Goal: Task Accomplishment & Management: Manage account settings

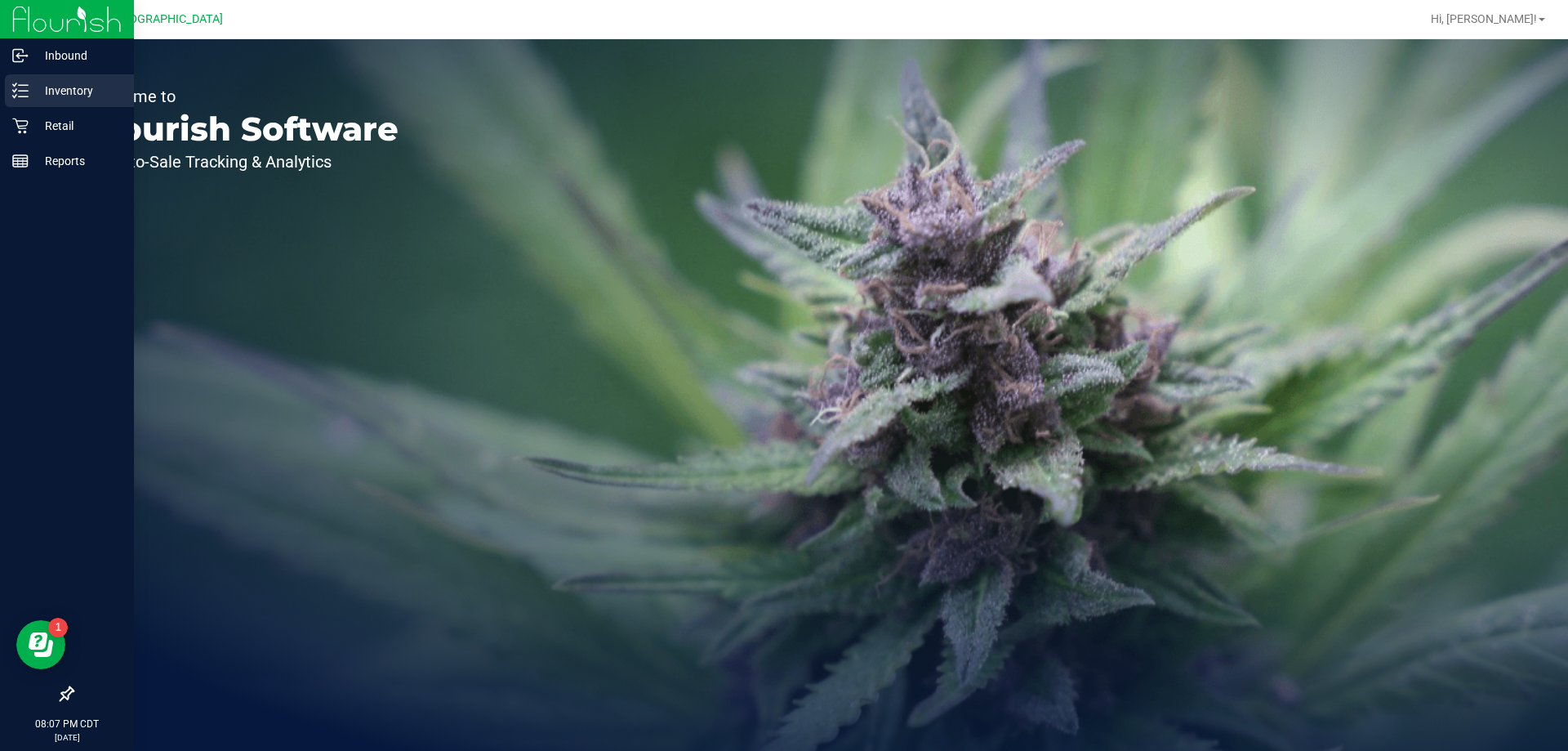
click at [25, 85] on line at bounding box center [23, 85] width 9 height 0
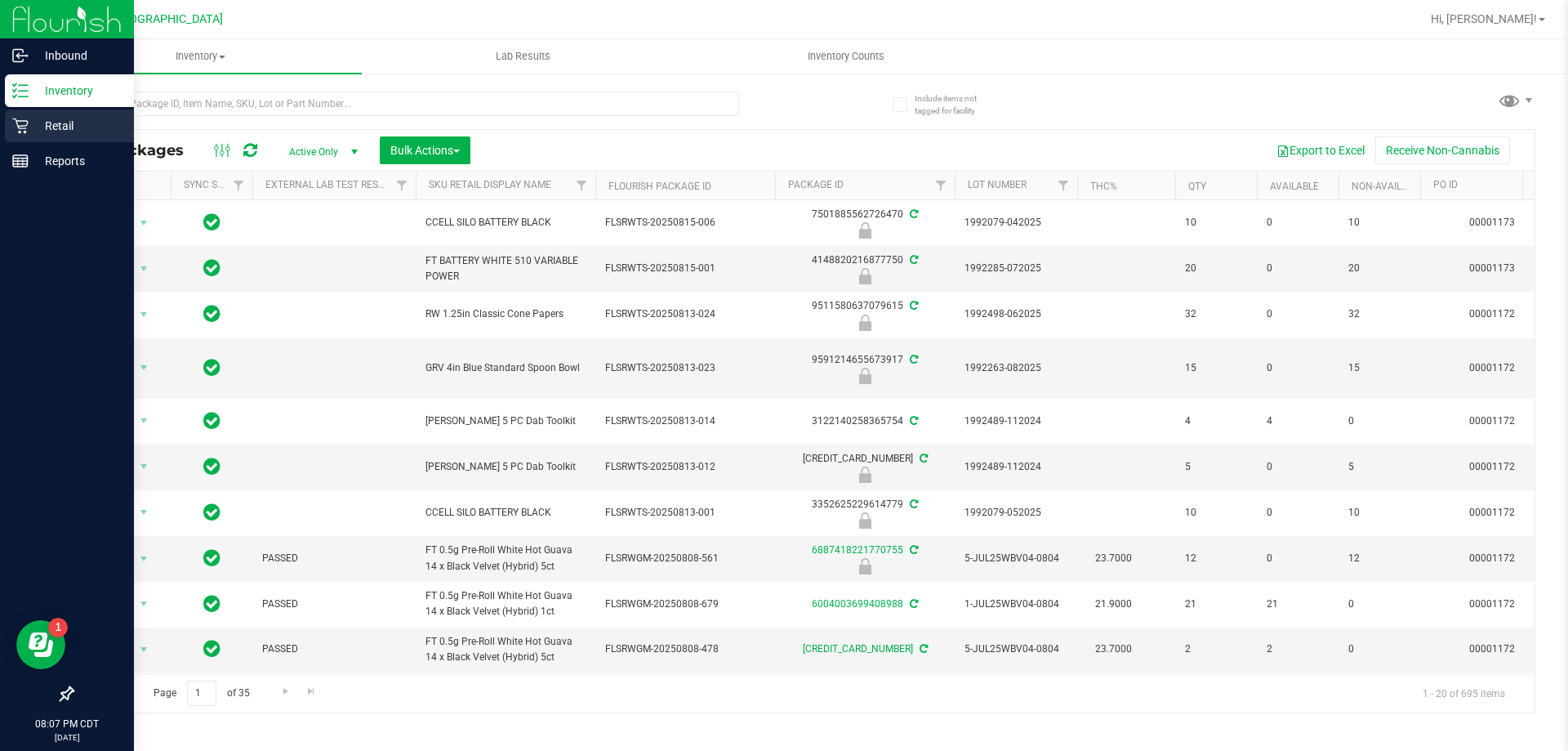
click at [58, 124] on p "Retail" at bounding box center [78, 125] width 98 height 19
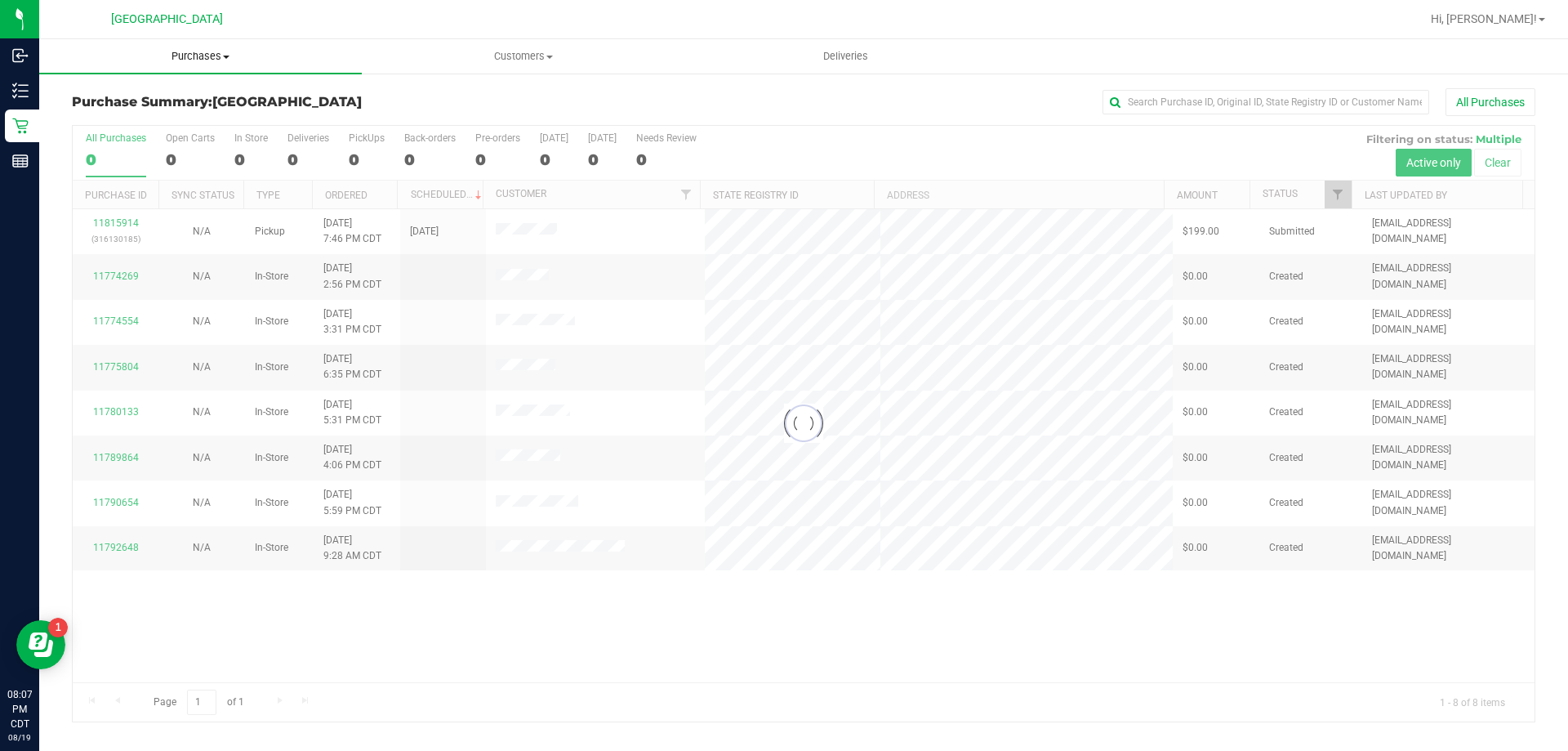
click at [202, 59] on span "Purchases" at bounding box center [200, 56] width 323 height 14
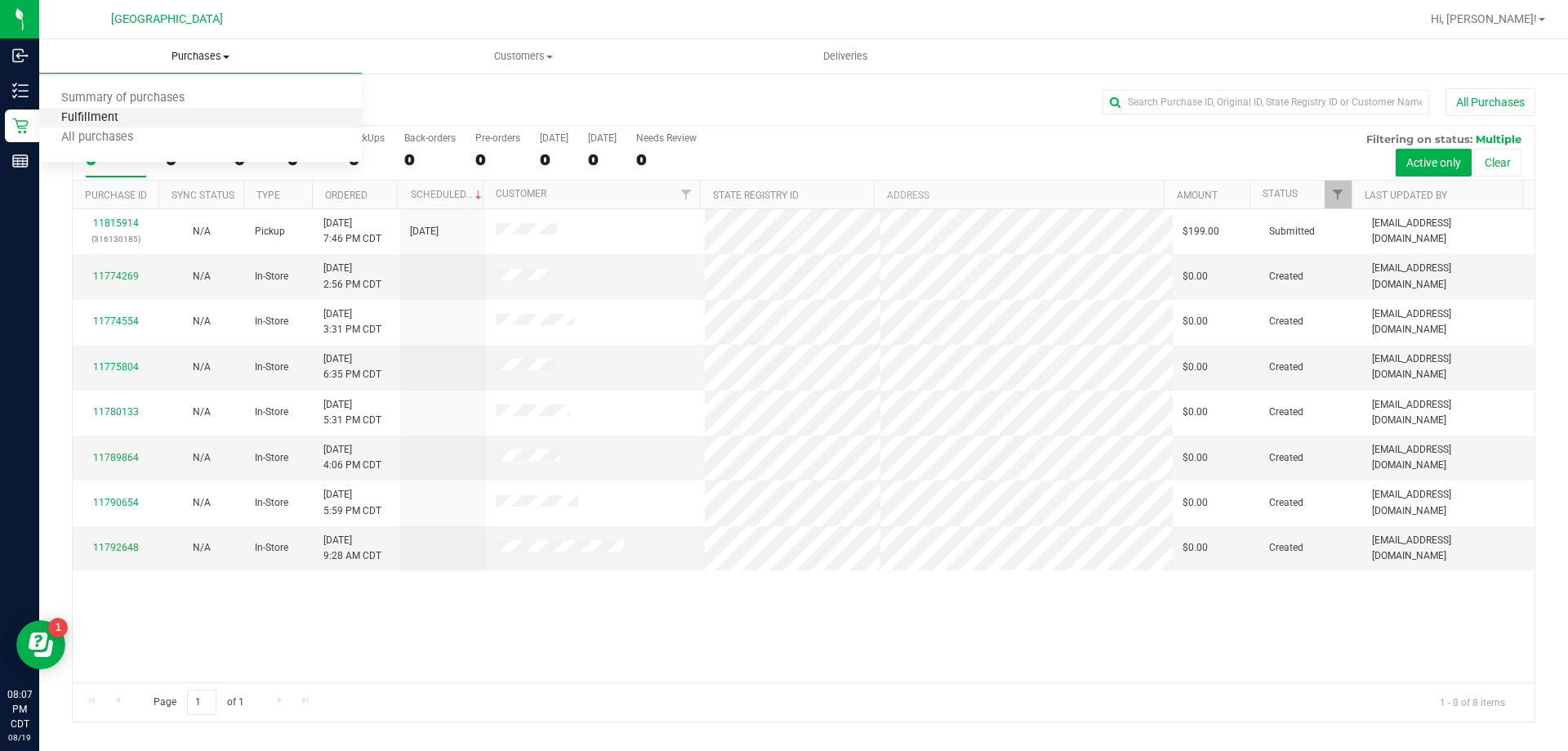
click at [112, 121] on span "Fulfillment" at bounding box center [90, 118] width 101 height 14
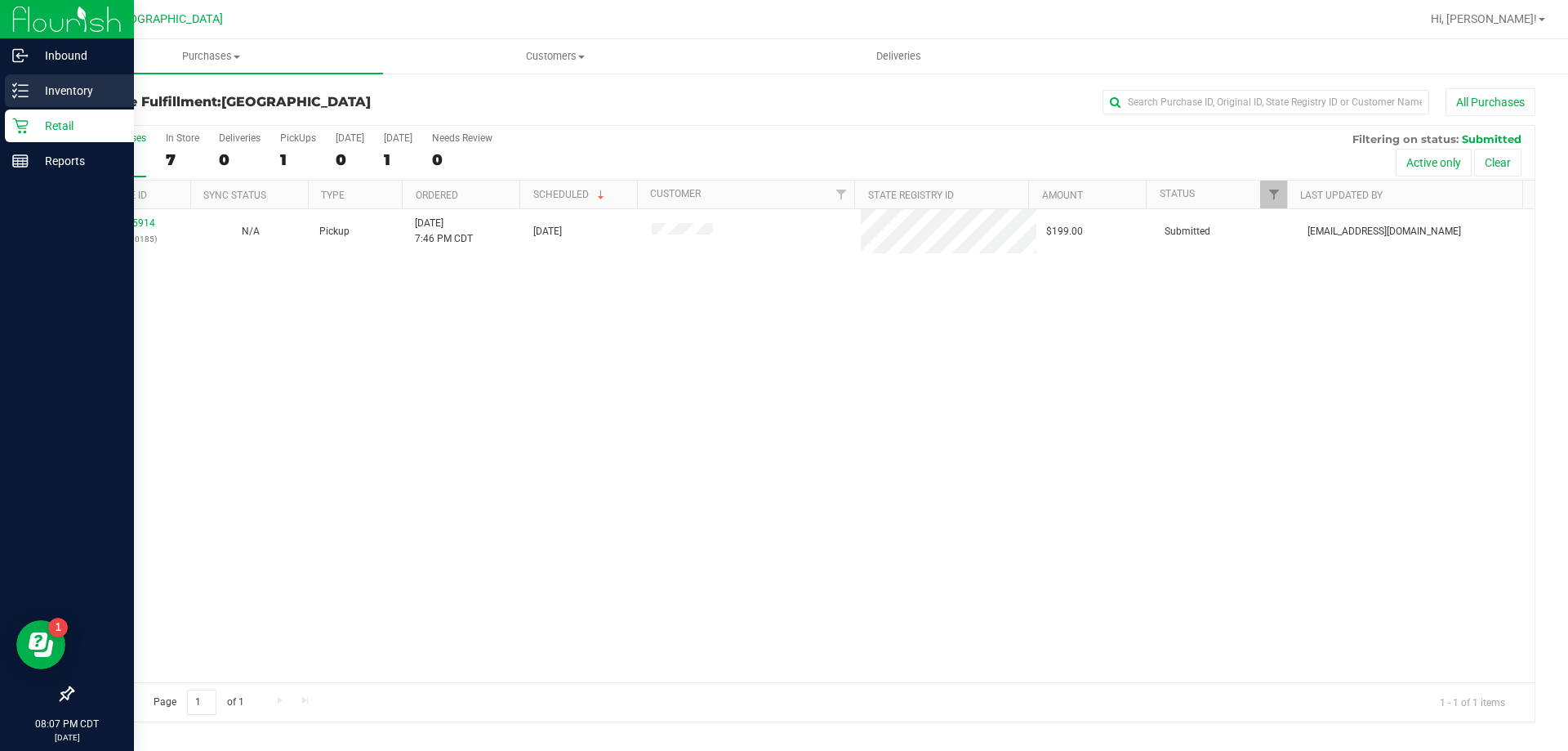
click at [52, 85] on p "Inventory" at bounding box center [78, 90] width 98 height 19
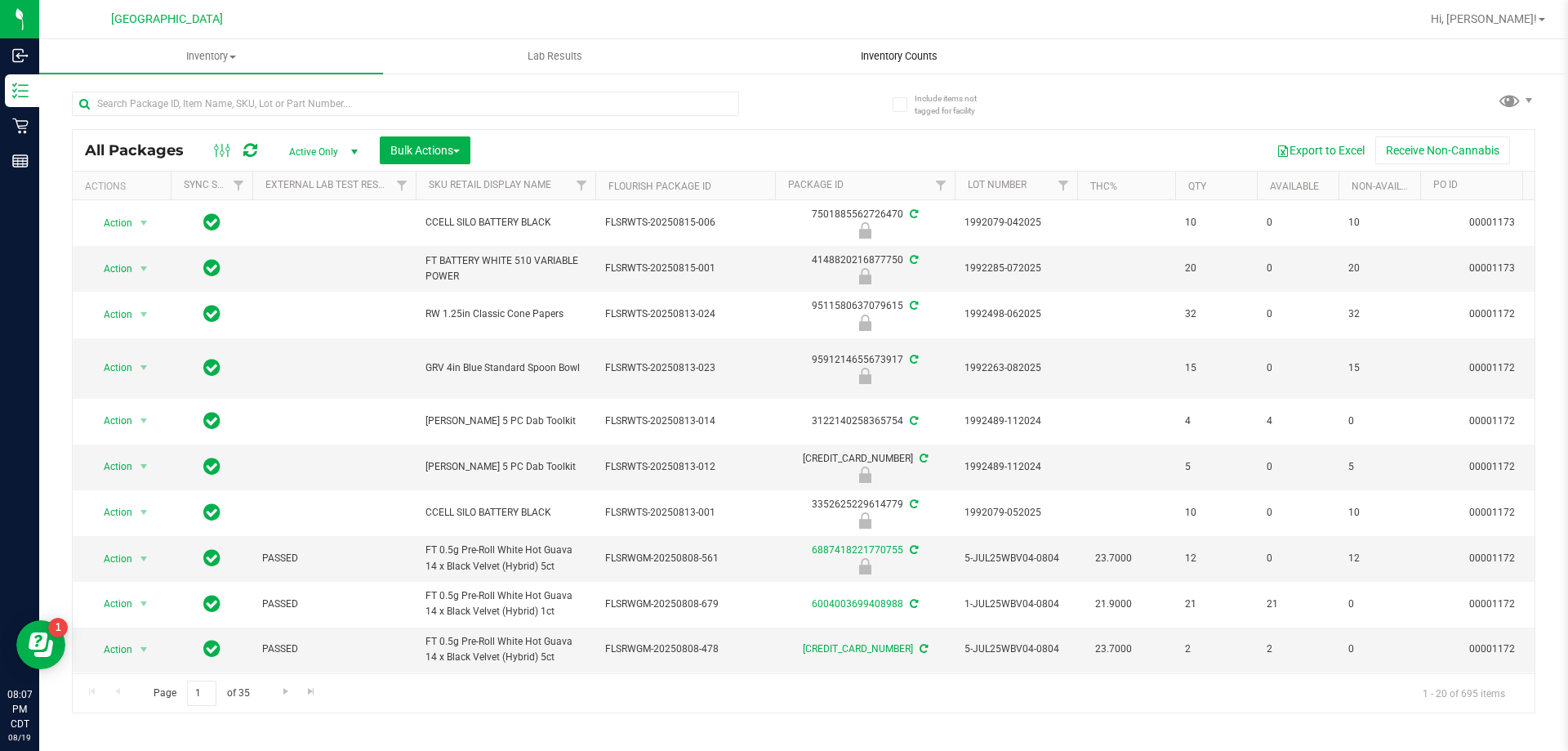
click at [910, 56] on span "Inventory Counts" at bounding box center [899, 56] width 121 height 14
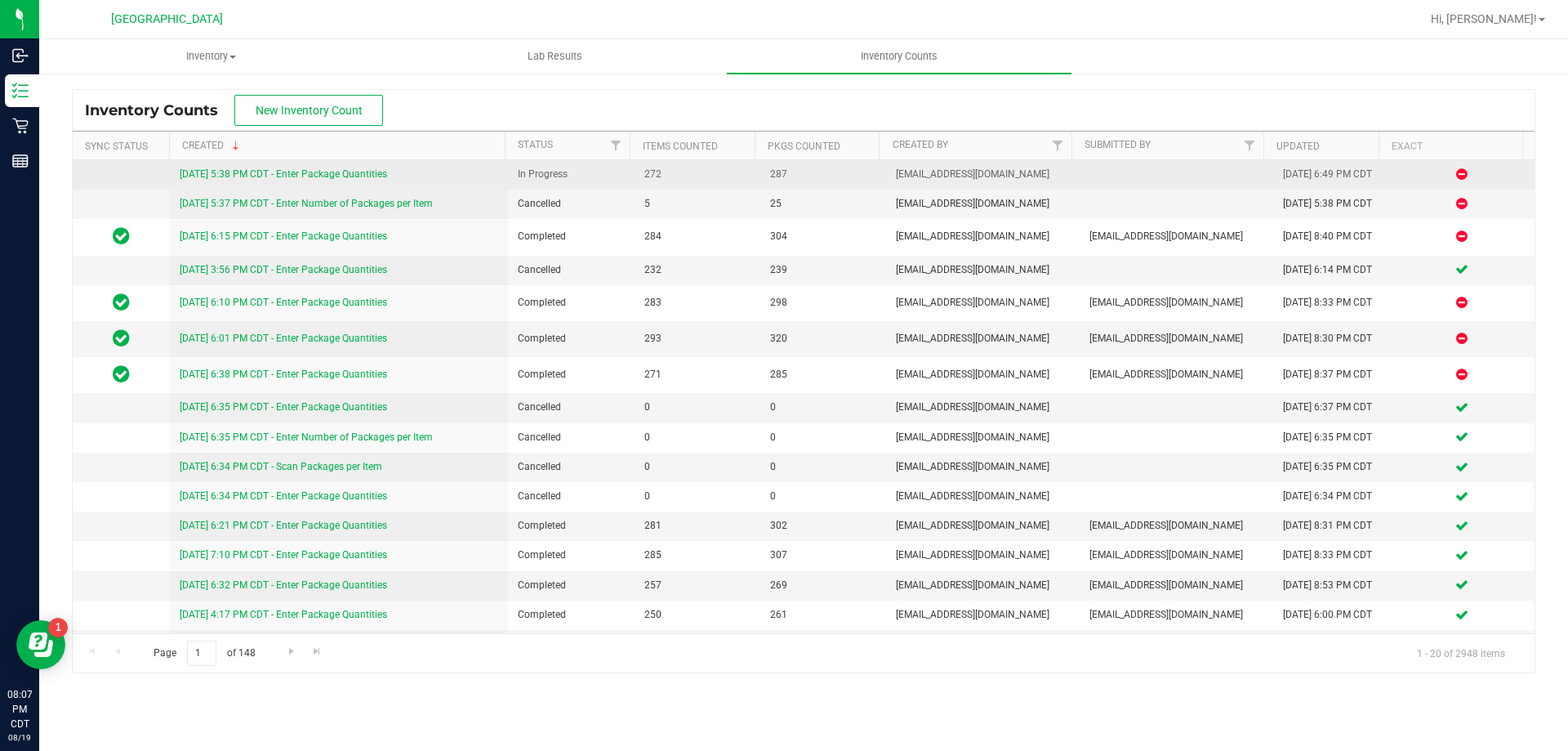
click at [256, 173] on link "8/19/25 5:38 PM CDT - Enter Package Quantities" at bounding box center [283, 174] width 207 height 12
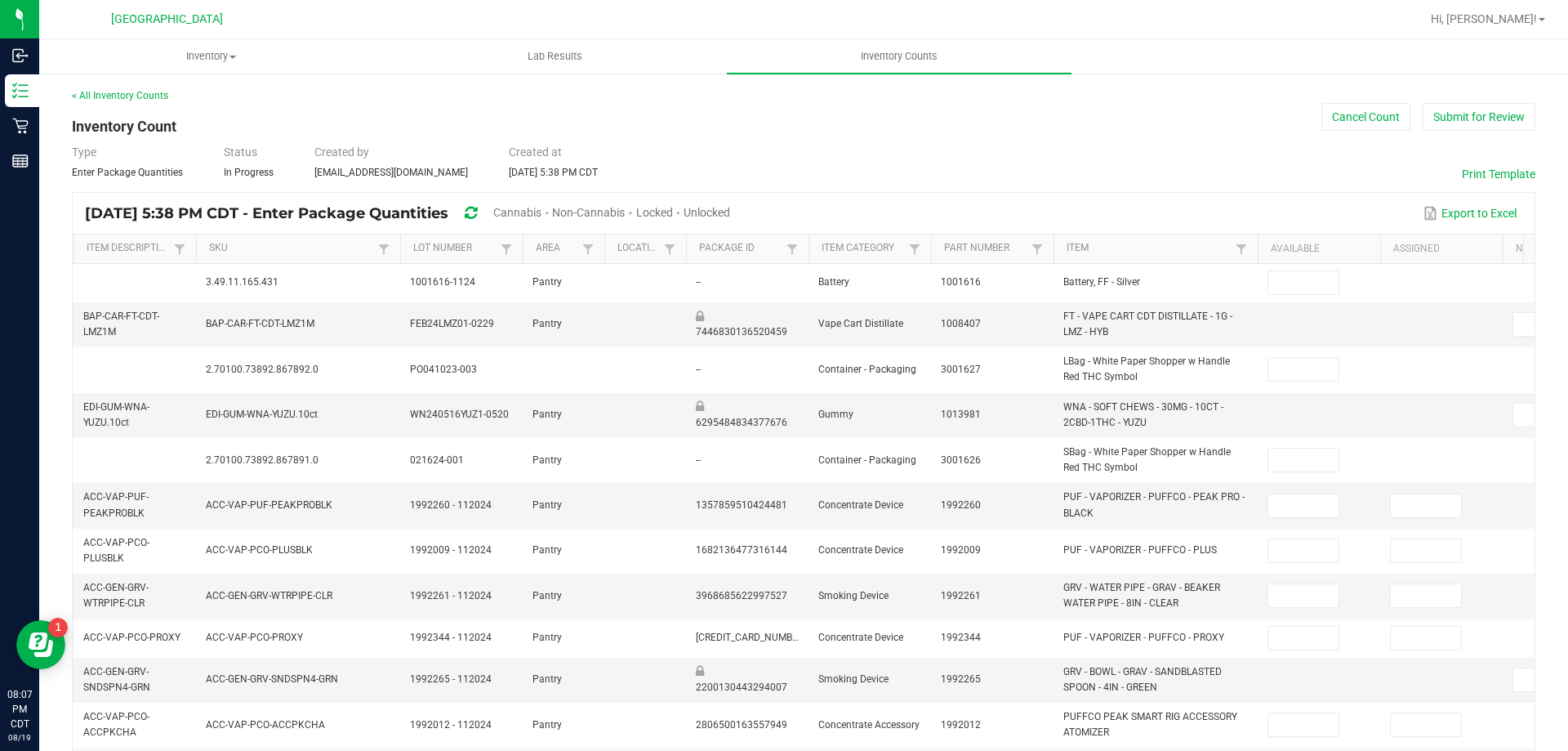
click at [730, 207] on span "Unlocked" at bounding box center [707, 211] width 46 height 13
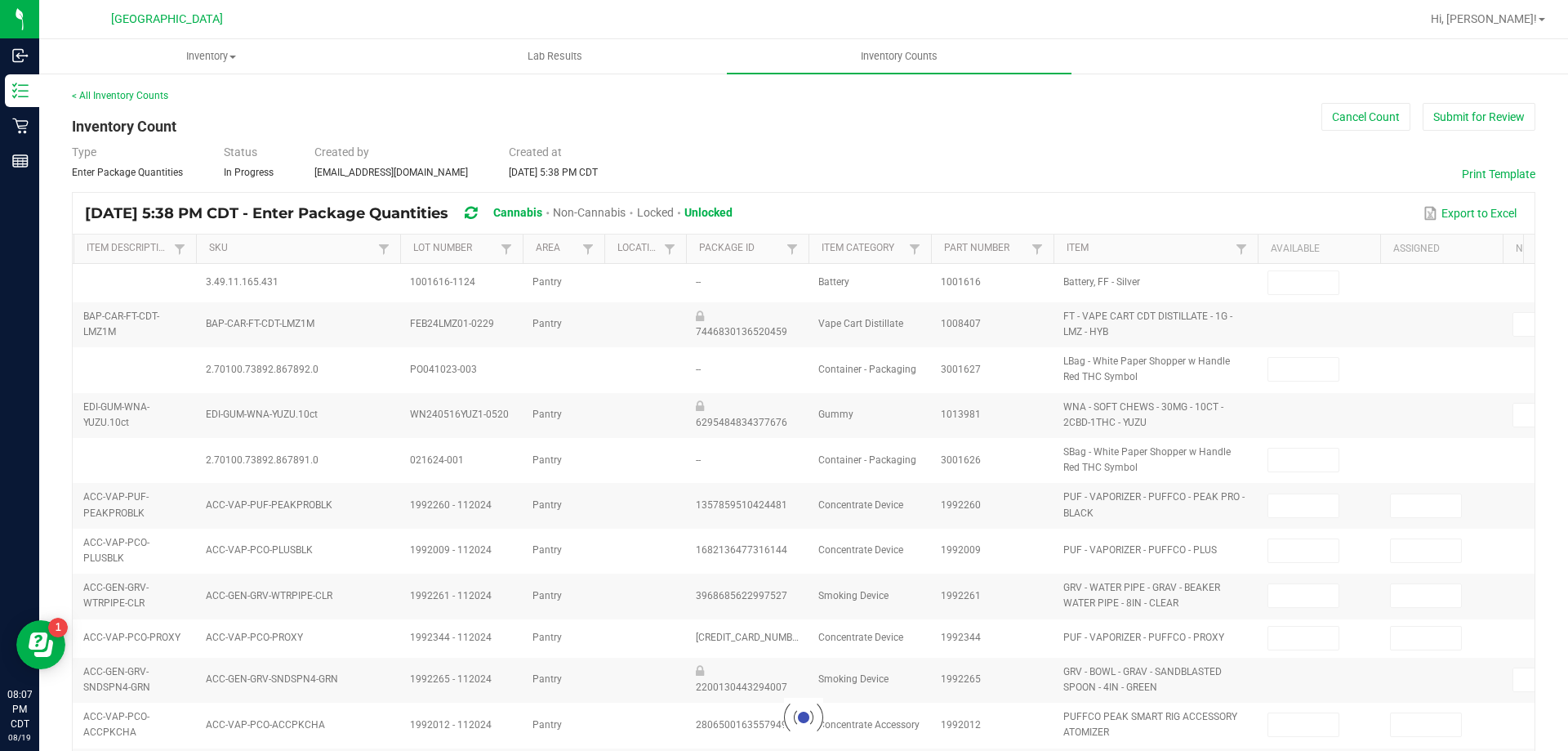
type input "12"
type input "0"
type input "1"
type input "0"
type input "5"
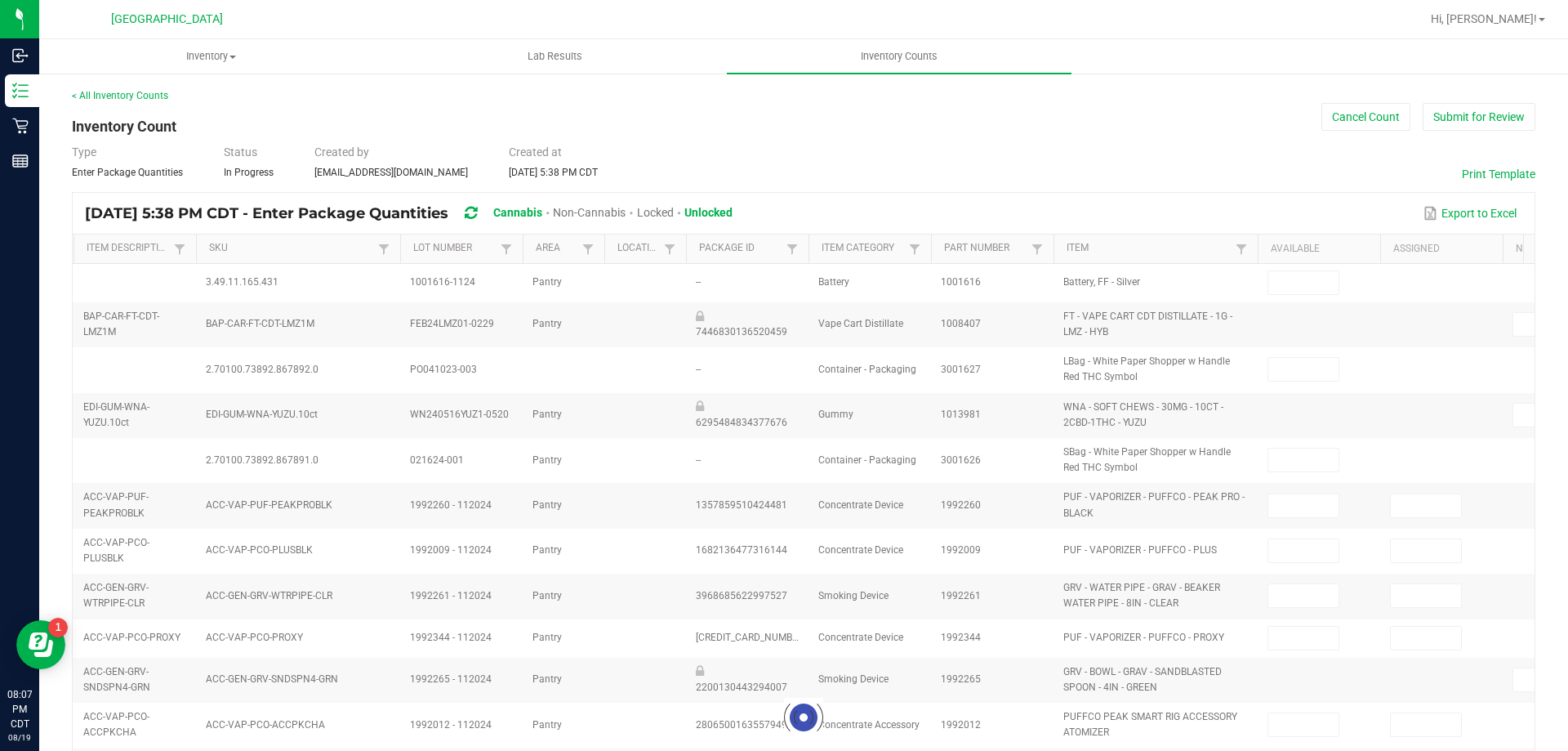
type input "0"
type input "10"
type input "0"
type input "4"
type input "0"
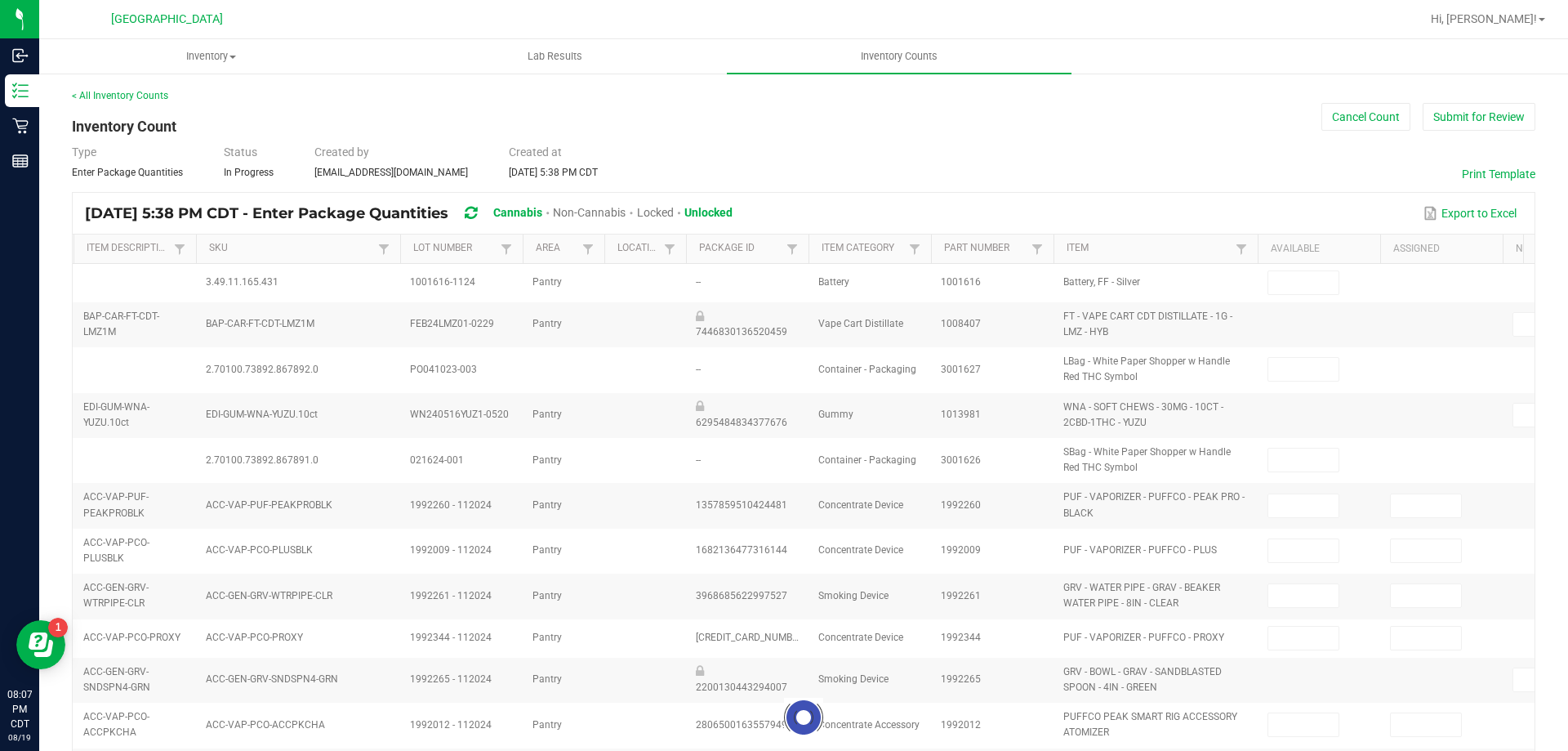
type input "73"
type input "19"
type input "3"
type input "4"
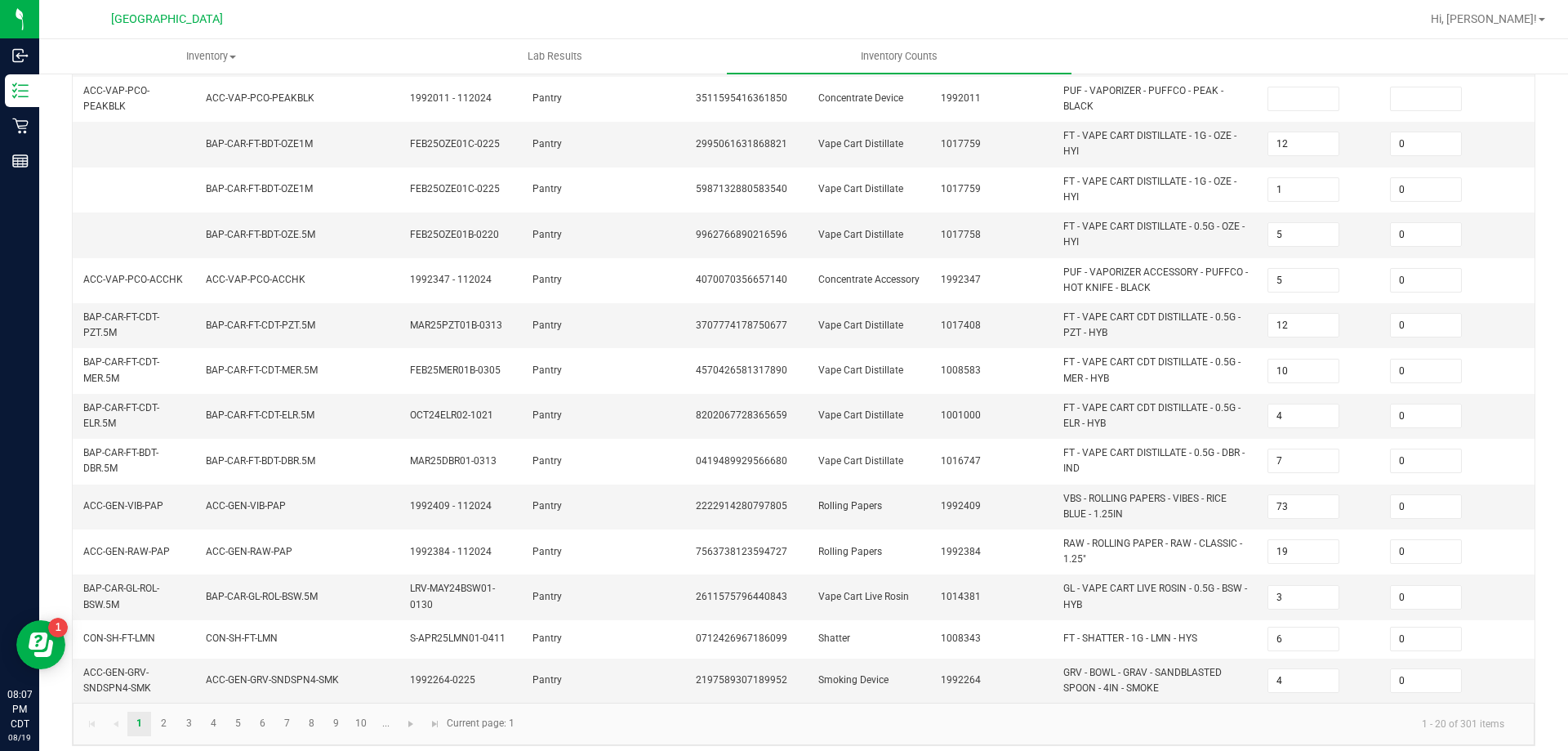
scroll to position [475, 0]
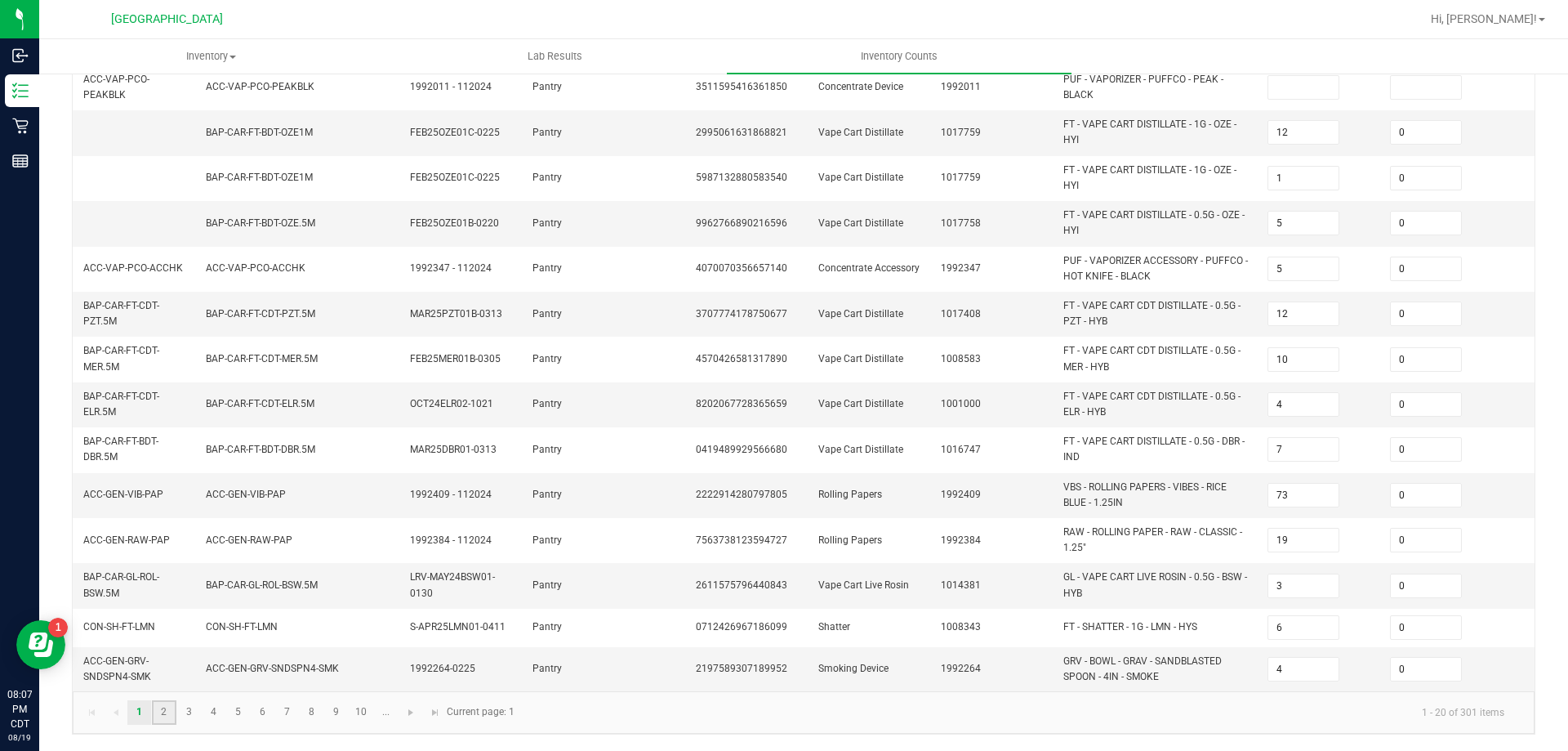
click at [164, 710] on link "2" at bounding box center [164, 712] width 24 height 25
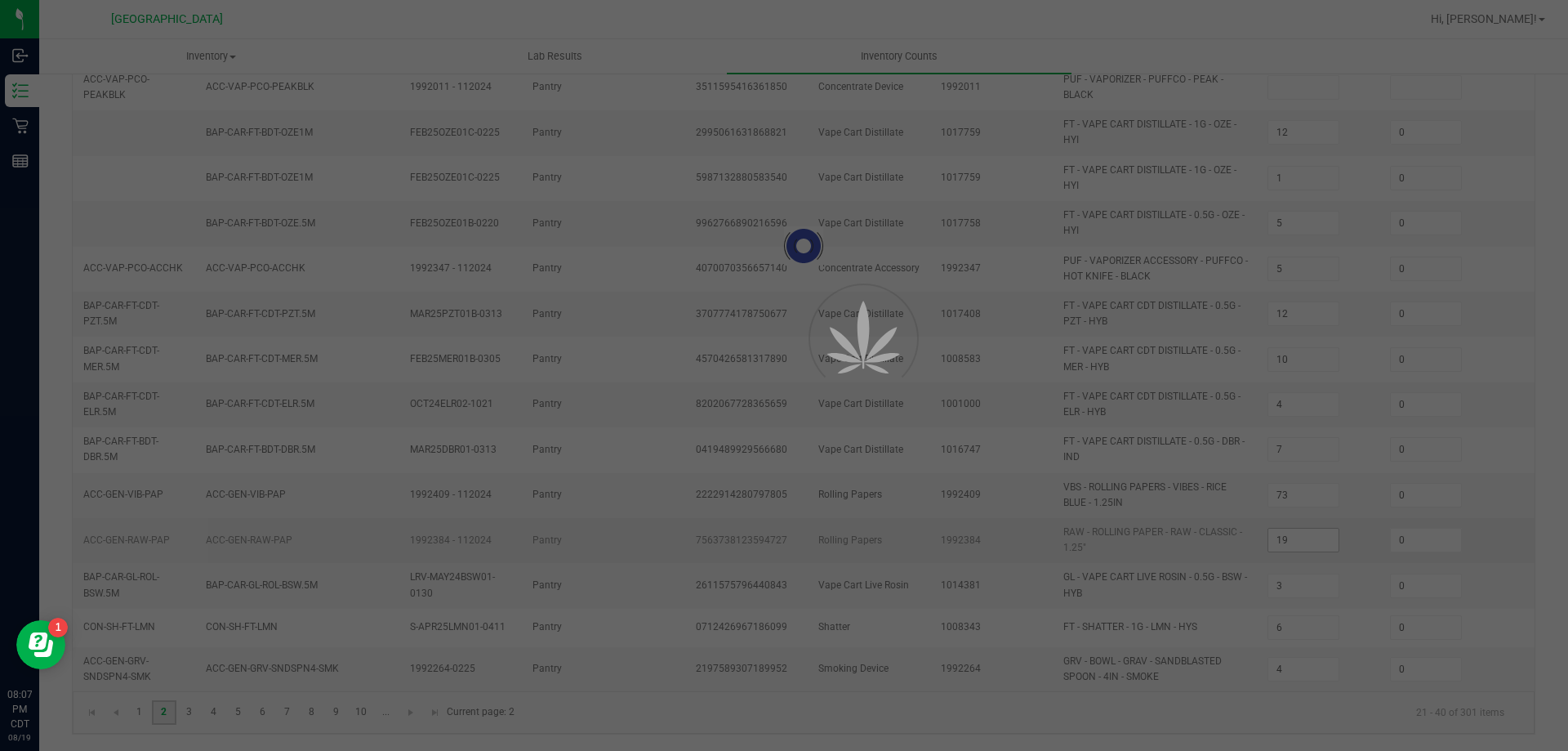
type input "6"
type input "1"
type input "6"
type input "4"
type input "0"
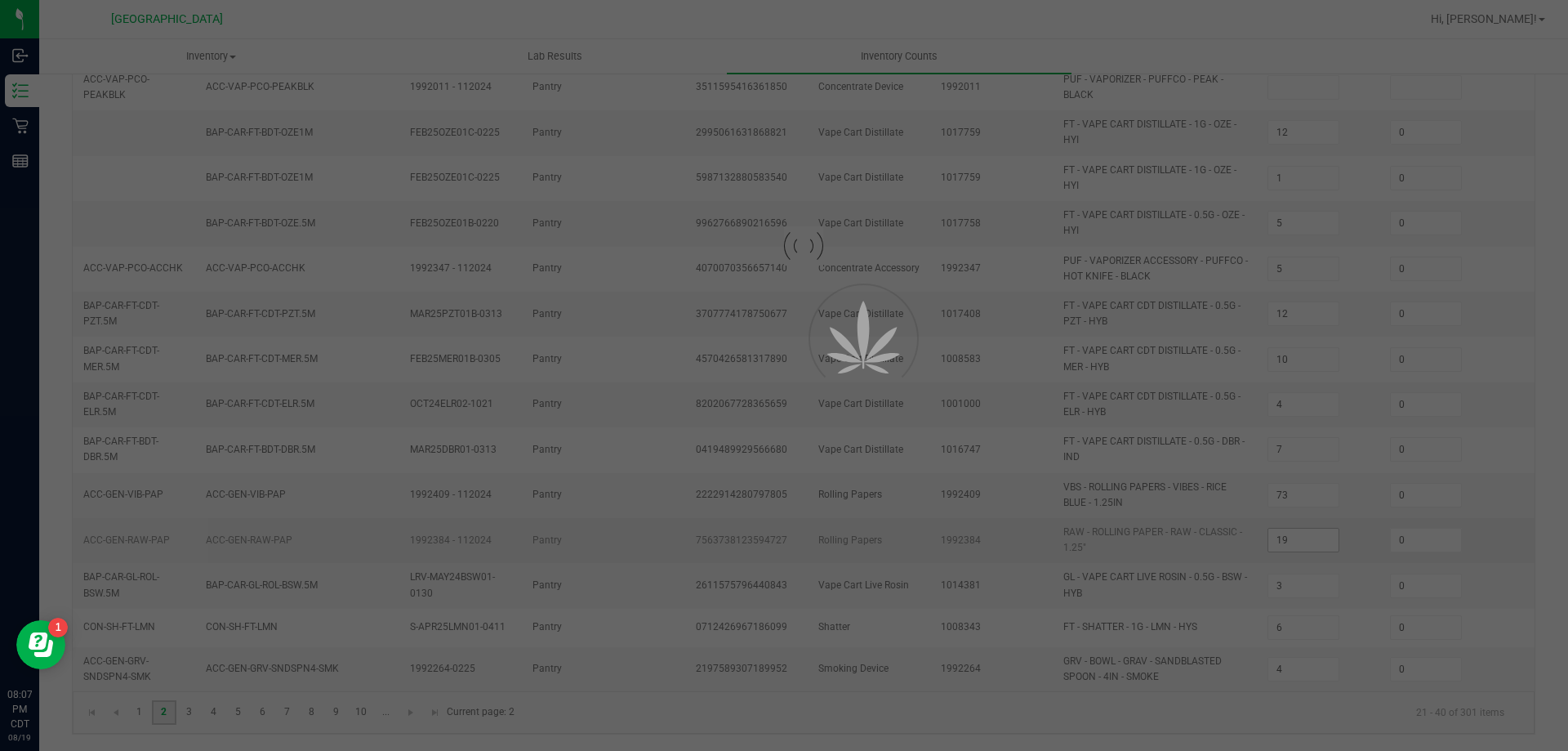
type input "2"
type input "0"
type input "8"
type input "9"
type input "3"
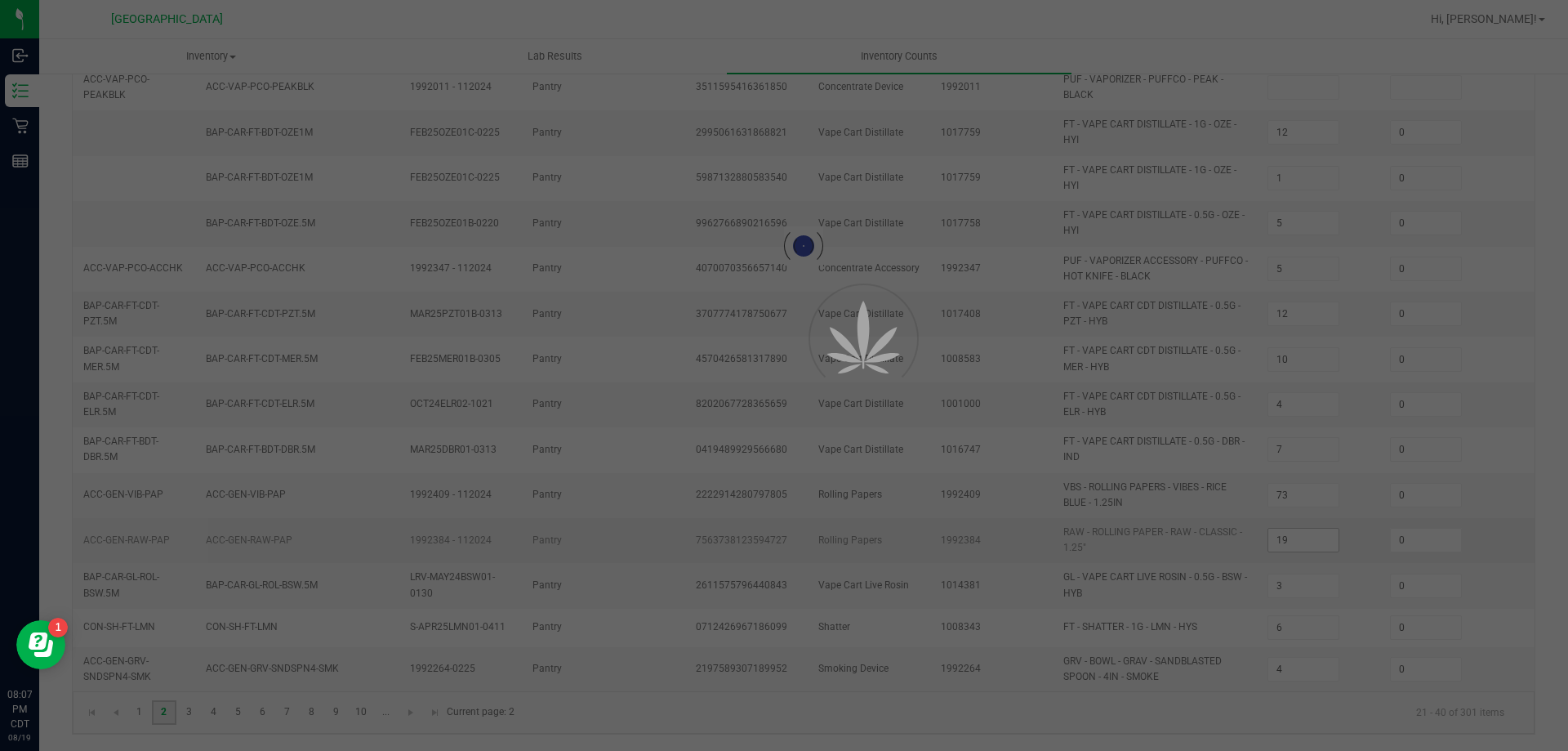
type input "47"
type input "1"
type input "15"
type input "1"
type input "2"
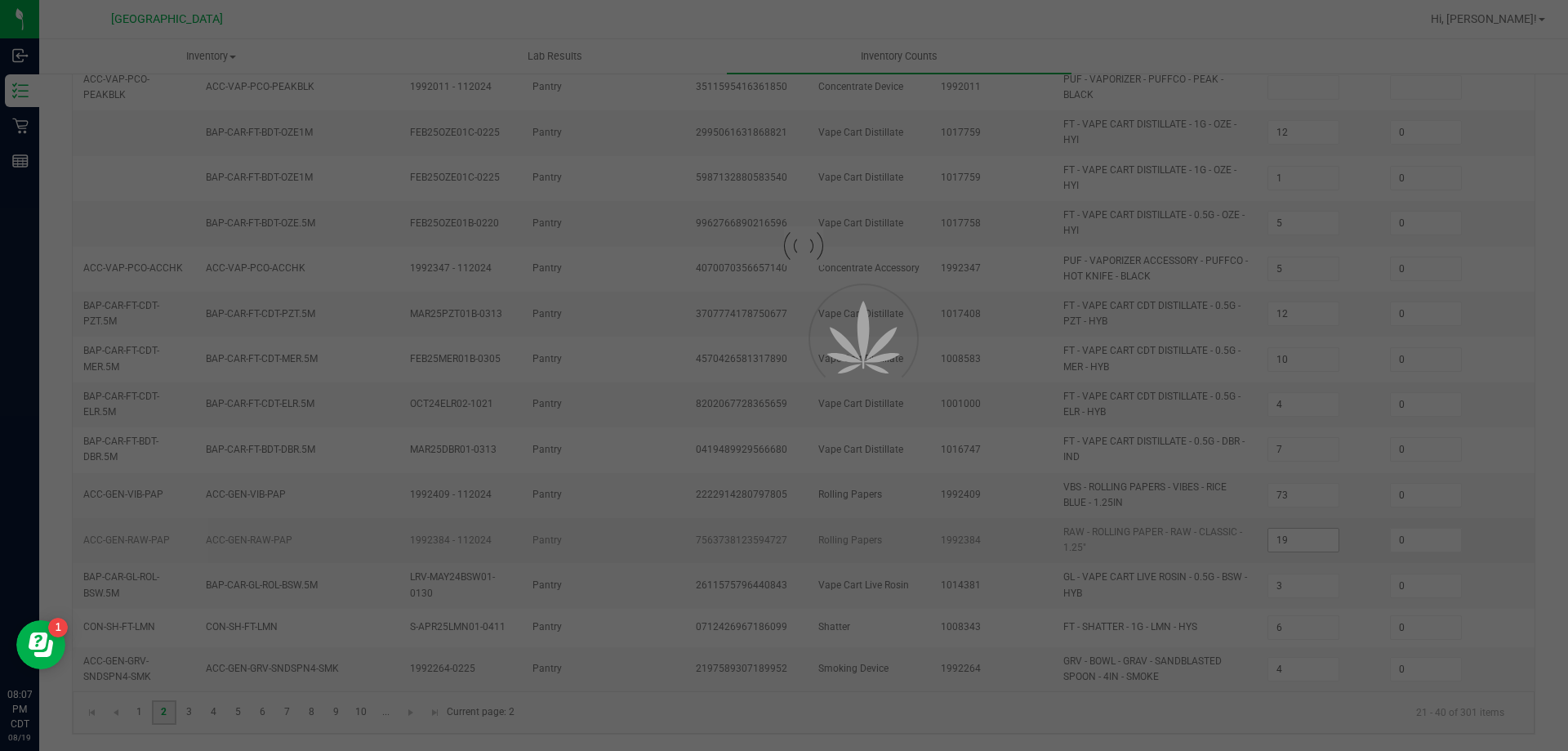
type input "0"
type input "3"
type input "0"
type input "5"
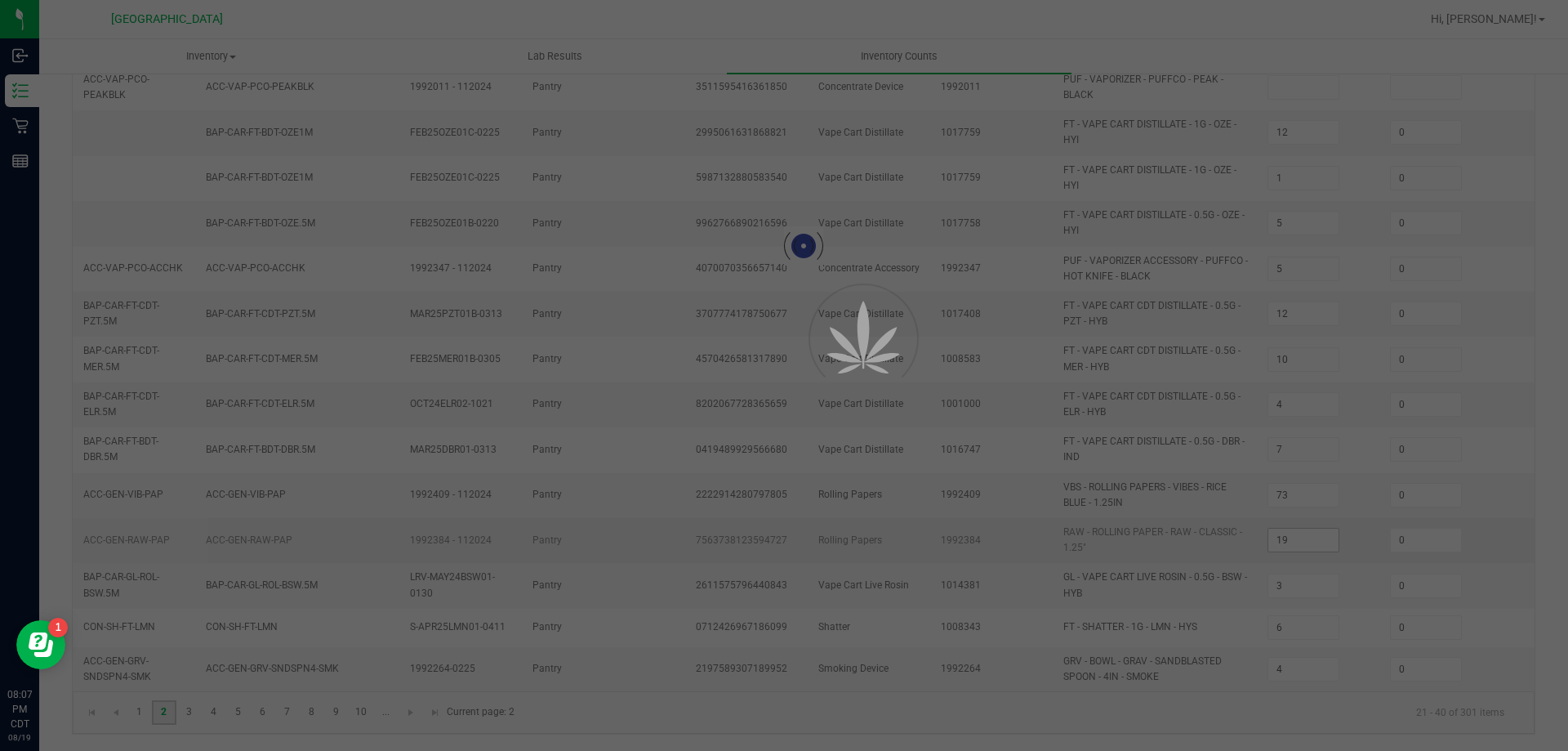
type input "0"
type input "3"
type input "18"
type input "8"
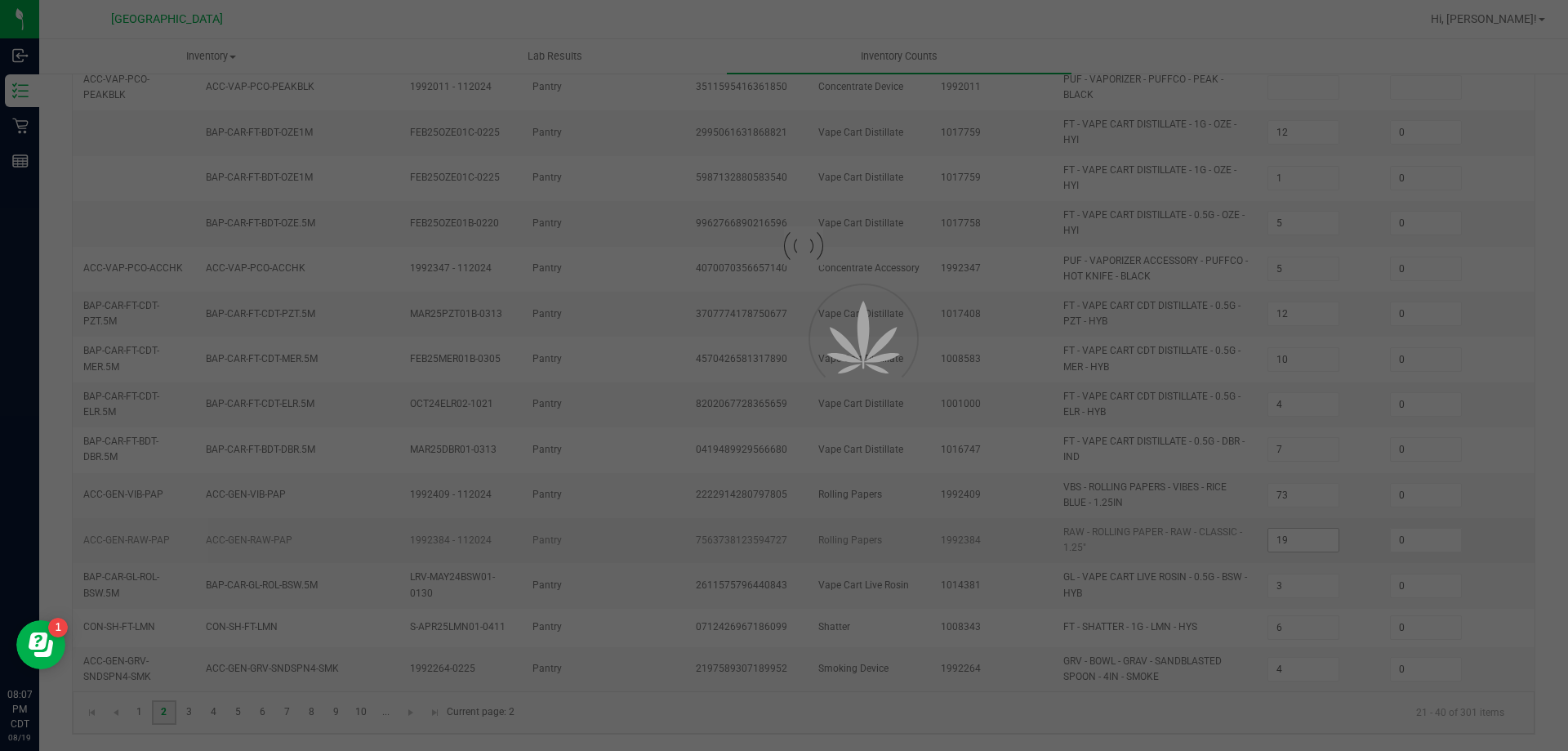
type input "2"
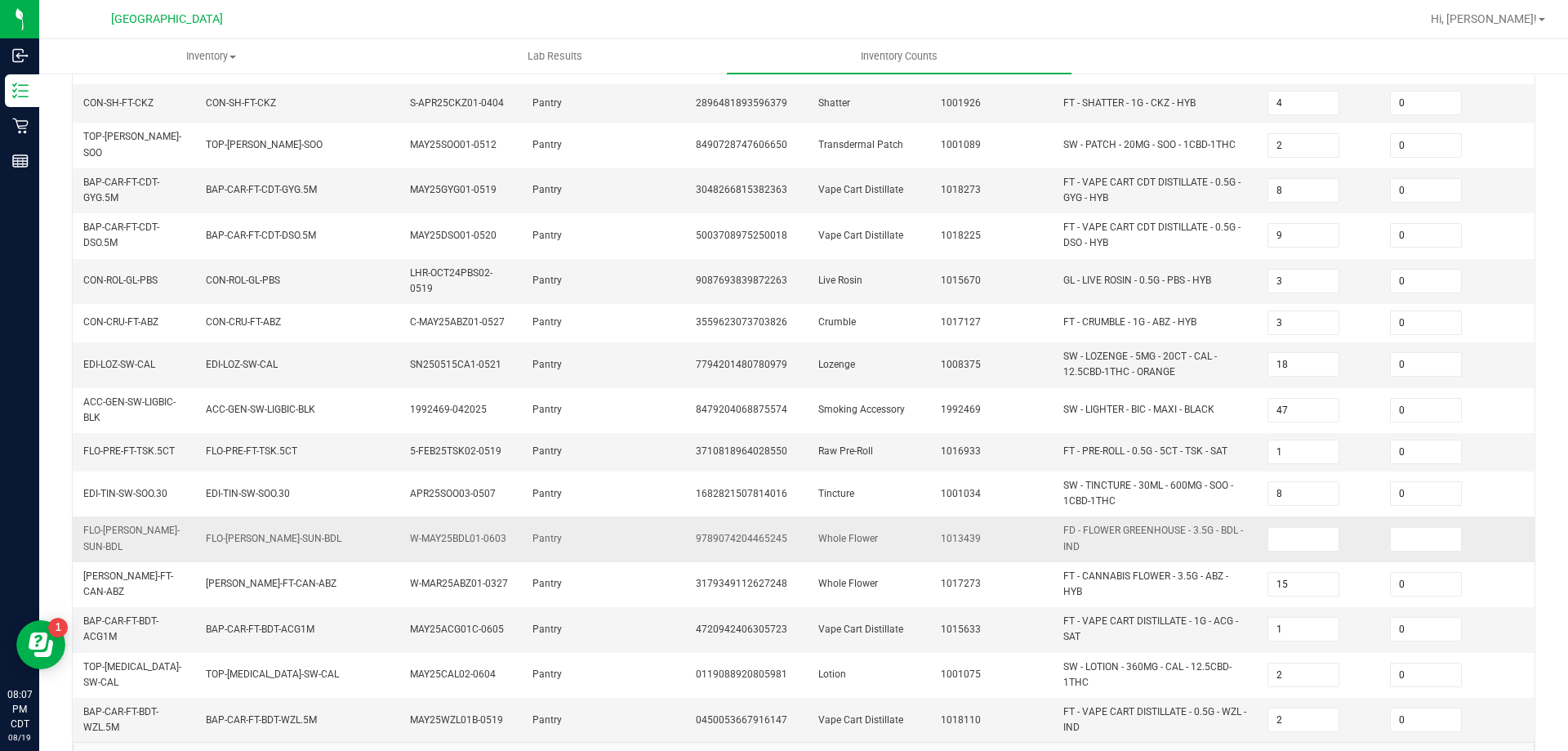
scroll to position [408, 0]
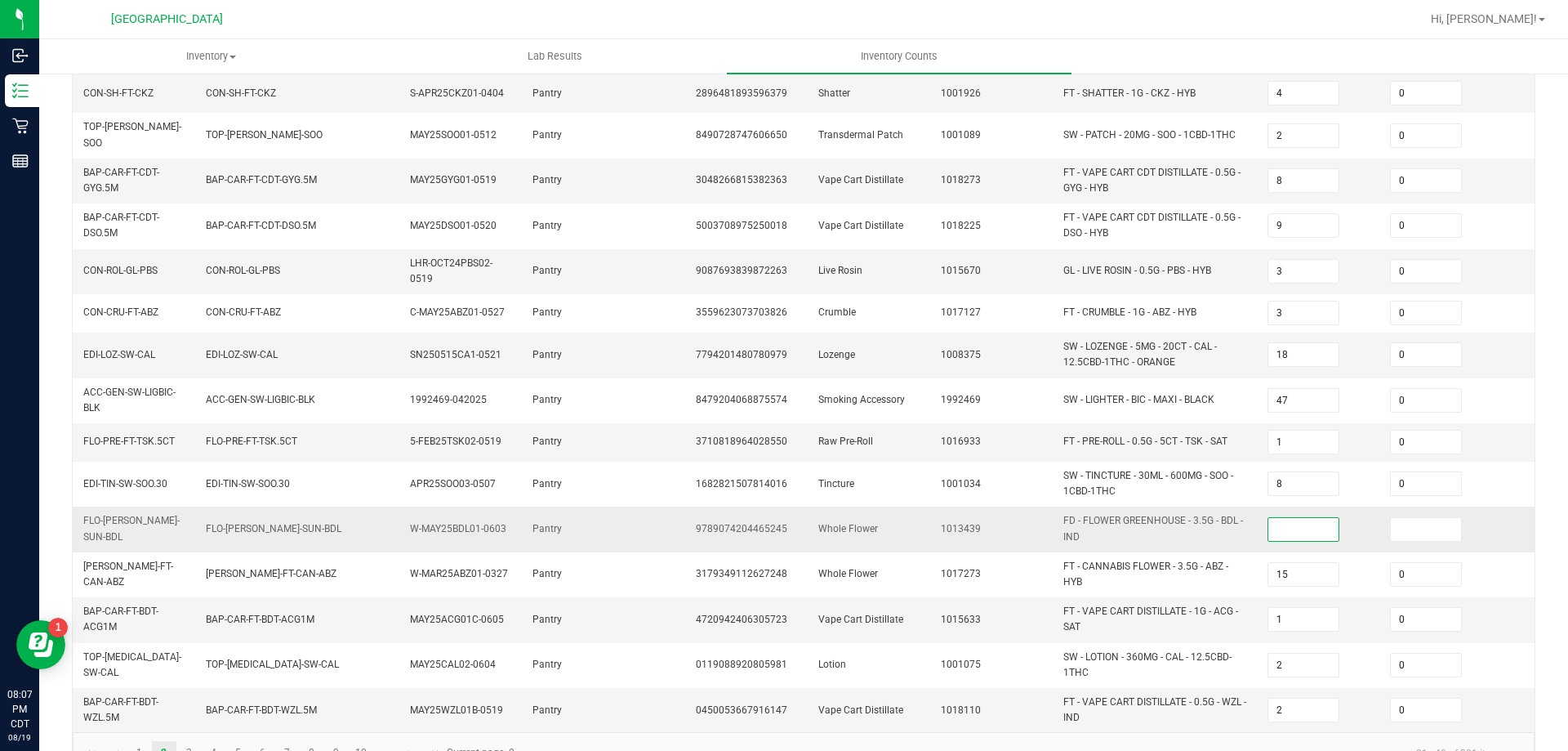
click at [1317, 518] on input at bounding box center [1303, 529] width 70 height 23
type input "0"
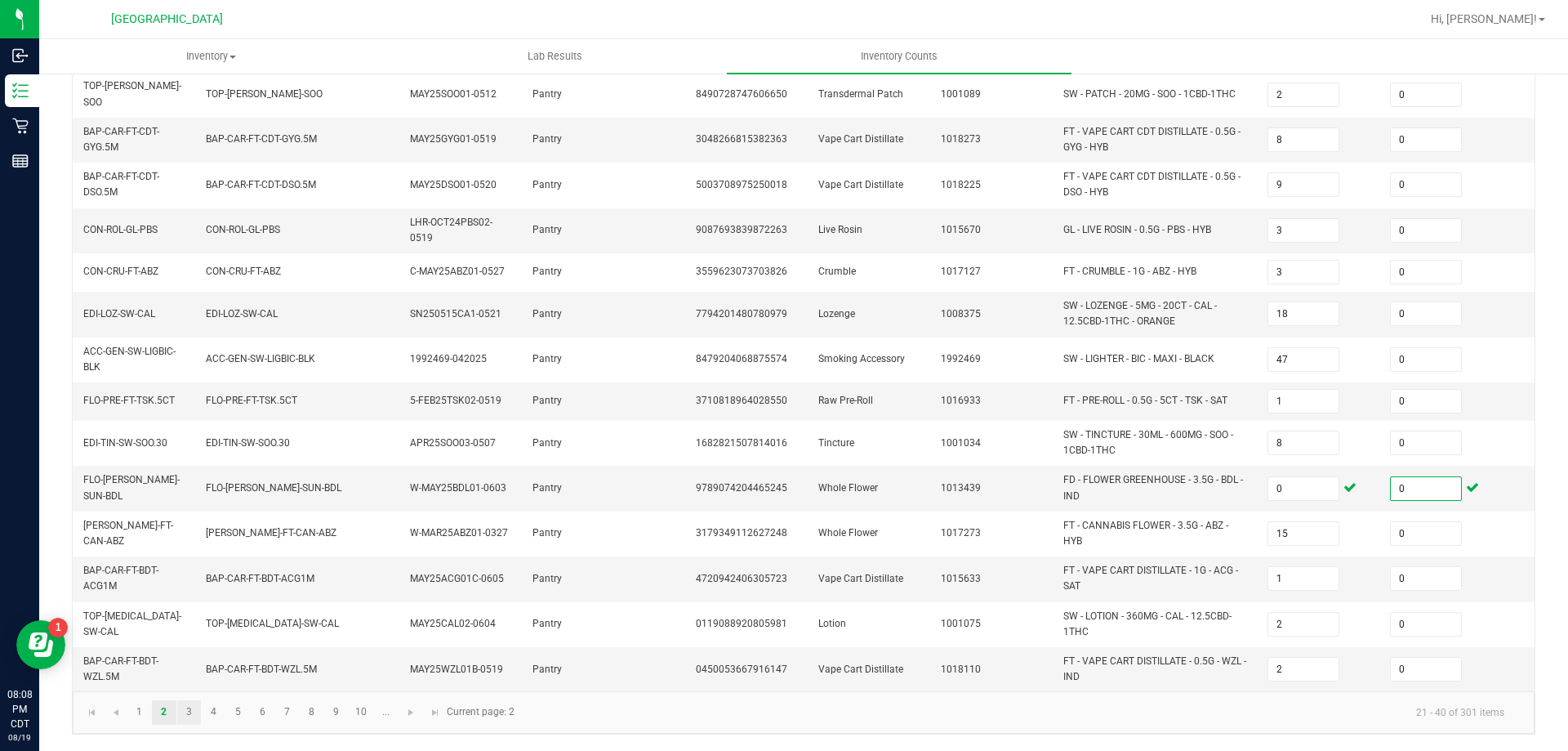
type input "0"
click at [188, 713] on link "3" at bounding box center [189, 712] width 24 height 25
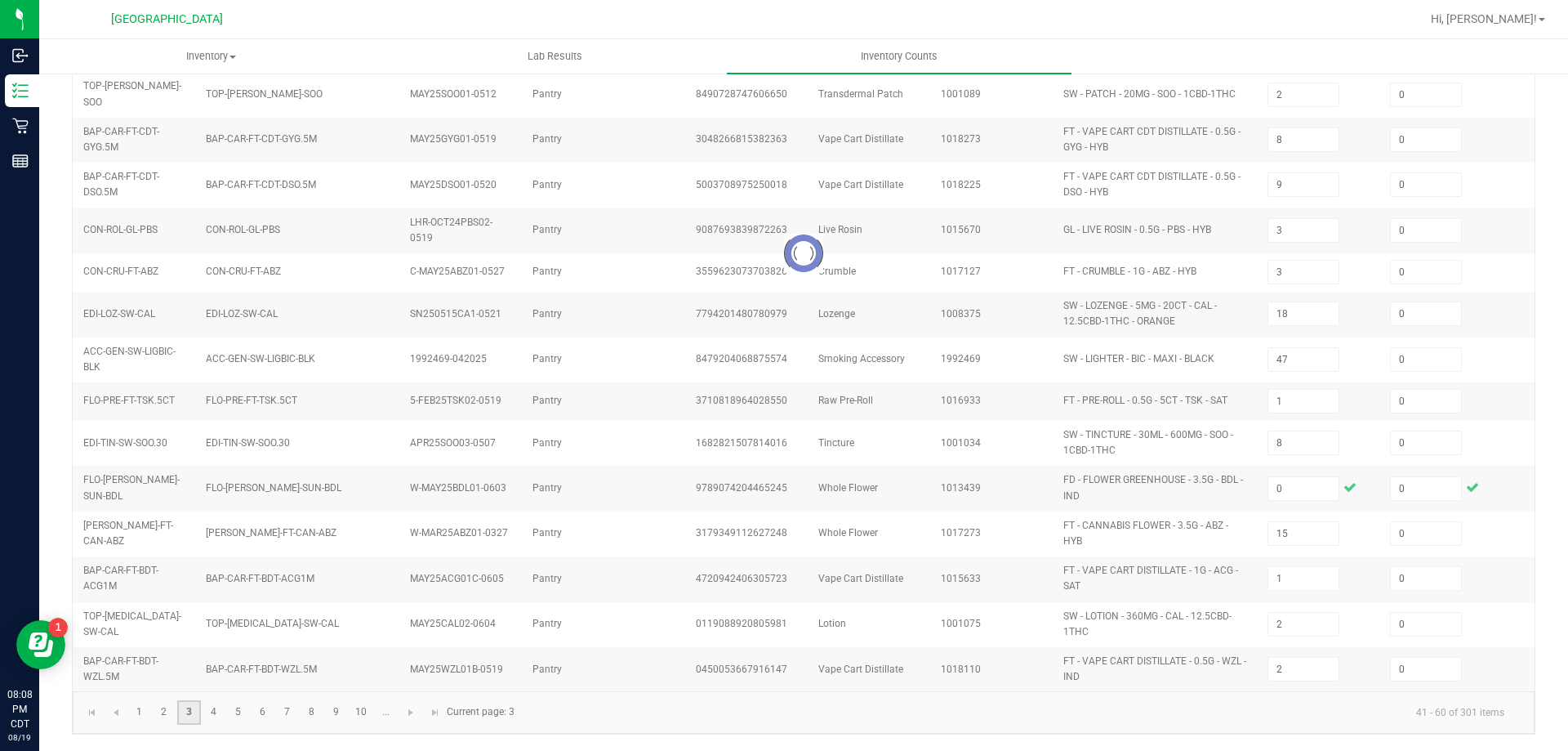
type input "2"
type input "1"
type input "7"
type input "4"
type input "1"
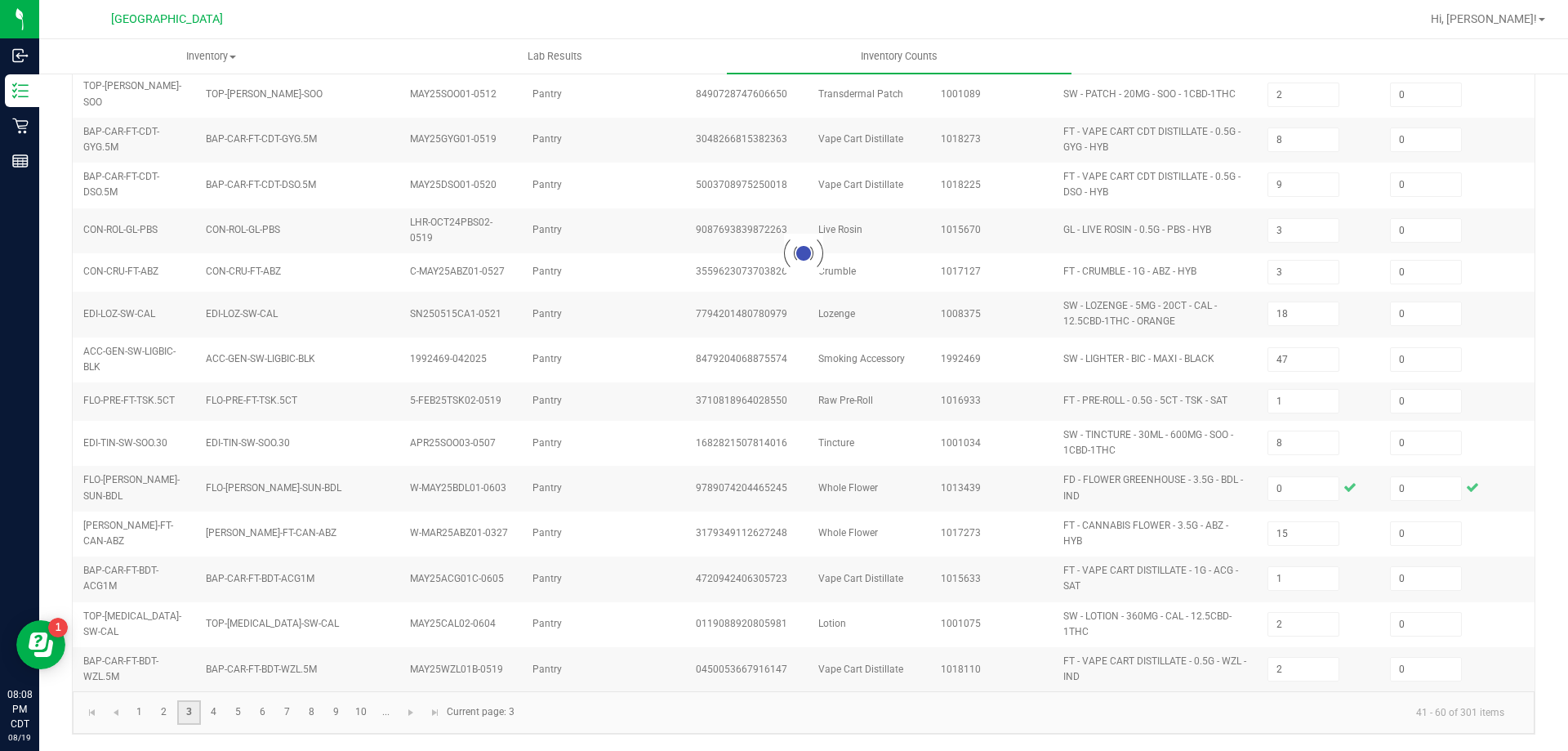
type input "2"
type input "15"
type input "4"
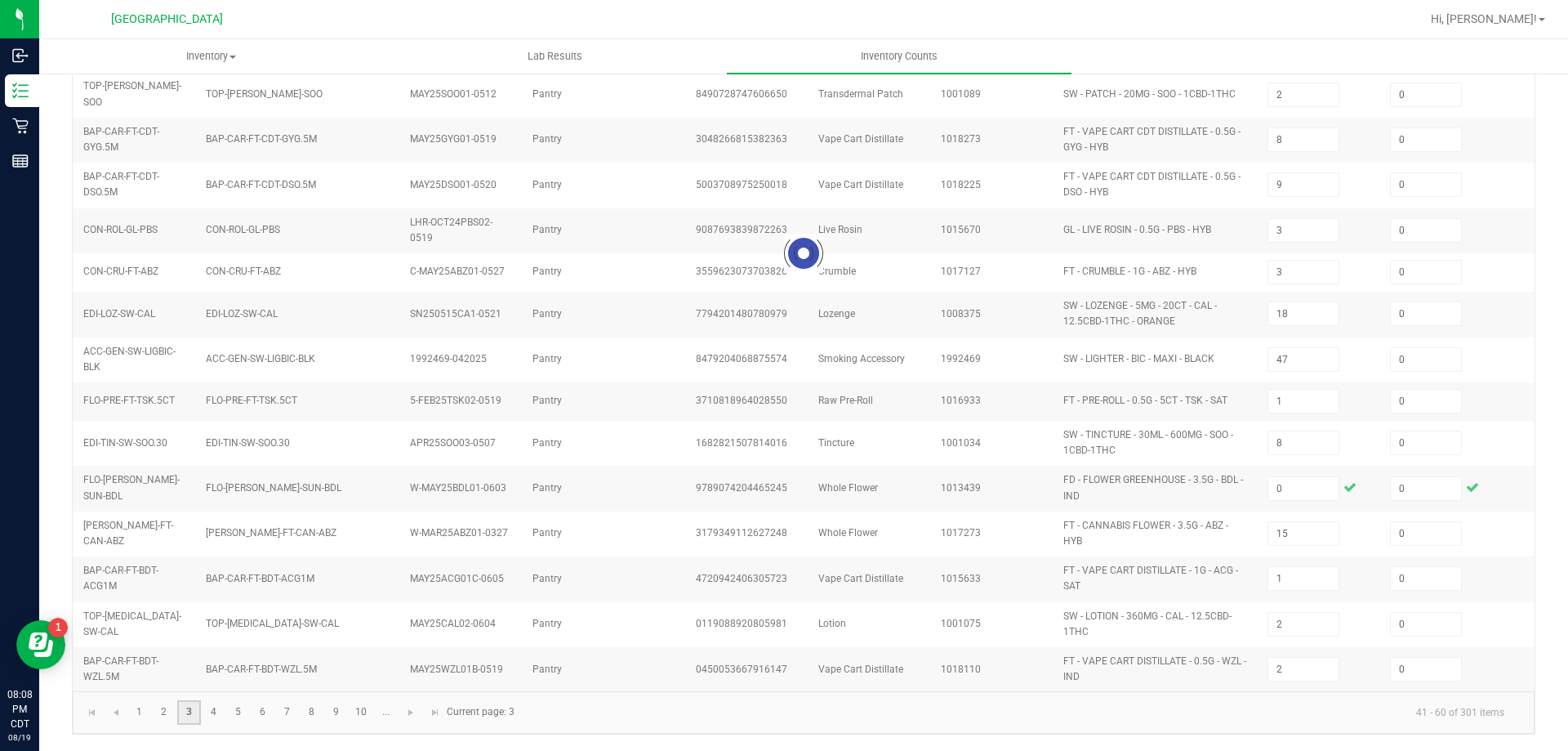
type input "6"
type input "12"
type input "4"
type input "8"
type input "11"
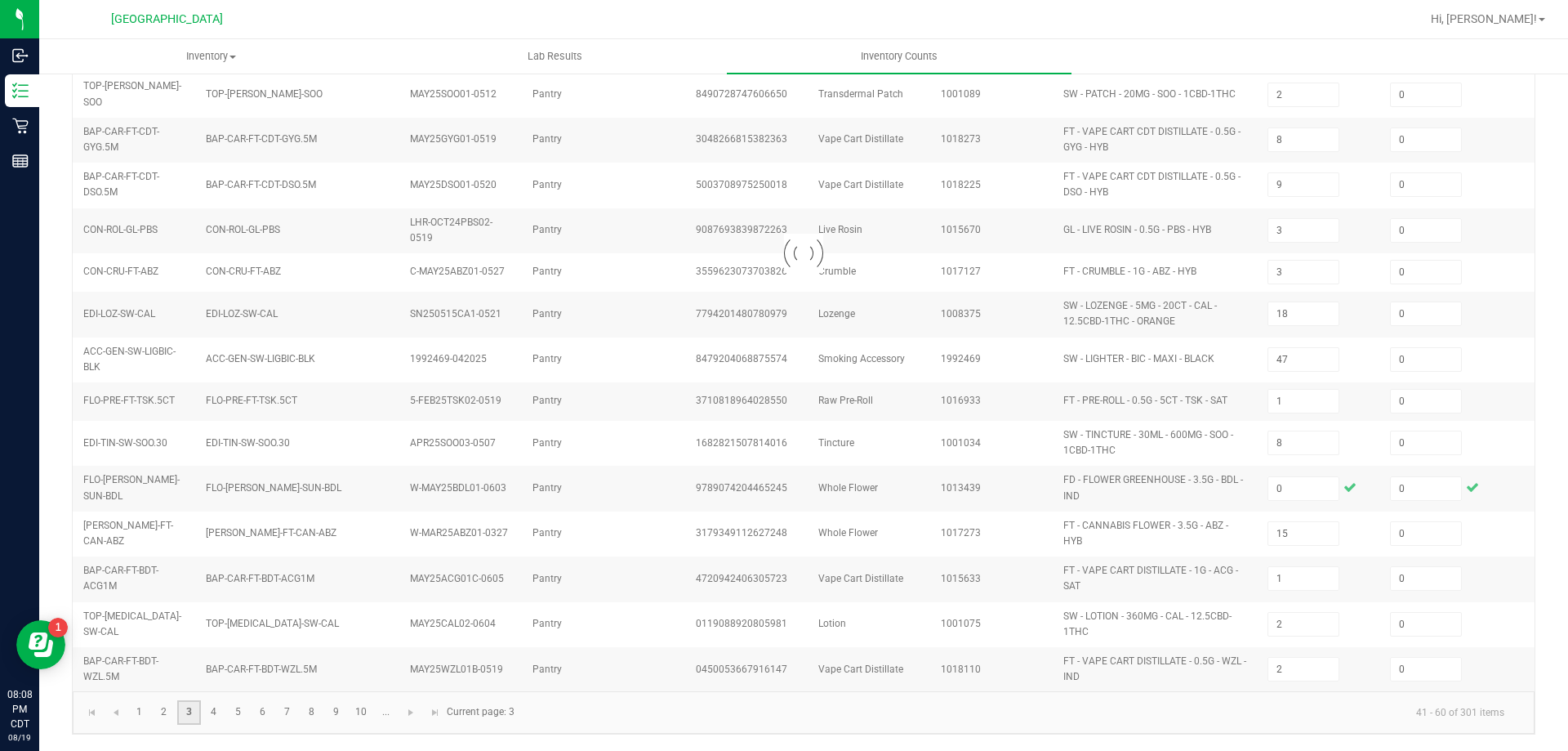
type input "1"
type input "8"
type input "2"
type input "10"
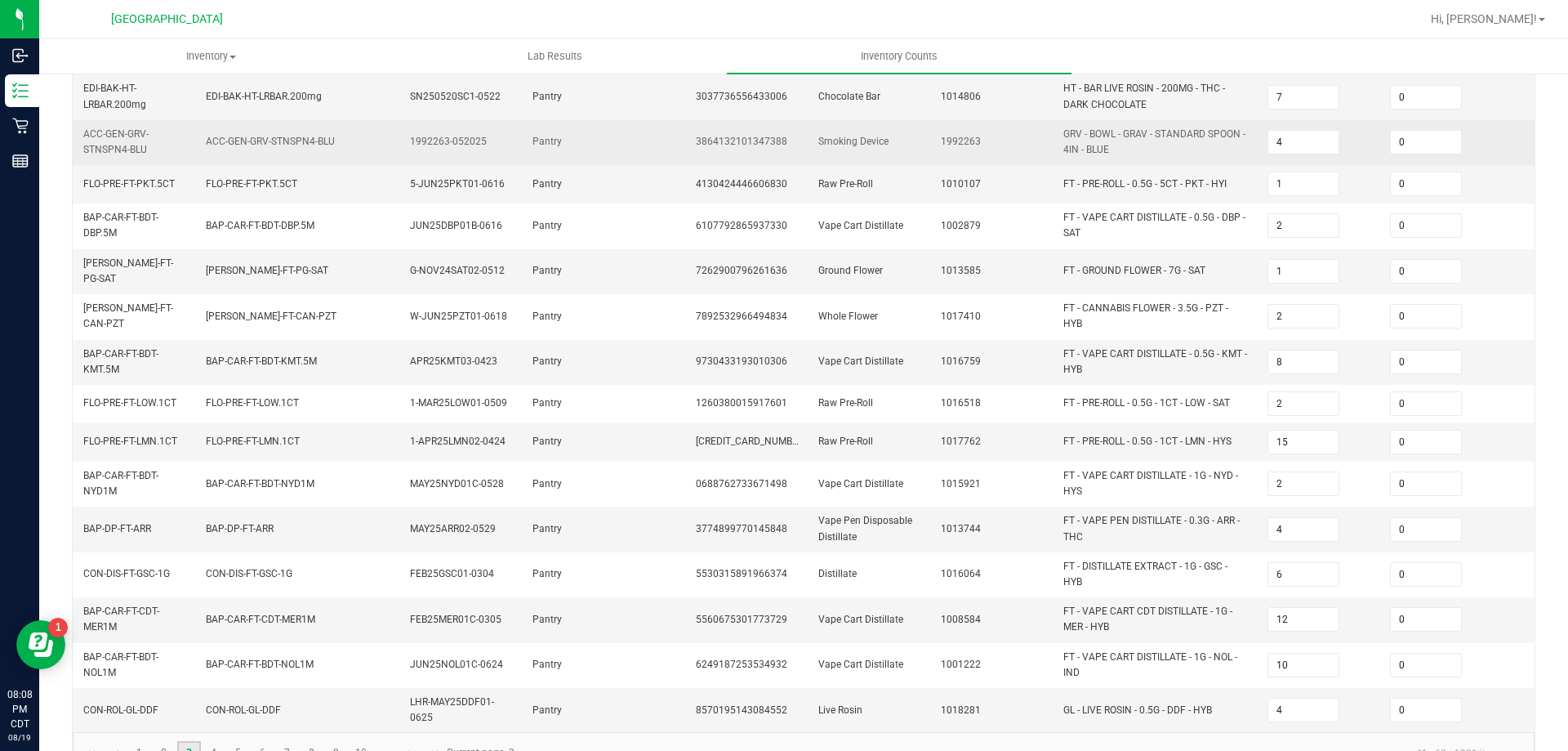
scroll to position [447, 0]
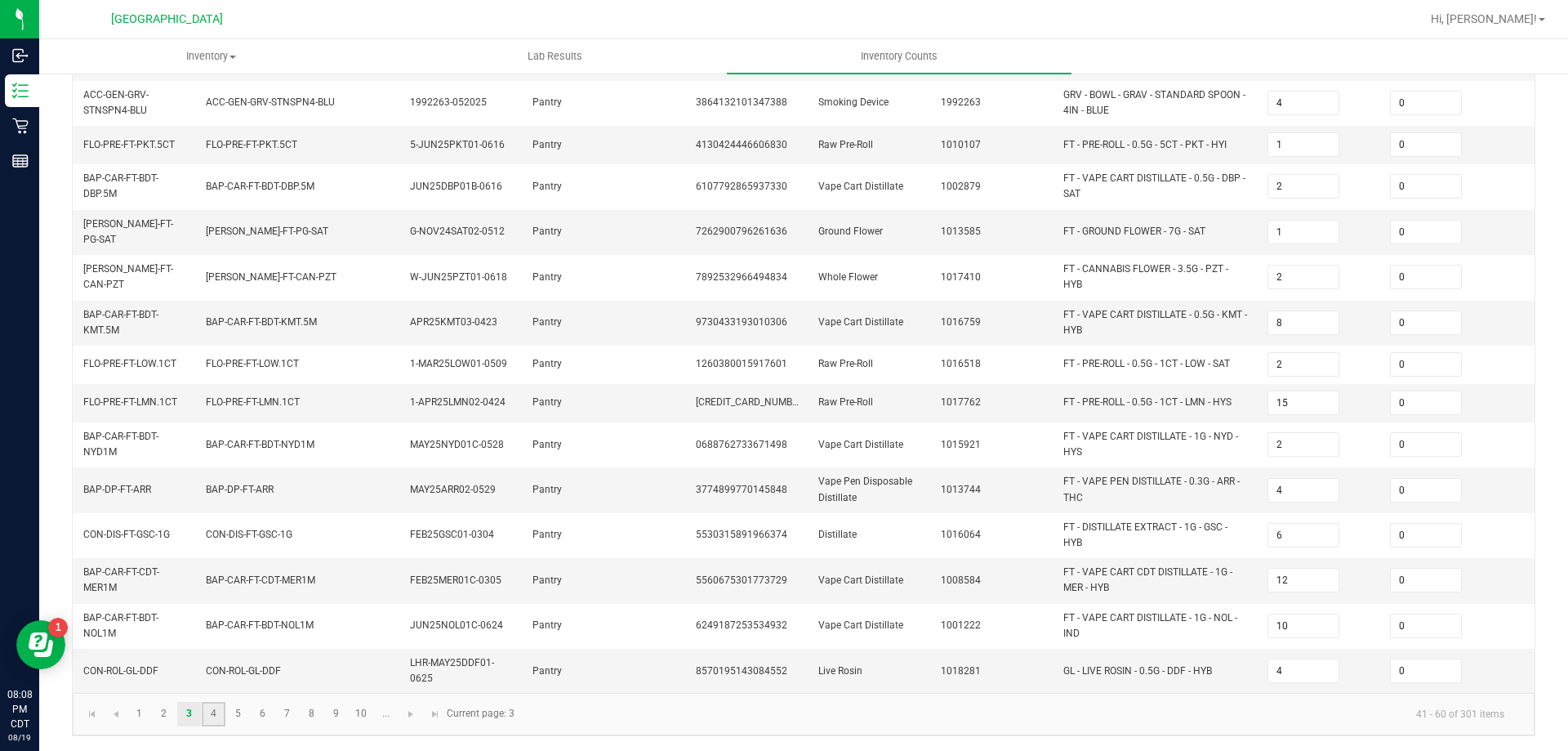
click at [217, 715] on link "4" at bounding box center [214, 714] width 24 height 25
type input "1"
type input "7"
type input "2"
type input "12"
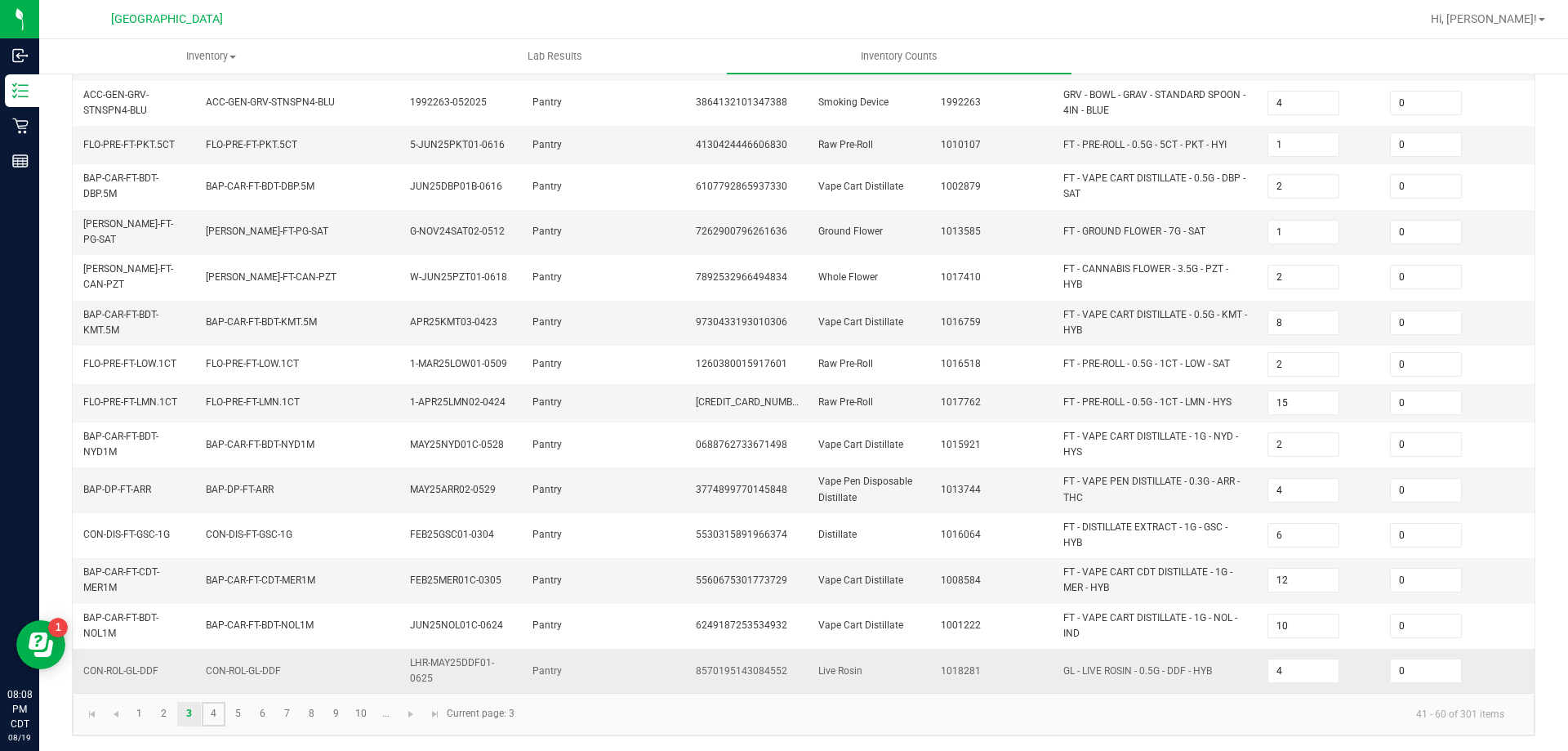
type input "9"
type input "3"
type input "8"
type input "16"
type input "6"
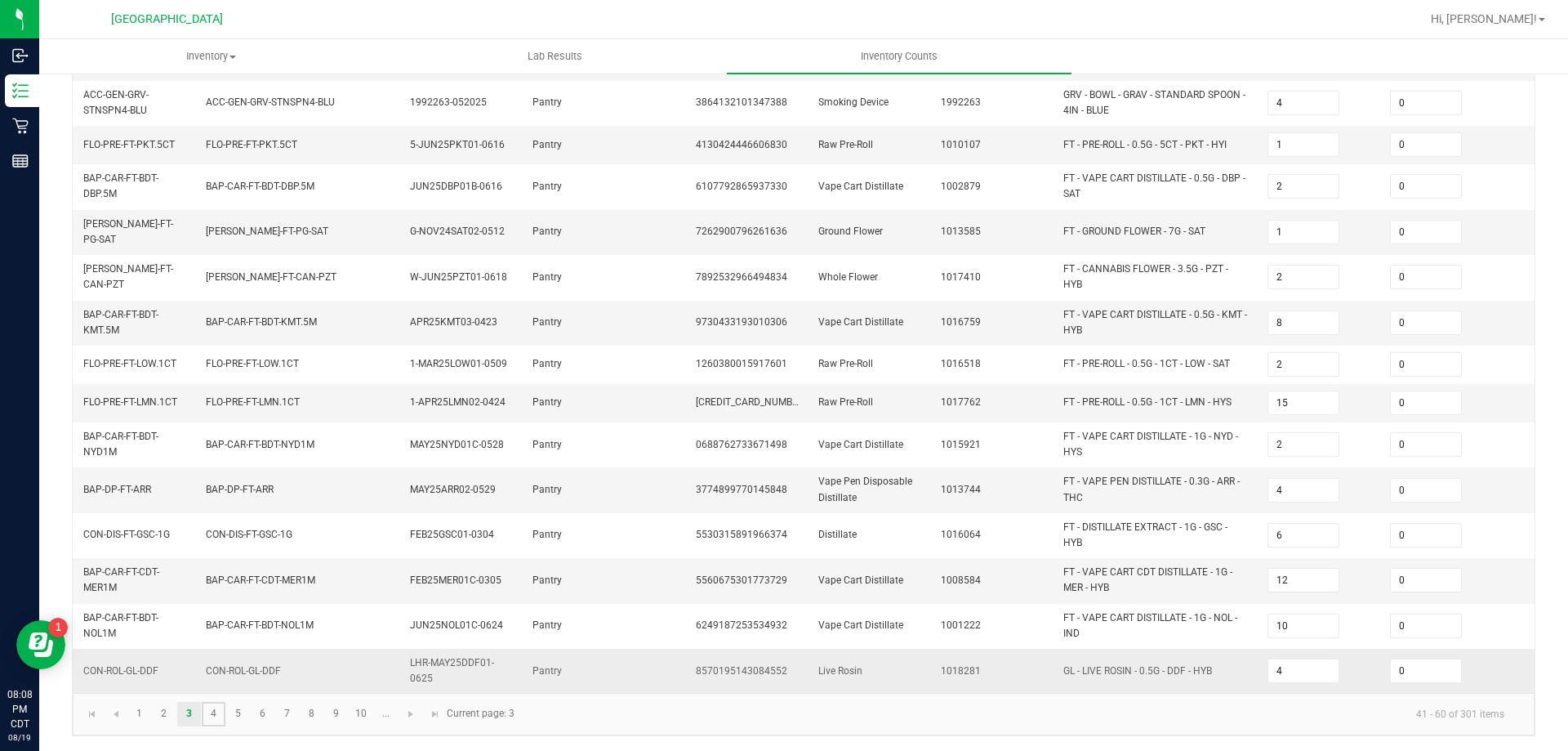
type input "7"
type input "13"
type input "10"
type input "8"
type input "3"
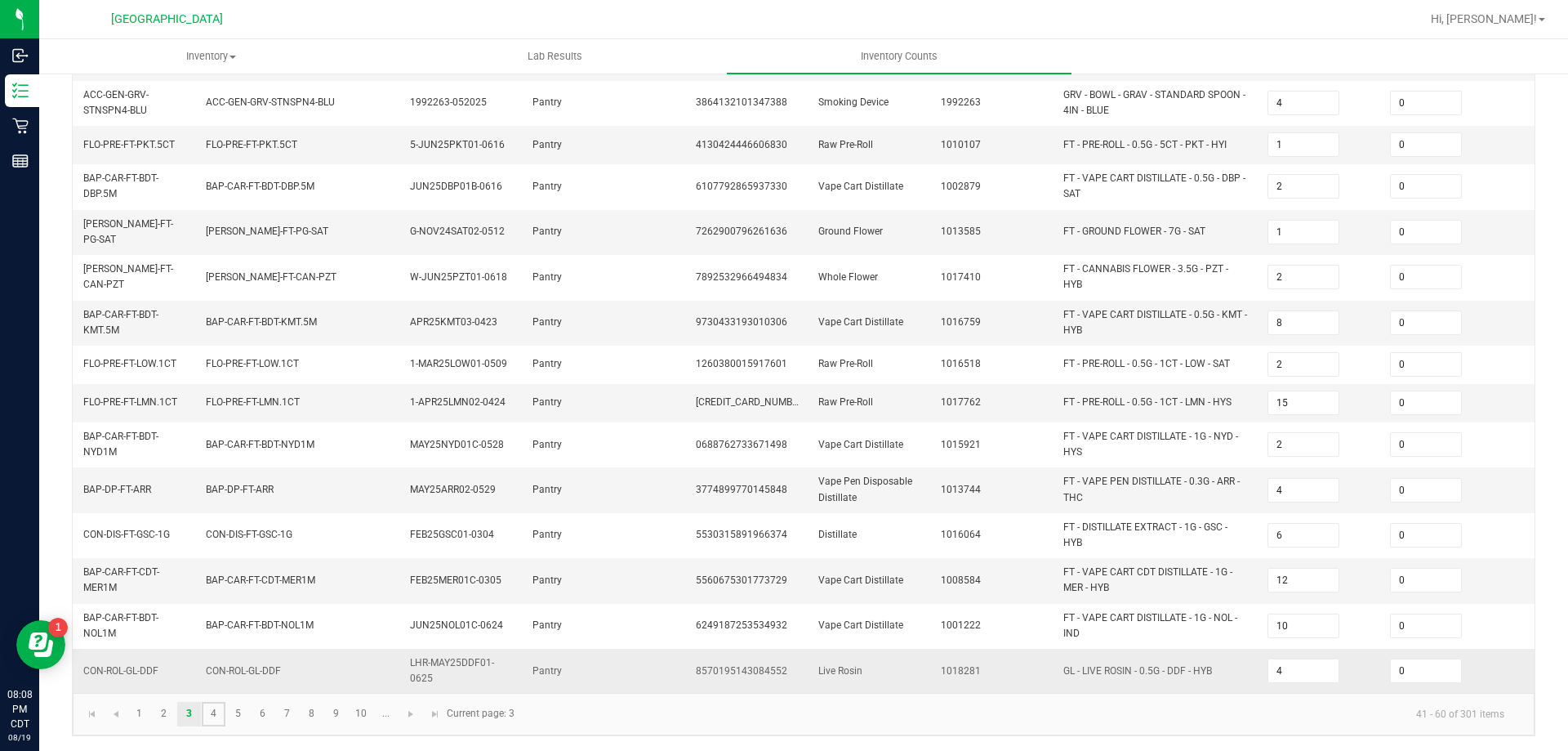
type input "1"
type input "11"
type input "15"
type input "55"
type input "3"
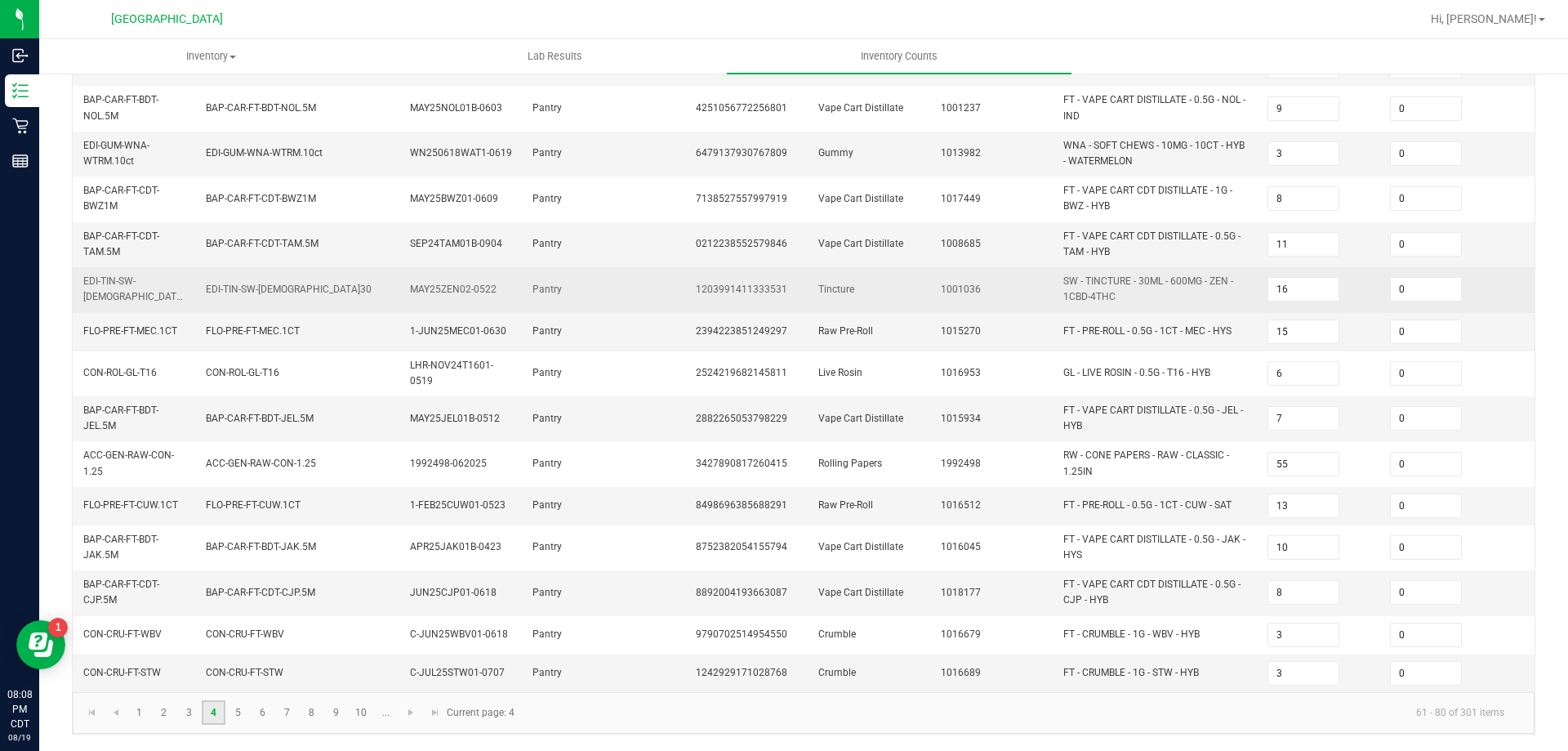
scroll to position [441, 0]
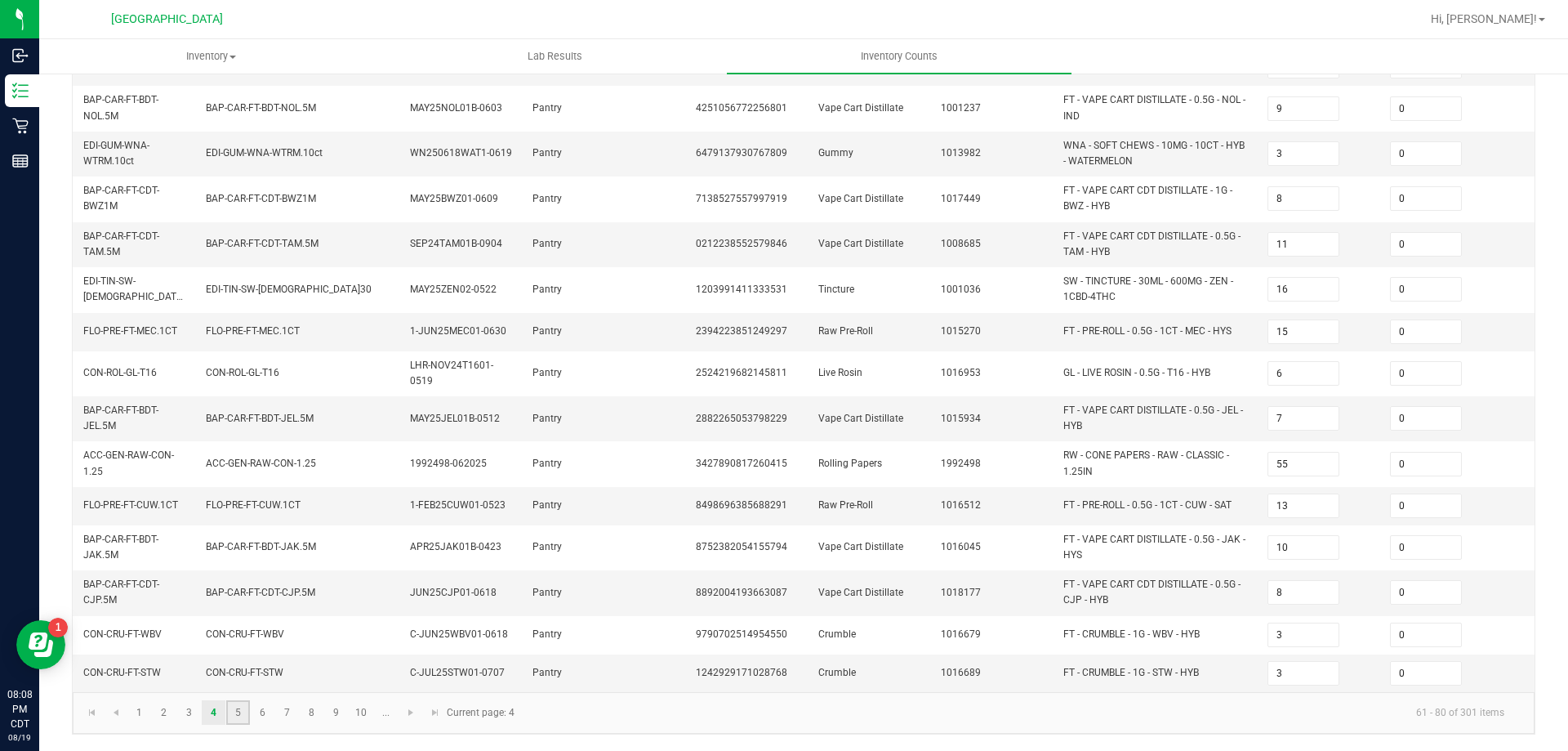
click at [242, 708] on link "5" at bounding box center [238, 712] width 24 height 25
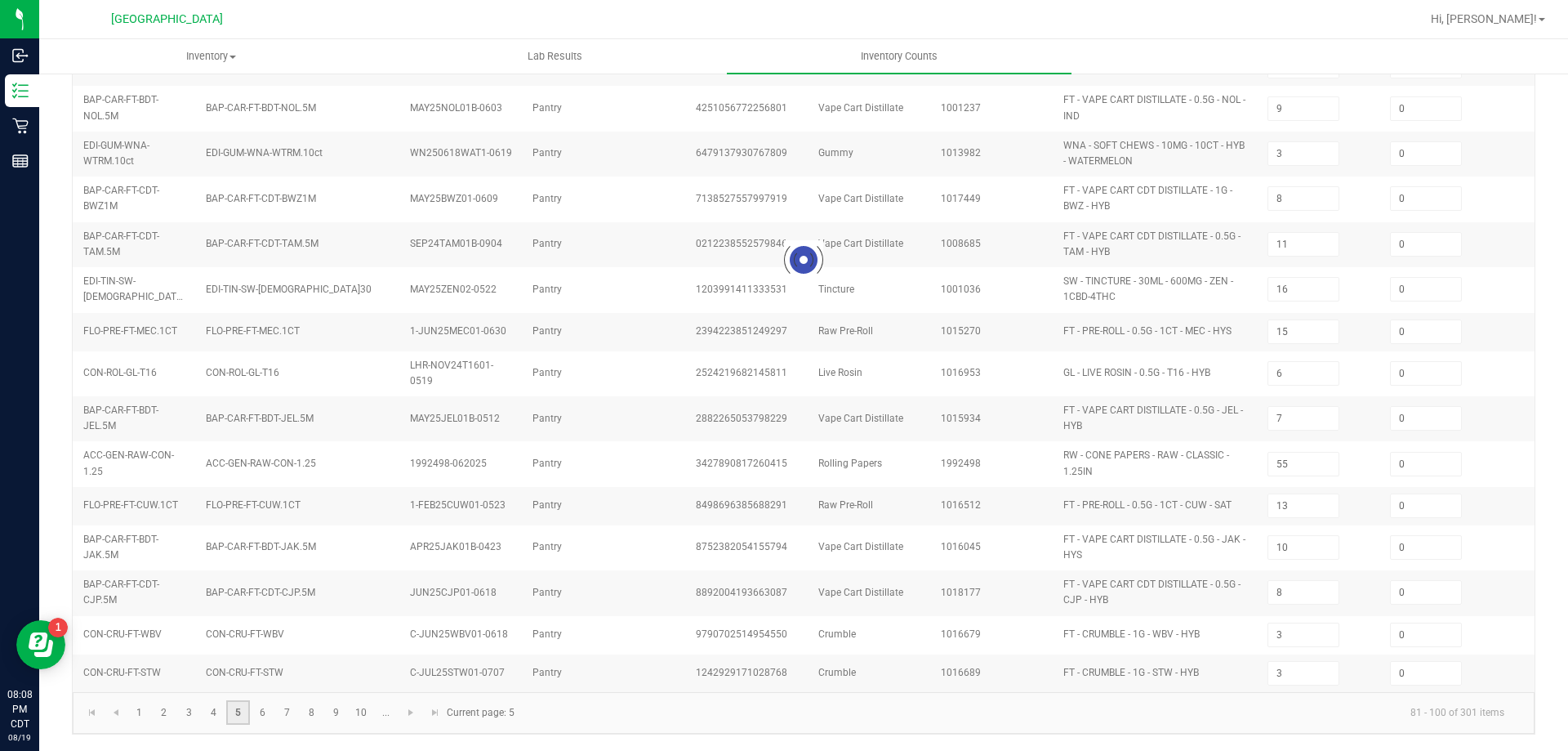
type input "50"
type input "6"
type input "10"
type input "11"
type input "16"
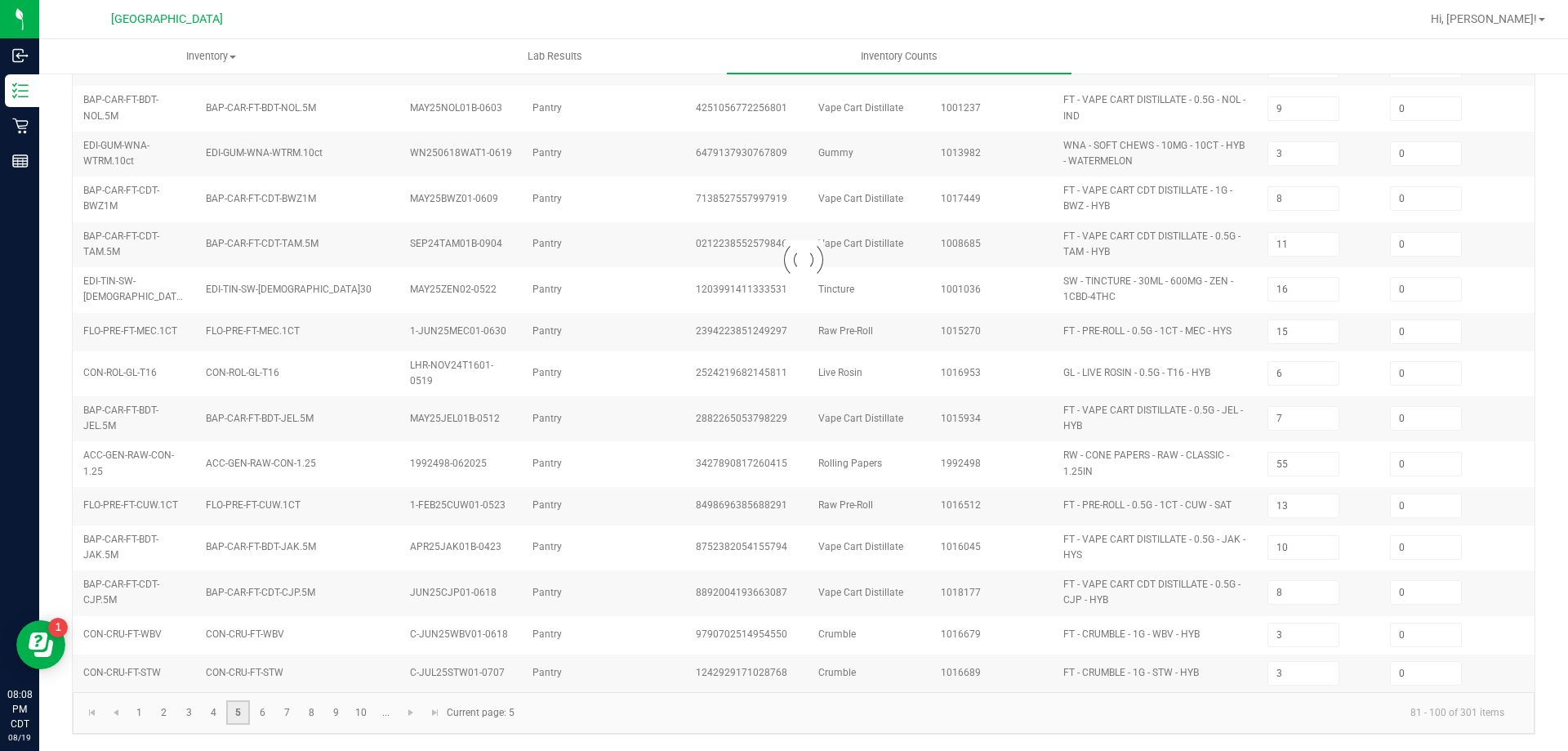
type input "2"
type input "9"
type input "14"
type input "2"
type input "1"
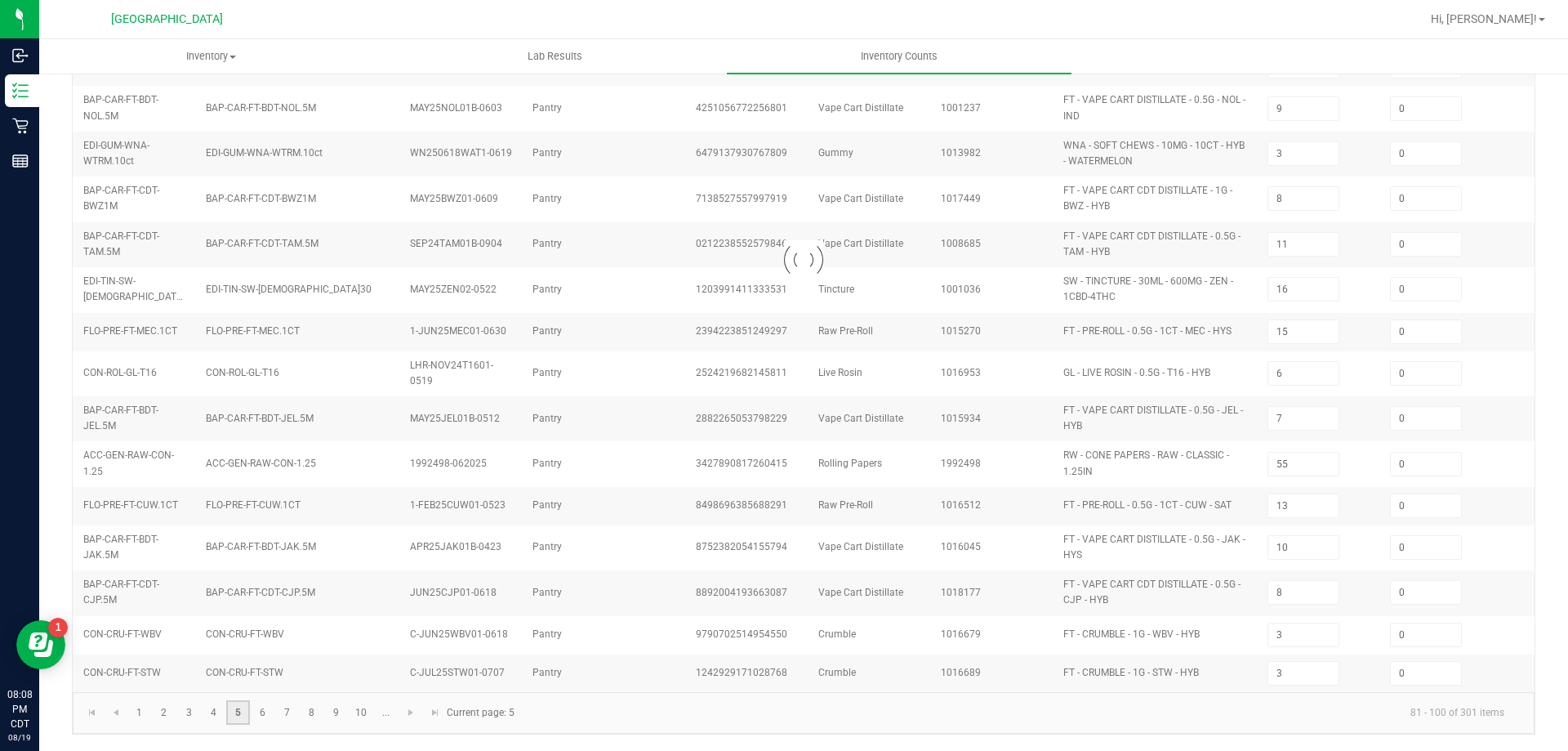
type input "6"
type input "10"
type input "4"
type input "20"
type input "1"
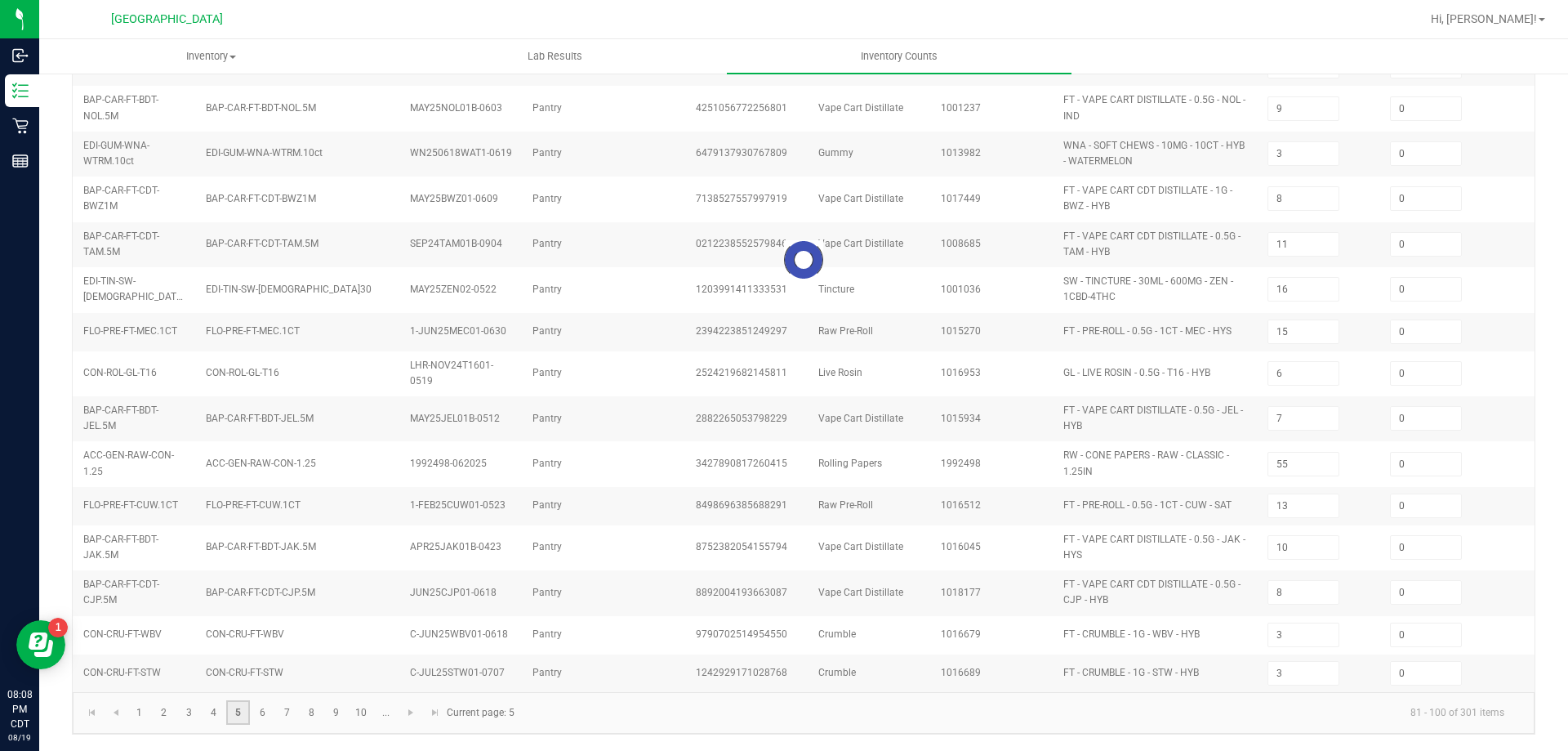
type input "3"
type input "25"
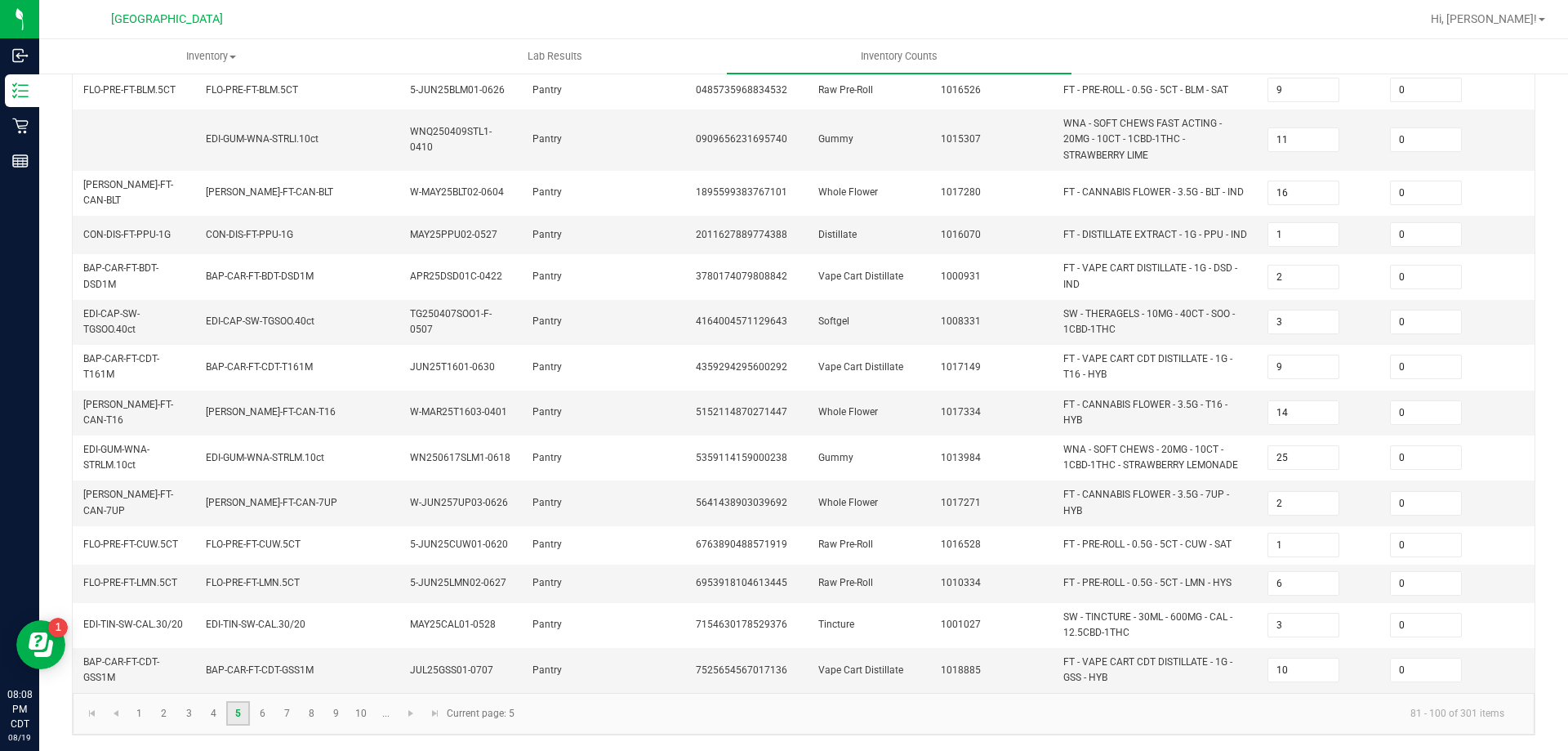
scroll to position [470, 0]
click at [265, 720] on link "6" at bounding box center [263, 712] width 24 height 25
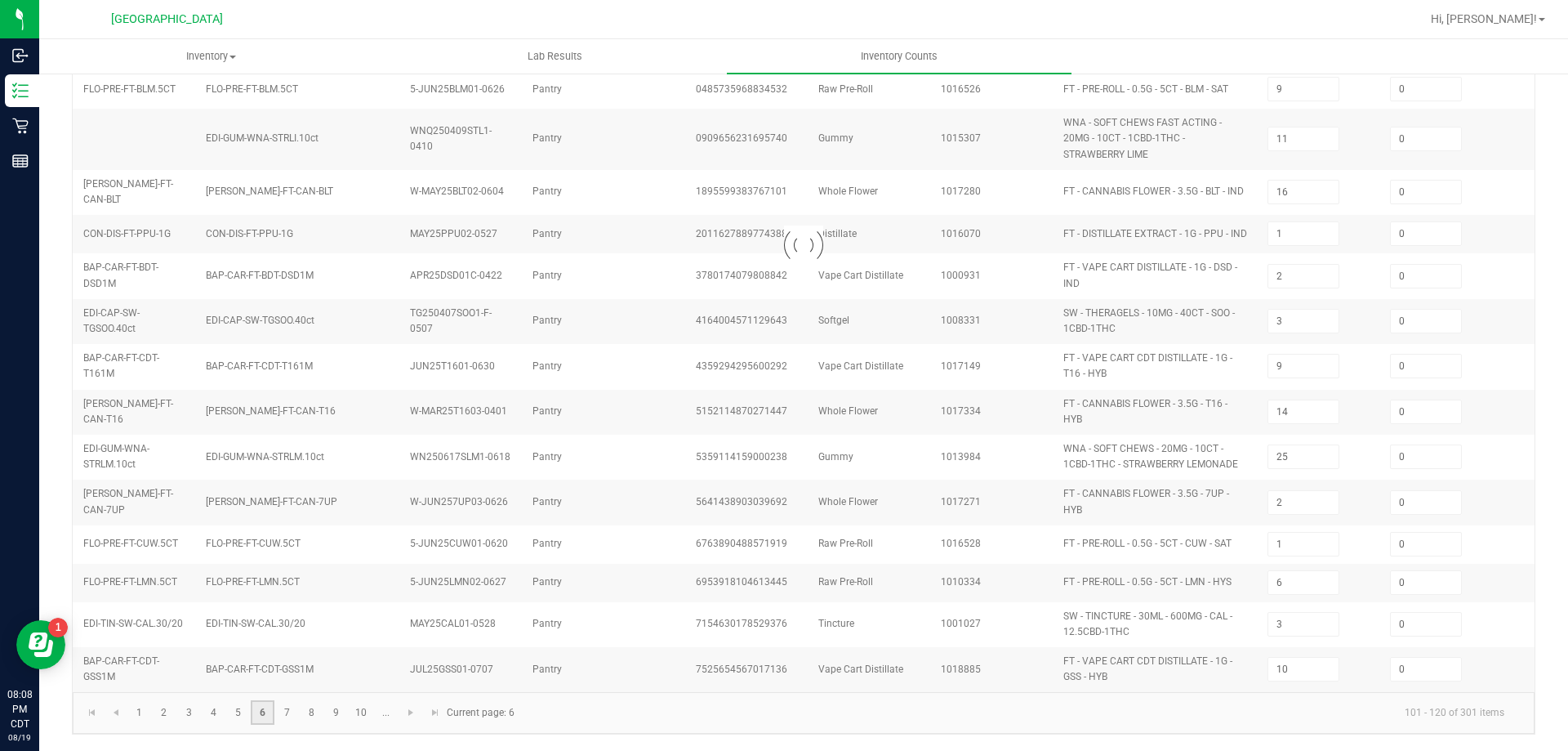
type input "2"
type input "25"
type input "3"
type input "5"
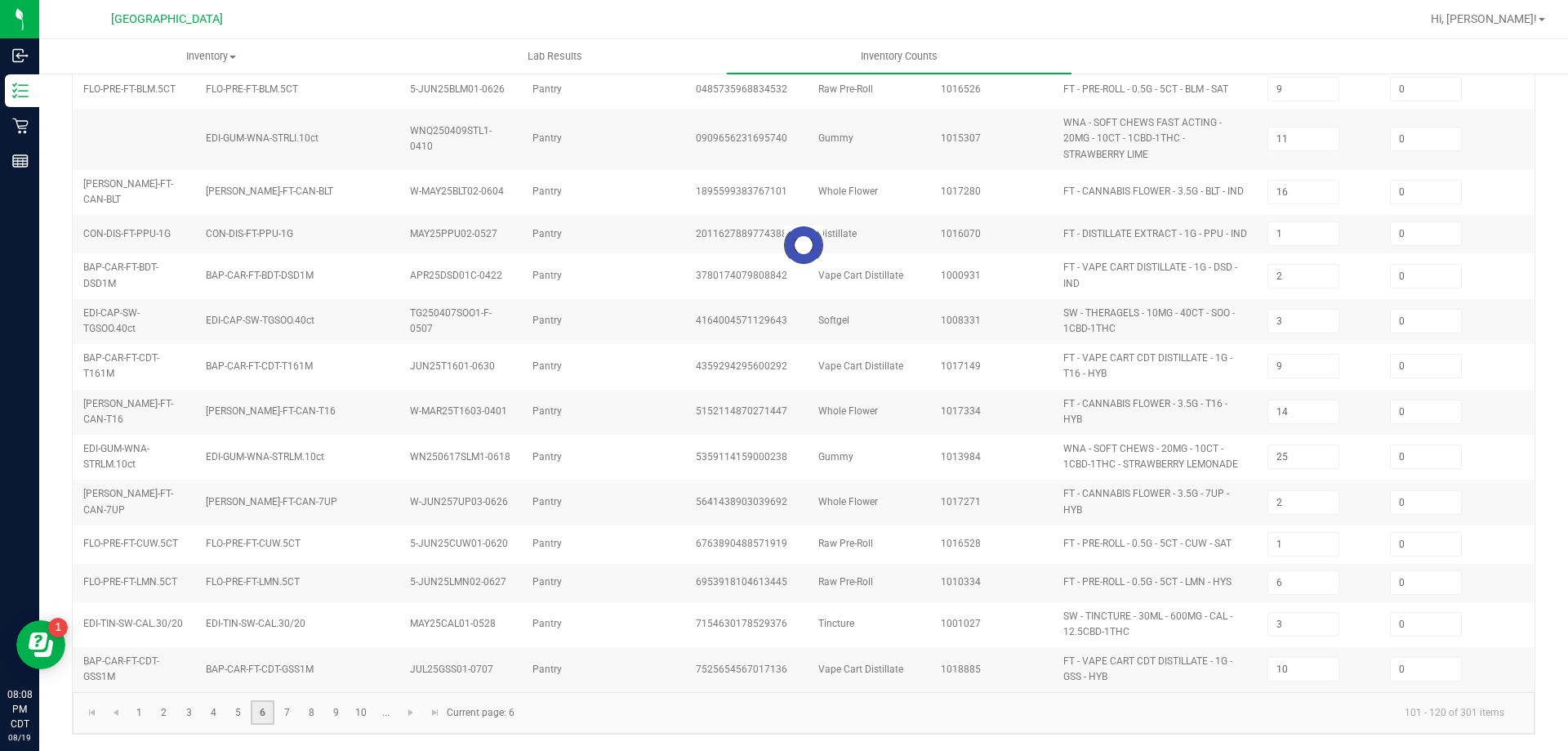
type input "8"
type input "5"
type input "11"
type input "3"
type input "7"
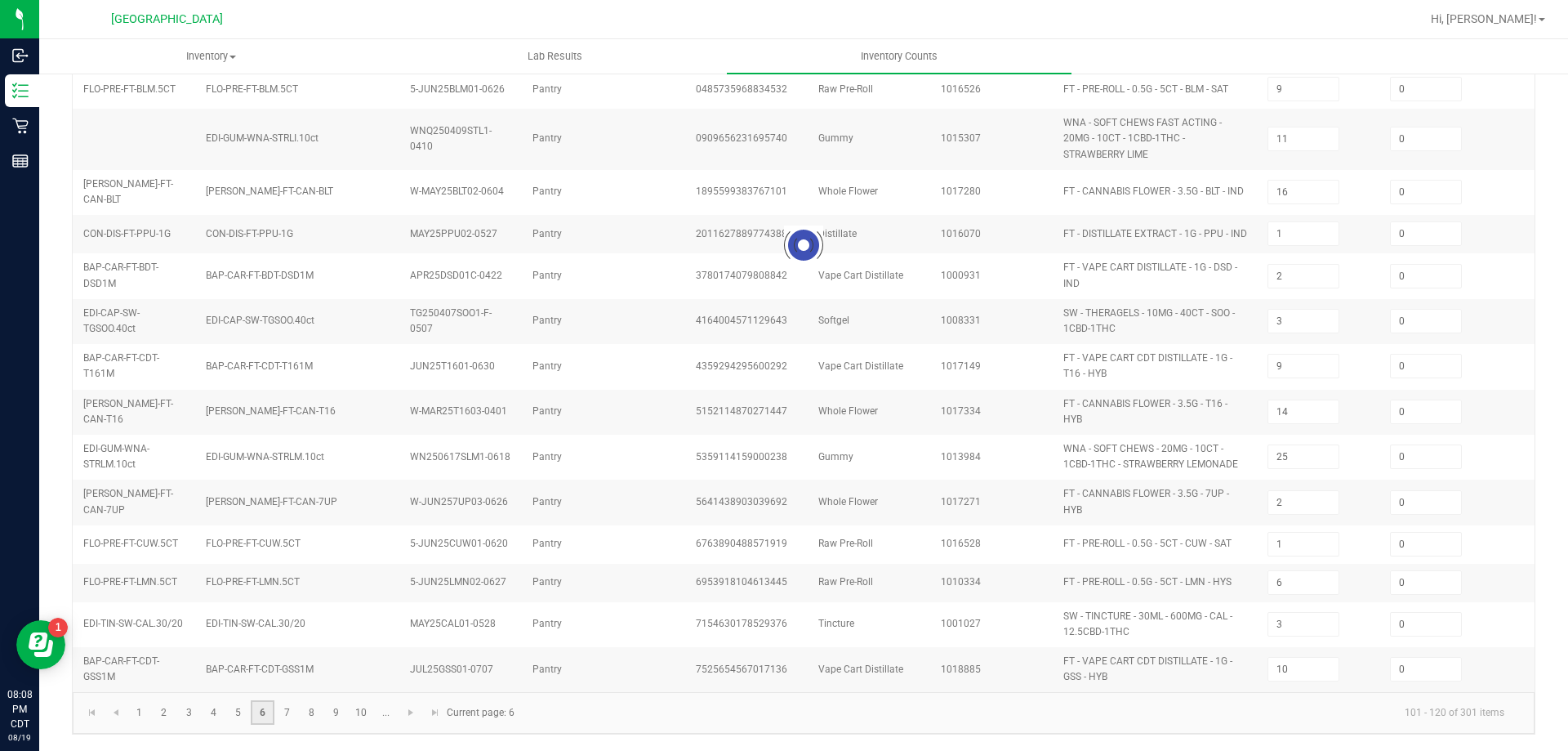
type input "7"
type input "2"
type input "3"
type input "11"
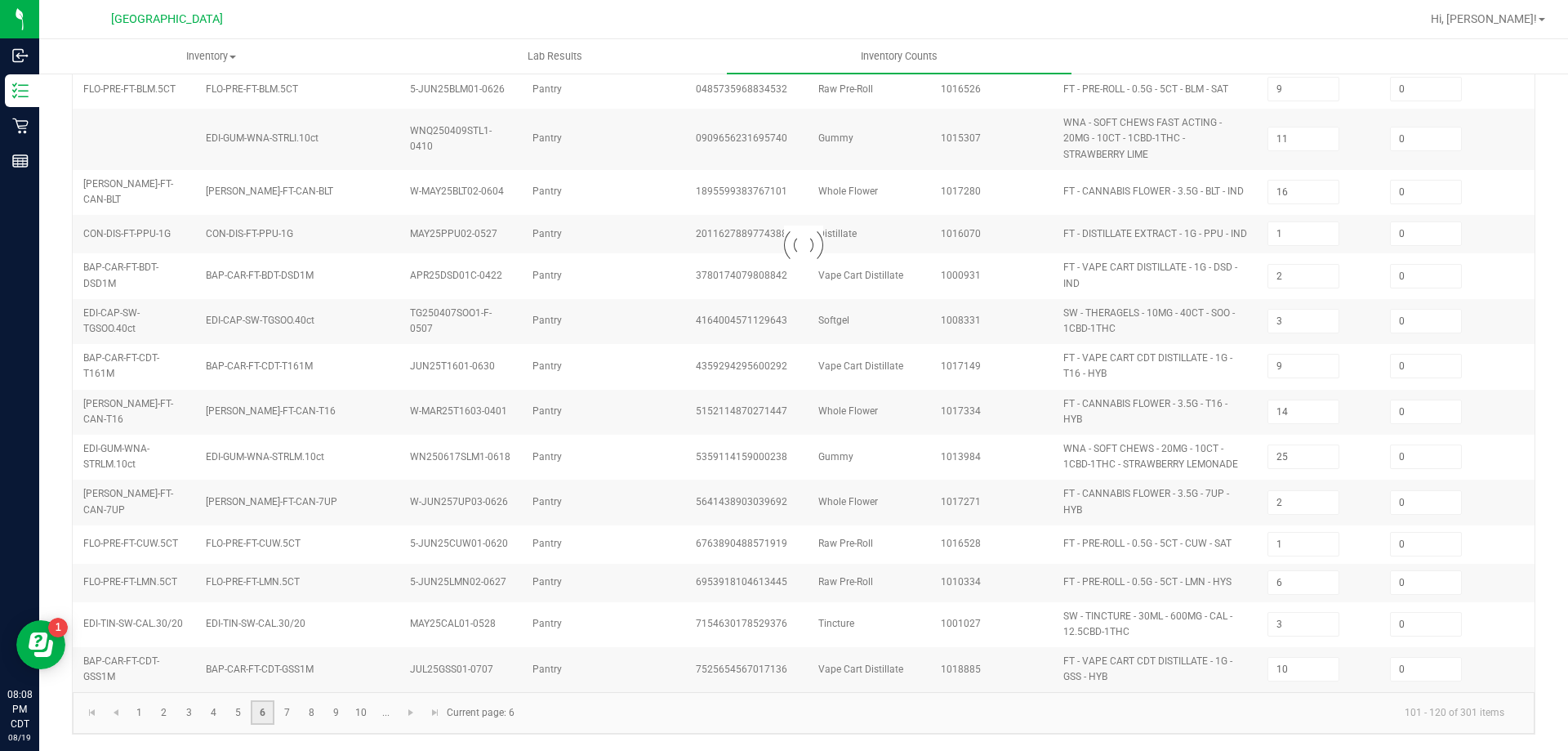
type input "3"
type input "5"
type input "4"
type input "11"
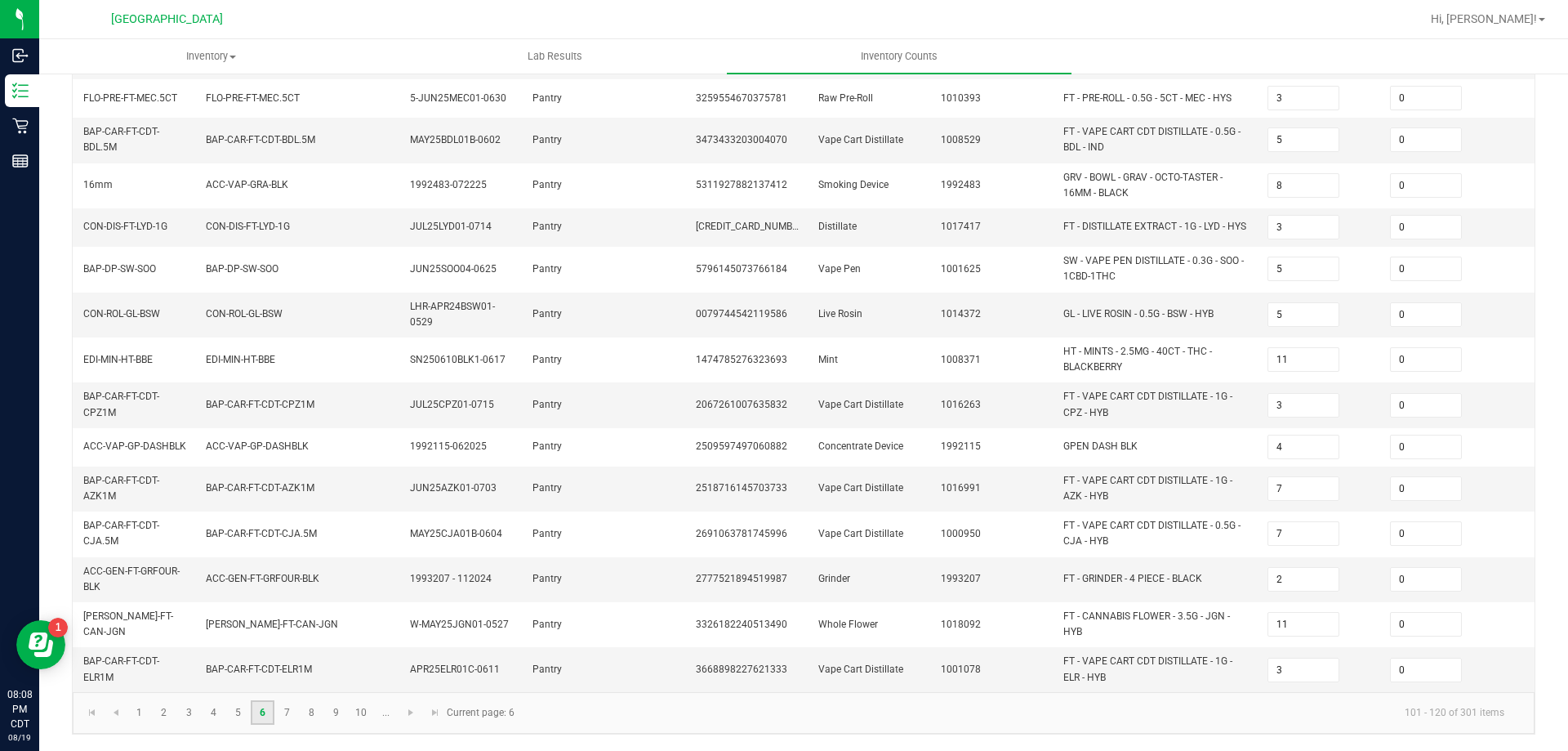
scroll to position [469, 0]
click at [281, 714] on link "7" at bounding box center [287, 712] width 24 height 25
type input "1"
type input "13"
type input "7"
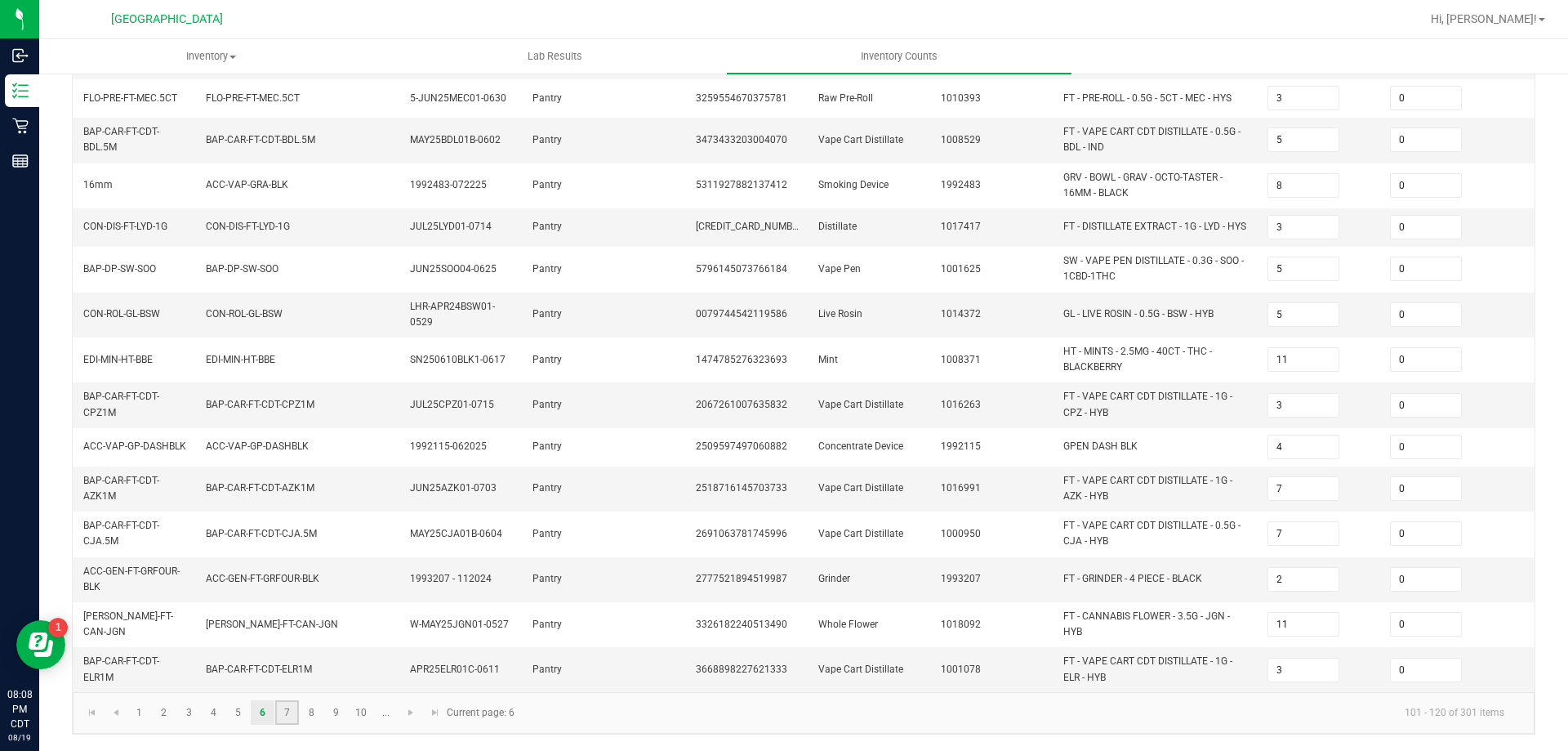
type input "11"
type input "5"
type input "3"
type input "2"
type input "8"
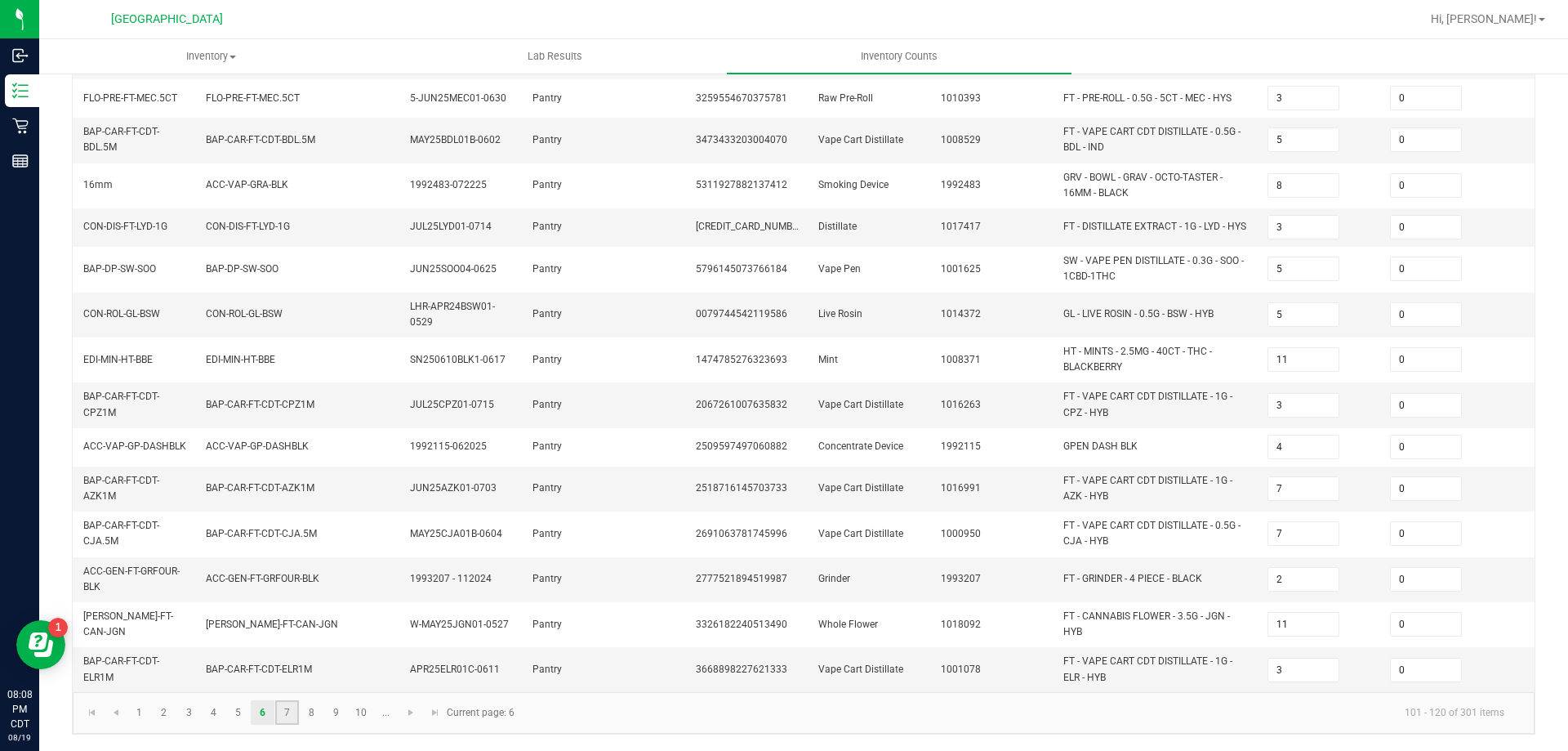
type input "3"
type input "10"
type input "24"
type input "6"
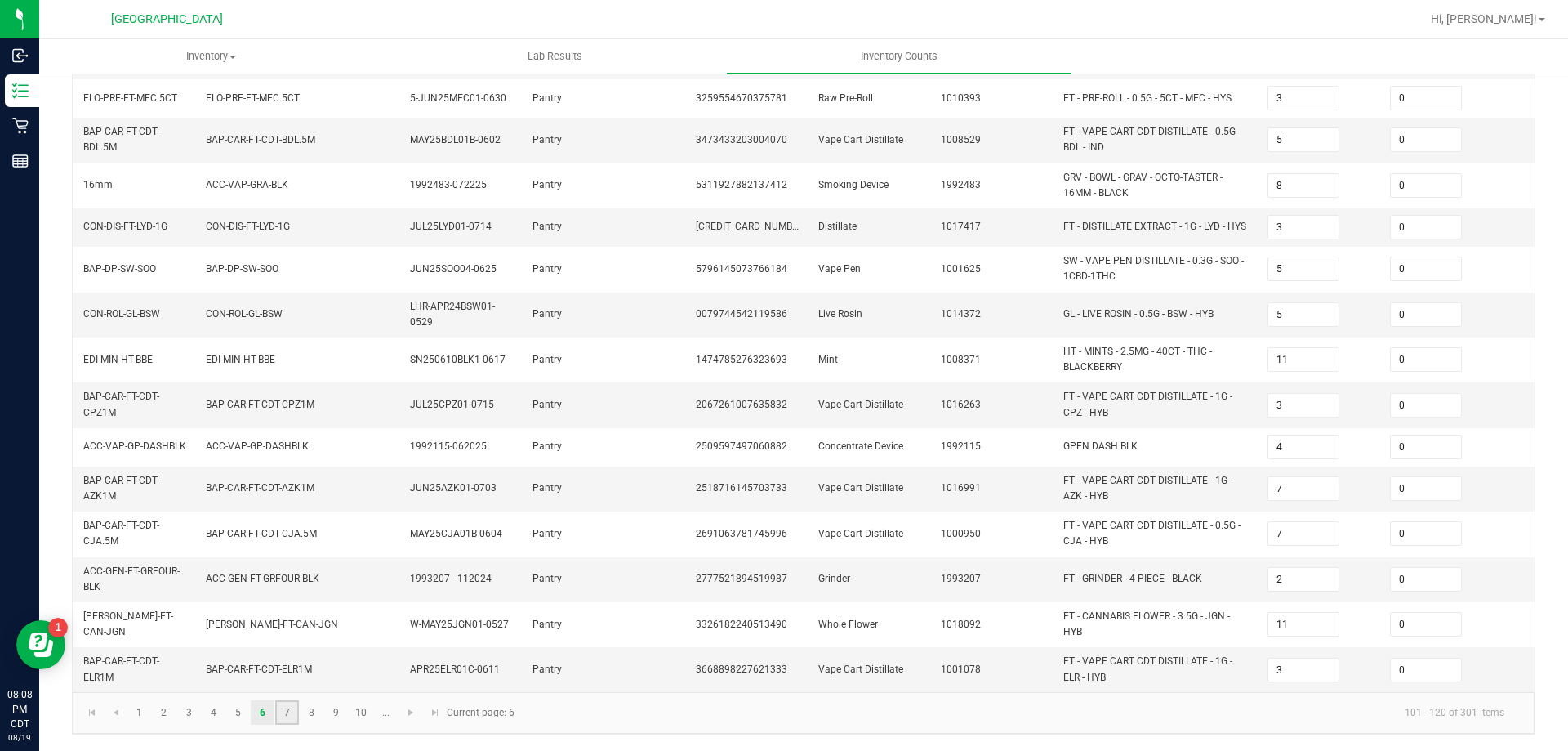
type input "4"
type input "10"
type input "18"
type input "4"
type input "6"
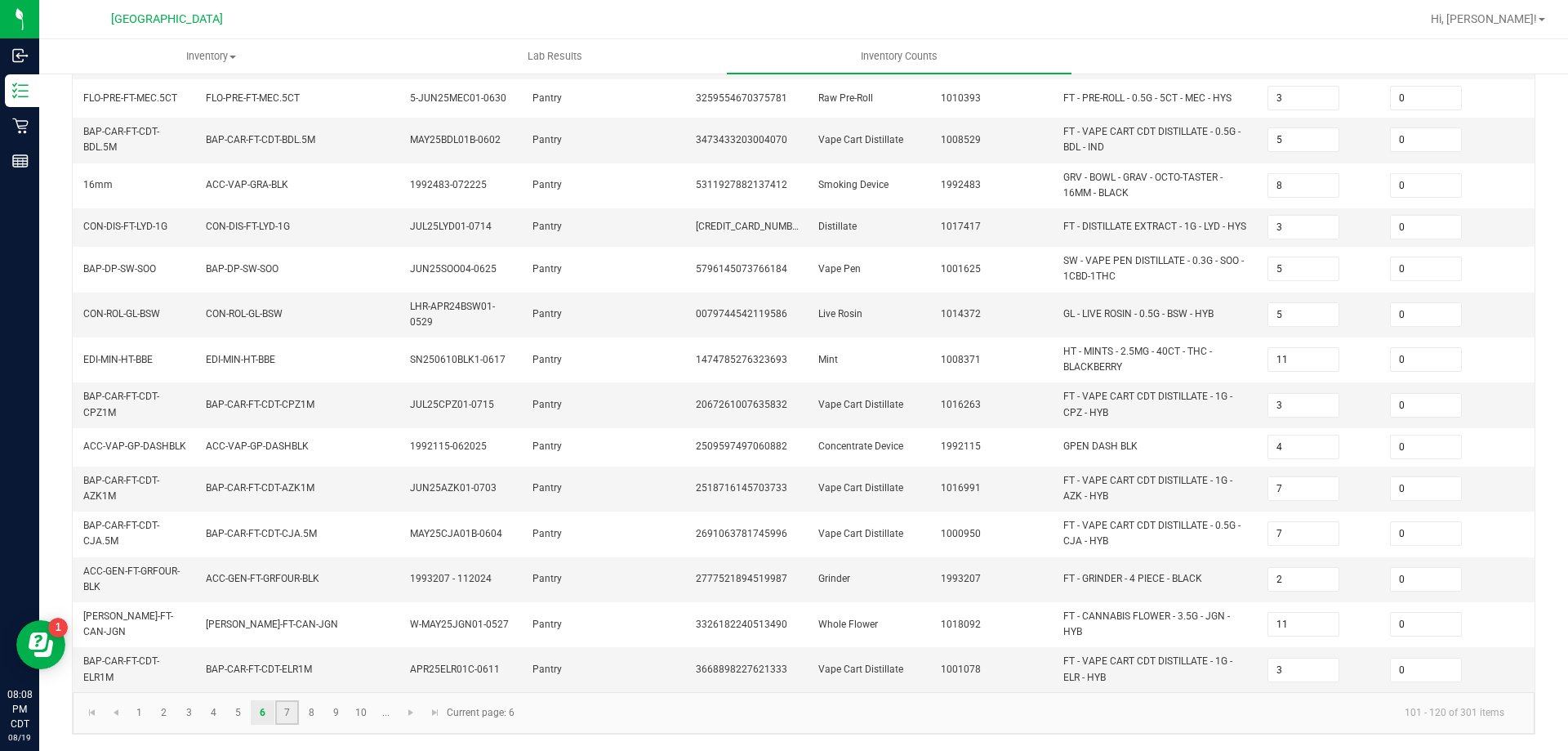
type input "5"
type input "1"
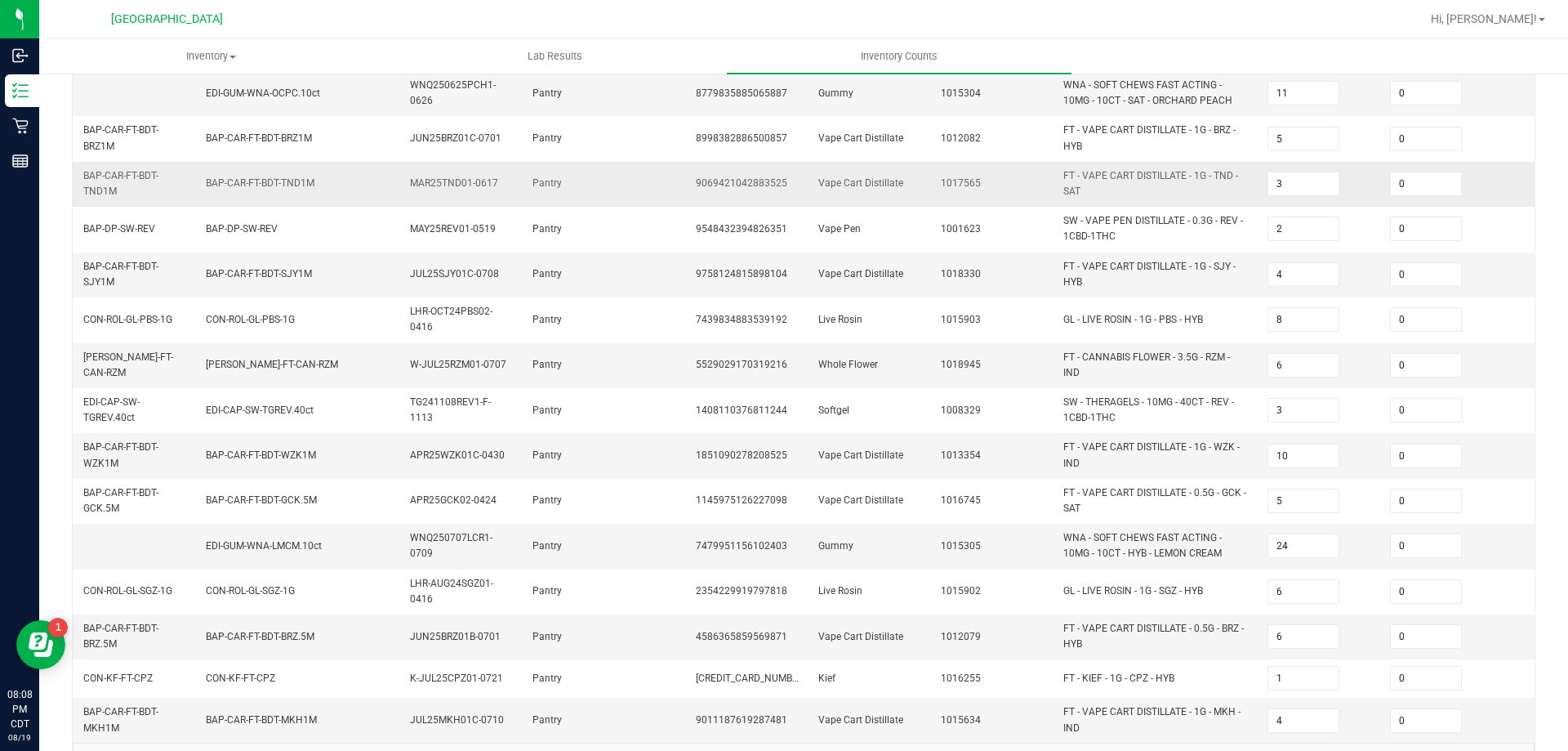
scroll to position [475, 0]
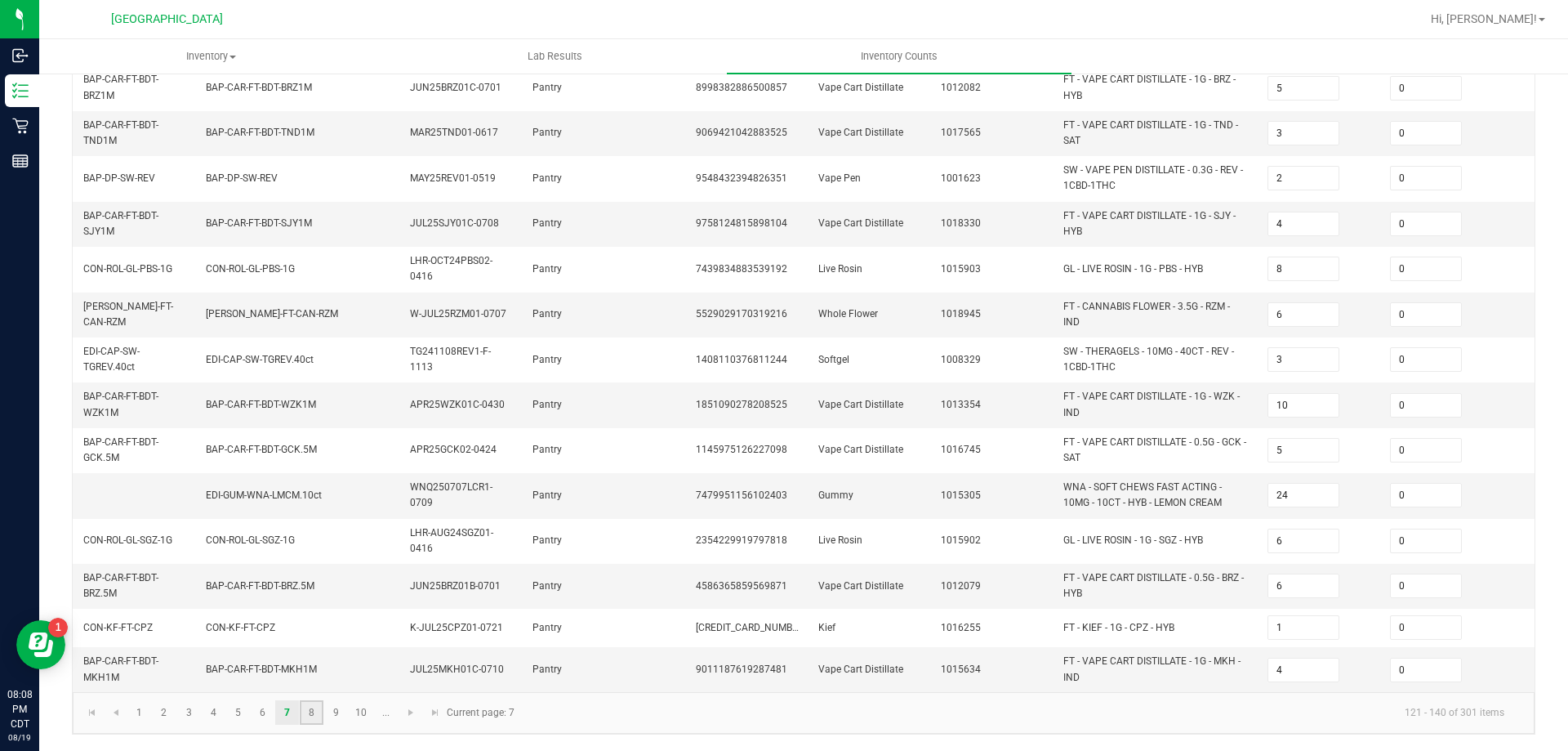
click at [319, 713] on link "8" at bounding box center [312, 712] width 24 height 25
type input "7"
type input "3"
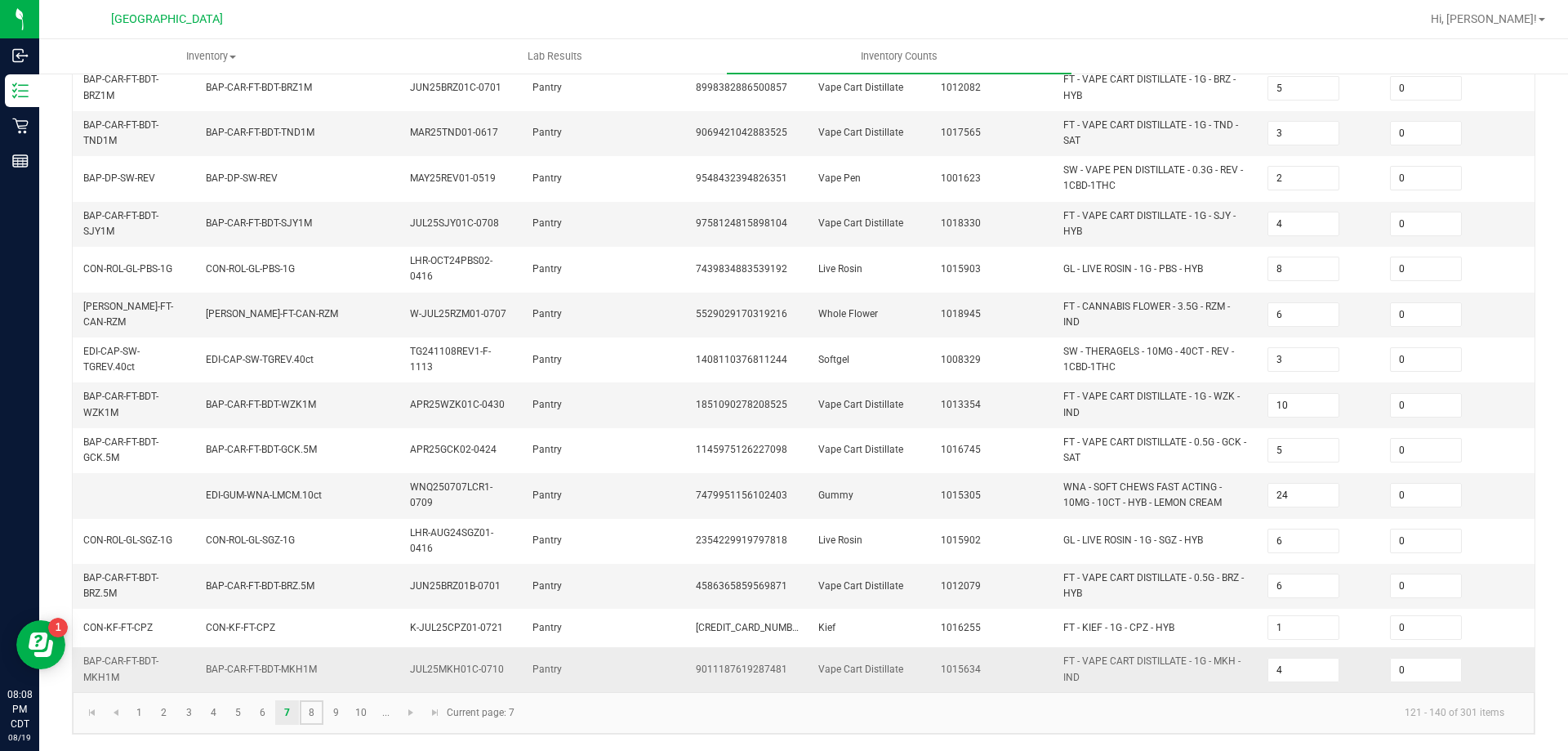
type input "11"
type input "12"
type input "11"
type input "2"
type input "4"
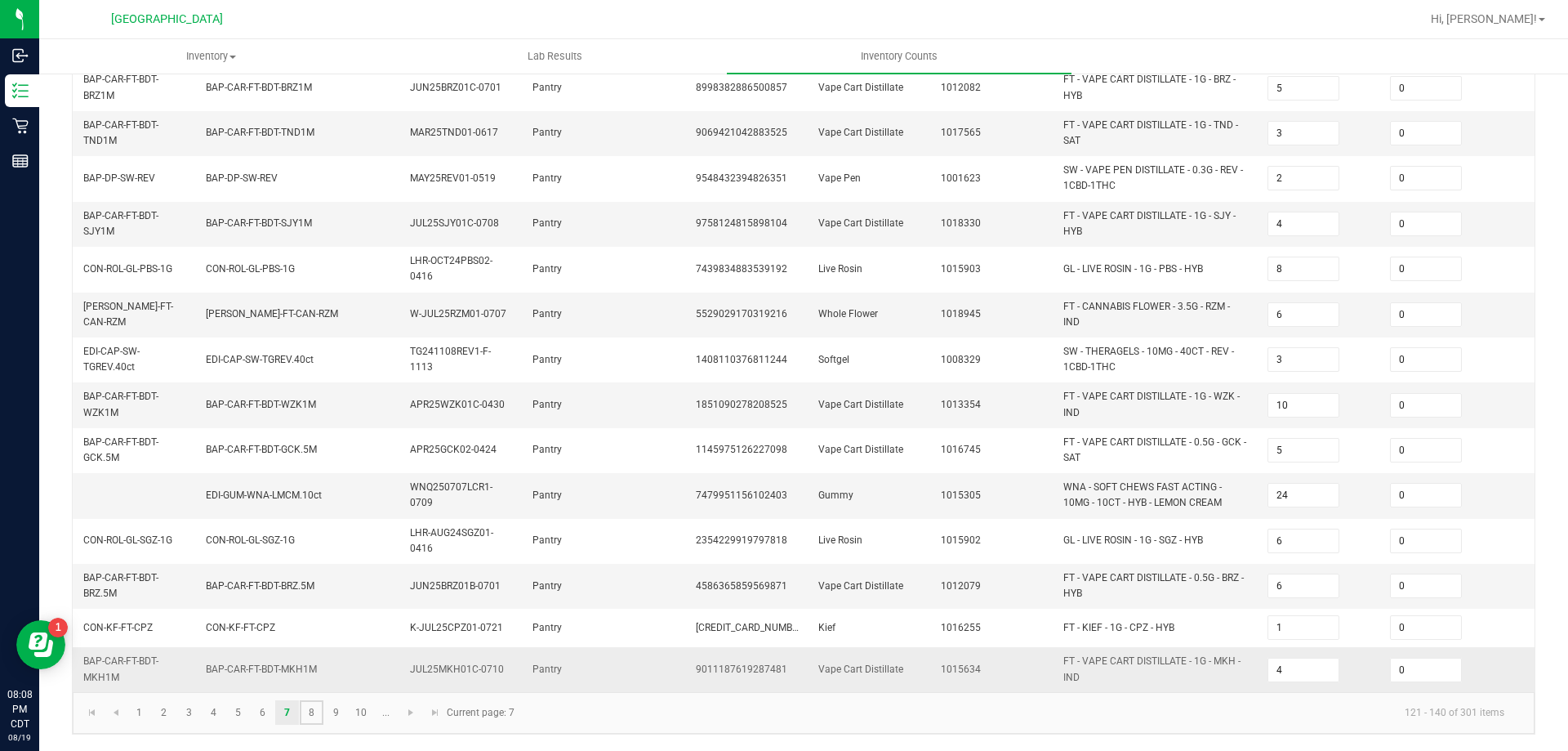
type input "12"
type input "7"
type input "1"
type input "12"
type input "3"
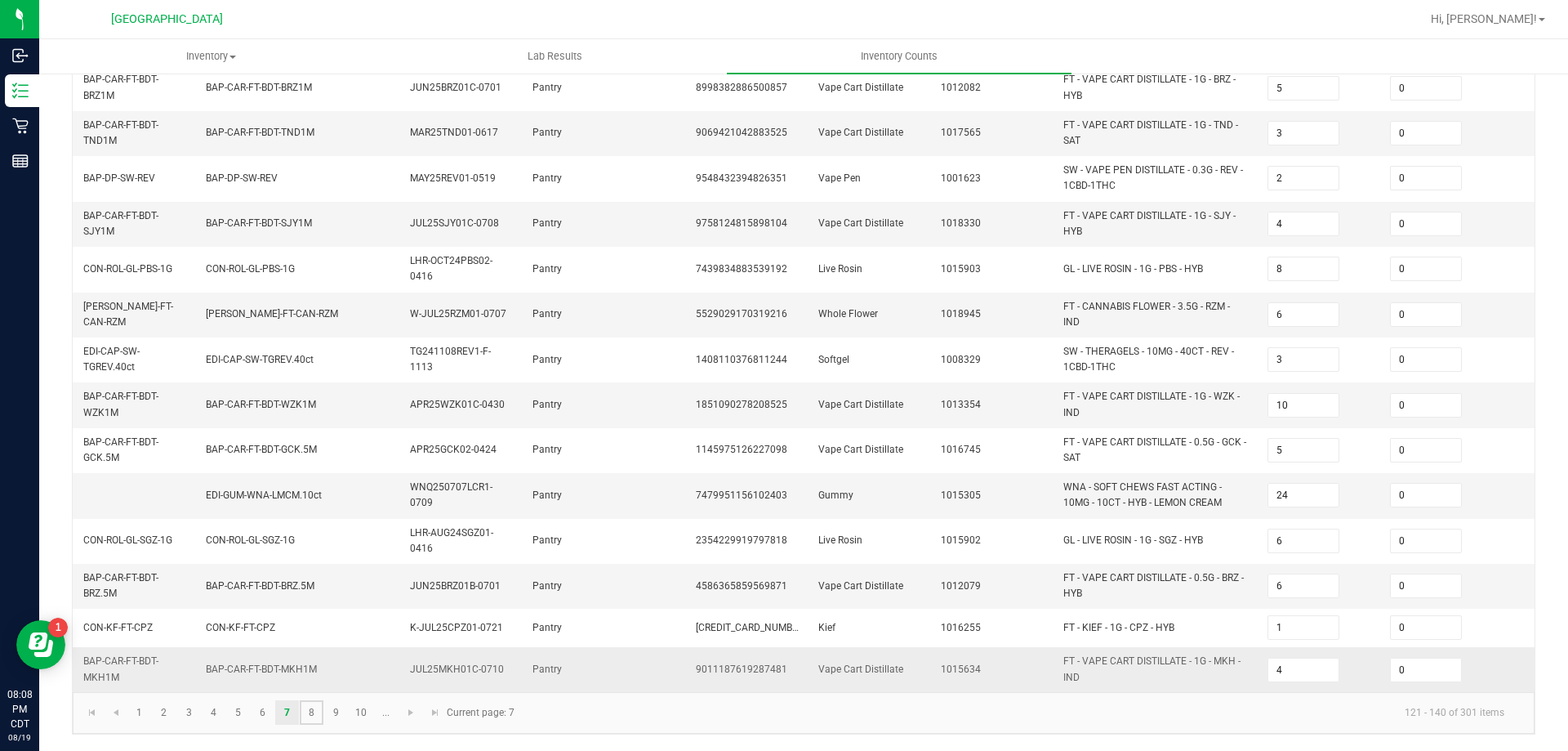
type input "1"
type input "10"
type input "7"
type input "18"
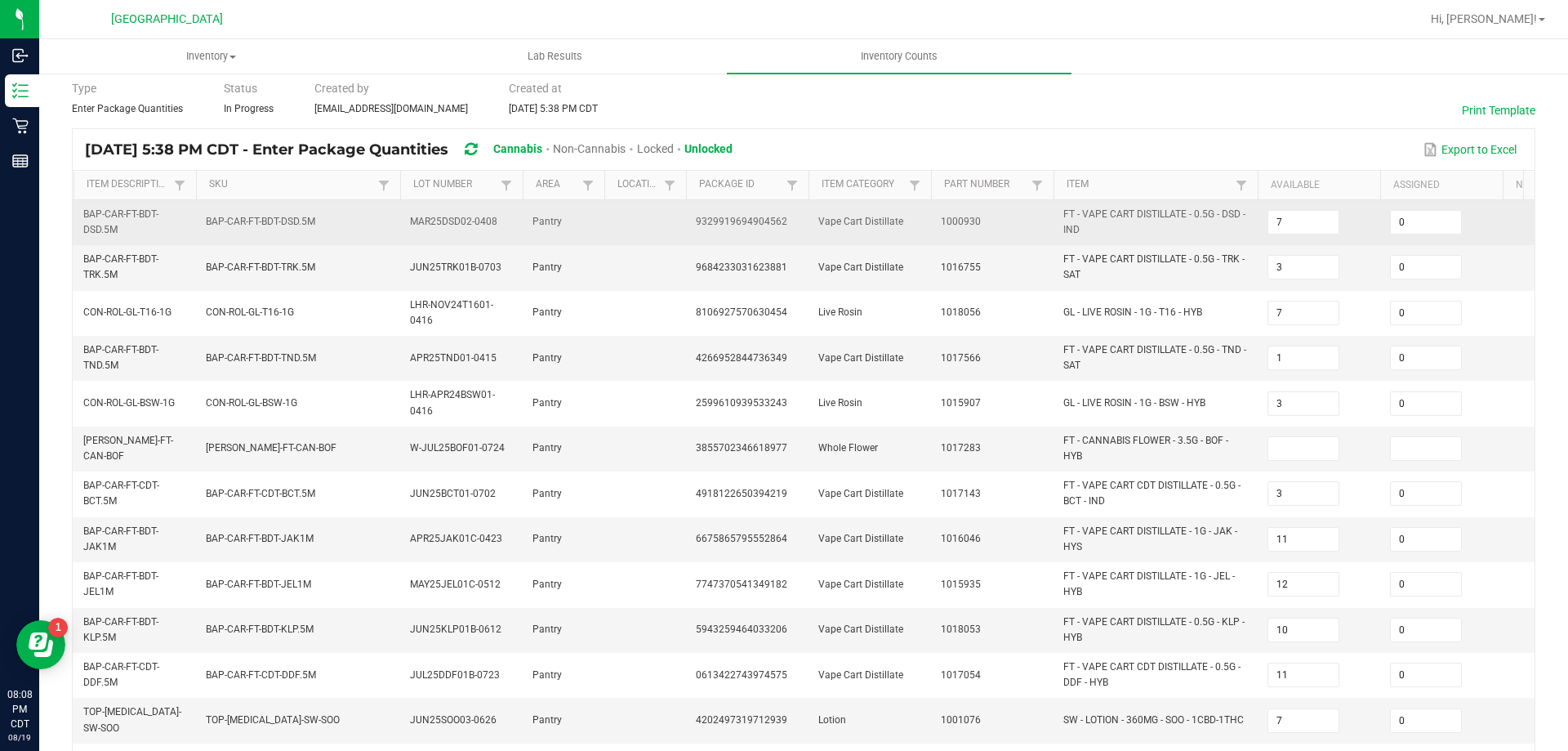
scroll to position [163, 0]
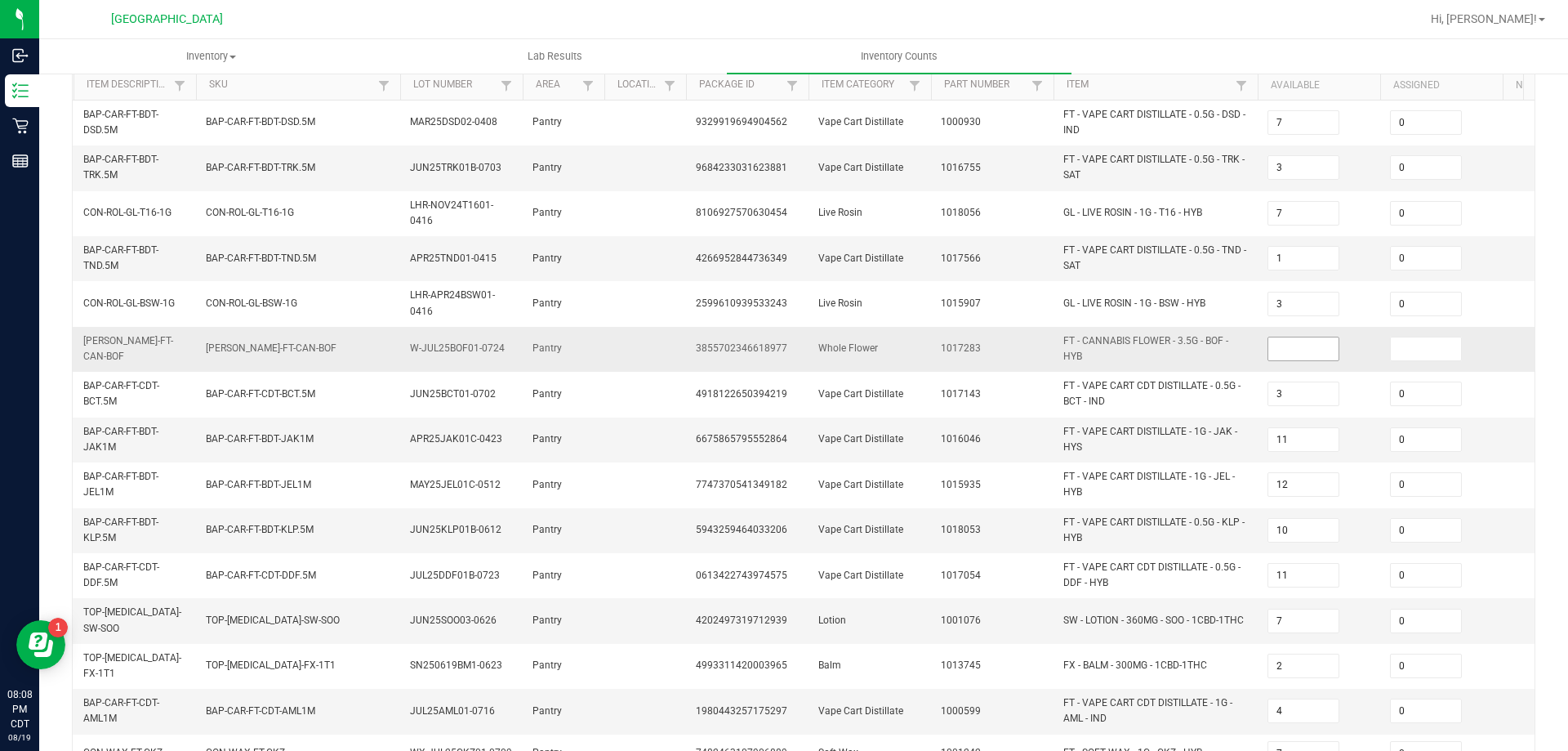
click at [1292, 346] on input at bounding box center [1303, 348] width 70 height 23
type input "0"
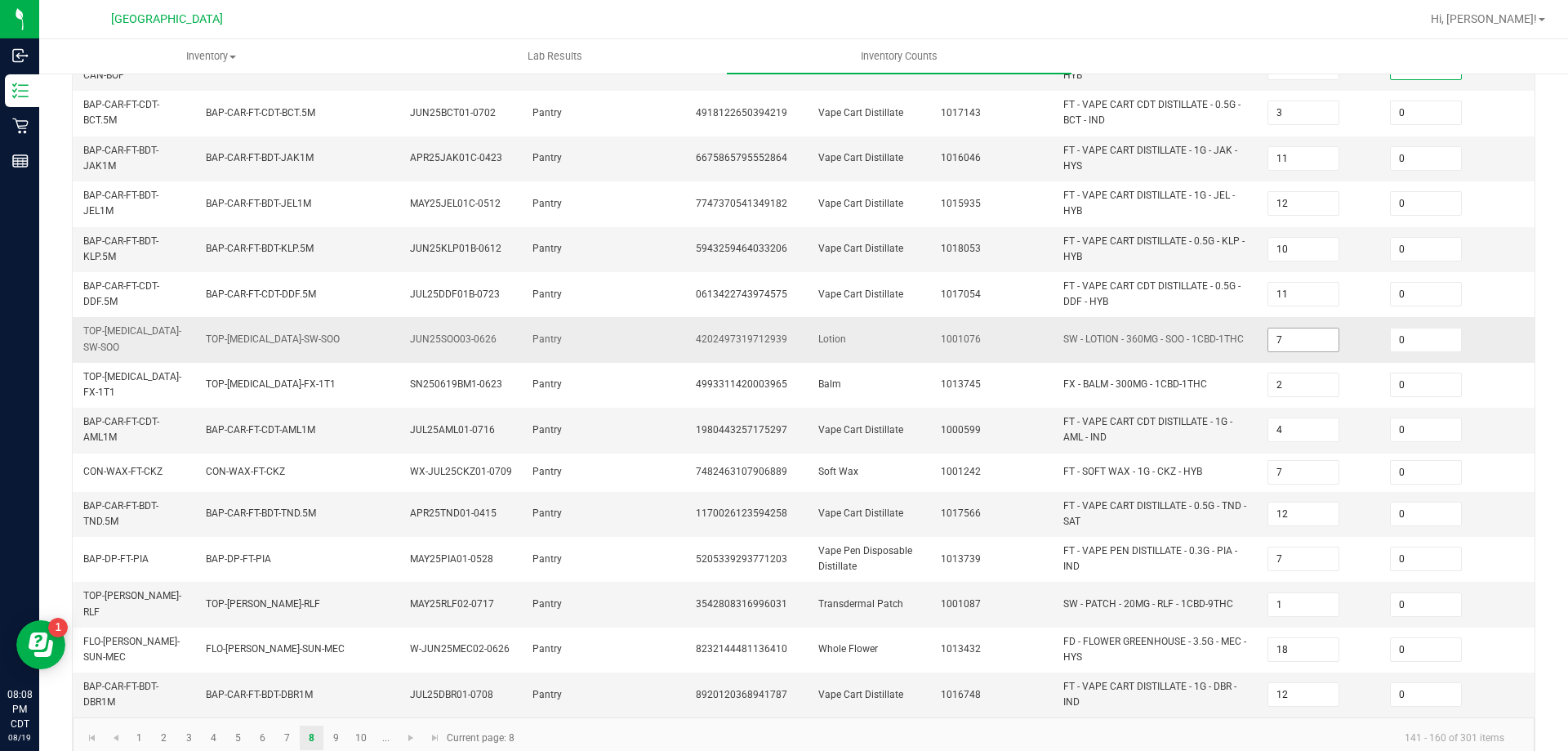
scroll to position [462, 0]
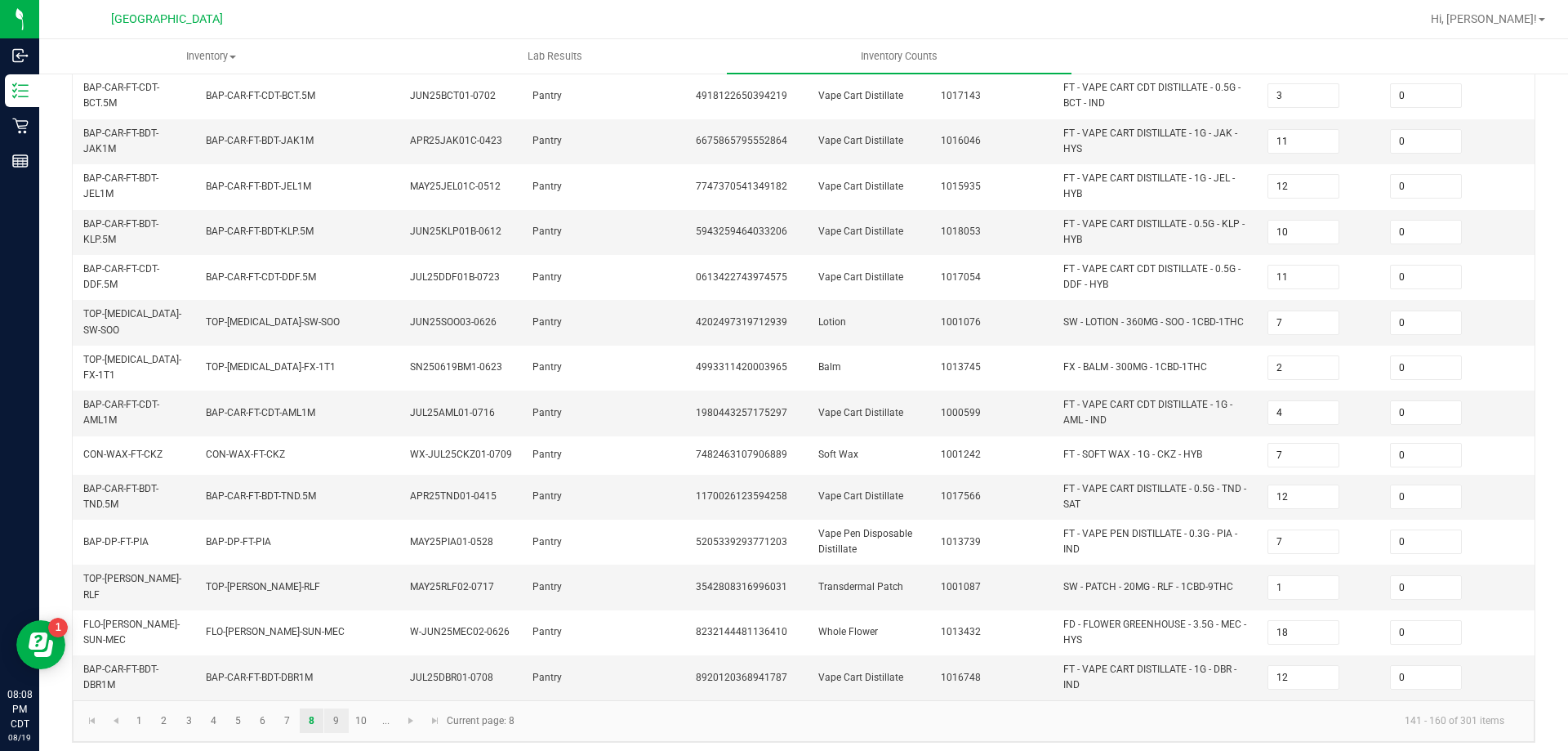
type input "0"
click at [338, 709] on link "9" at bounding box center [336, 721] width 24 height 25
type input "5"
type input "8"
type input "9"
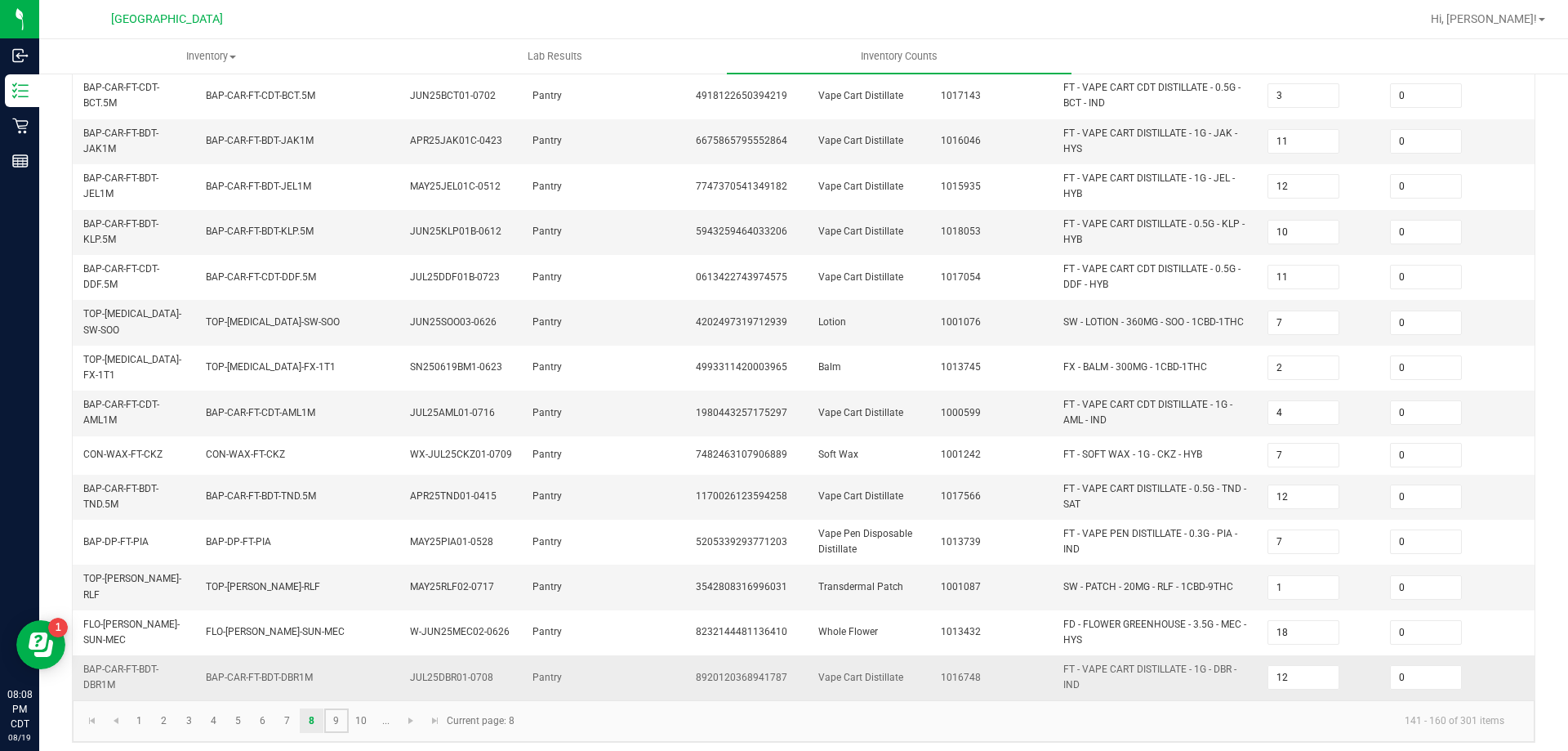
type input "9"
type input "5"
type input "7"
type input "9"
type input "4"
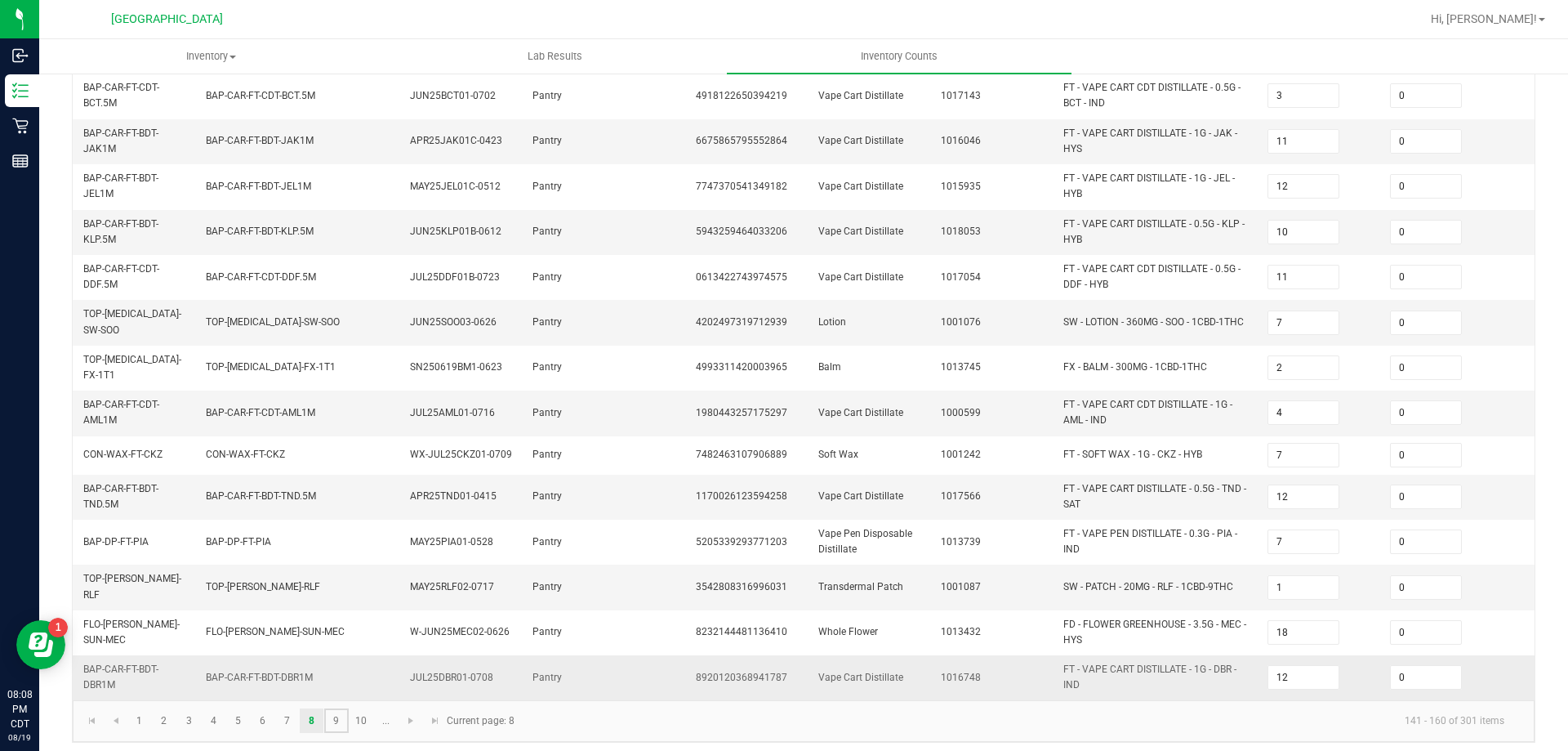
type input "15"
type input "8"
type input "1"
type input "17"
type input "24"
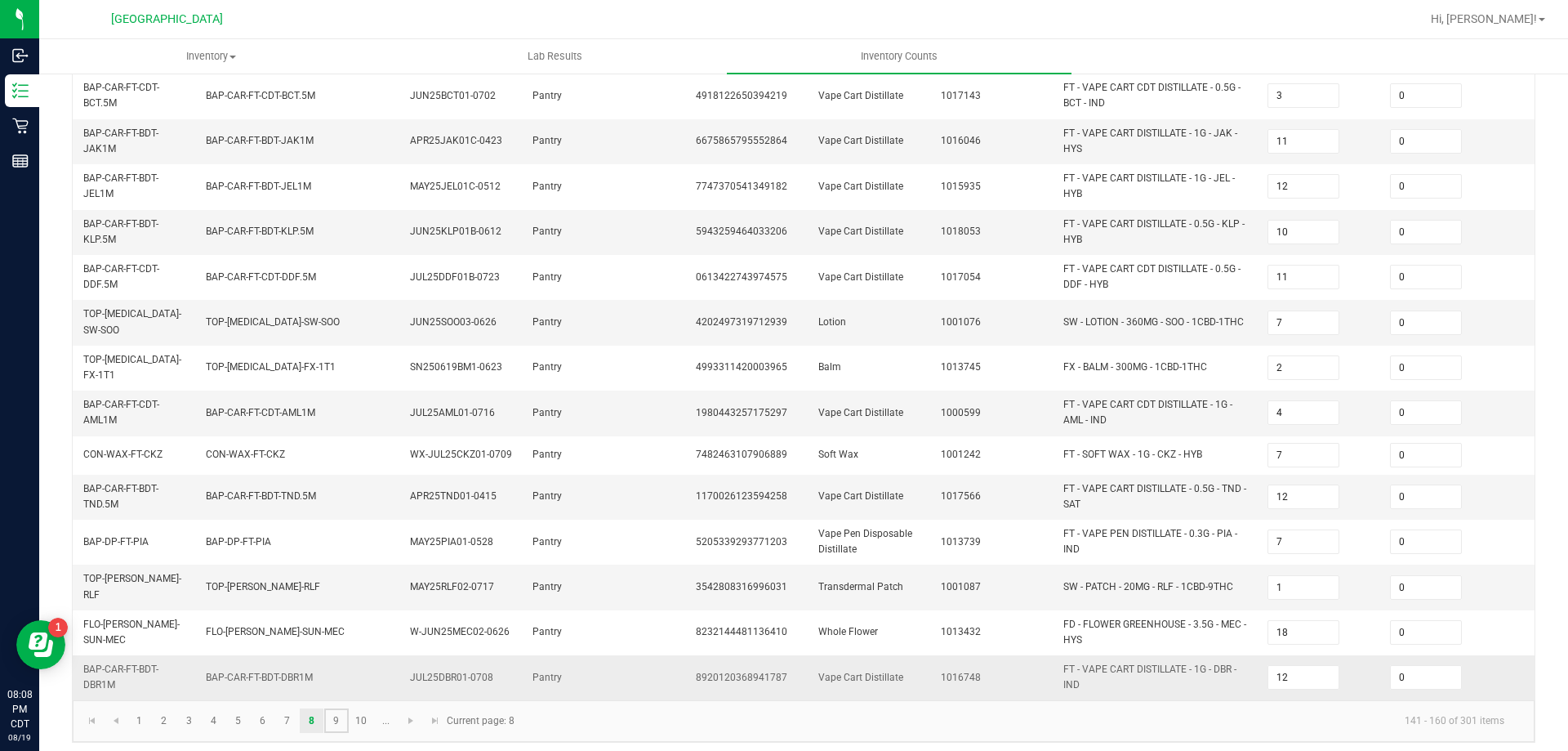
type input "7"
type input "21"
type input "6"
type input "2"
type input "30"
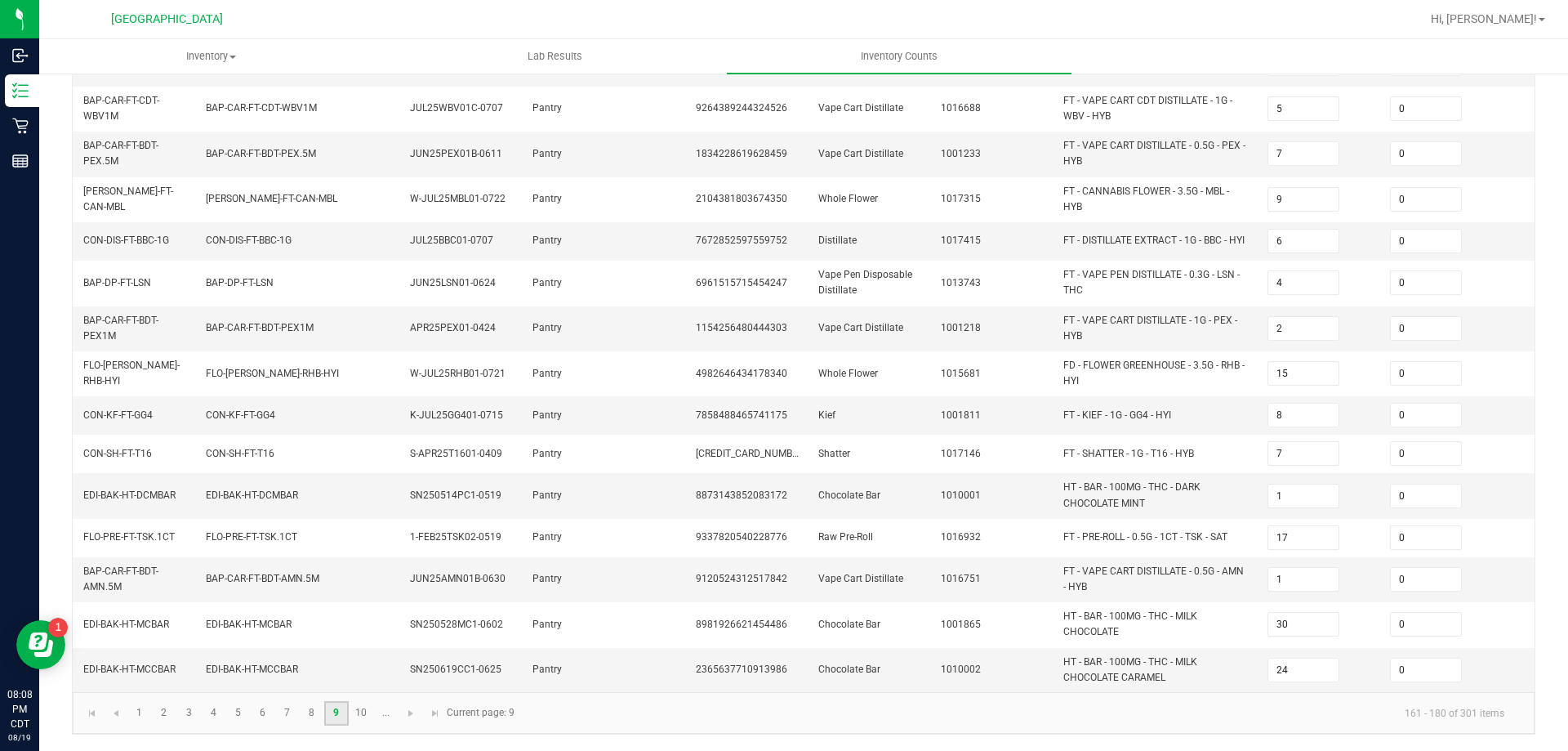
scroll to position [454, 0]
click at [353, 711] on link "10" at bounding box center [362, 713] width 24 height 25
type input "11"
type input "10"
type input "13"
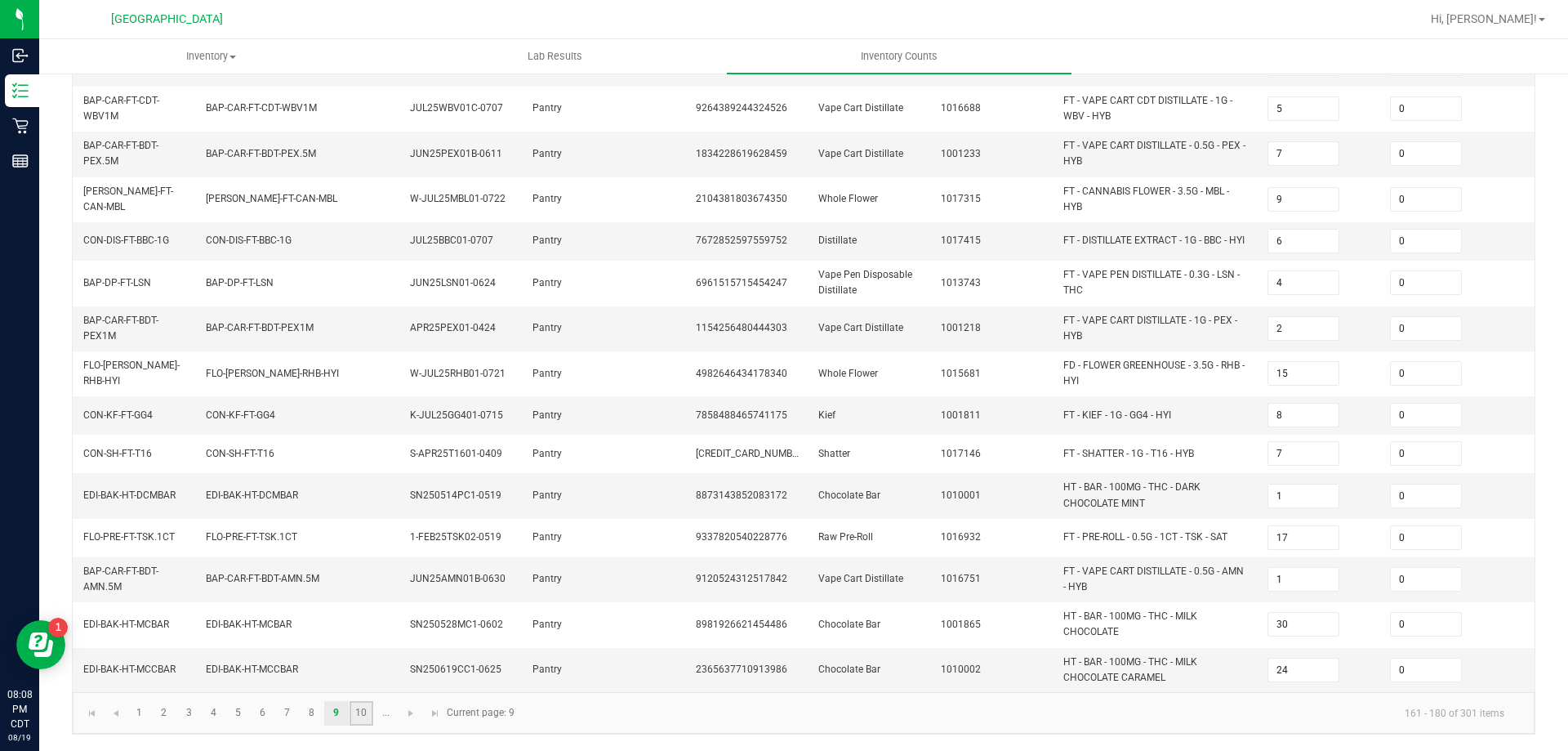
type input "9"
type input "6"
type input "7"
type input "13"
type input "1"
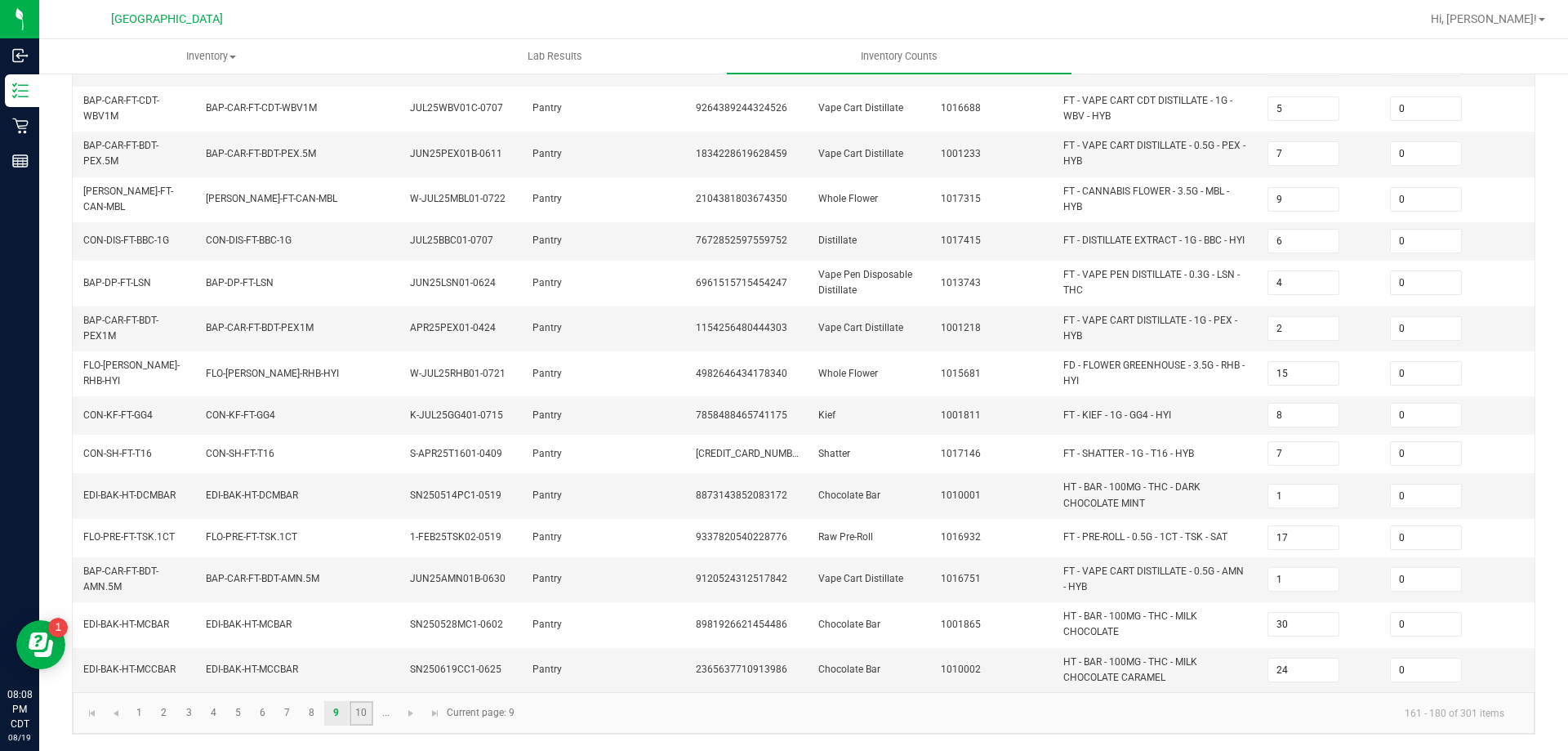
type input "9"
type input "14"
type input "10"
type input "16"
type input "4"
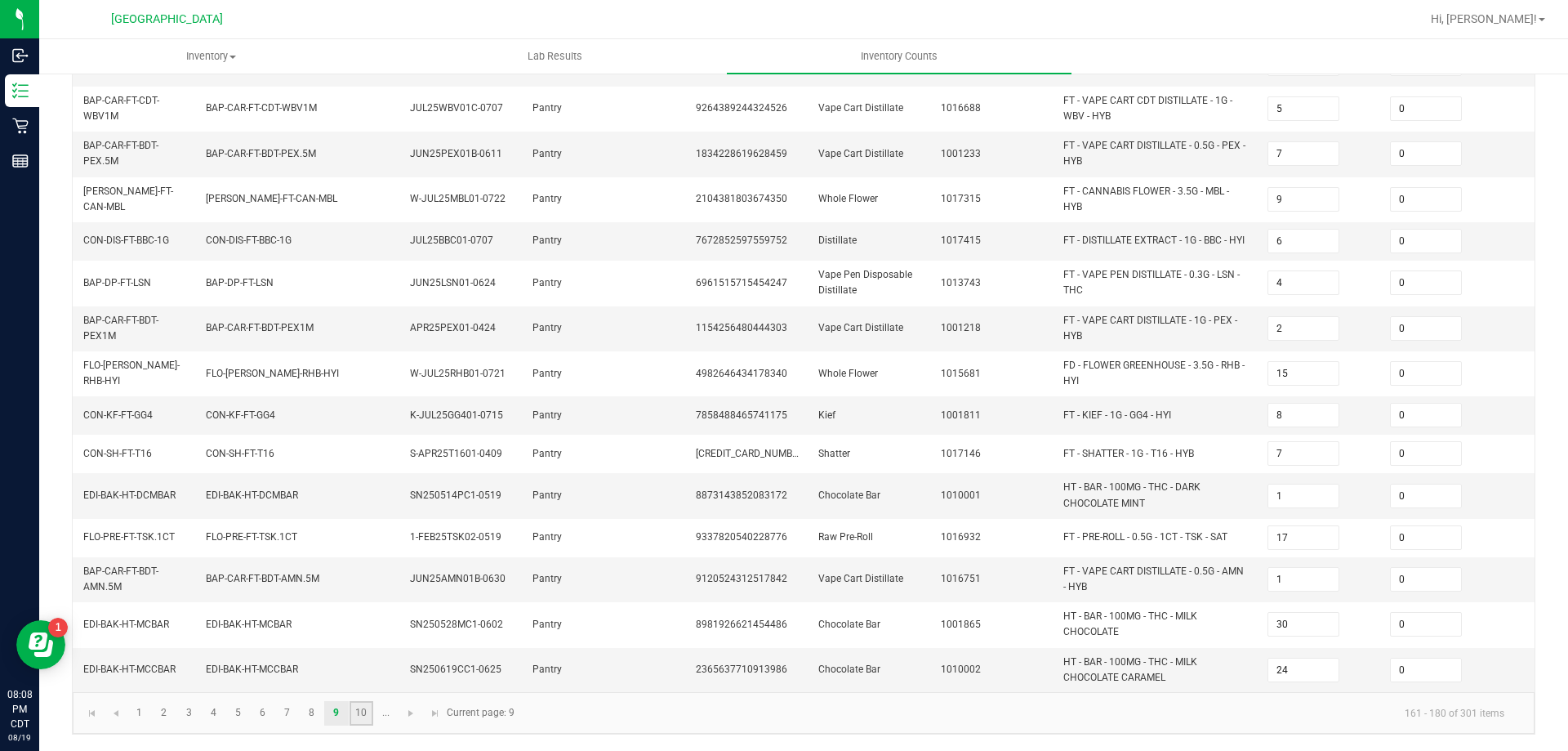
type input "4"
type input "2"
type input "9"
type input "6"
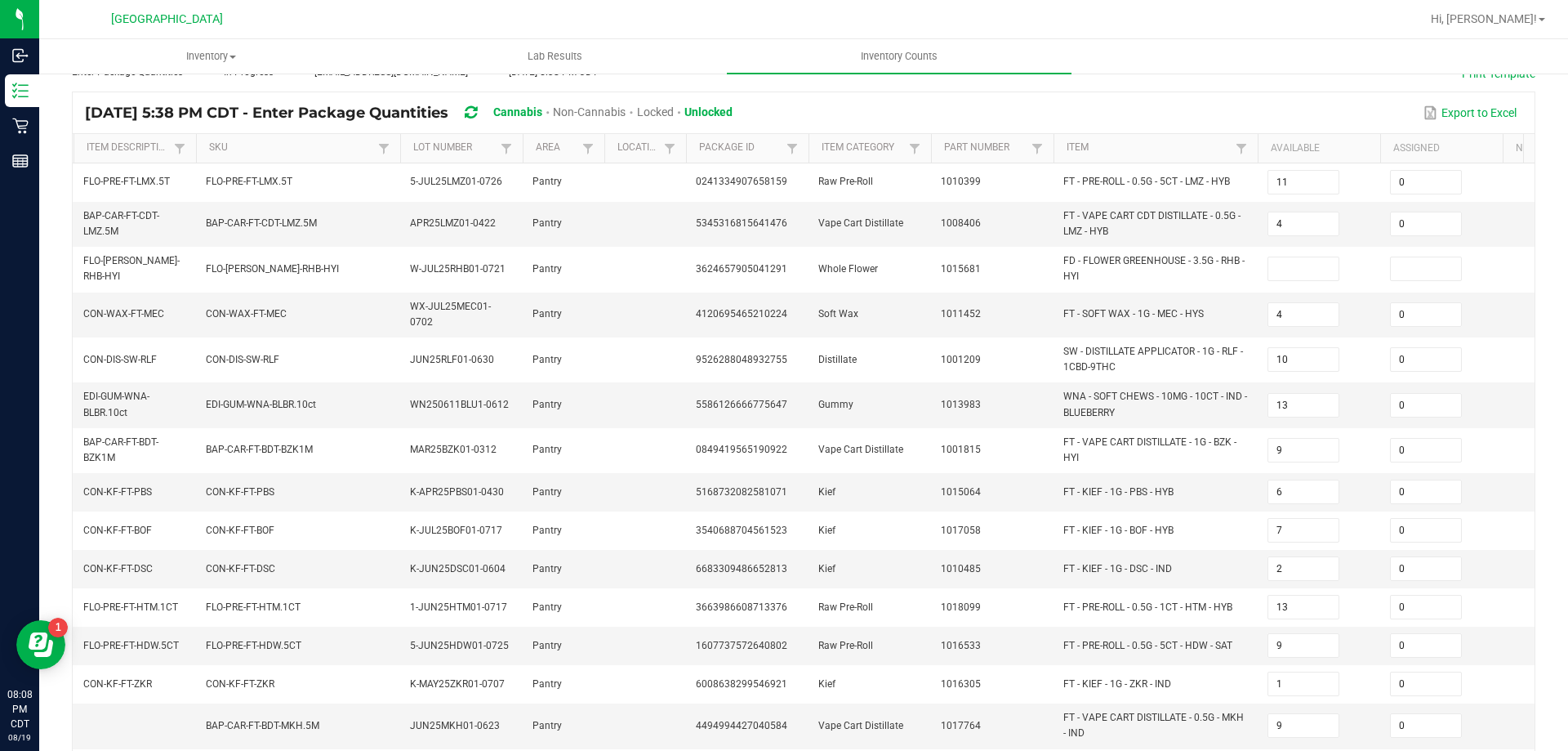
scroll to position [19, 0]
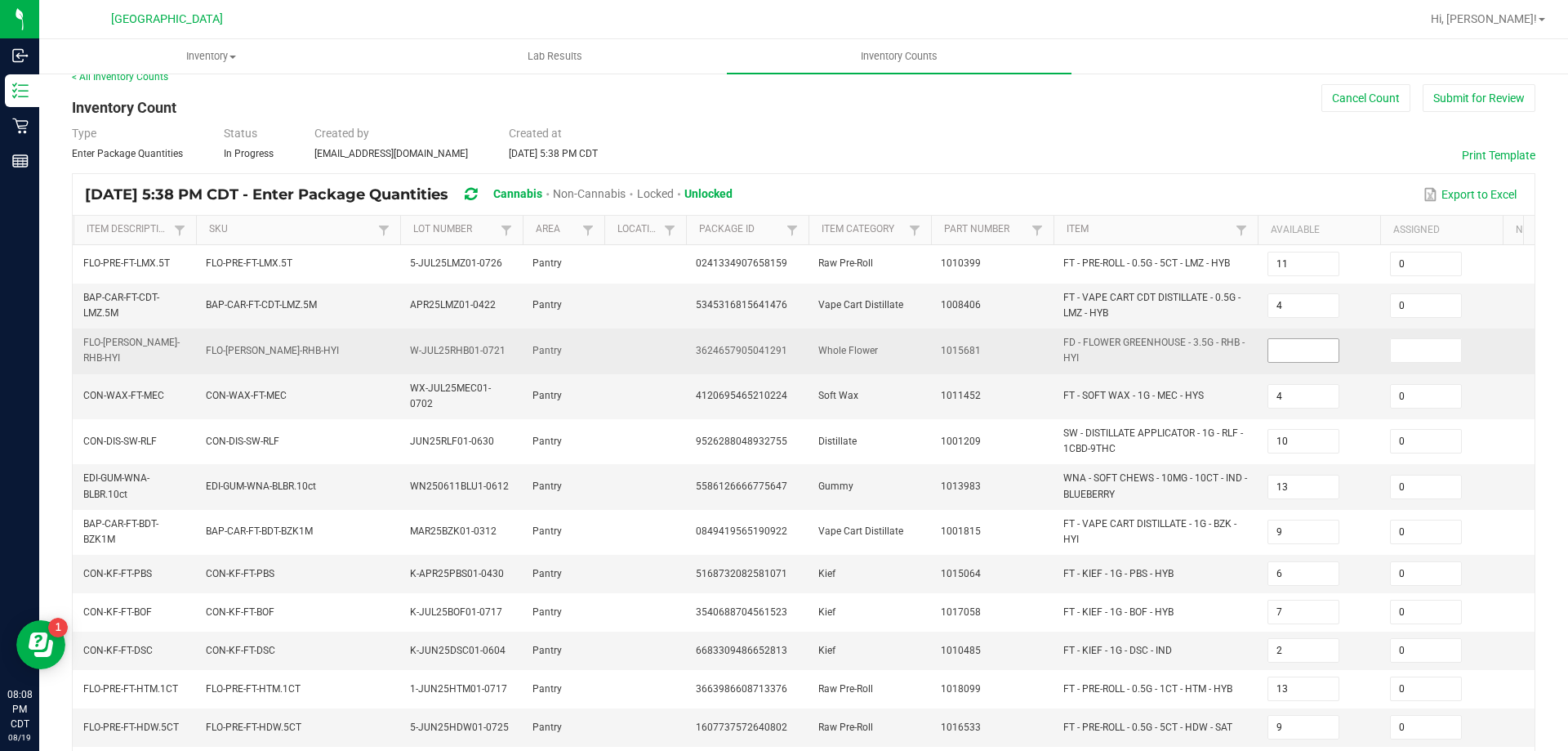
click at [1290, 354] on input at bounding box center [1303, 350] width 70 height 23
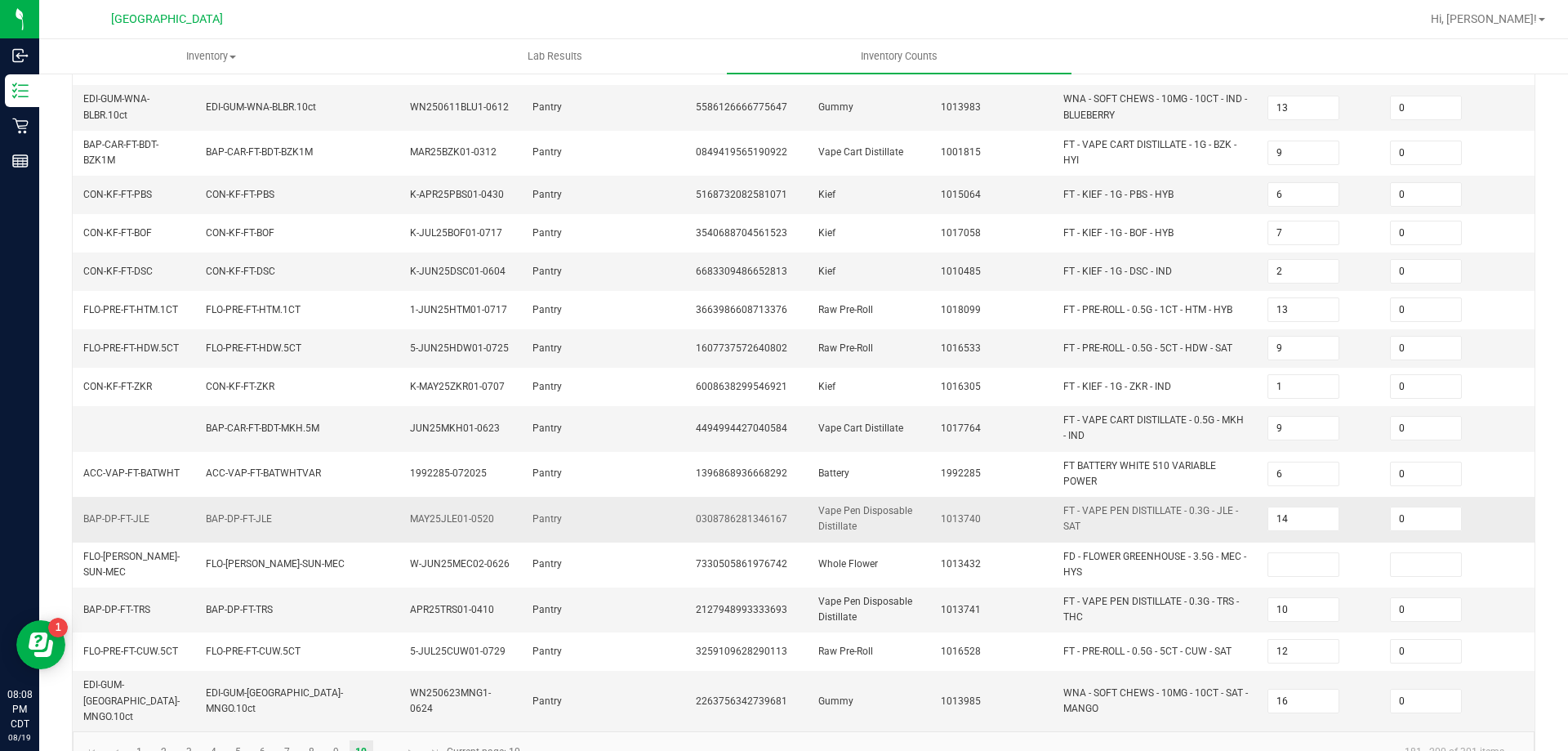
scroll to position [427, 0]
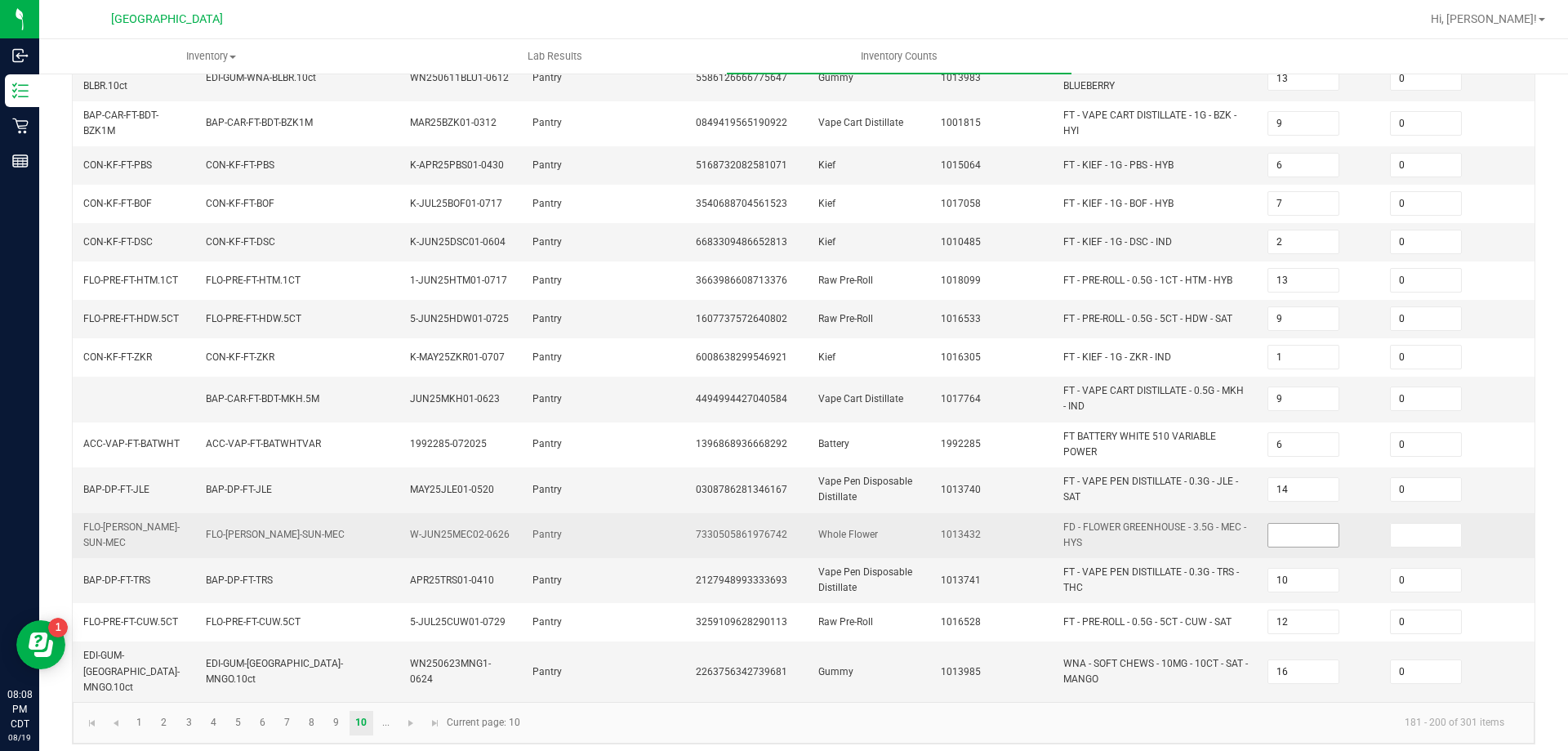
click at [1302, 527] on input at bounding box center [1303, 534] width 70 height 23
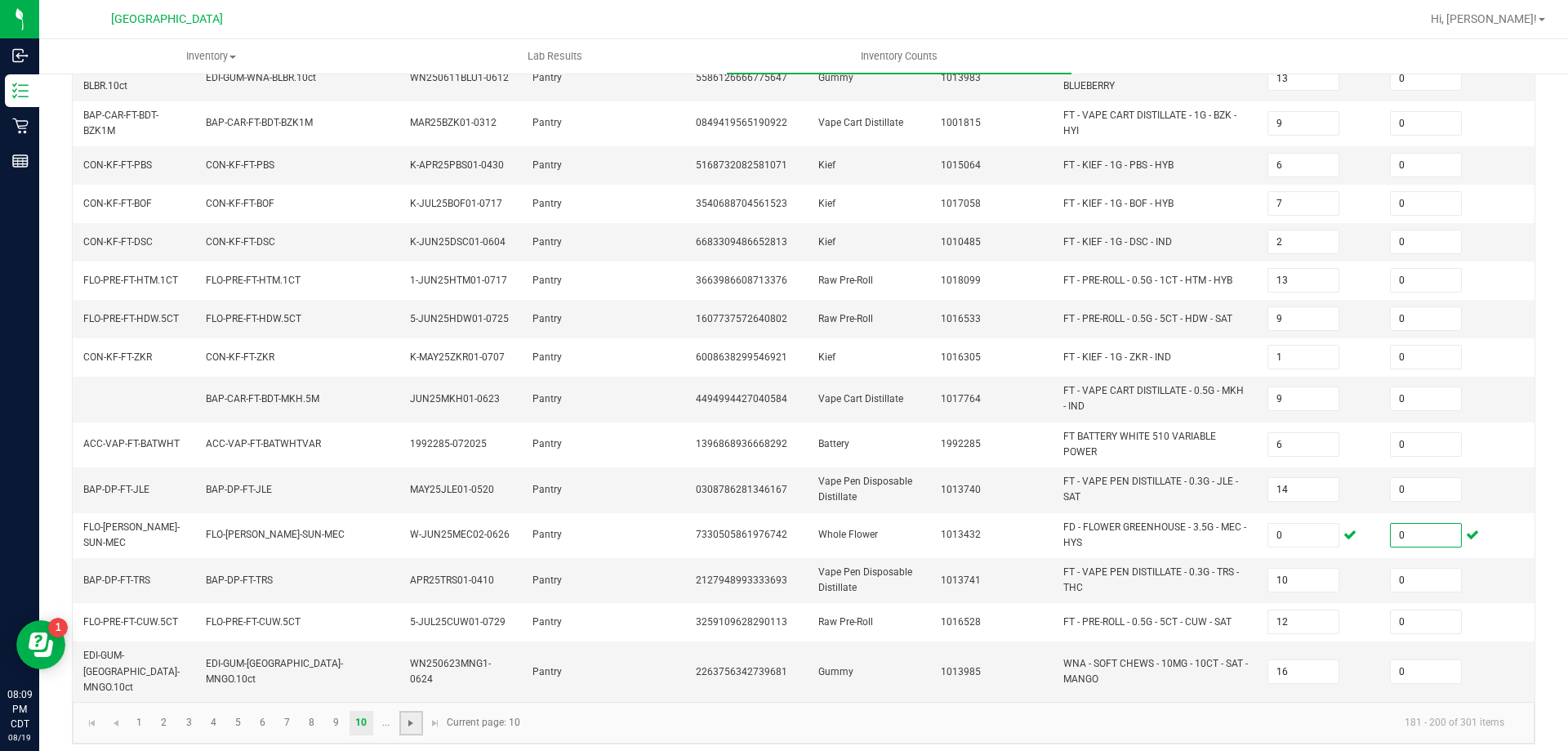
click at [407, 716] on span "Go to the next page" at bounding box center [410, 722] width 13 height 13
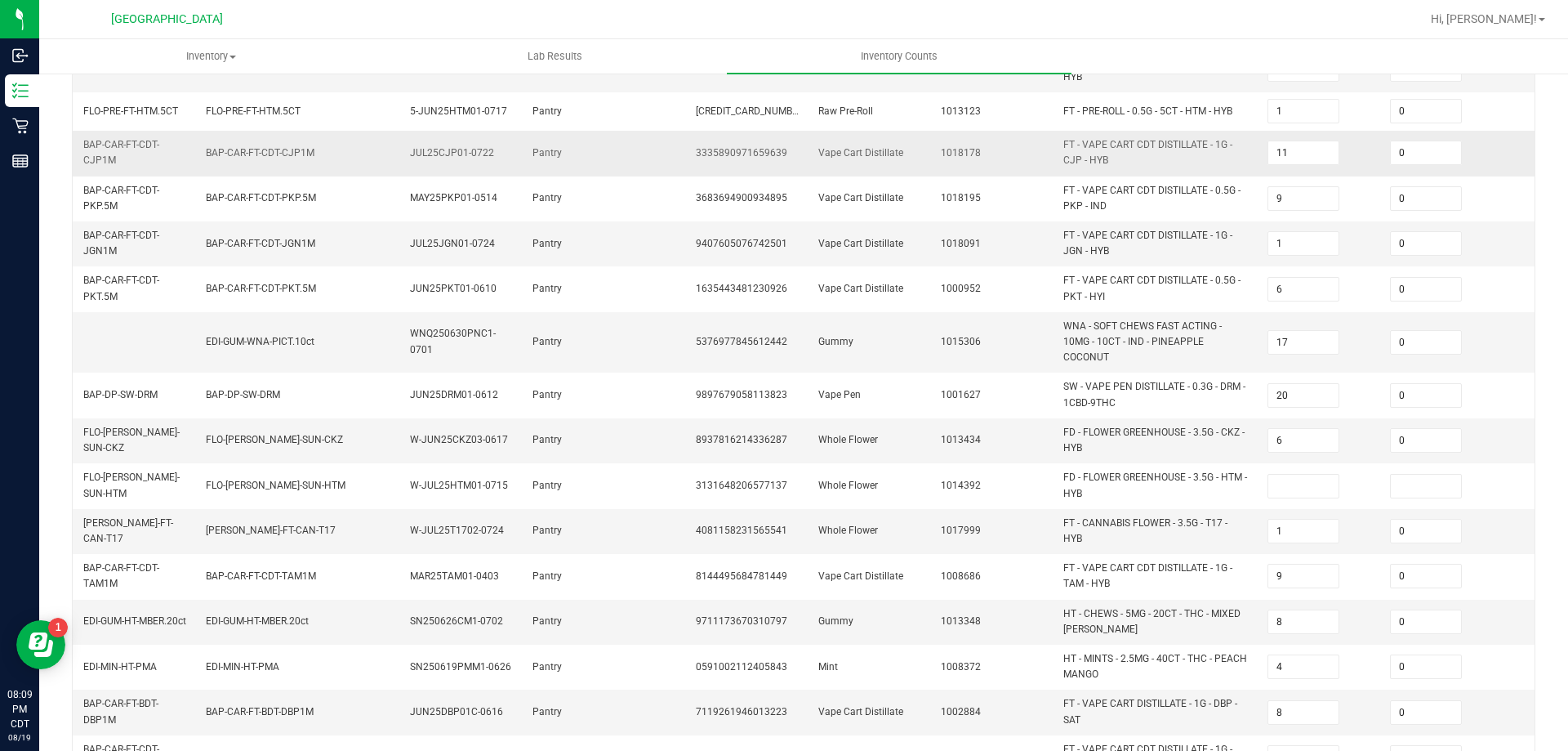
scroll to position [326, 0]
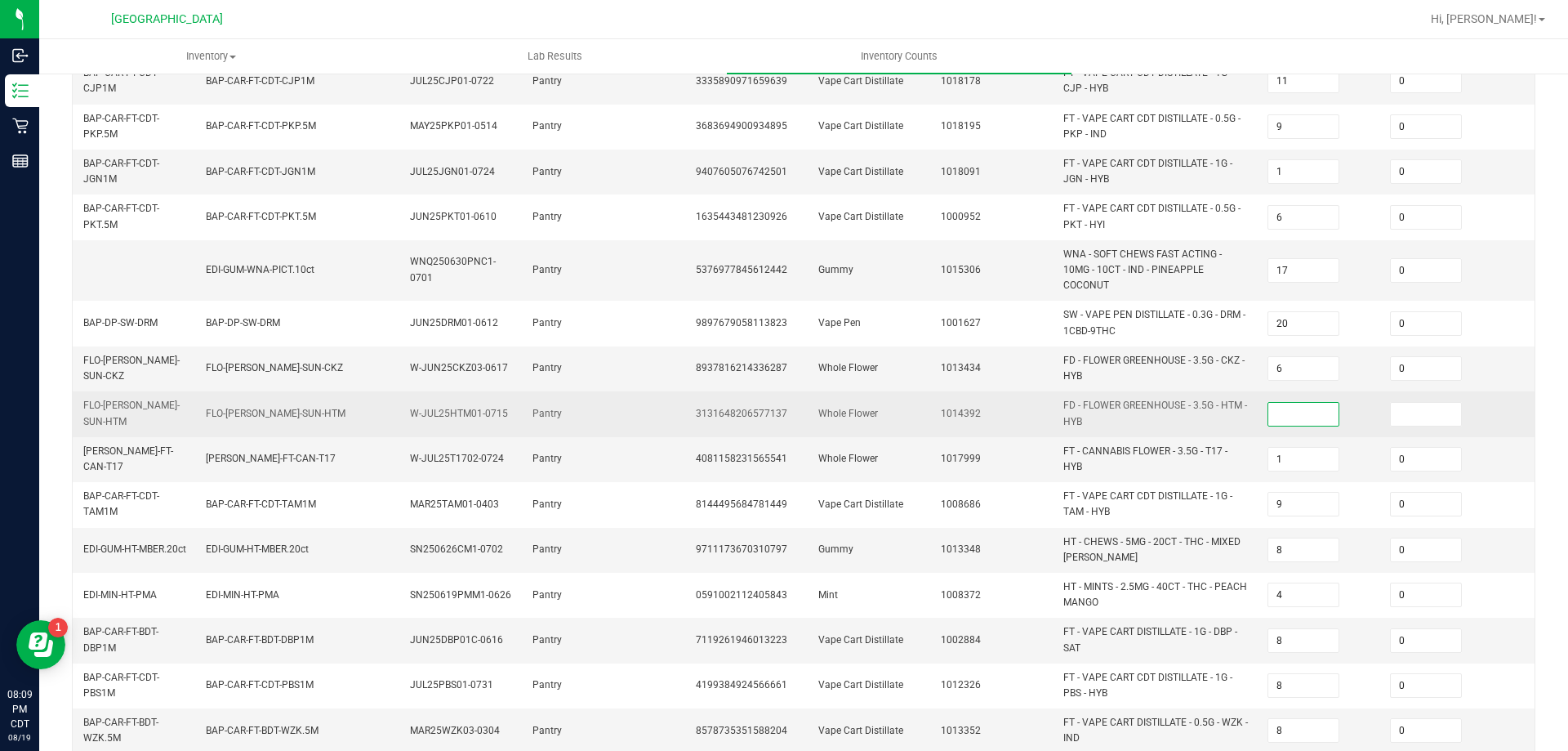
click at [1313, 410] on input at bounding box center [1303, 414] width 70 height 23
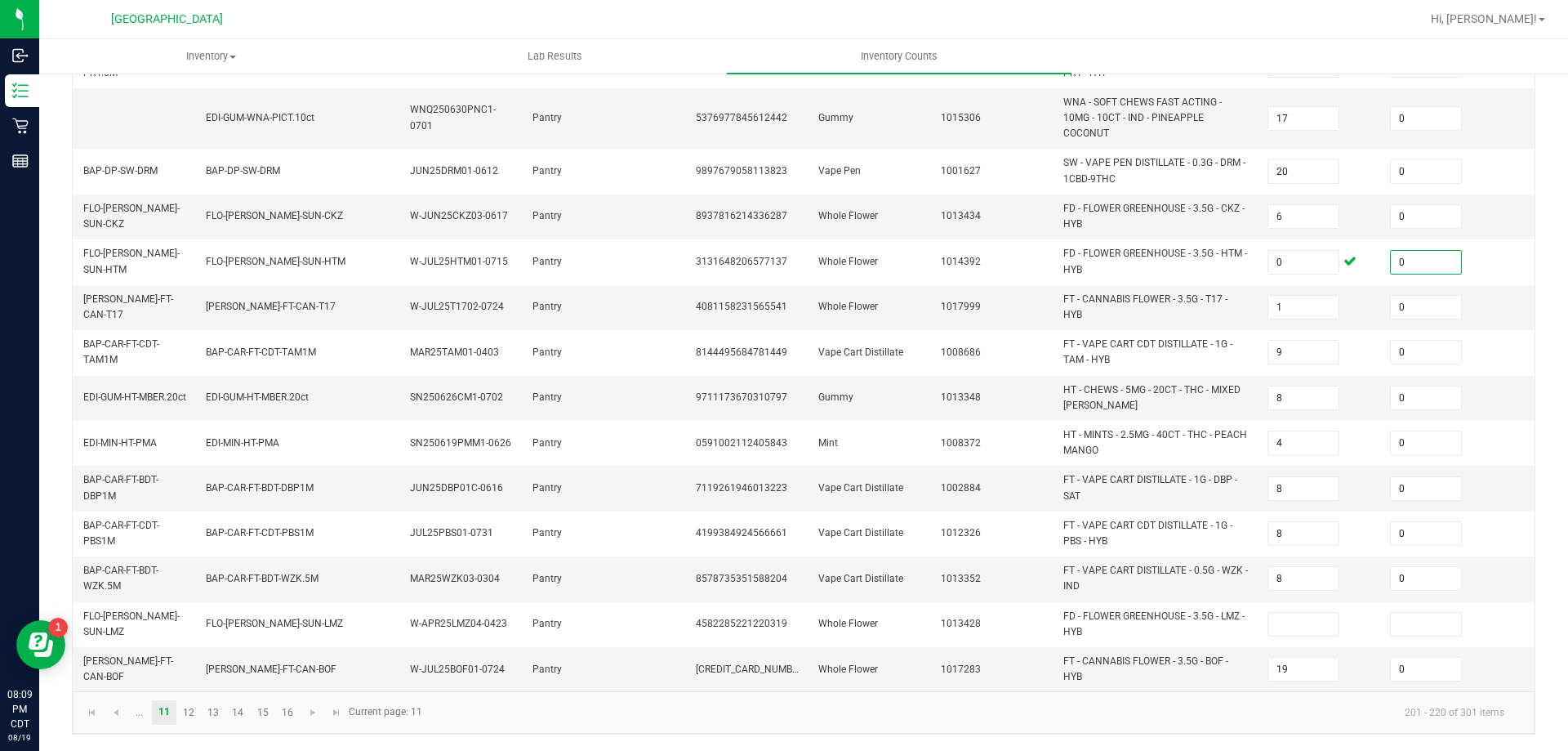
scroll to position [491, 0]
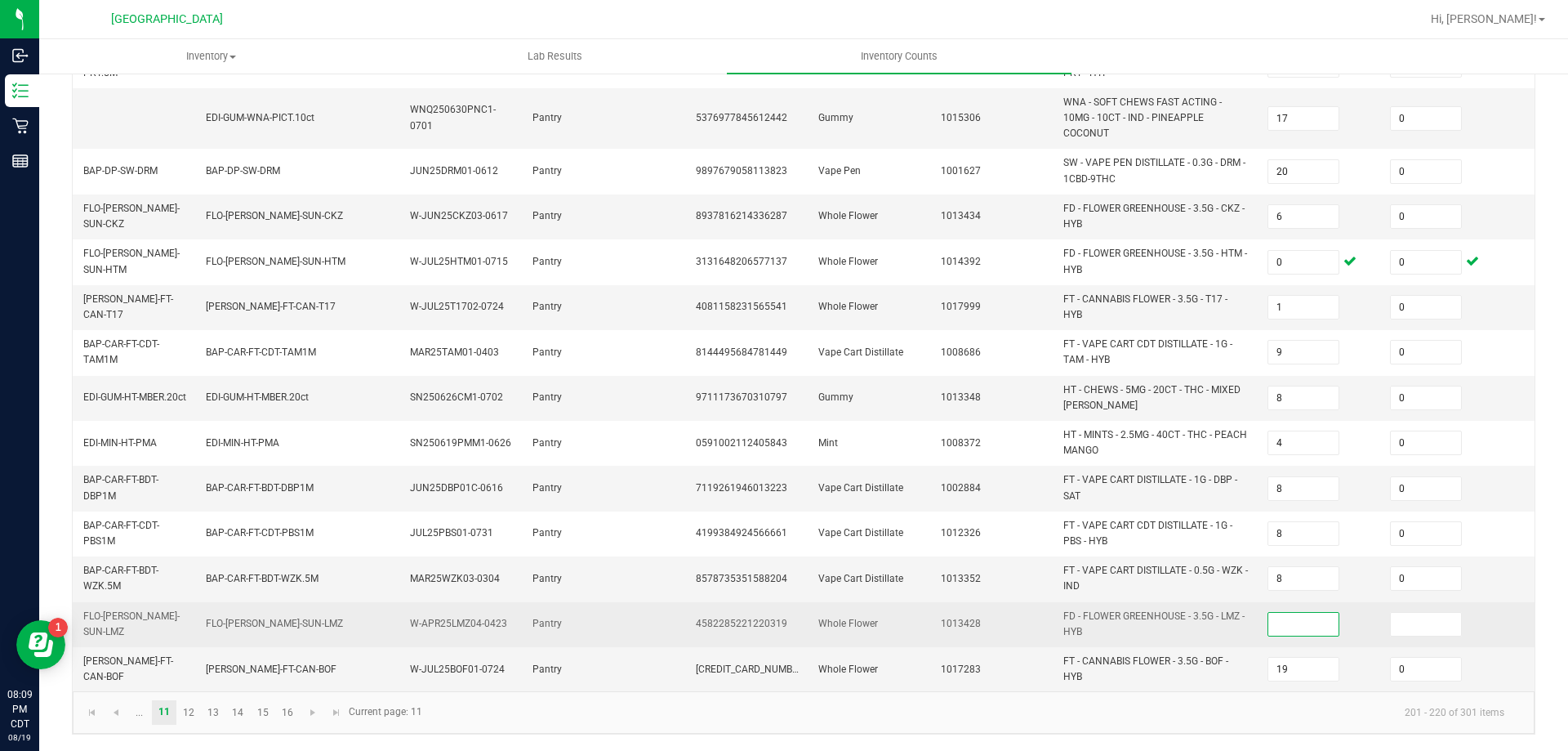
click at [1281, 613] on input at bounding box center [1303, 624] width 70 height 23
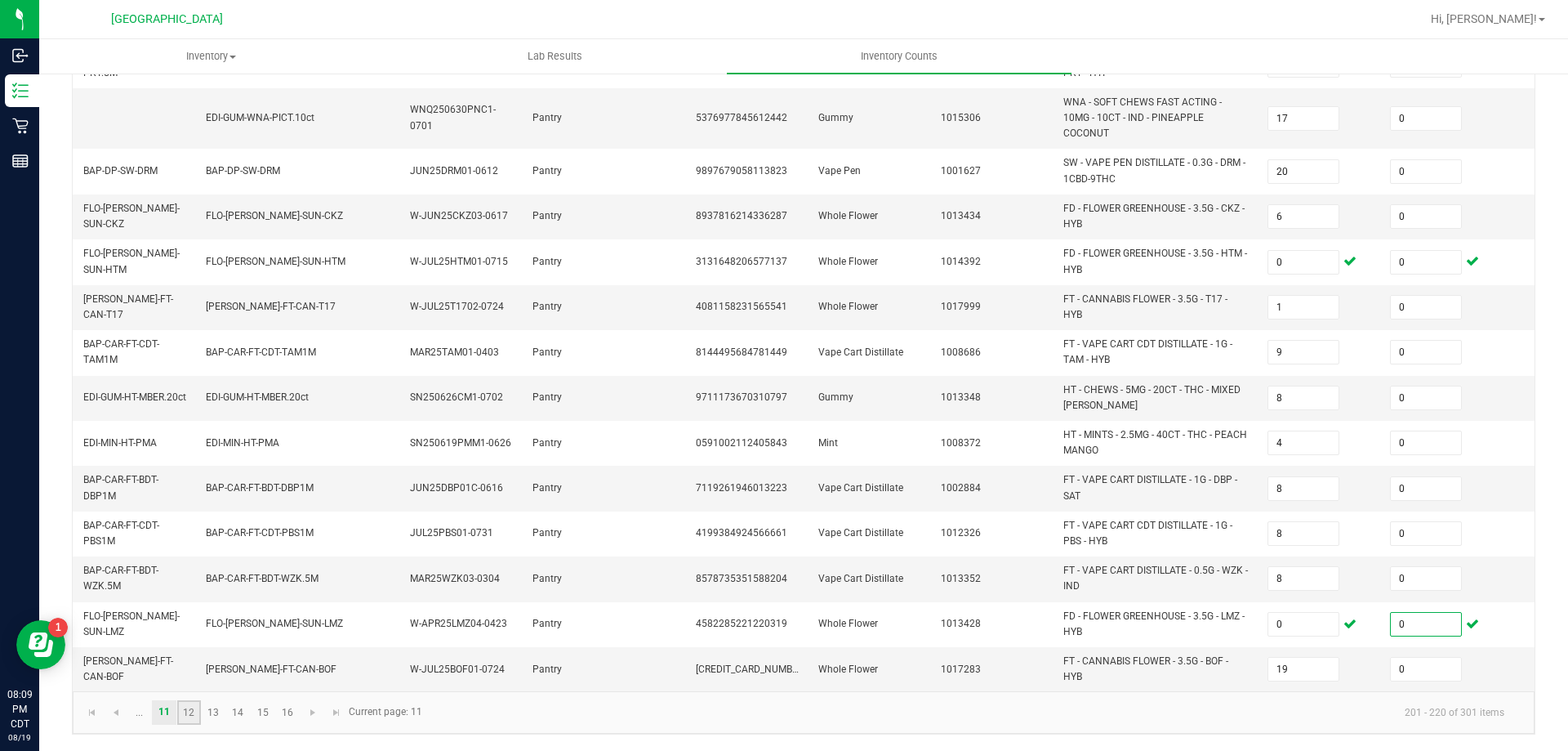
click at [192, 715] on link "12" at bounding box center [189, 712] width 24 height 25
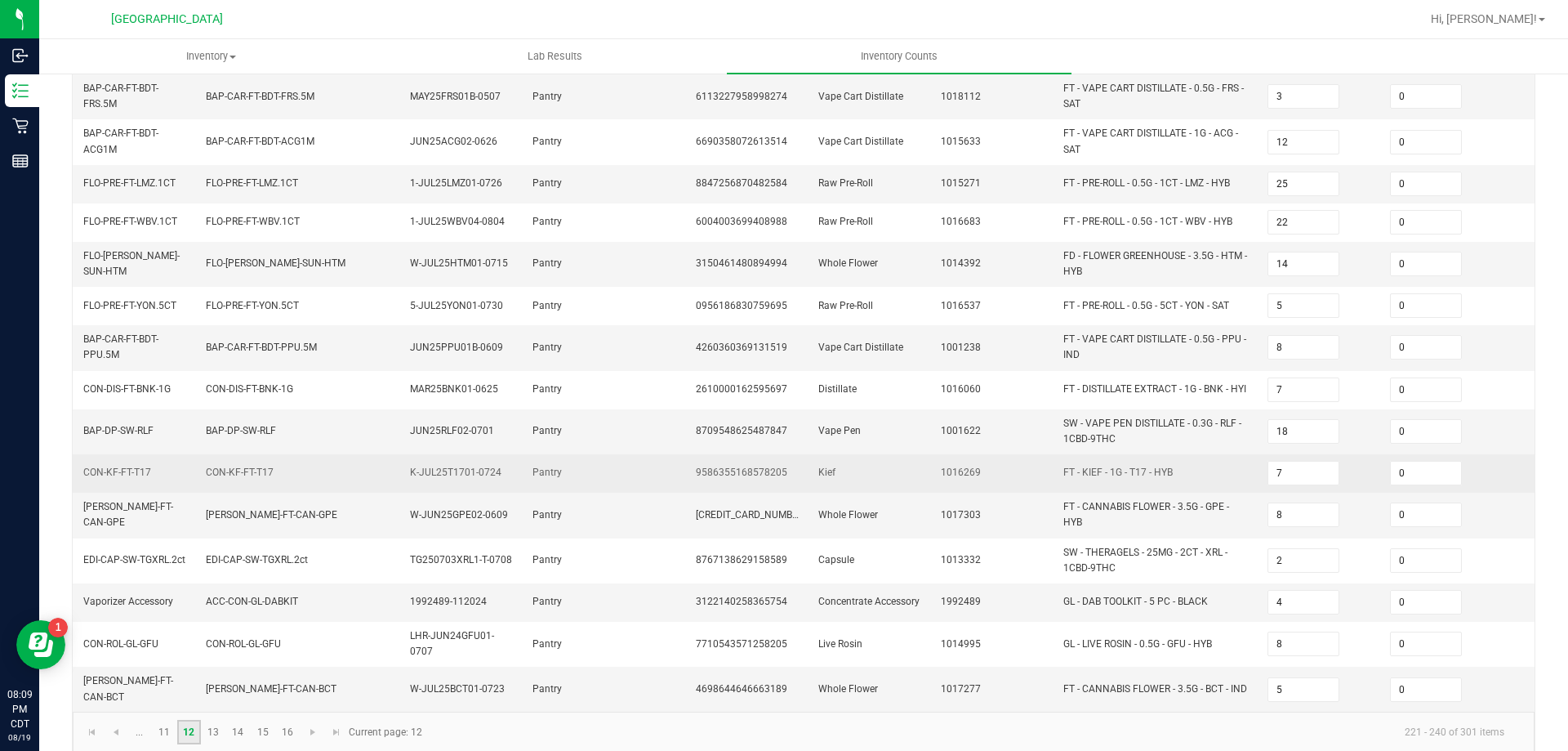
scroll to position [420, 0]
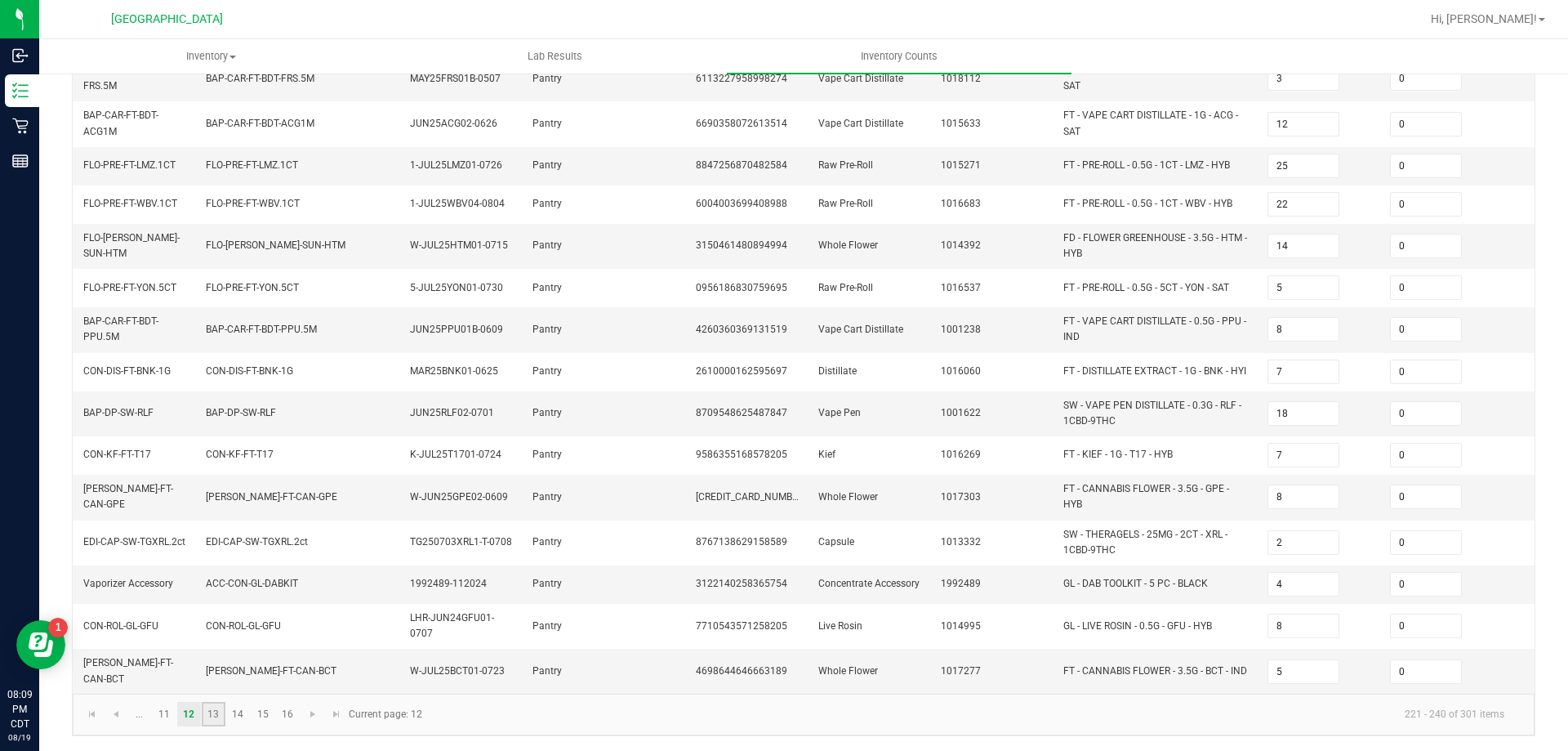
click at [210, 706] on link "13" at bounding box center [214, 714] width 24 height 25
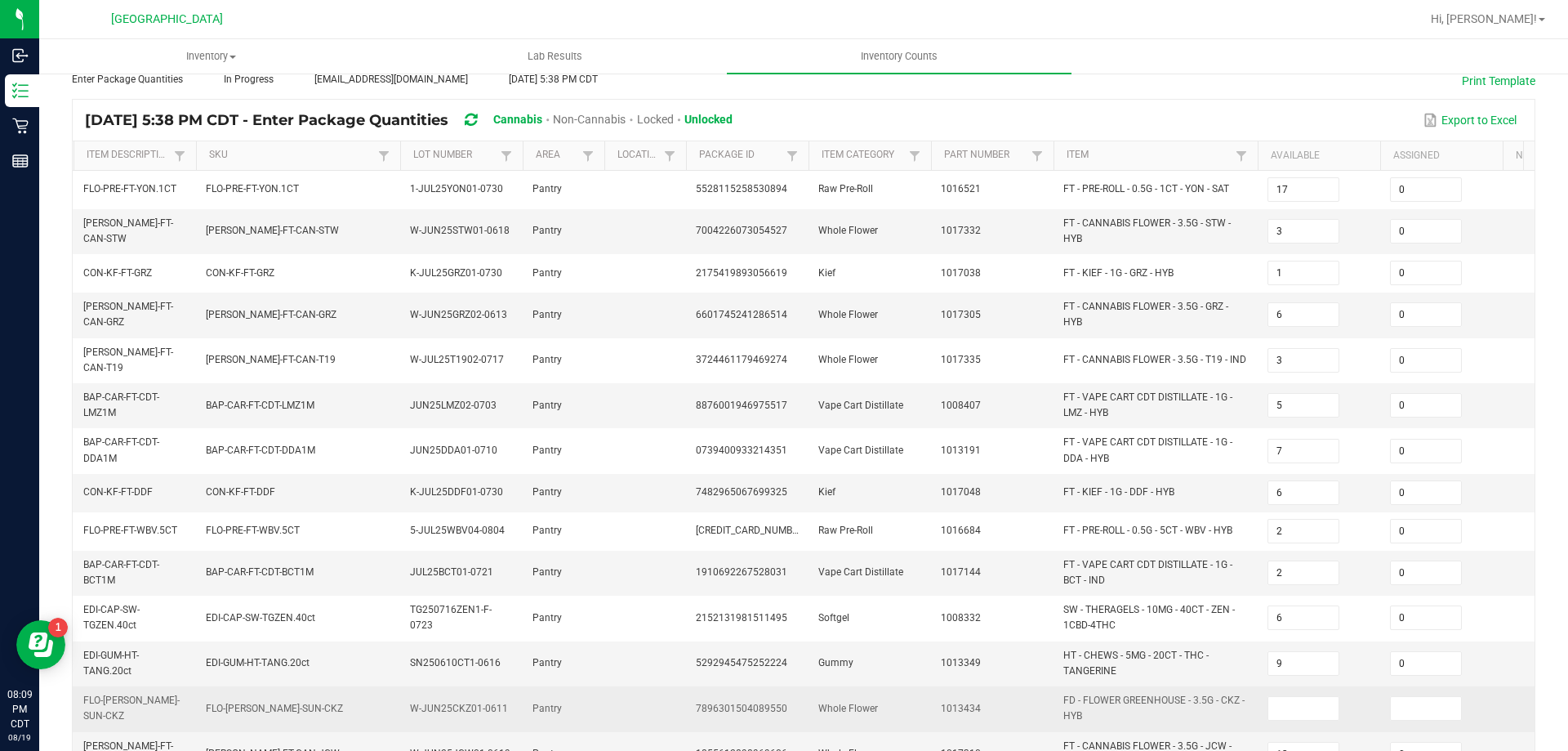
scroll to position [175, 0]
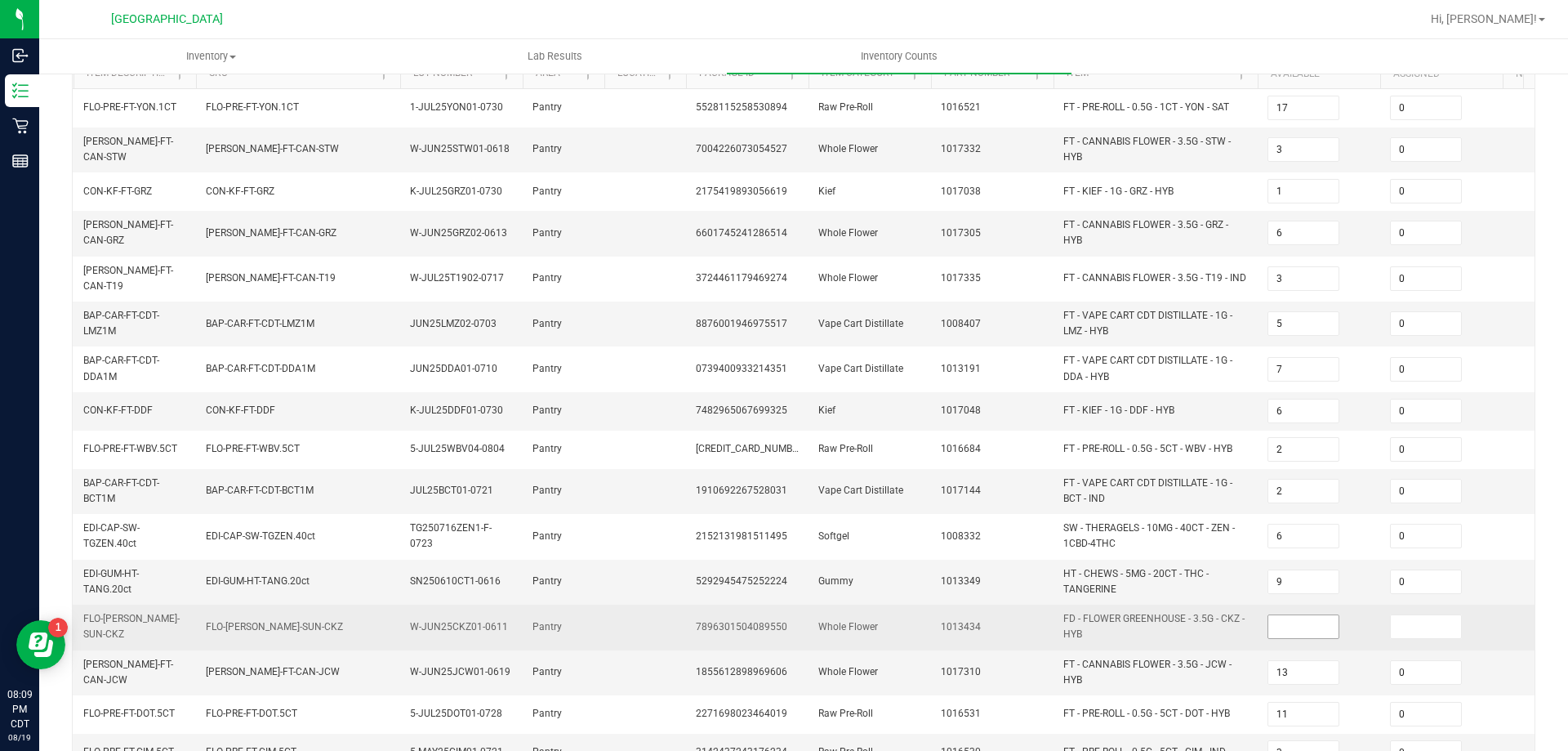
click at [1314, 627] on input at bounding box center [1303, 626] width 70 height 23
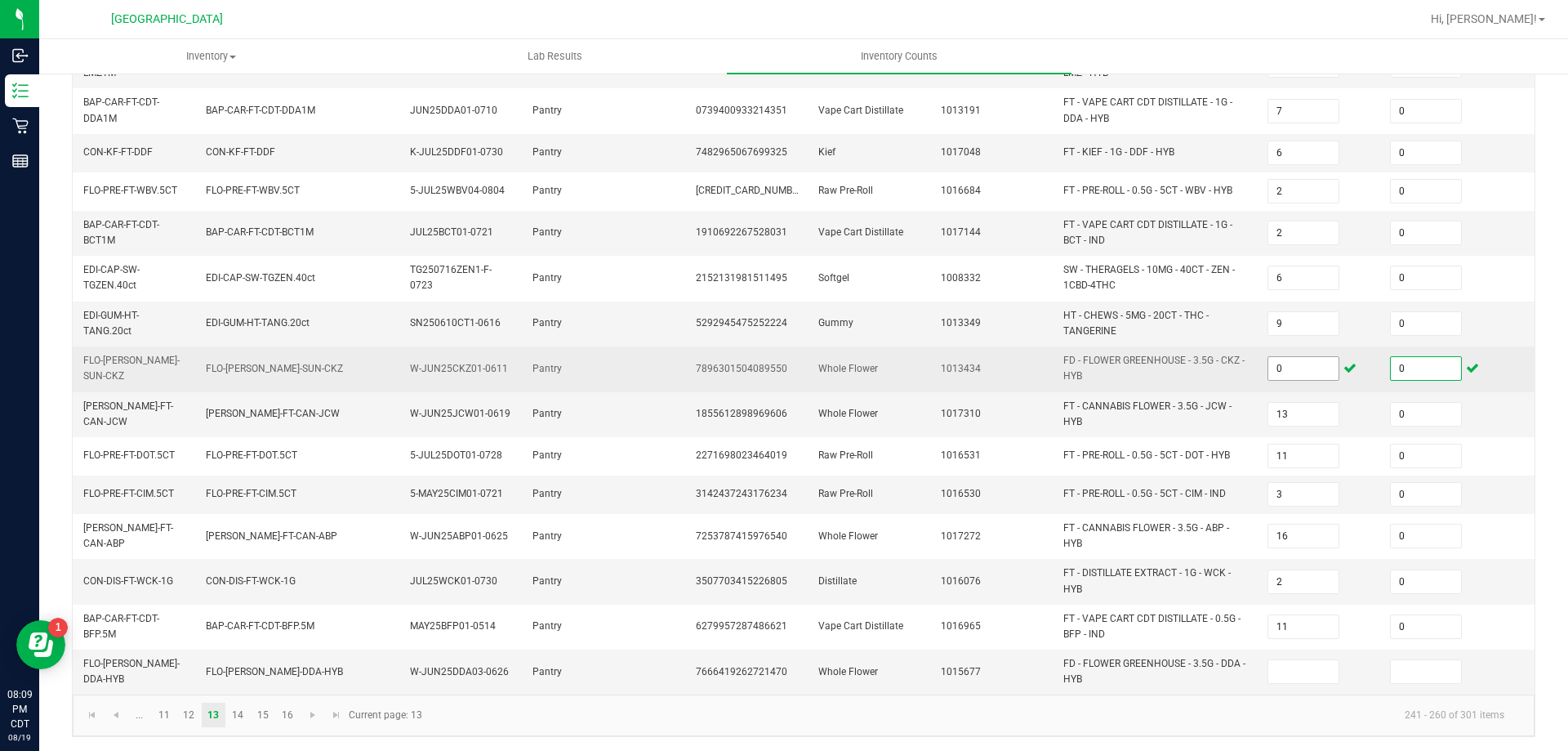
scroll to position [441, 0]
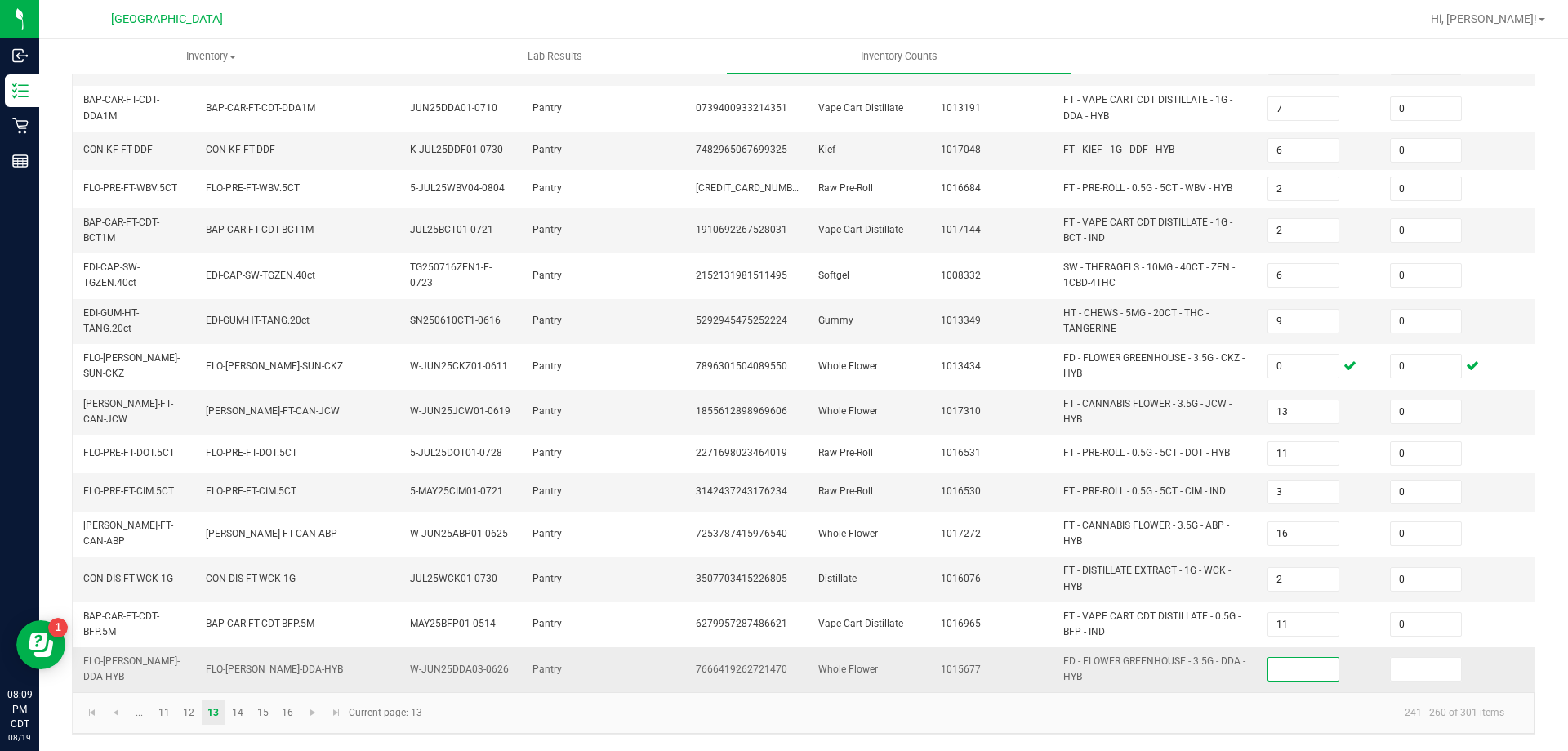
click at [1299, 663] on input at bounding box center [1303, 669] width 70 height 23
click at [245, 710] on link "14" at bounding box center [238, 712] width 24 height 25
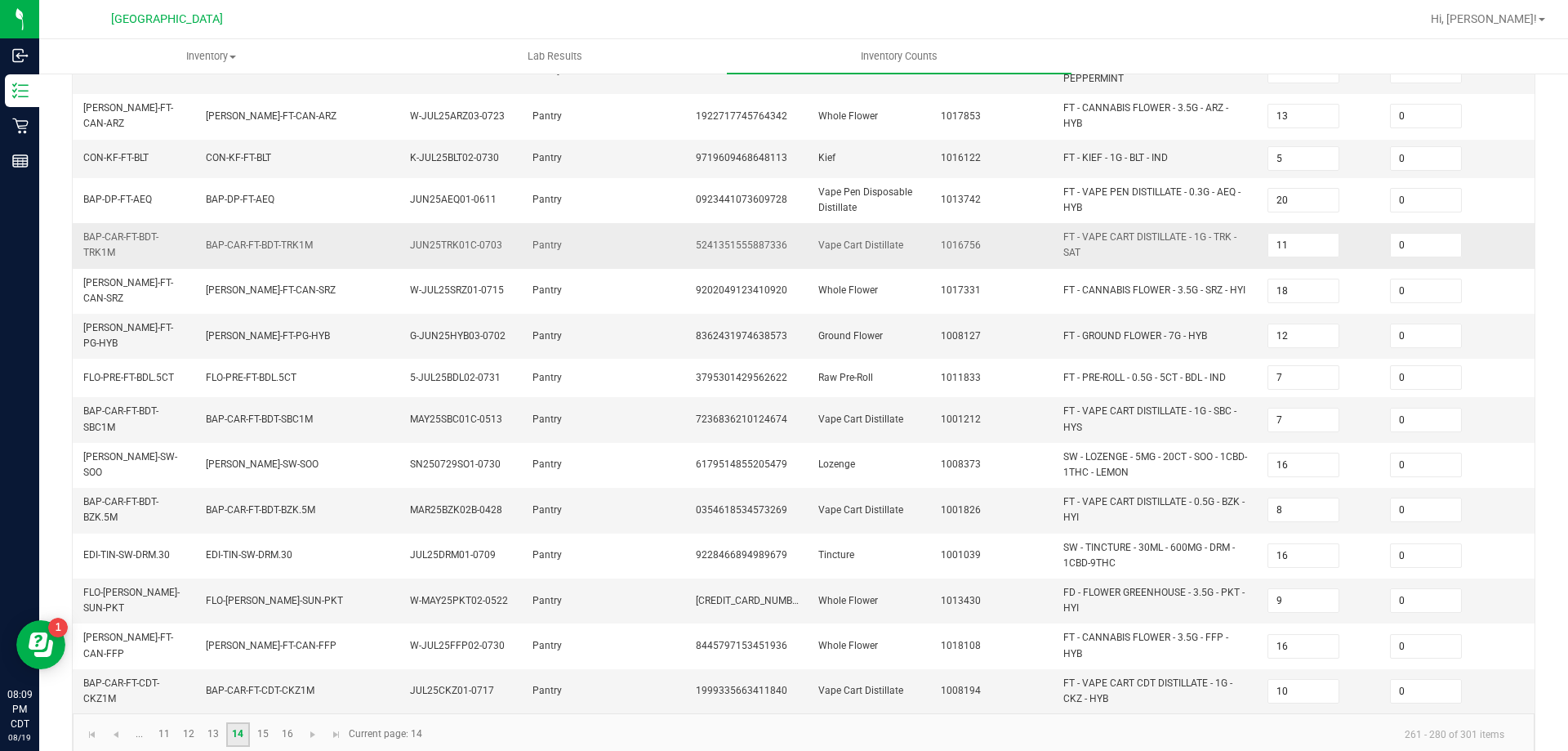
scroll to position [454, 0]
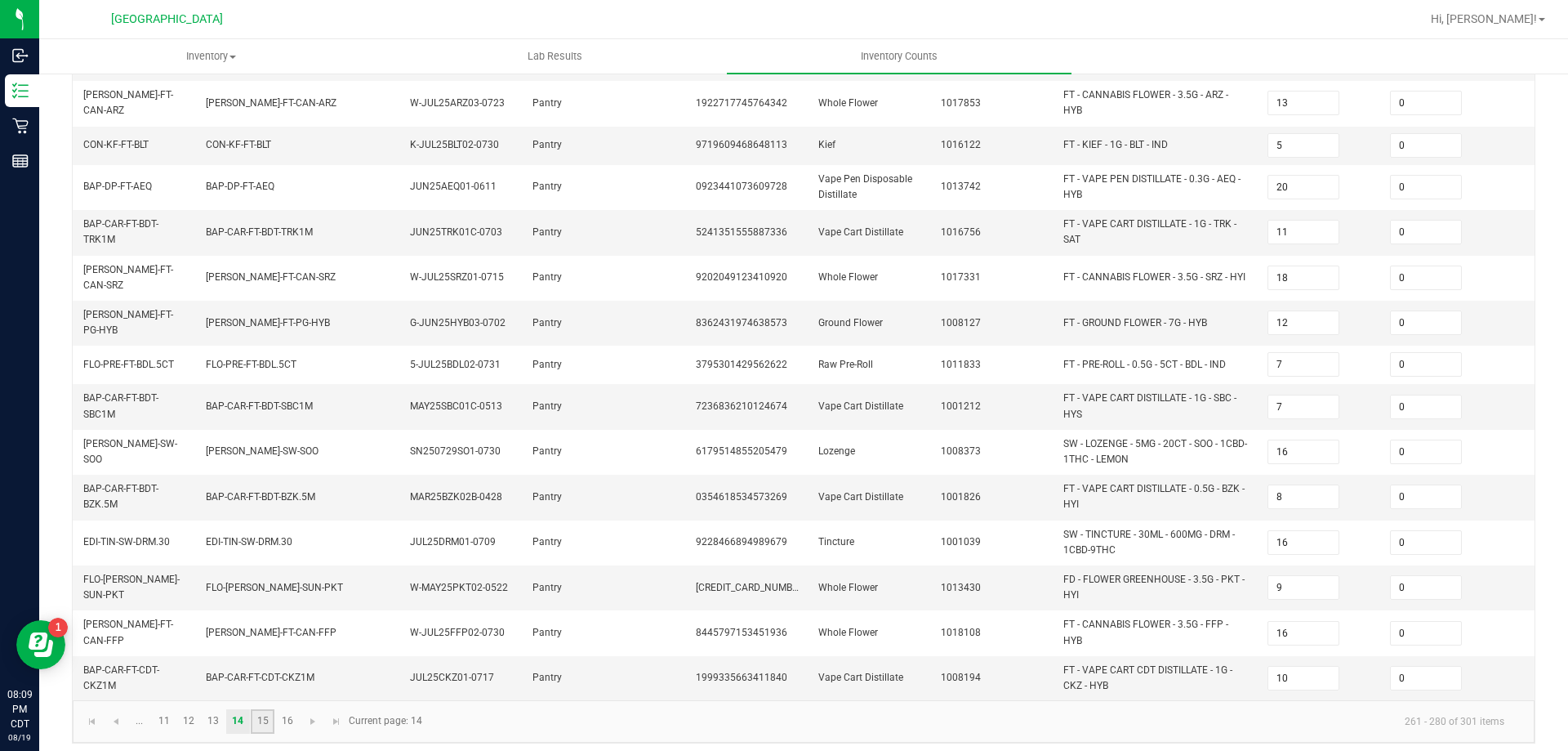
click at [267, 714] on link "15" at bounding box center [263, 721] width 24 height 25
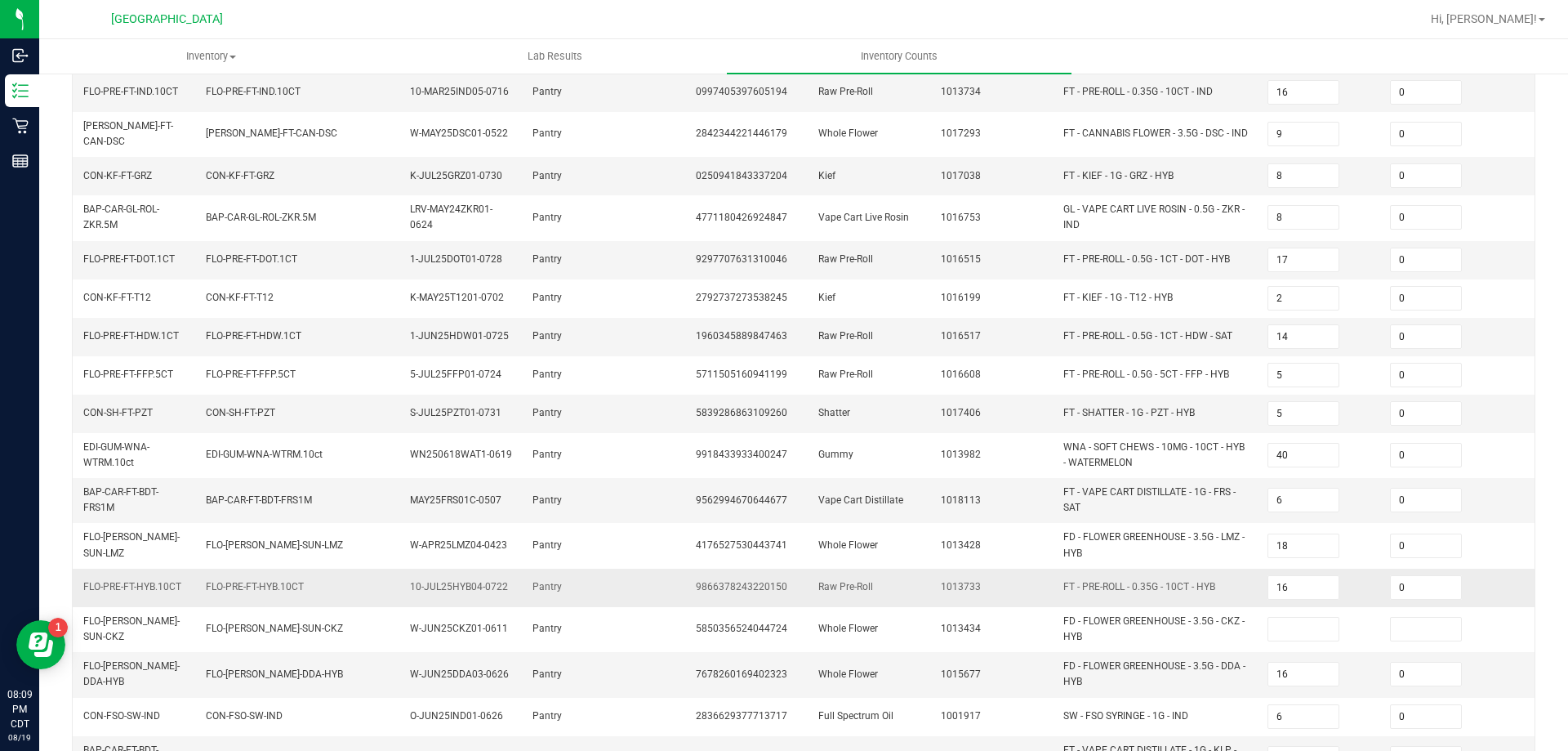
scroll to position [245, 0]
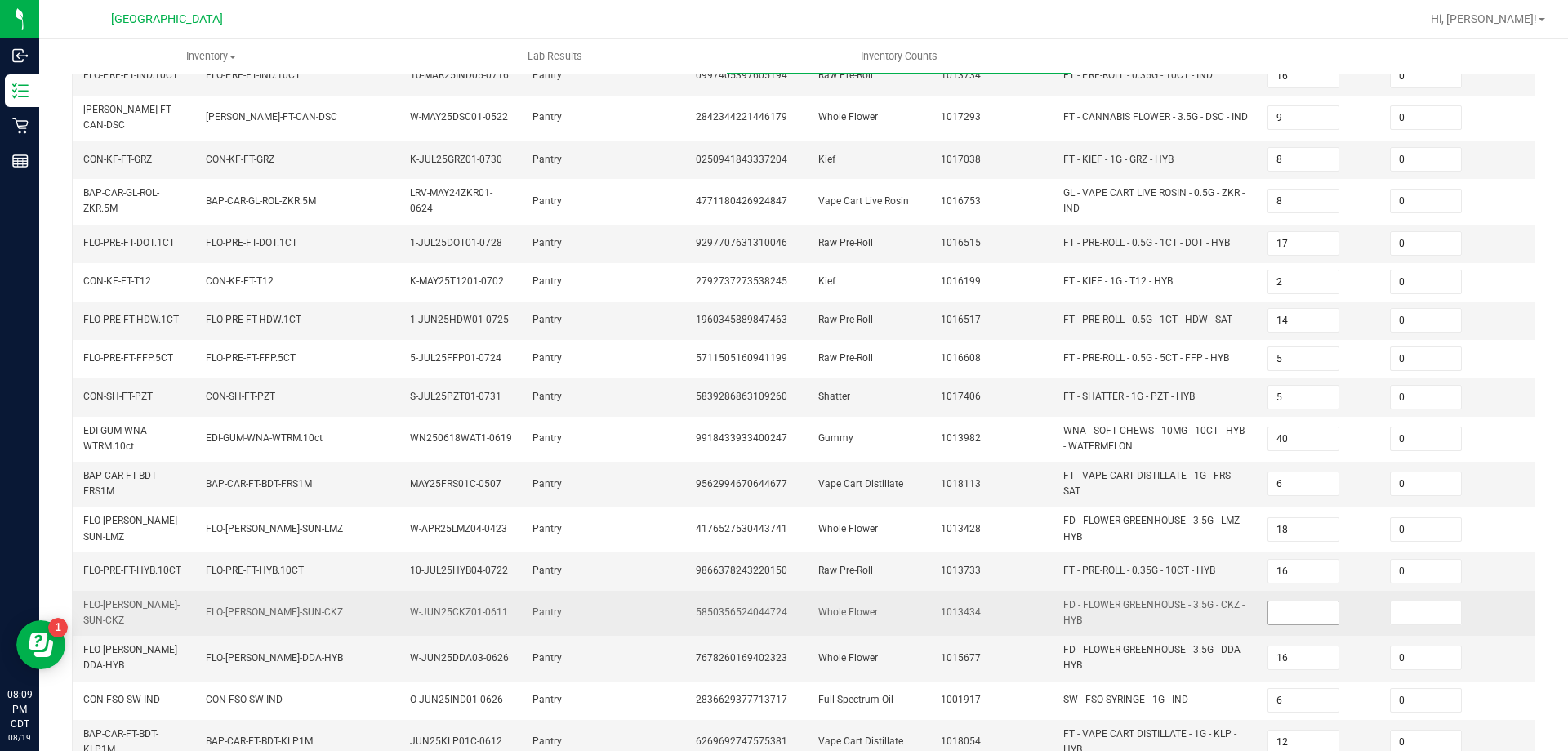
click at [1303, 606] on input at bounding box center [1303, 612] width 70 height 23
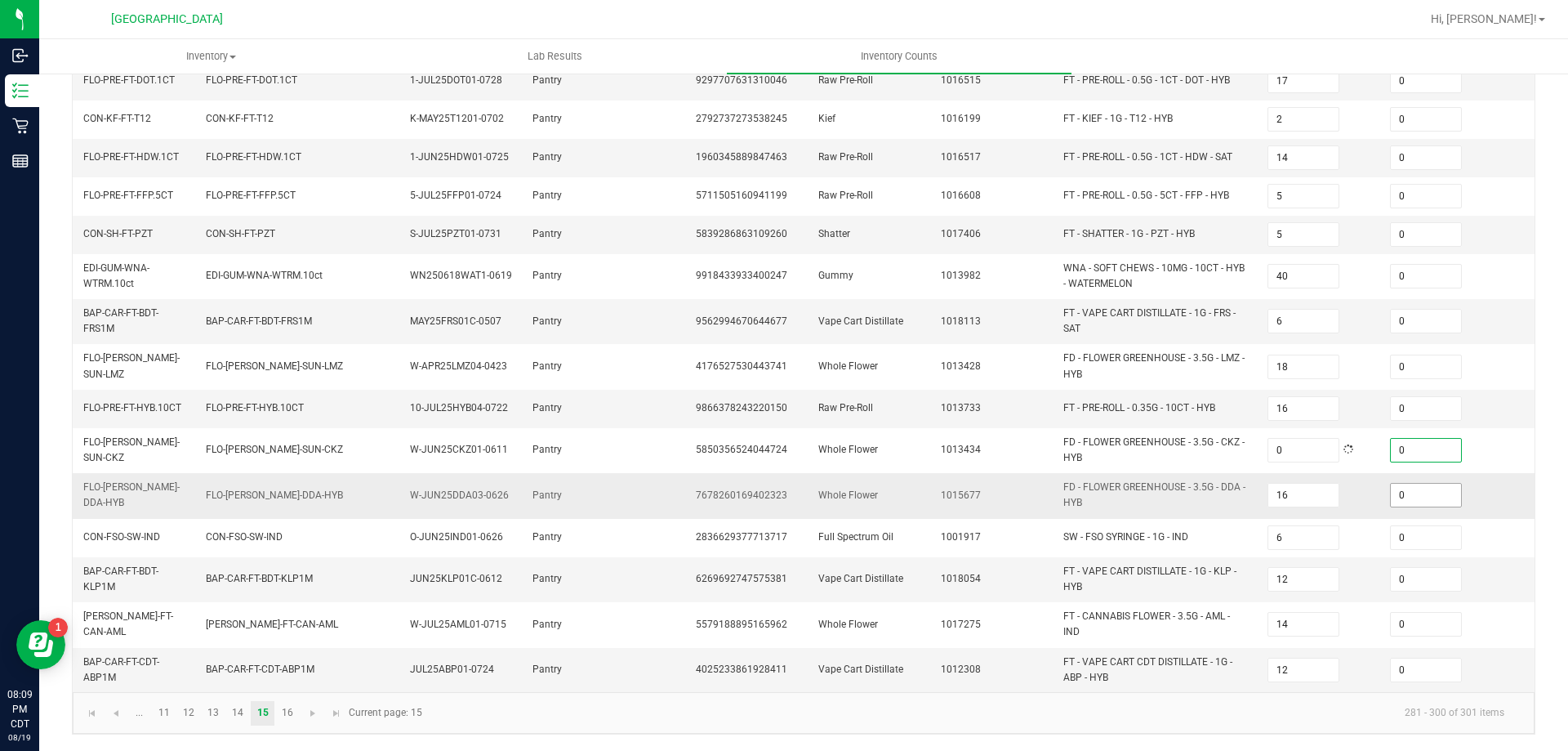
scroll to position [414, 0]
click at [284, 712] on link "16" at bounding box center [287, 713] width 24 height 25
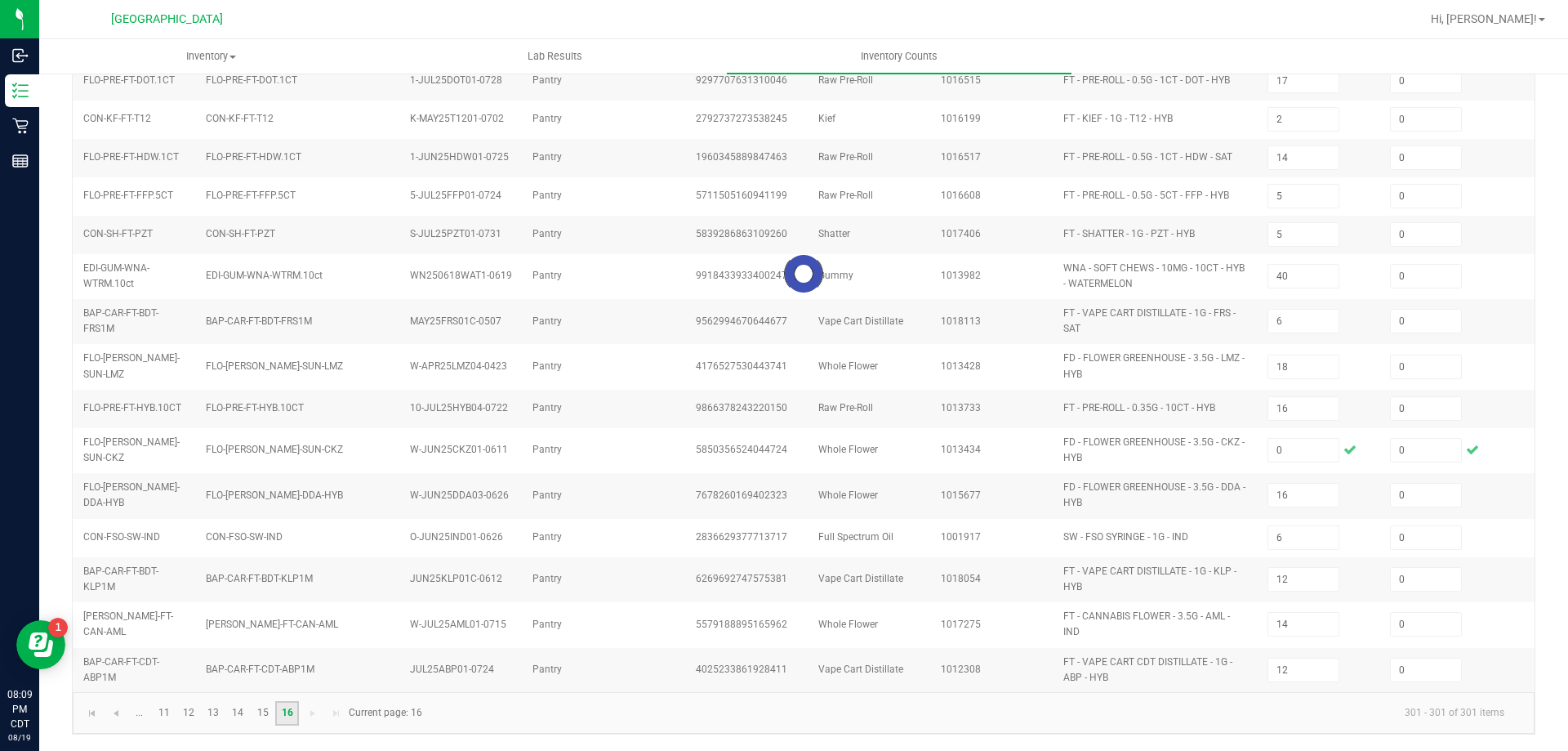
scroll to position [0, 0]
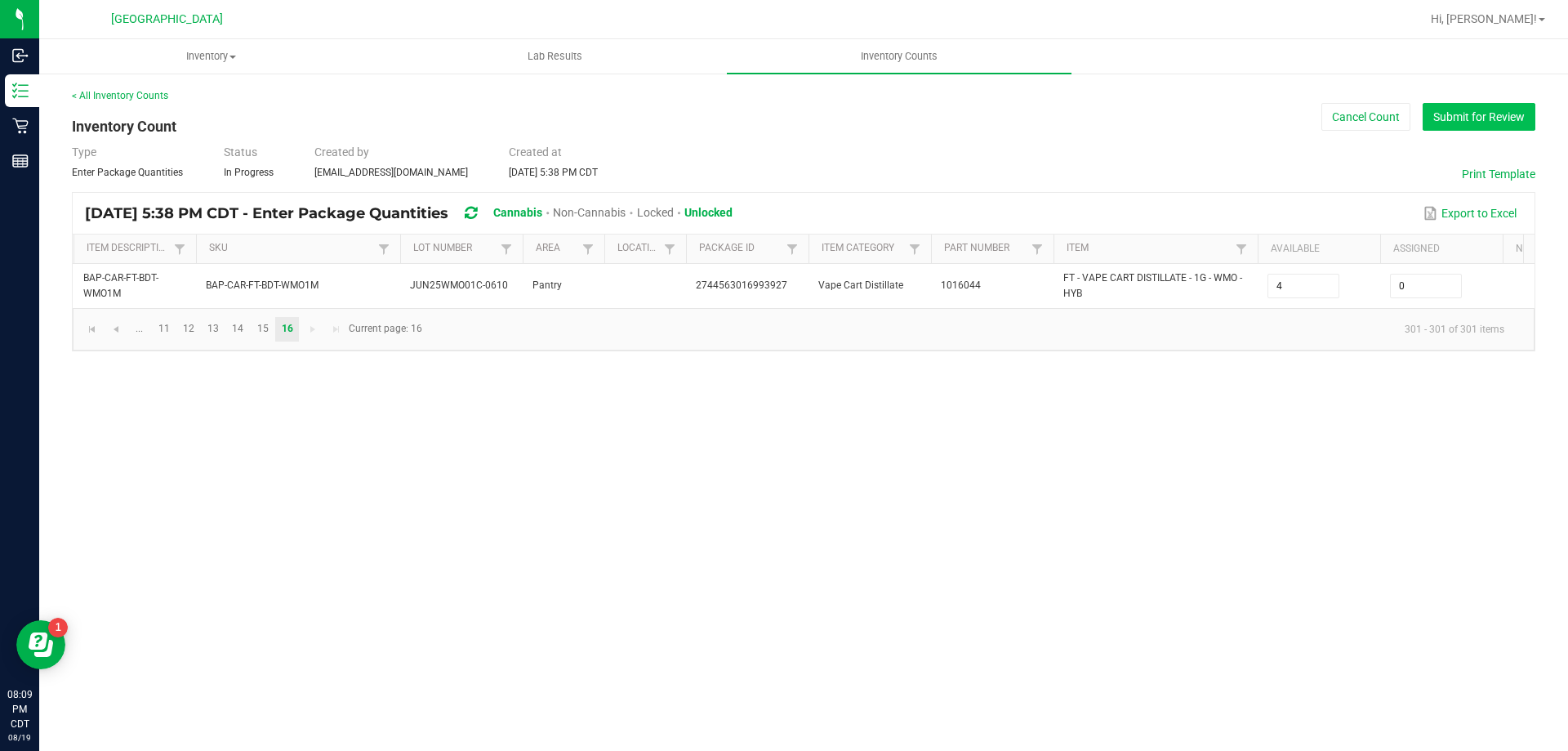
click at [1445, 121] on button "Submit for Review" at bounding box center [1478, 117] width 112 height 28
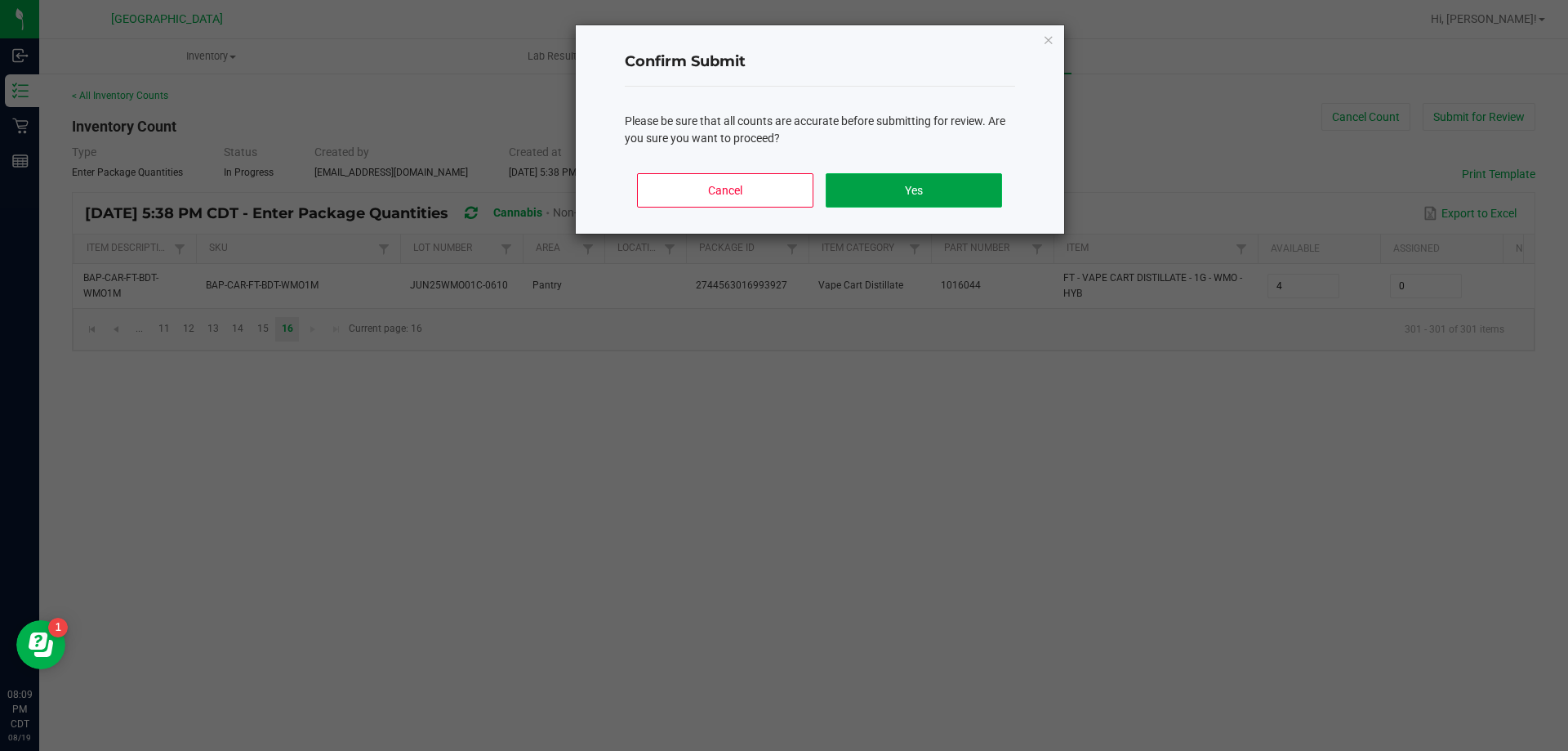
click at [901, 192] on button "Yes" at bounding box center [914, 190] width 176 height 35
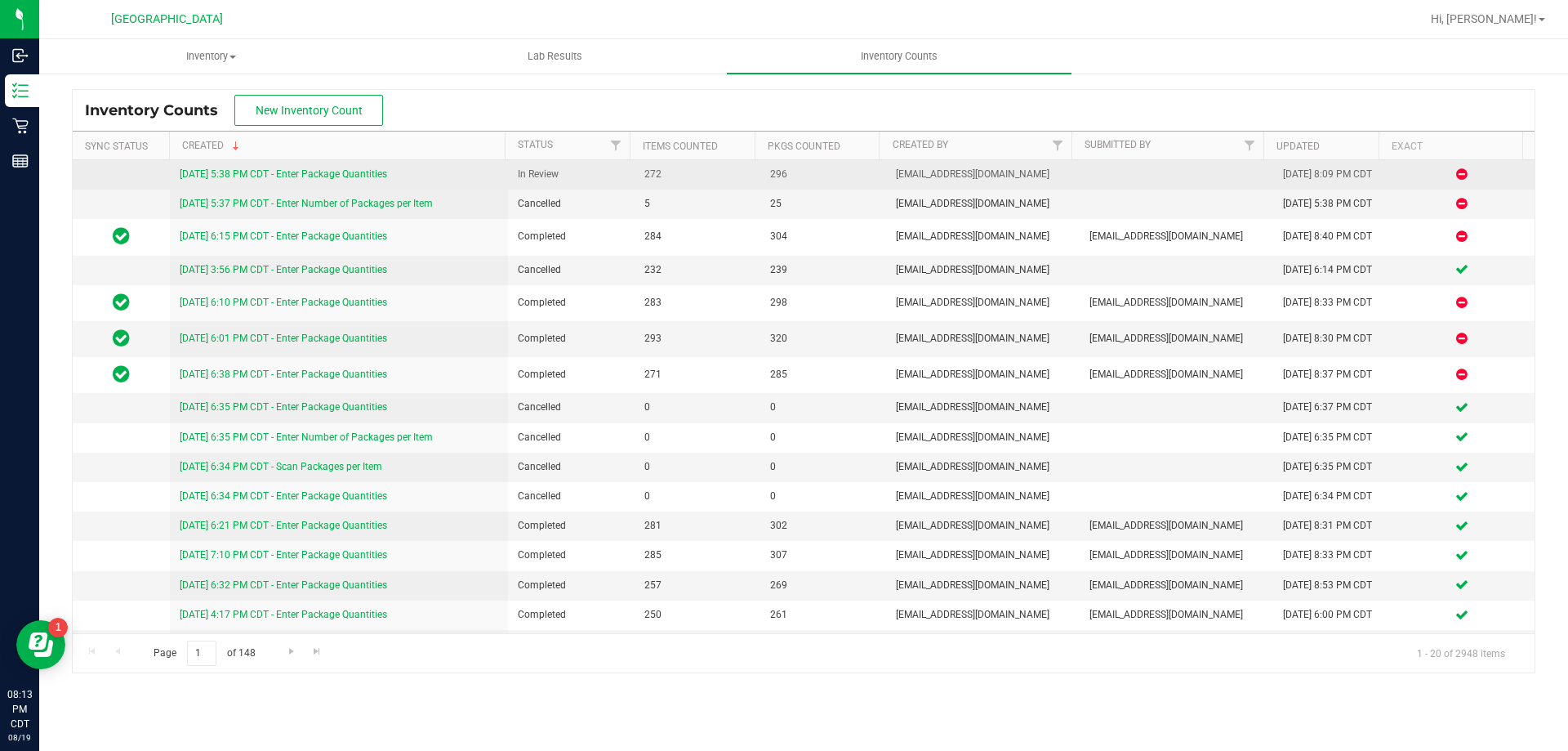
click at [259, 167] on div "8/19/25 5:38 PM CDT - Enter Package Quantities" at bounding box center [340, 174] width 320 height 15
click at [259, 170] on link "8/19/25 5:38 PM CDT - Enter Package Quantities" at bounding box center [283, 174] width 207 height 12
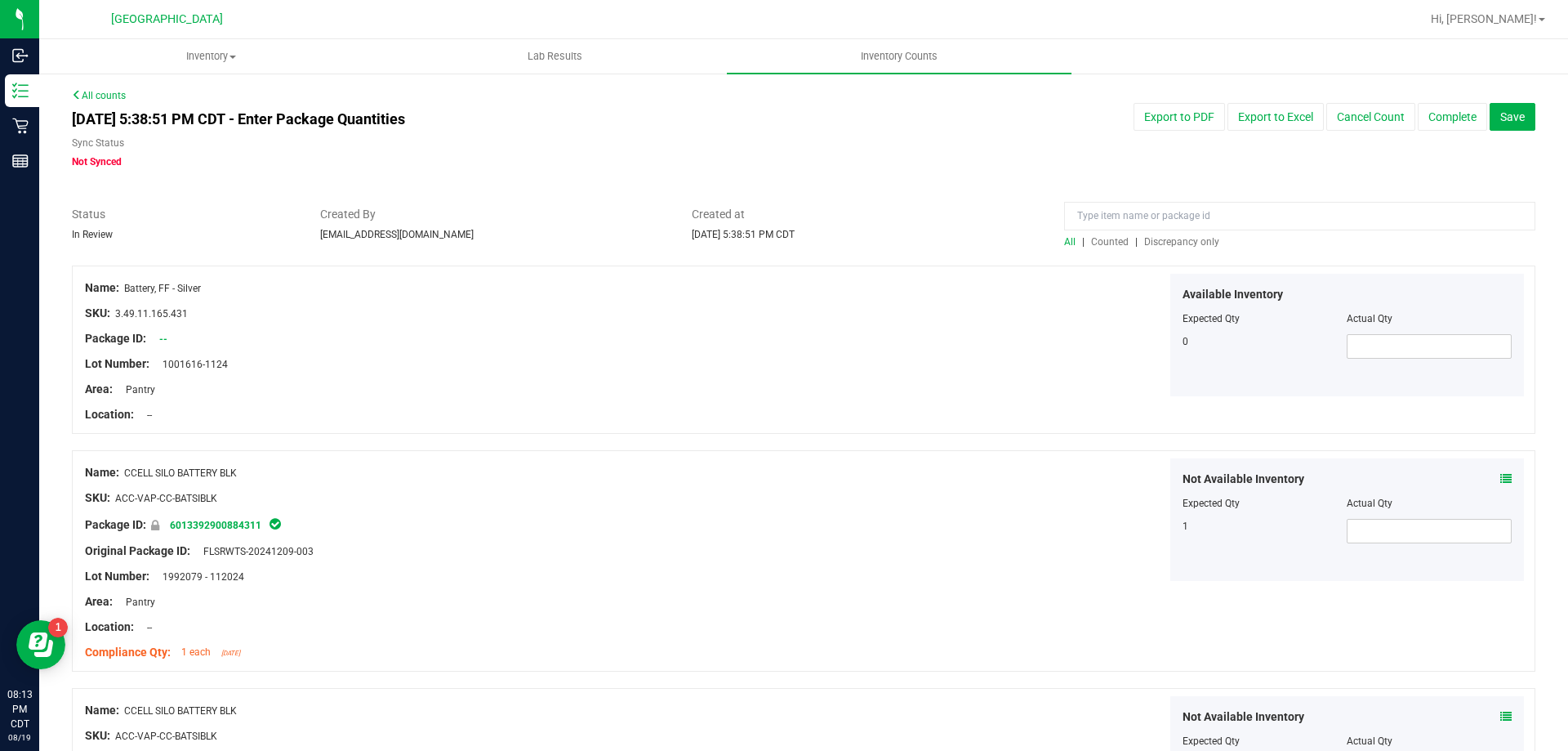
click at [1166, 242] on span "Discrepancy only" at bounding box center [1182, 242] width 75 height 12
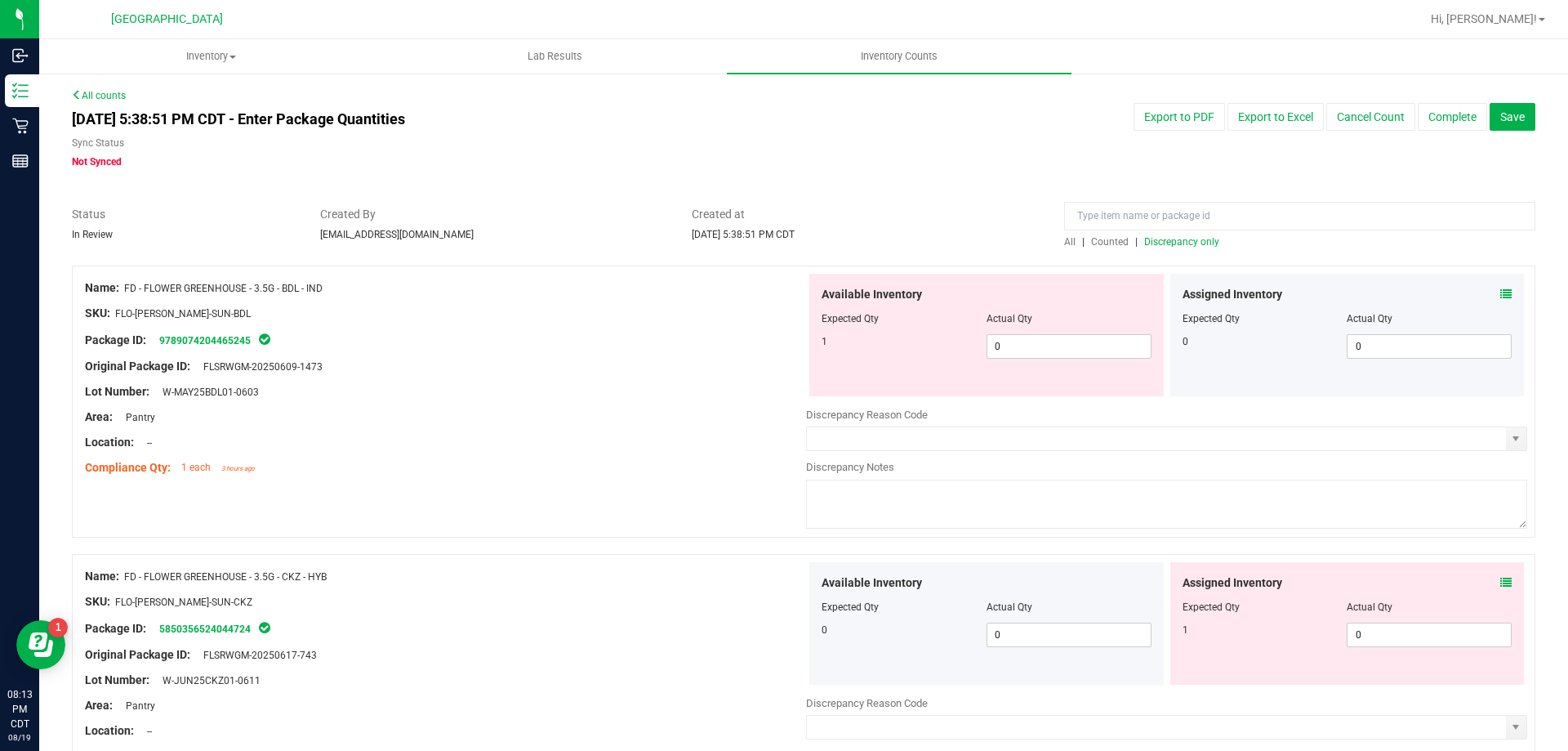
click at [1500, 289] on icon at bounding box center [1506, 294] width 12 height 12
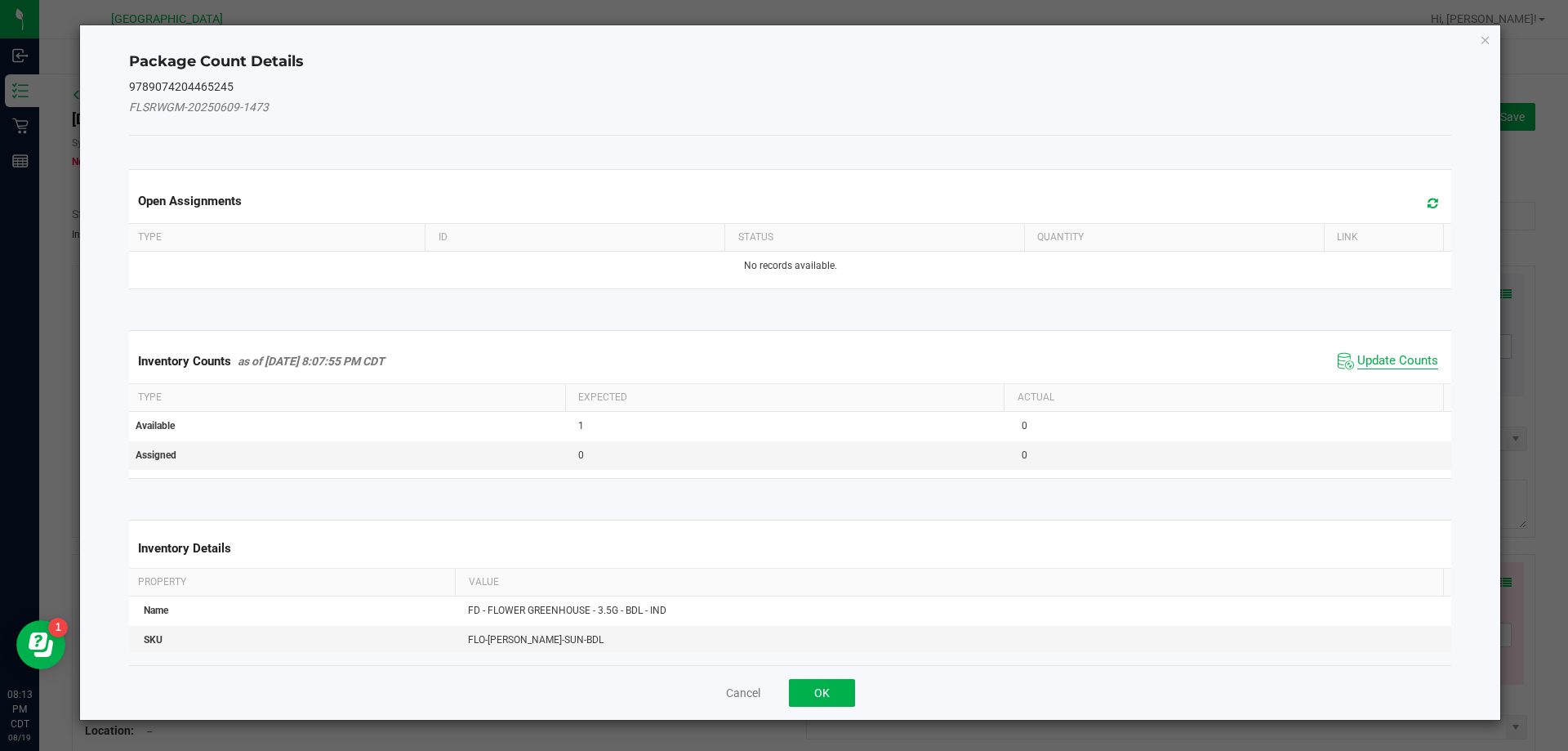
click at [1402, 359] on span "Update Counts" at bounding box center [1398, 360] width 81 height 16
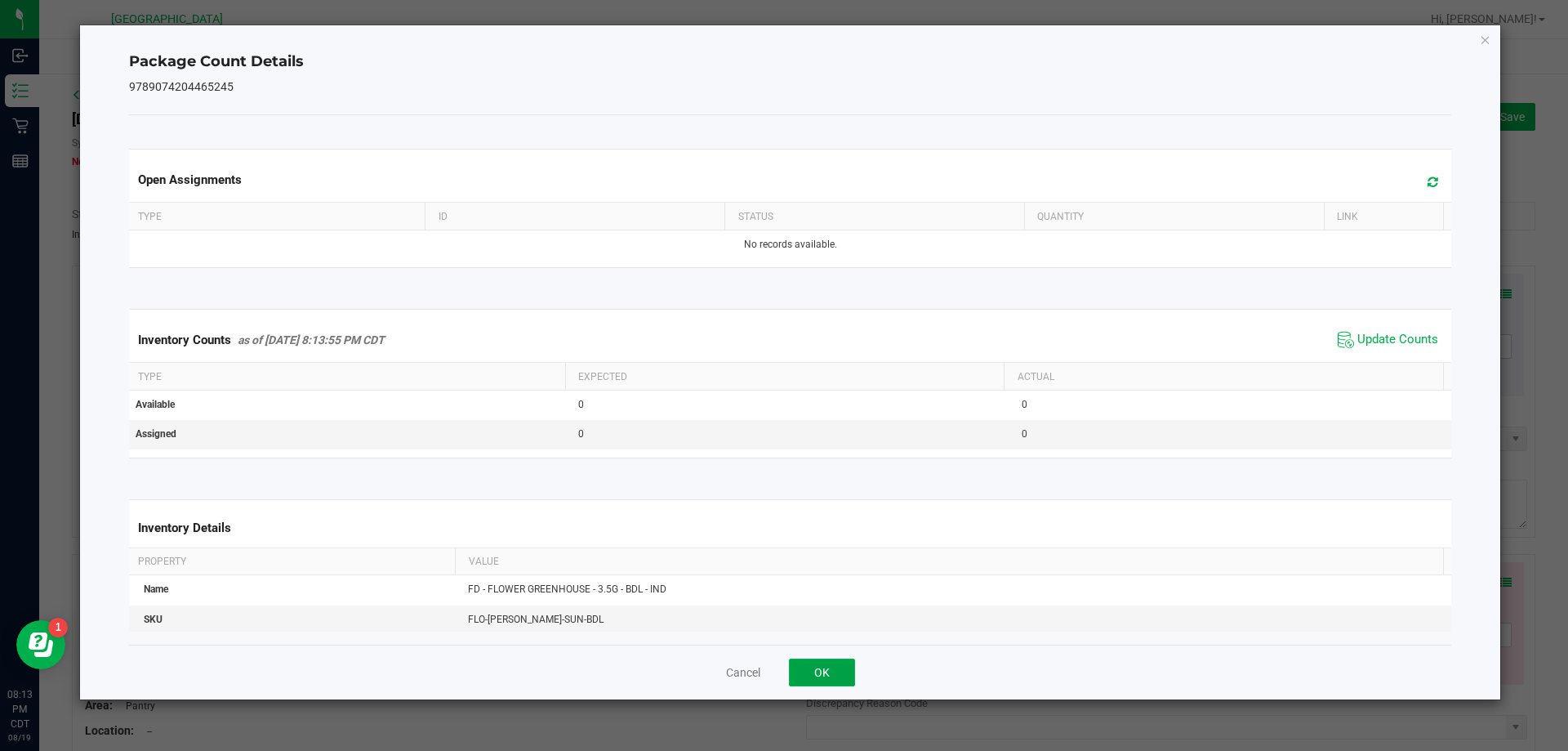
click at [832, 677] on button "OK" at bounding box center [822, 672] width 66 height 28
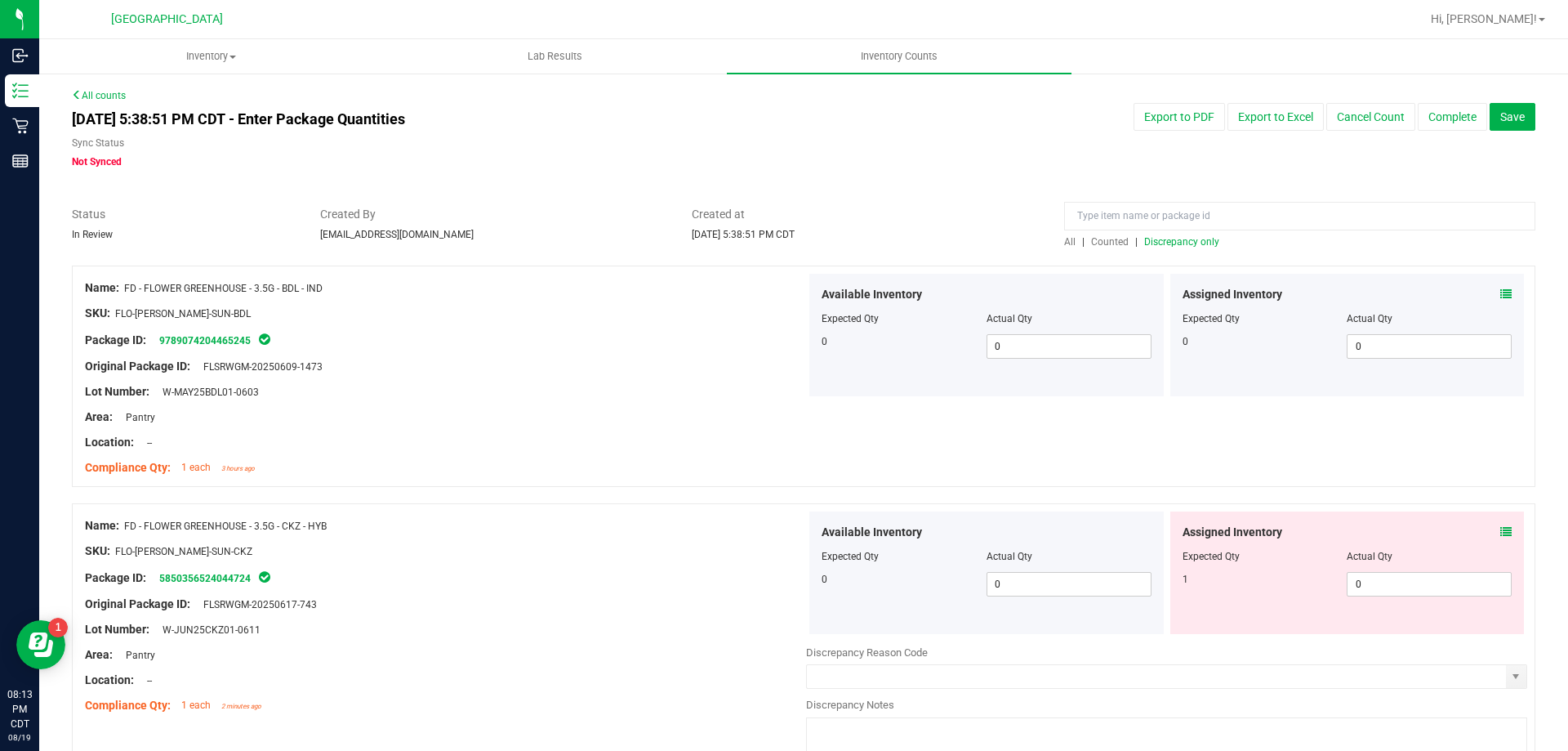
click at [1500, 527] on icon at bounding box center [1506, 532] width 12 height 12
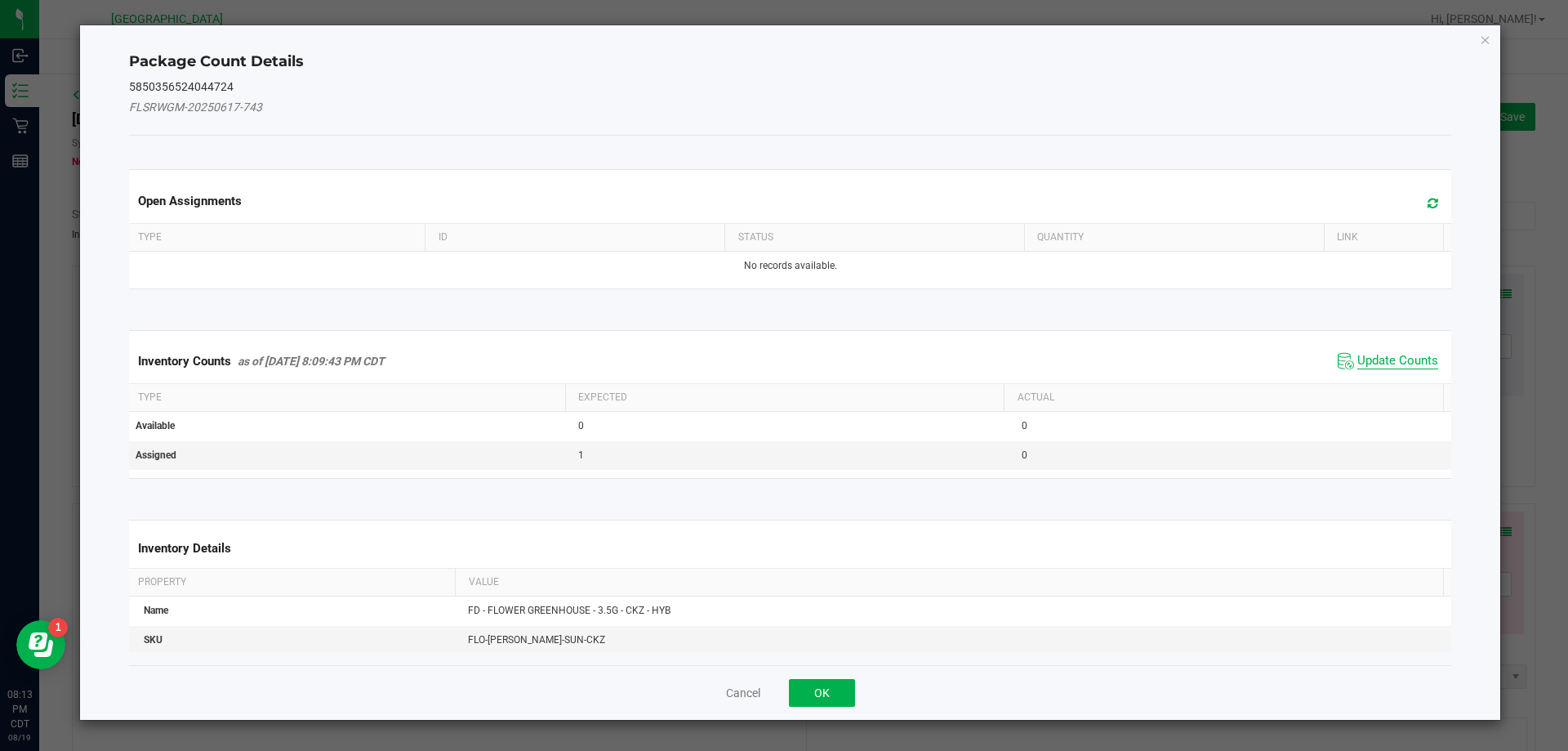
click at [1386, 355] on span "Update Counts" at bounding box center [1398, 360] width 81 height 16
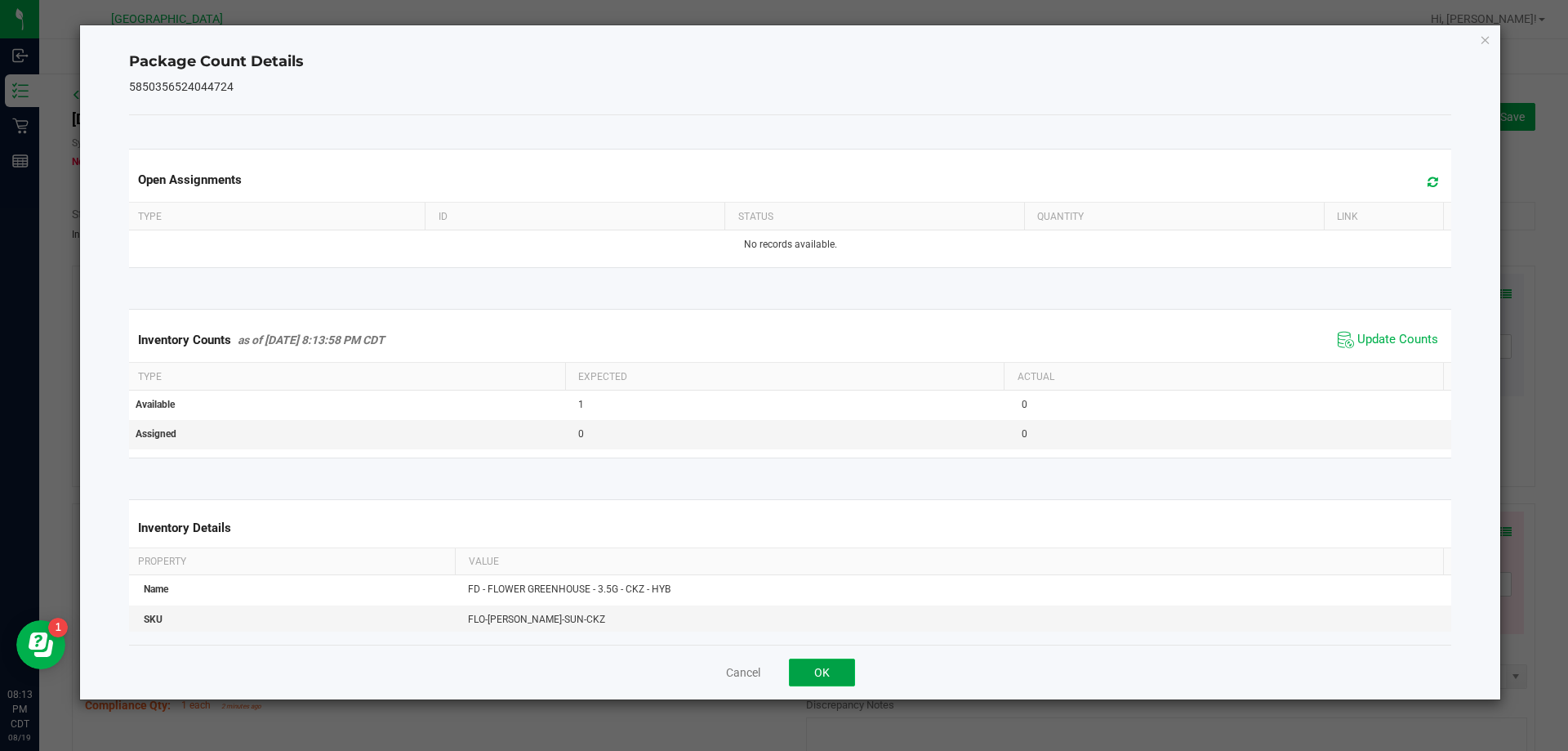
click at [829, 663] on button "OK" at bounding box center [822, 672] width 66 height 28
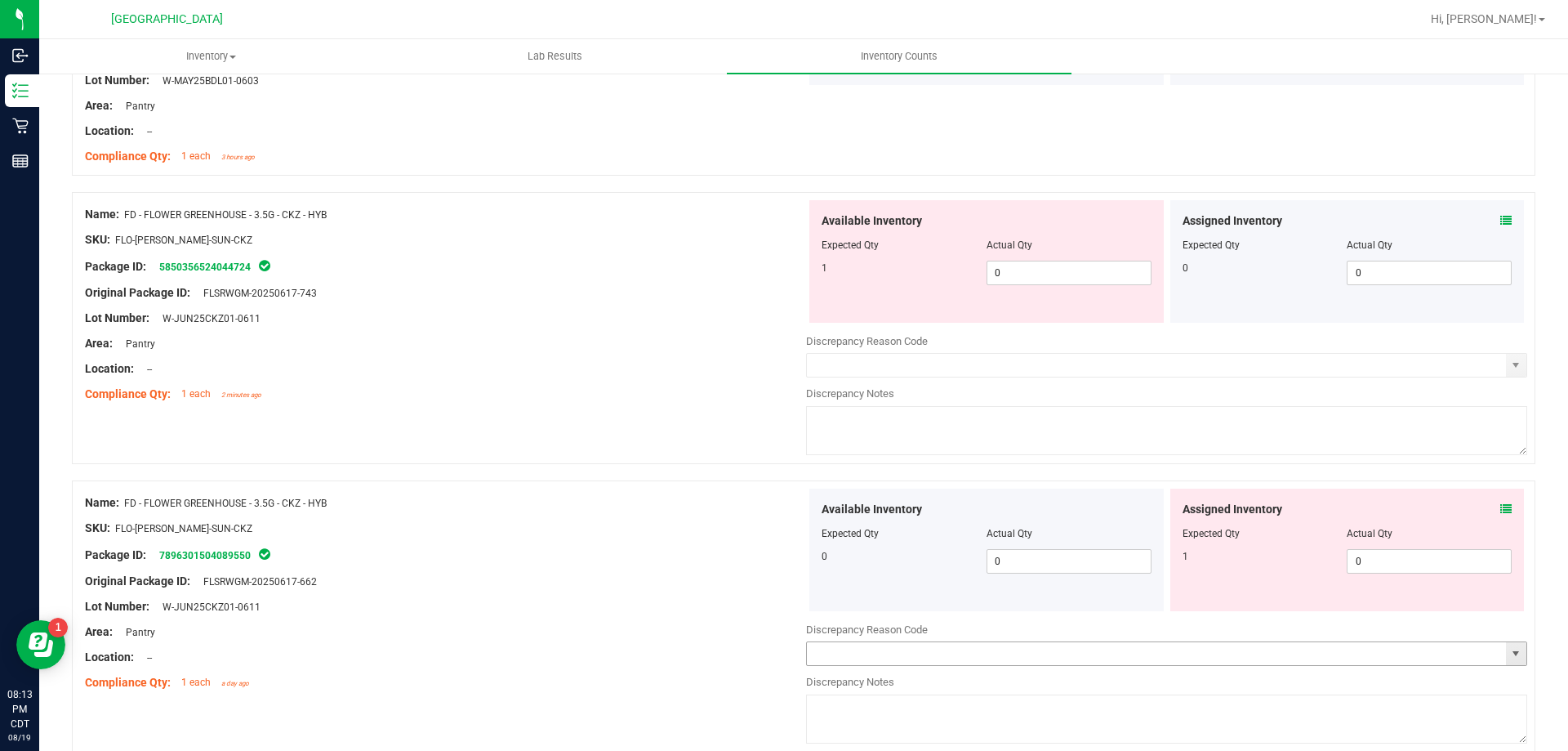
scroll to position [408, 0]
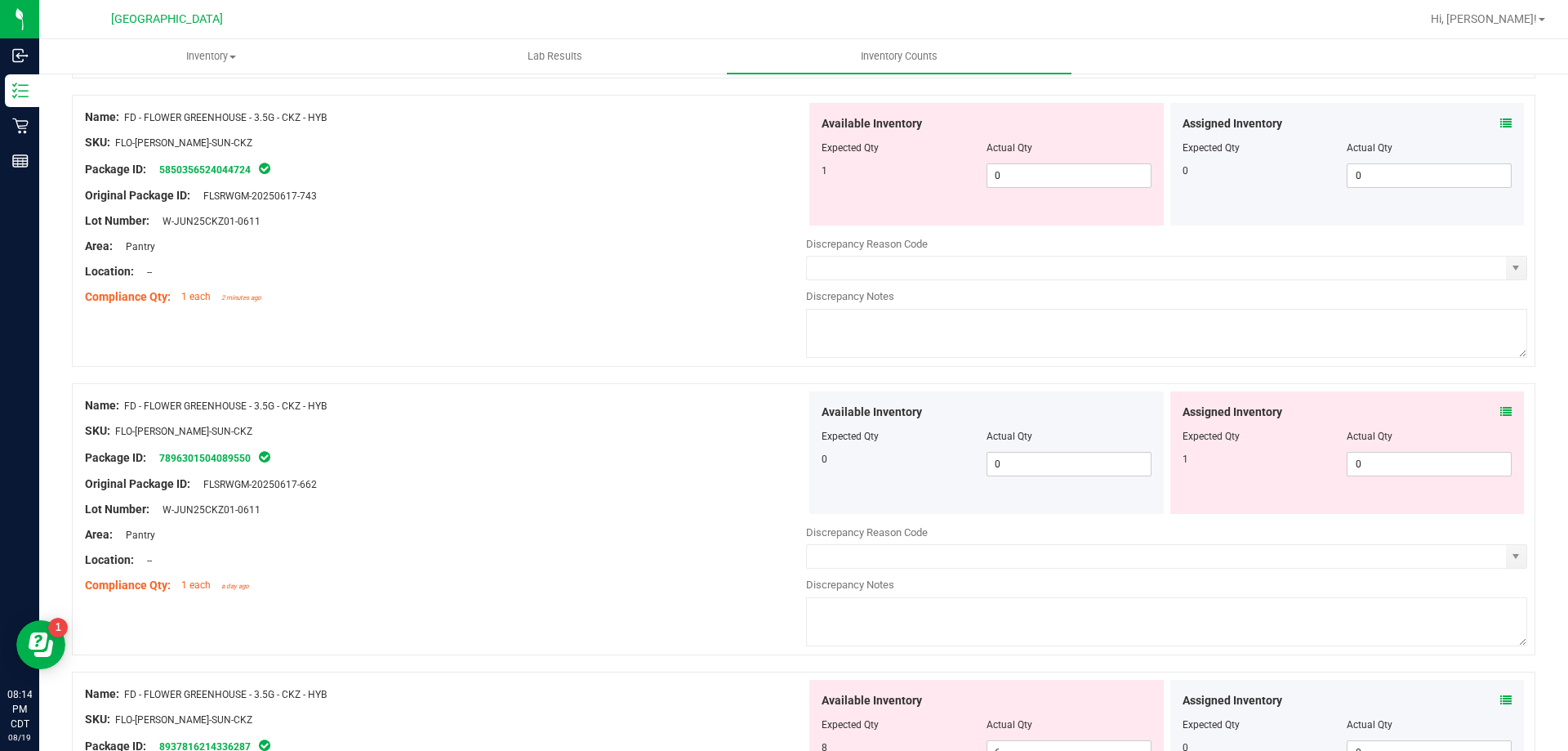
click at [1500, 410] on icon at bounding box center [1506, 412] width 12 height 12
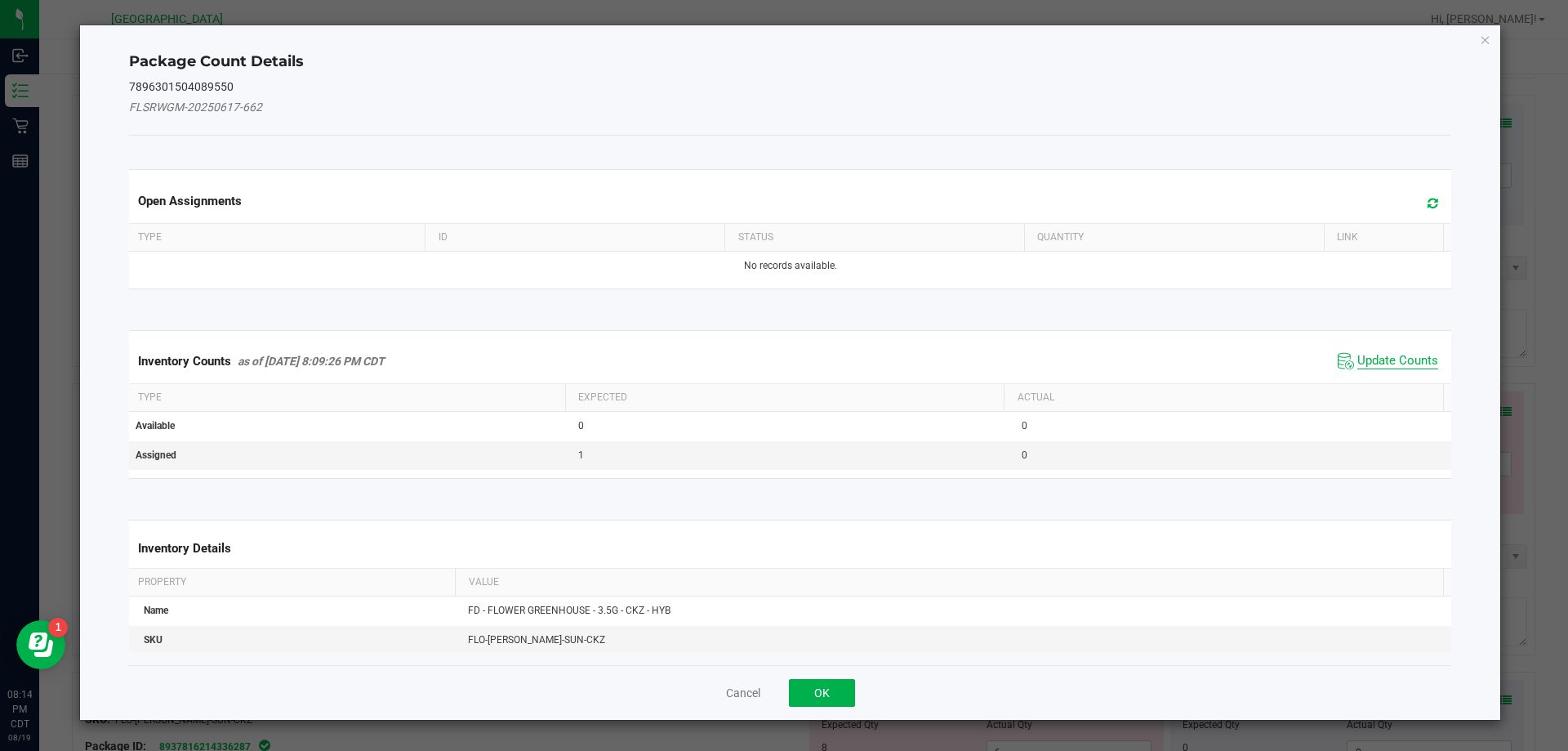
click at [1396, 362] on span "Update Counts" at bounding box center [1398, 360] width 81 height 16
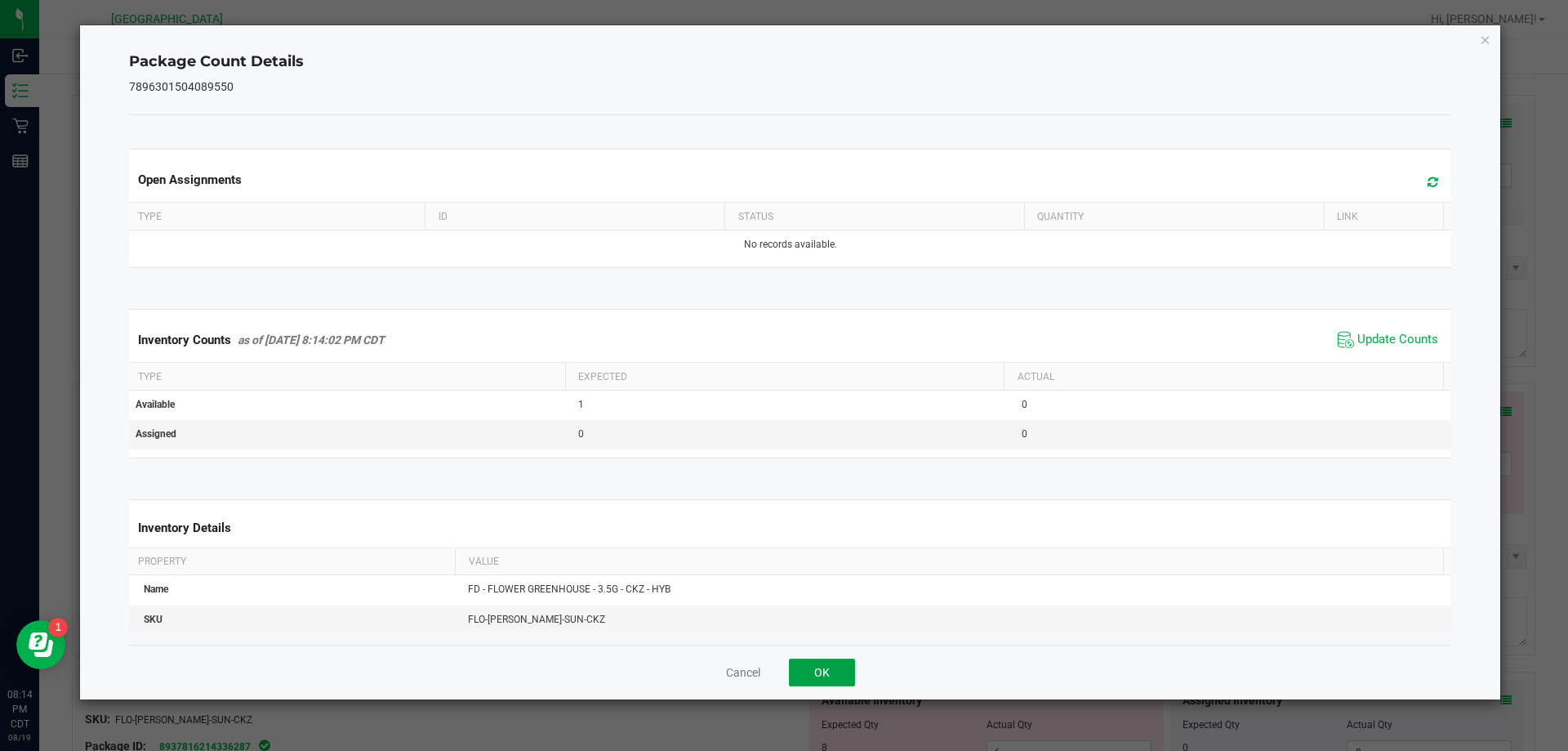
drag, startPoint x: 808, startPoint y: 674, endPoint x: 838, endPoint y: 670, distance: 30.3
click at [807, 676] on button "OK" at bounding box center [822, 672] width 66 height 28
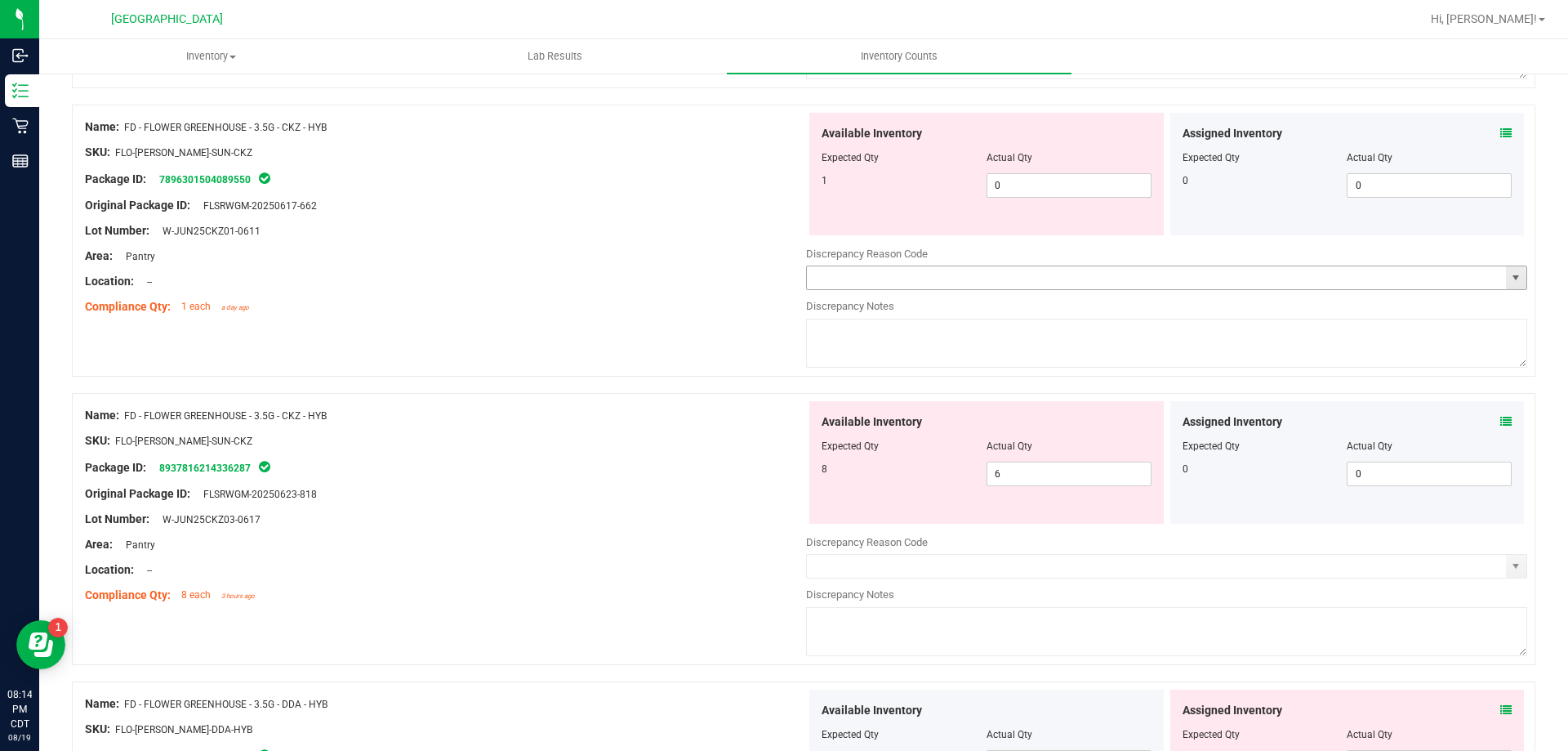
scroll to position [736, 0]
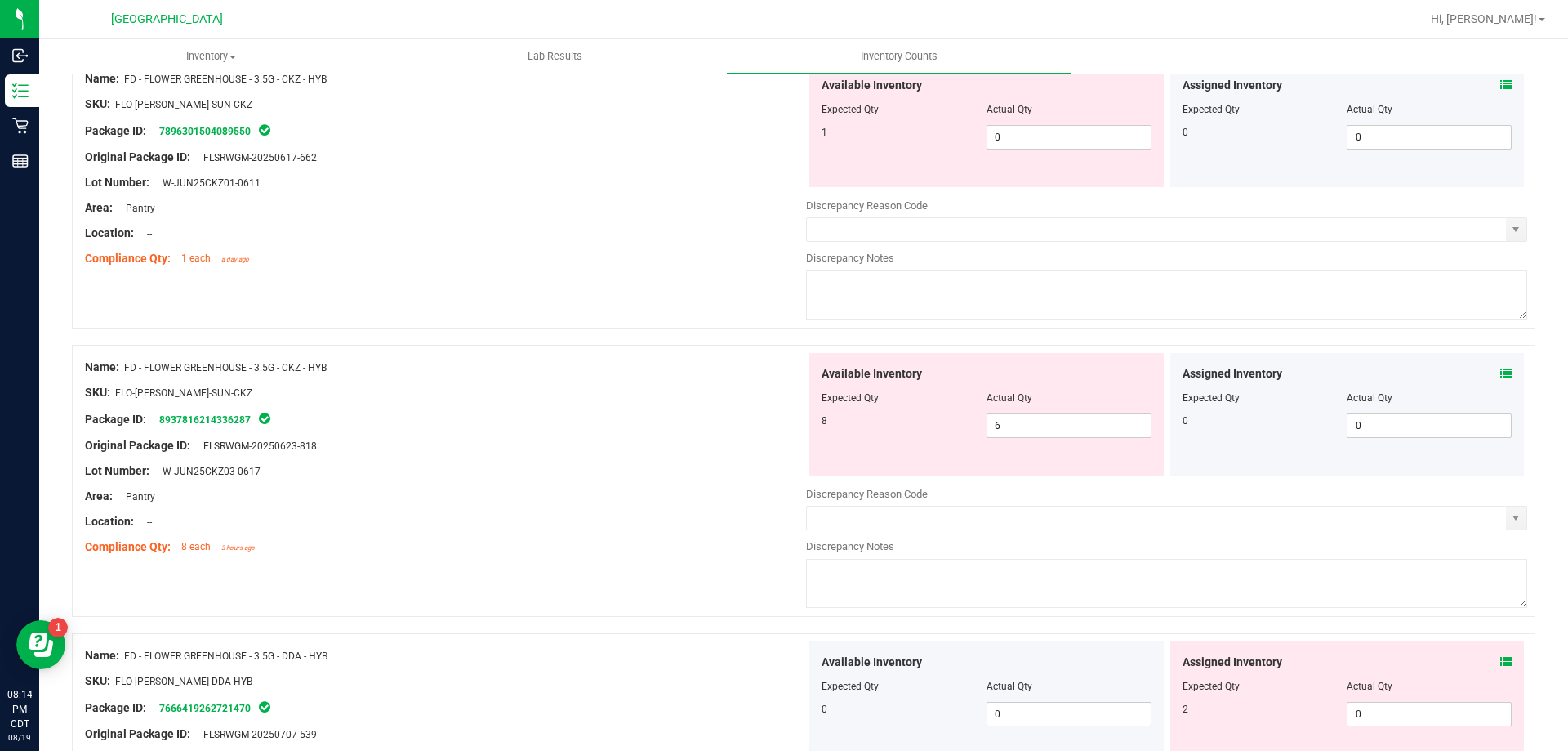
click at [1500, 368] on icon at bounding box center [1506, 374] width 12 height 12
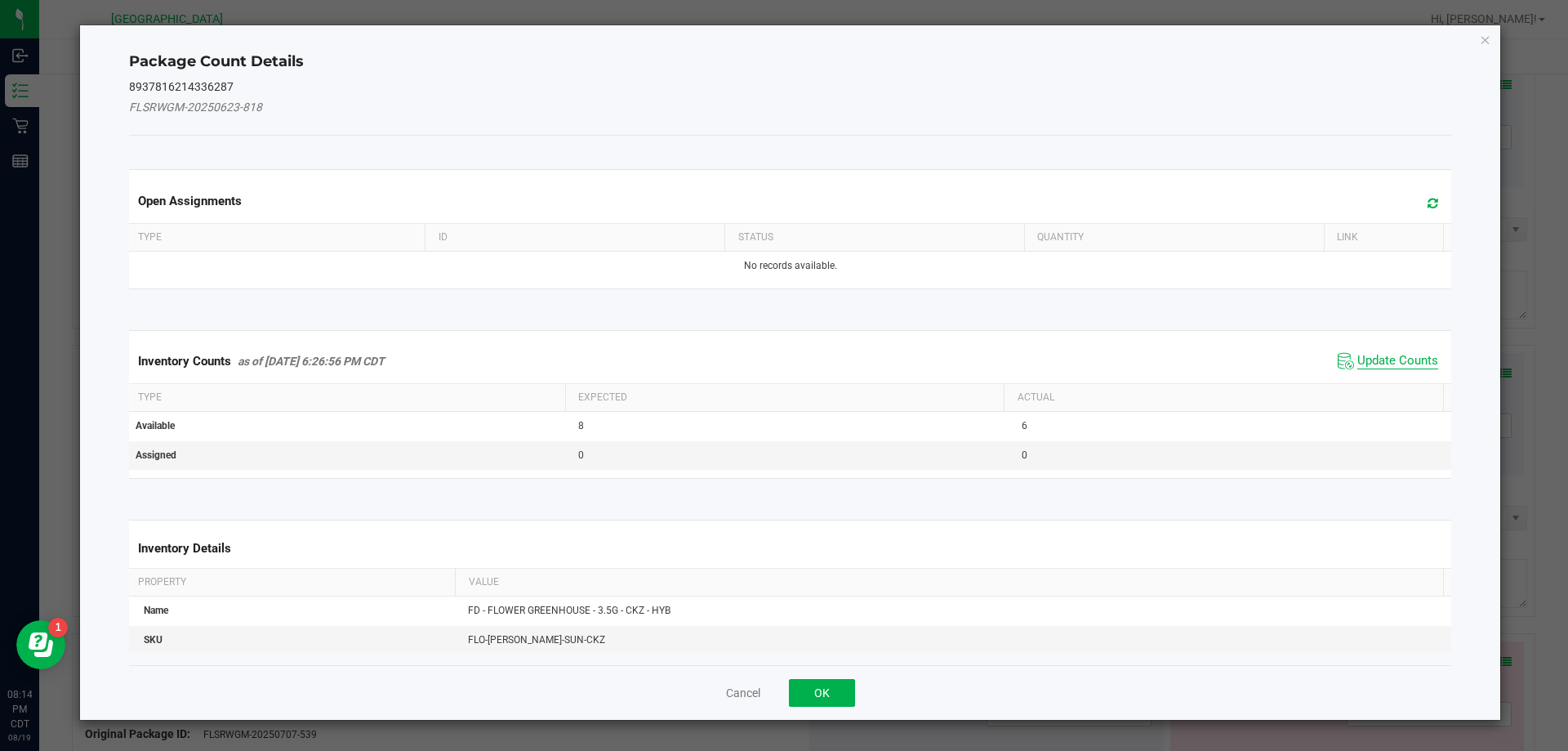
click at [1390, 365] on span "Update Counts" at bounding box center [1398, 360] width 81 height 16
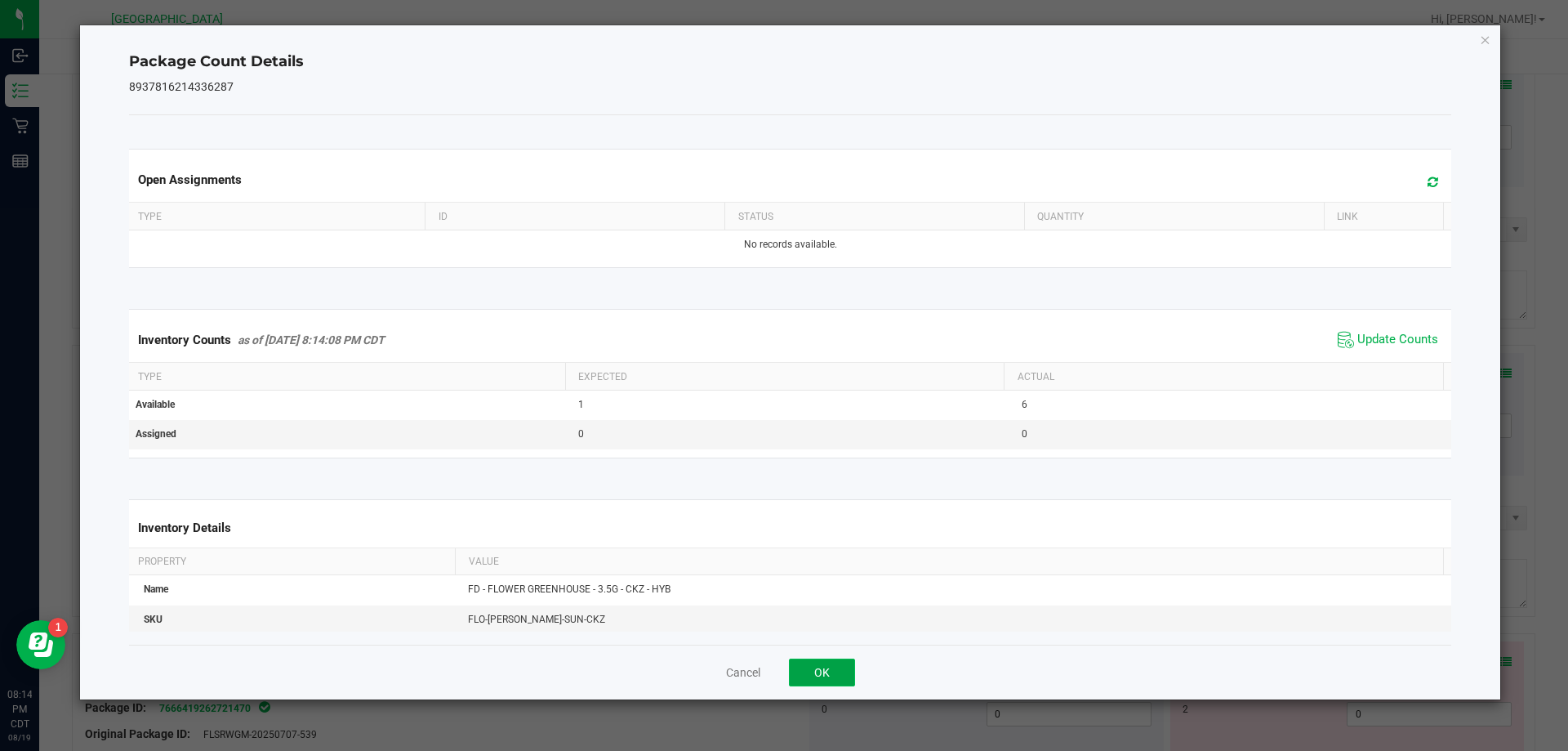
click at [845, 669] on button "OK" at bounding box center [822, 672] width 66 height 28
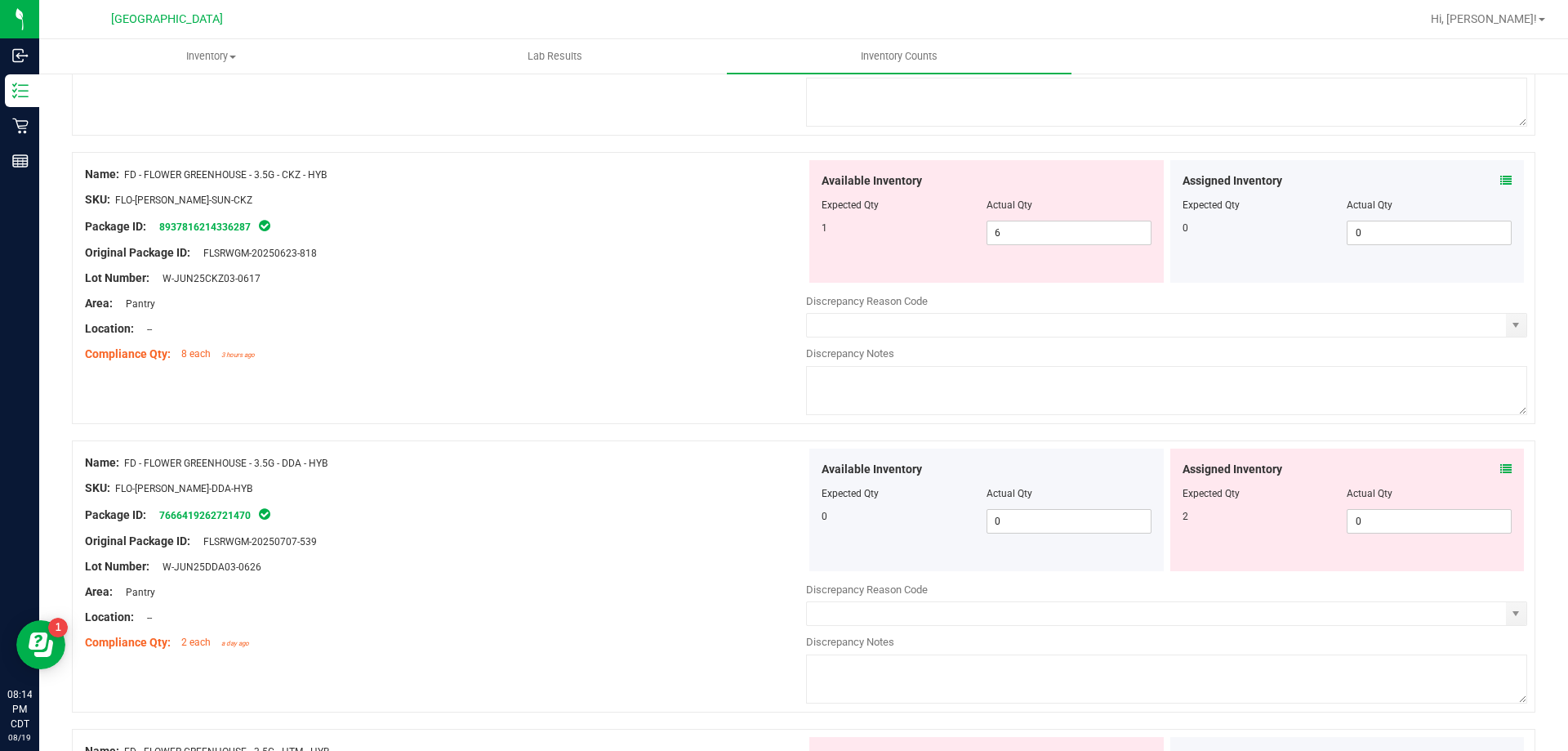
scroll to position [1062, 0]
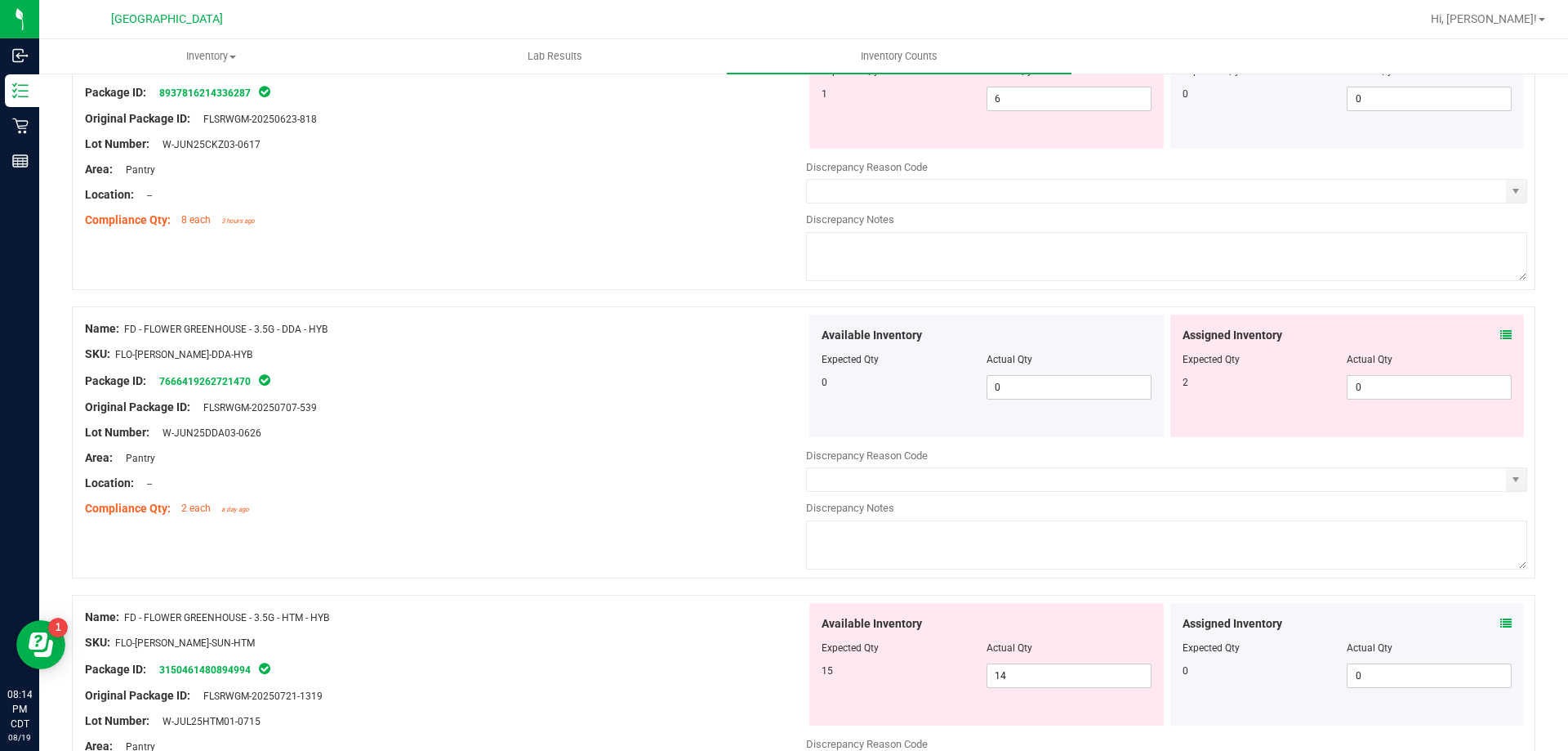
click at [1500, 330] on icon at bounding box center [1506, 335] width 12 height 12
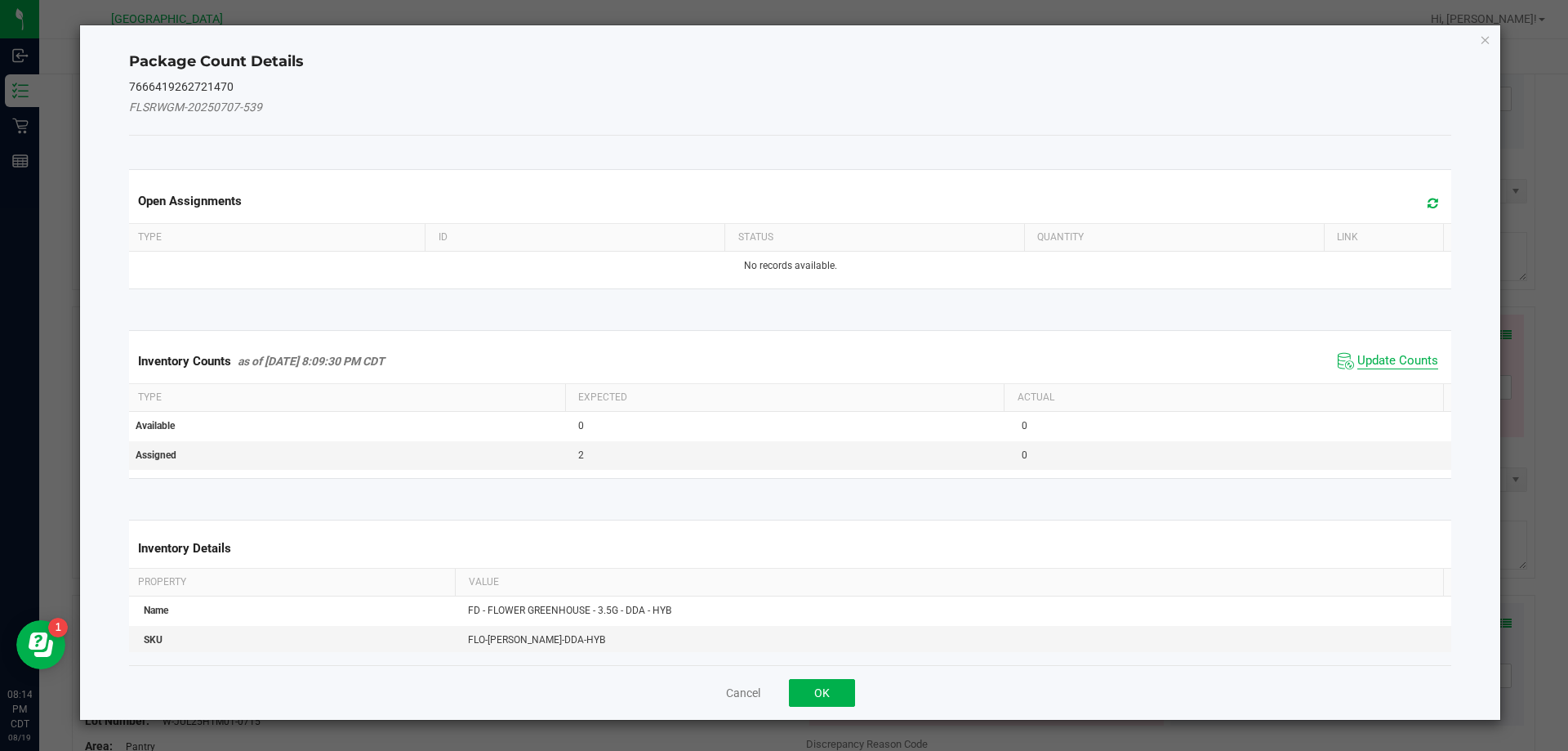
click at [1366, 359] on span "Update Counts" at bounding box center [1398, 360] width 81 height 16
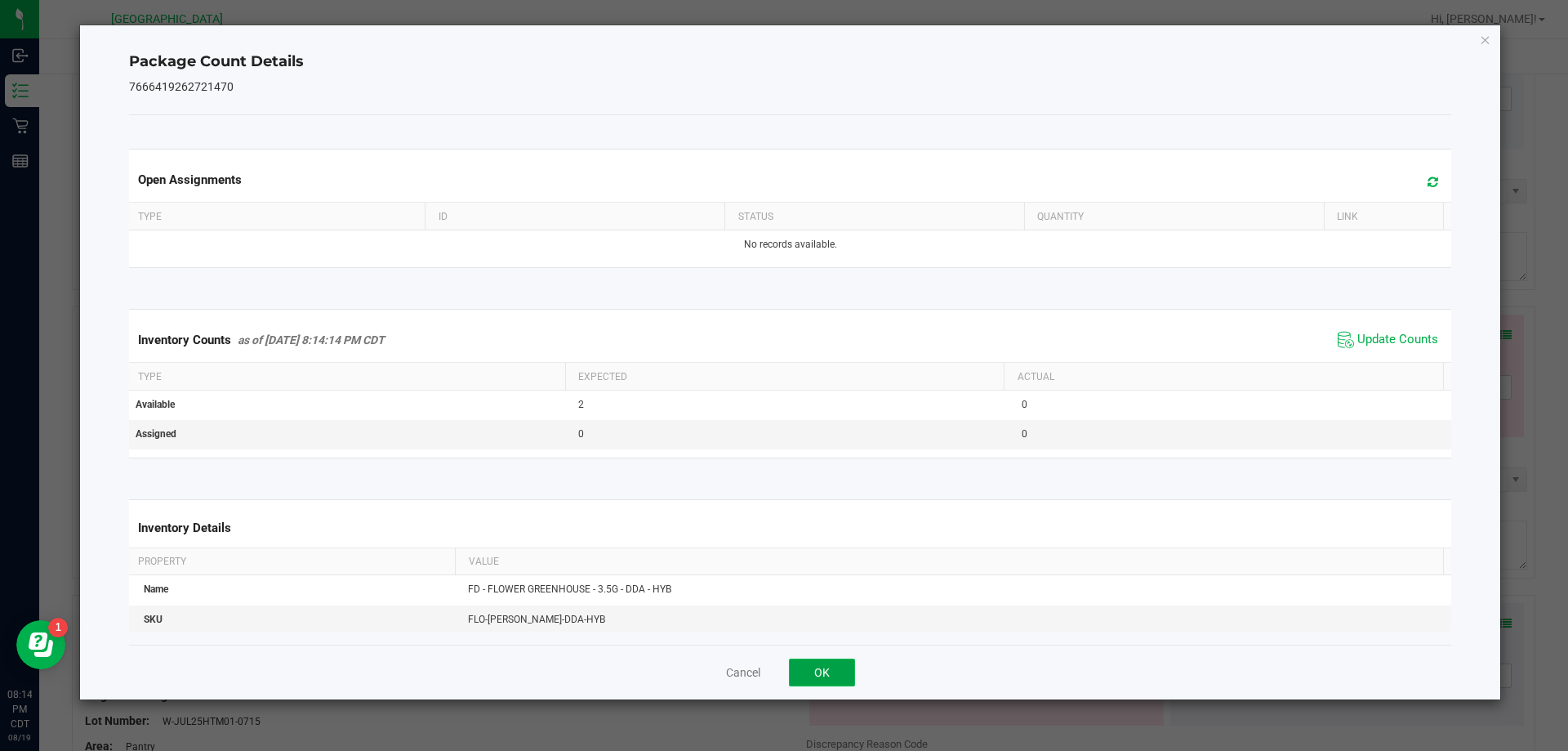
click at [831, 666] on button "OK" at bounding box center [822, 672] width 66 height 28
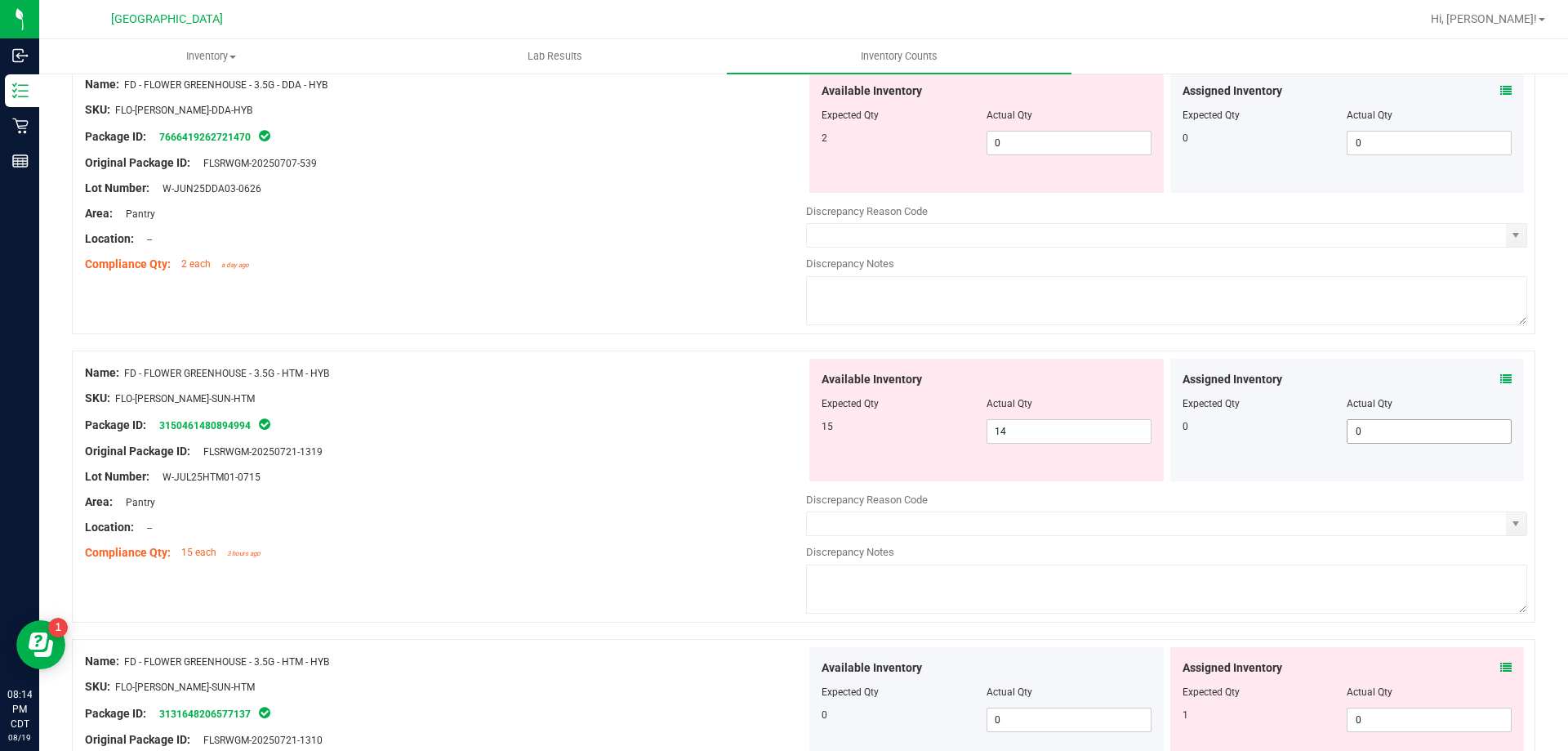
scroll to position [1307, 0]
click at [1500, 375] on icon at bounding box center [1506, 379] width 12 height 12
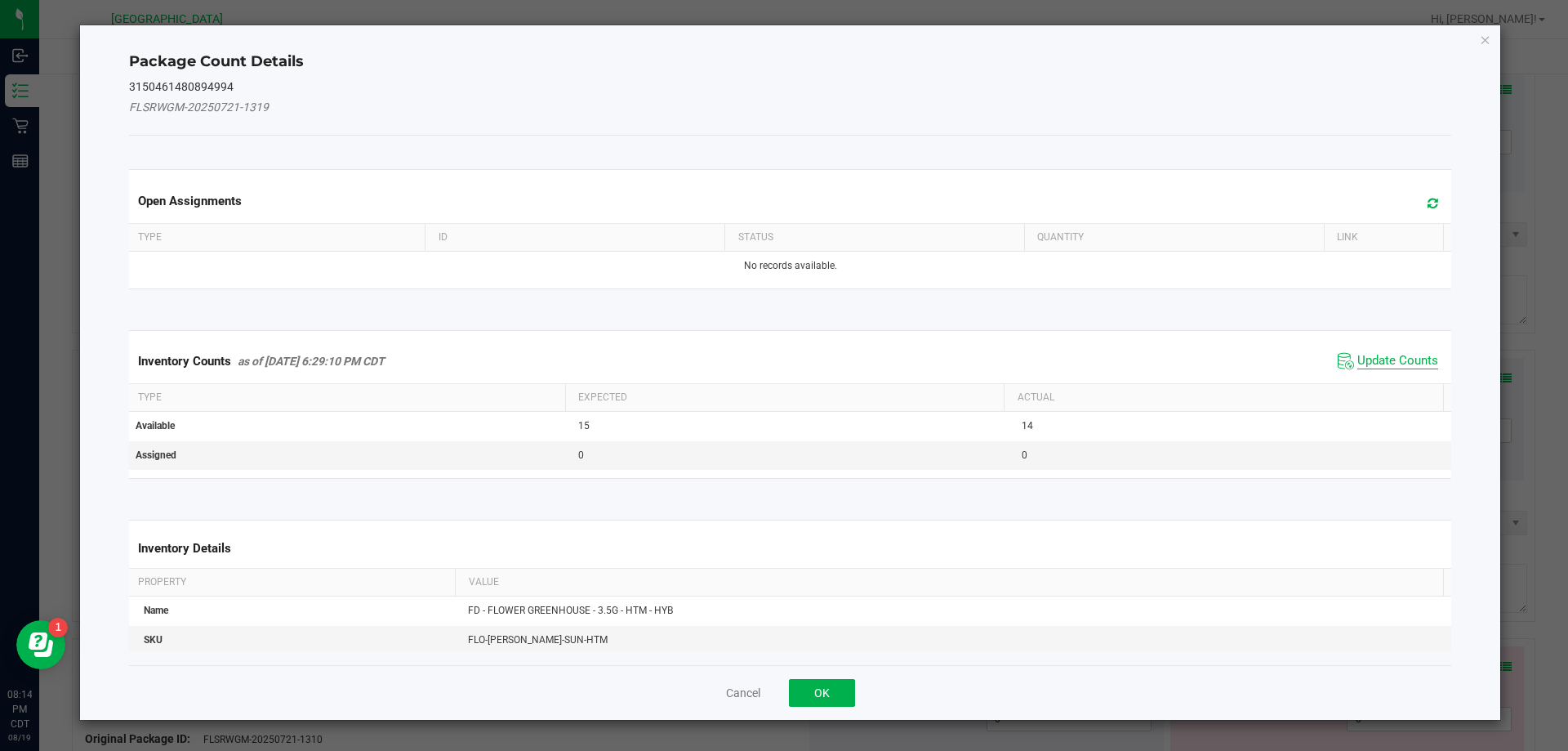
click at [1410, 353] on span "Update Counts" at bounding box center [1398, 360] width 81 height 16
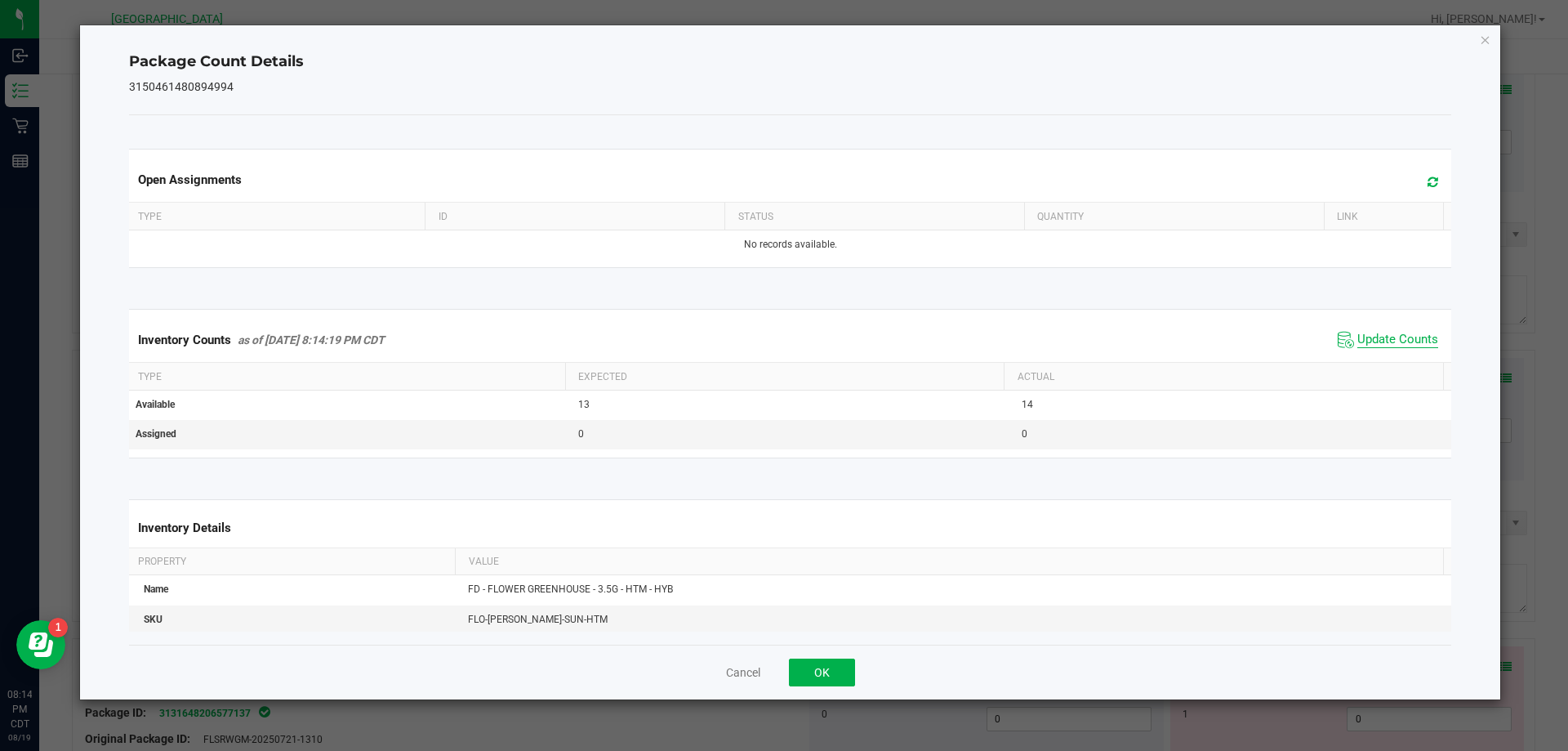
click at [1389, 344] on span "Update Counts" at bounding box center [1398, 339] width 81 height 16
click at [820, 678] on button "OK" at bounding box center [822, 672] width 66 height 28
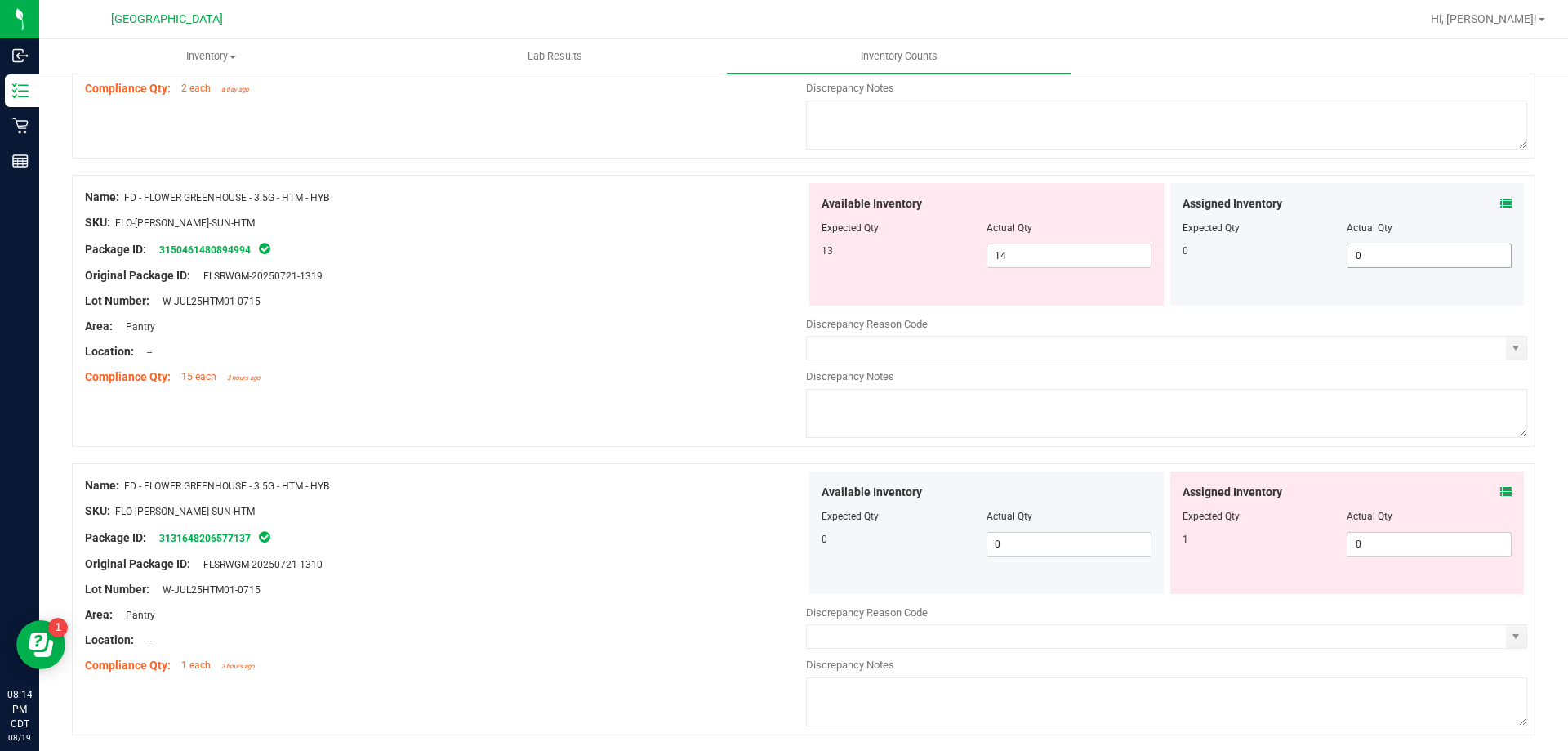
scroll to position [1553, 0]
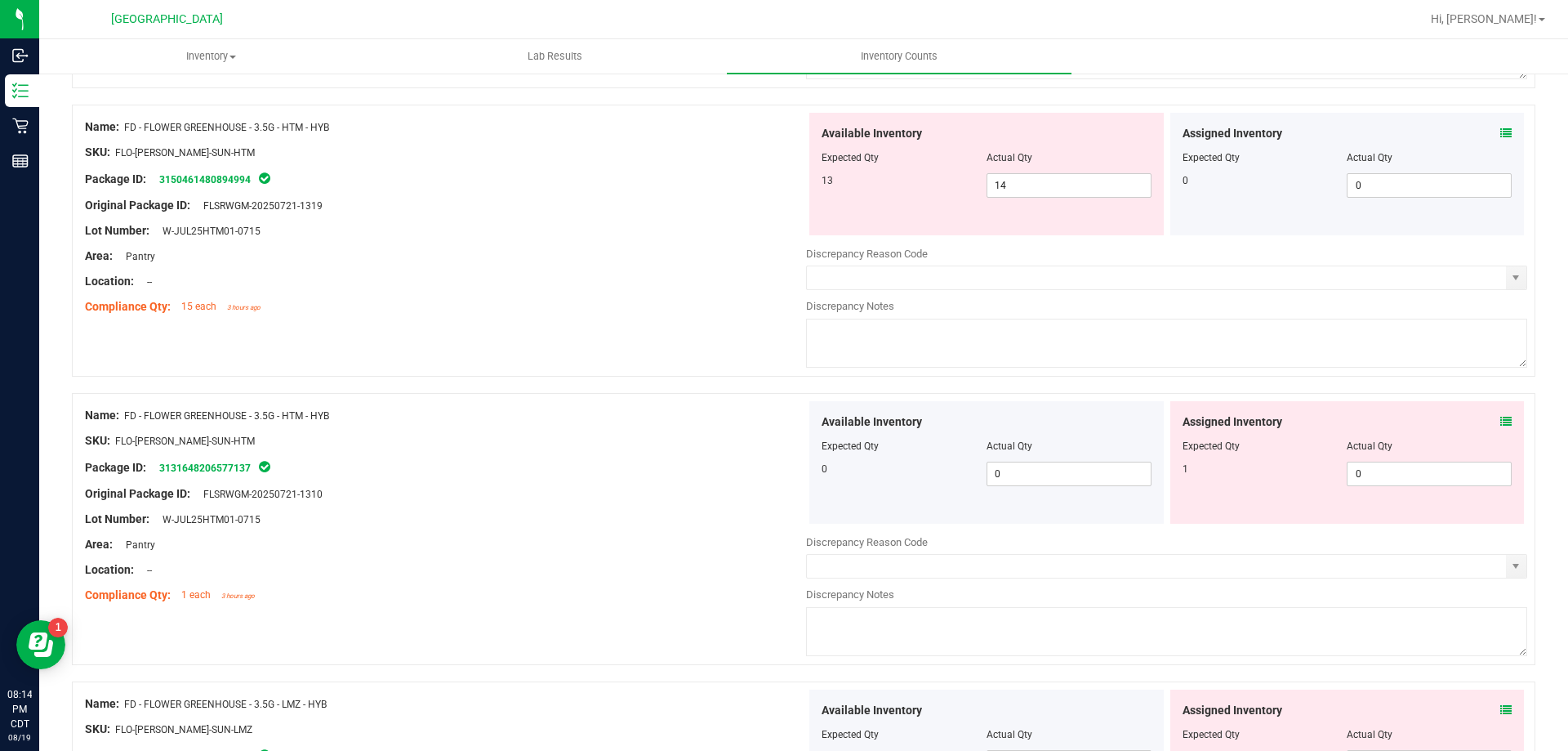
click at [1500, 417] on icon at bounding box center [1506, 422] width 12 height 12
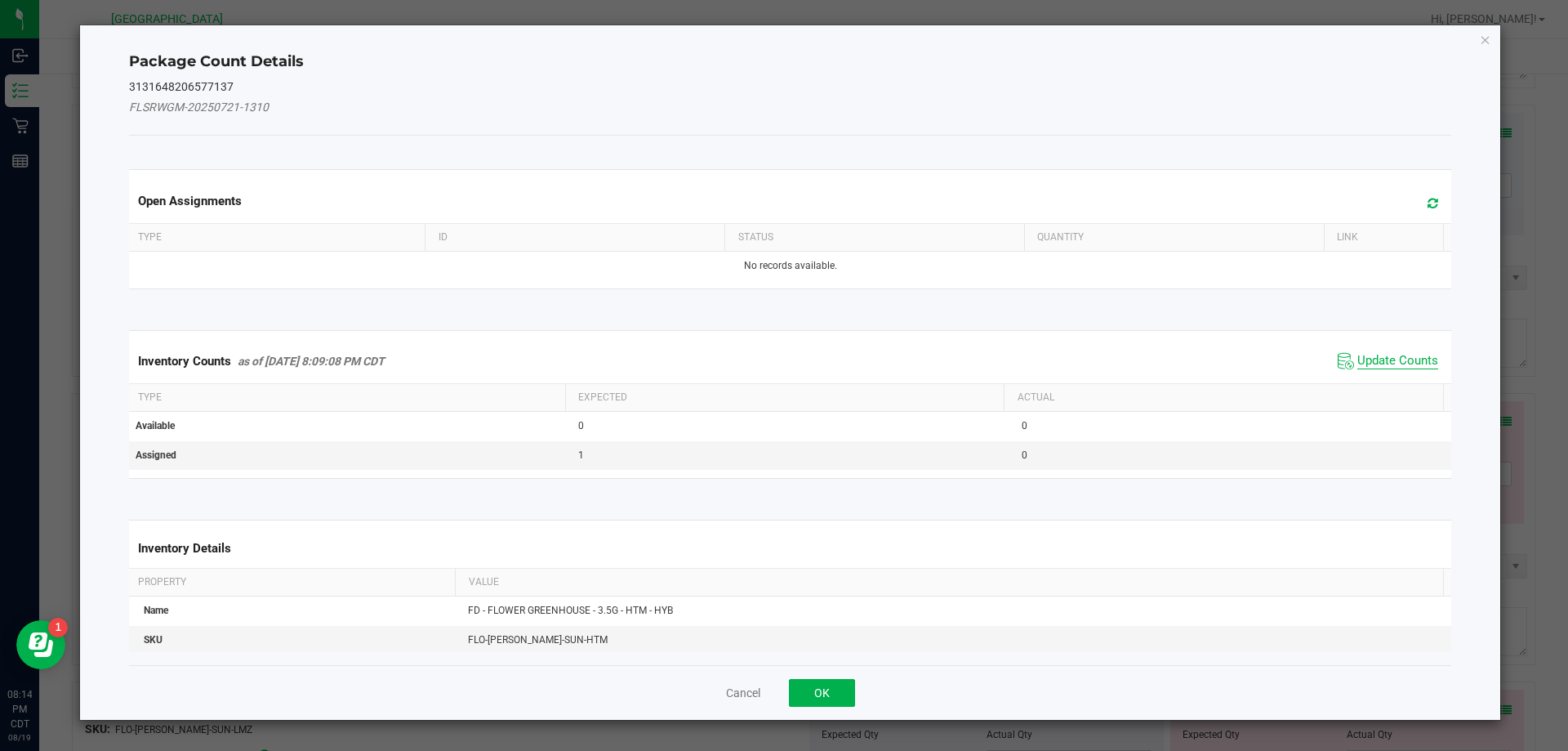
click at [1398, 354] on span "Update Counts" at bounding box center [1398, 360] width 81 height 16
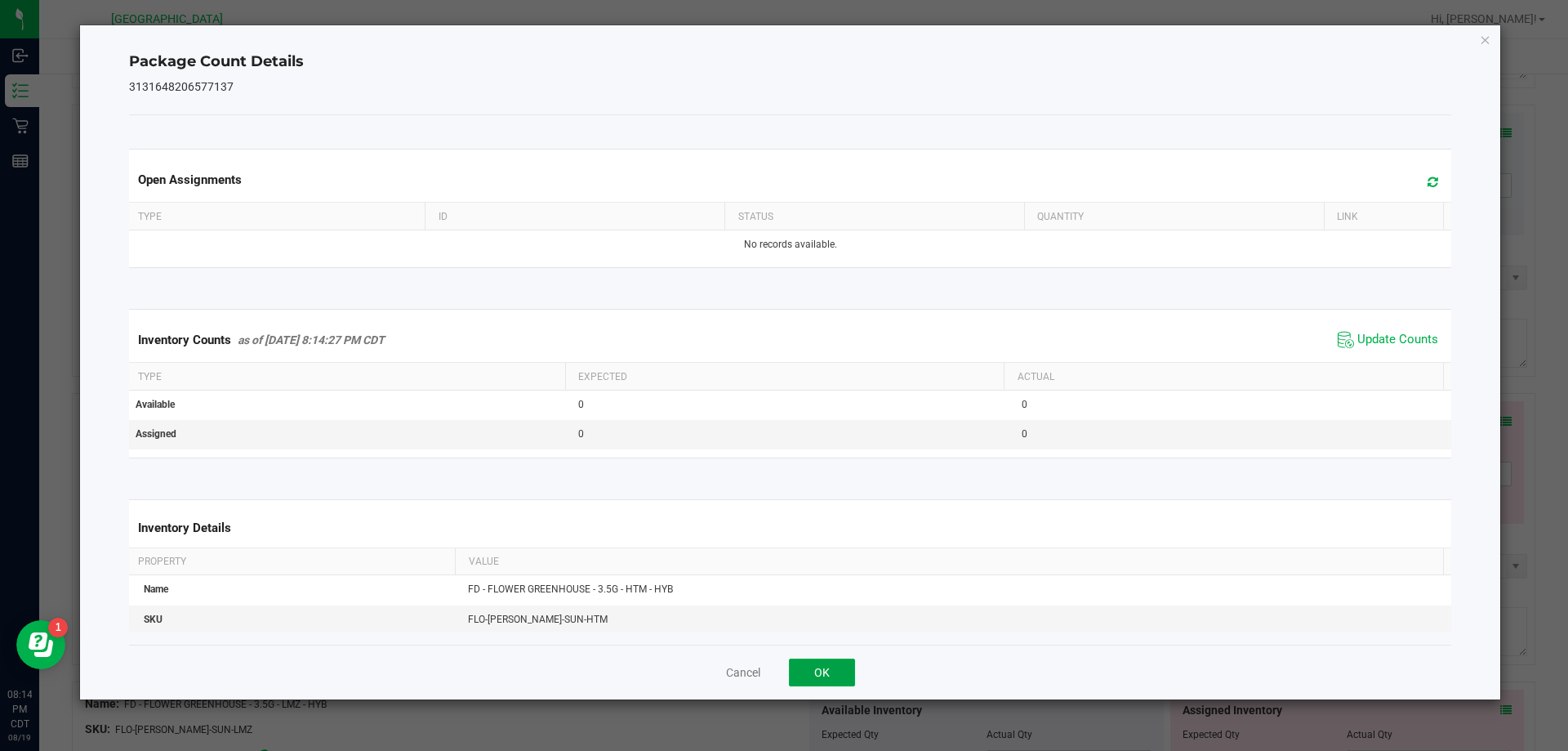
click at [822, 663] on button "OK" at bounding box center [822, 672] width 66 height 28
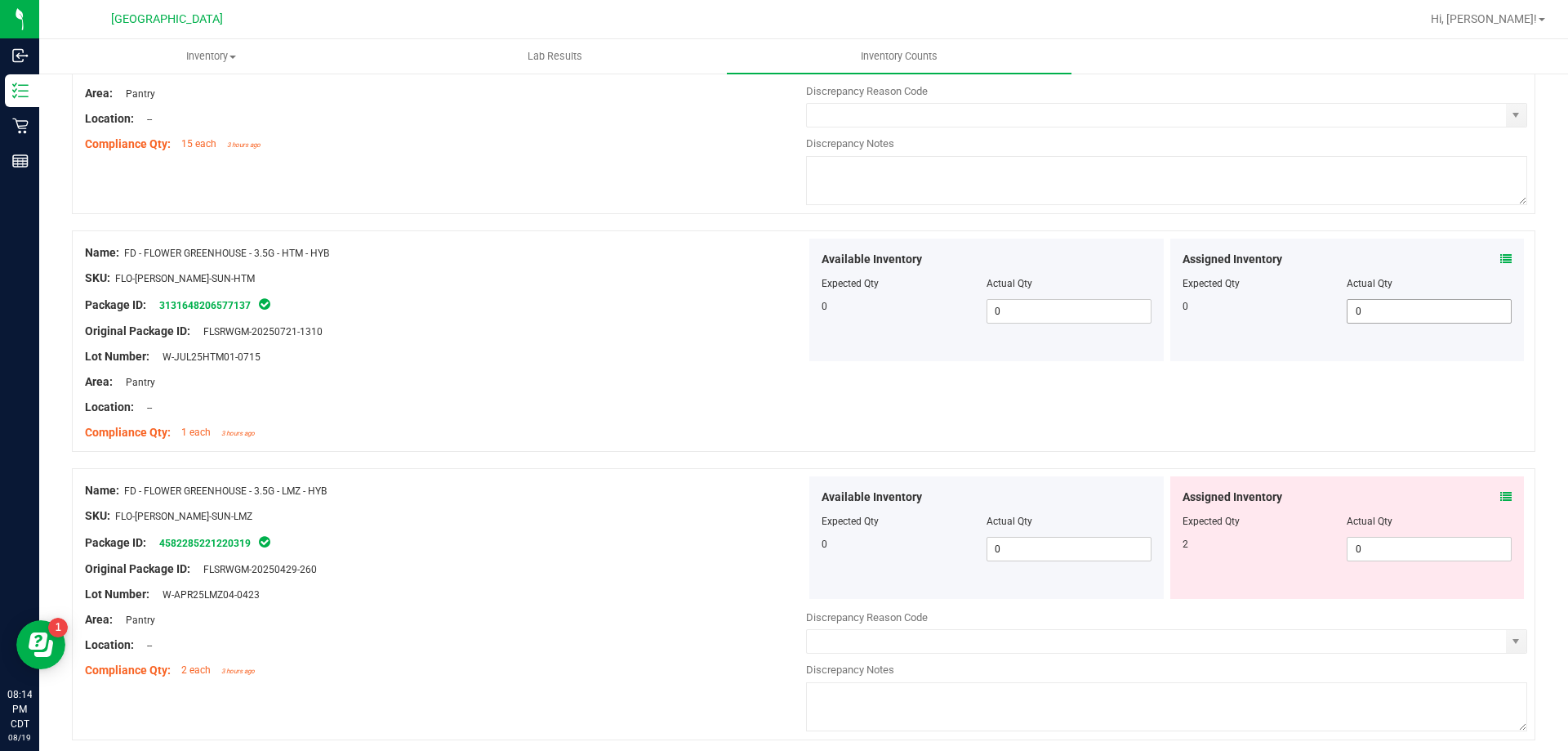
scroll to position [1716, 0]
click at [1500, 496] on icon at bounding box center [1506, 496] width 12 height 12
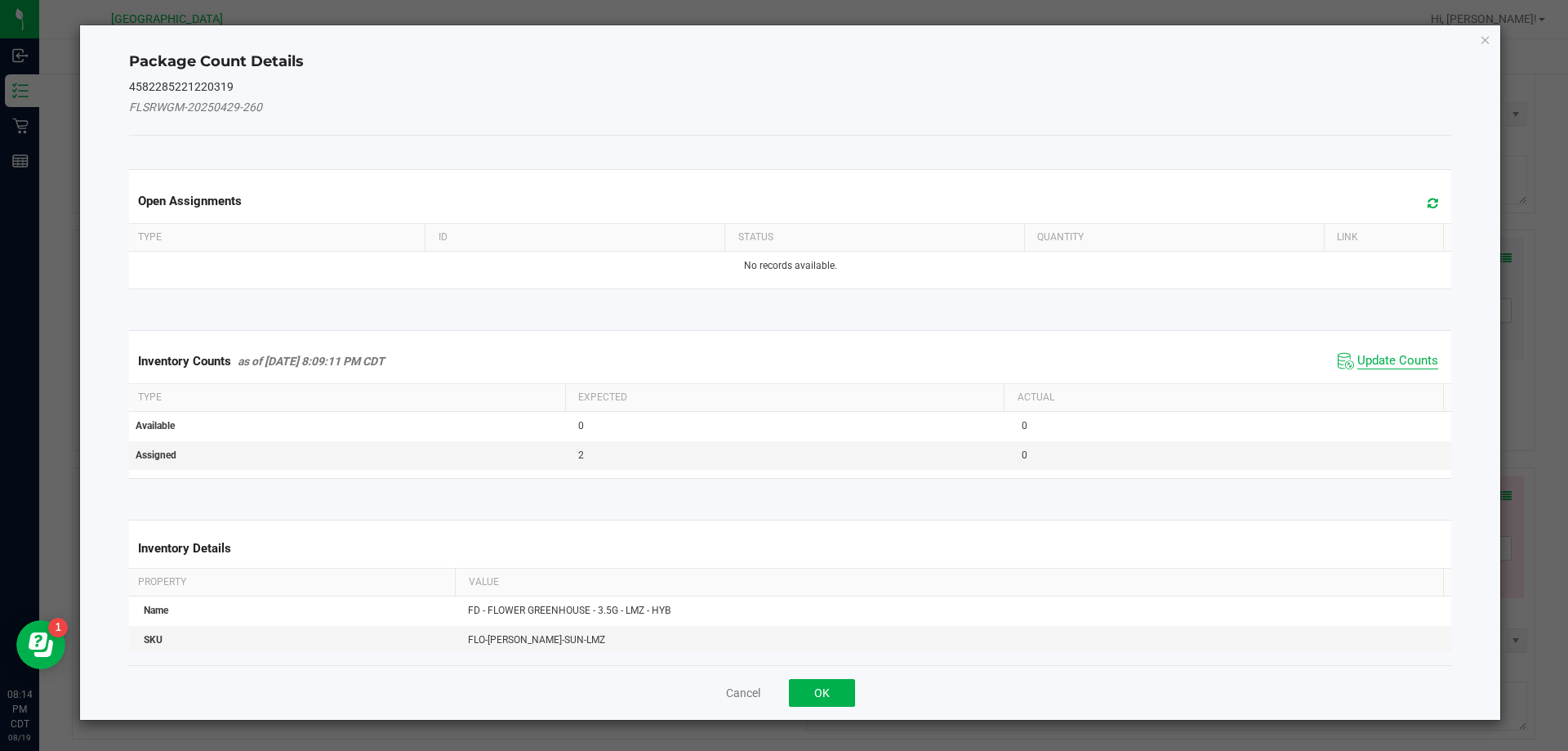
click at [1403, 361] on span "Update Counts" at bounding box center [1398, 360] width 81 height 16
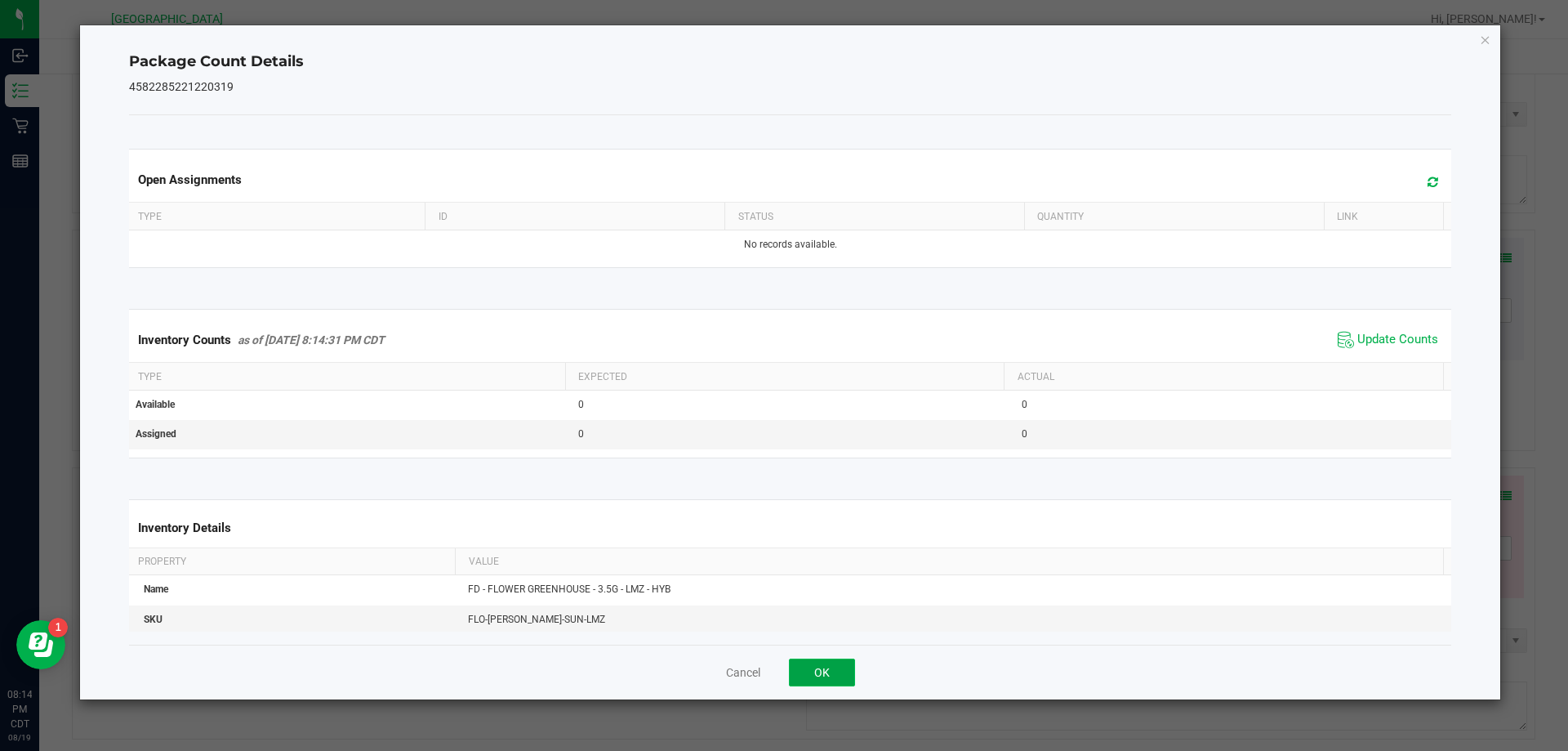
click at [834, 665] on button "OK" at bounding box center [822, 672] width 66 height 28
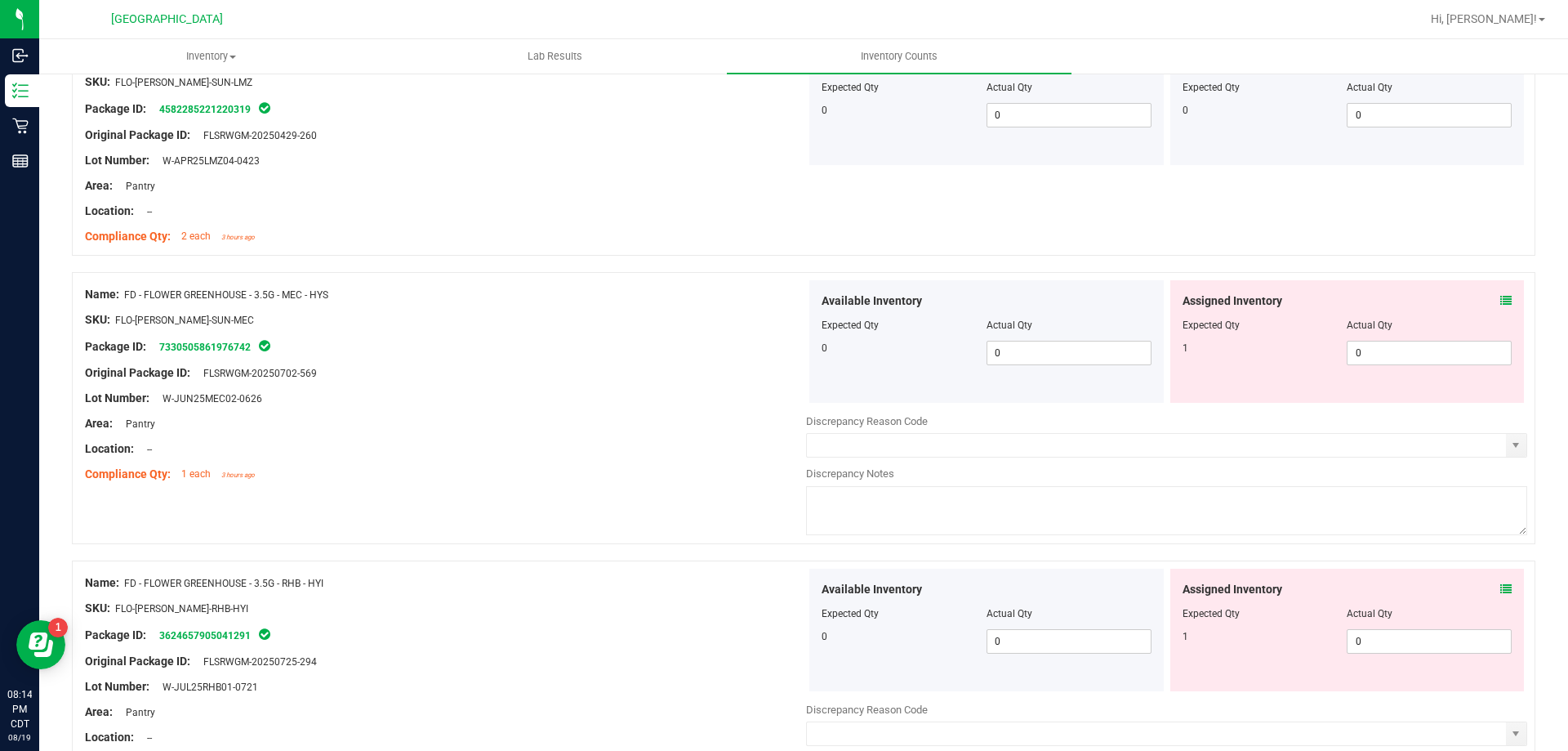
scroll to position [2206, 0]
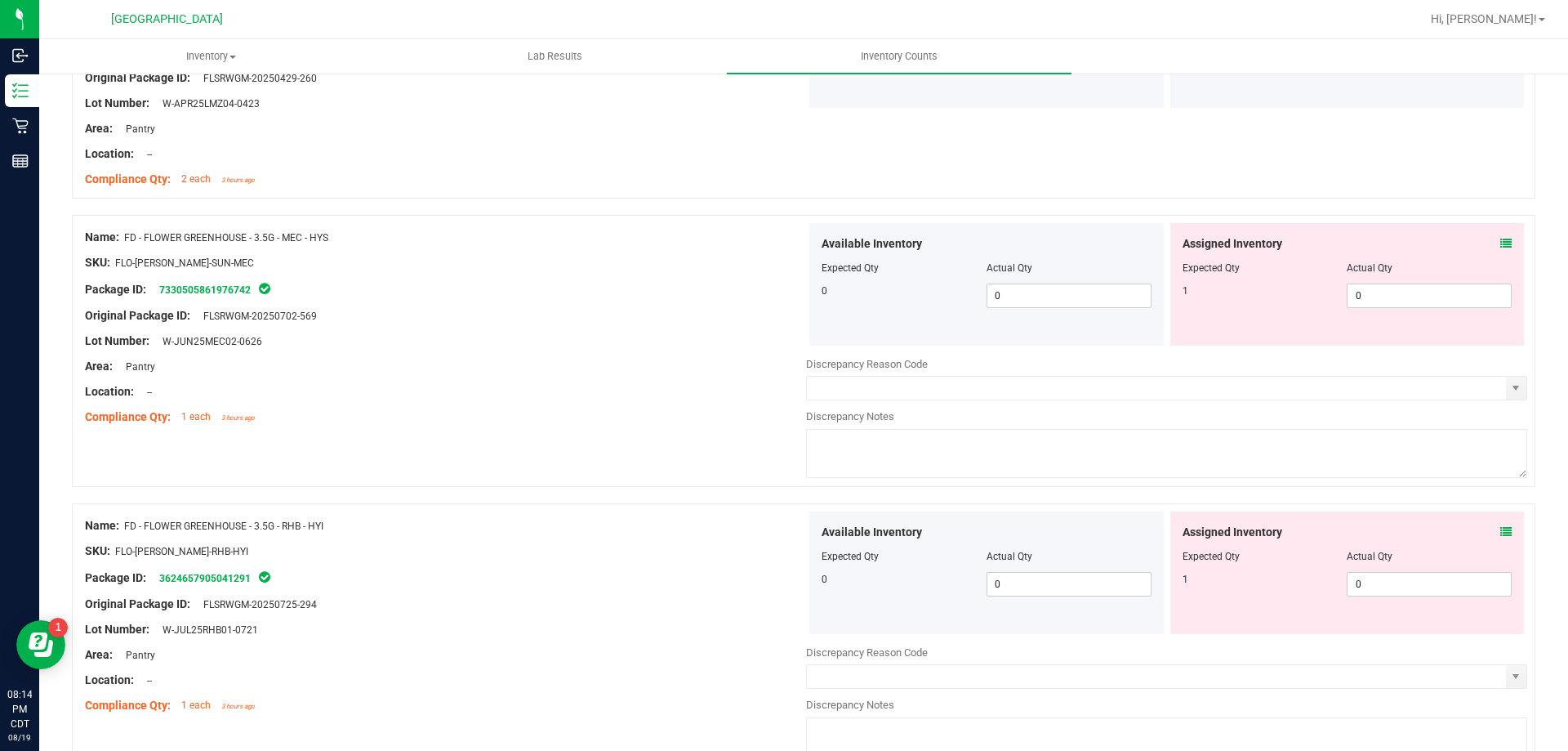
click at [1500, 243] on icon at bounding box center [1506, 244] width 12 height 12
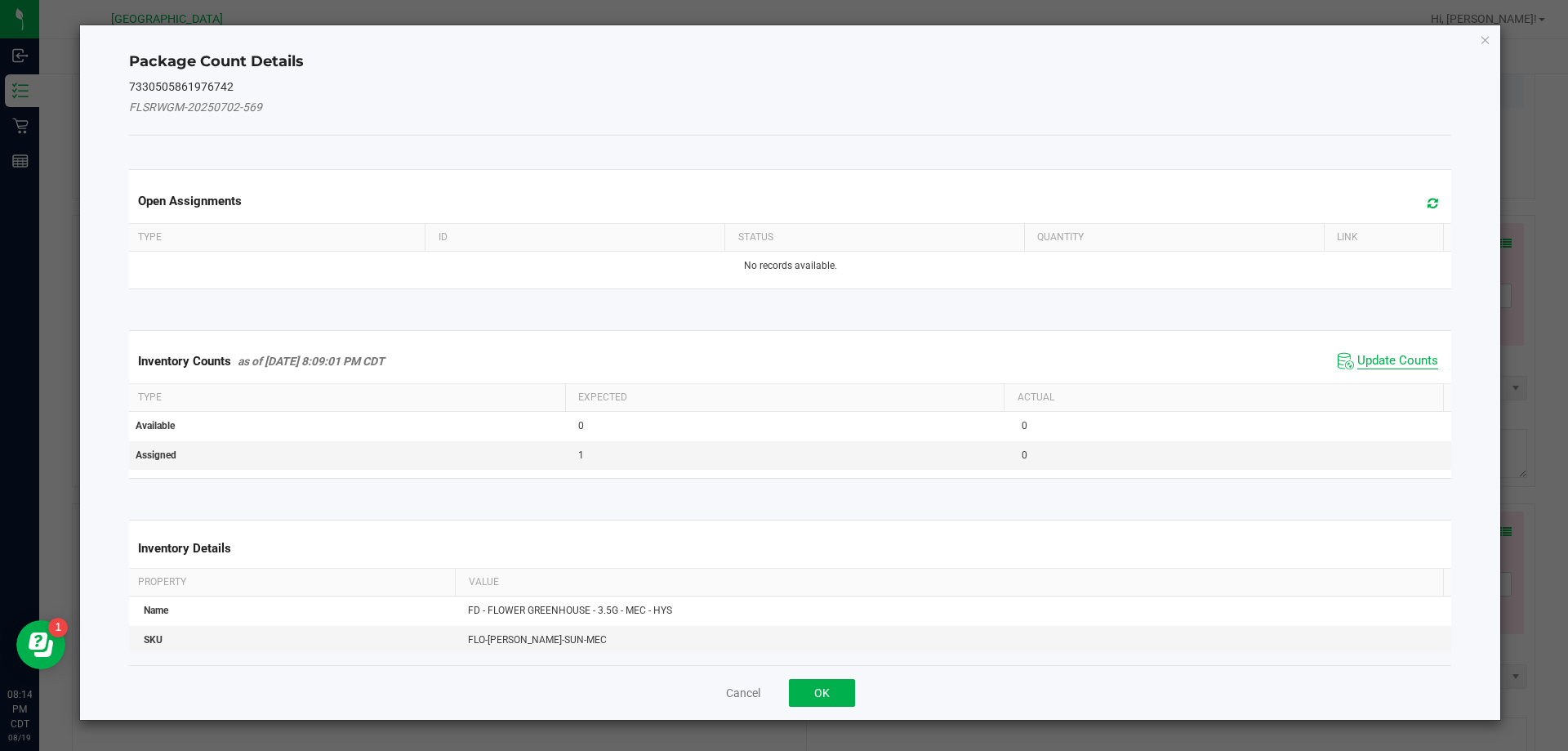
click at [1375, 359] on span "Update Counts" at bounding box center [1398, 360] width 81 height 16
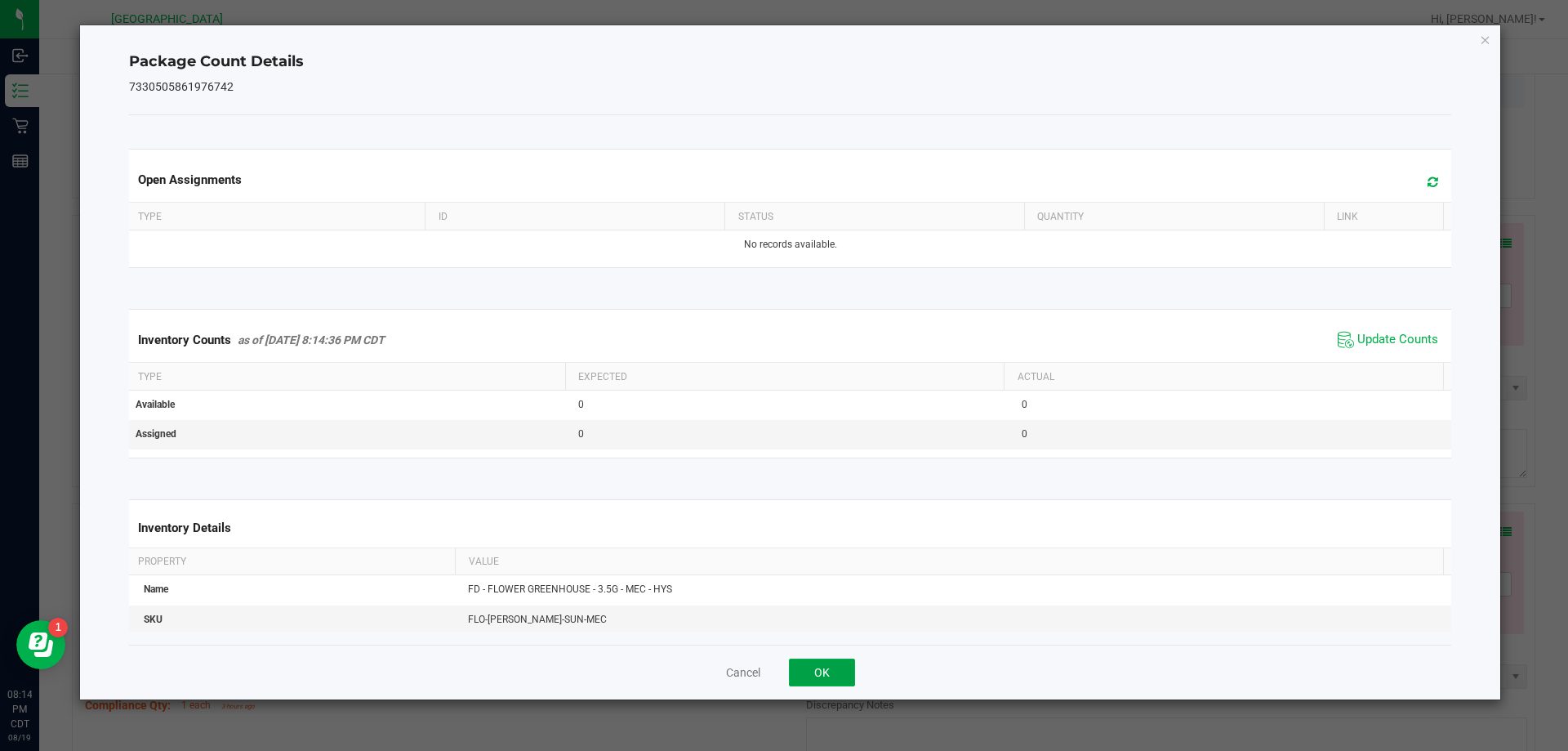
drag, startPoint x: 807, startPoint y: 663, endPoint x: 986, endPoint y: 591, distance: 192.9
click at [807, 664] on button "OK" at bounding box center [822, 672] width 66 height 28
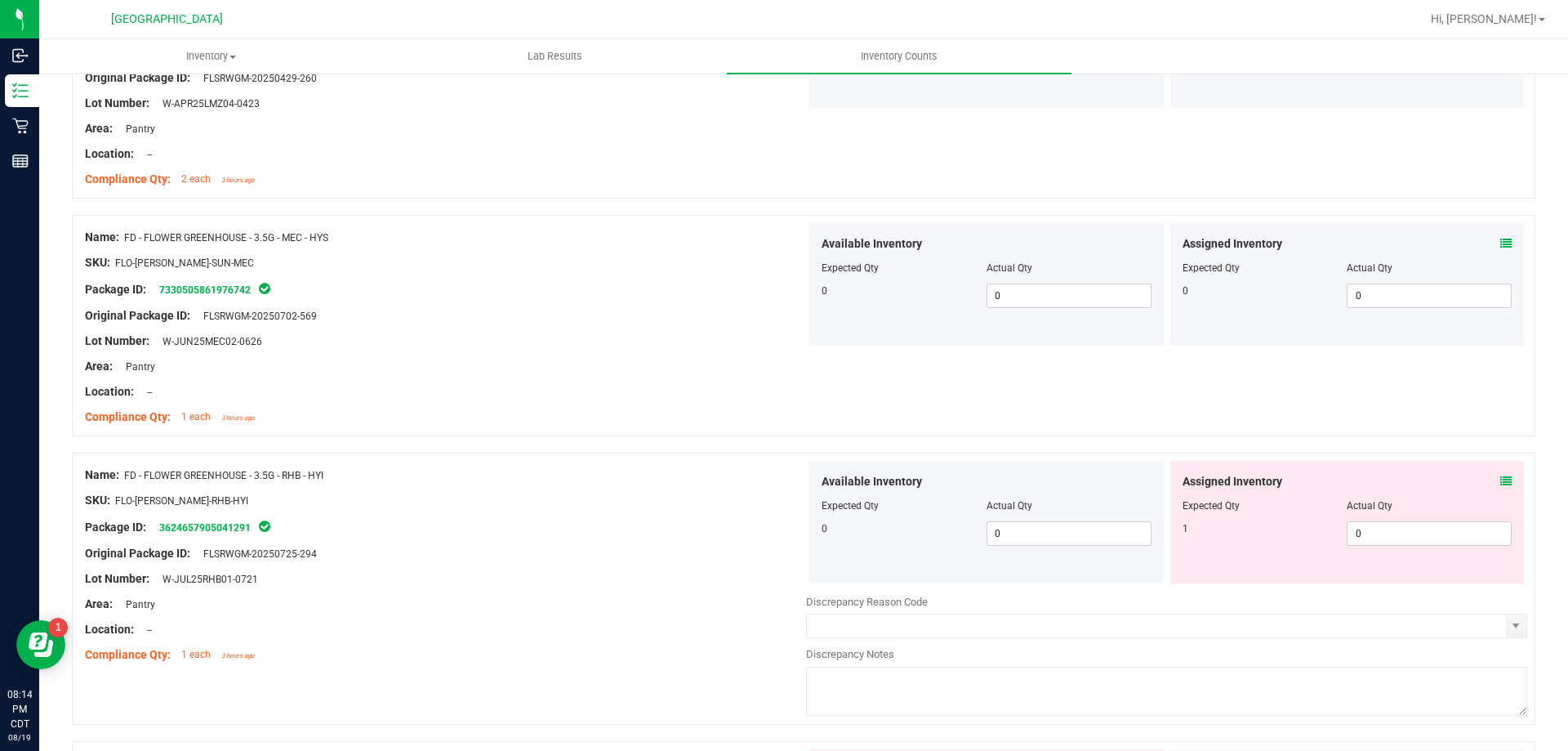
click at [1500, 477] on icon at bounding box center [1506, 481] width 12 height 12
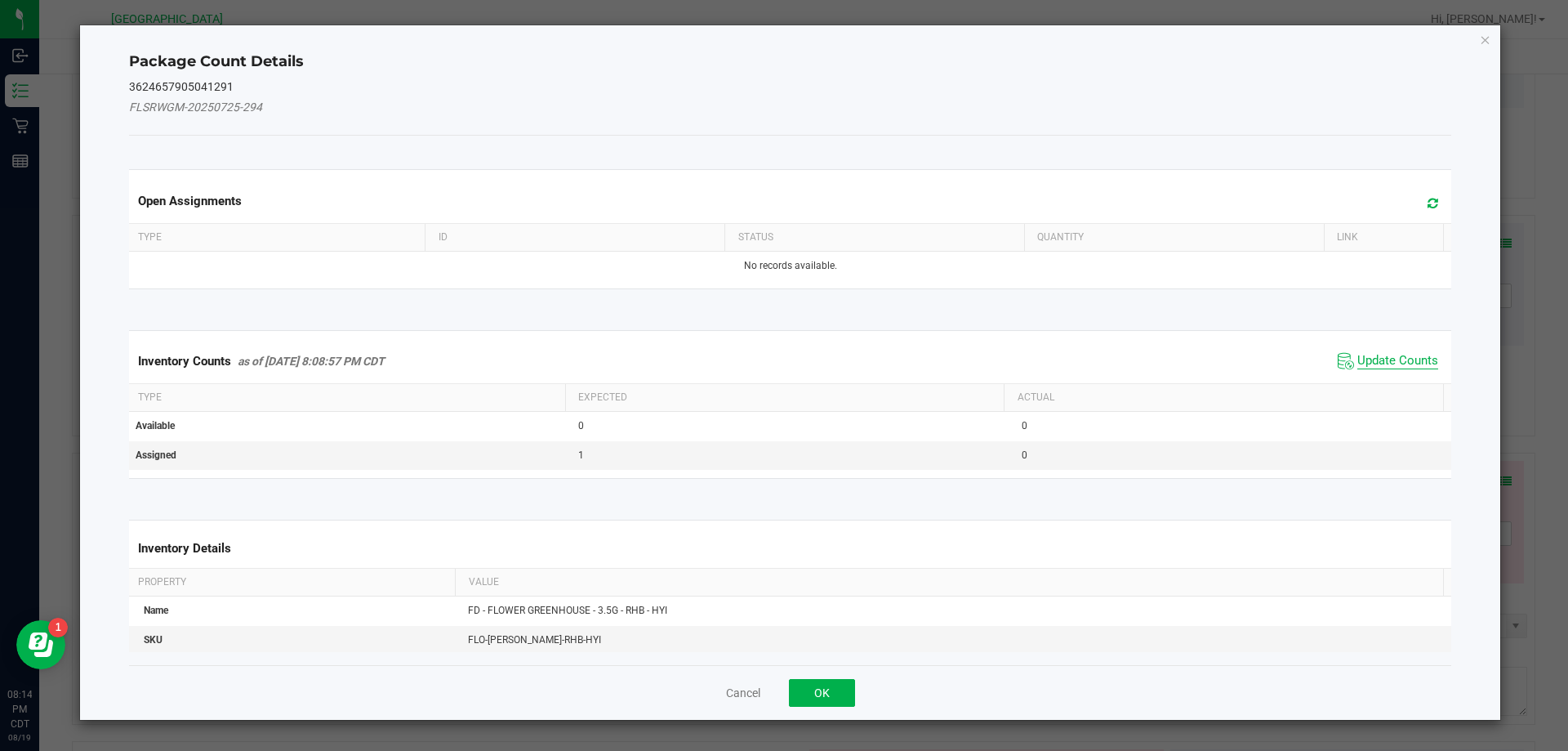
click at [1404, 362] on span "Update Counts" at bounding box center [1398, 360] width 81 height 16
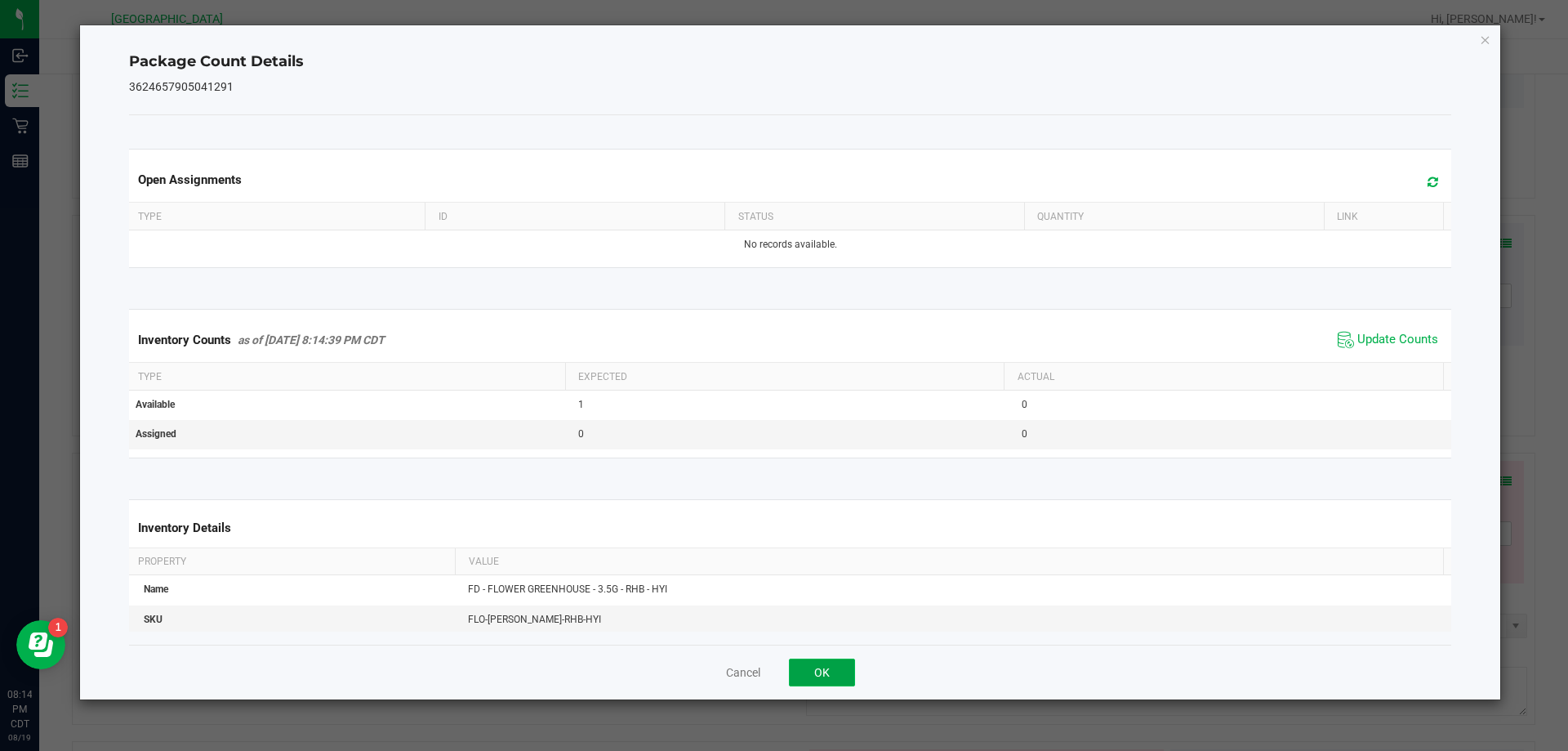
click at [833, 677] on button "OK" at bounding box center [822, 672] width 66 height 28
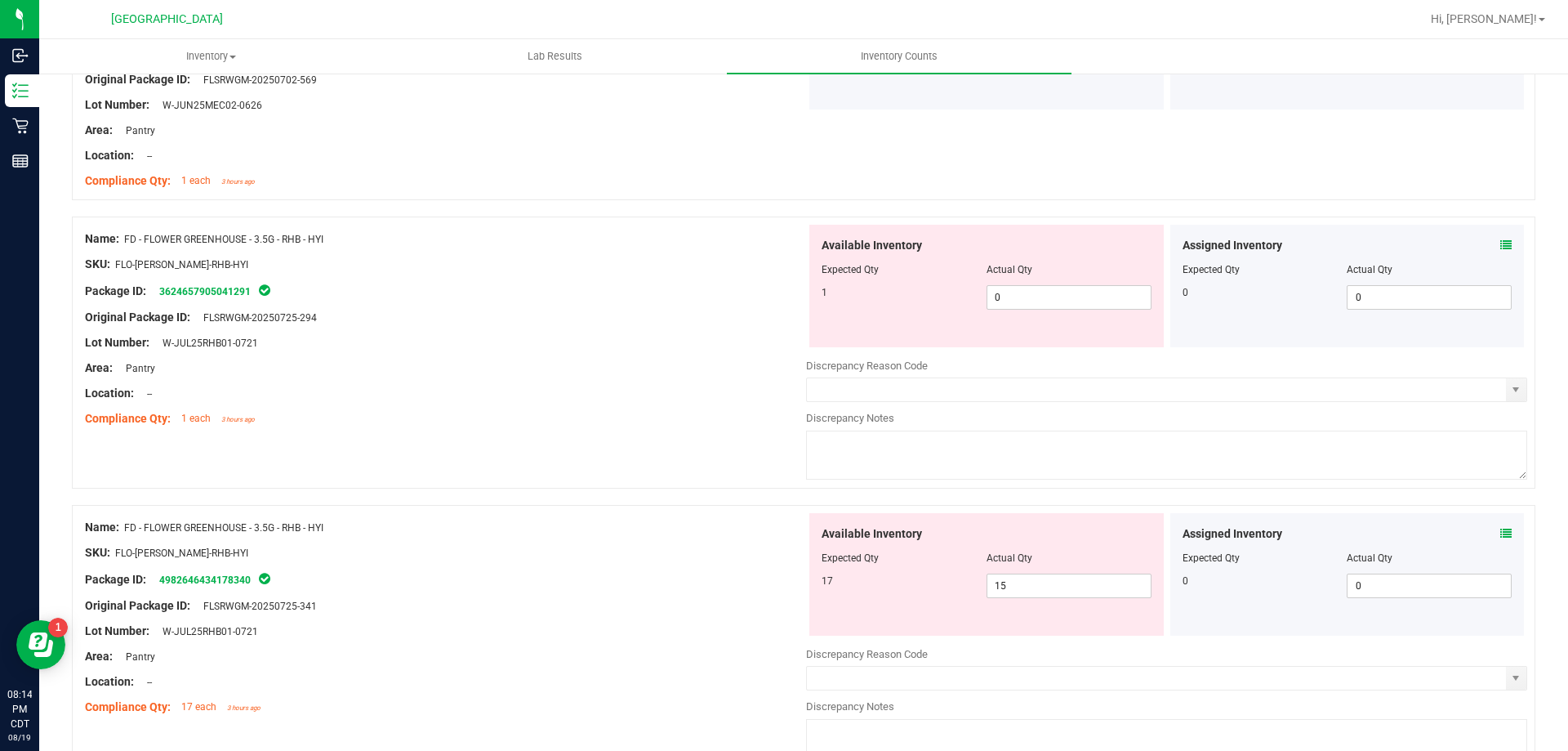
scroll to position [2451, 0]
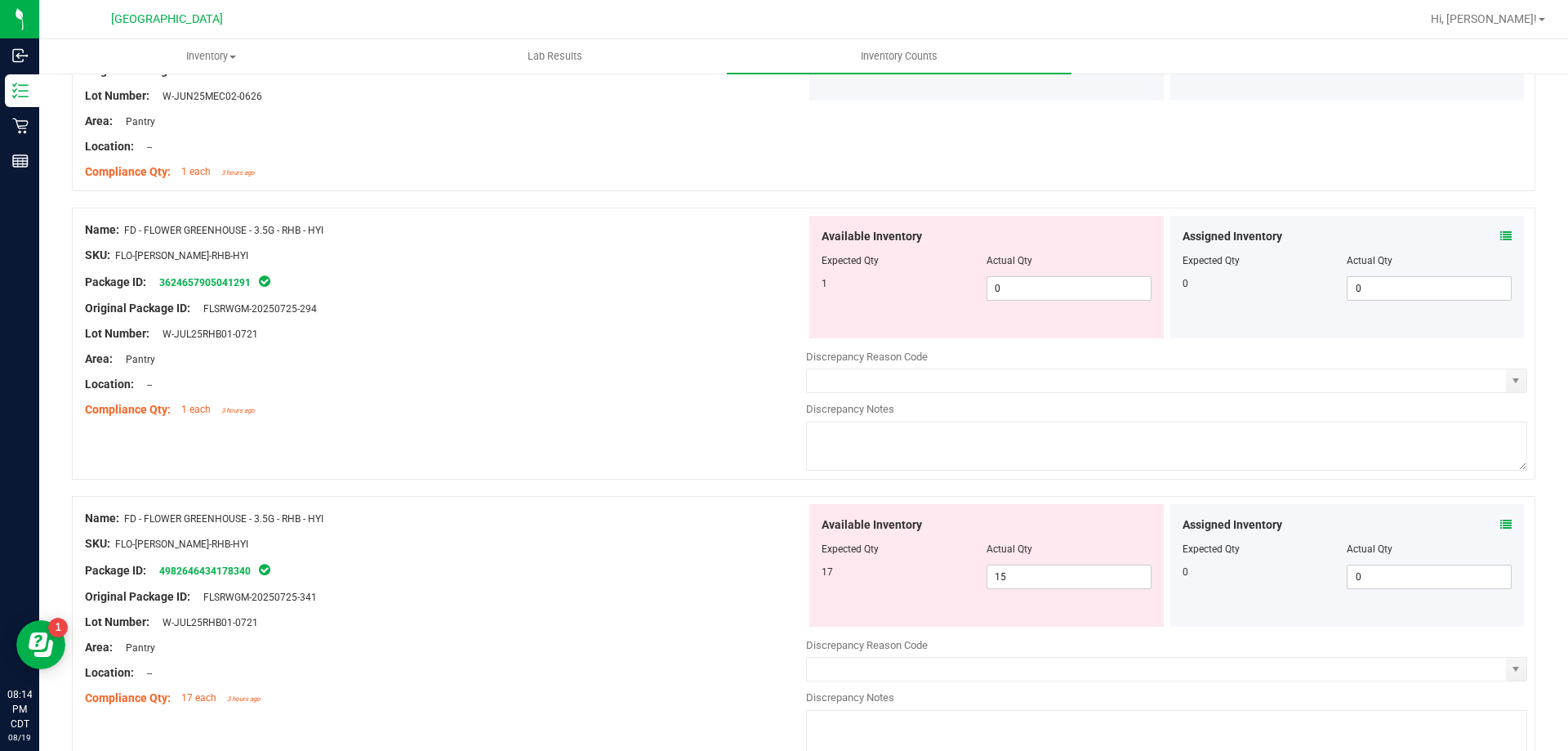
click at [1500, 235] on icon at bounding box center [1506, 236] width 12 height 12
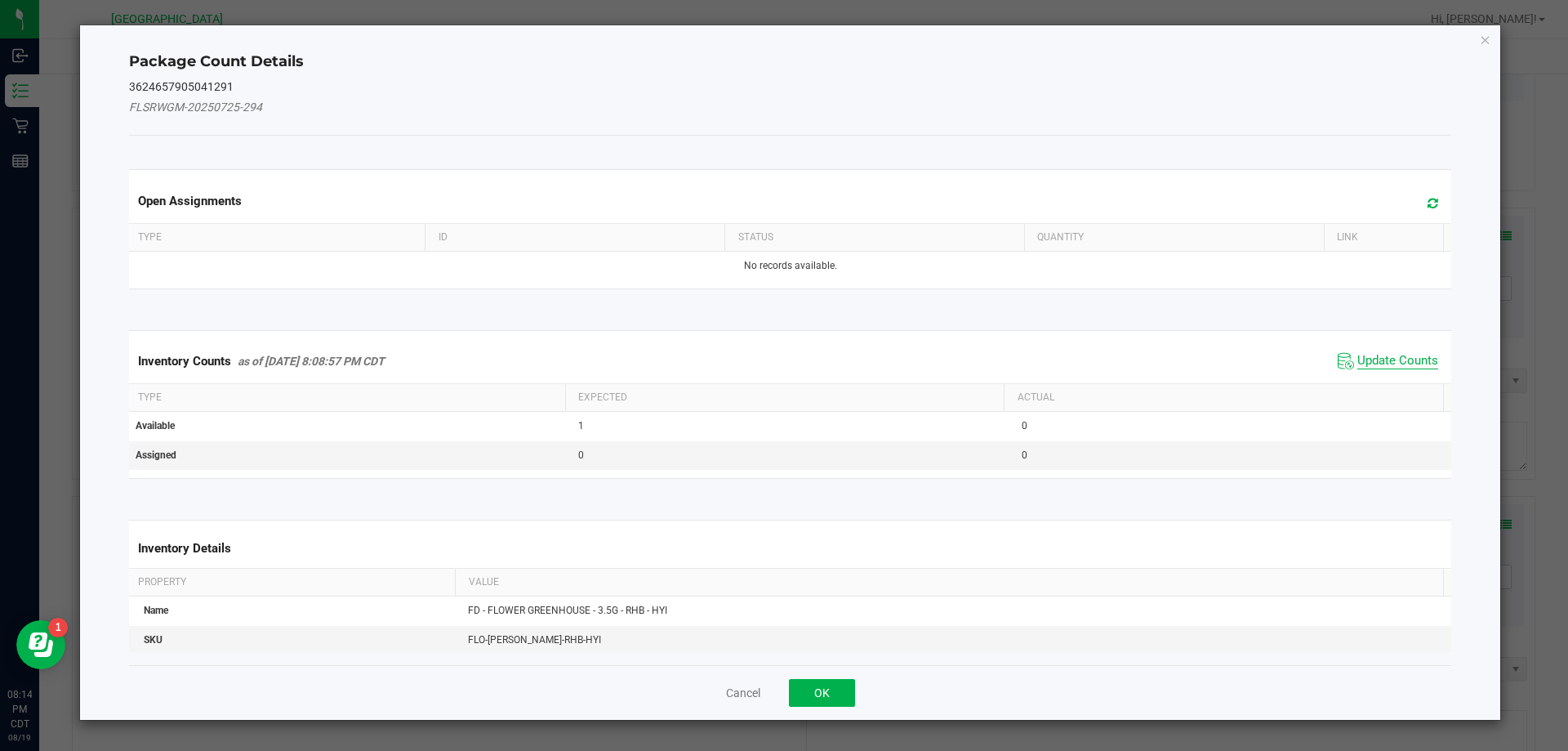
click at [1397, 365] on span "Update Counts" at bounding box center [1398, 360] width 81 height 16
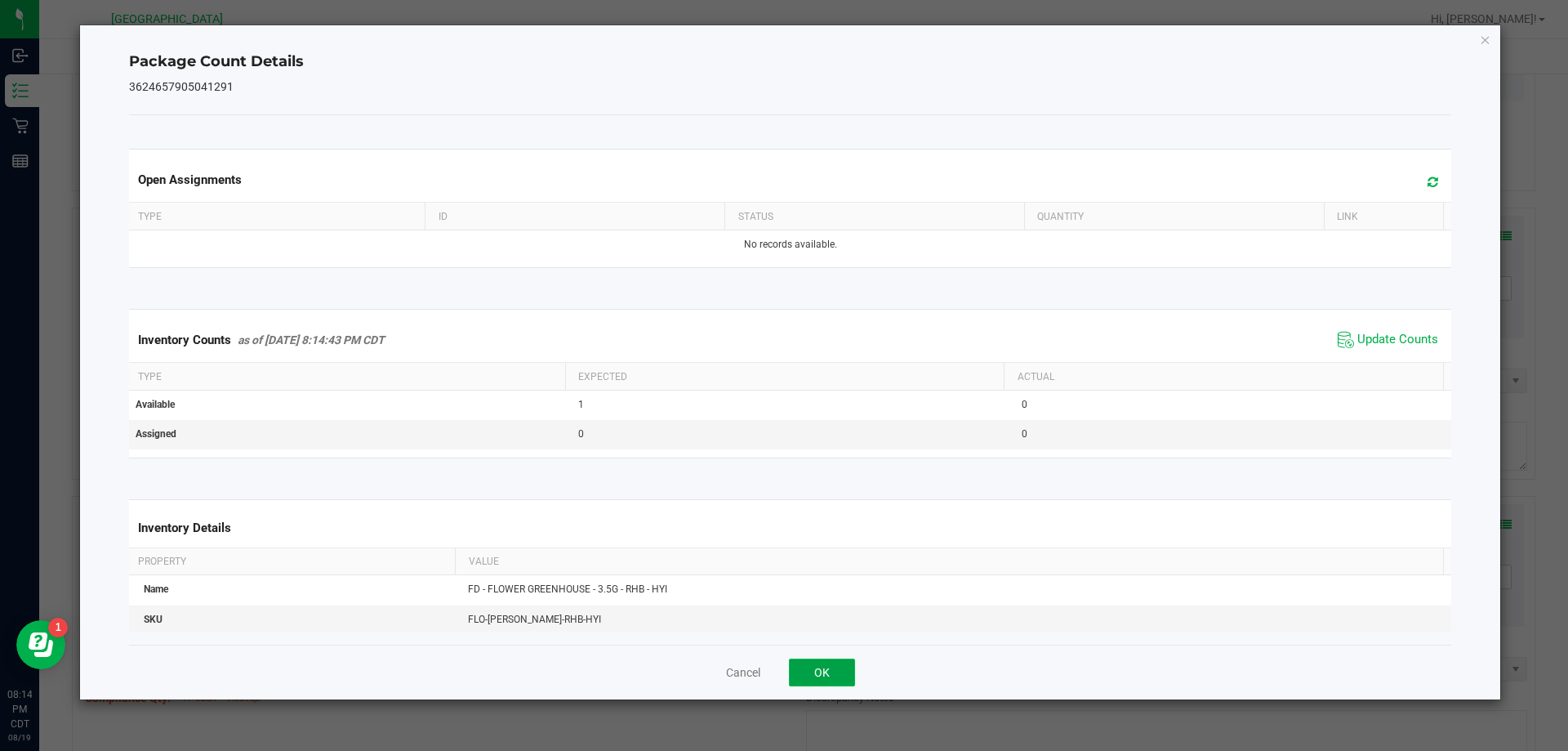
click at [821, 677] on button "OK" at bounding box center [822, 672] width 66 height 28
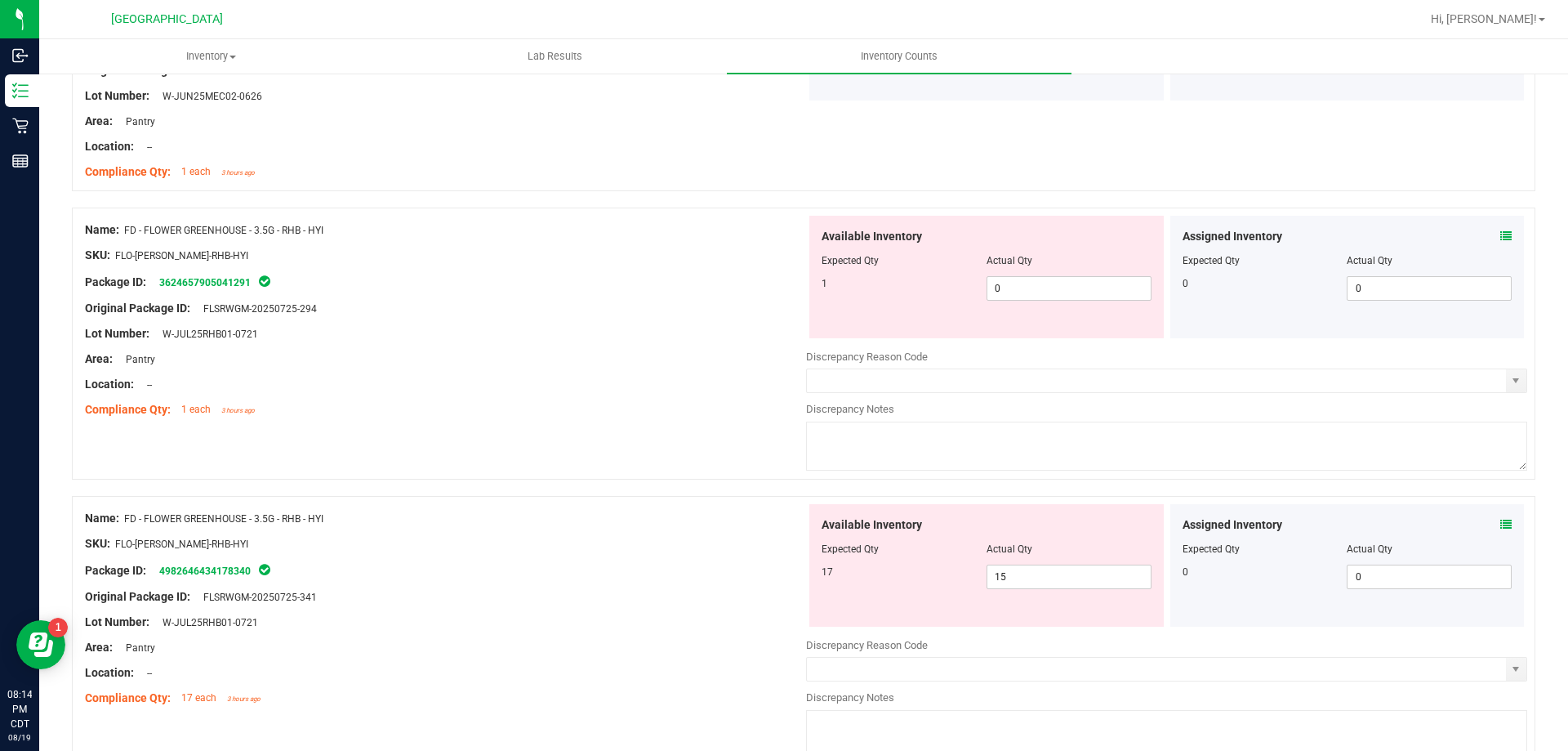
click at [1500, 520] on icon at bounding box center [1506, 524] width 12 height 12
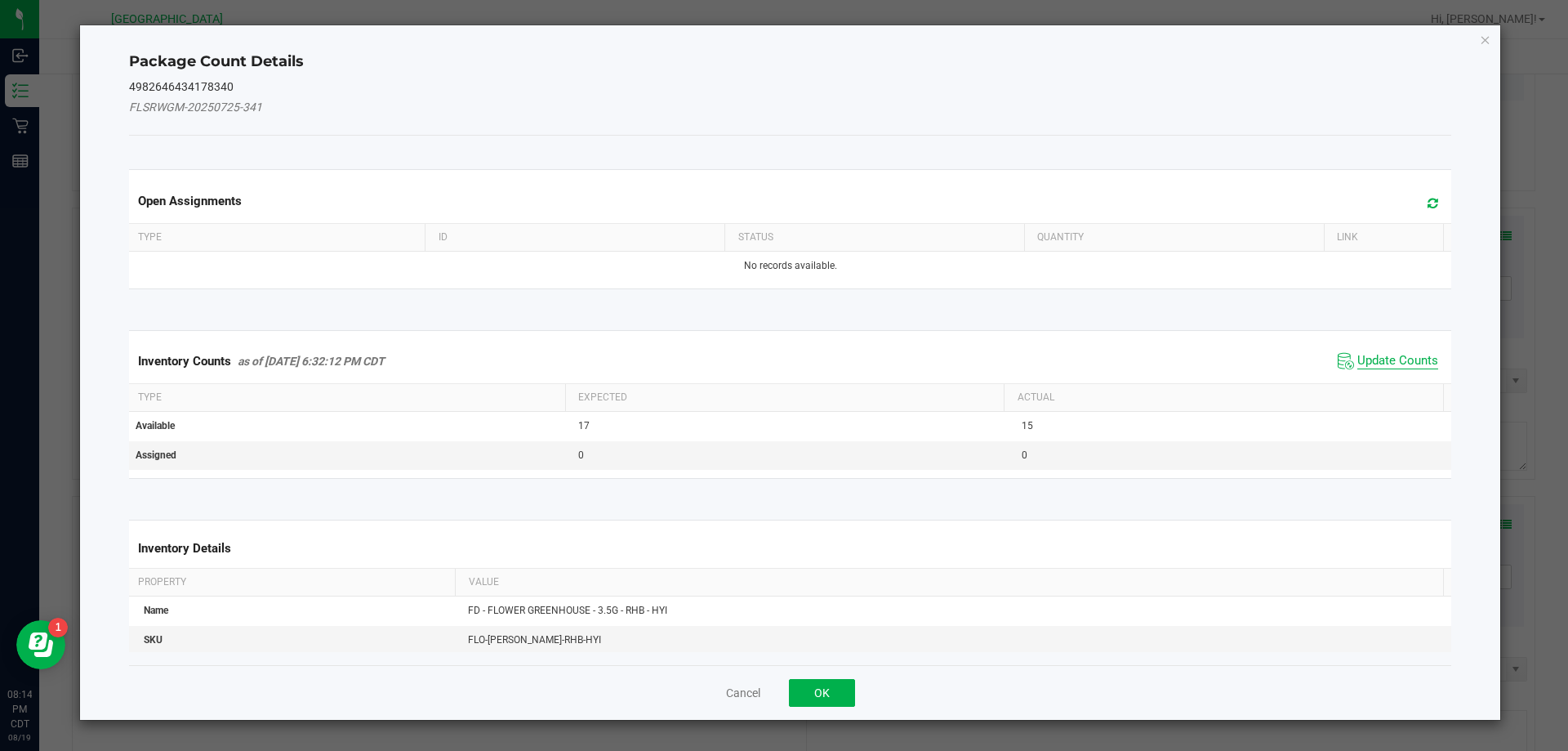
click at [1396, 361] on span "Update Counts" at bounding box center [1398, 360] width 81 height 16
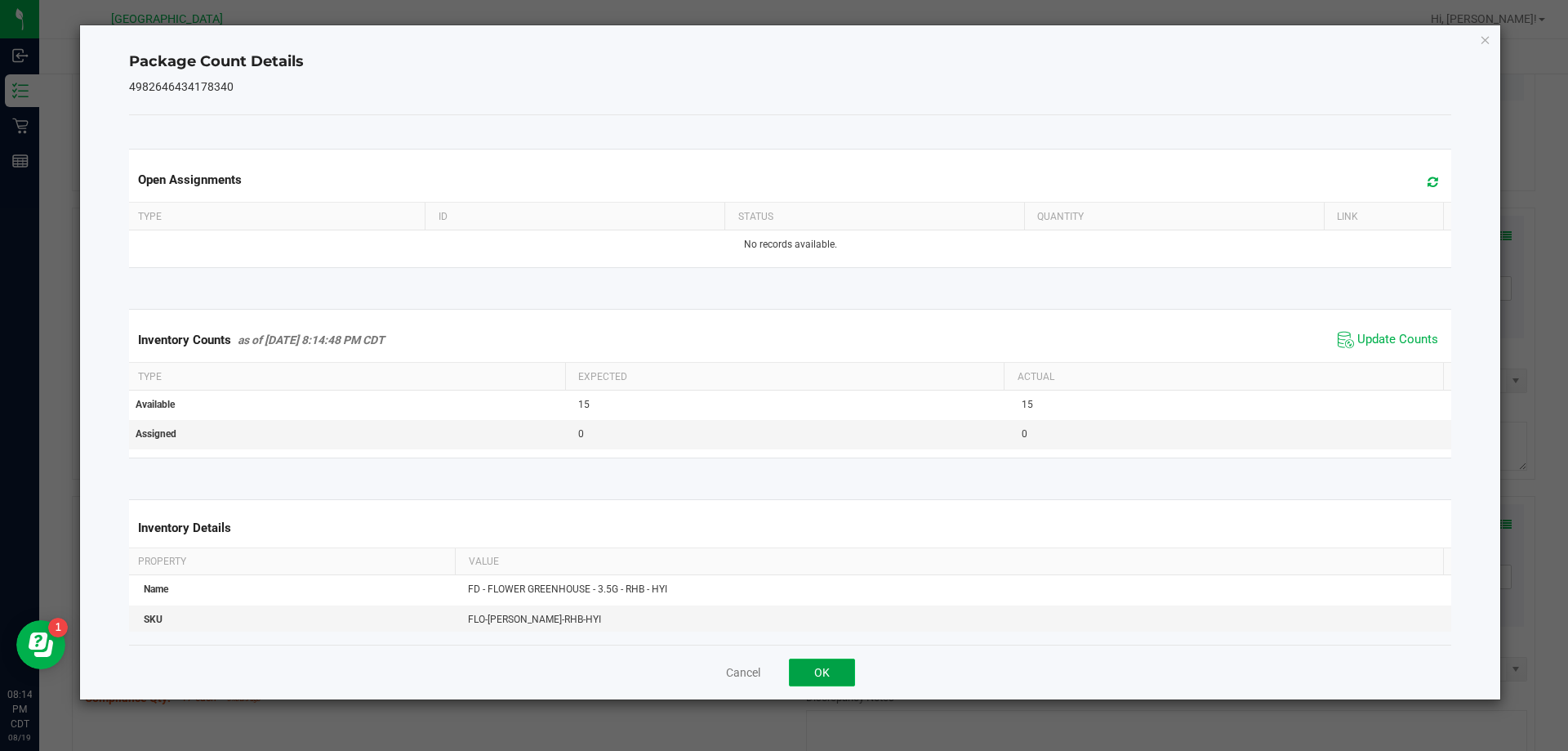
click at [831, 675] on button "OK" at bounding box center [822, 672] width 66 height 28
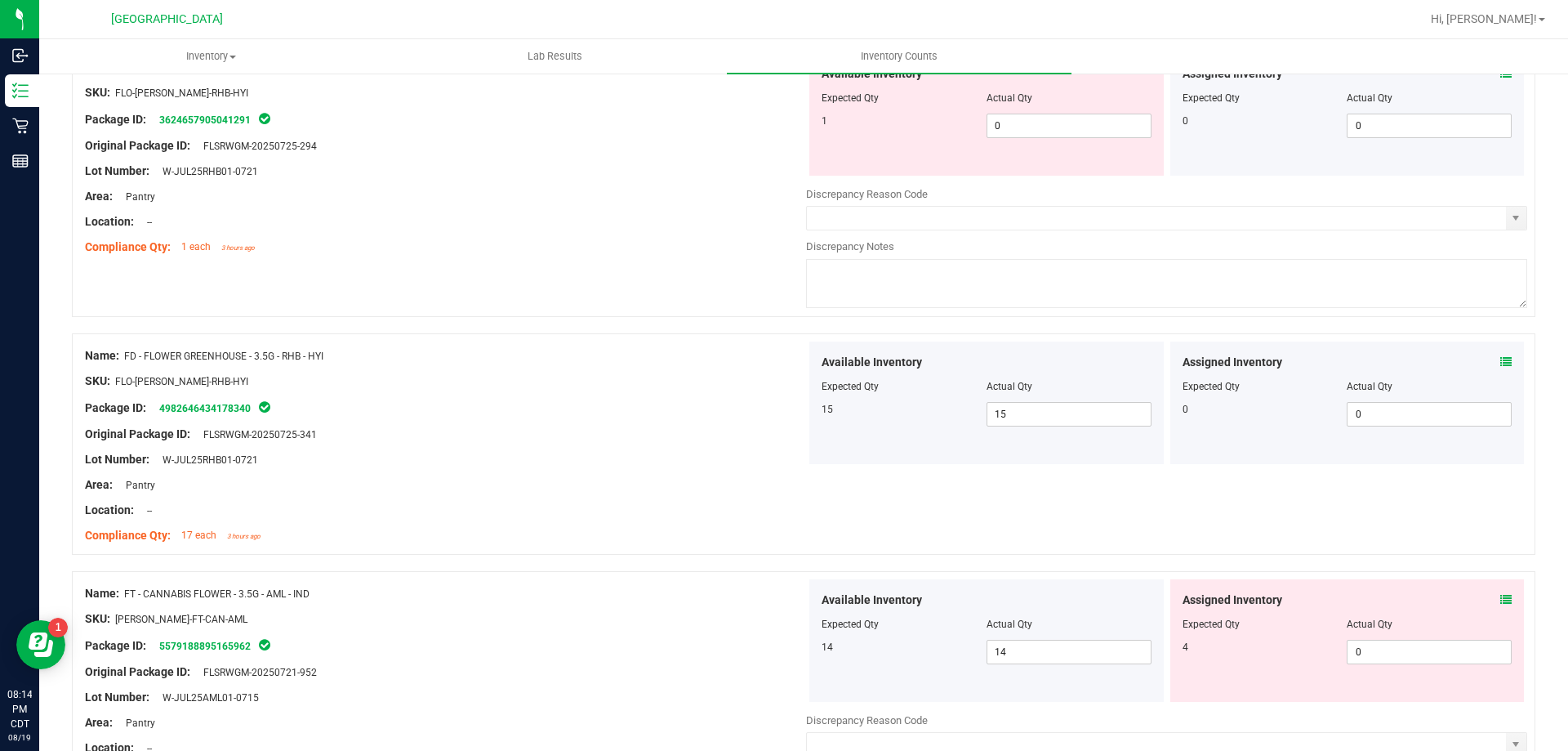
scroll to position [2615, 0]
click at [1500, 591] on span at bounding box center [1506, 600] width 12 height 17
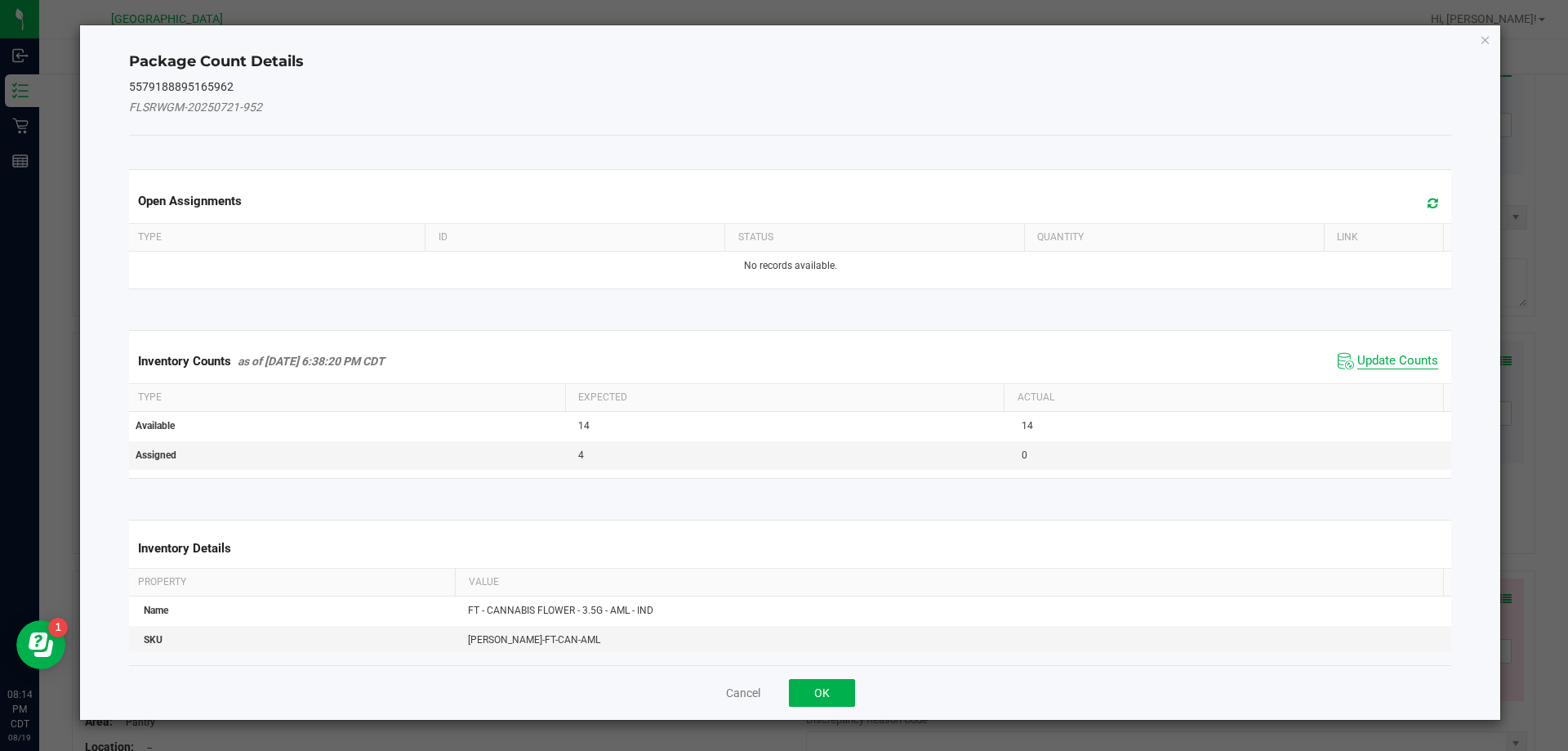
click at [1418, 365] on span "Update Counts" at bounding box center [1398, 360] width 81 height 16
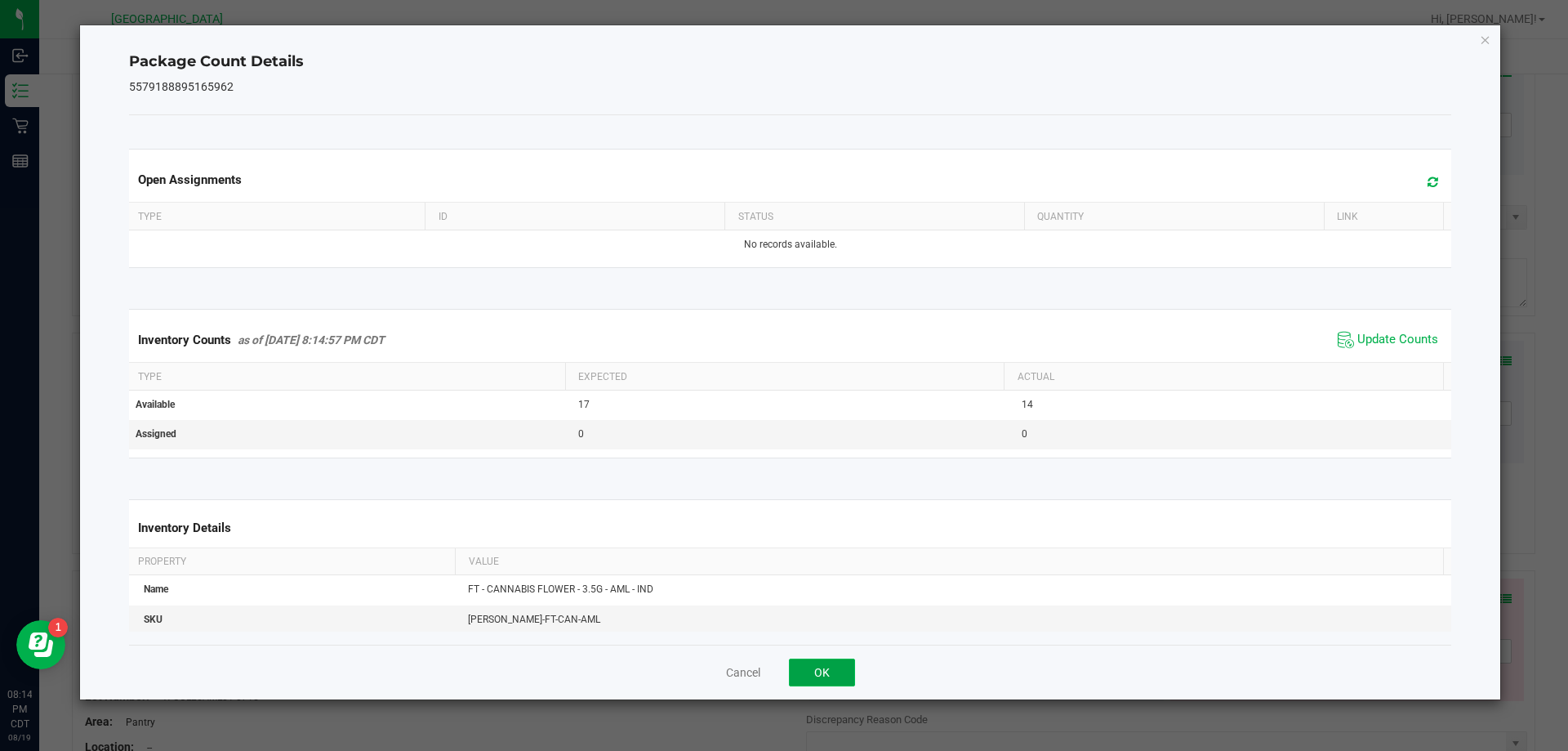
click at [828, 671] on button "OK" at bounding box center [822, 672] width 66 height 28
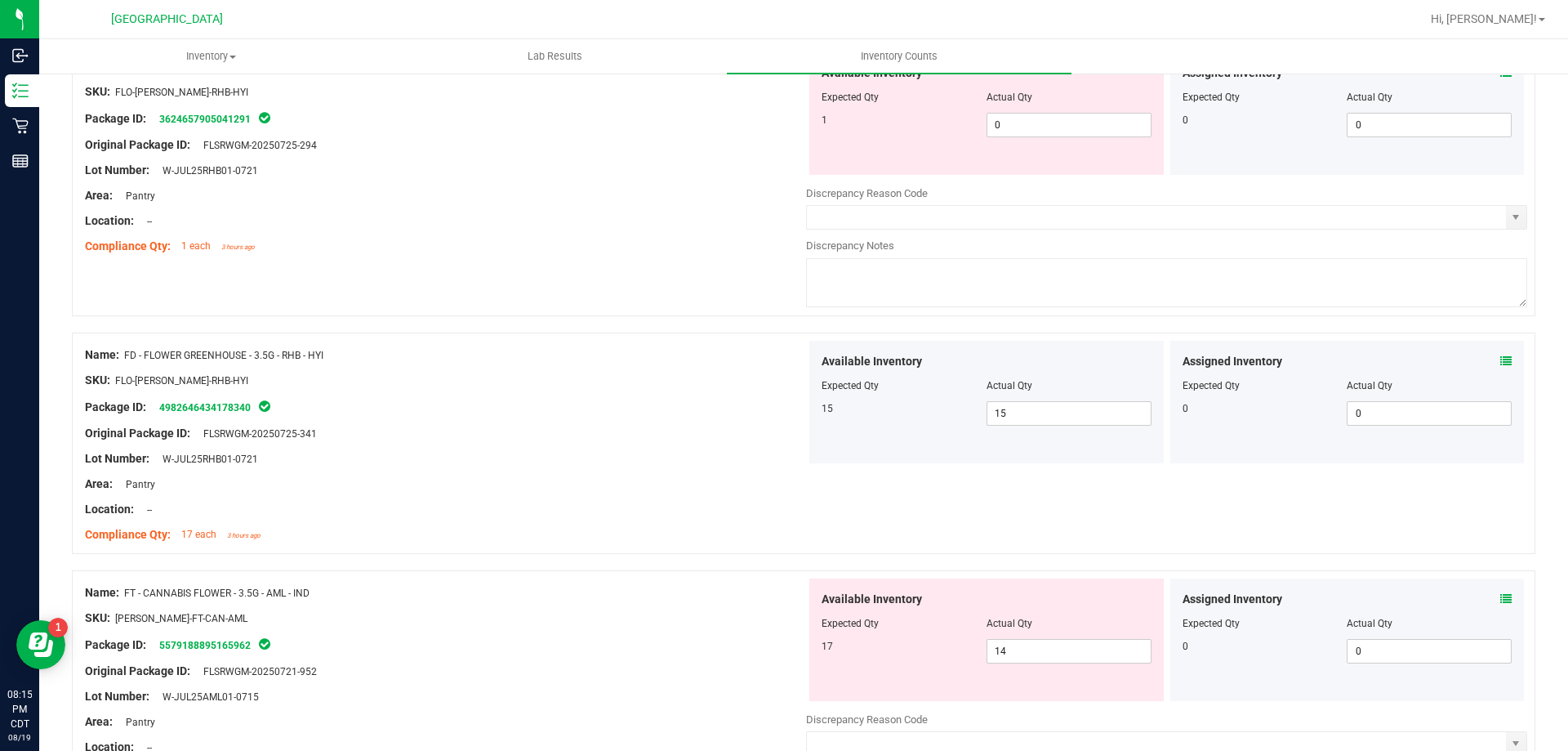
click at [1500, 599] on icon at bounding box center [1506, 599] width 12 height 12
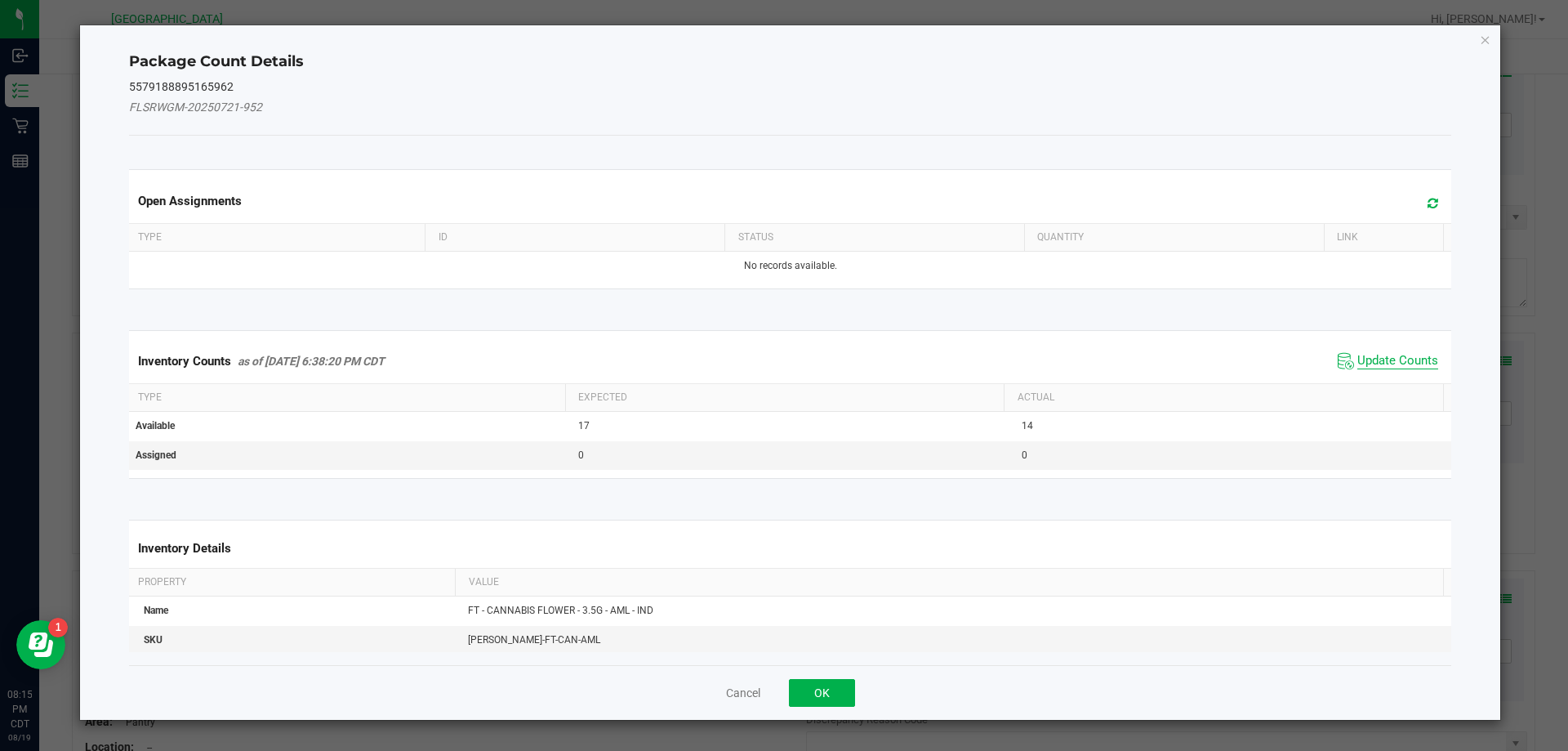
click at [1421, 354] on span "Update Counts" at bounding box center [1398, 360] width 81 height 16
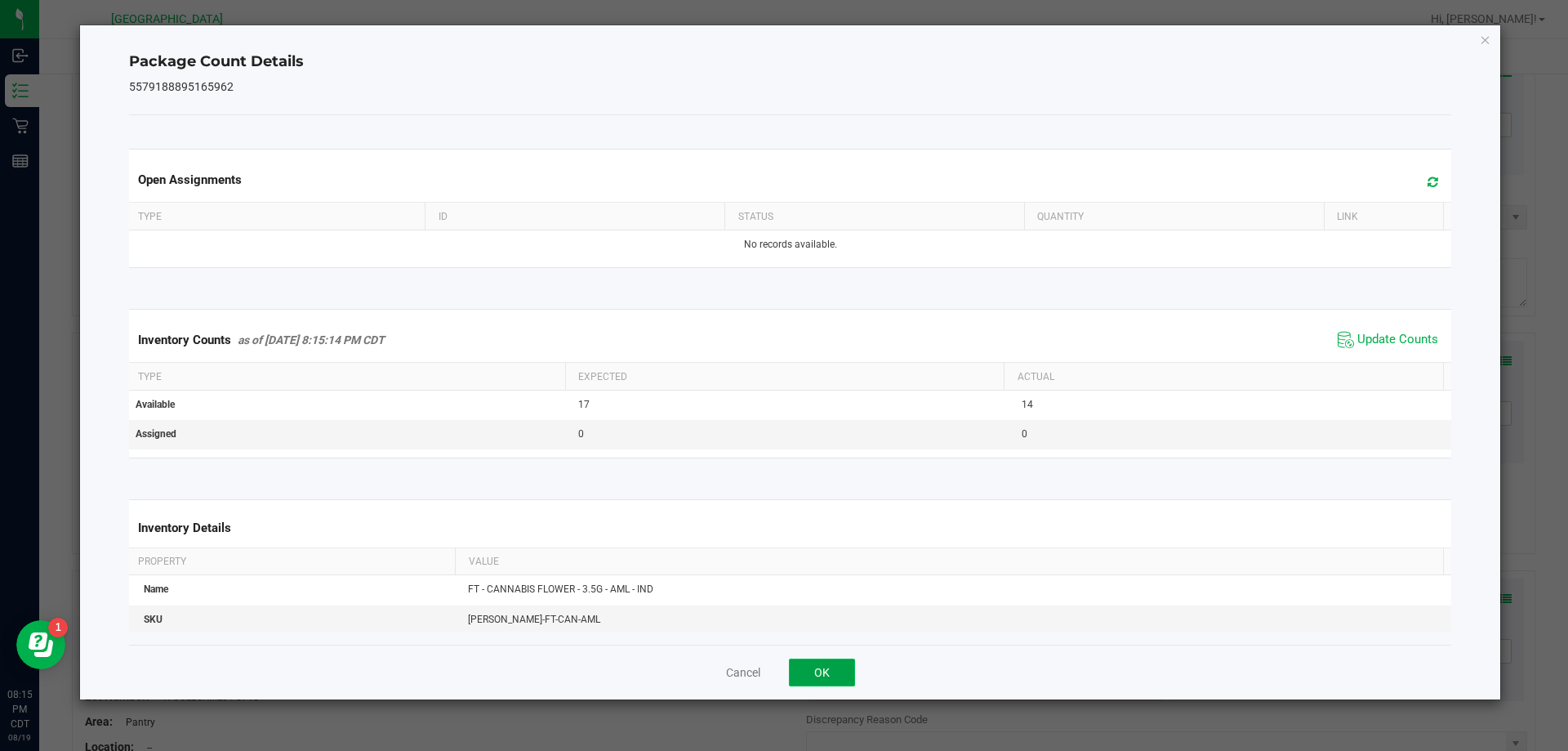
click at [818, 668] on button "OK" at bounding box center [822, 672] width 66 height 28
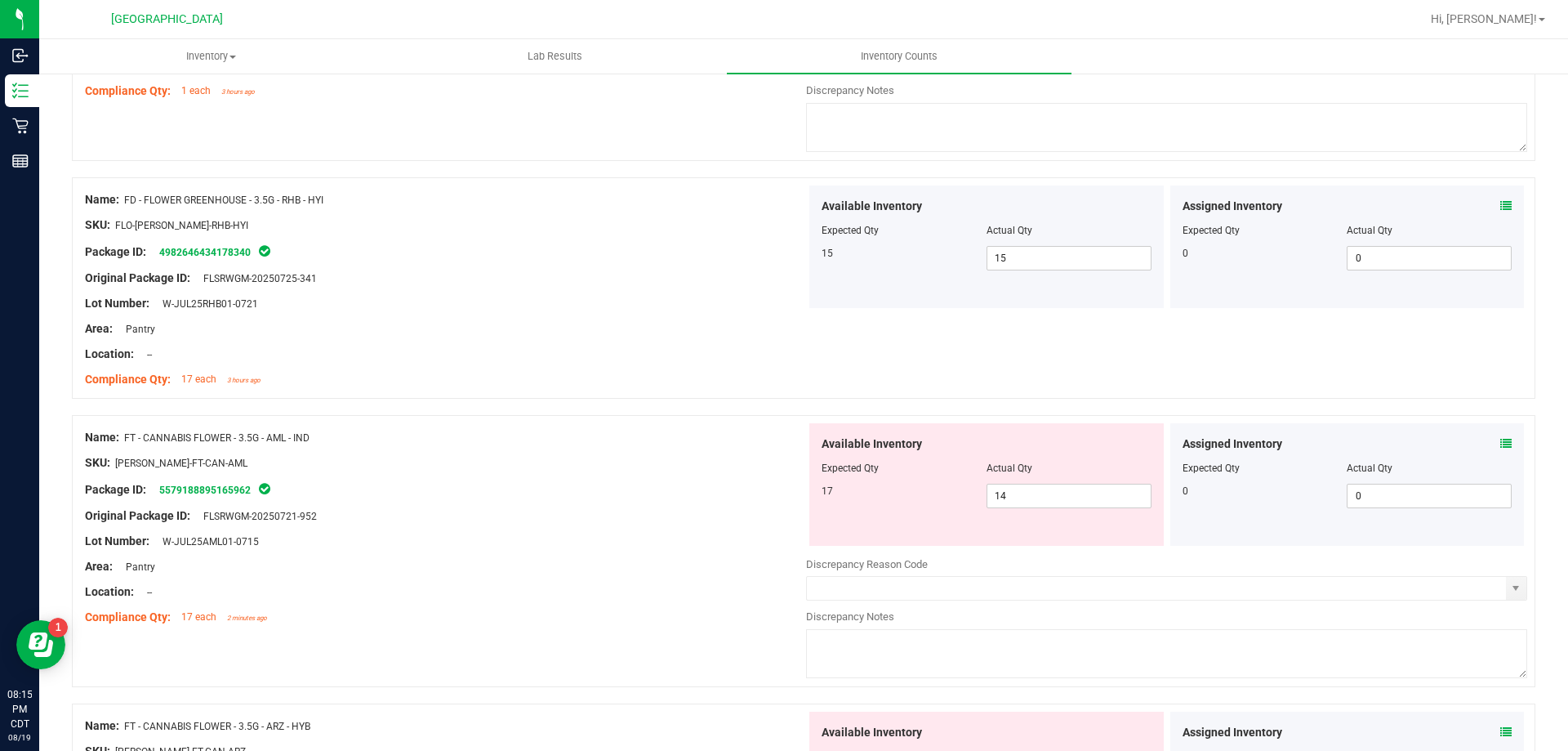
scroll to position [2941, 0]
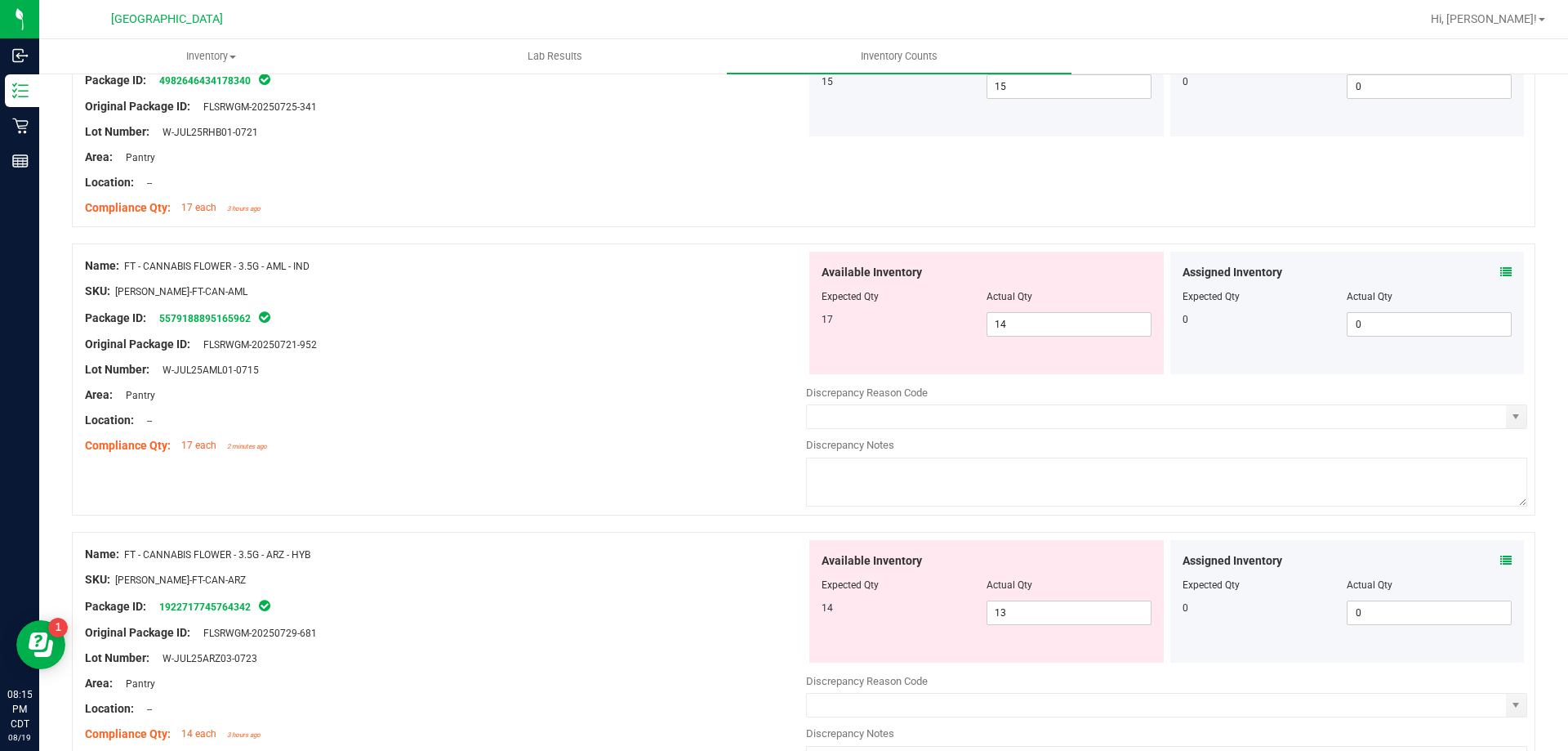
click at [1483, 266] on div "Assigned Inventory" at bounding box center [1347, 272] width 330 height 17
click at [1500, 269] on icon at bounding box center [1506, 272] width 12 height 12
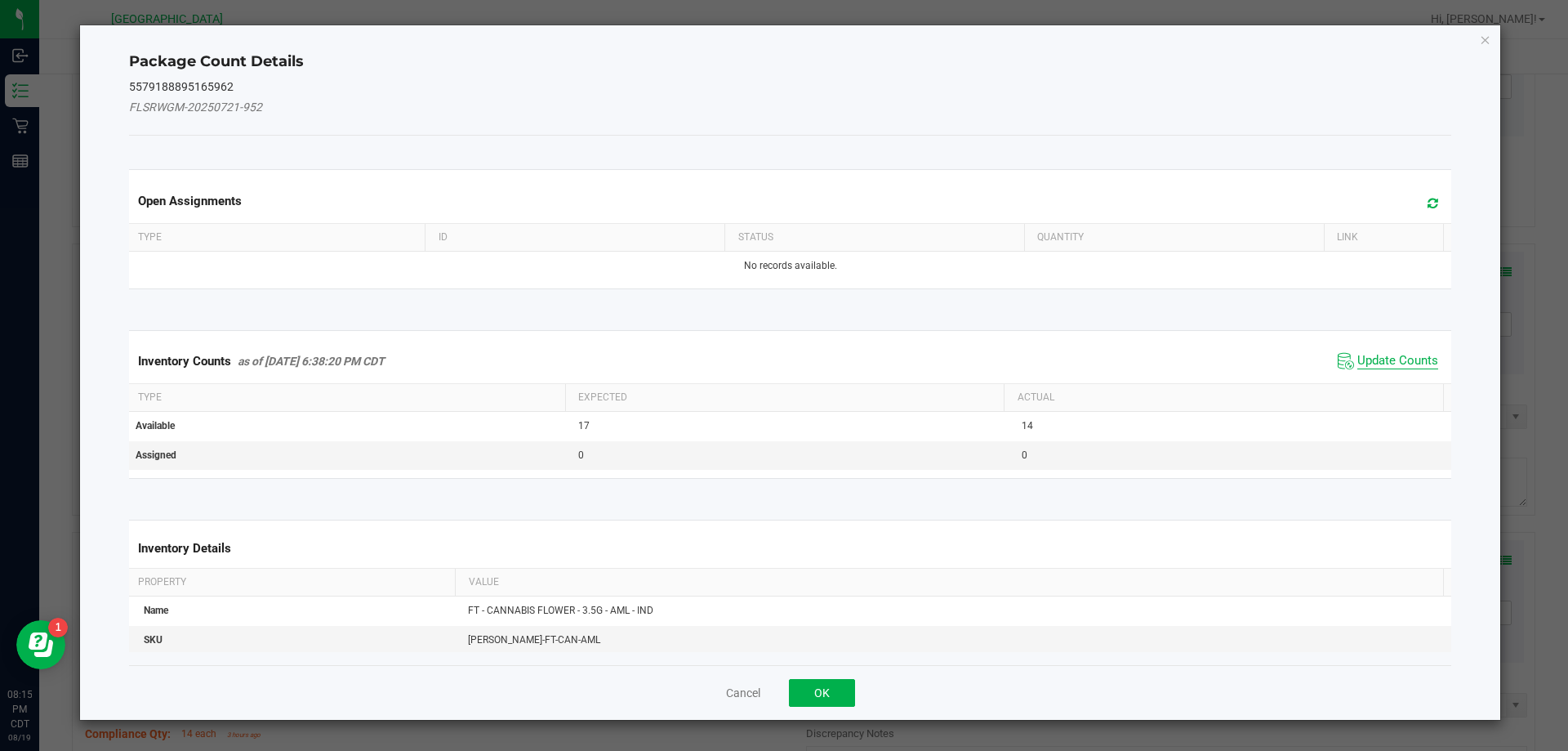
click at [1399, 363] on span "Update Counts" at bounding box center [1398, 360] width 81 height 16
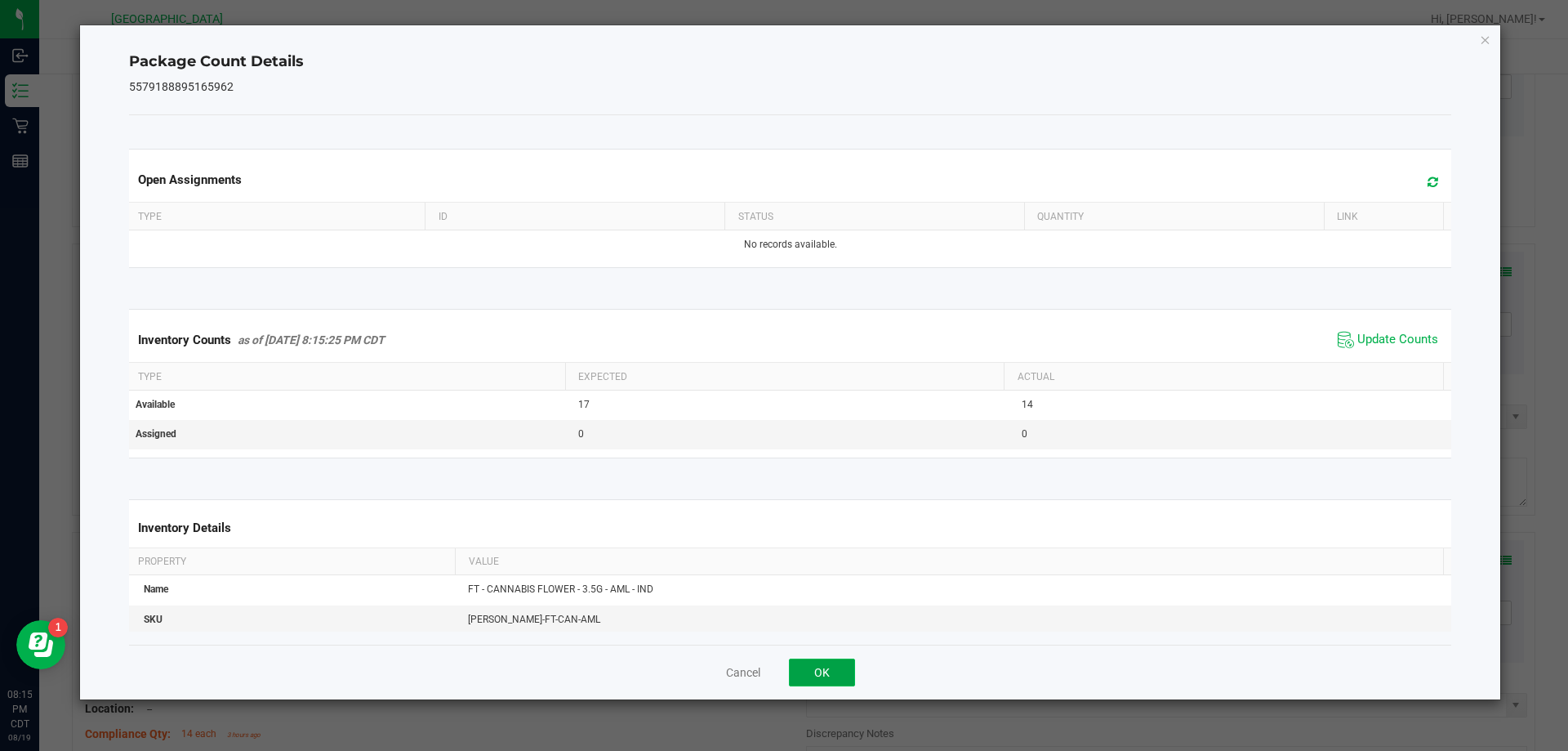
click at [841, 665] on button "OK" at bounding box center [822, 672] width 66 height 28
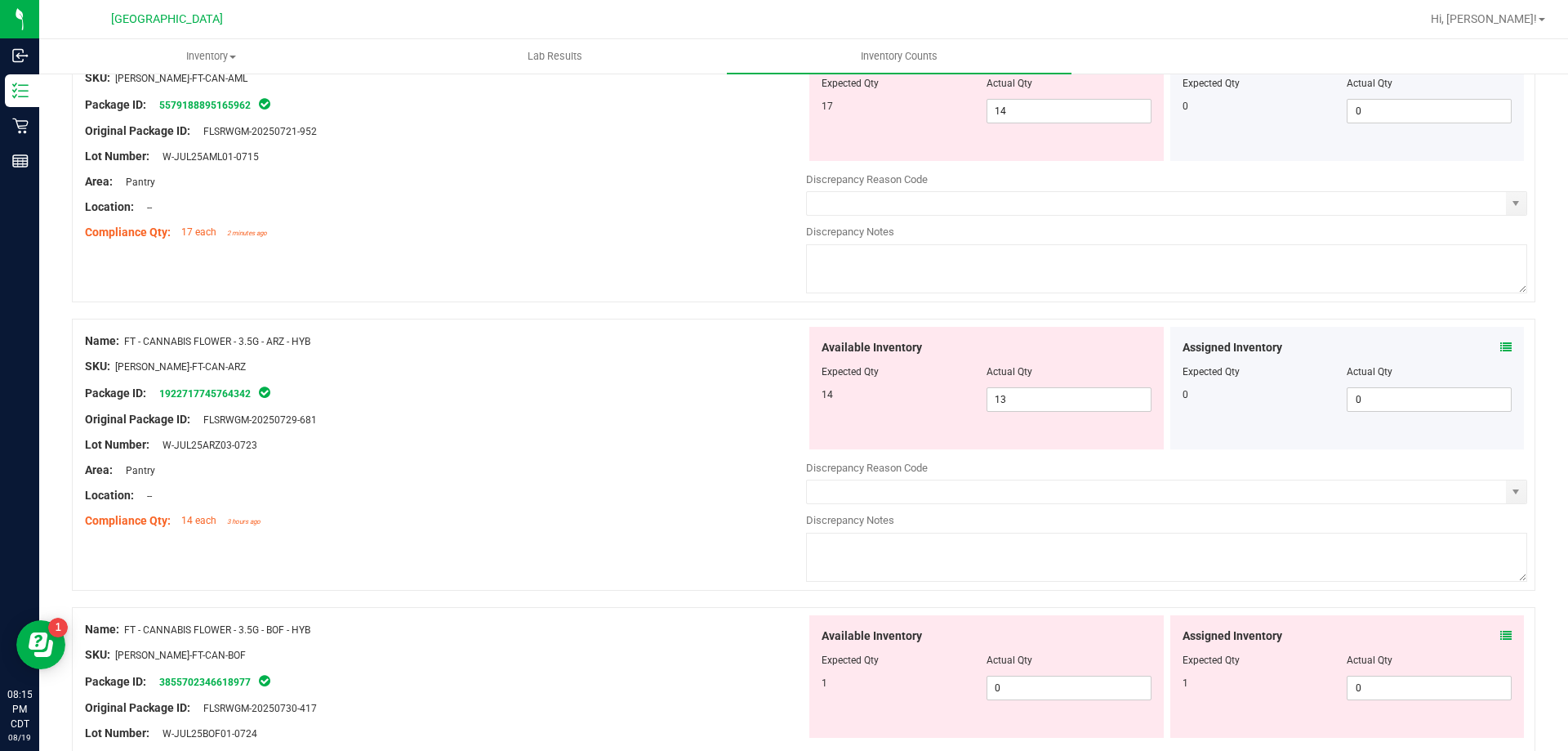
scroll to position [3105, 0]
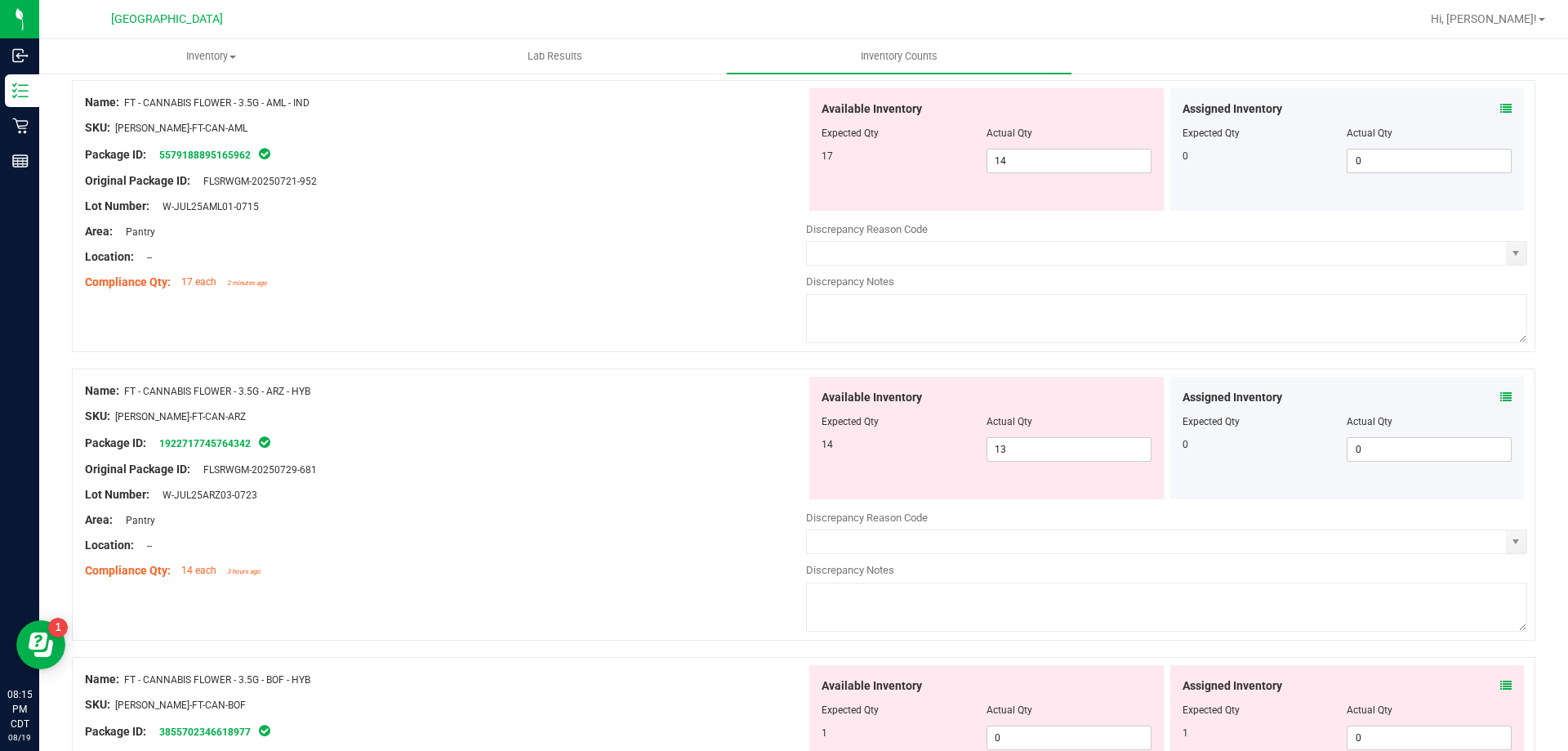
click at [1500, 397] on icon at bounding box center [1506, 397] width 12 height 12
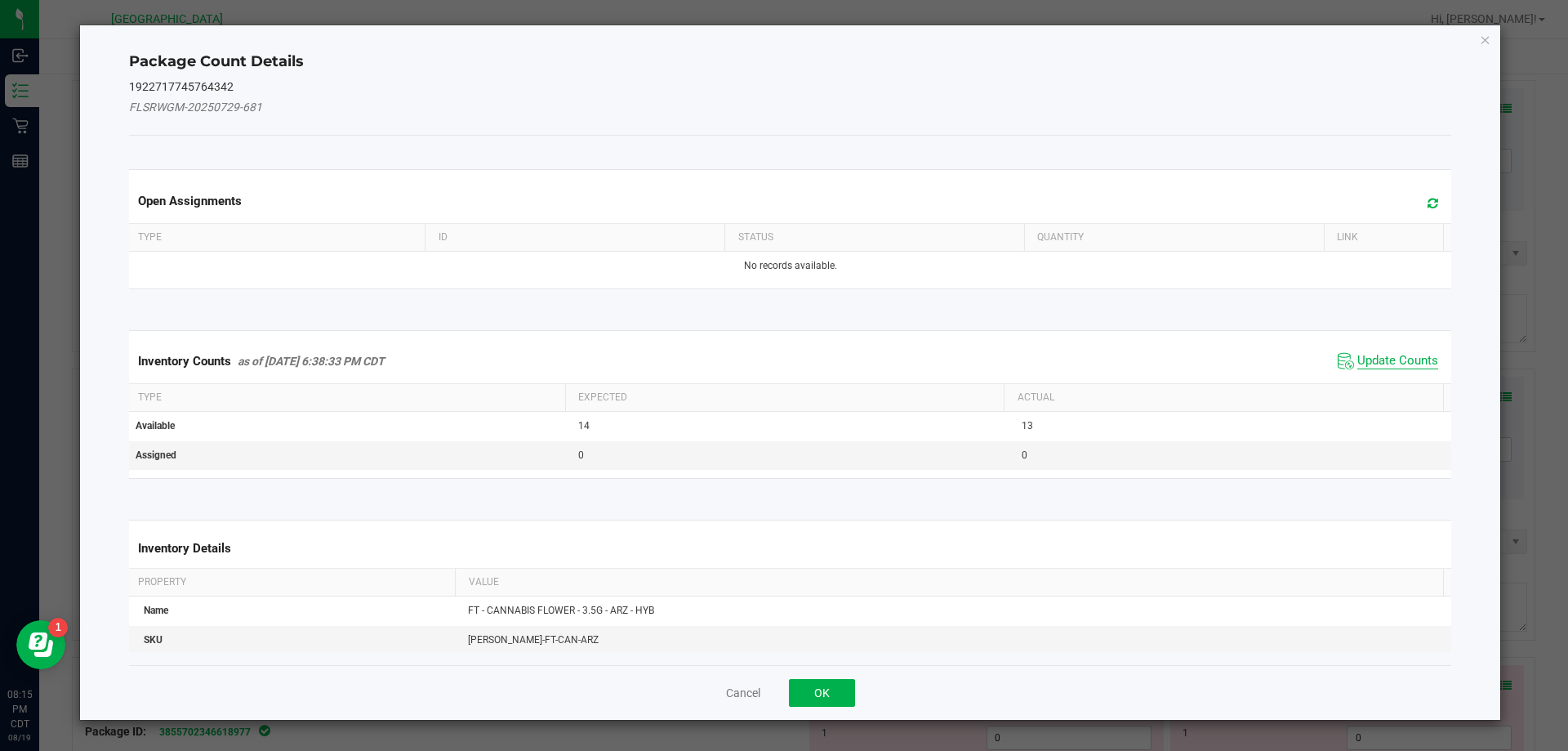
click at [1399, 364] on span "Update Counts" at bounding box center [1398, 360] width 81 height 16
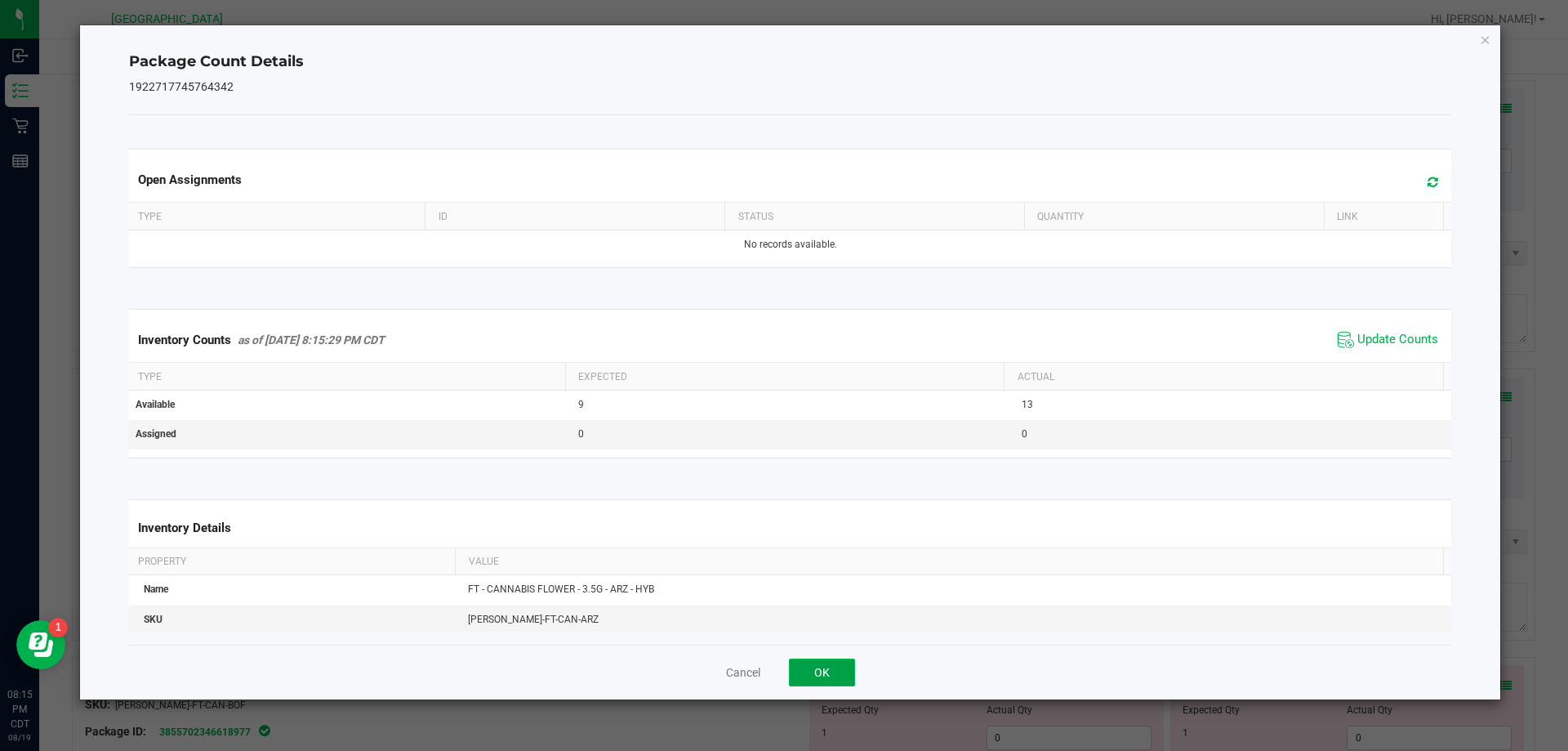
click at [839, 669] on button "OK" at bounding box center [822, 672] width 66 height 28
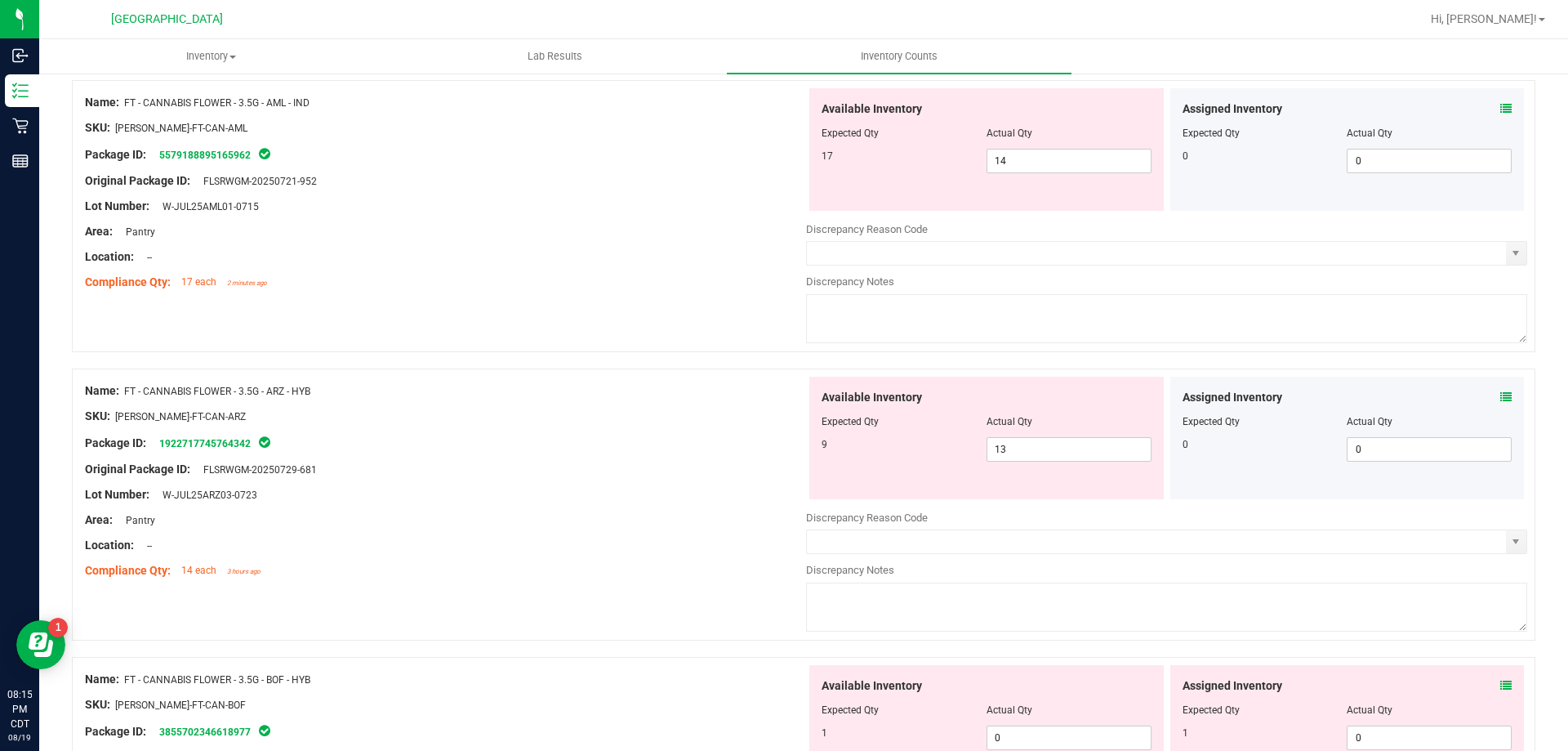
click at [1500, 392] on icon at bounding box center [1506, 397] width 12 height 12
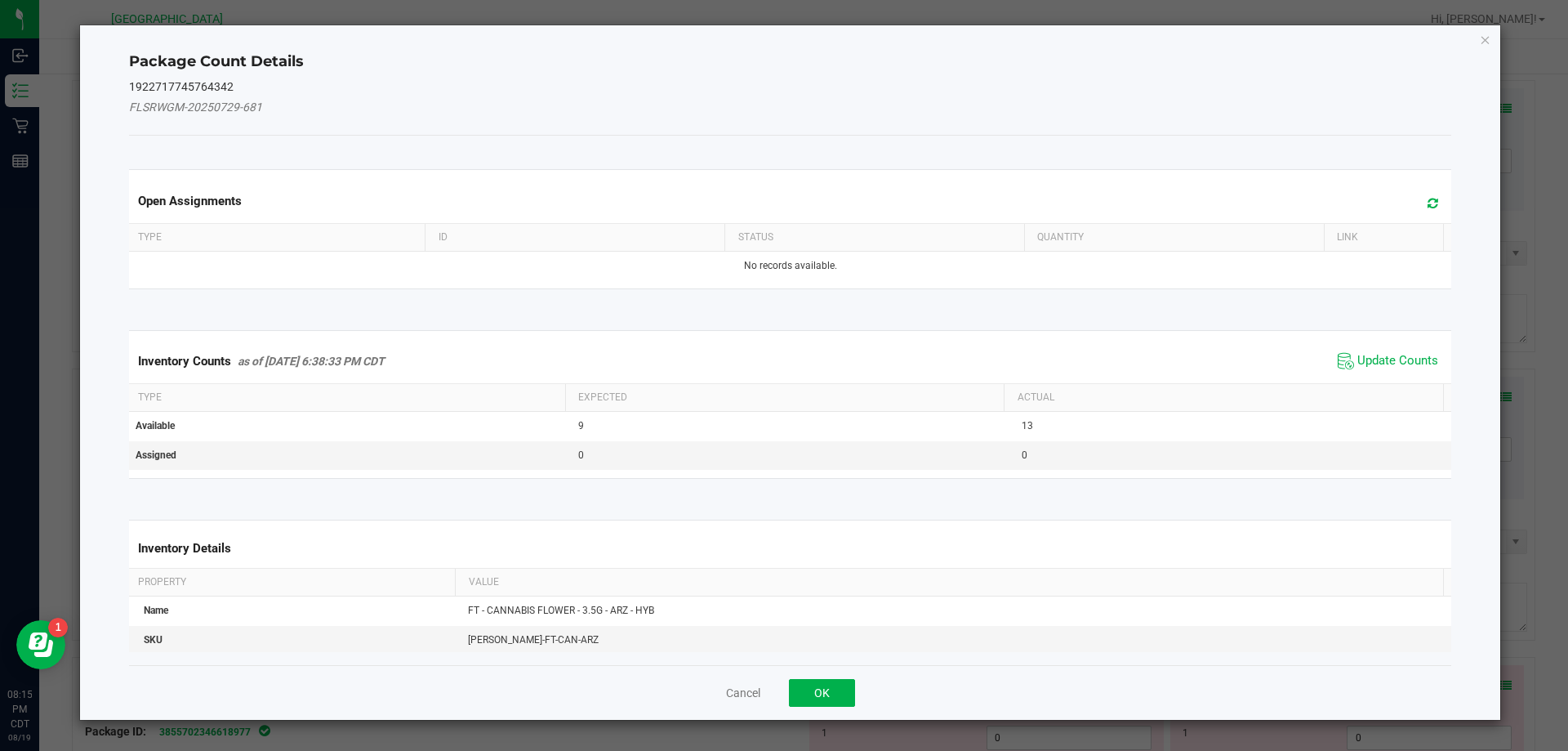
click at [1390, 351] on span "Update Counts" at bounding box center [1388, 361] width 108 height 25
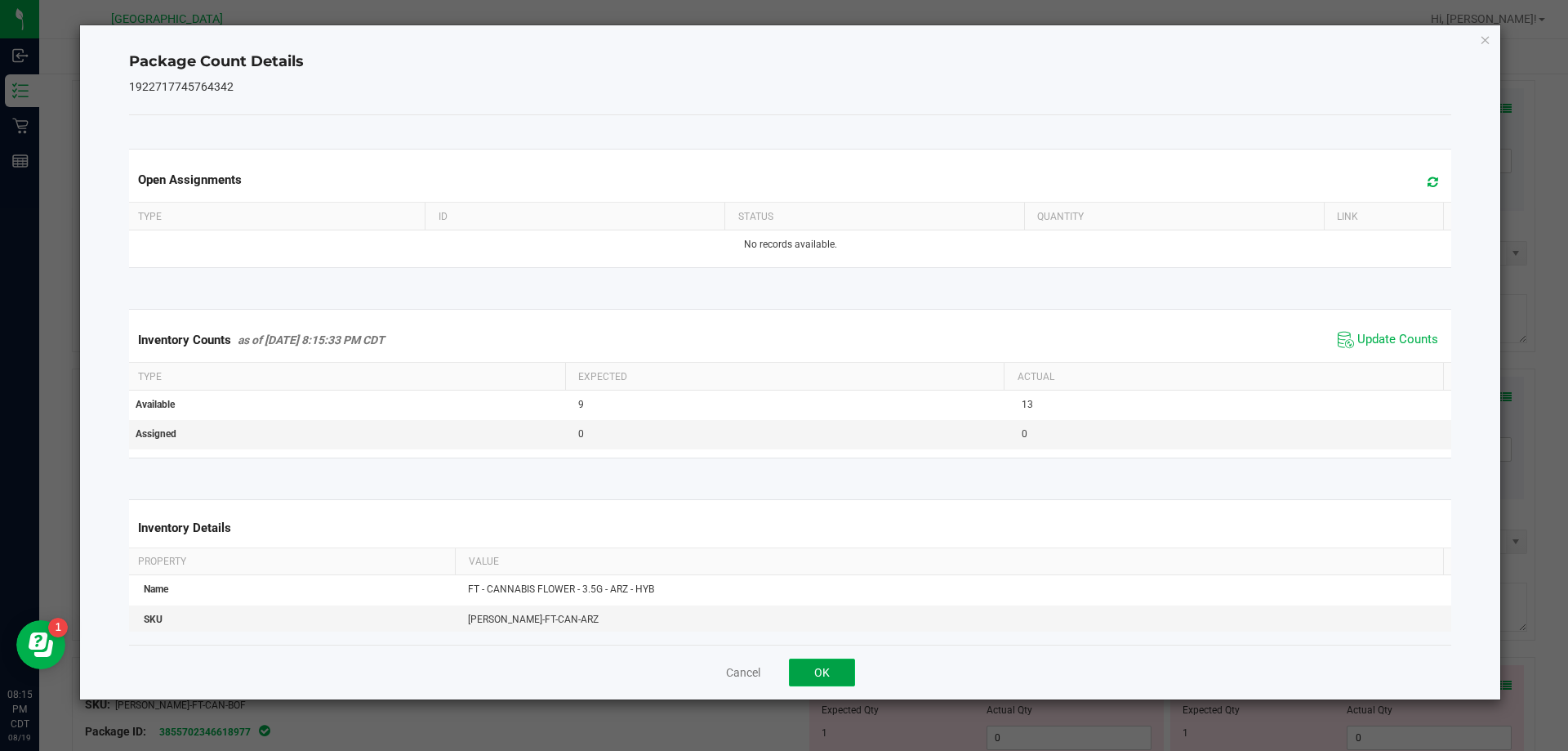
click at [841, 666] on button "OK" at bounding box center [822, 672] width 66 height 28
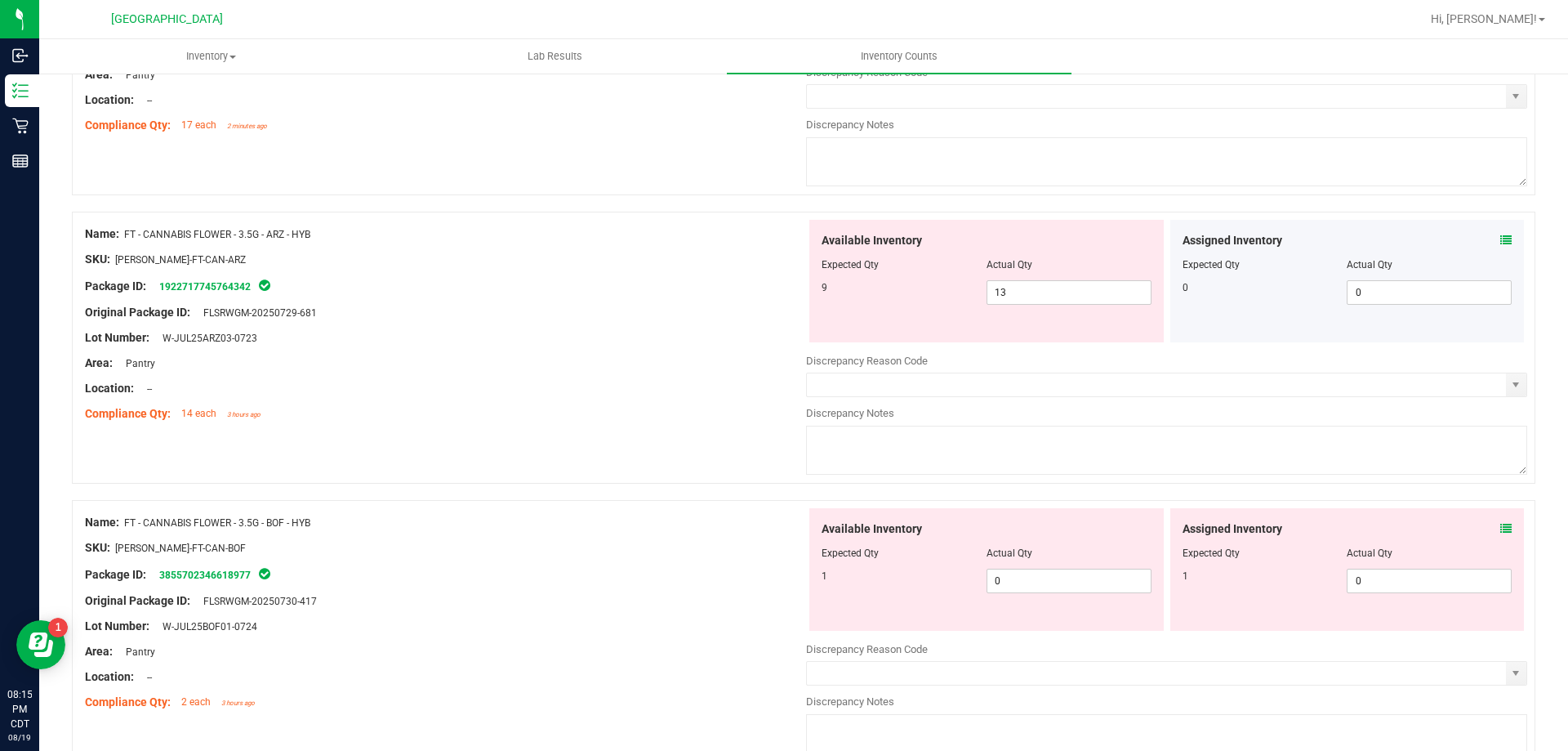
scroll to position [3269, 0]
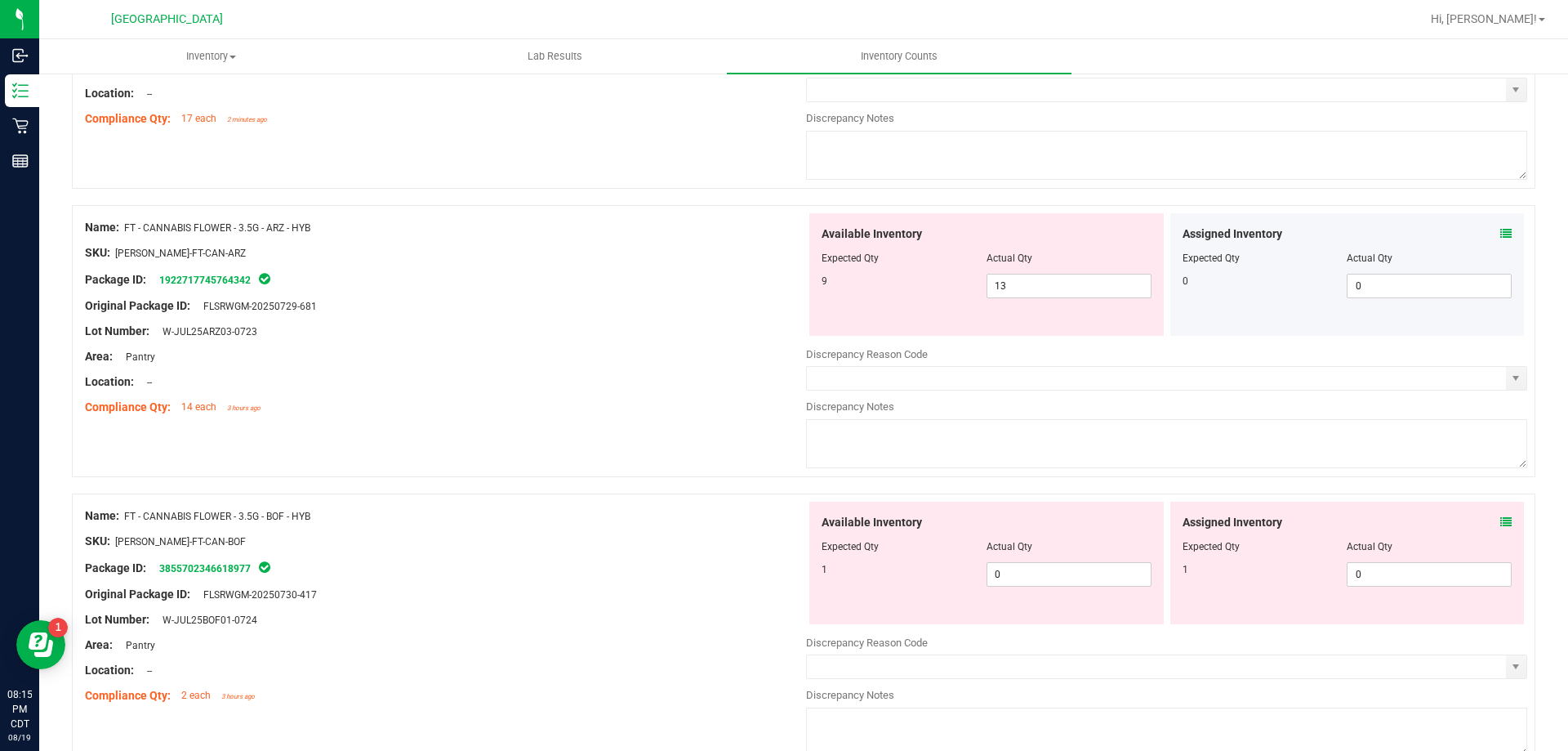
click at [1500, 518] on icon at bounding box center [1506, 523] width 12 height 12
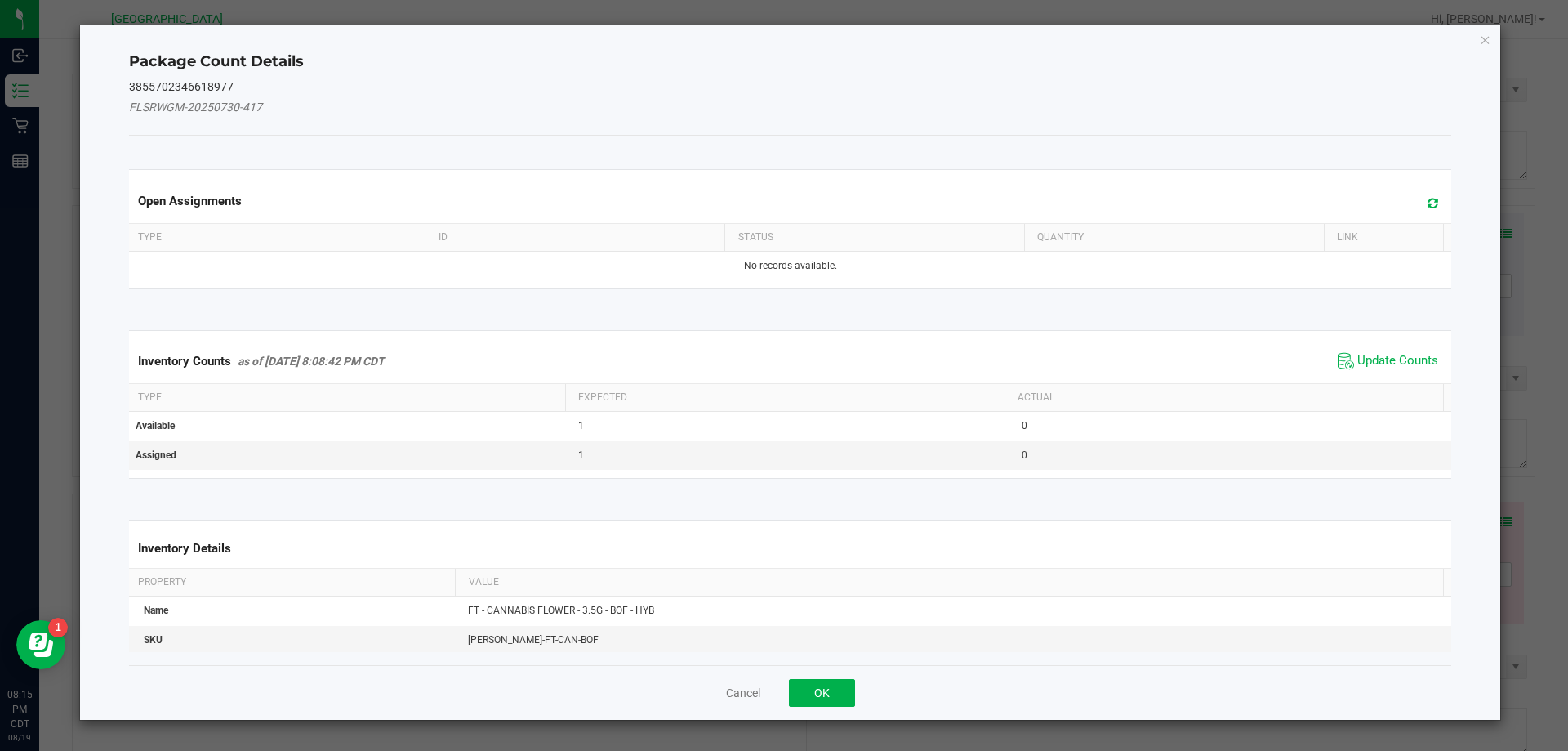
click at [1395, 365] on span "Update Counts" at bounding box center [1398, 360] width 81 height 16
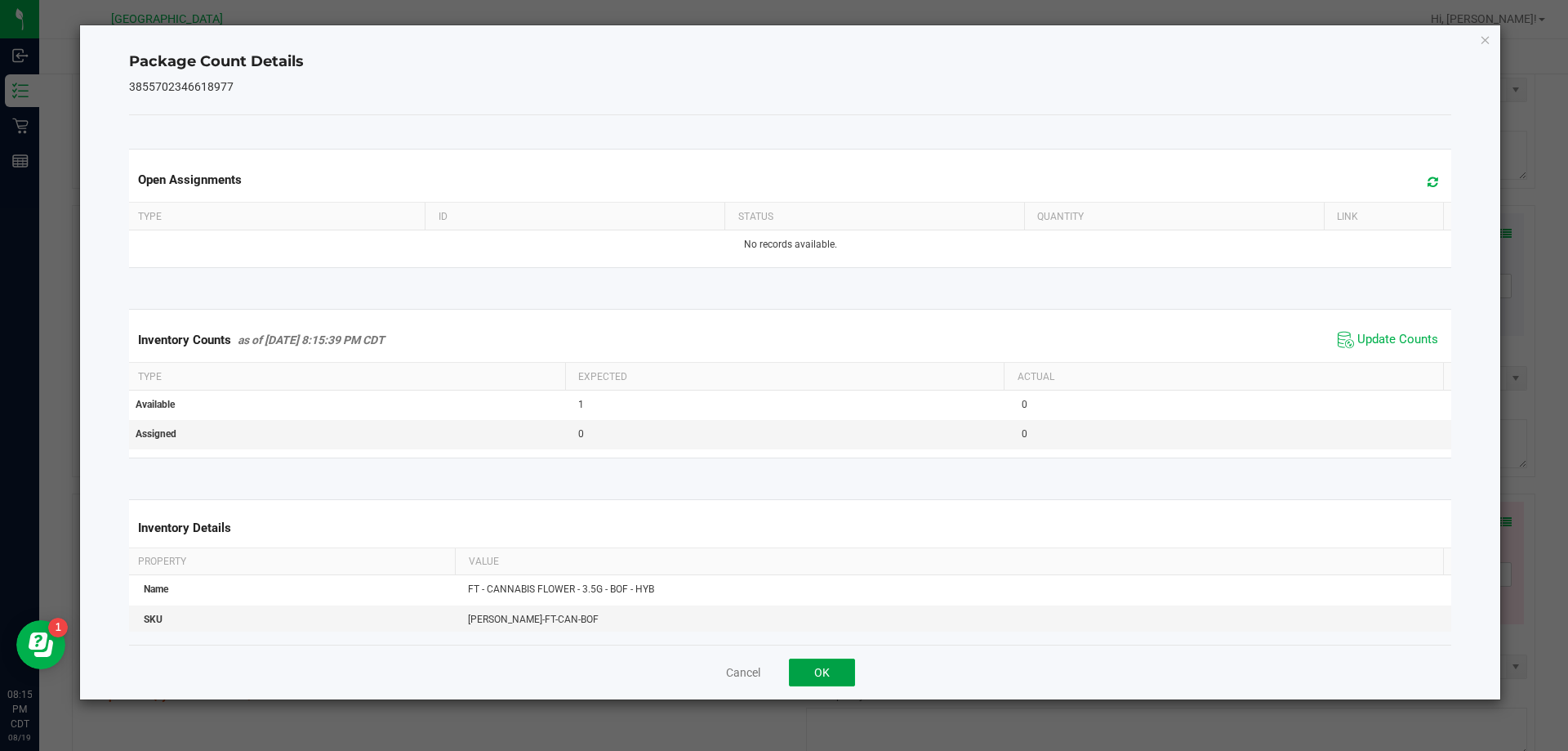
click at [830, 666] on button "OK" at bounding box center [822, 672] width 66 height 28
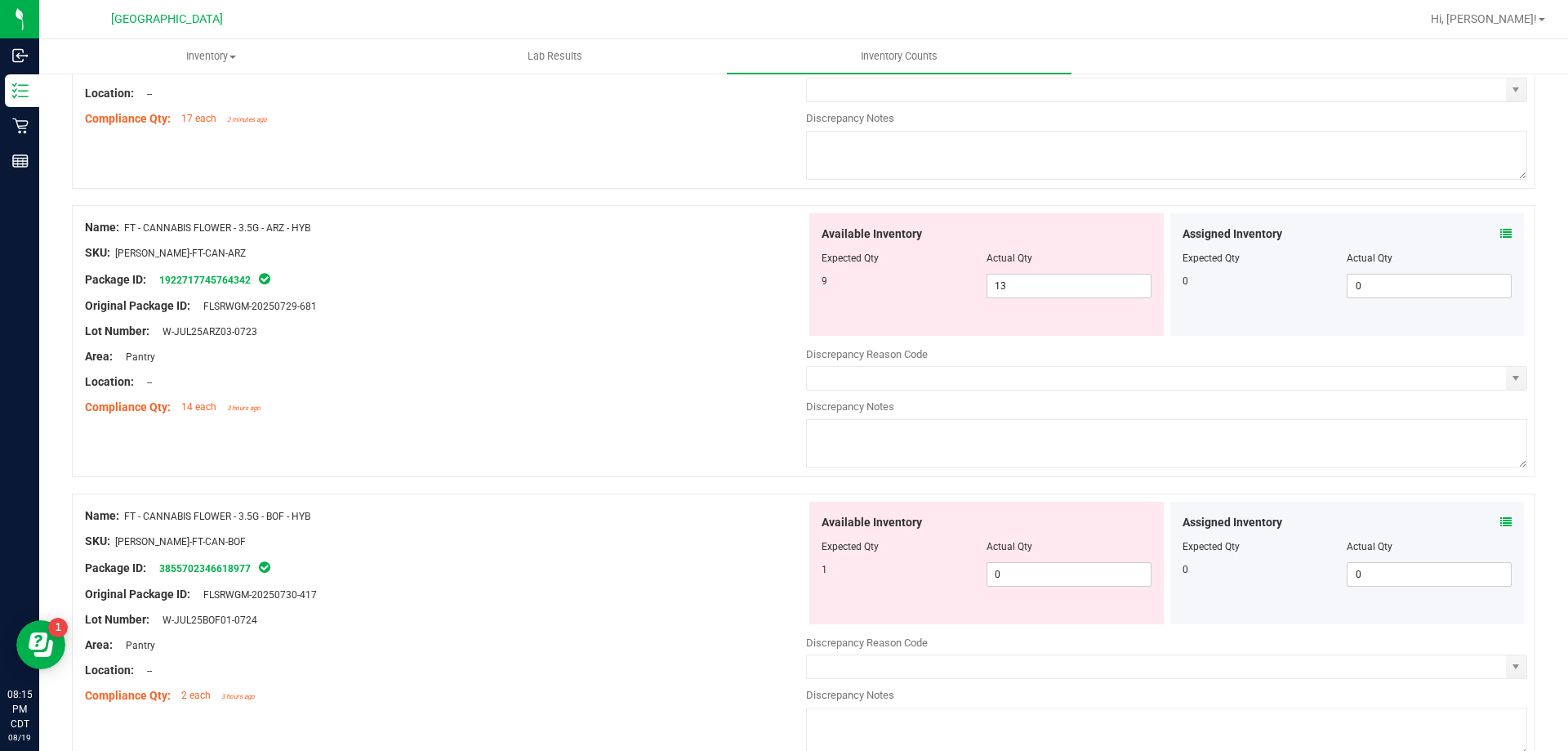
scroll to position [3595, 0]
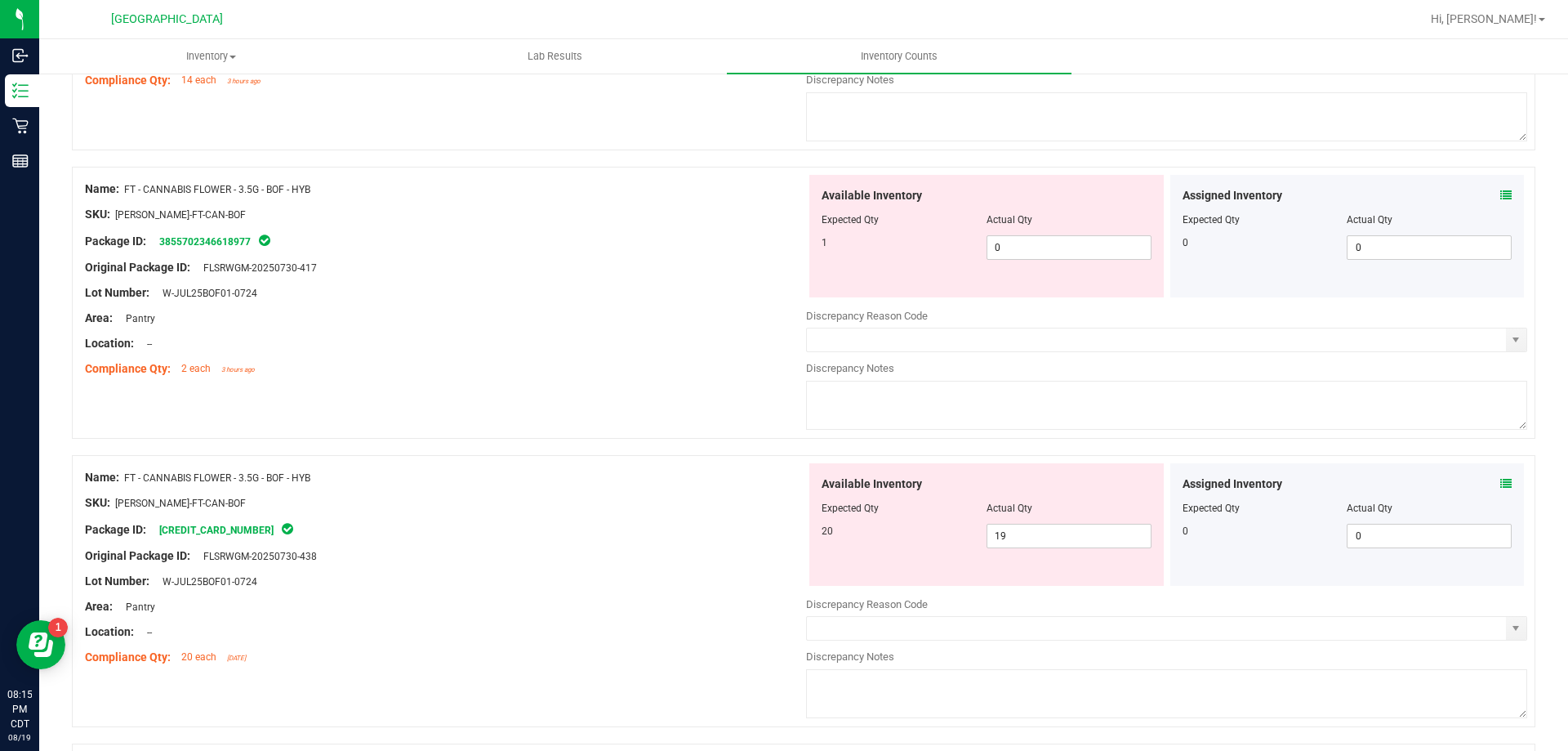
click at [1500, 475] on span at bounding box center [1506, 484] width 12 height 17
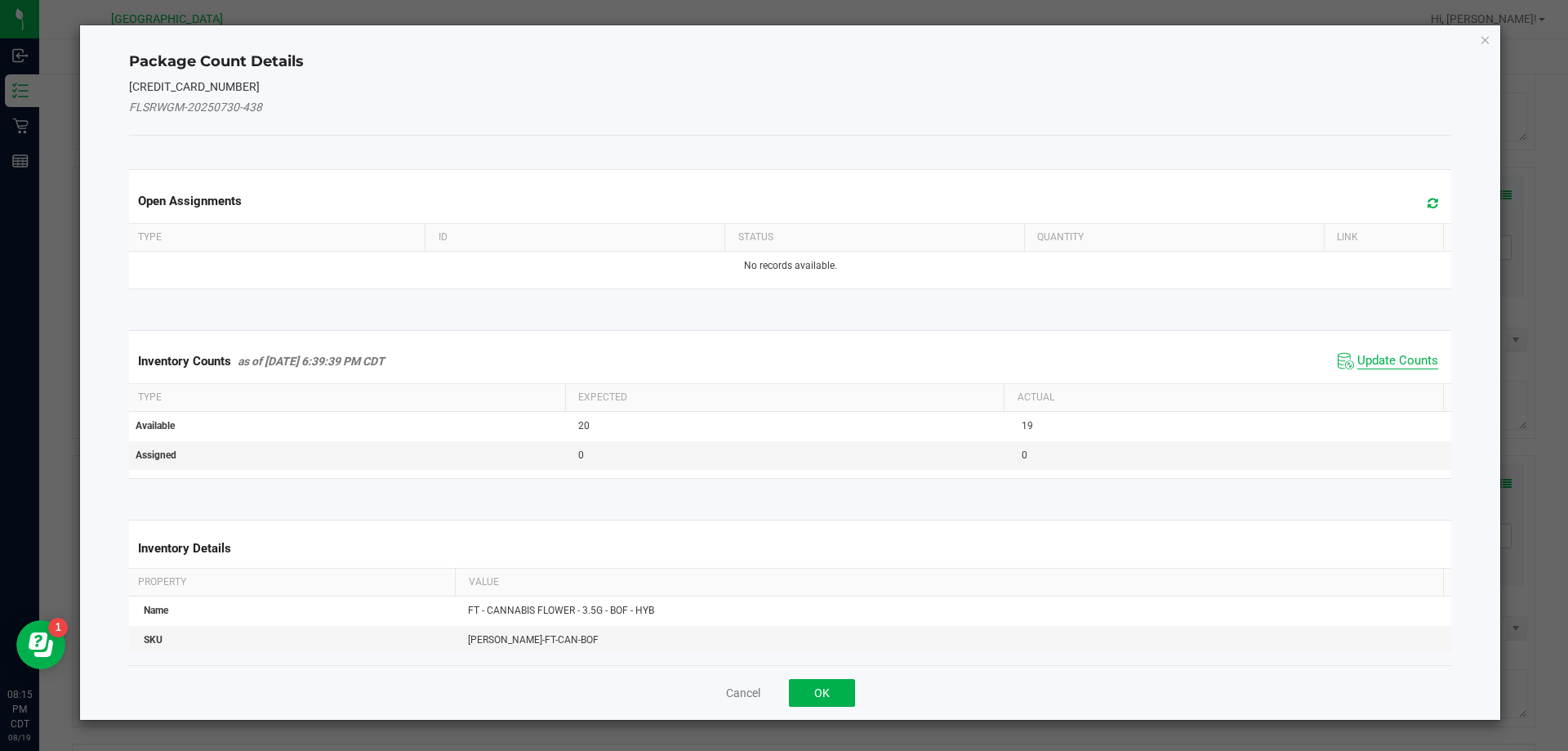
click at [1386, 360] on span "Update Counts" at bounding box center [1398, 360] width 81 height 16
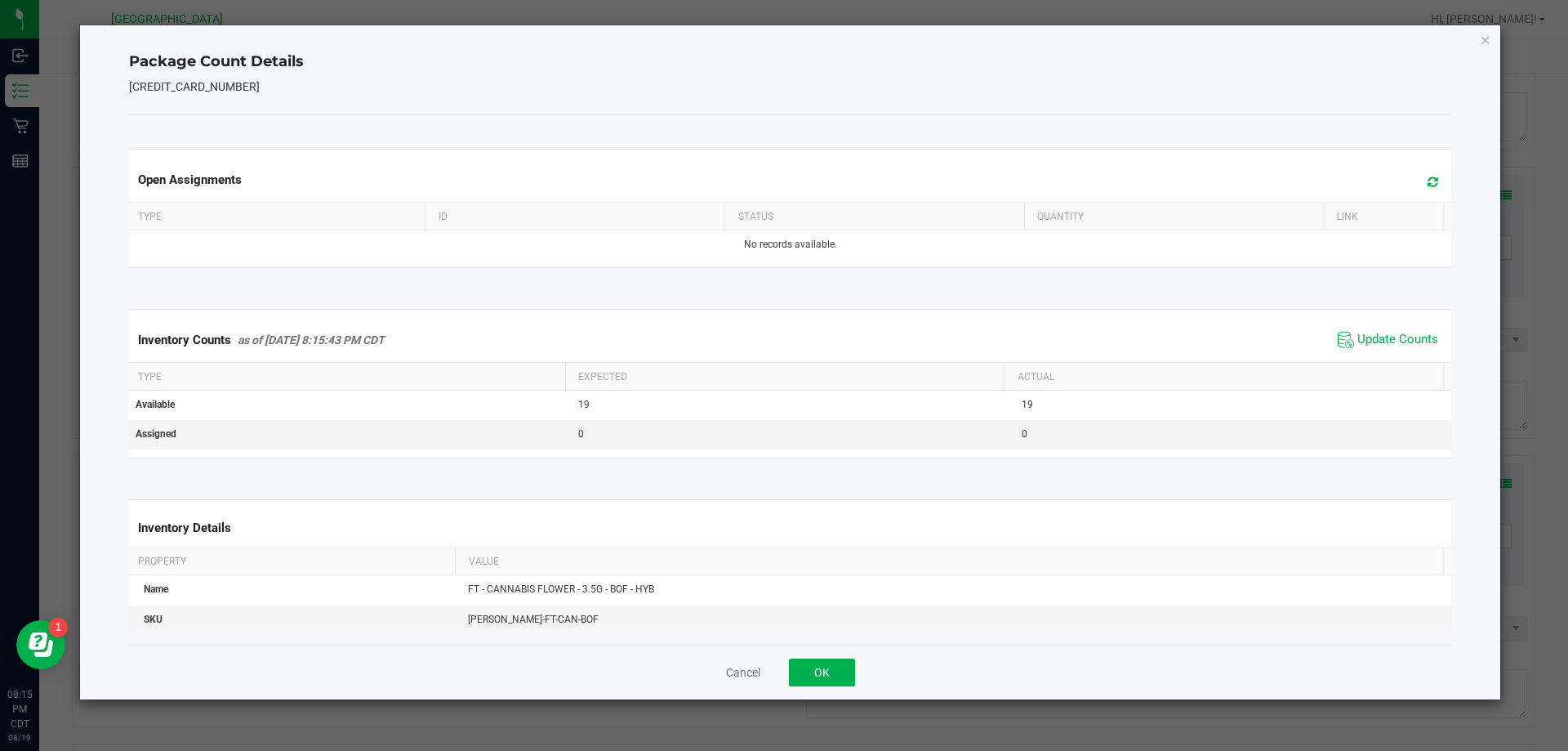
click at [820, 688] on div "Cancel OK" at bounding box center [790, 672] width 1323 height 55
click at [832, 680] on button "OK" at bounding box center [822, 672] width 66 height 28
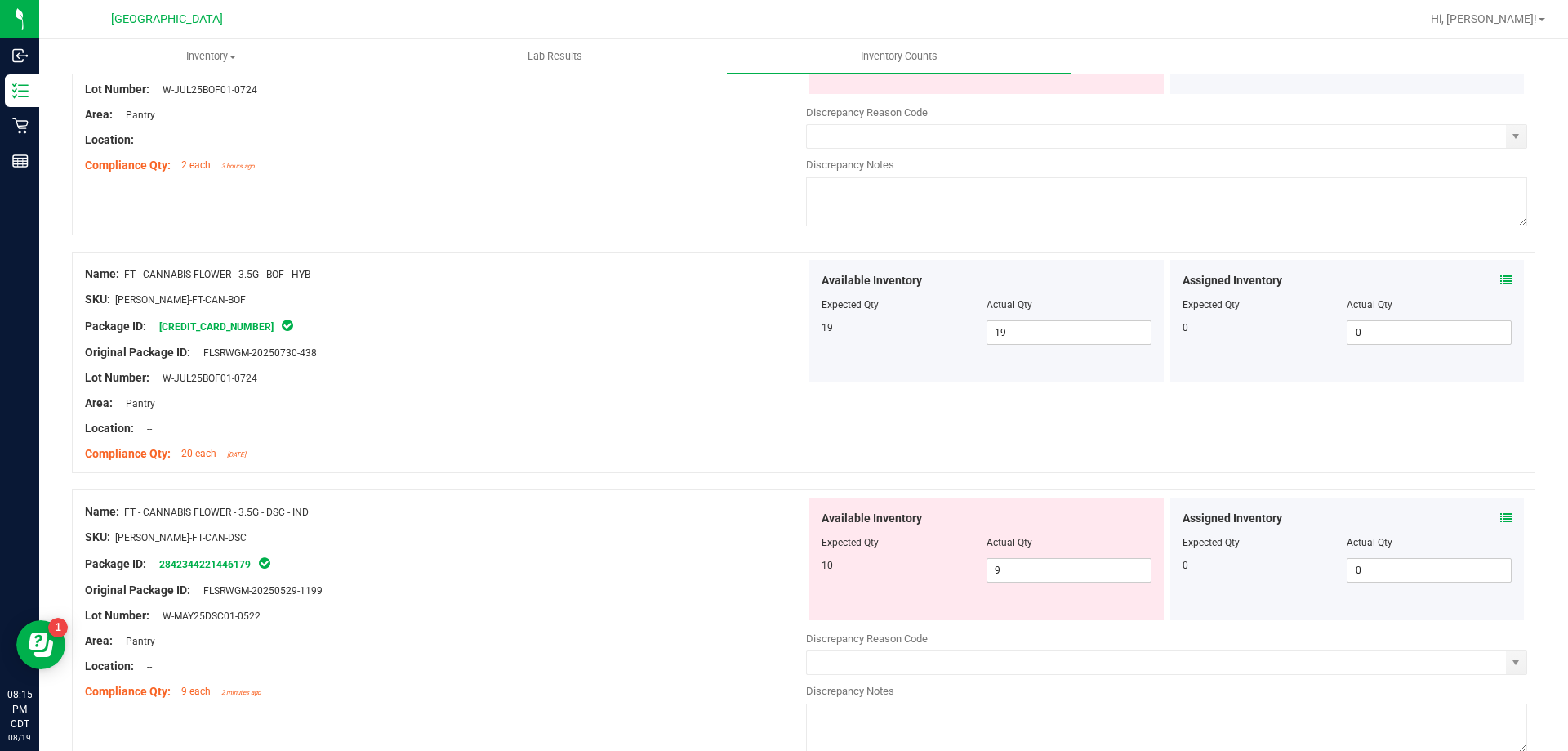
scroll to position [3840, 0]
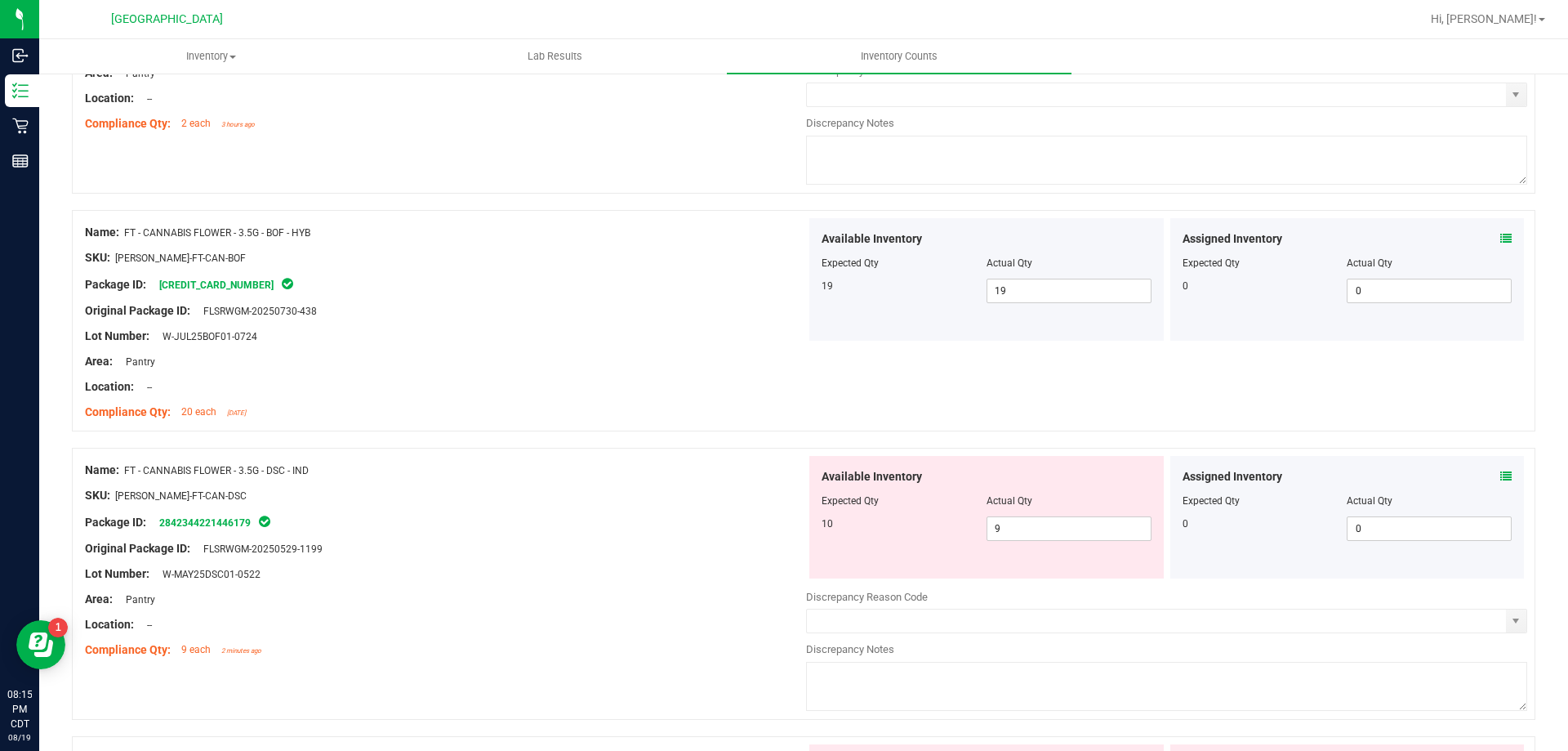
click at [1500, 478] on icon at bounding box center [1506, 476] width 12 height 12
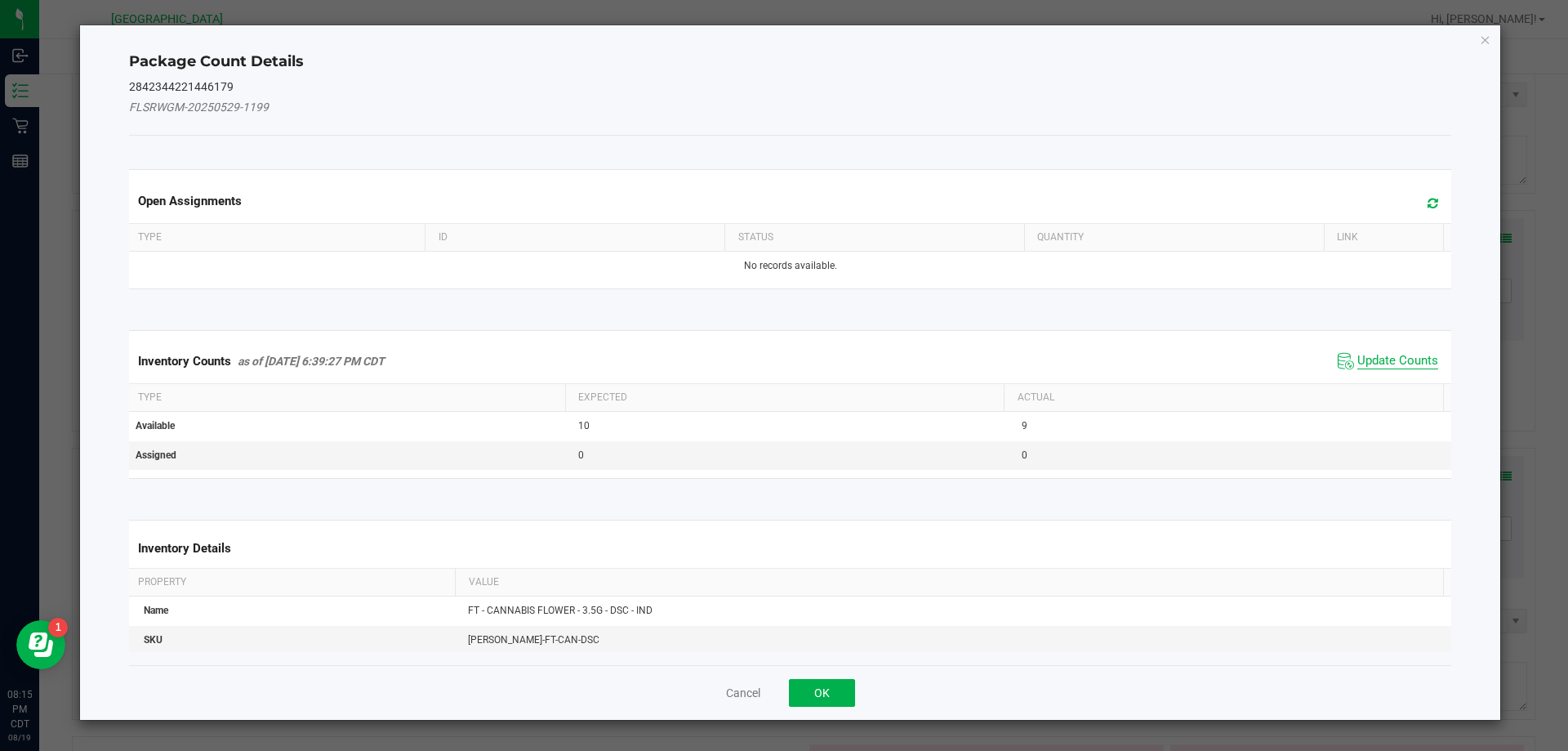
click at [1358, 359] on span "Update Counts" at bounding box center [1398, 360] width 81 height 16
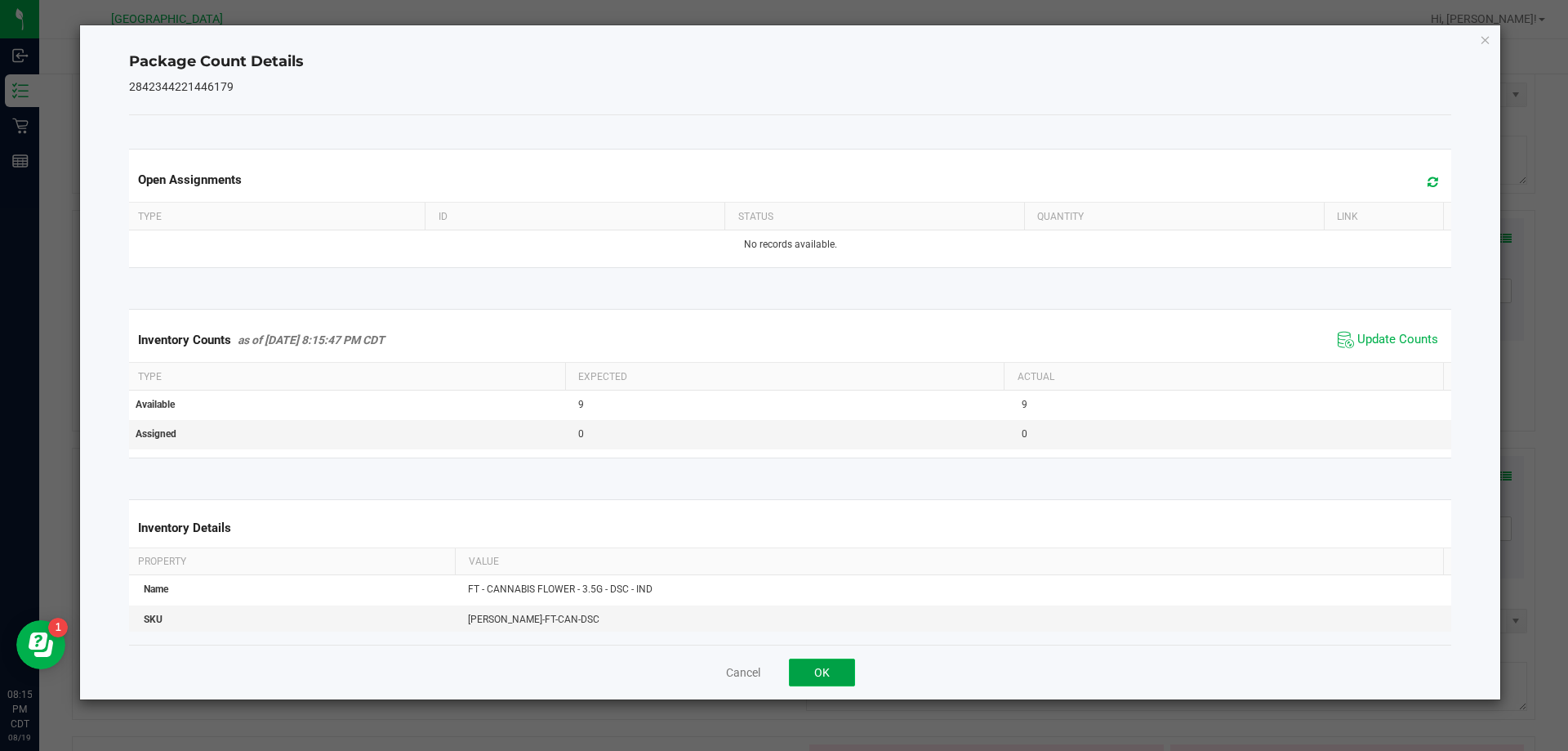
click at [826, 678] on button "OK" at bounding box center [822, 672] width 66 height 28
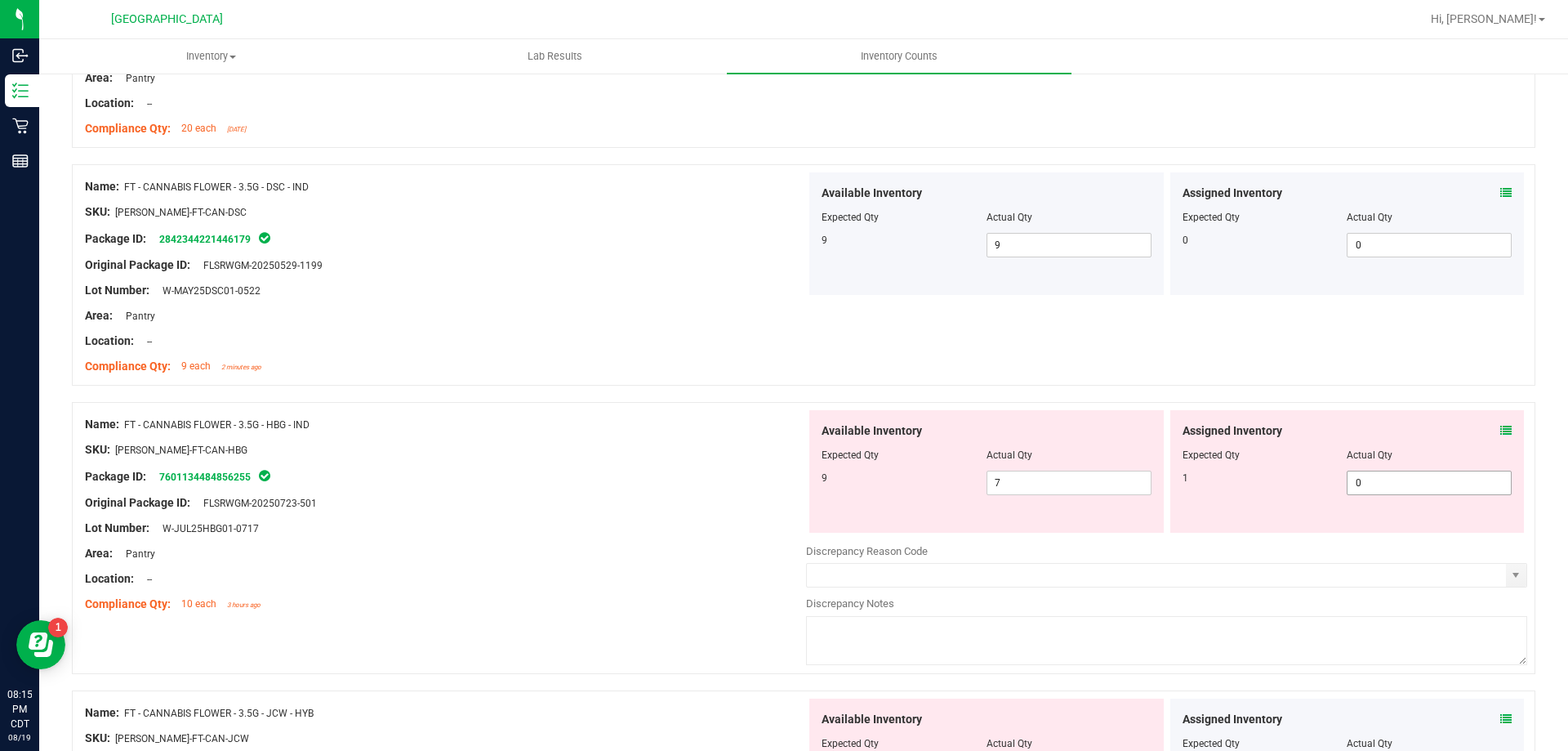
scroll to position [4167, 0]
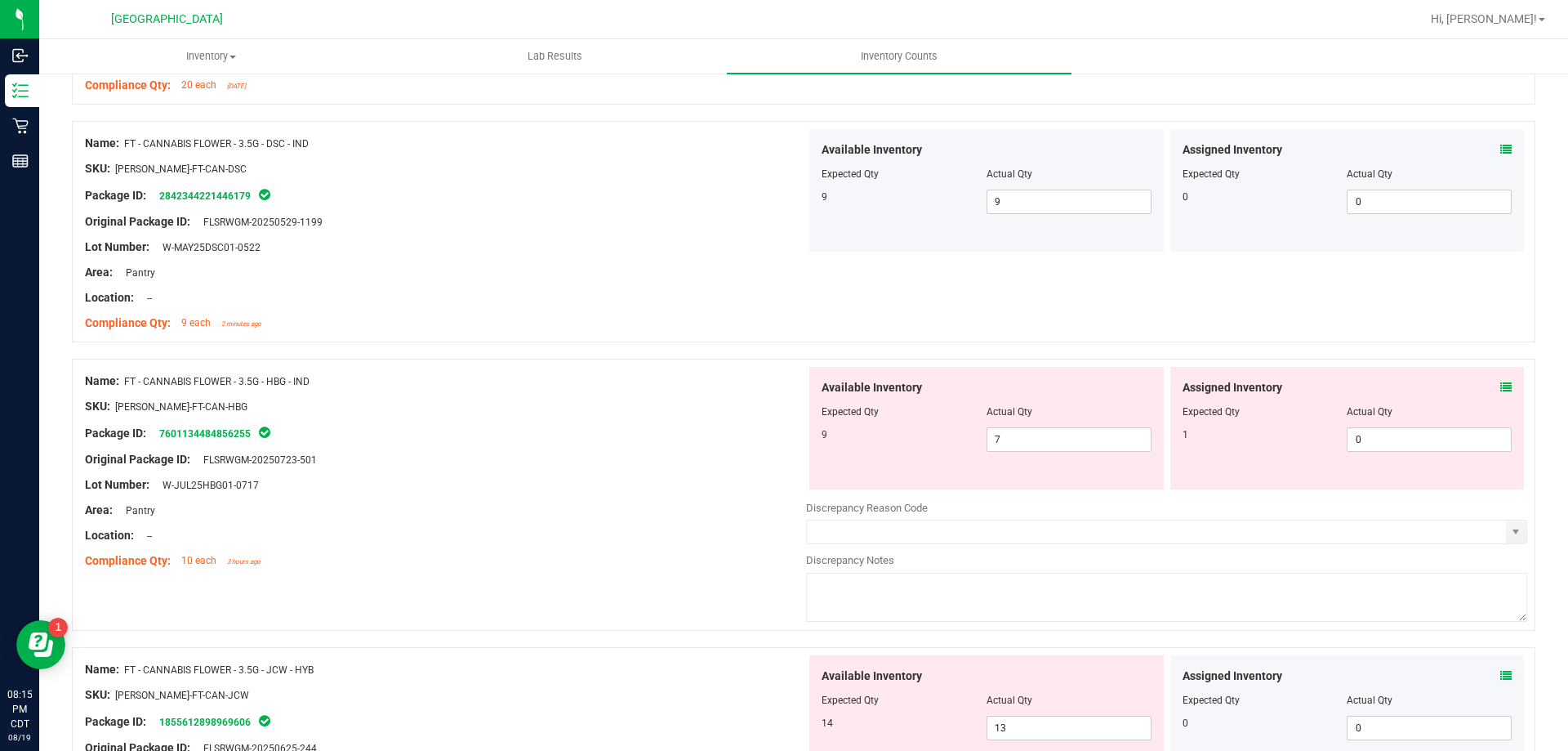
click at [1500, 383] on icon at bounding box center [1506, 387] width 12 height 12
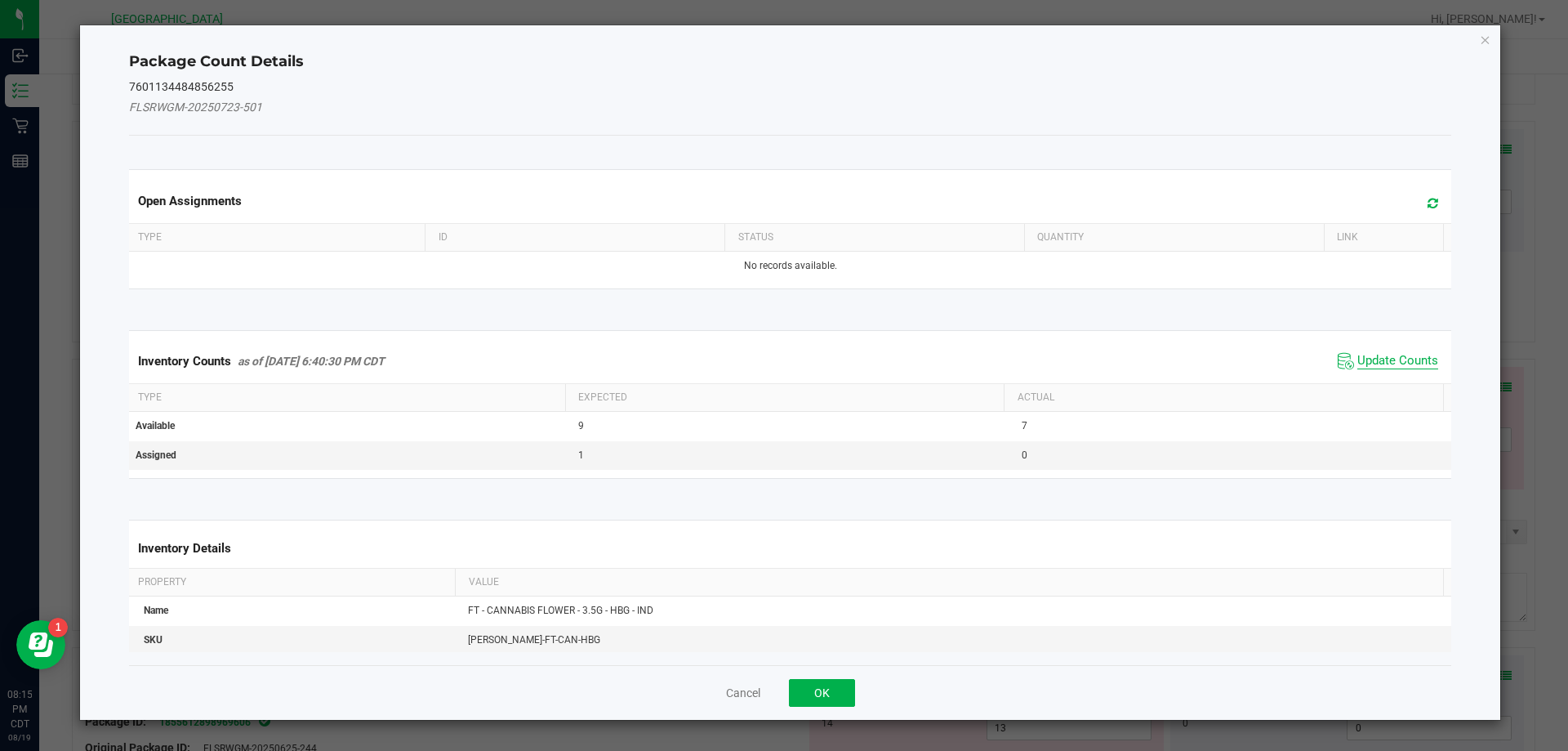
click at [1389, 357] on span "Update Counts" at bounding box center [1398, 360] width 81 height 16
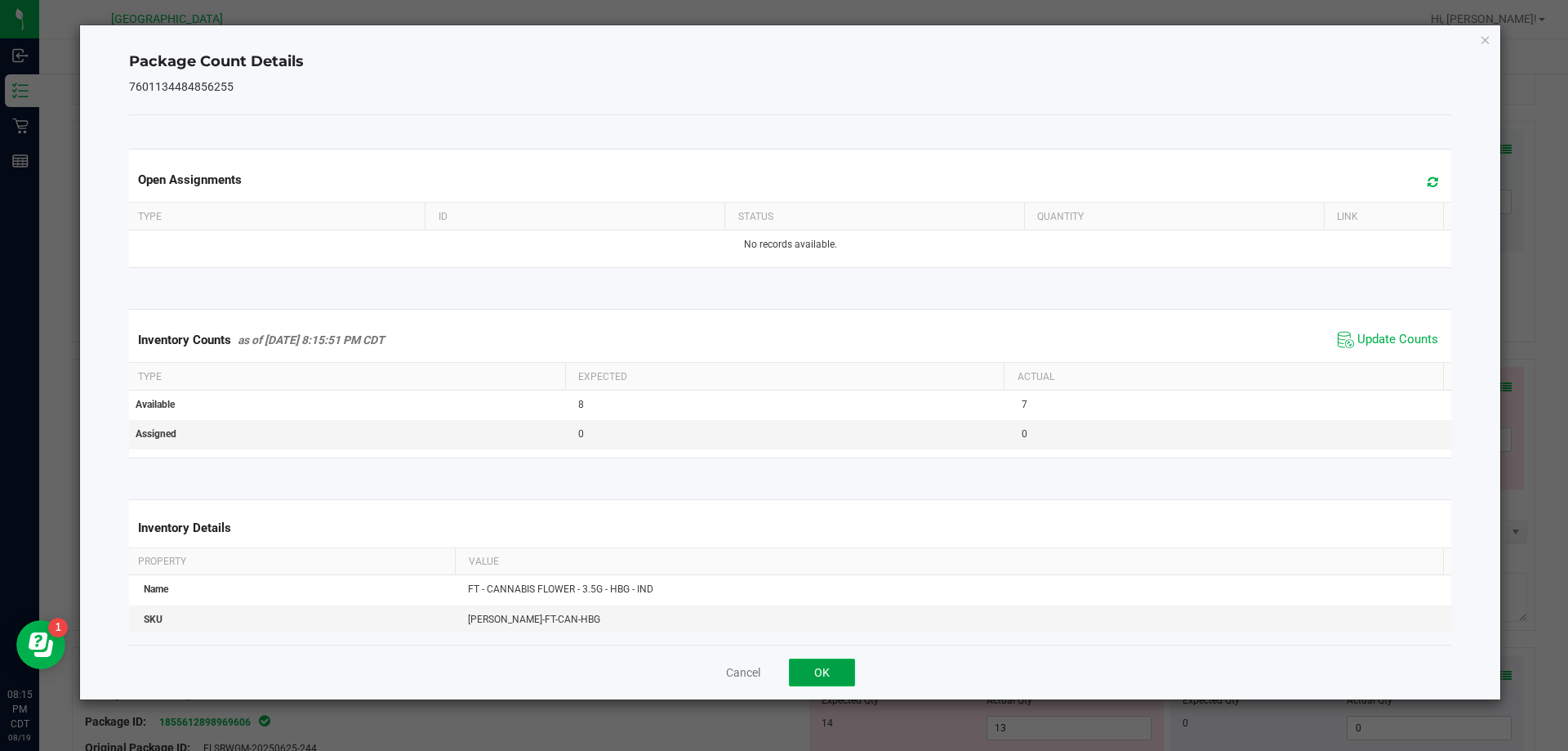
click at [850, 664] on button "OK" at bounding box center [822, 672] width 66 height 28
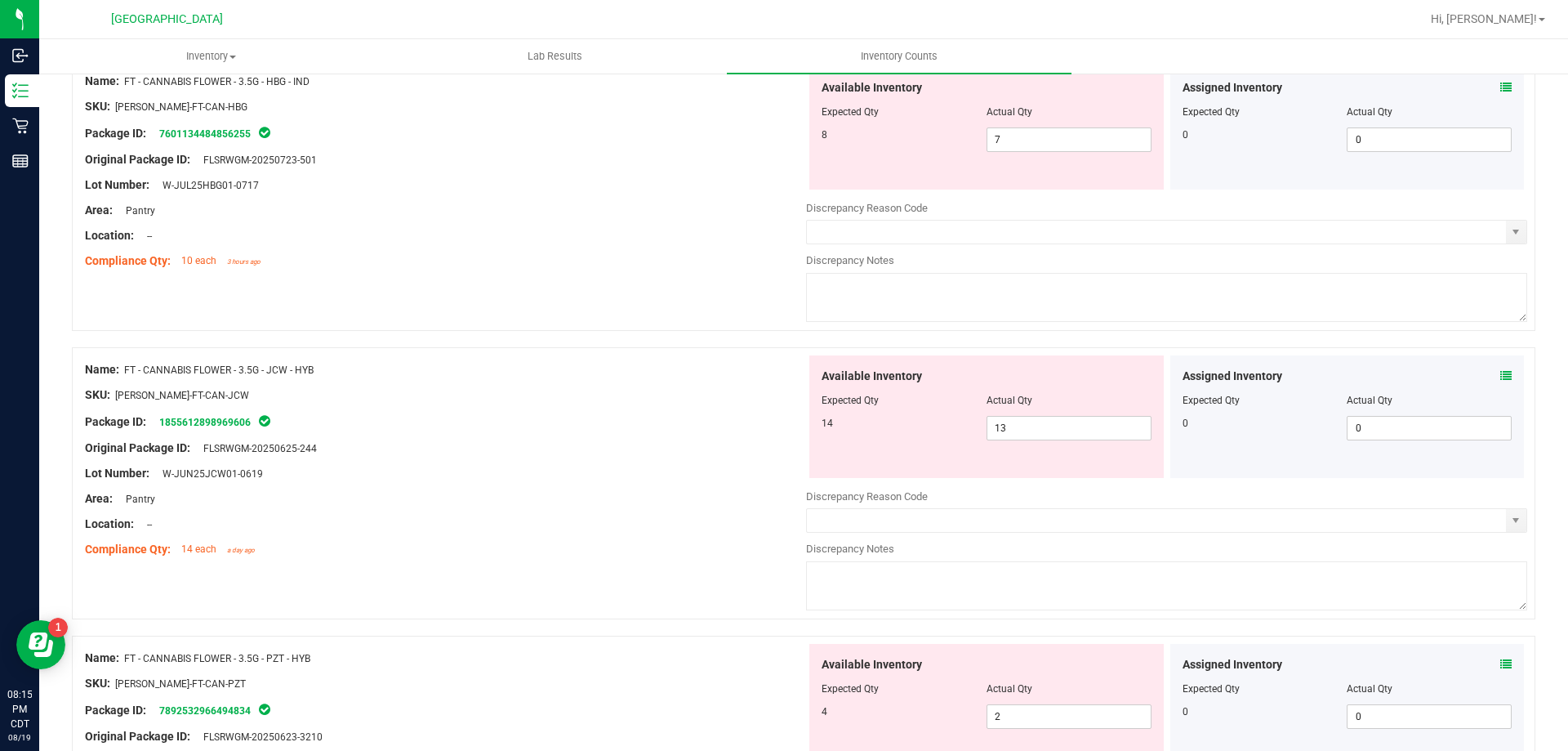
scroll to position [4494, 0]
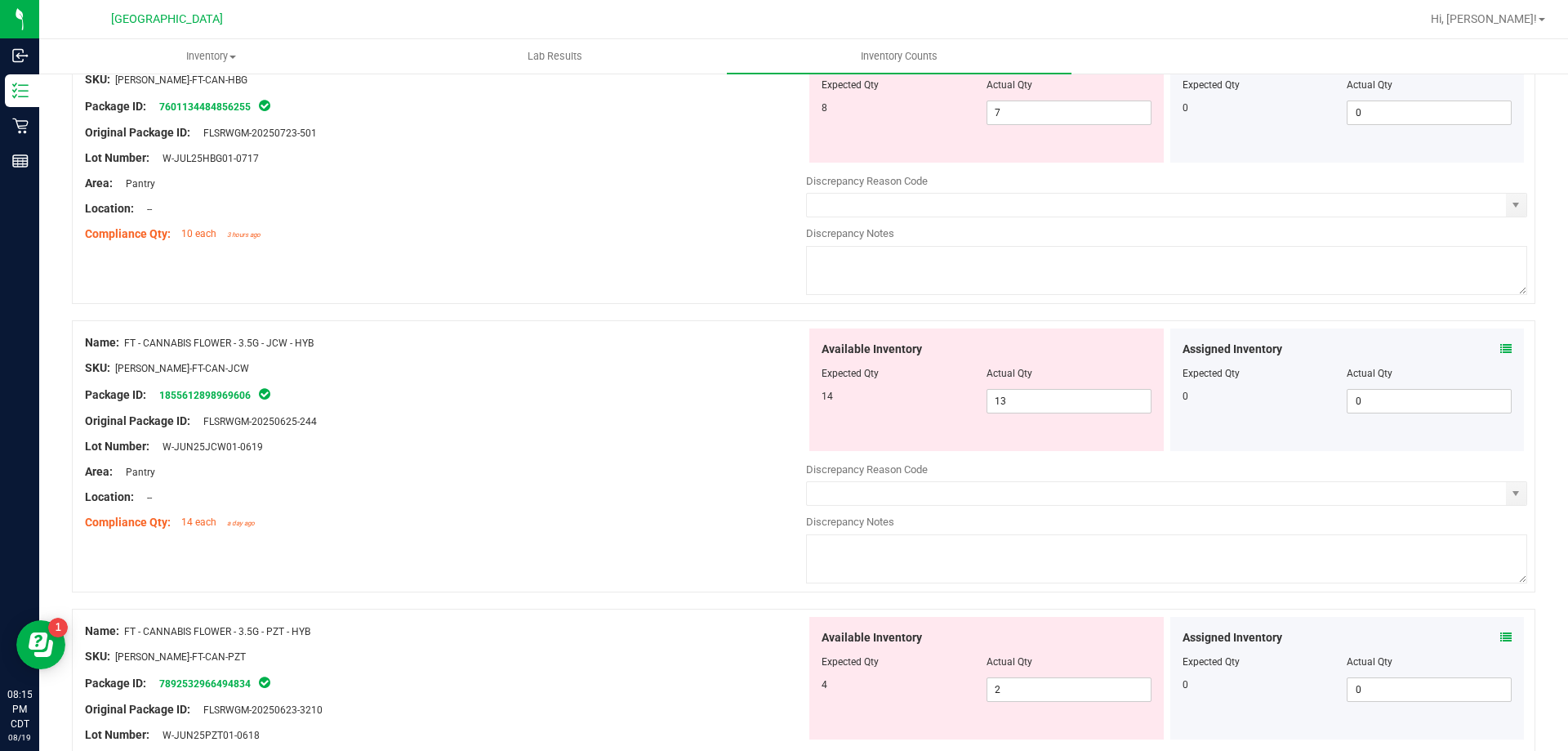
click at [1500, 346] on icon at bounding box center [1506, 349] width 12 height 12
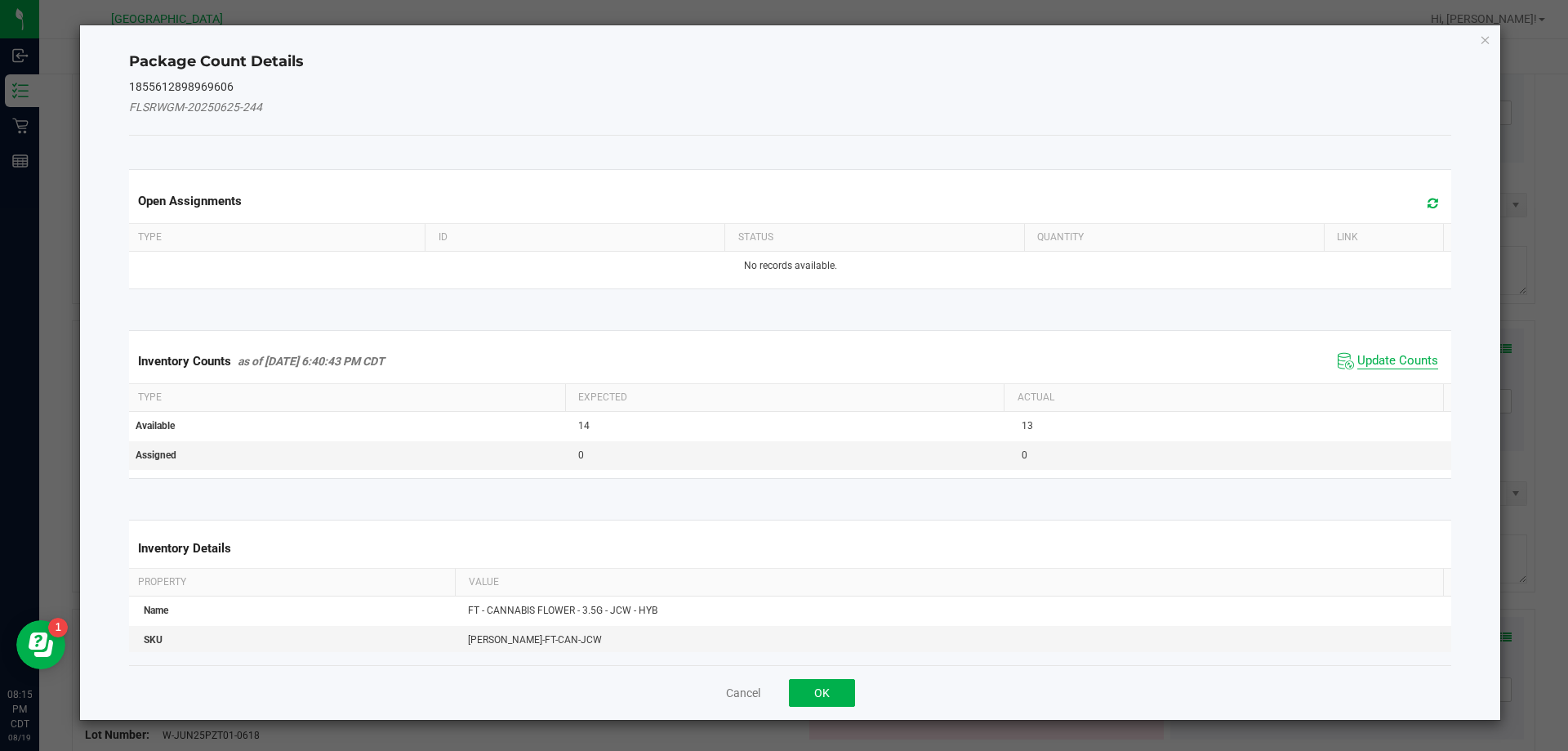
click at [1407, 359] on span "Update Counts" at bounding box center [1398, 360] width 81 height 16
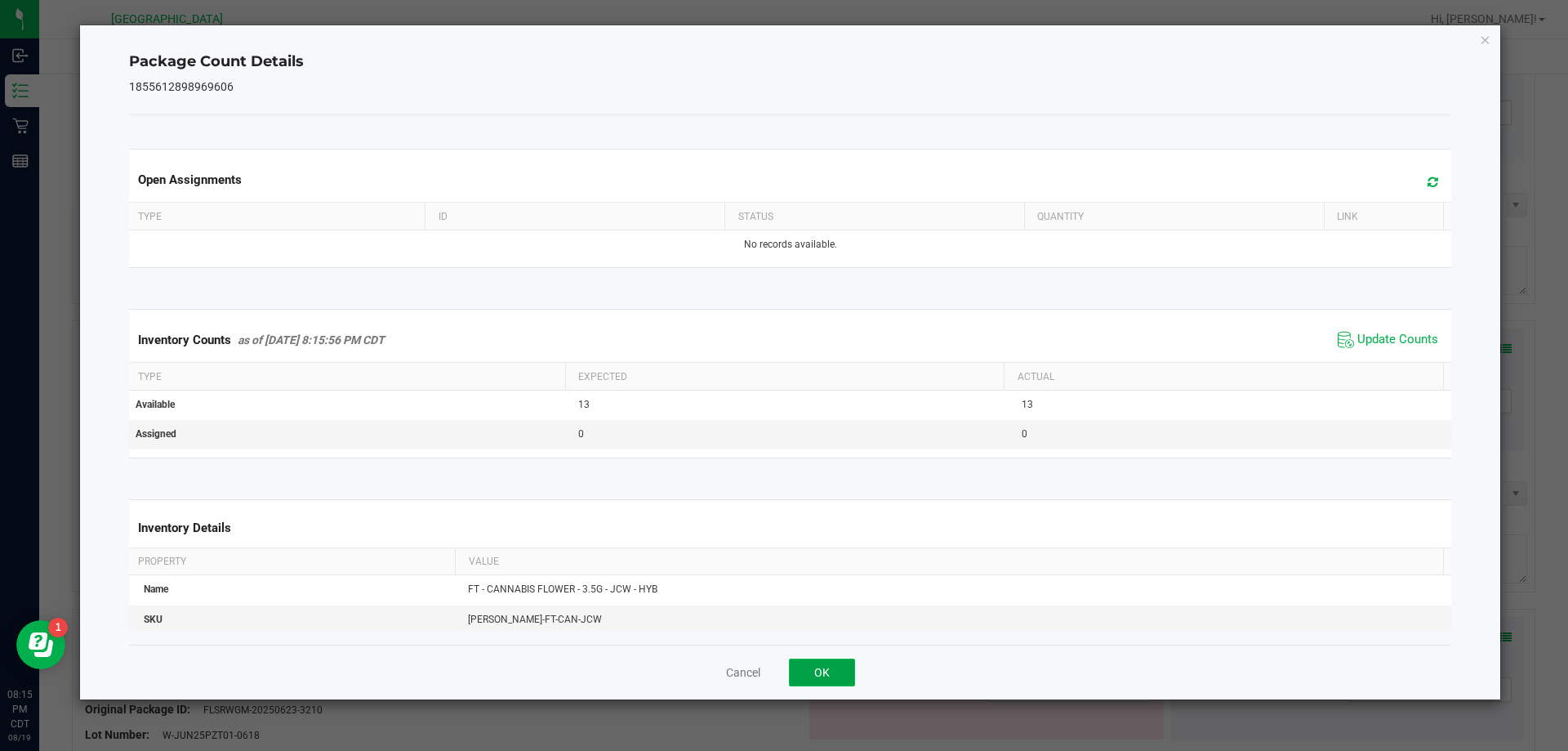
click at [837, 662] on button "OK" at bounding box center [822, 672] width 66 height 28
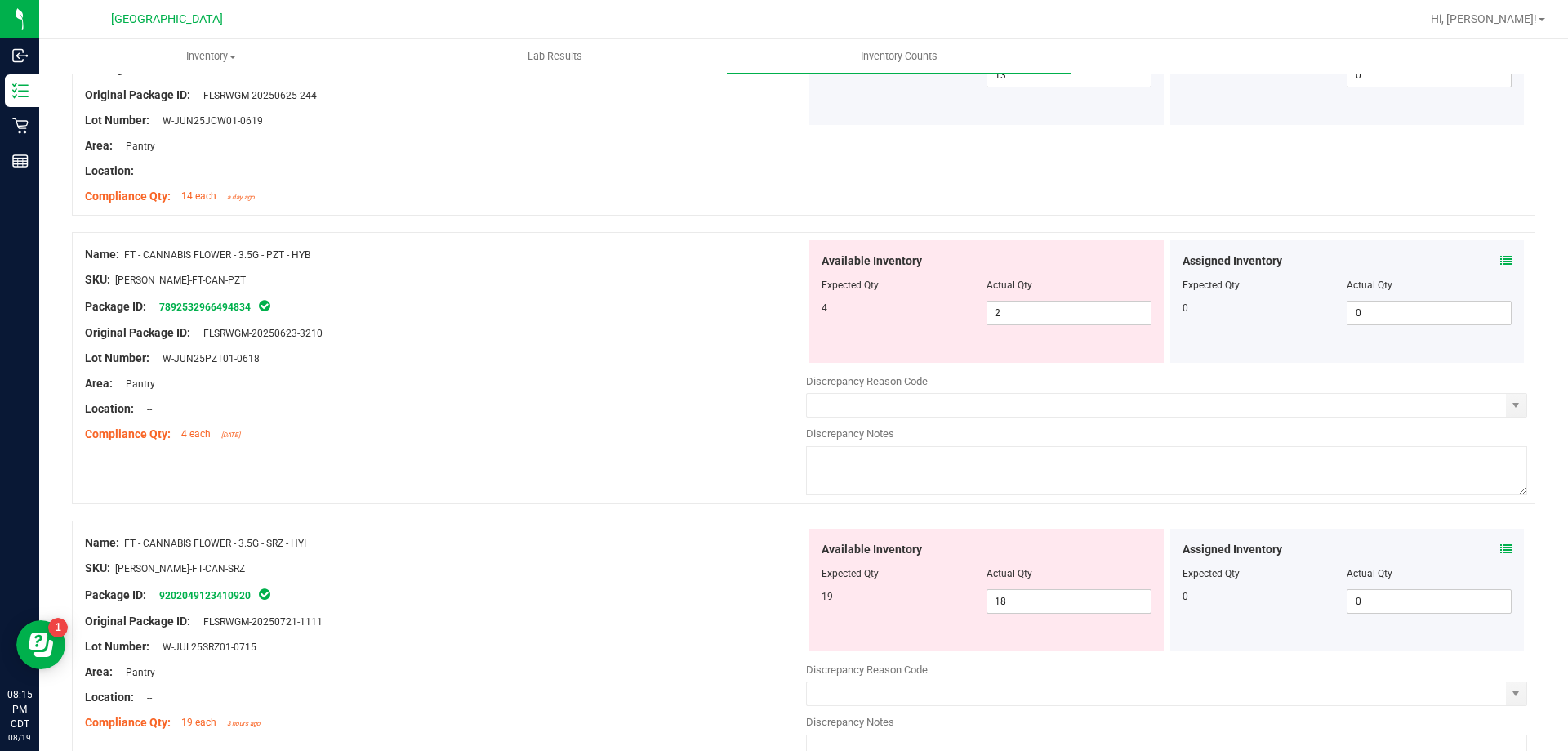
scroll to position [4821, 0]
click at [1500, 263] on icon at bounding box center [1506, 260] width 12 height 12
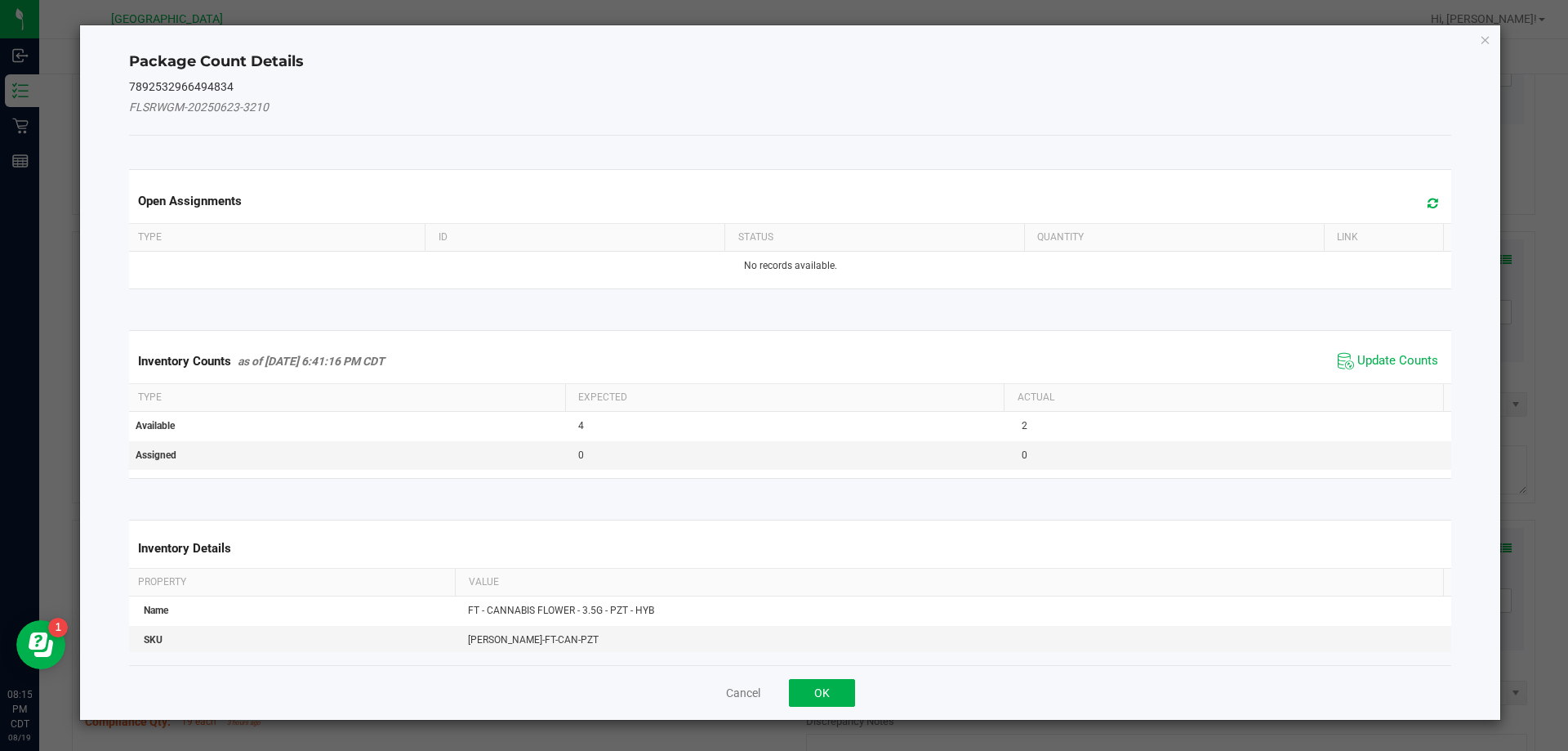
click at [1409, 350] on span "Update Counts" at bounding box center [1388, 361] width 108 height 25
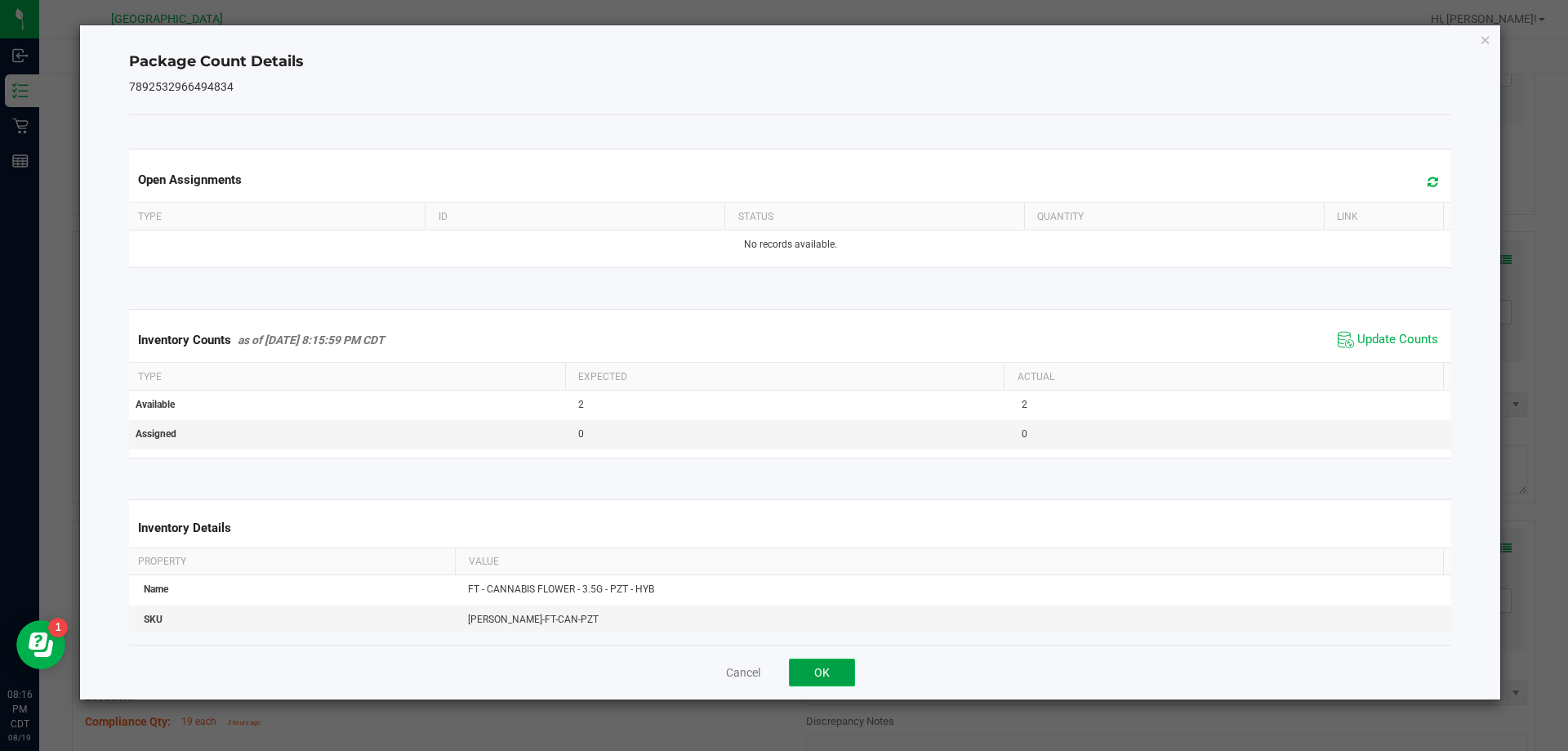
click at [817, 672] on button "OK" at bounding box center [822, 672] width 66 height 28
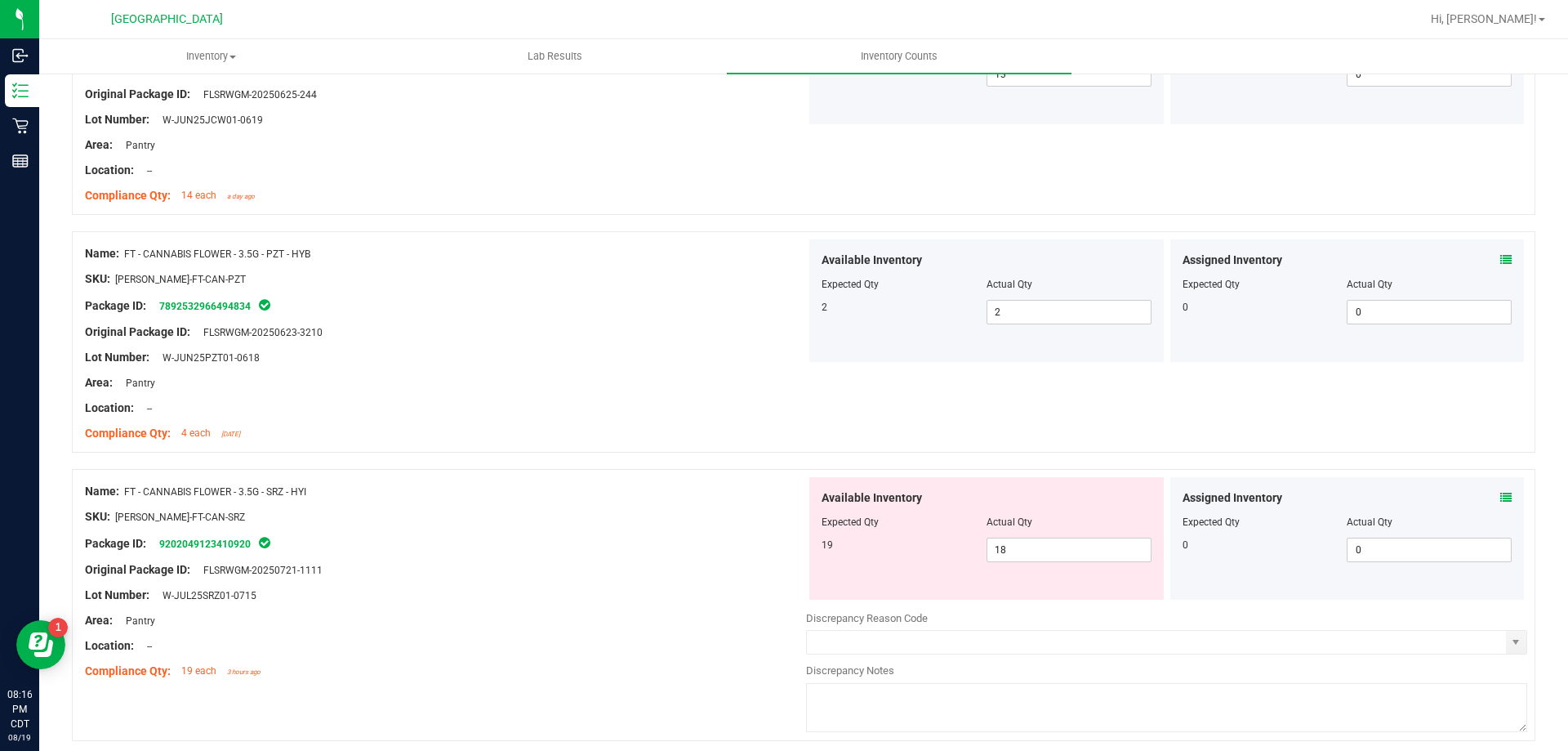
click at [1487, 492] on div "Assigned Inventory" at bounding box center [1347, 498] width 330 height 17
click at [1500, 495] on icon at bounding box center [1506, 498] width 12 height 12
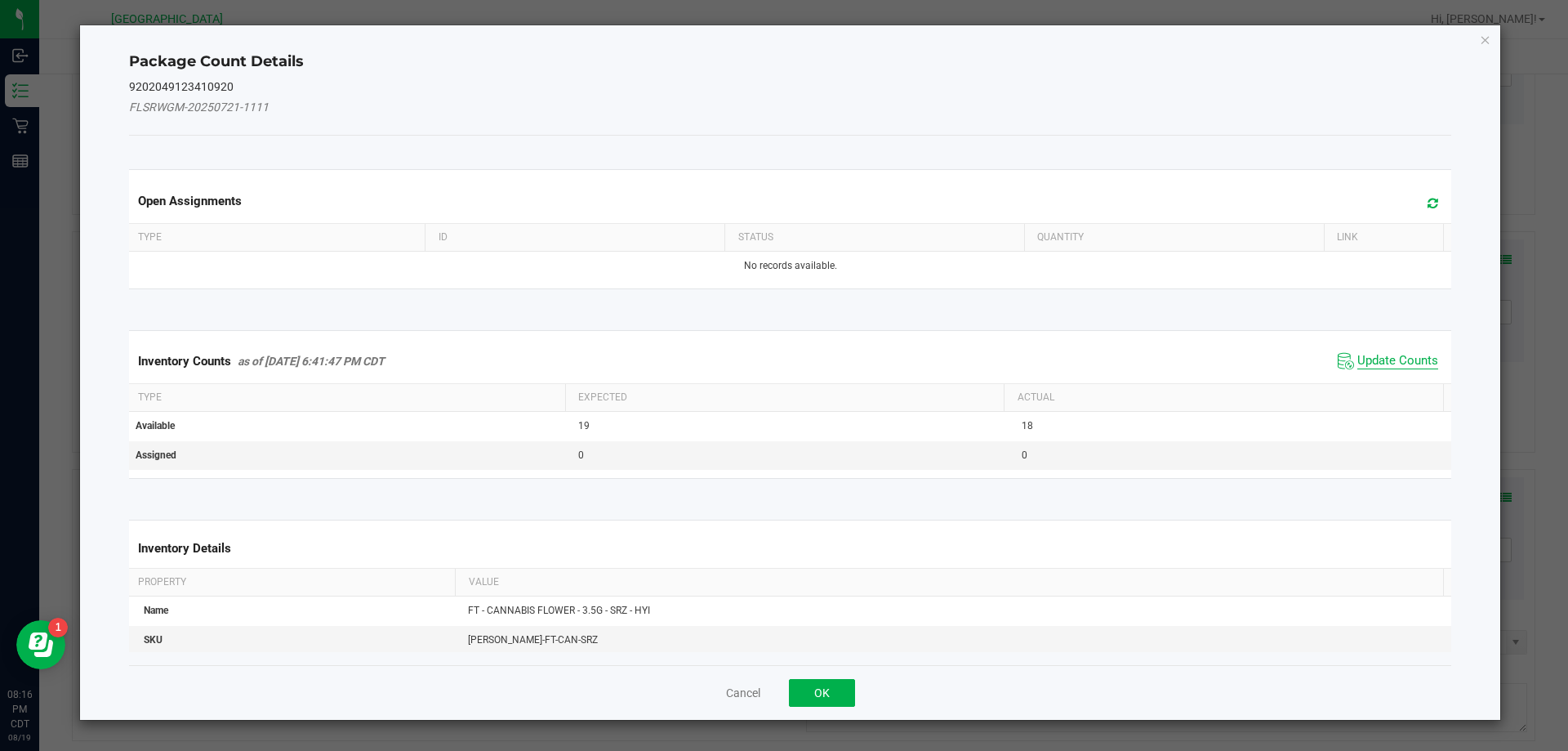
click at [1360, 362] on span "Update Counts" at bounding box center [1398, 360] width 81 height 16
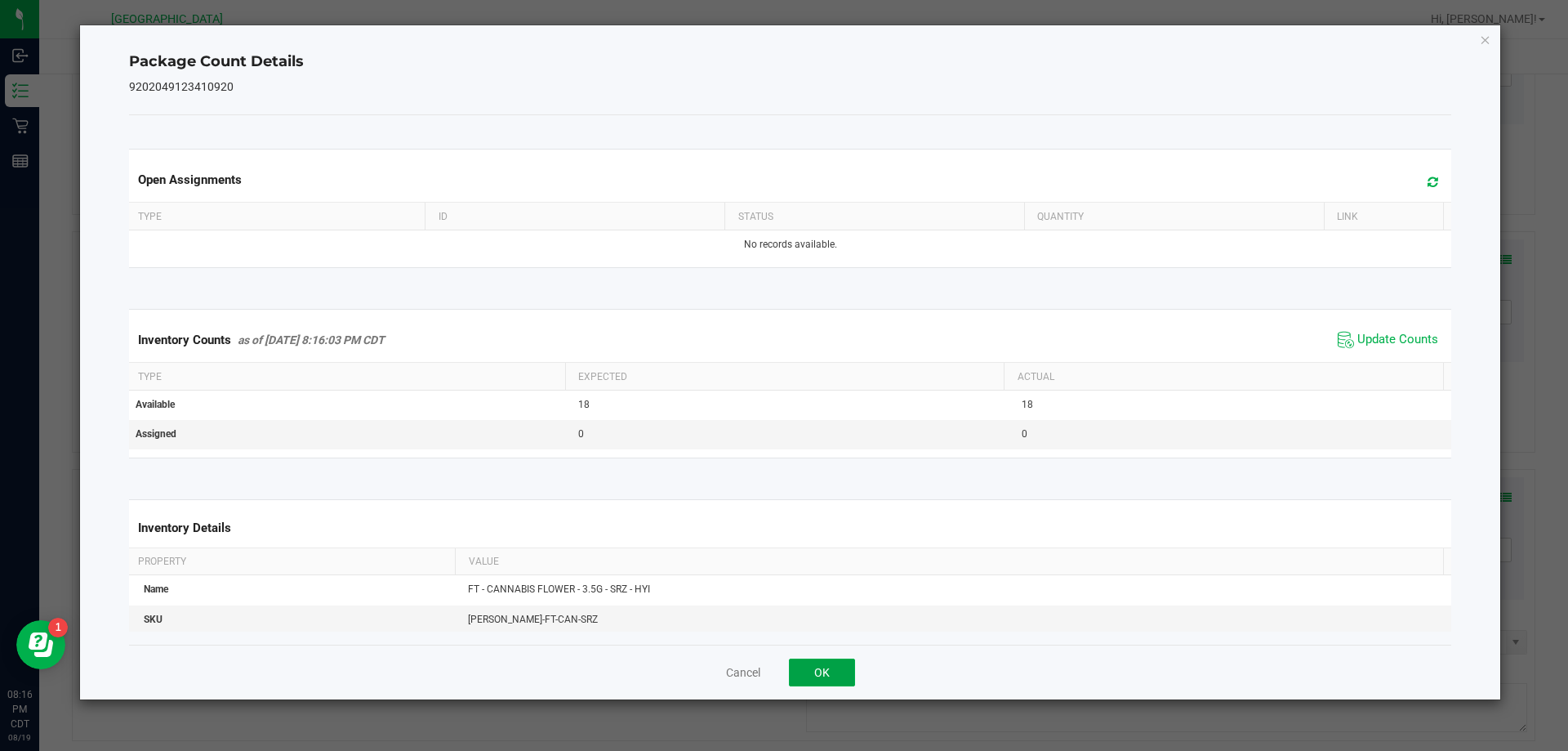
click at [830, 663] on button "OK" at bounding box center [822, 672] width 66 height 28
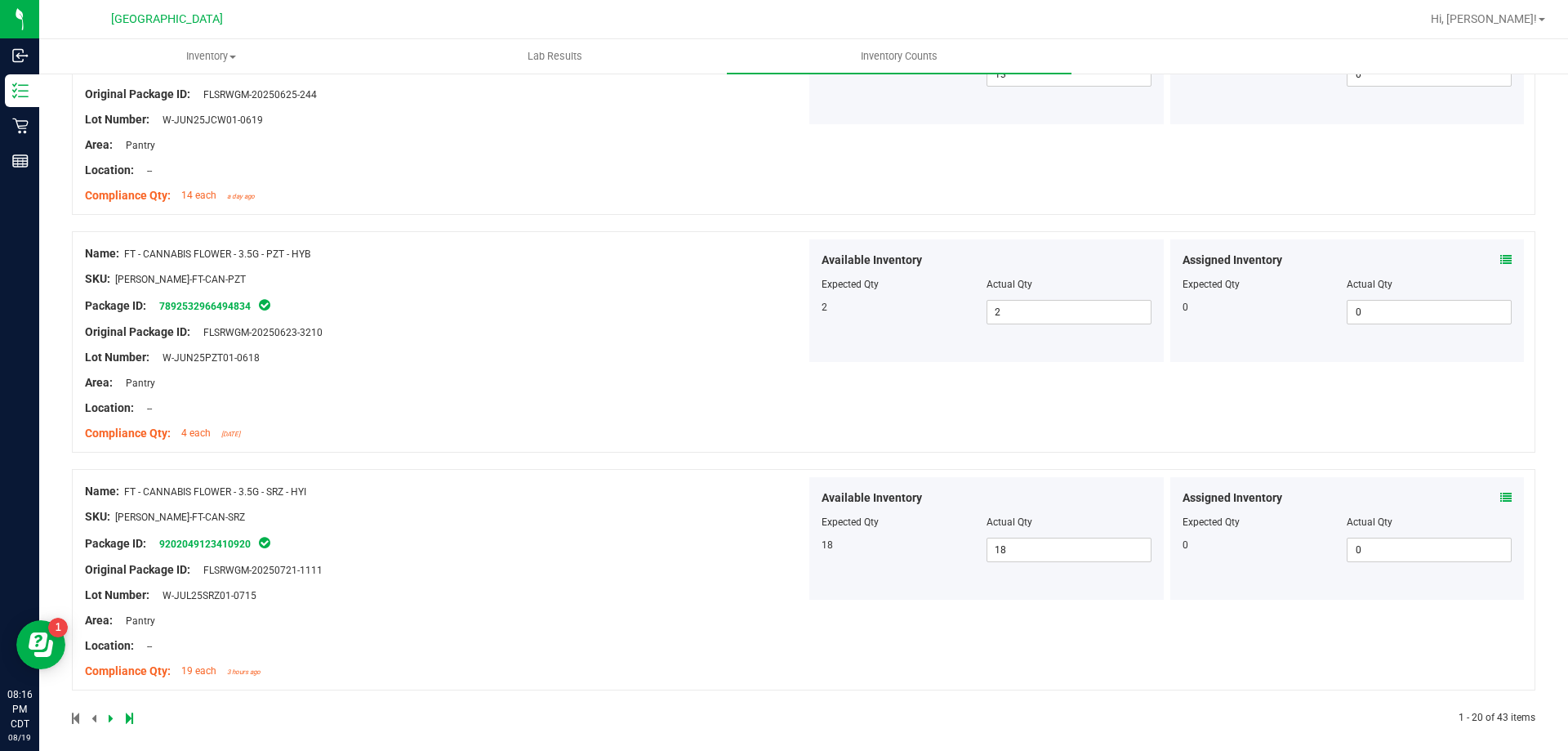
scroll to position [4832, 0]
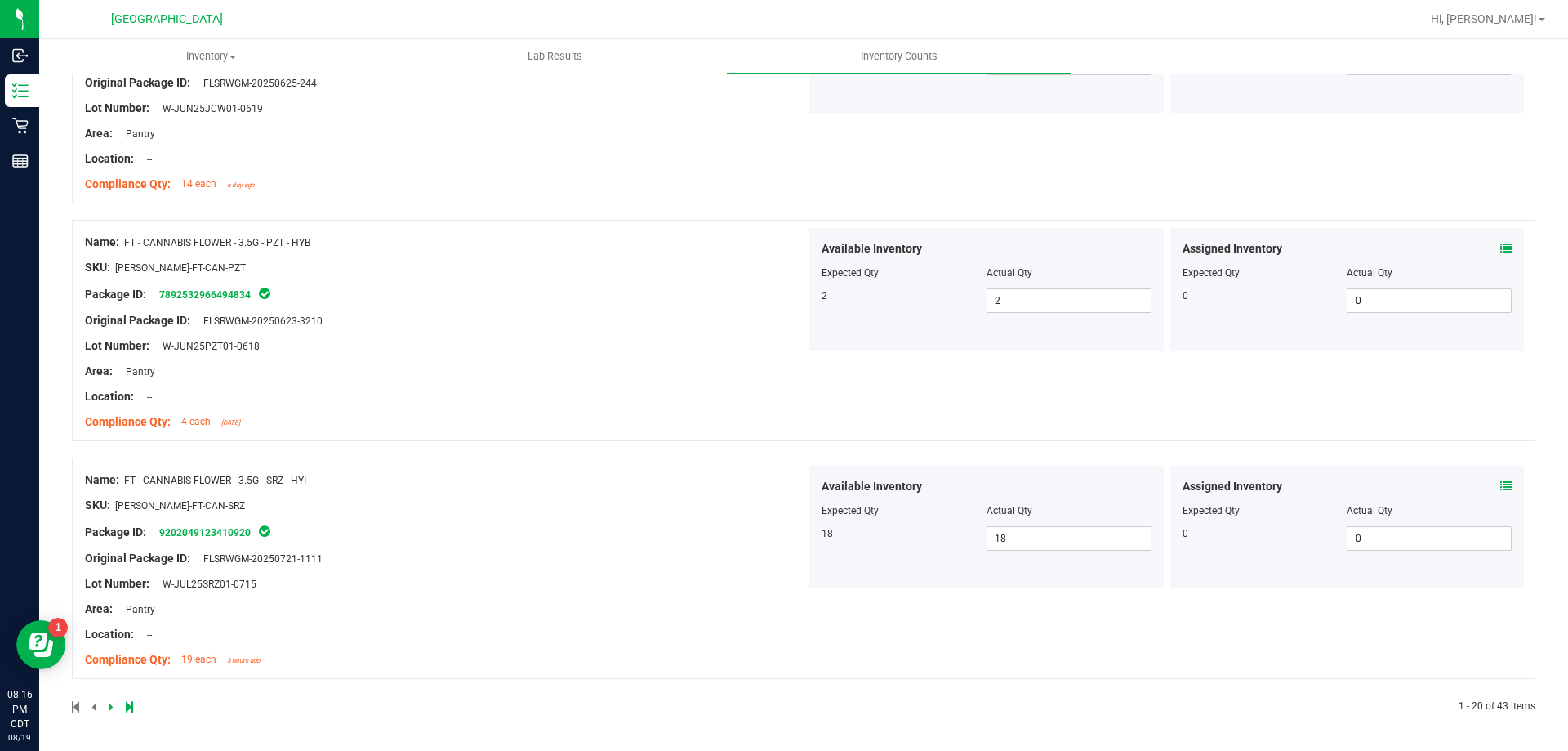
click at [108, 709] on icon at bounding box center [111, 707] width 5 height 10
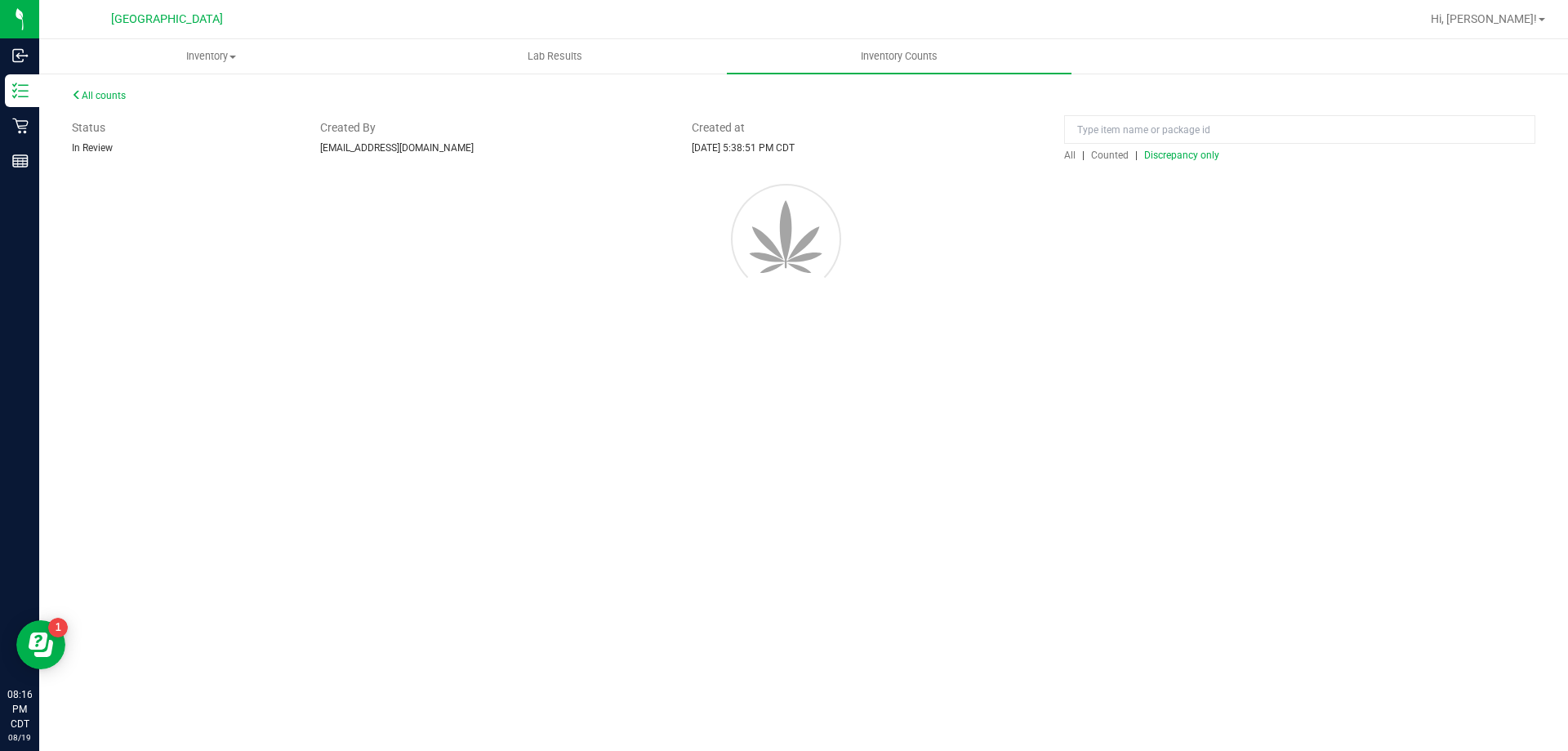
scroll to position [0, 0]
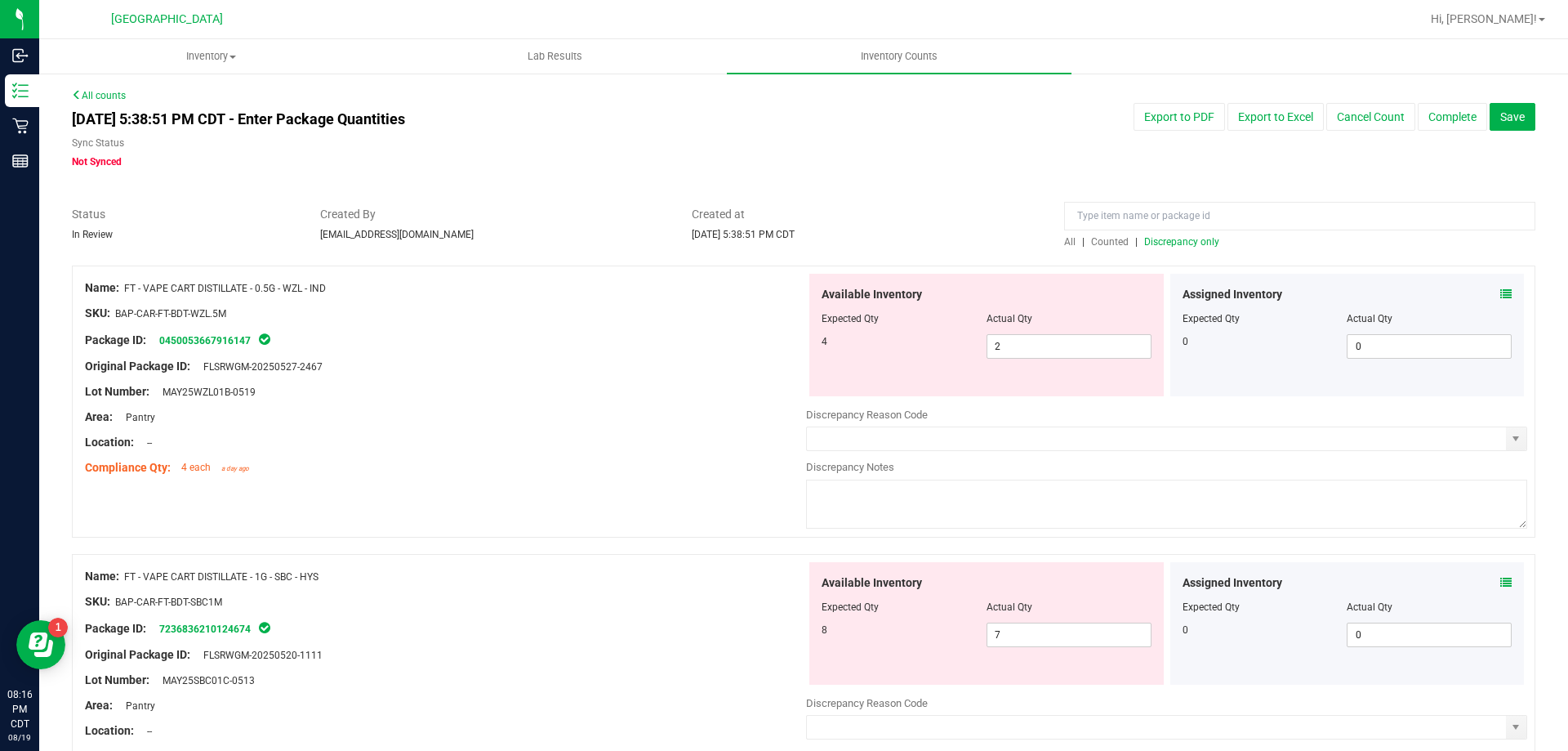
click at [1500, 293] on icon at bounding box center [1506, 294] width 12 height 12
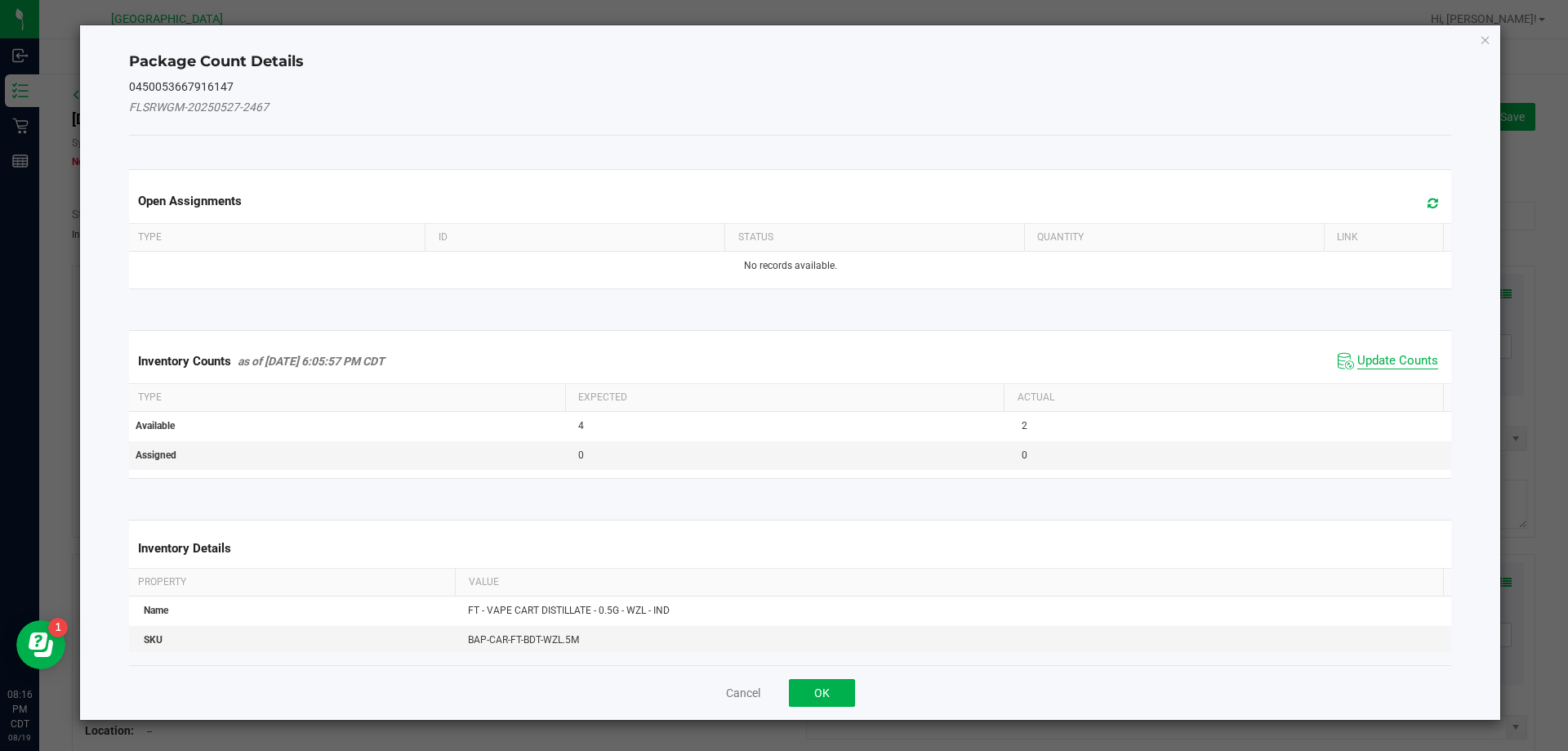
click at [1384, 367] on span "Update Counts" at bounding box center [1398, 360] width 81 height 16
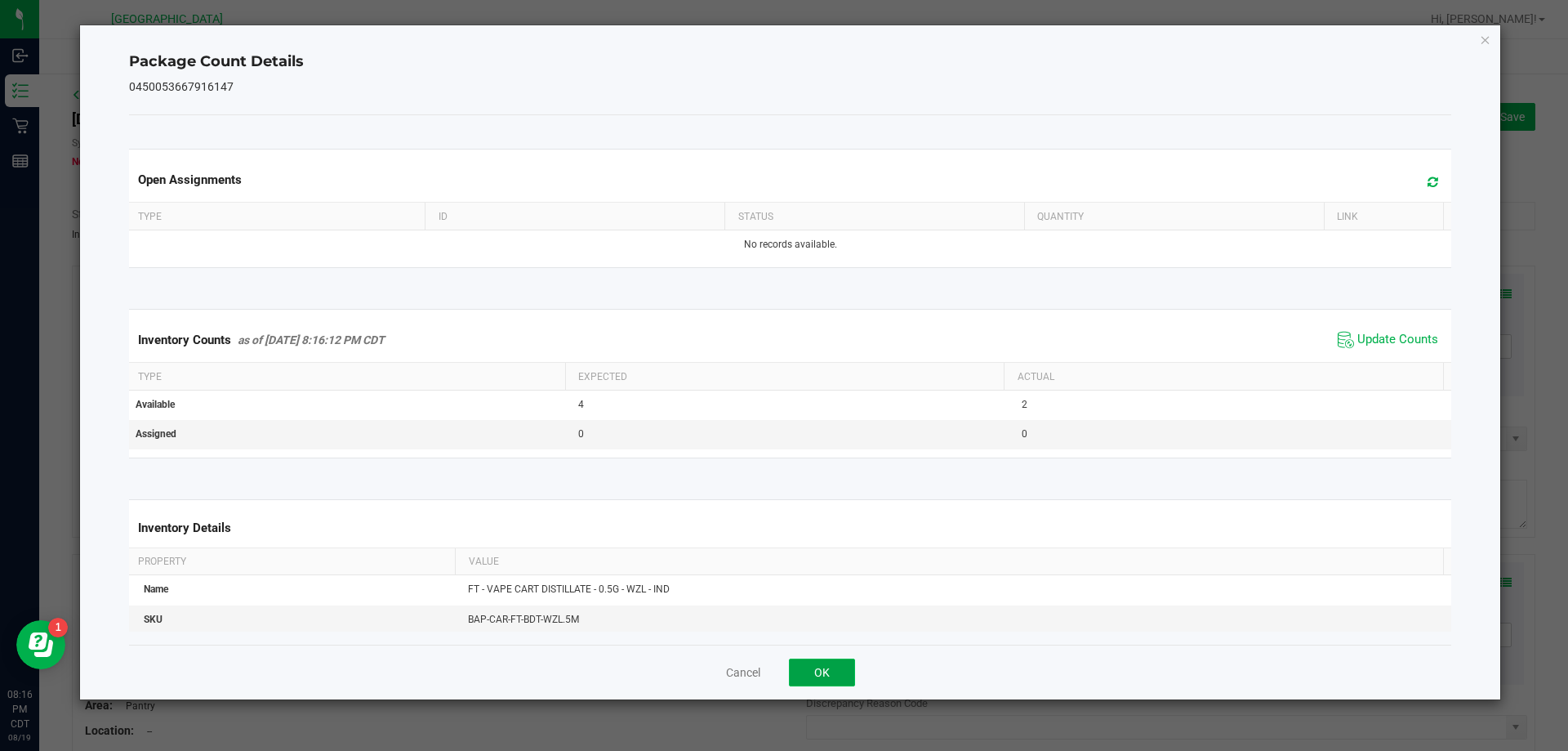
click at [841, 672] on button "OK" at bounding box center [822, 672] width 66 height 28
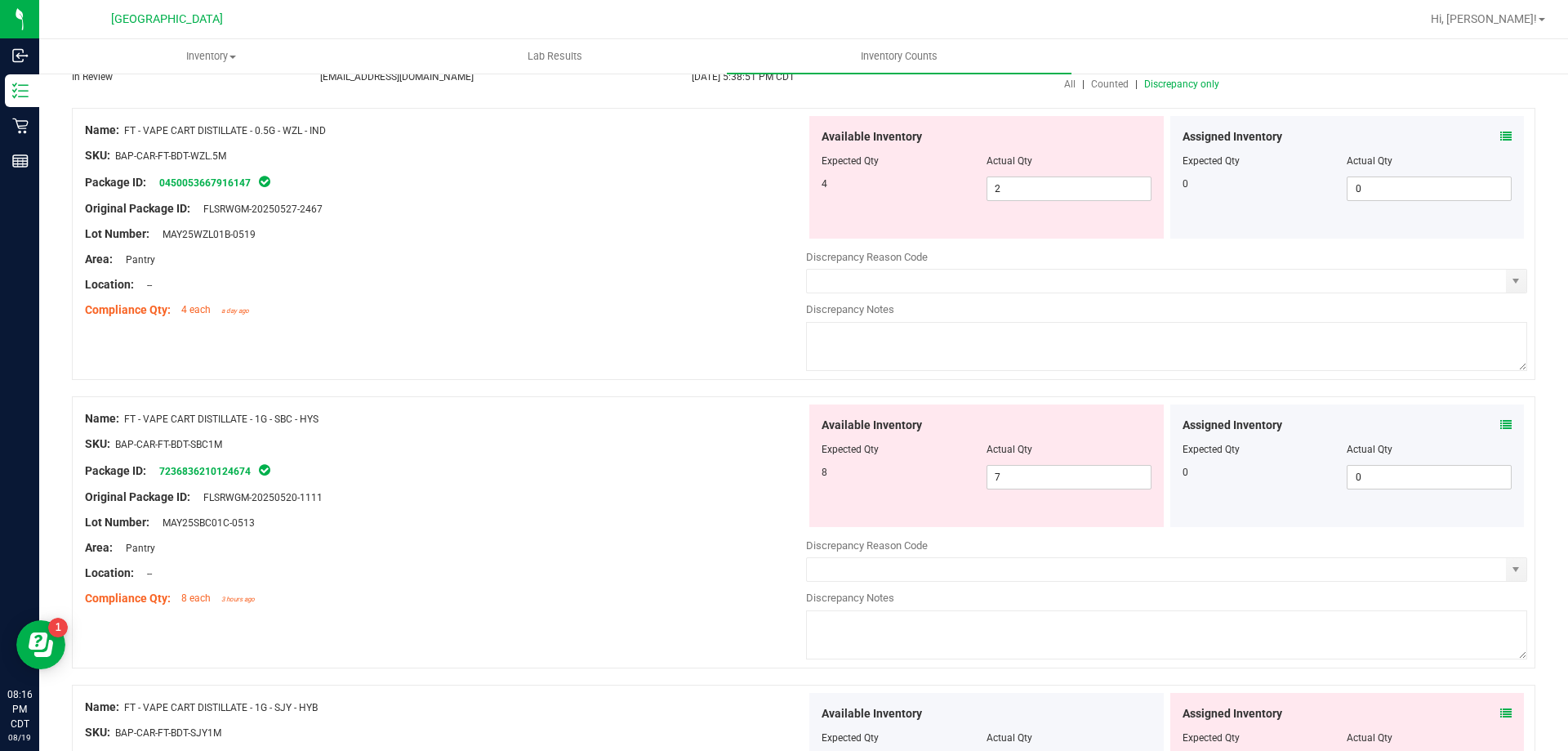
scroll to position [163, 0]
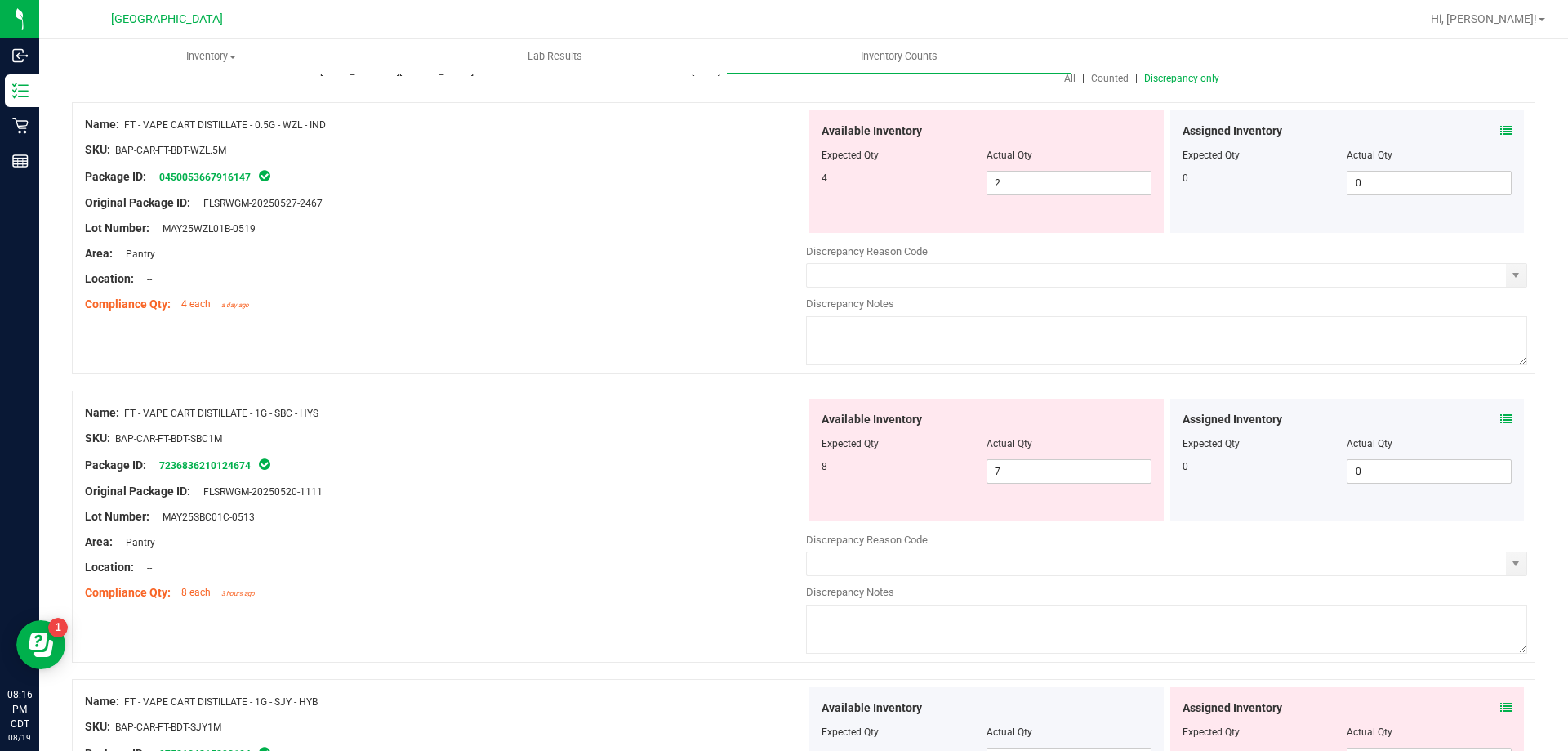
click at [1500, 422] on icon at bounding box center [1506, 419] width 12 height 12
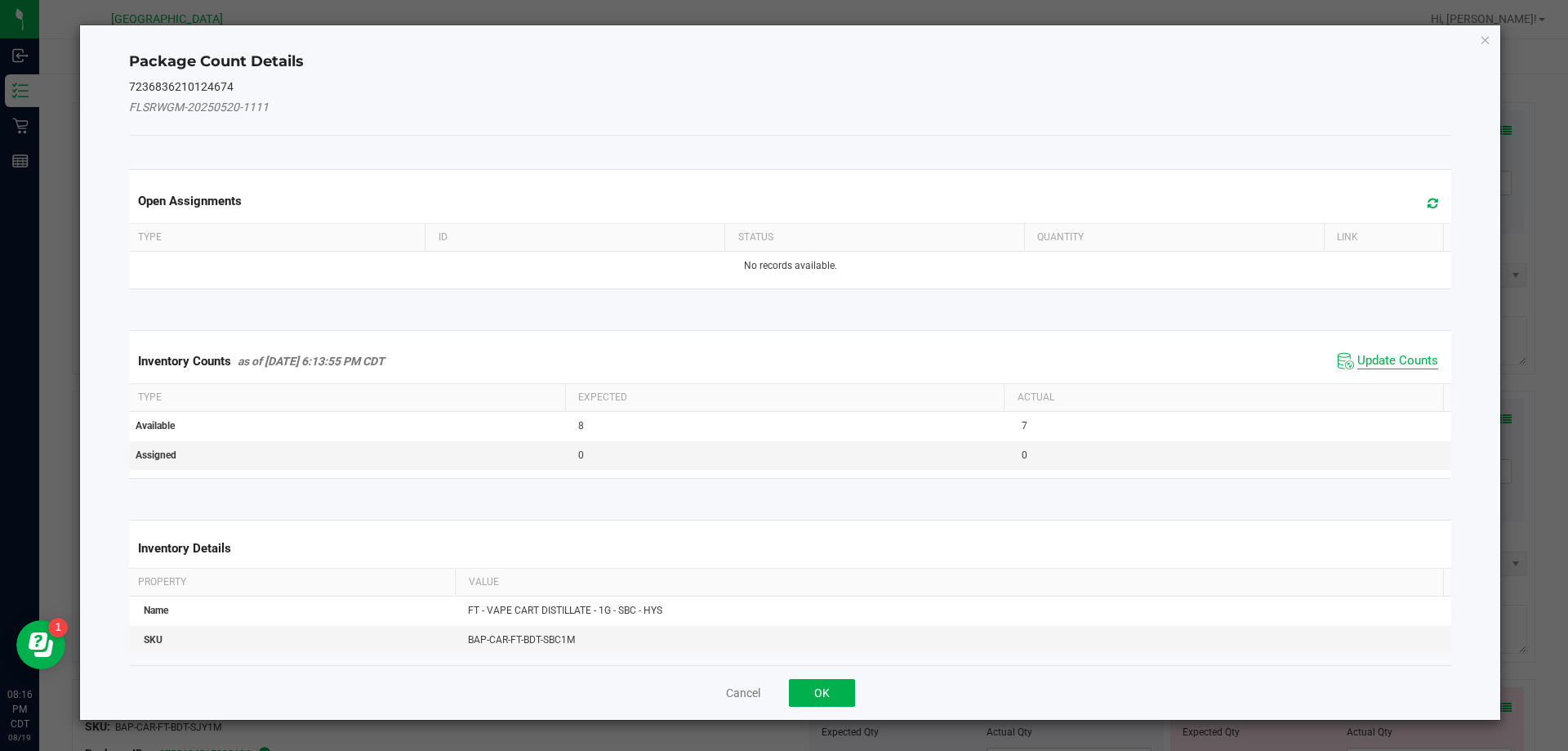
click at [1414, 364] on span "Update Counts" at bounding box center [1398, 360] width 81 height 16
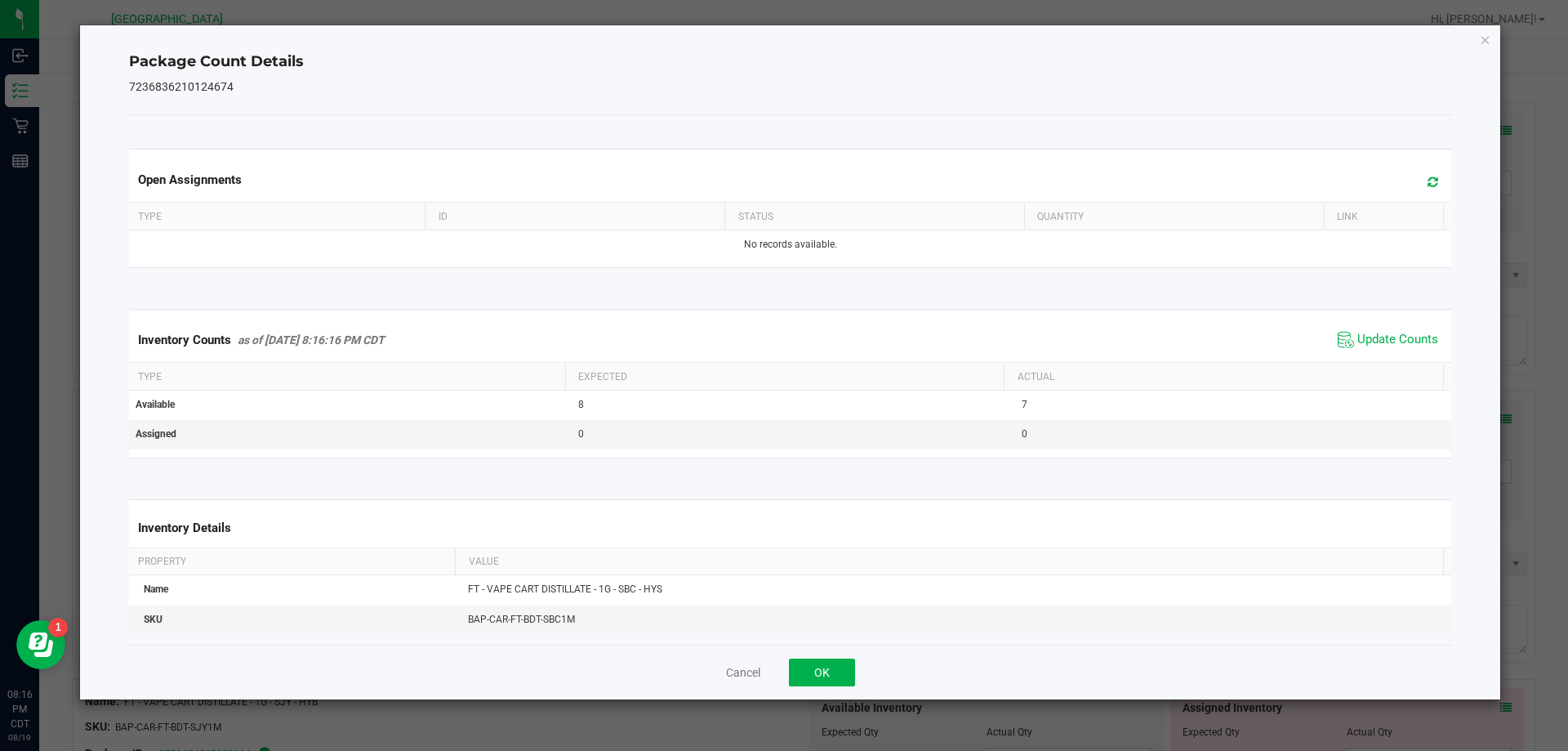
click at [827, 687] on div "Cancel OK" at bounding box center [790, 672] width 1323 height 55
click at [832, 675] on button "OK" at bounding box center [822, 672] width 66 height 28
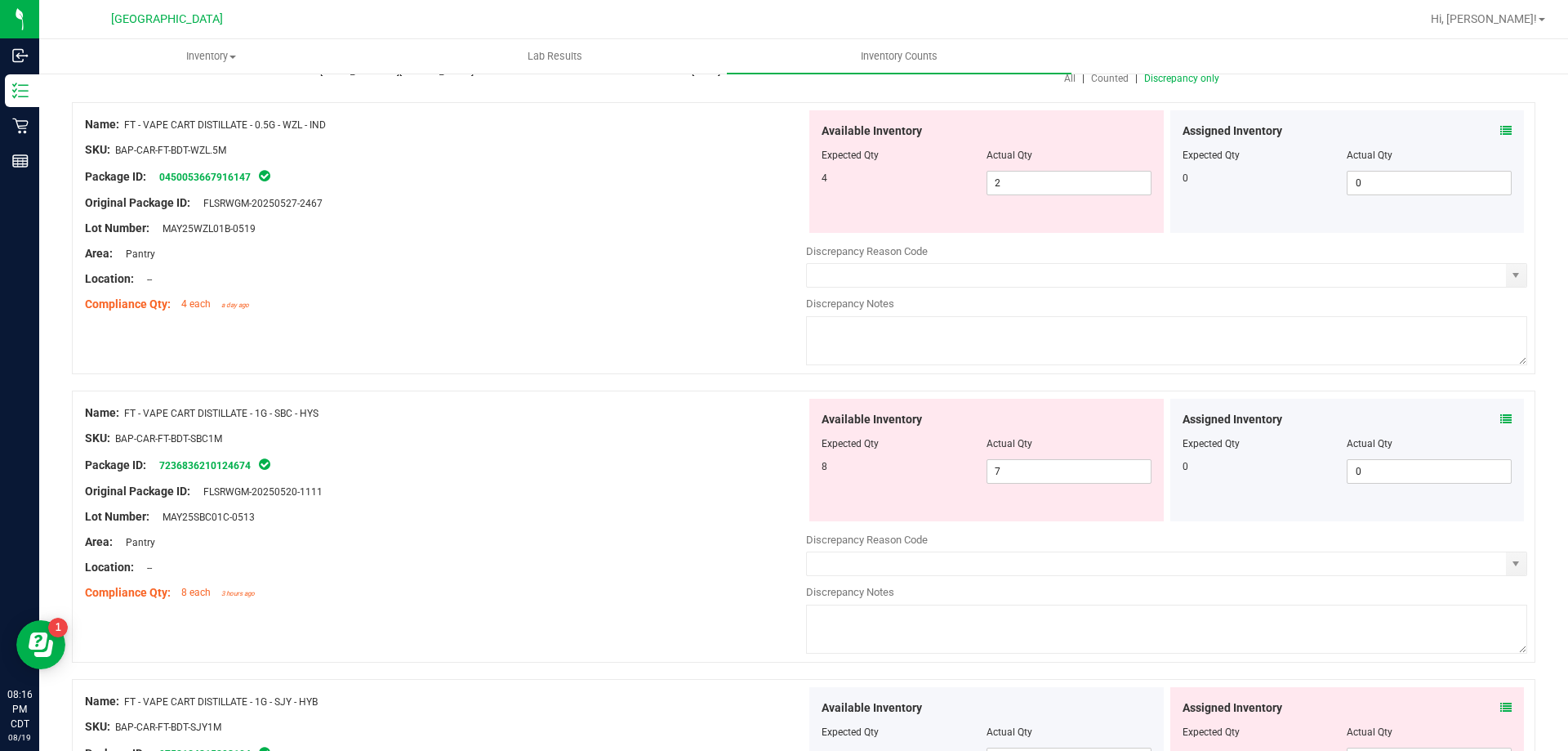
scroll to position [326, 0]
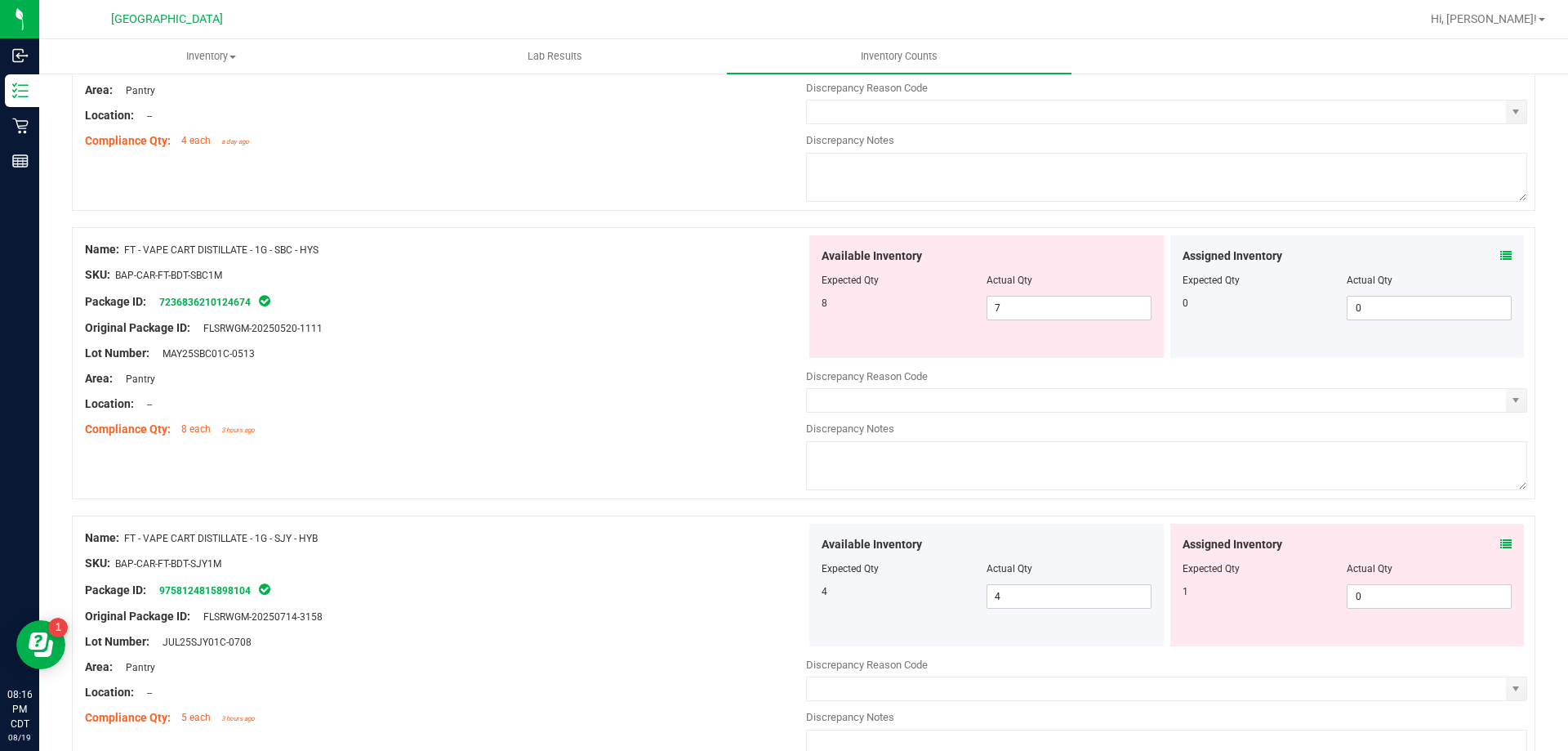
click at [1500, 539] on icon at bounding box center [1506, 545] width 12 height 12
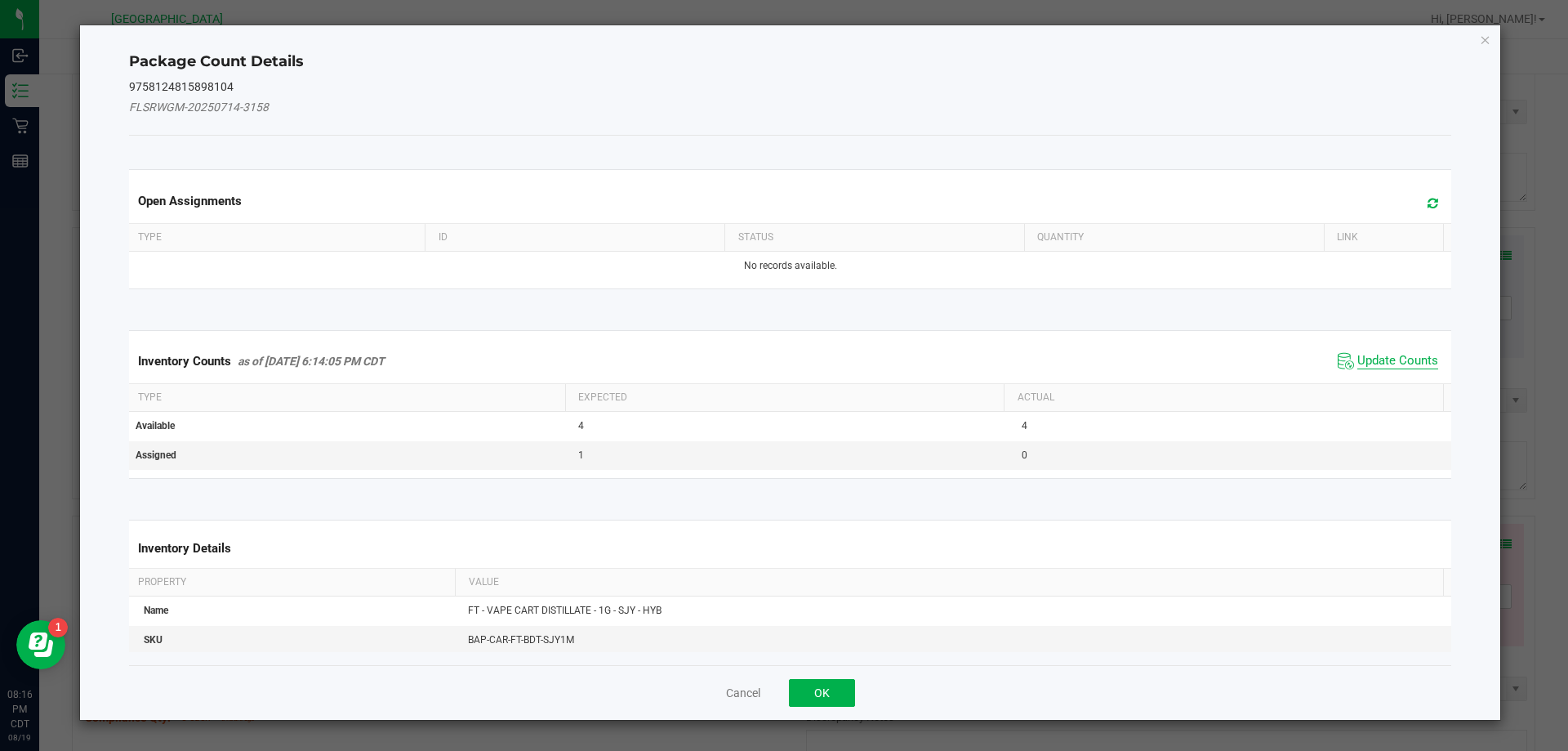
click at [1397, 368] on span "Update Counts" at bounding box center [1398, 360] width 81 height 16
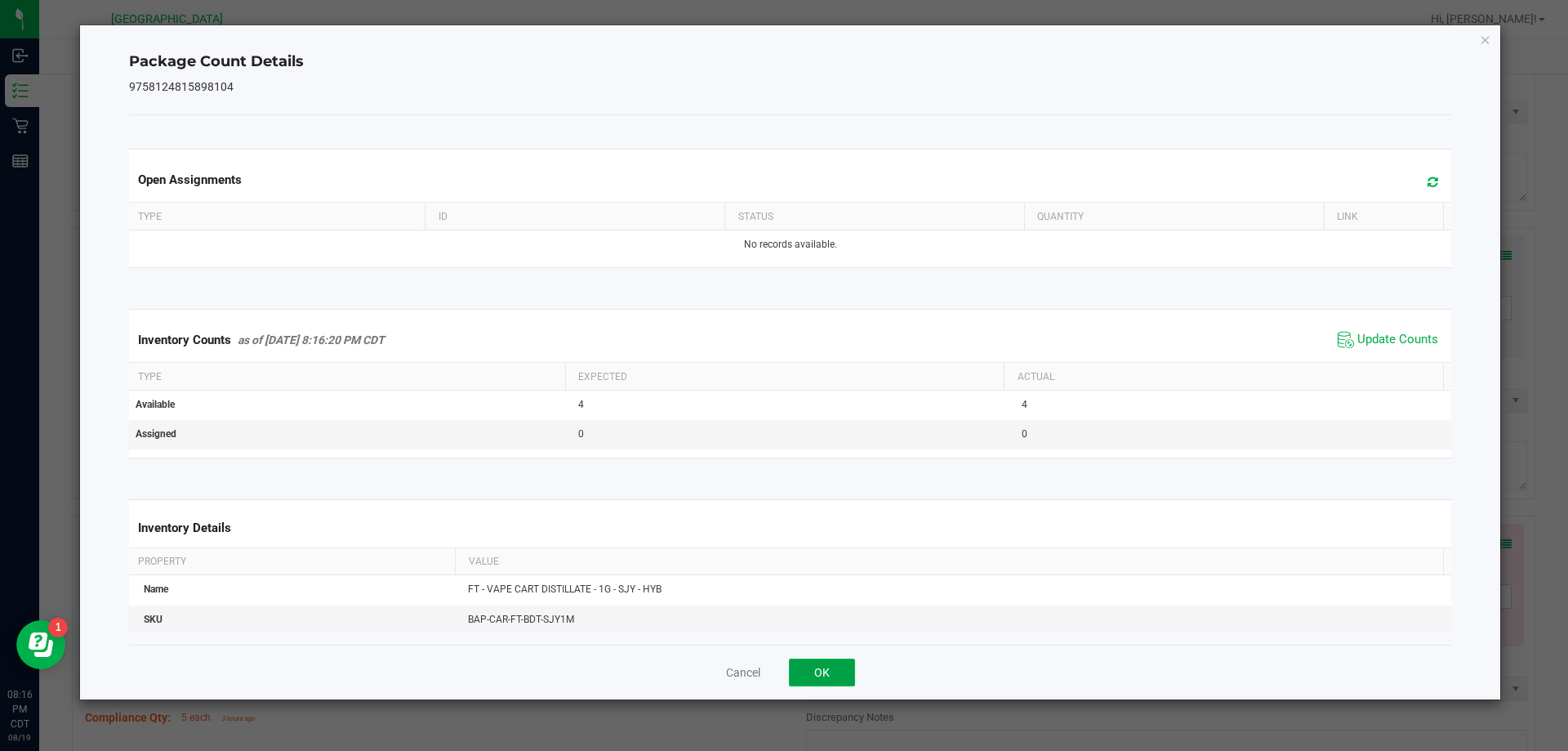
click at [798, 678] on button "OK" at bounding box center [822, 672] width 66 height 28
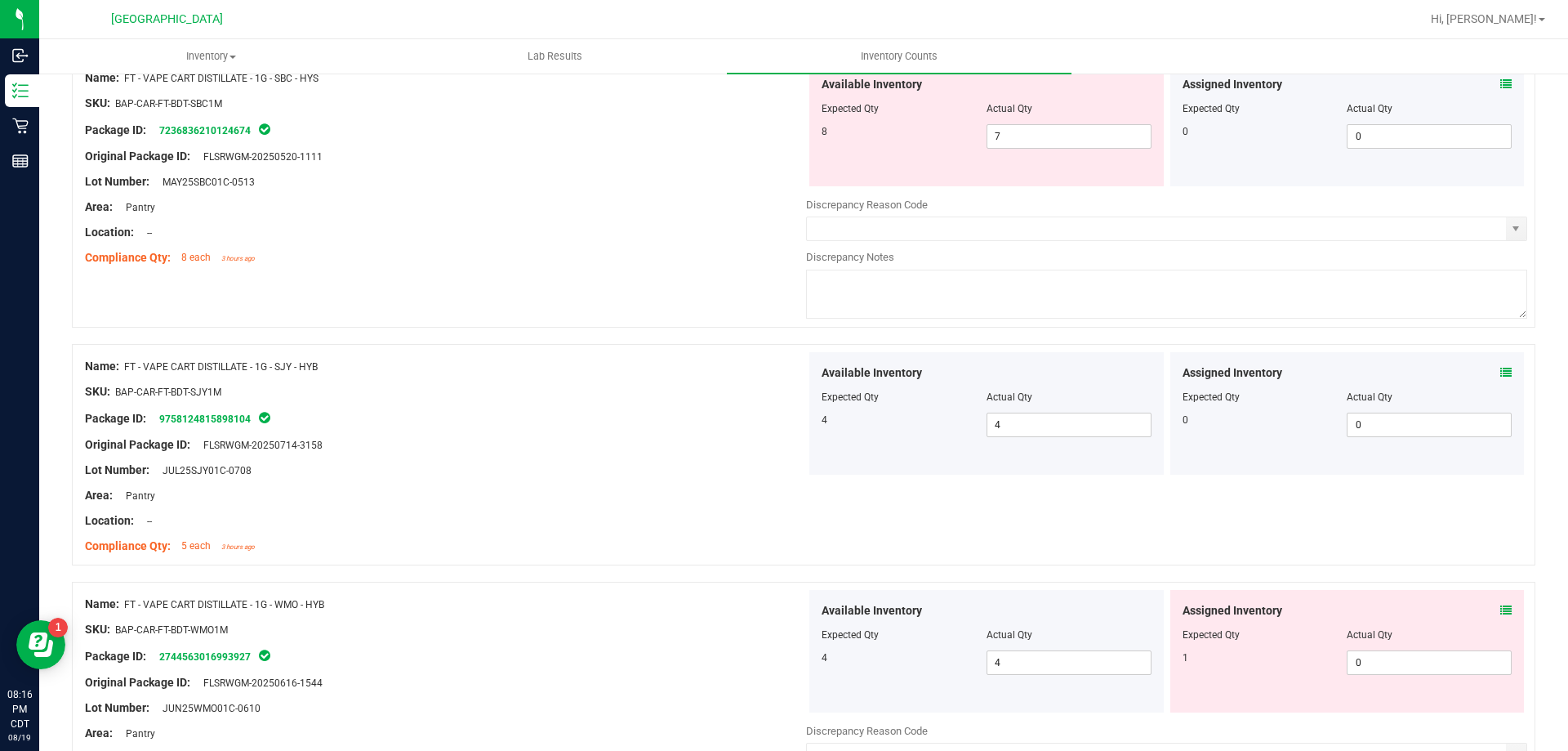
scroll to position [572, 0]
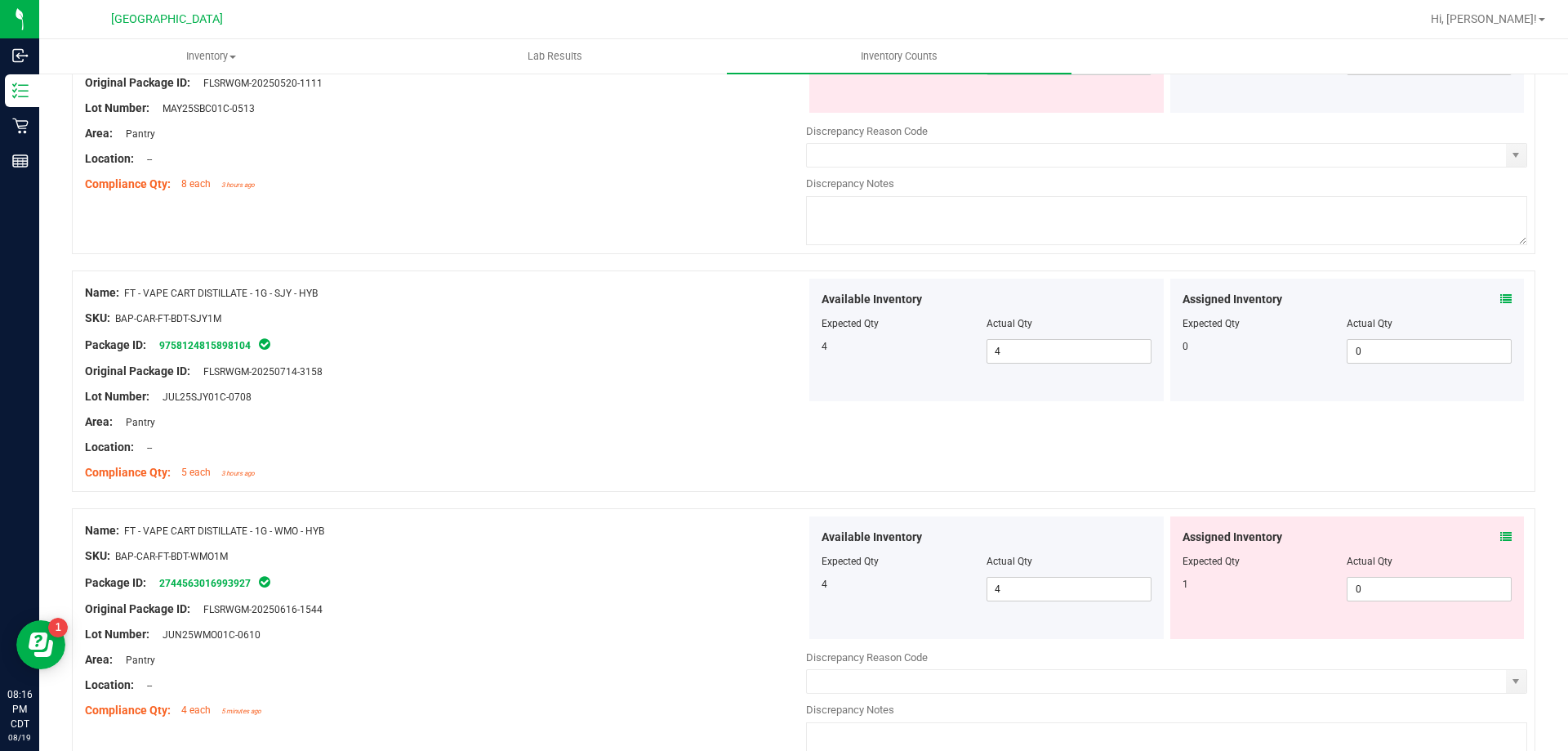
click at [1500, 536] on icon at bounding box center [1506, 537] width 12 height 12
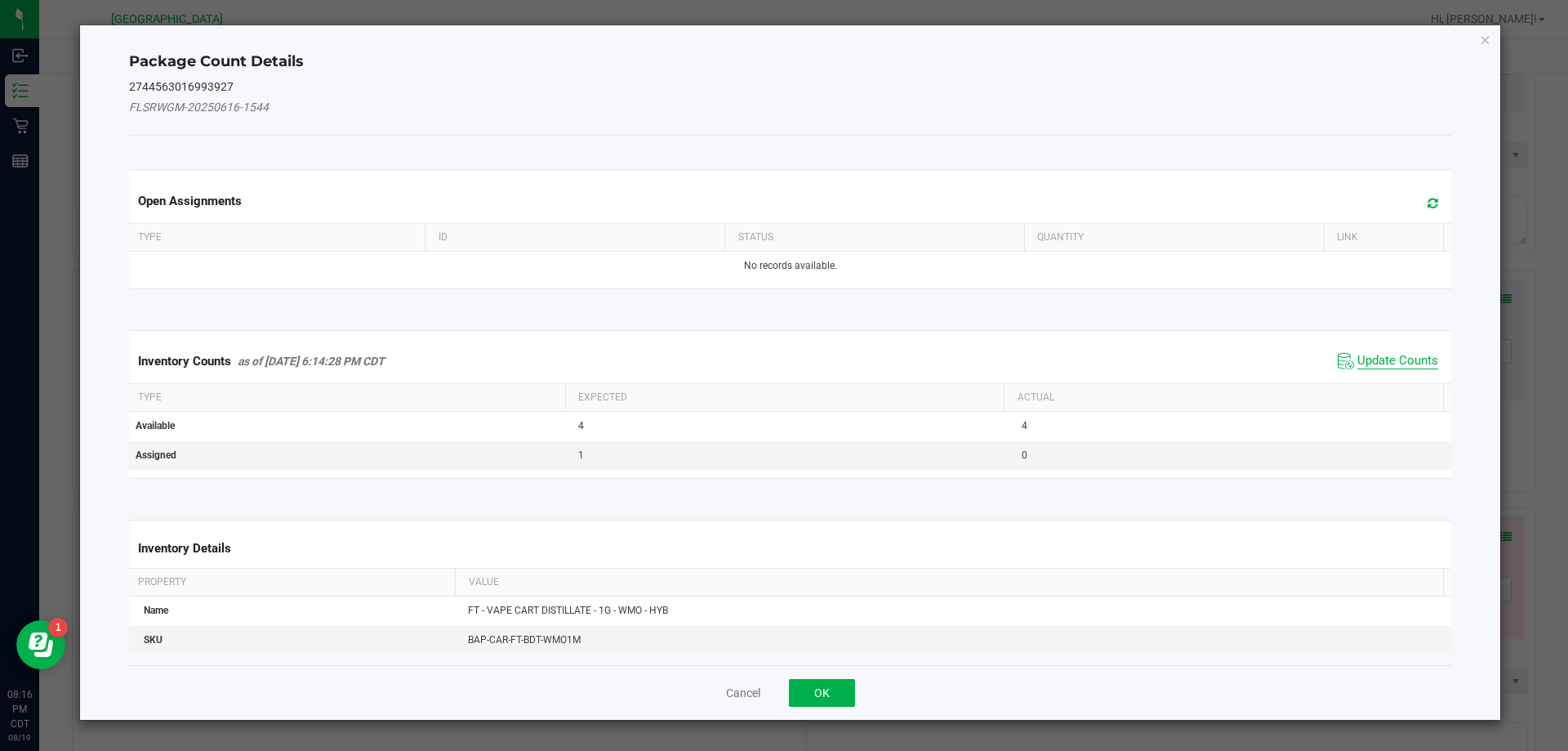
click at [1358, 360] on span "Update Counts" at bounding box center [1398, 360] width 81 height 16
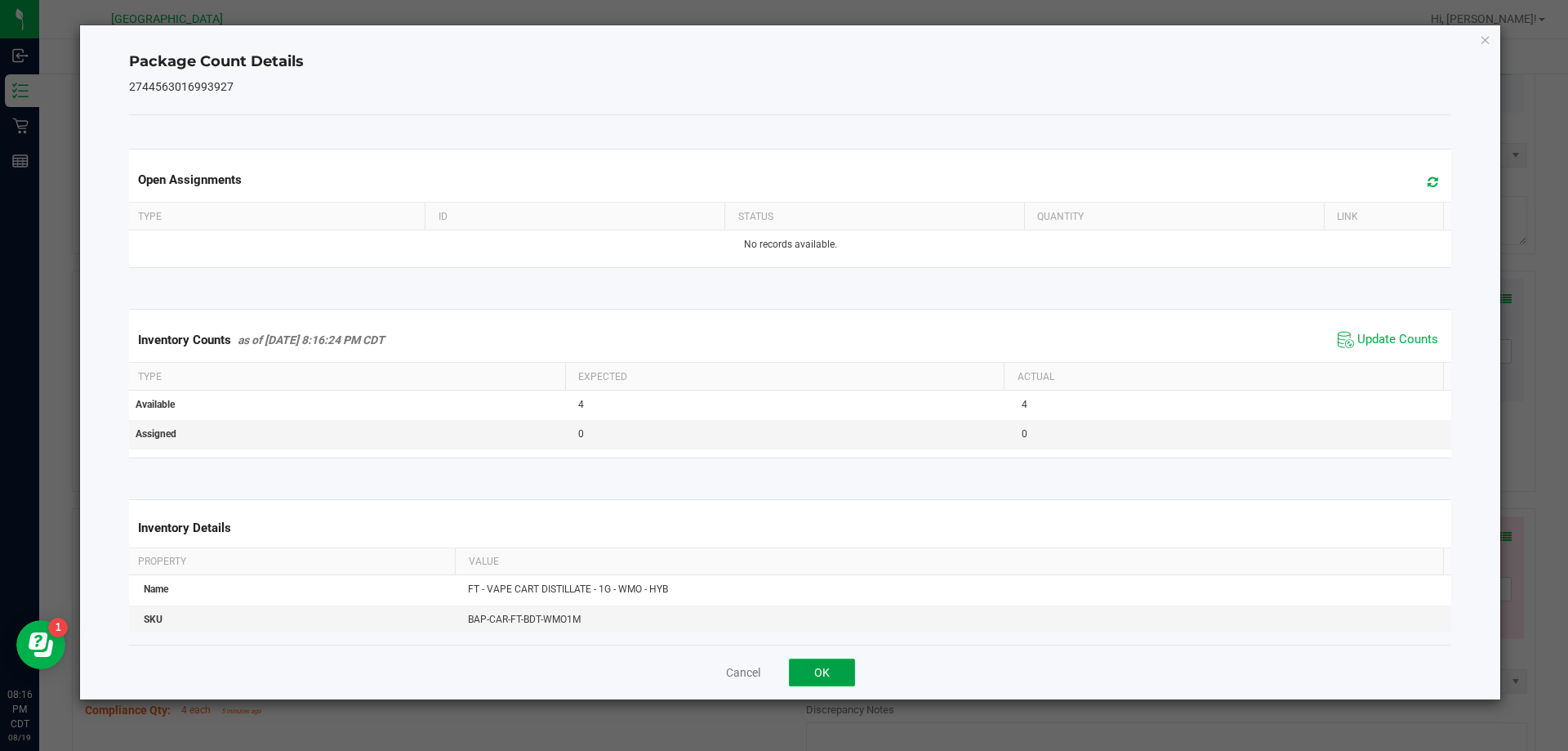
click at [842, 674] on button "OK" at bounding box center [822, 672] width 66 height 28
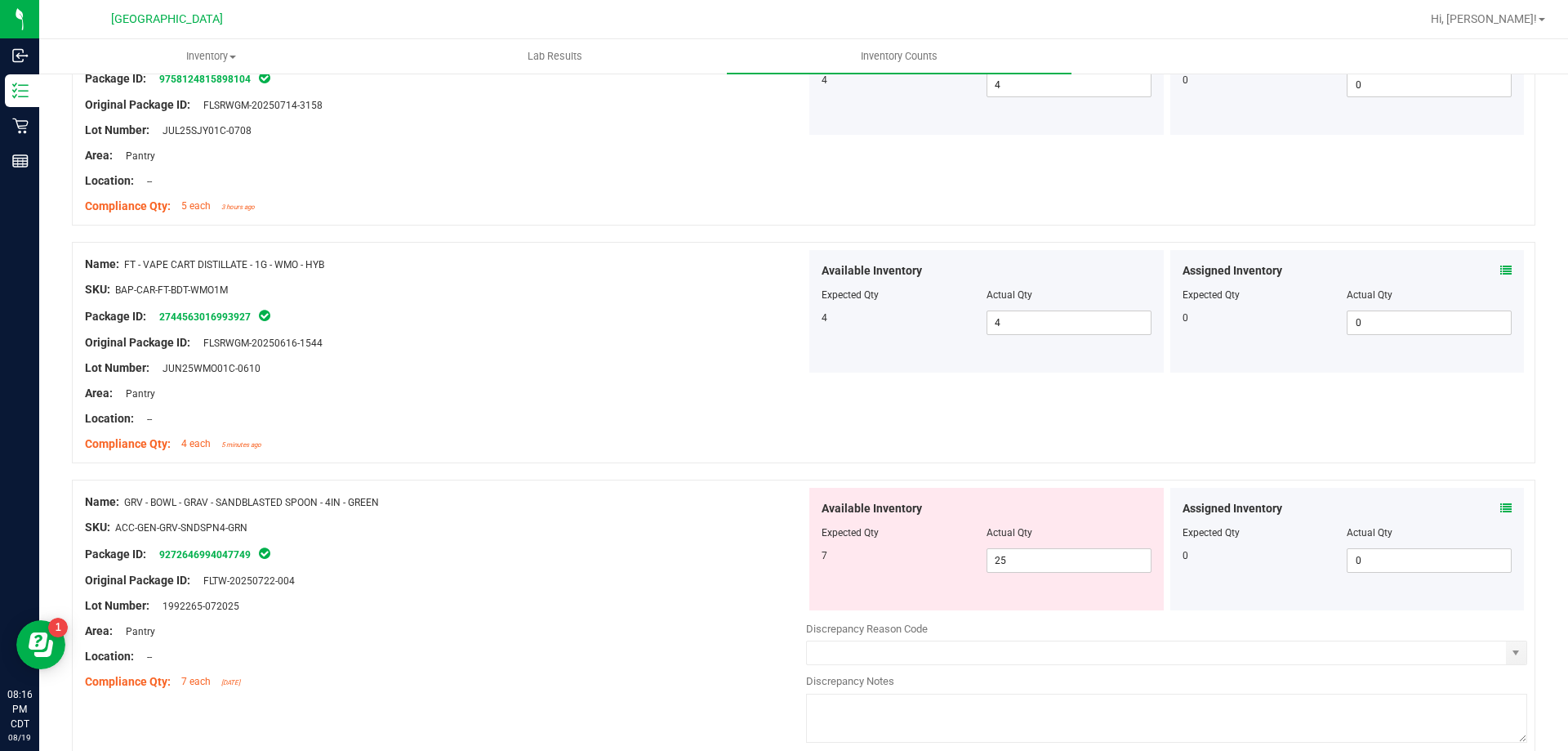
scroll to position [1144, 0]
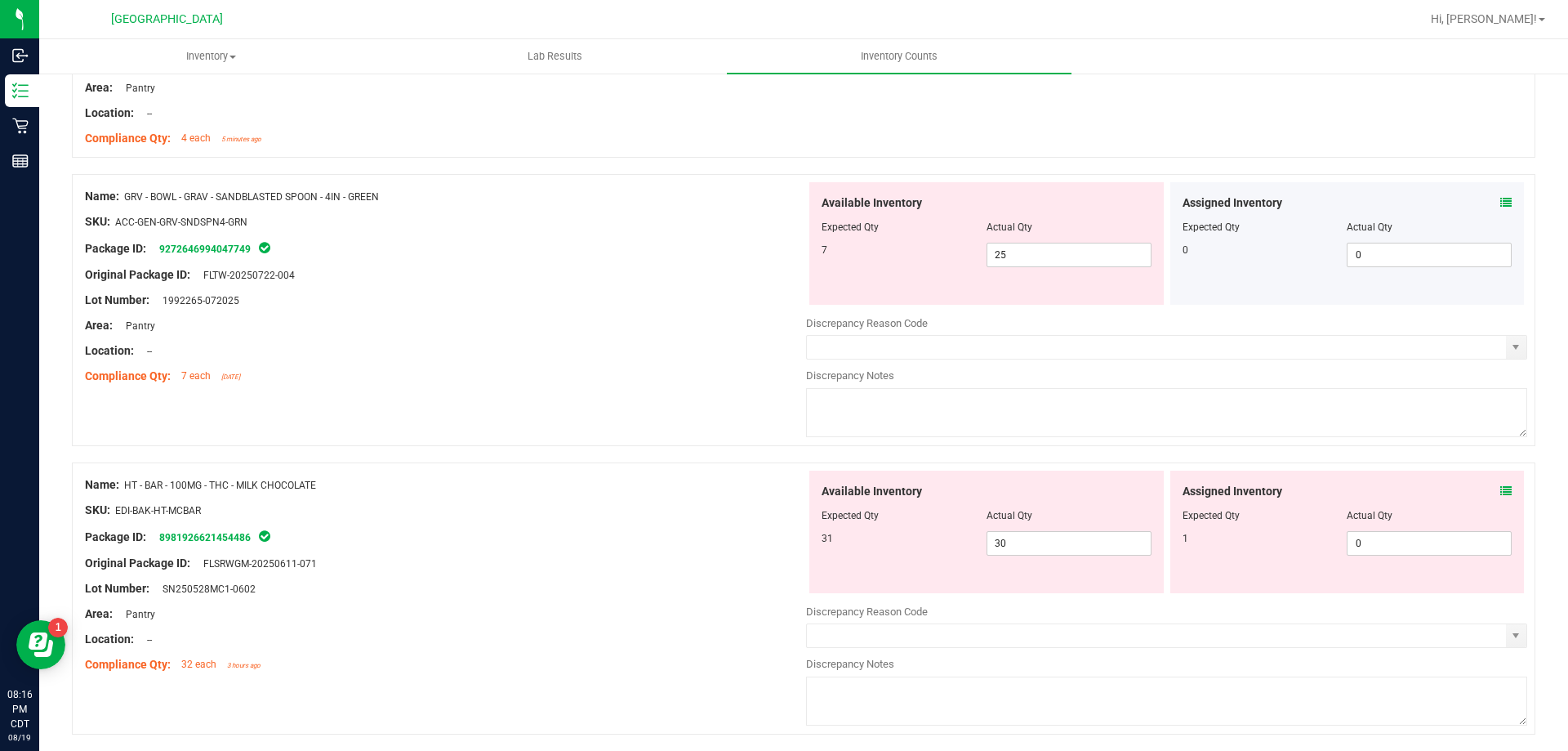
click at [1500, 200] on icon at bounding box center [1506, 203] width 12 height 12
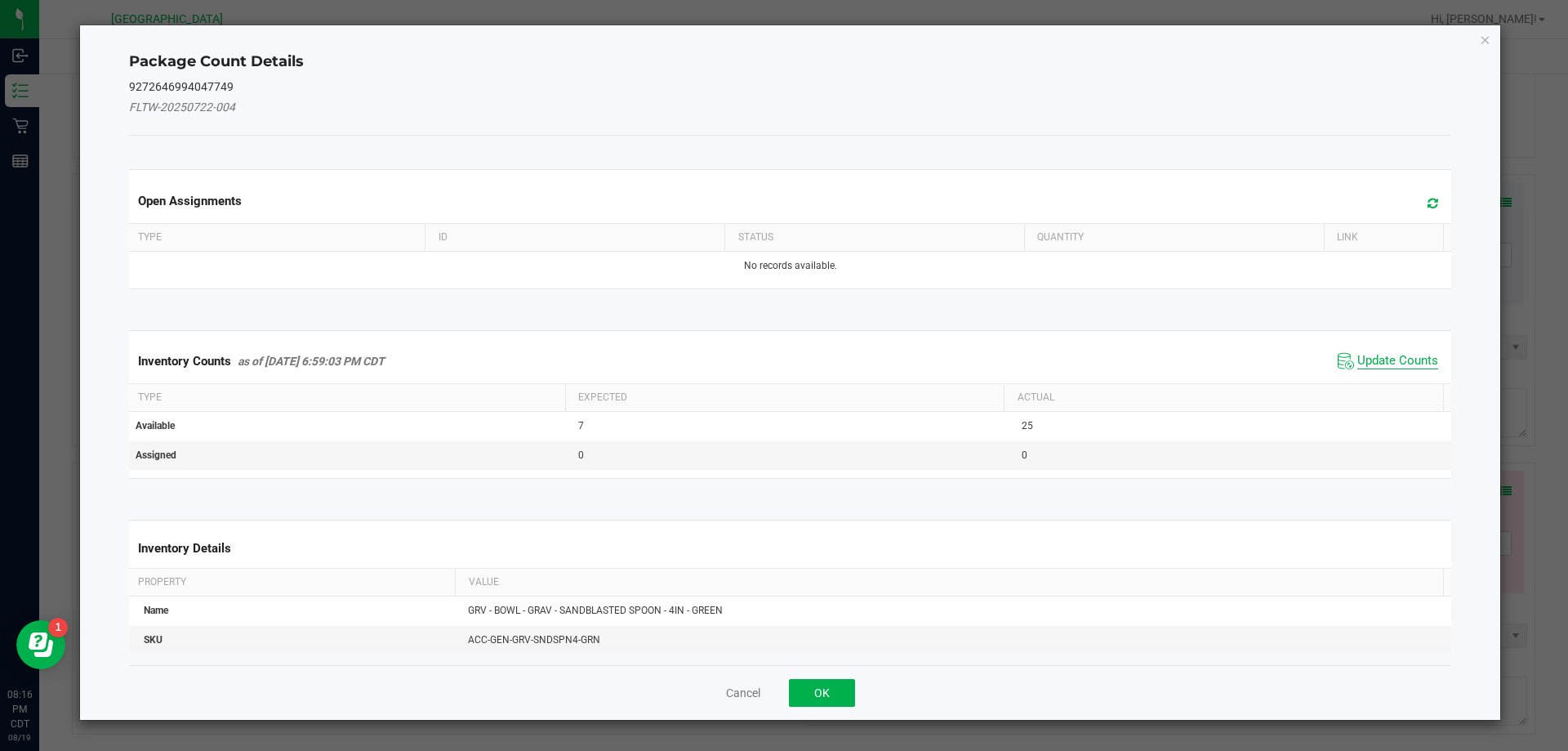
click at [1364, 360] on span "Update Counts" at bounding box center [1398, 360] width 81 height 16
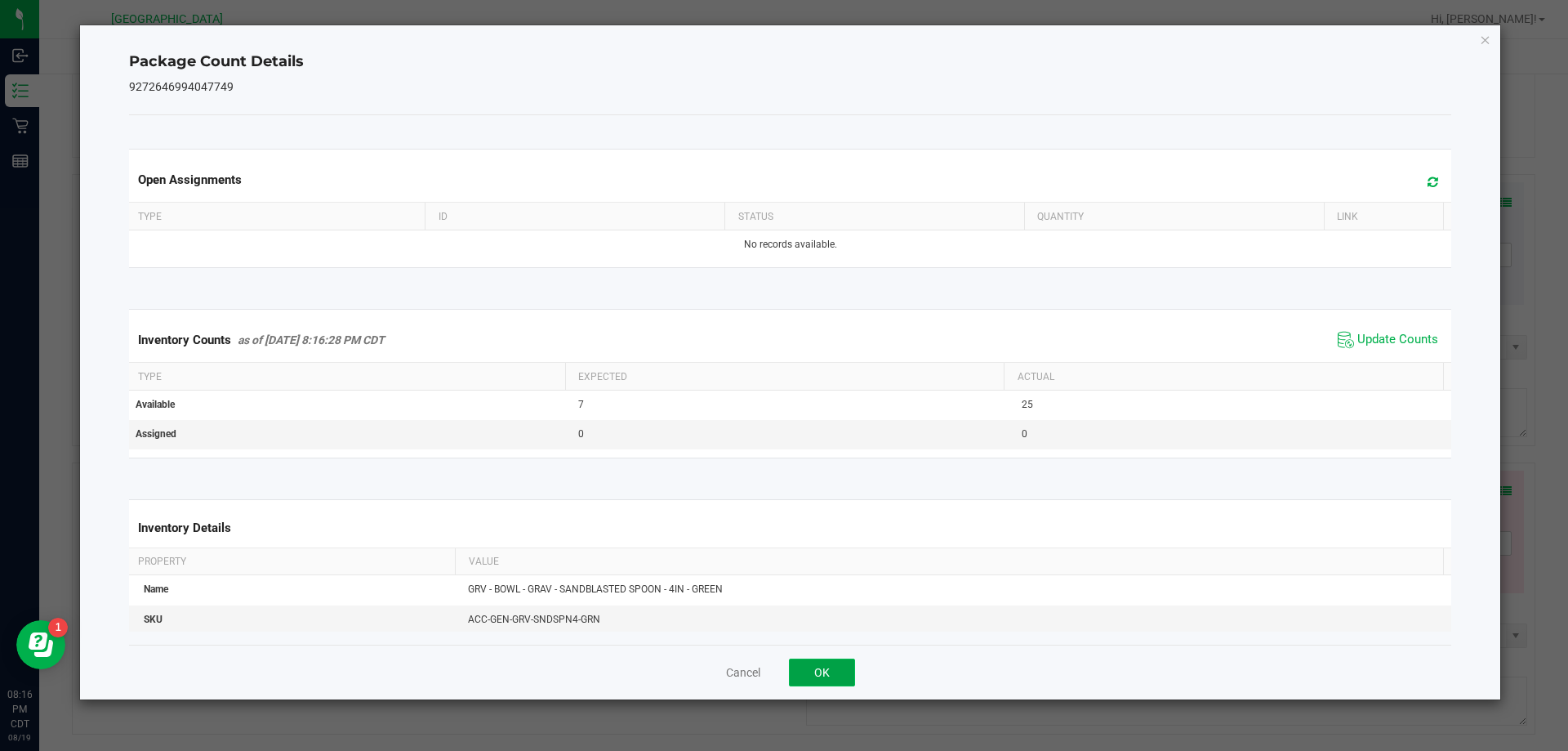
click at [817, 666] on button "OK" at bounding box center [822, 672] width 66 height 28
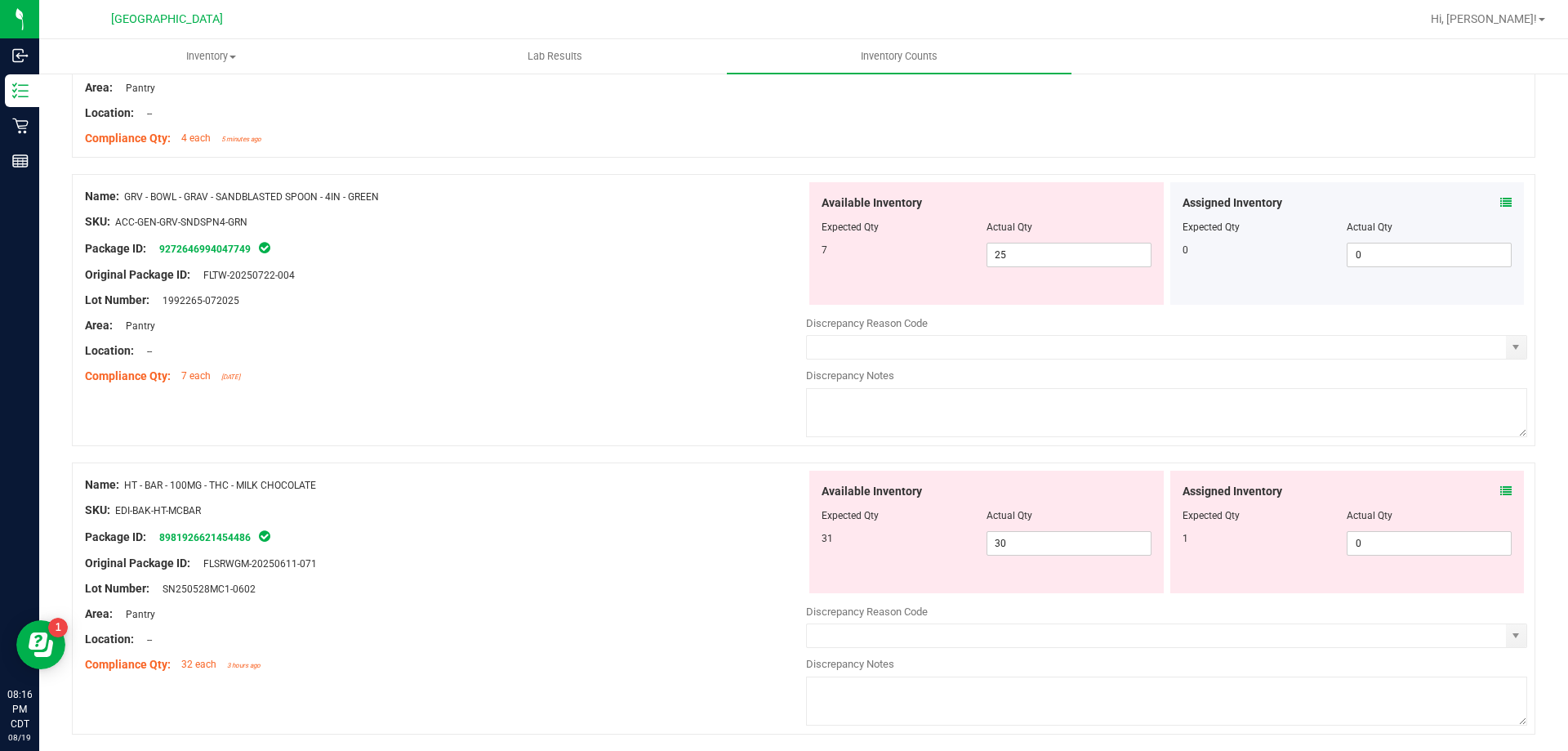
click at [1500, 488] on icon at bounding box center [1506, 491] width 12 height 12
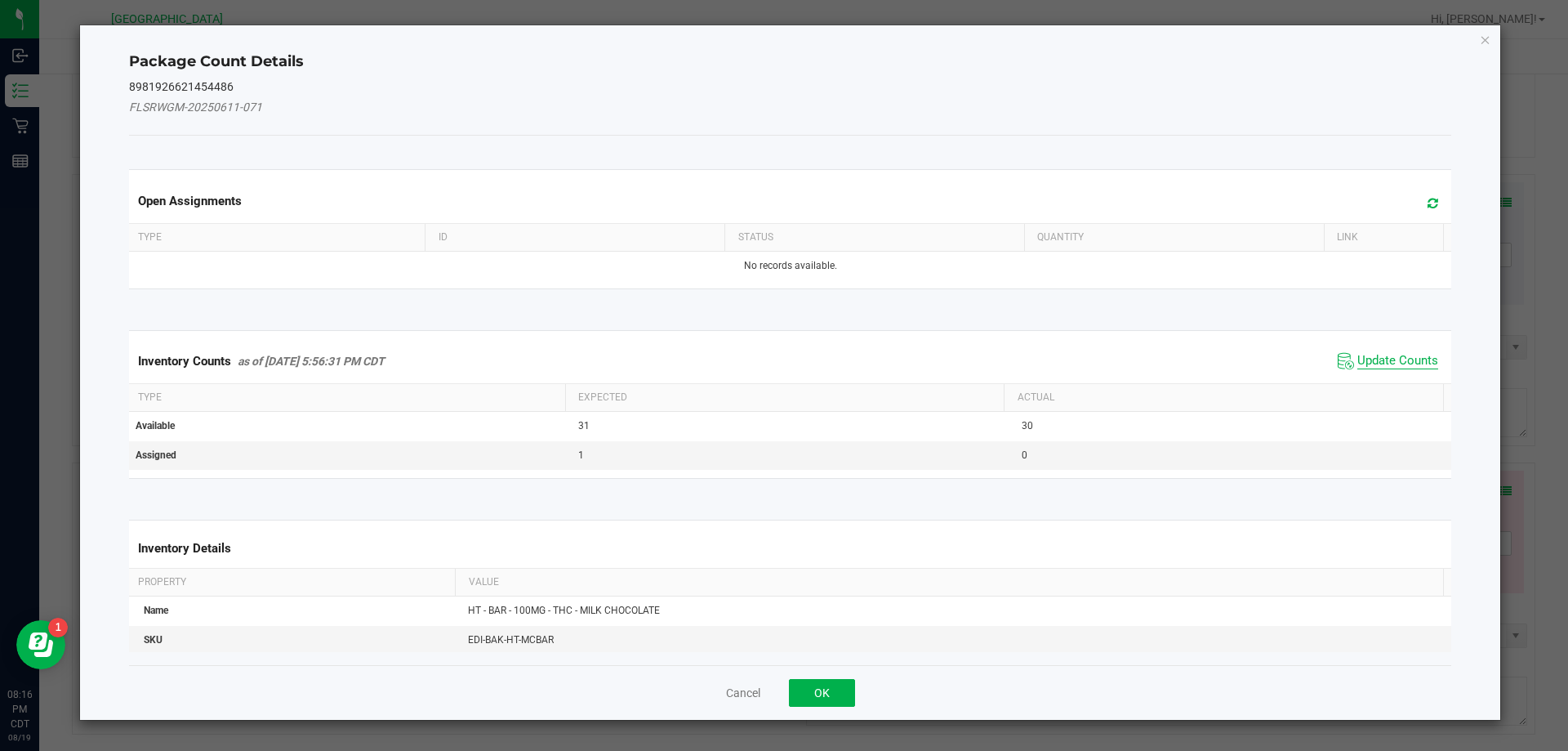
click at [1374, 363] on span "Update Counts" at bounding box center [1398, 360] width 81 height 16
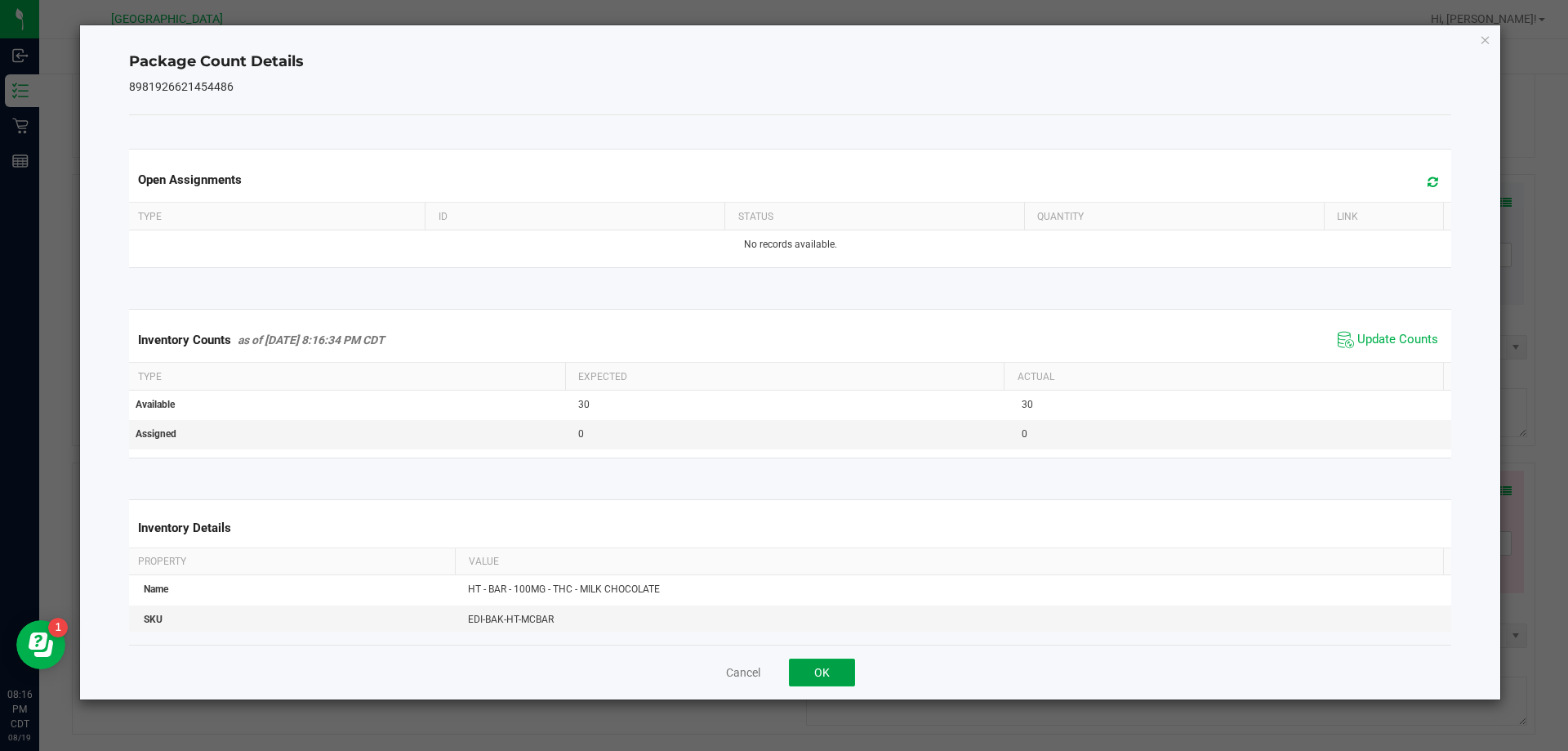
drag, startPoint x: 823, startPoint y: 672, endPoint x: 1041, endPoint y: 646, distance: 219.5
click at [826, 672] on button "OK" at bounding box center [822, 672] width 66 height 28
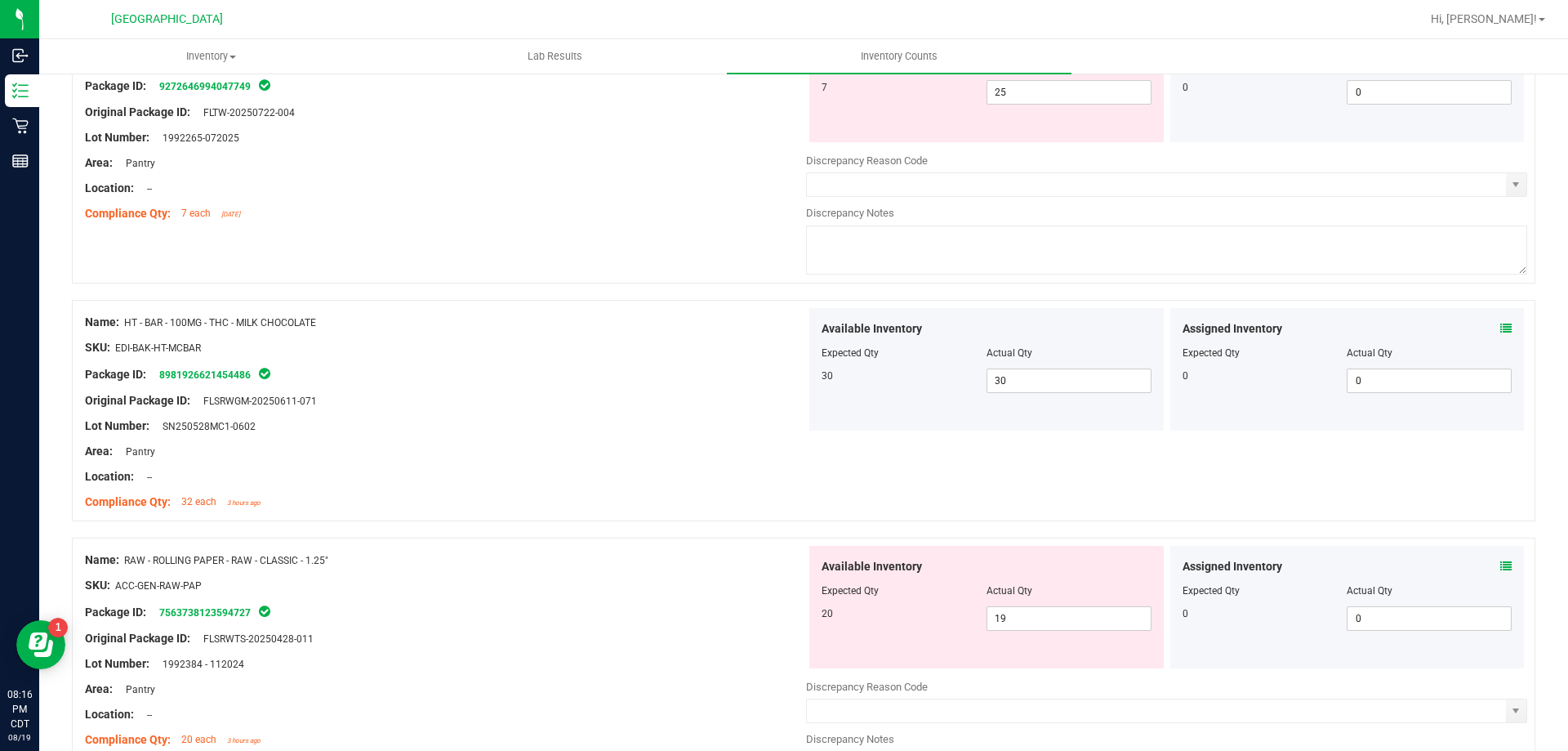
scroll to position [1307, 0]
click at [1500, 558] on span at bounding box center [1506, 566] width 12 height 17
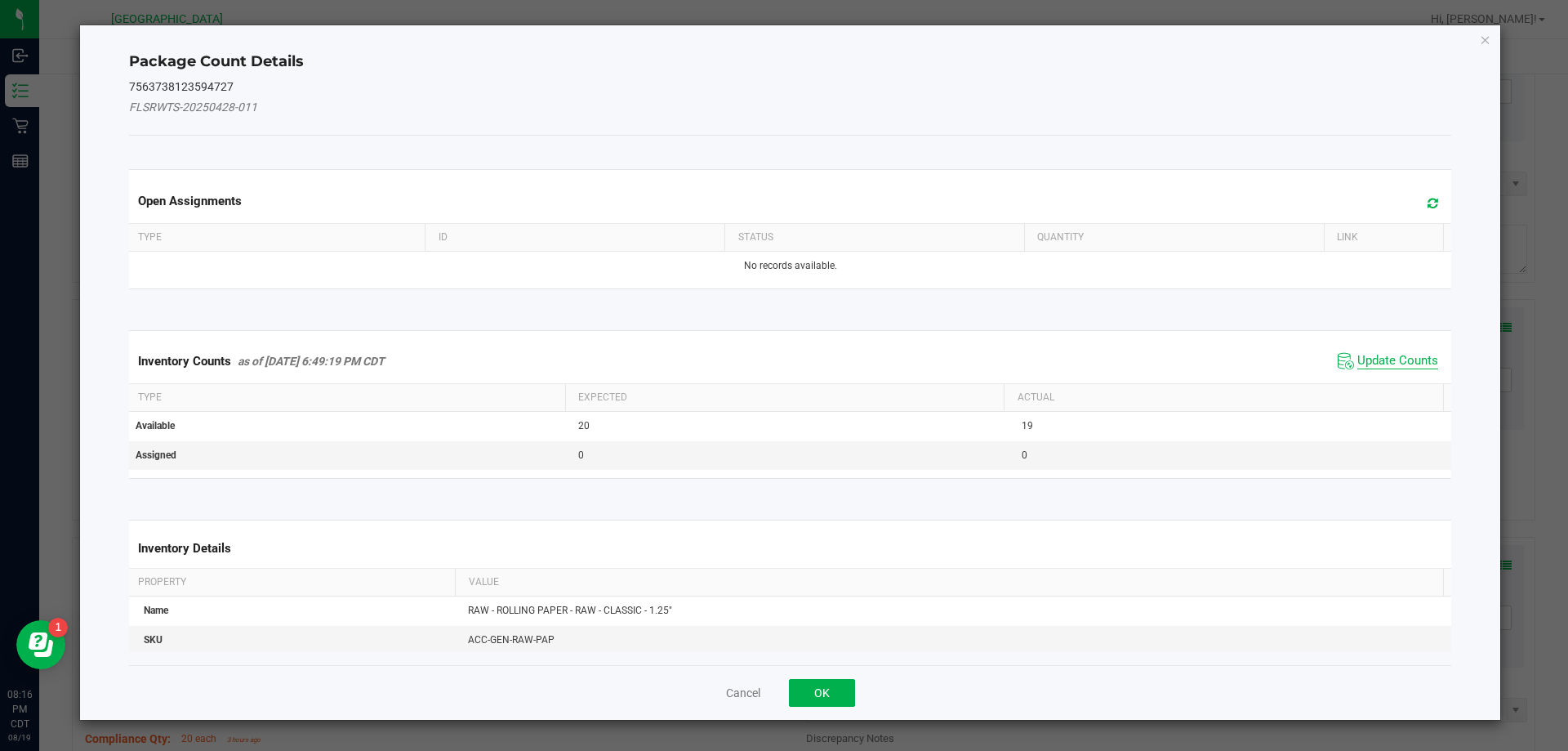
click at [1360, 361] on span "Update Counts" at bounding box center [1398, 360] width 81 height 16
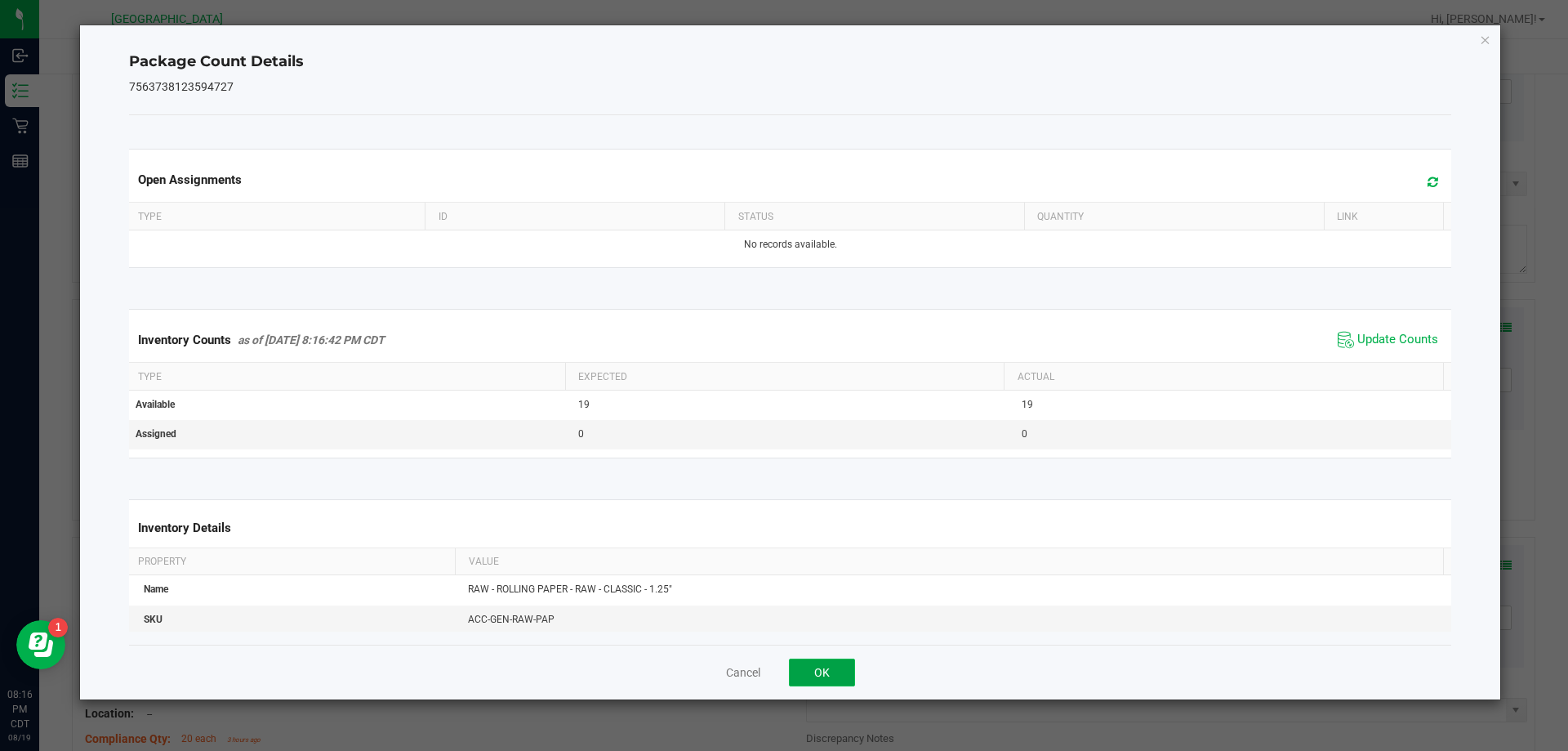
click at [839, 674] on button "OK" at bounding box center [822, 672] width 66 height 28
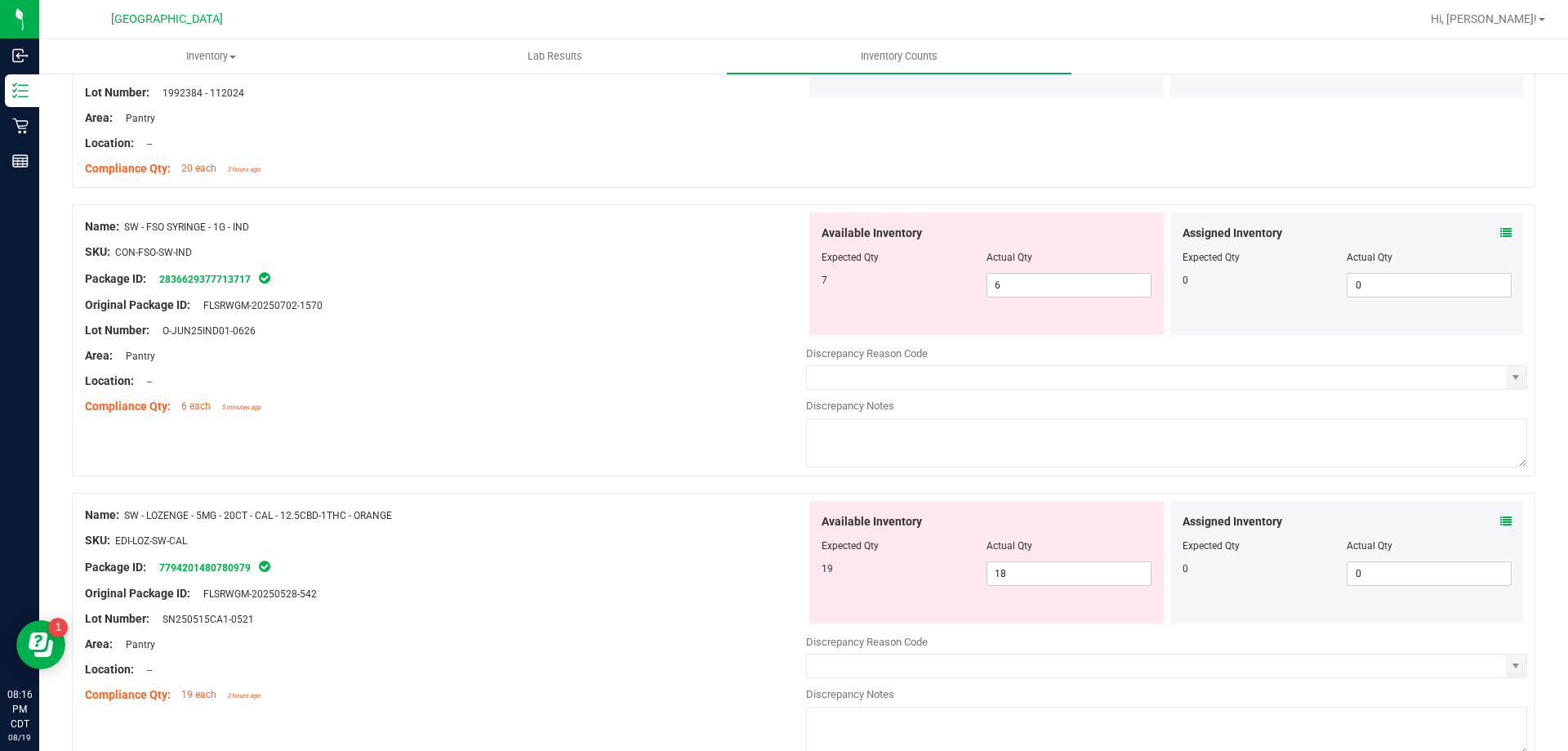
scroll to position [1879, 0]
click at [1500, 227] on icon at bounding box center [1506, 232] width 12 height 12
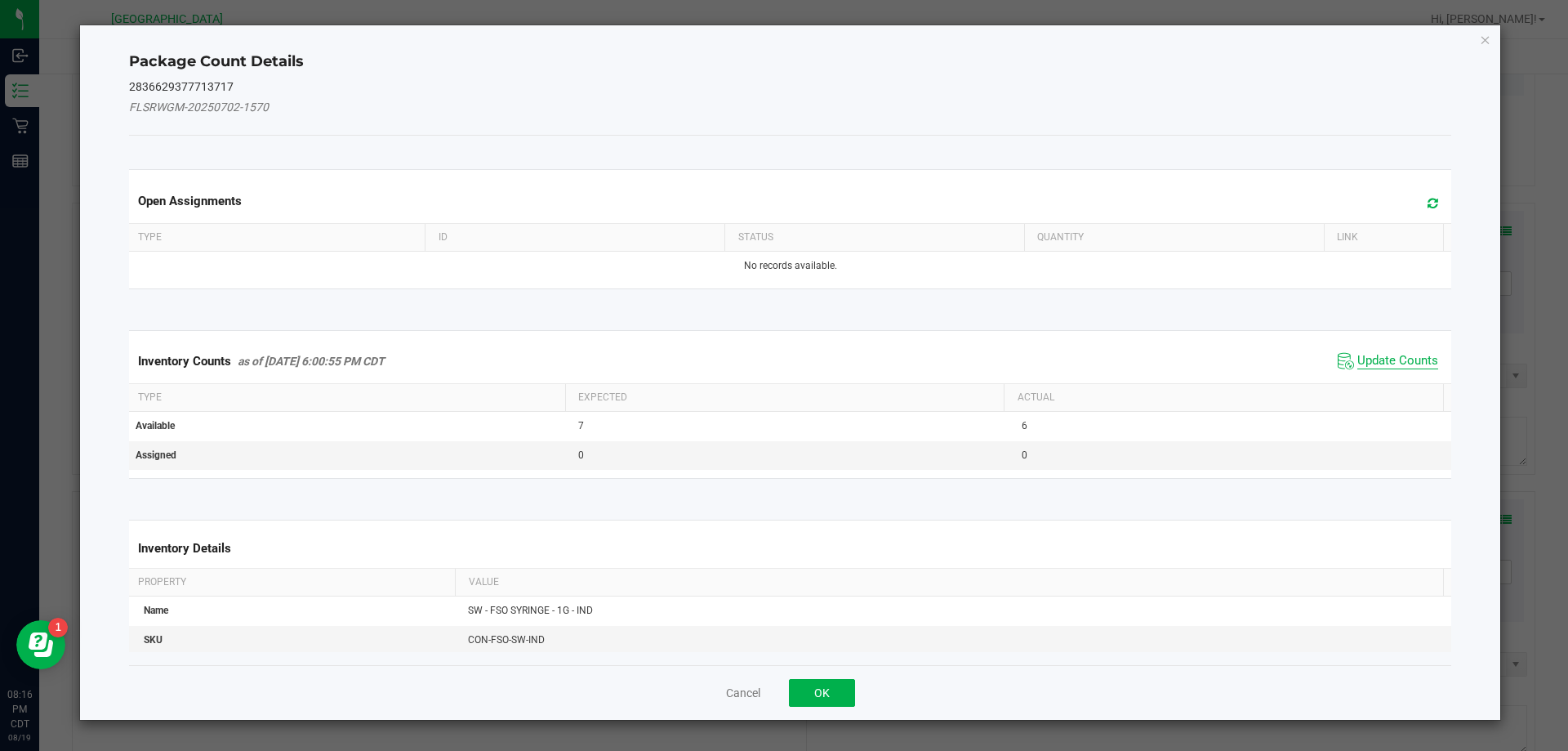
click at [1385, 363] on span "Update Counts" at bounding box center [1398, 360] width 81 height 16
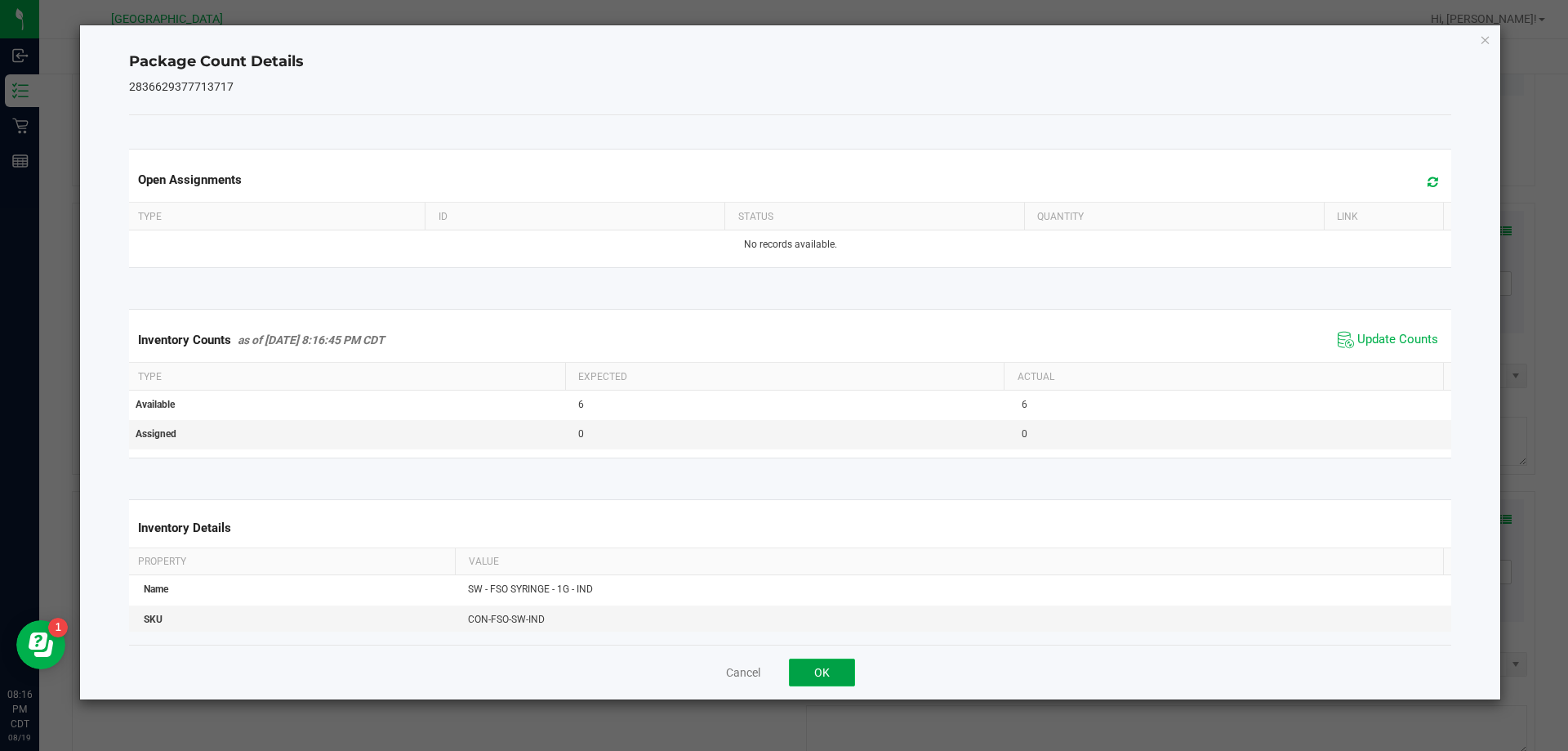
click at [814, 671] on button "OK" at bounding box center [822, 672] width 66 height 28
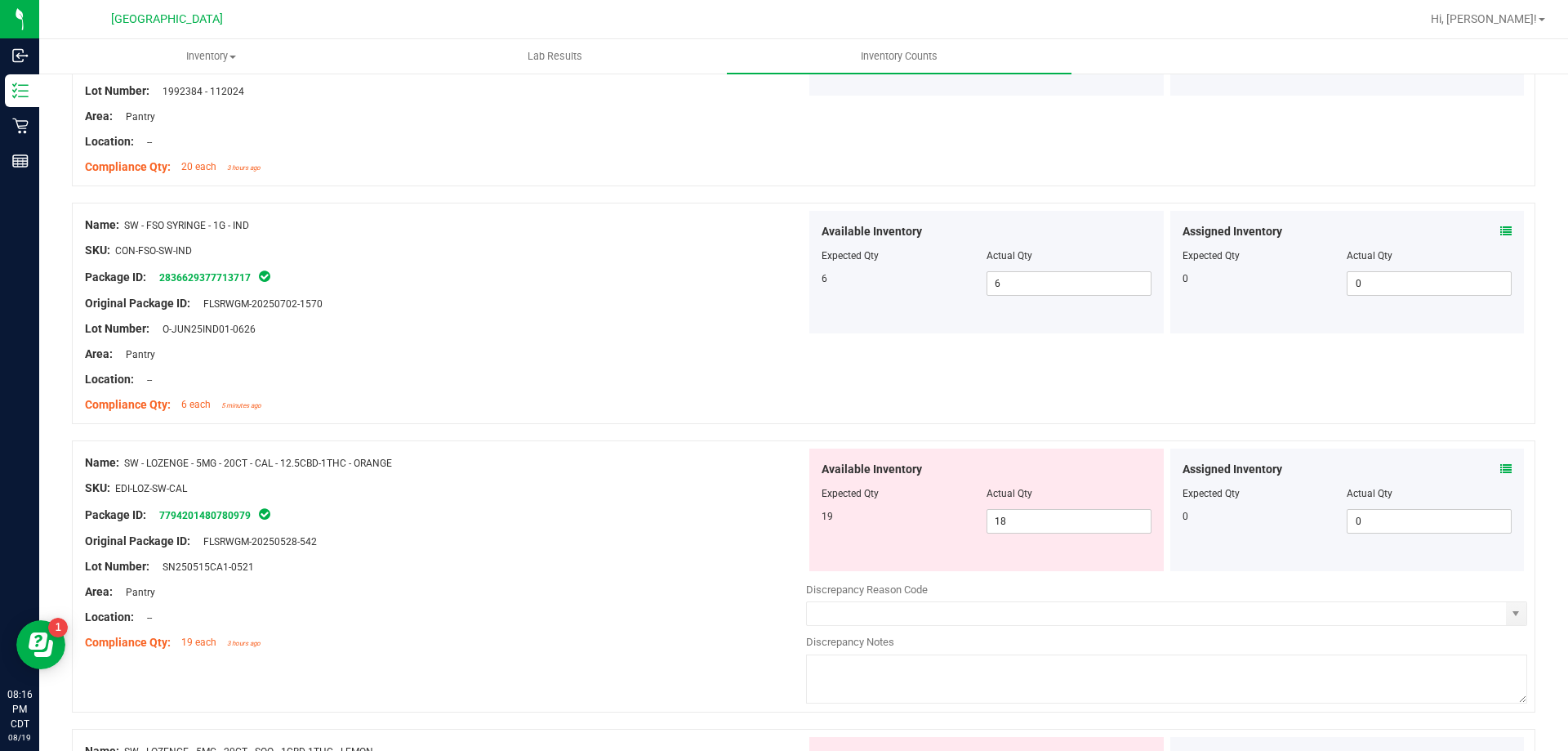
click at [1500, 472] on icon at bounding box center [1506, 469] width 12 height 12
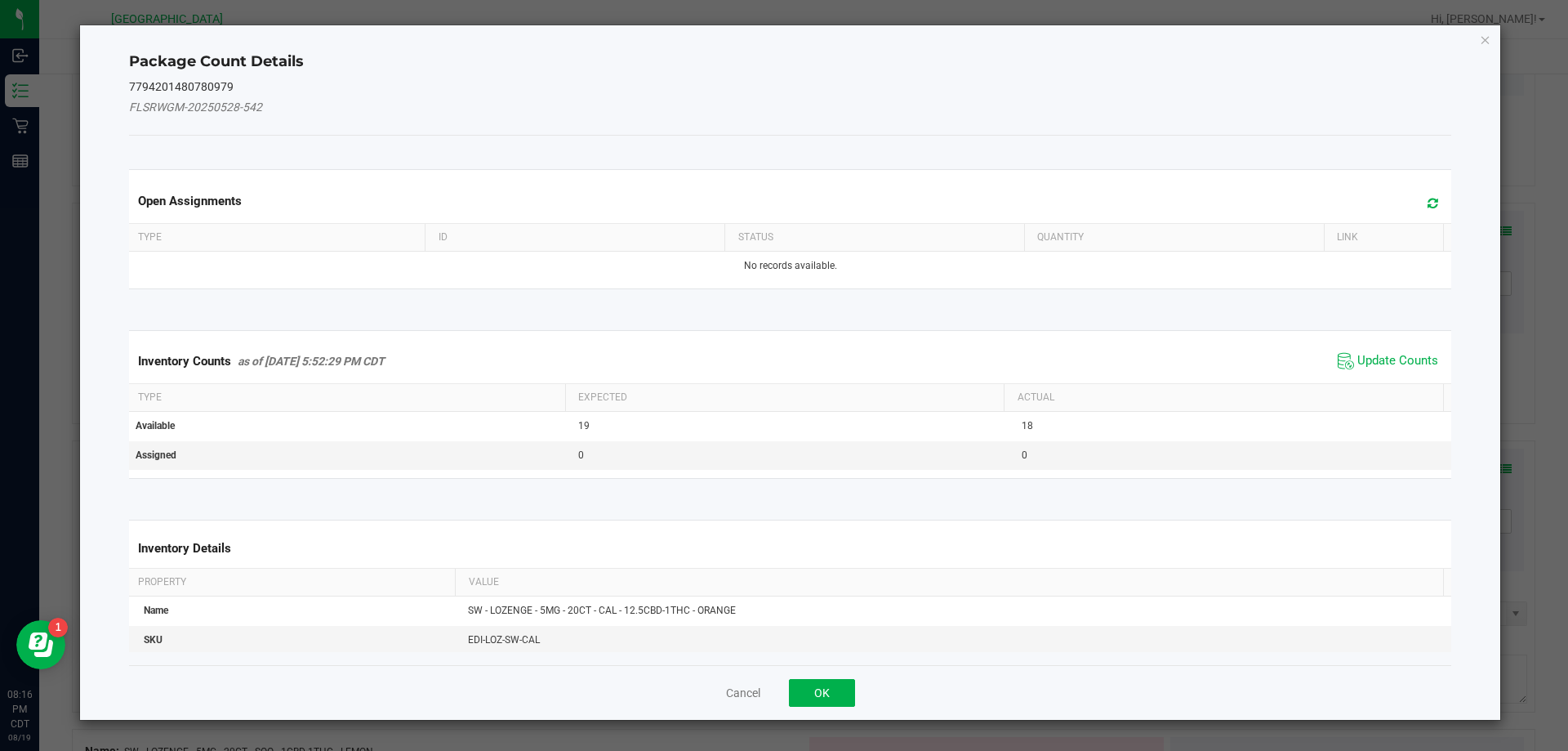
click at [1419, 350] on span "Update Counts" at bounding box center [1388, 361] width 108 height 25
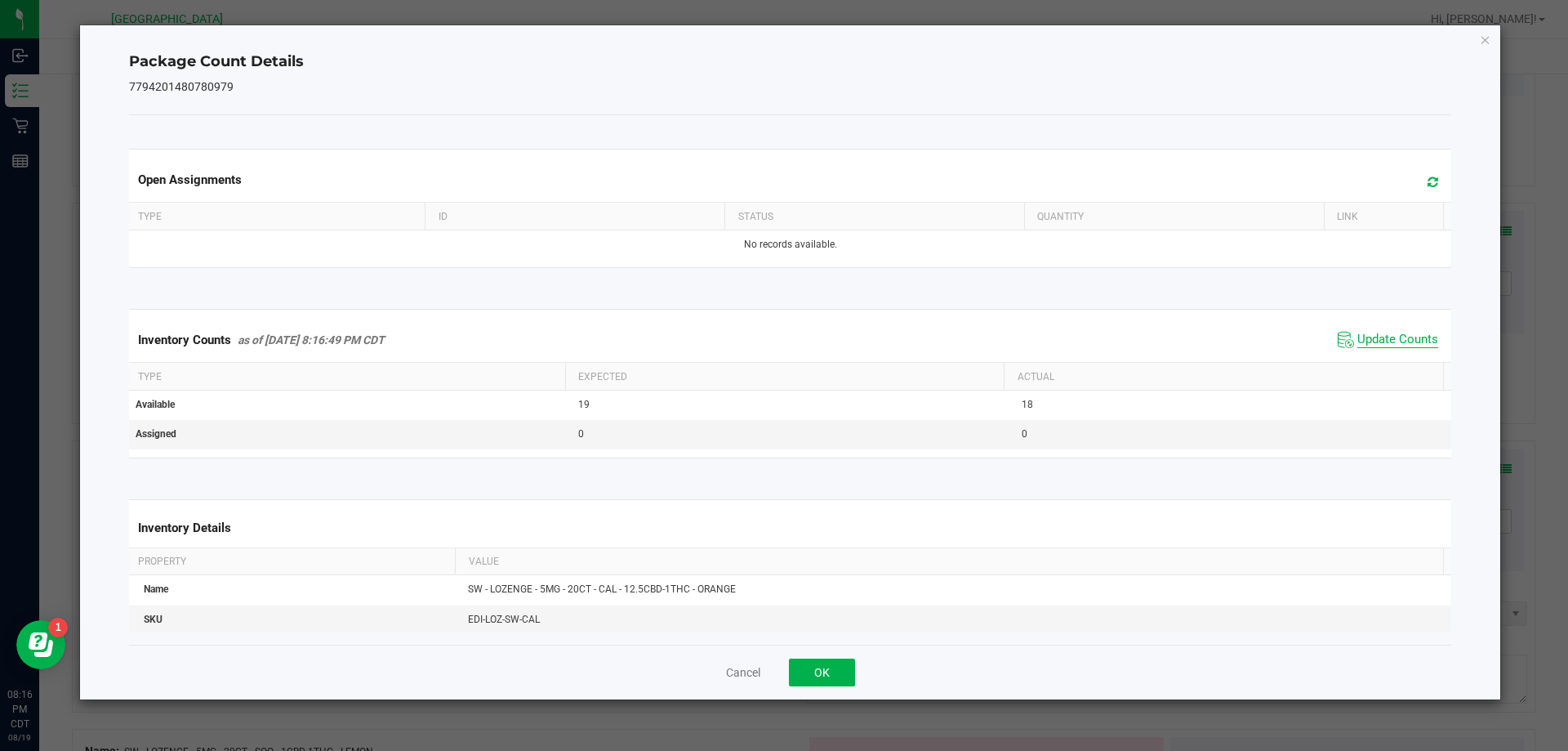
click at [1372, 334] on span "Update Counts" at bounding box center [1398, 339] width 81 height 16
click at [790, 680] on button "OK" at bounding box center [822, 672] width 66 height 28
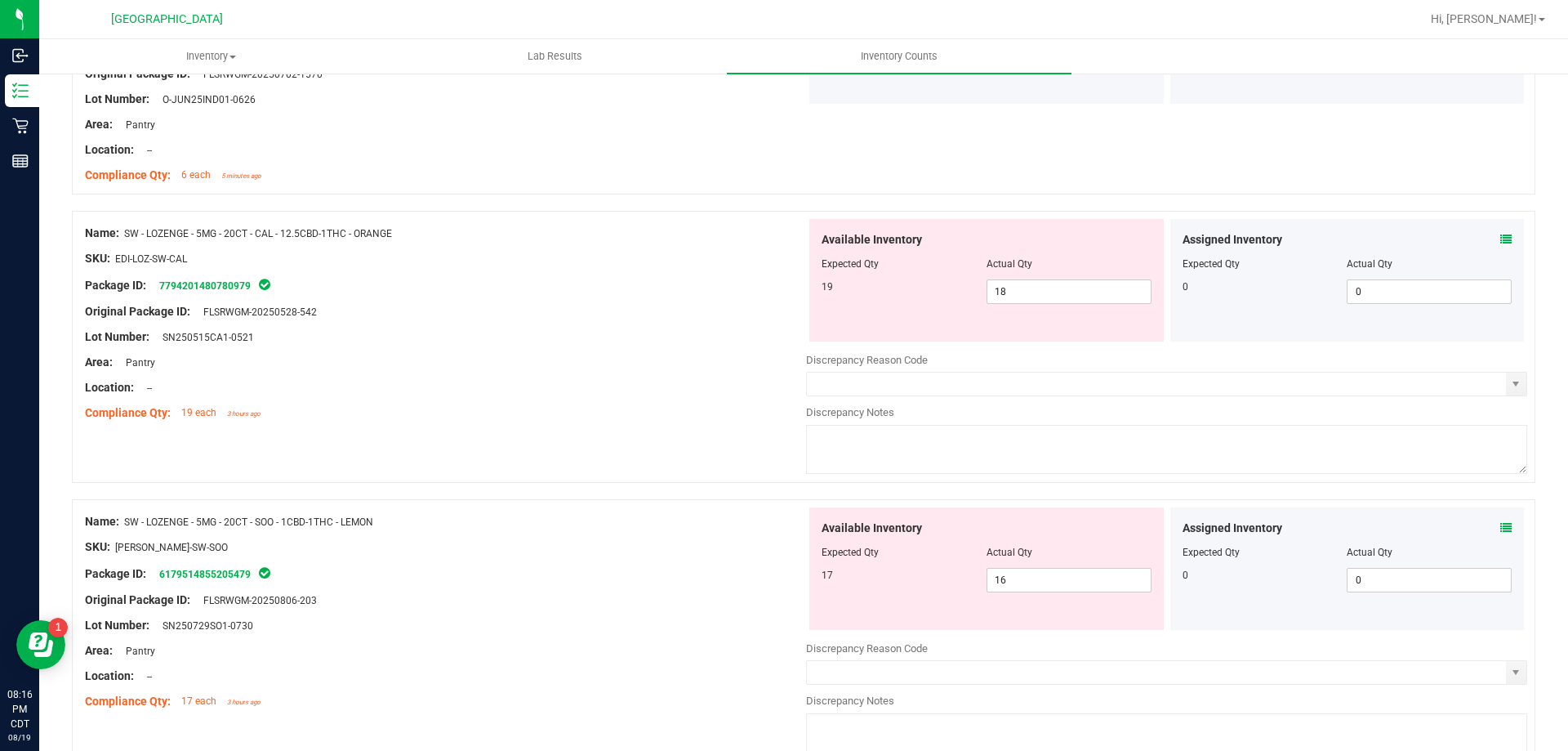
scroll to position [2124, 0]
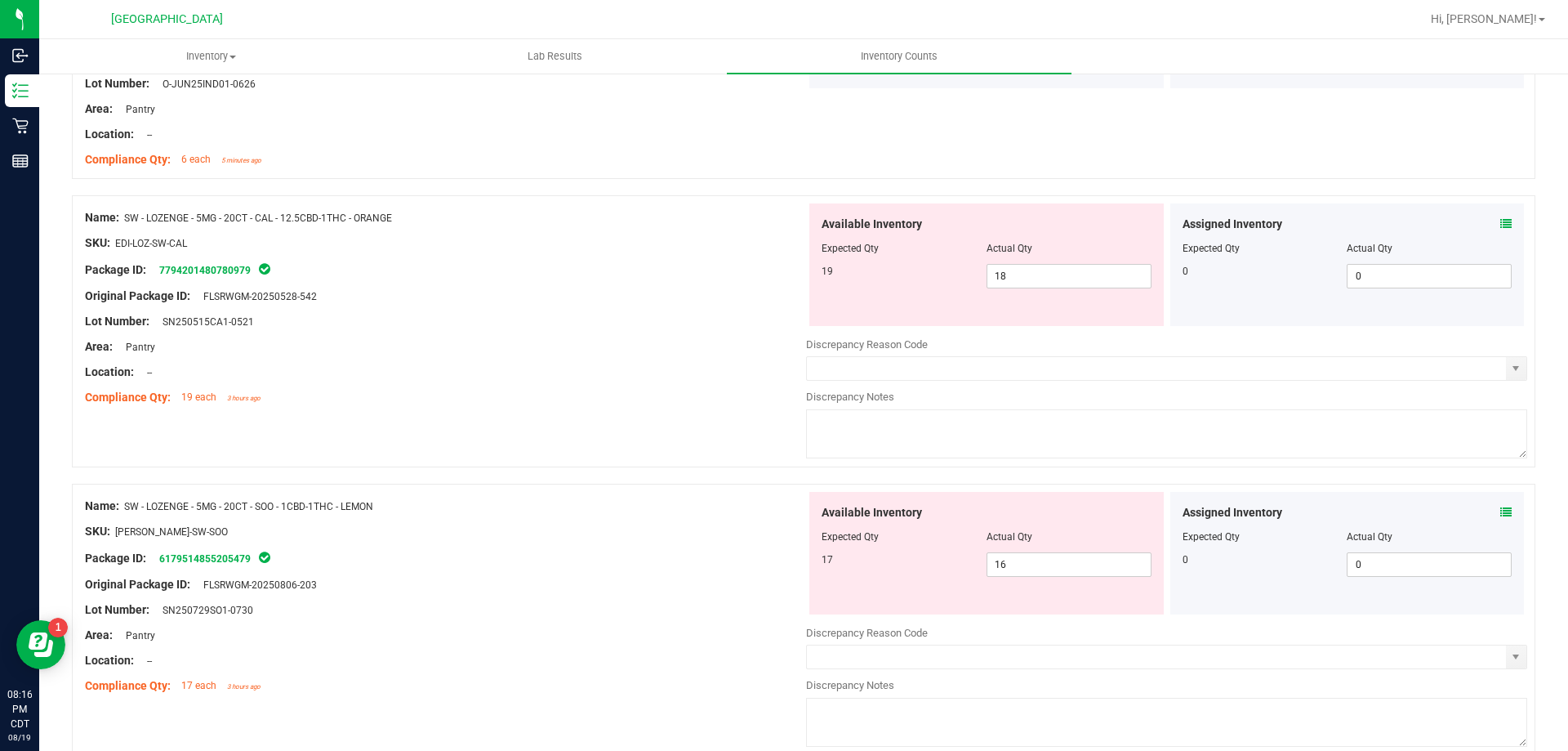
click at [1500, 510] on icon at bounding box center [1506, 513] width 12 height 12
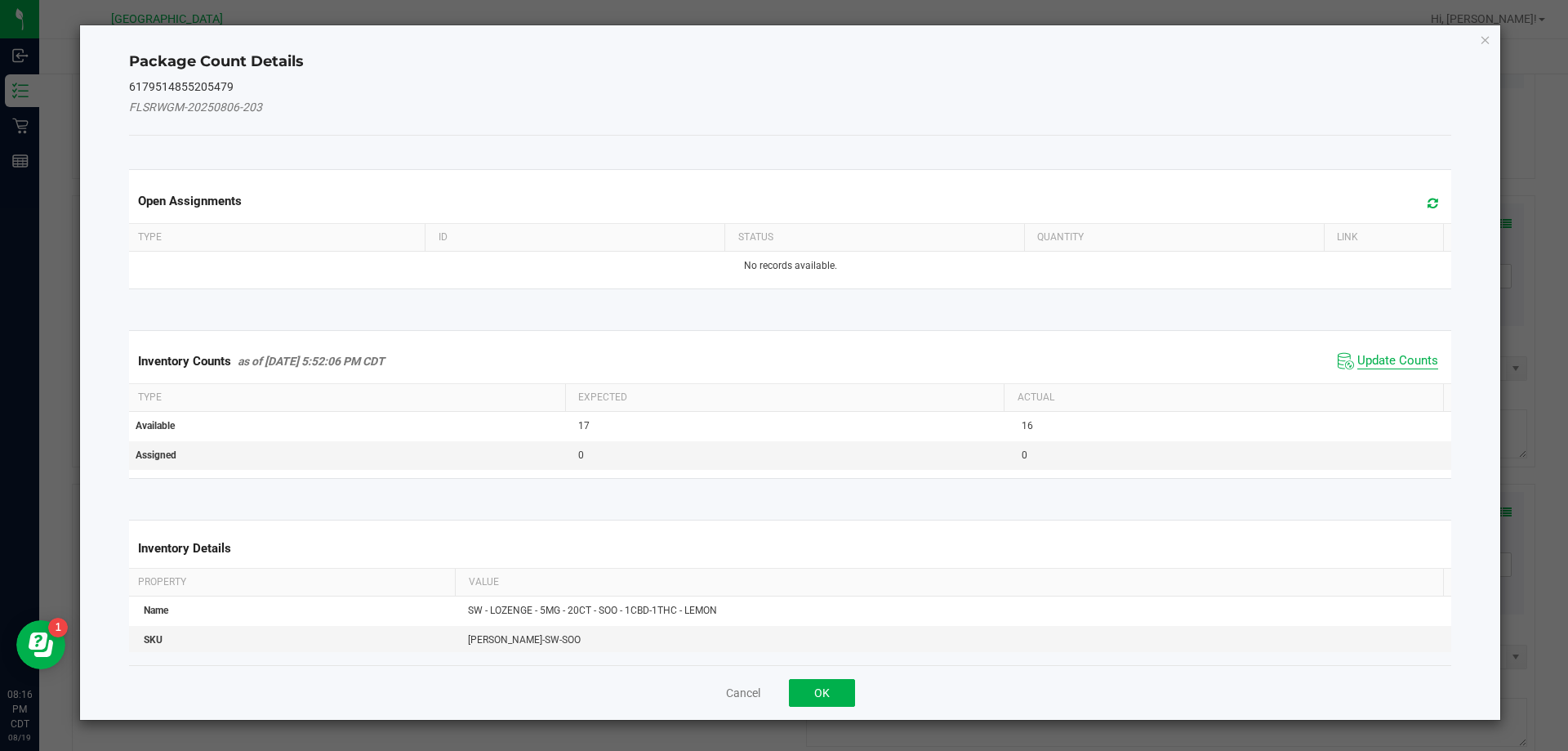
click at [1366, 358] on span "Update Counts" at bounding box center [1398, 360] width 81 height 16
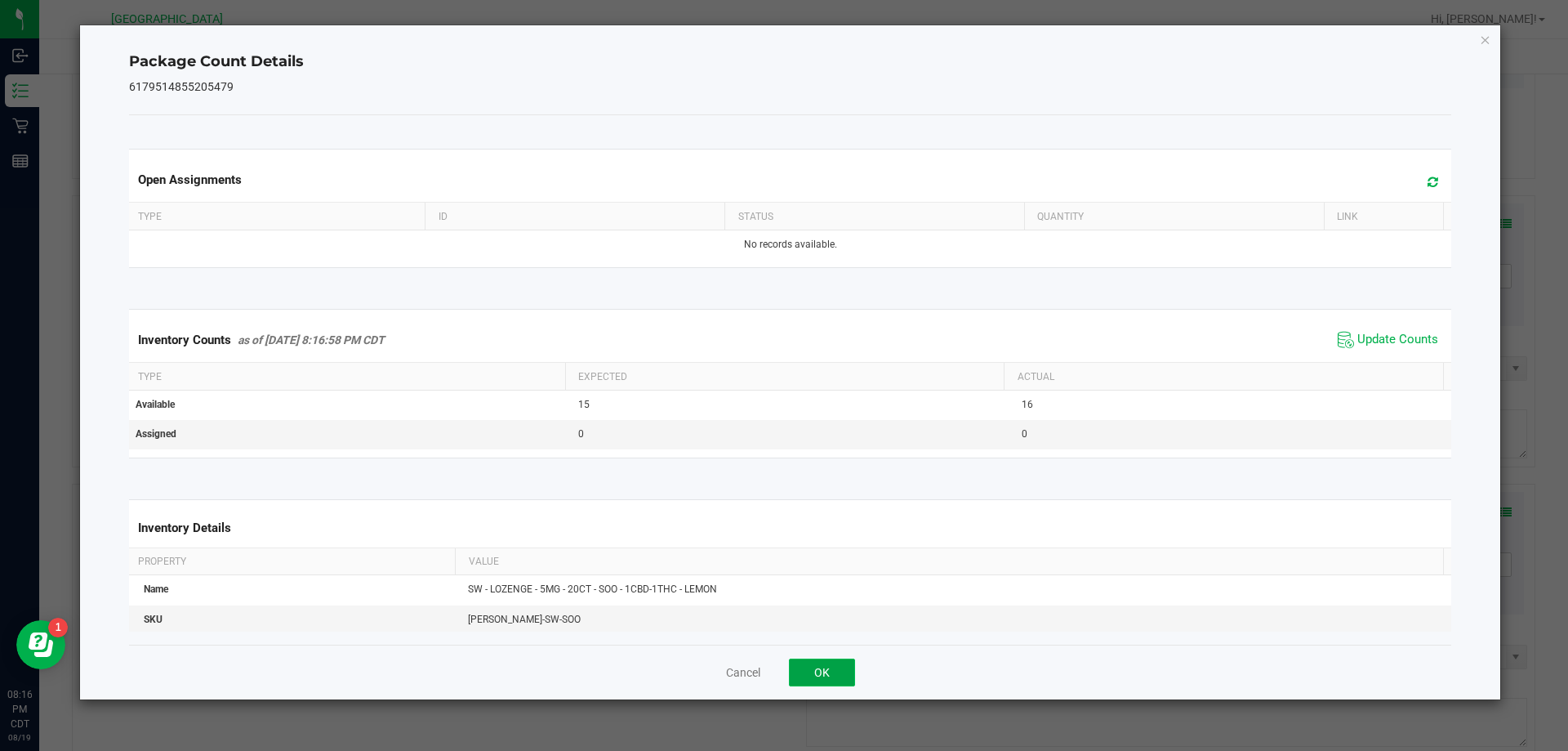
click at [802, 663] on button "OK" at bounding box center [822, 672] width 66 height 28
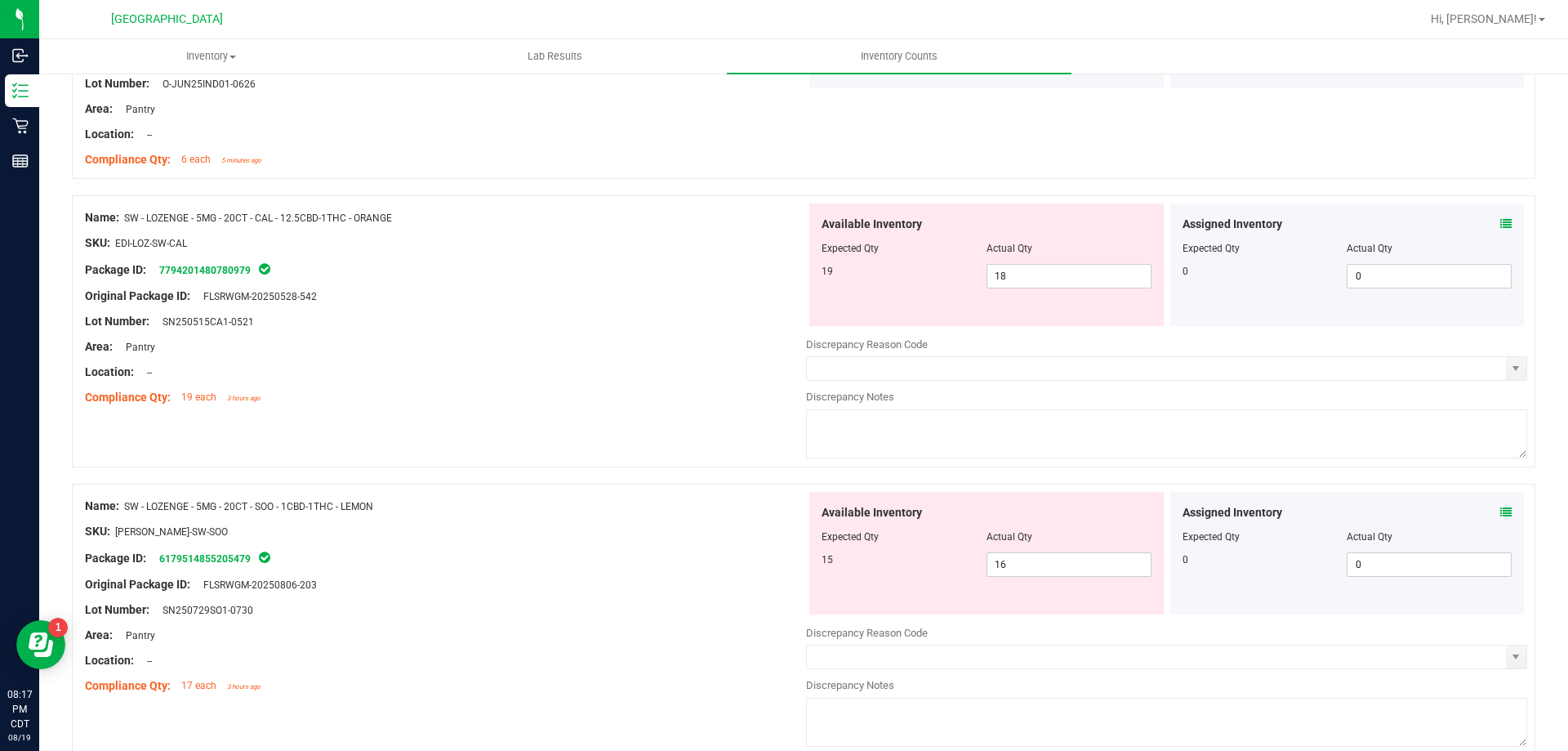
click at [1500, 508] on div "Assigned Inventory Expected Qty Actual Qty 0 0 0" at bounding box center [1347, 553] width 354 height 123
click at [1500, 511] on icon at bounding box center [1506, 513] width 12 height 12
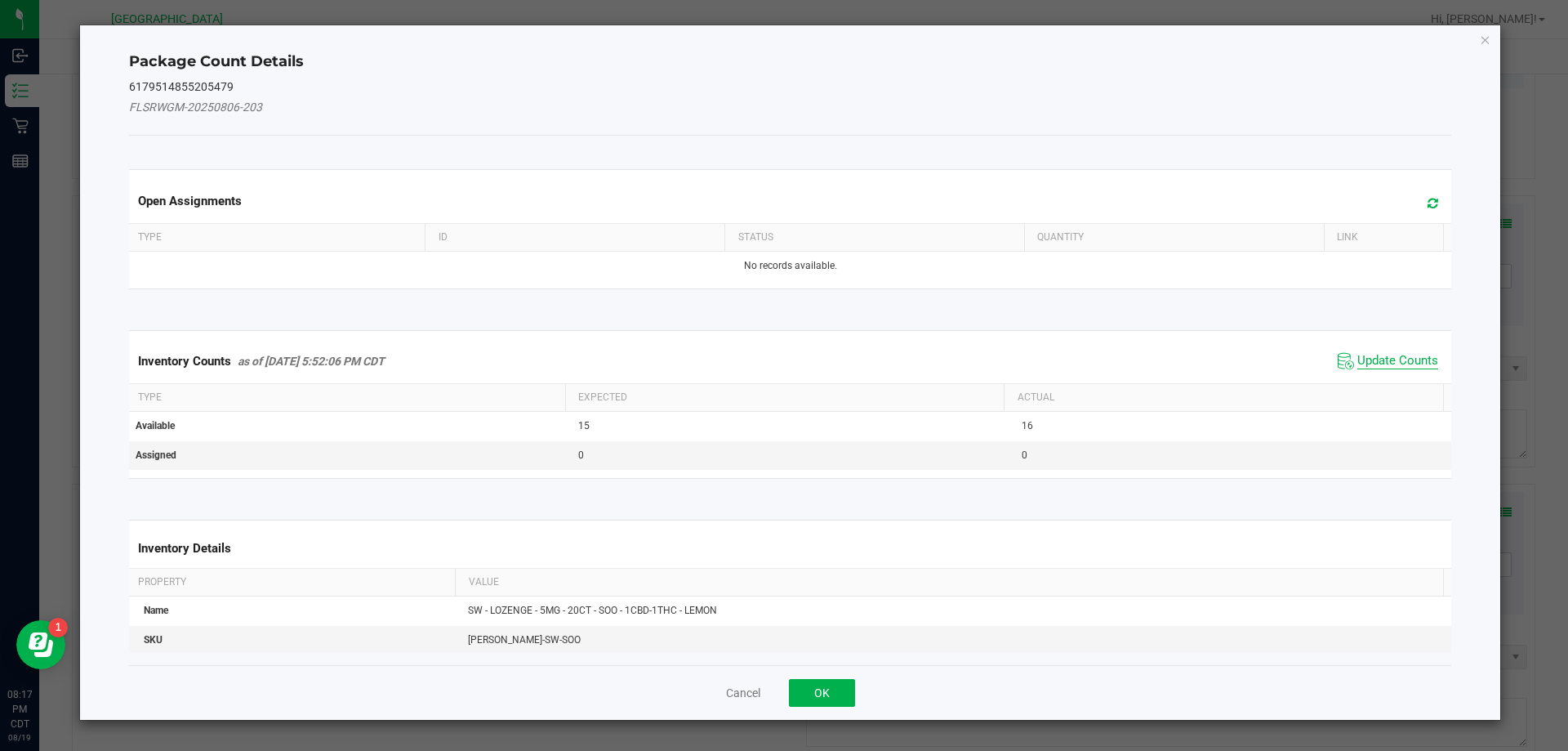
click at [1403, 362] on span "Update Counts" at bounding box center [1398, 360] width 81 height 16
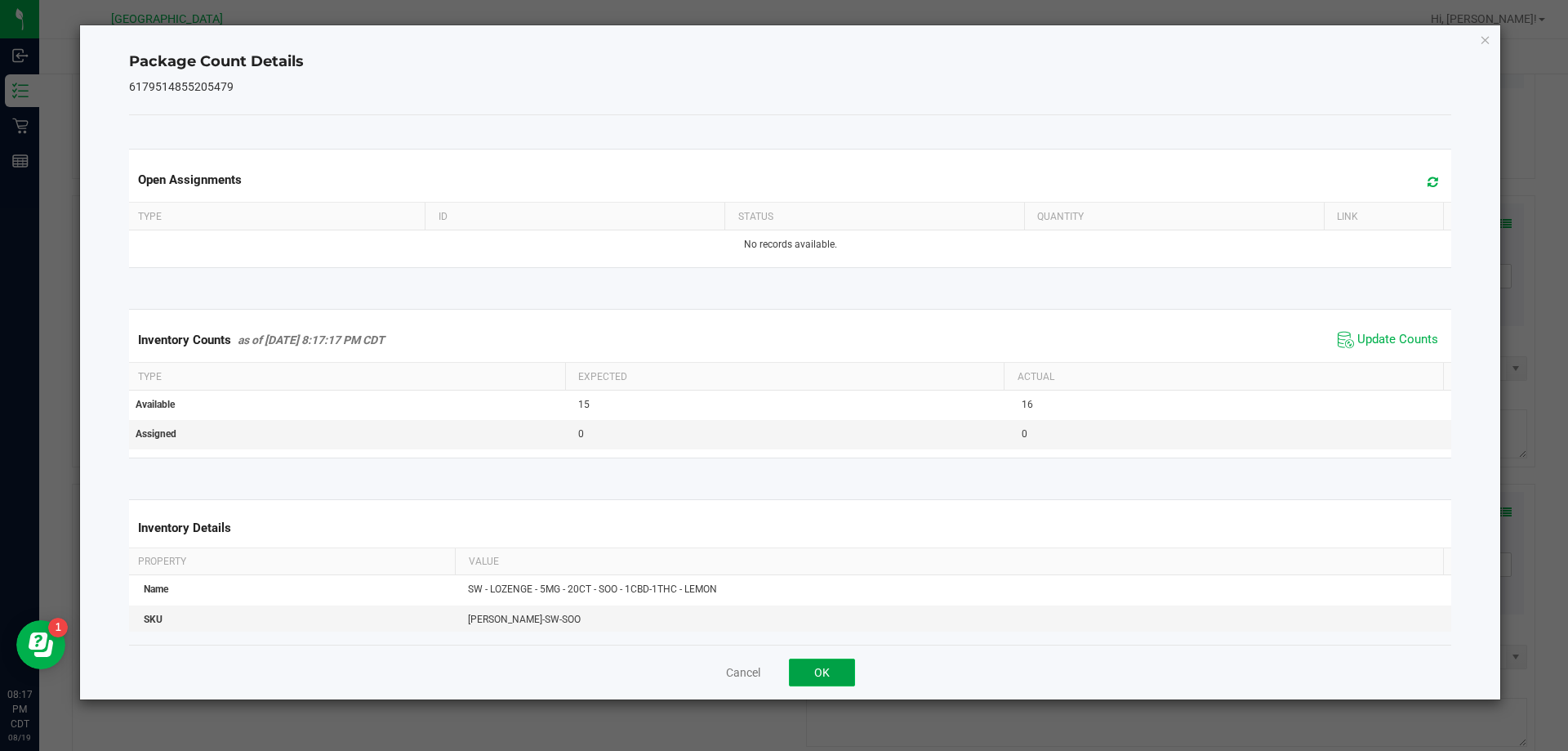
click at [798, 669] on button "OK" at bounding box center [822, 672] width 66 height 28
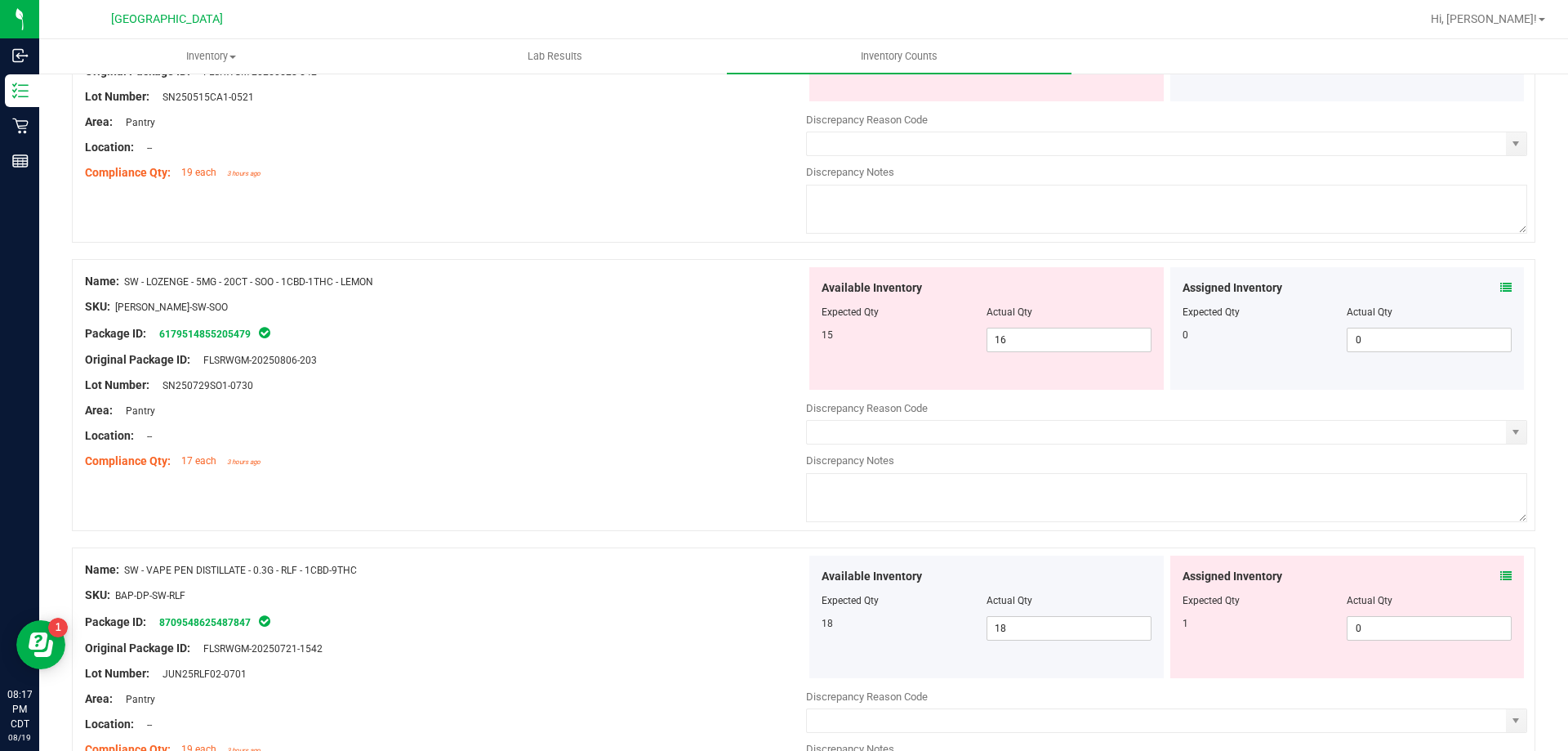
scroll to position [2370, 0]
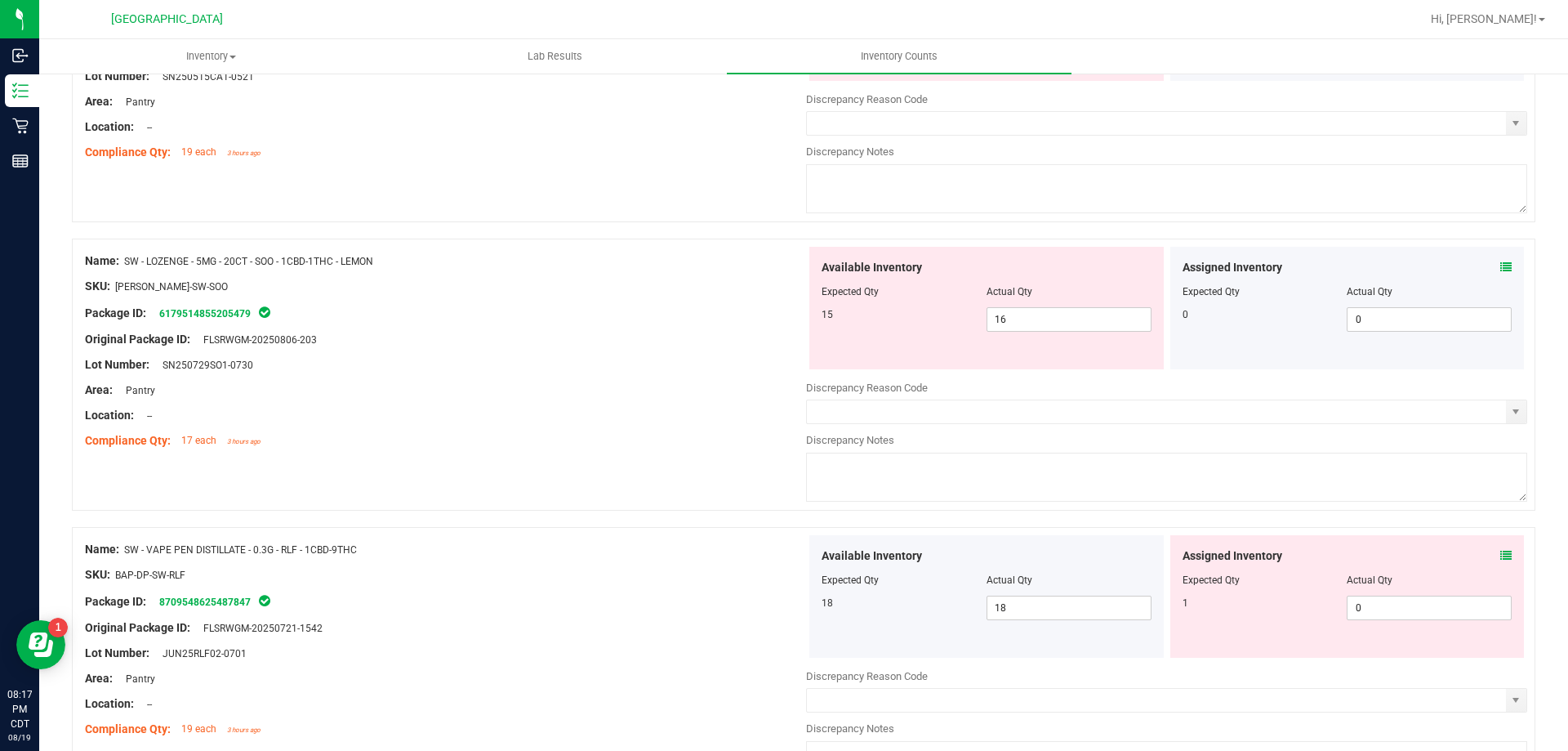
click at [1500, 558] on icon at bounding box center [1506, 556] width 12 height 12
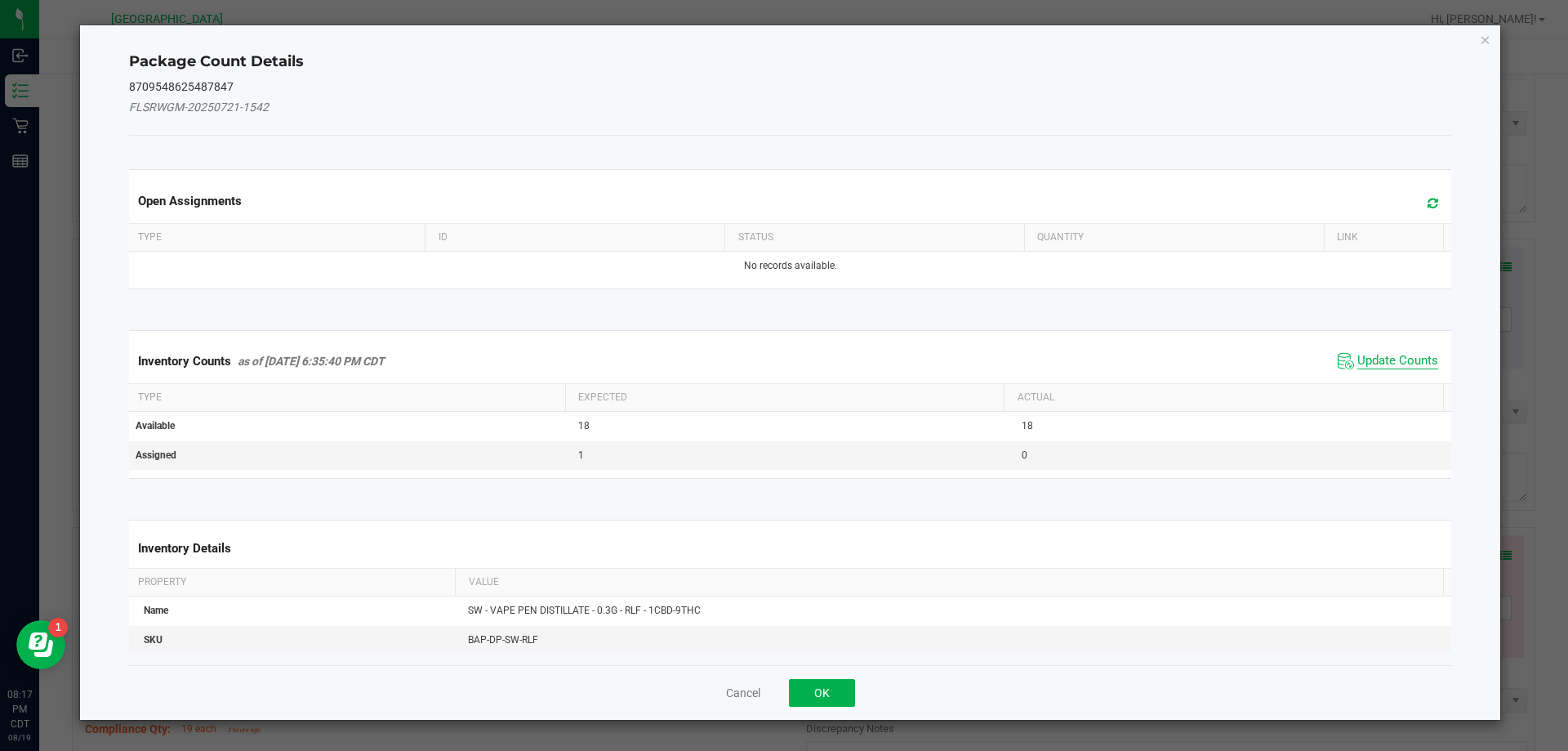
click at [1364, 359] on span "Update Counts" at bounding box center [1398, 360] width 81 height 16
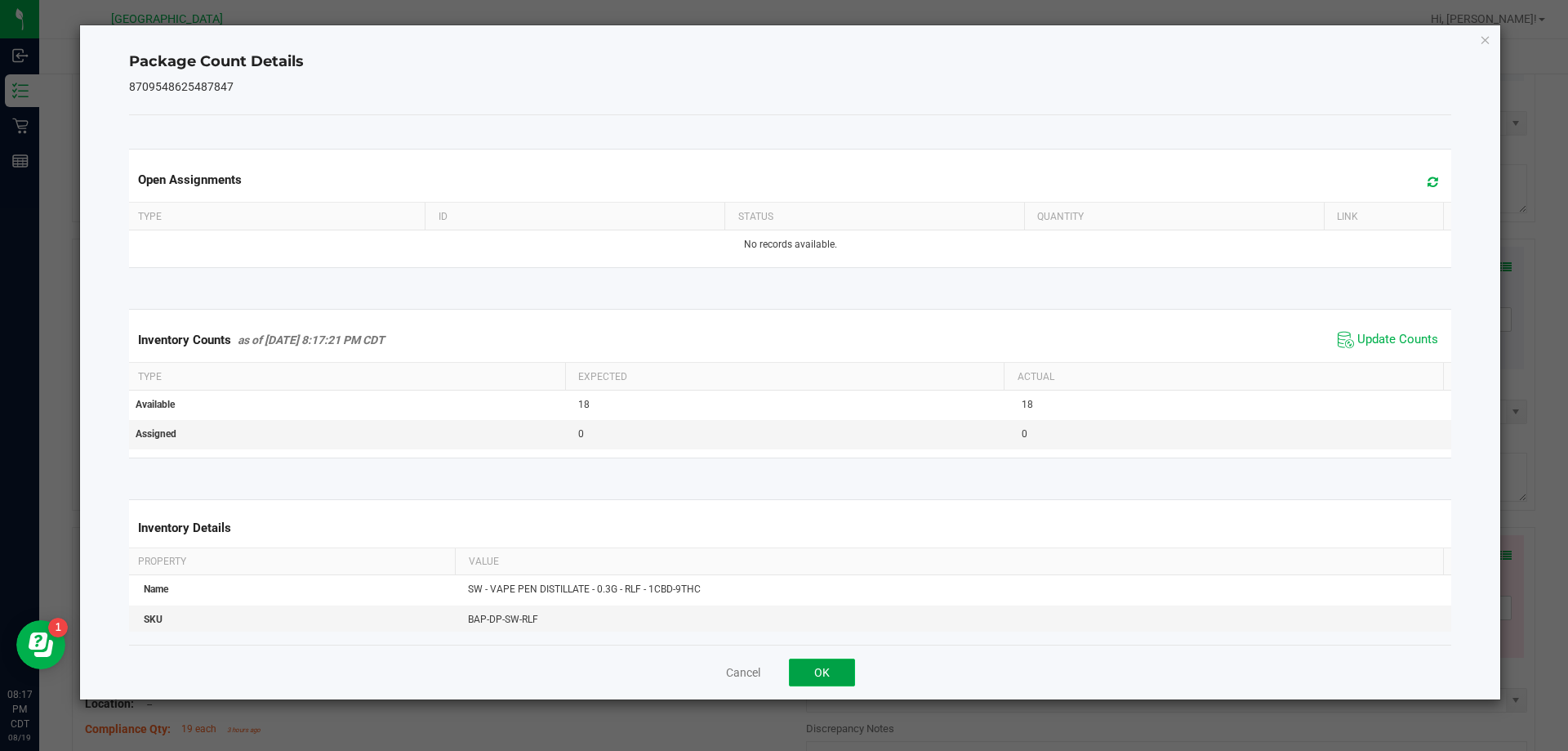
click at [816, 664] on button "OK" at bounding box center [822, 672] width 66 height 28
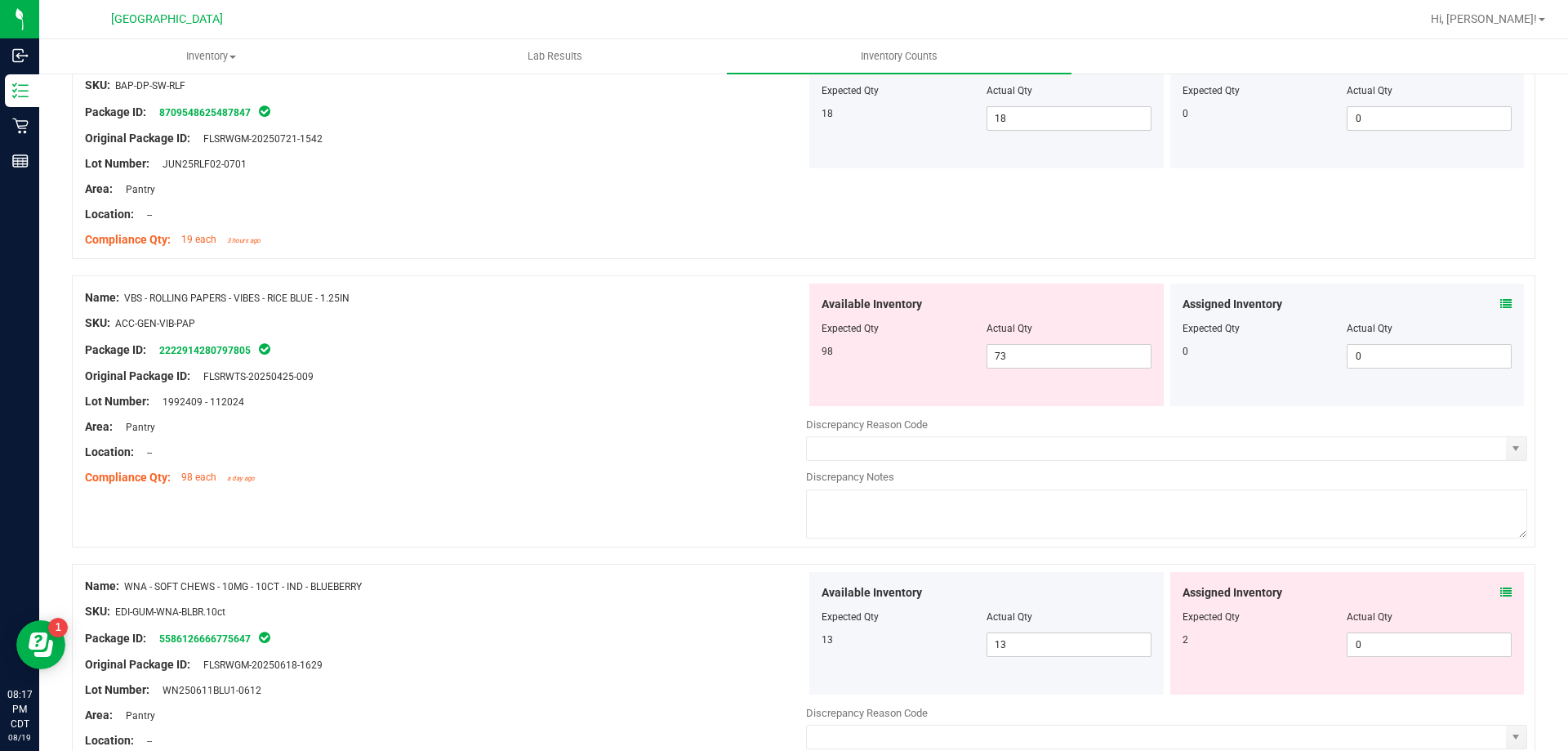
scroll to position [2859, 0]
click at [1500, 299] on icon at bounding box center [1506, 304] width 12 height 12
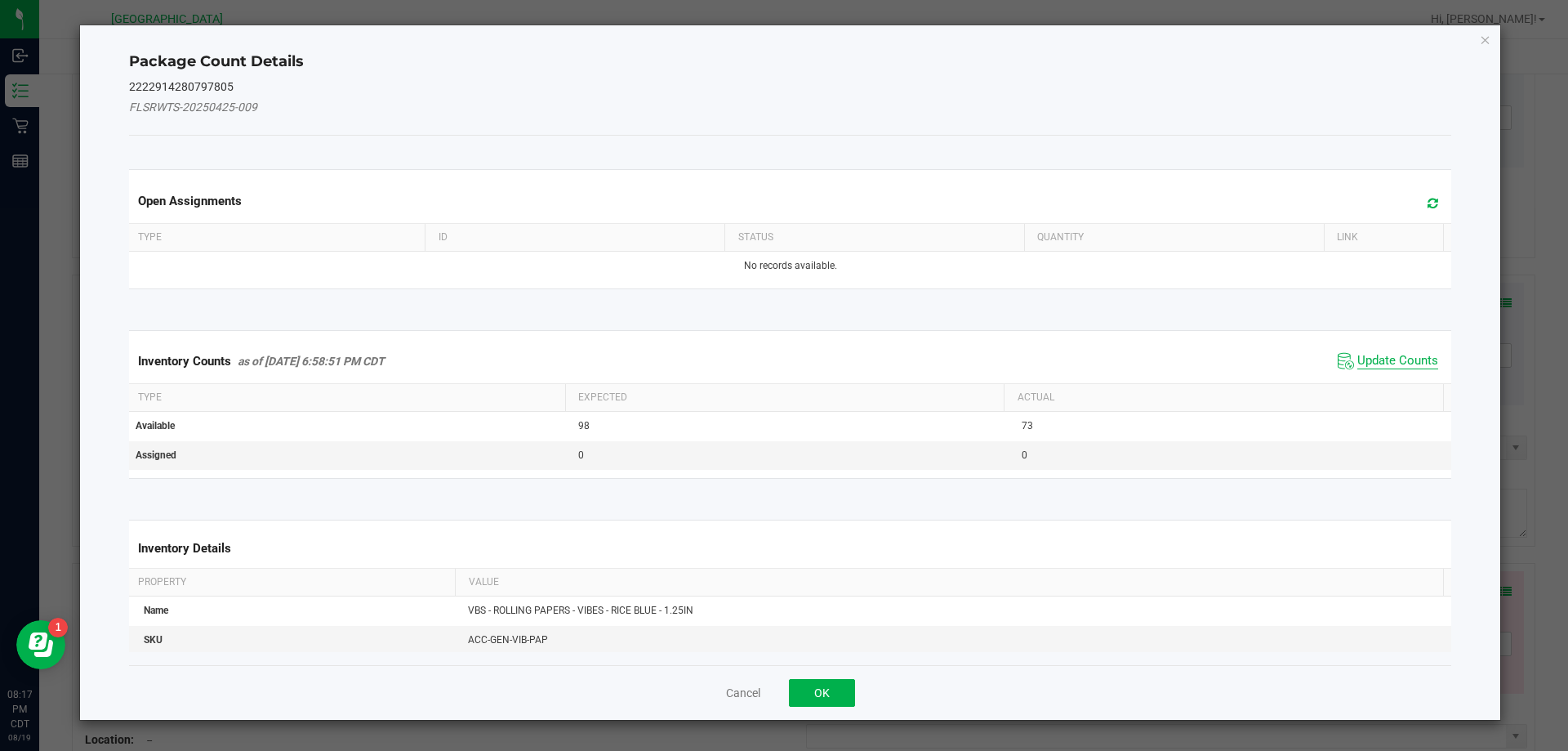
click at [1406, 362] on span "Update Counts" at bounding box center [1398, 360] width 81 height 16
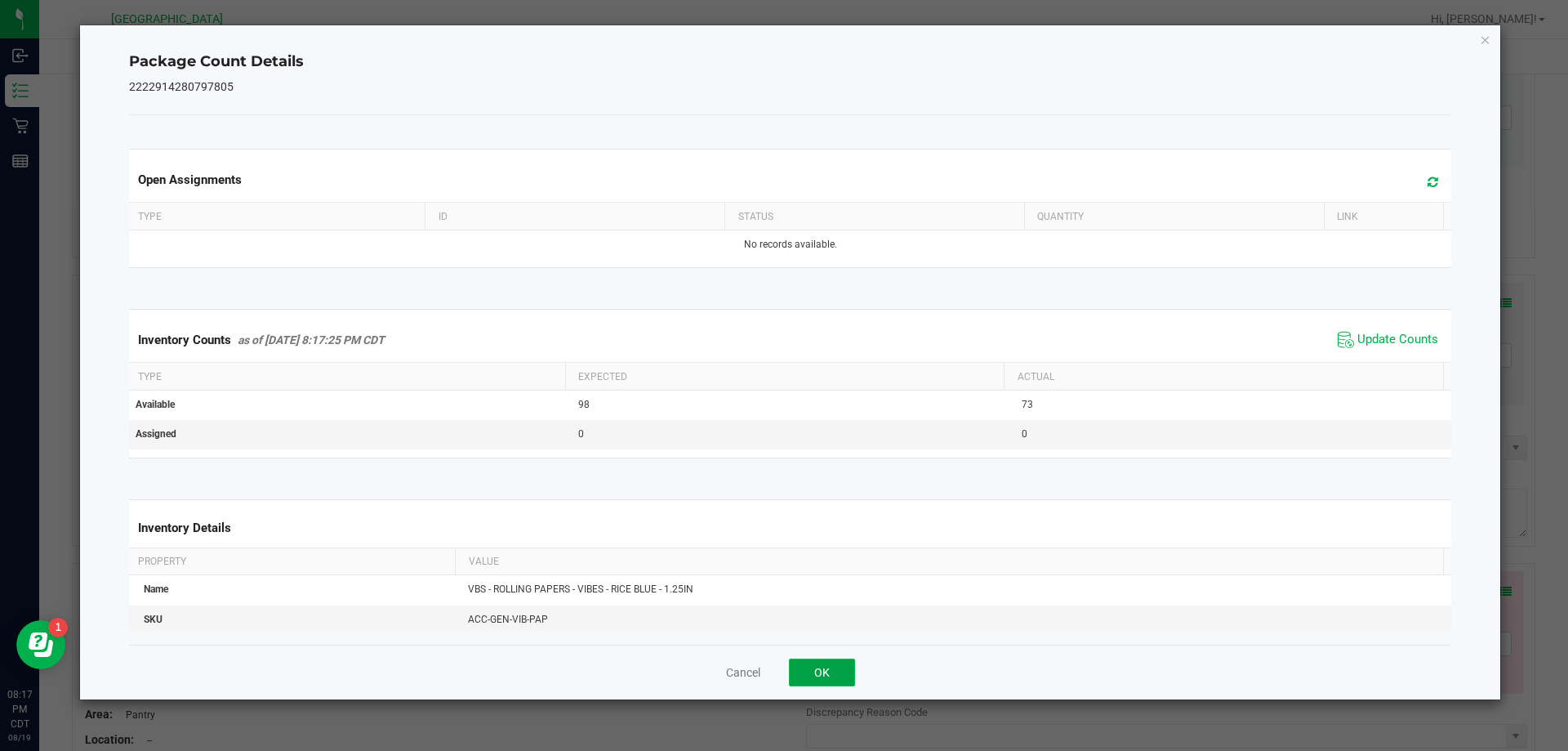
click at [836, 682] on button "OK" at bounding box center [822, 672] width 66 height 28
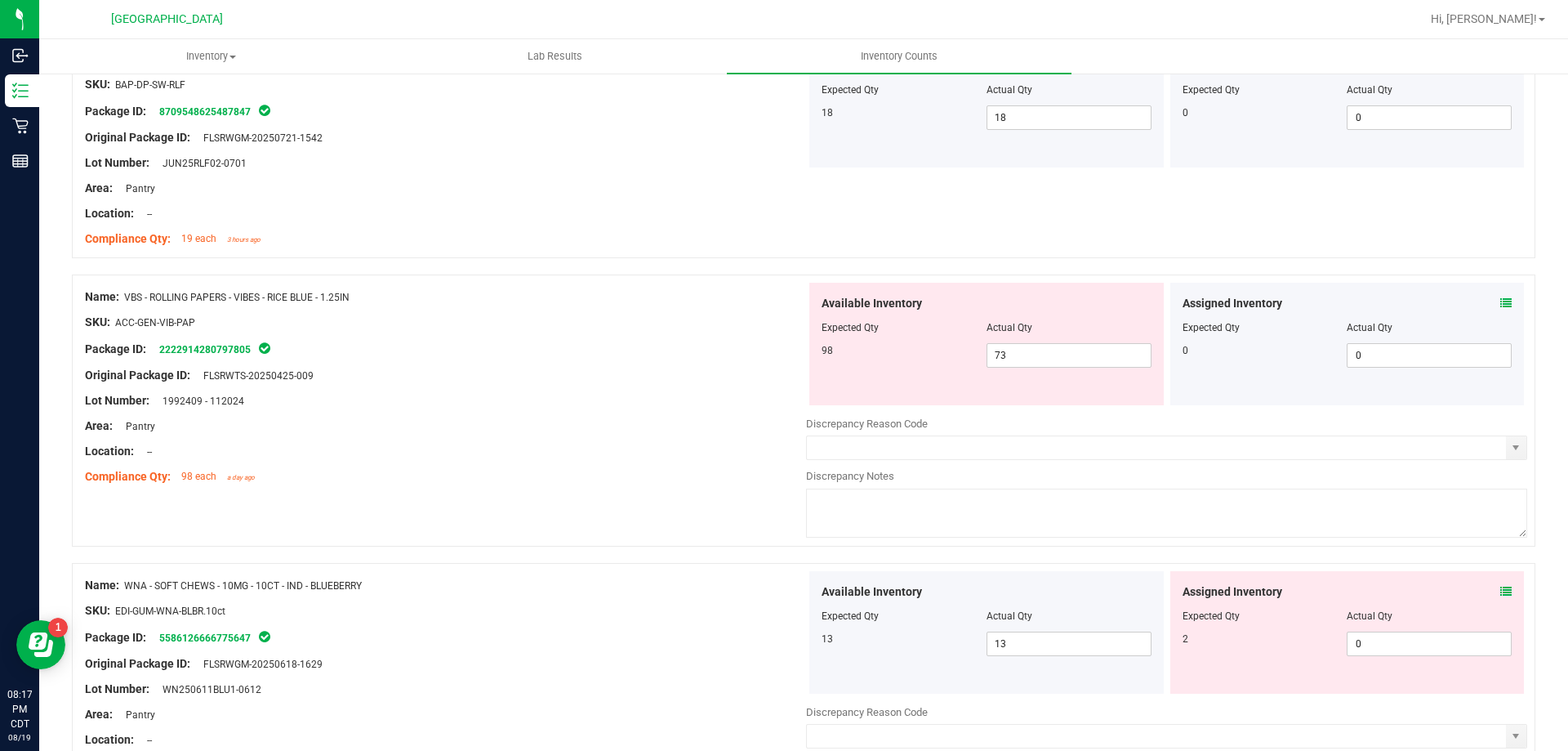
click at [1500, 591] on icon at bounding box center [1506, 592] width 12 height 12
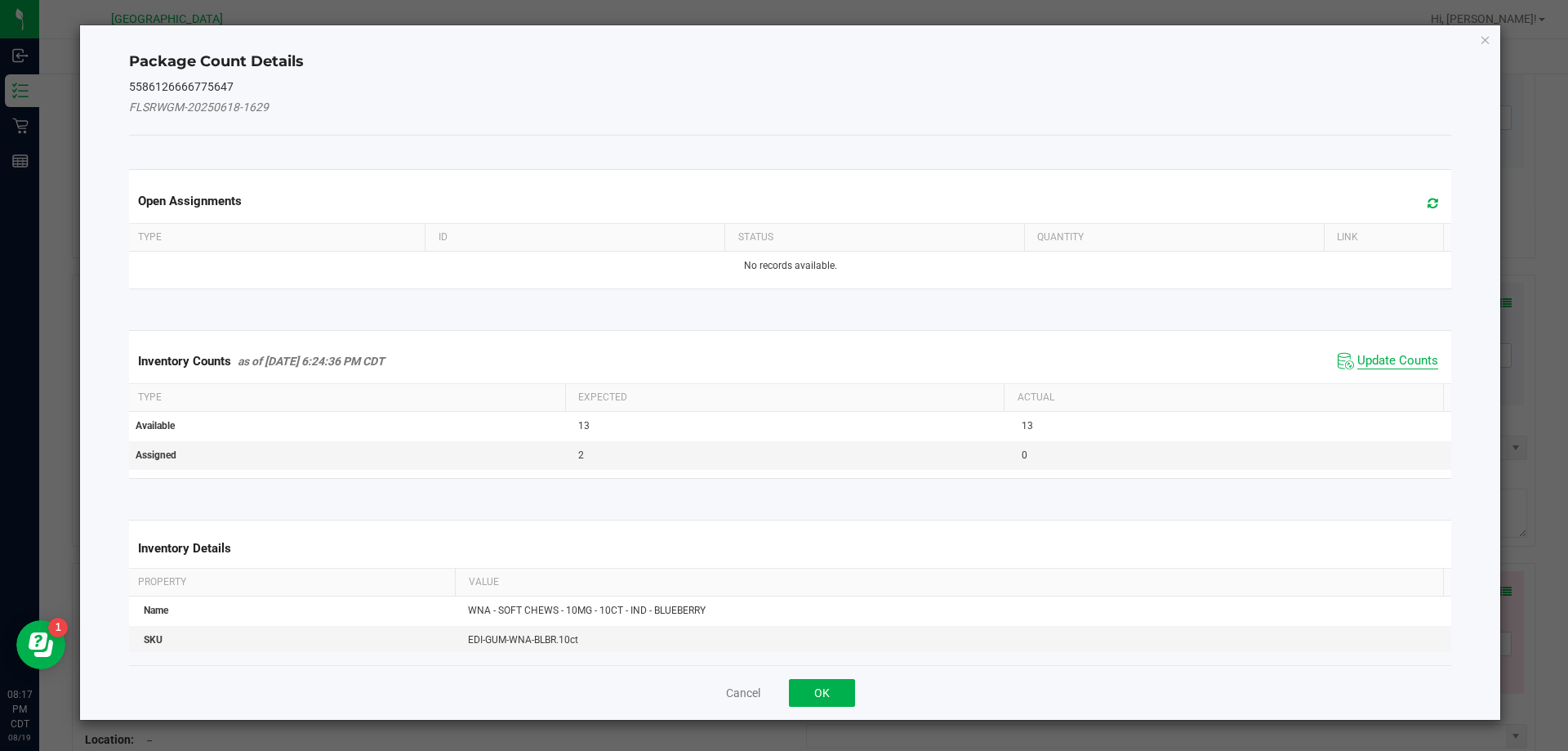
click at [1421, 356] on span "Update Counts" at bounding box center [1398, 360] width 81 height 16
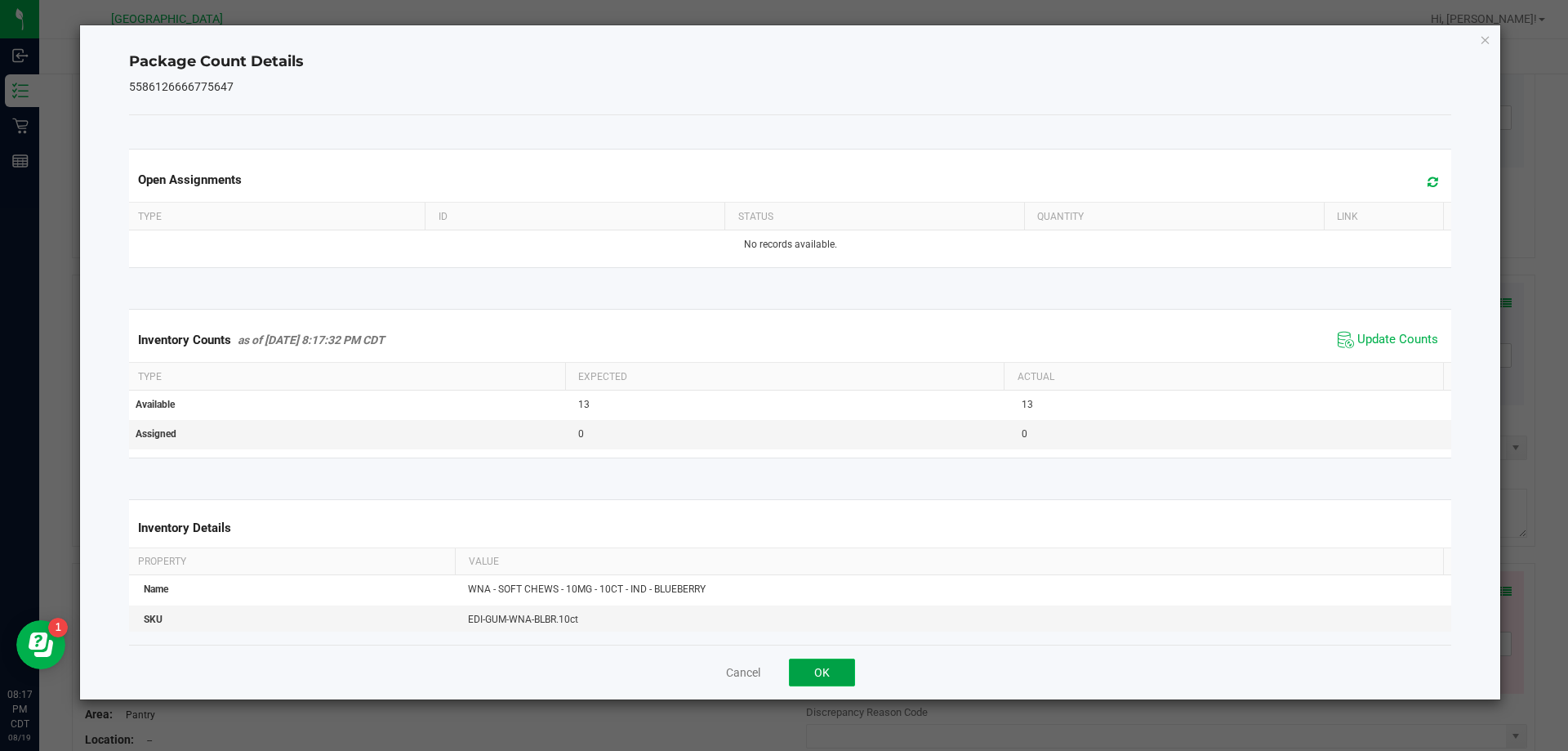
click at [847, 674] on button "OK" at bounding box center [822, 672] width 66 height 28
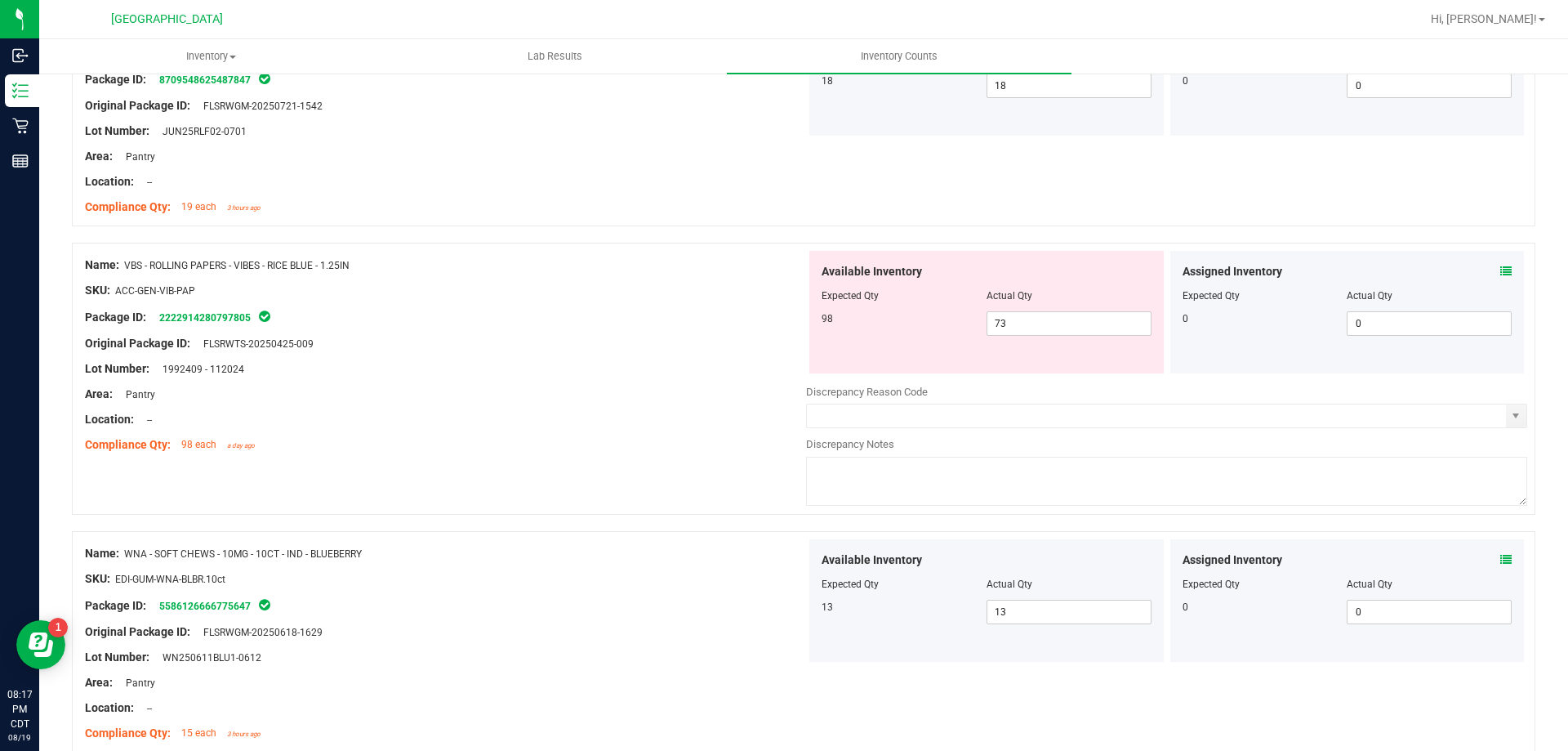
scroll to position [2941, 0]
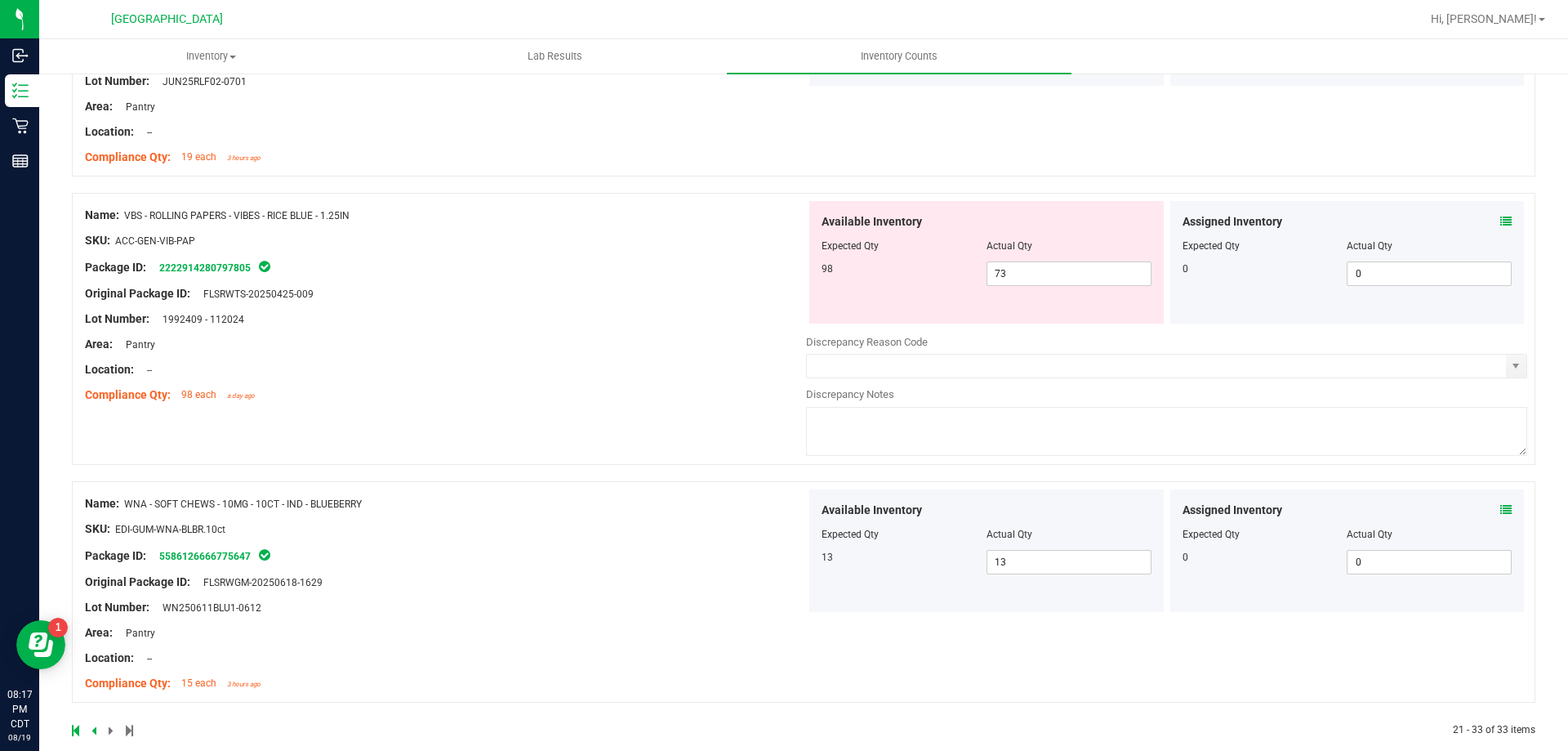
click at [1500, 508] on icon at bounding box center [1506, 510] width 12 height 12
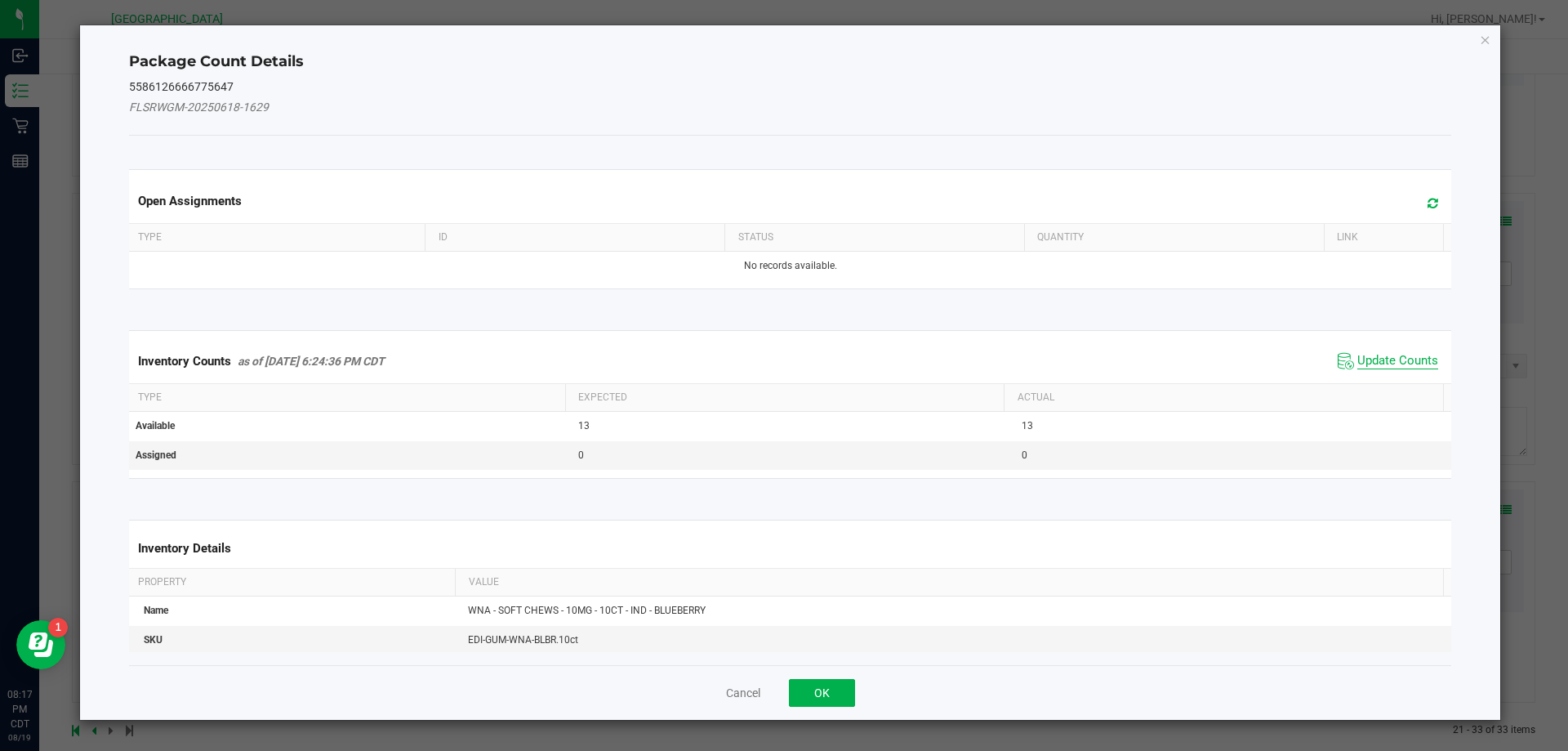
click at [1364, 367] on span "Update Counts" at bounding box center [1398, 360] width 81 height 16
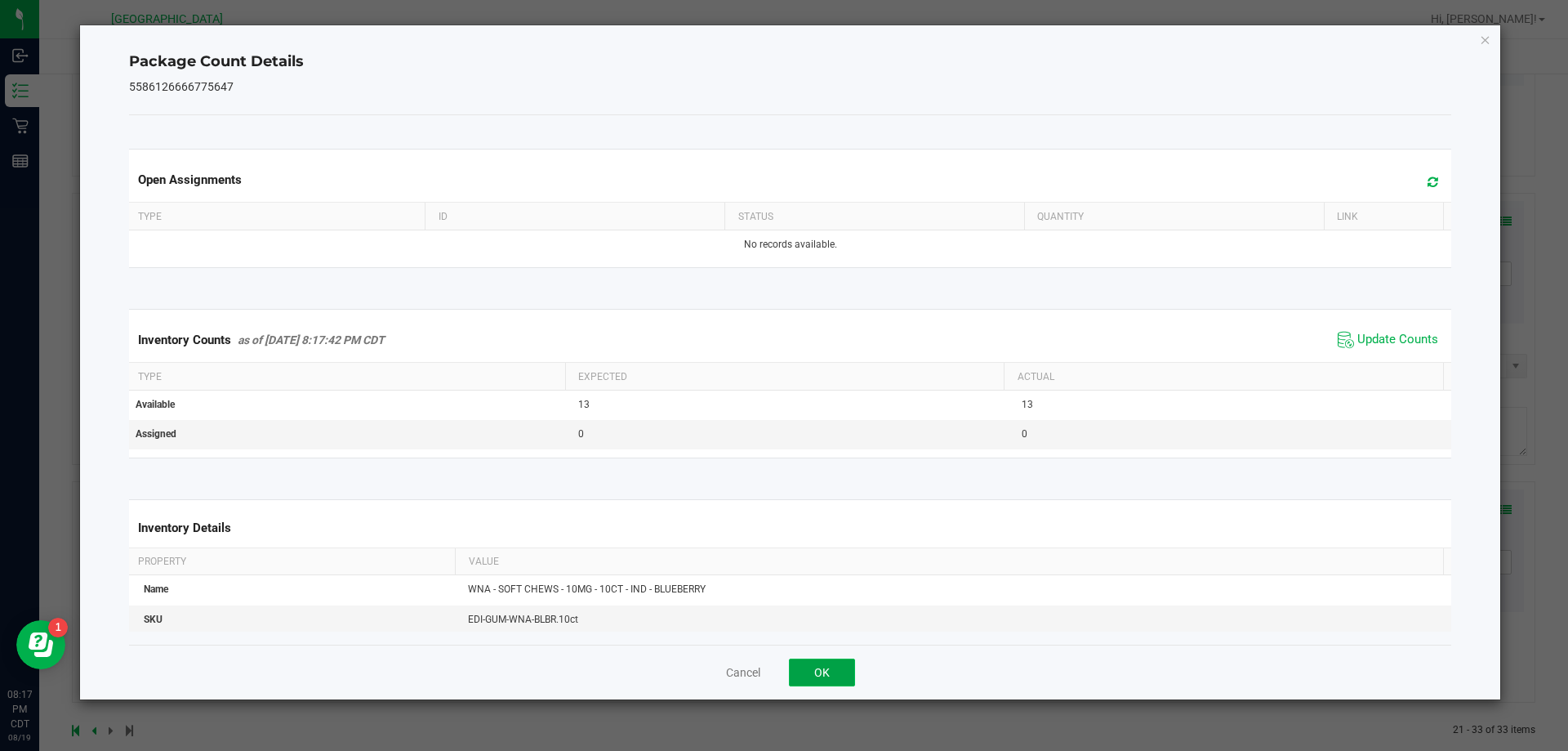
click at [806, 661] on button "OK" at bounding box center [822, 672] width 66 height 28
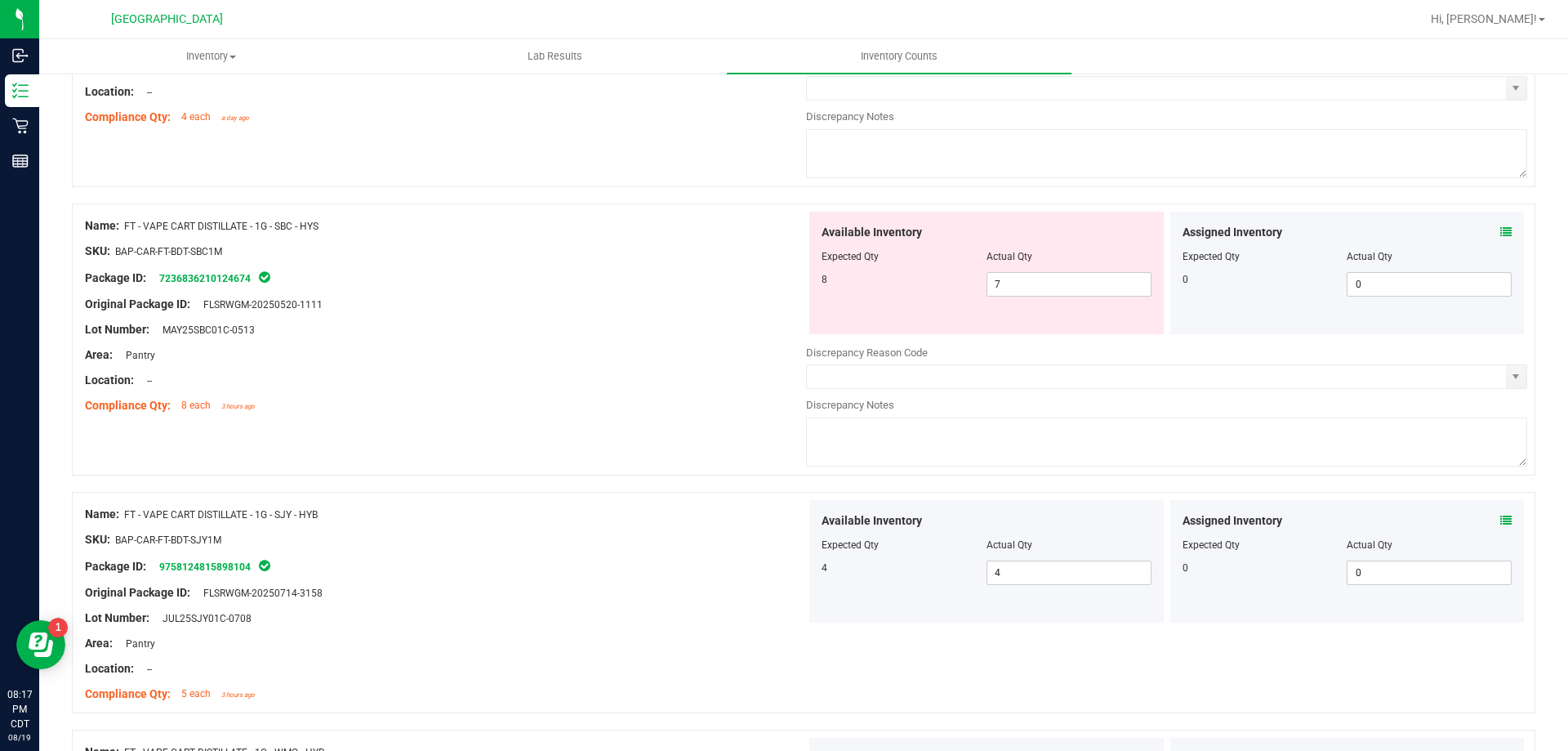
scroll to position [0, 0]
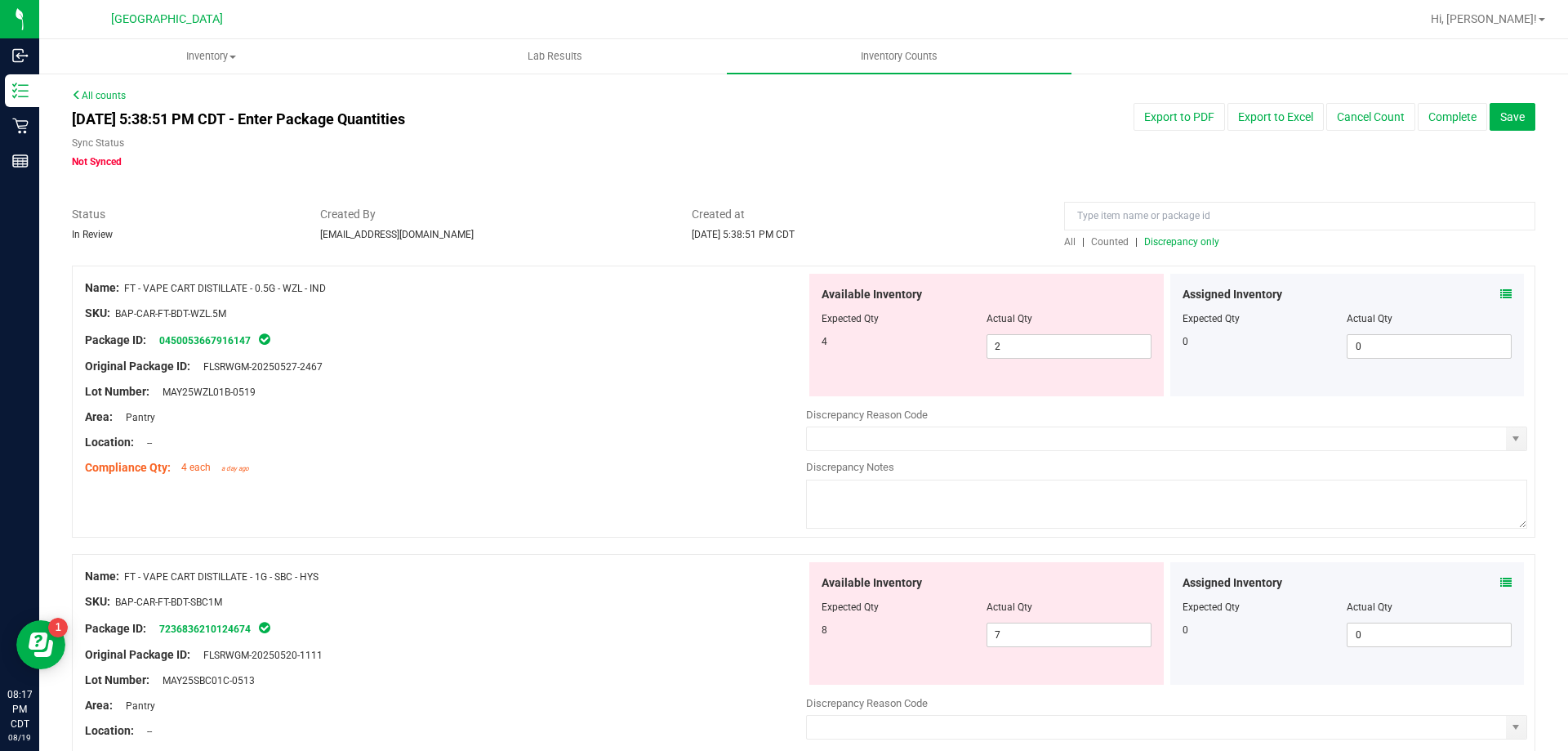
click at [1194, 243] on span "Discrepancy only" at bounding box center [1182, 242] width 75 height 12
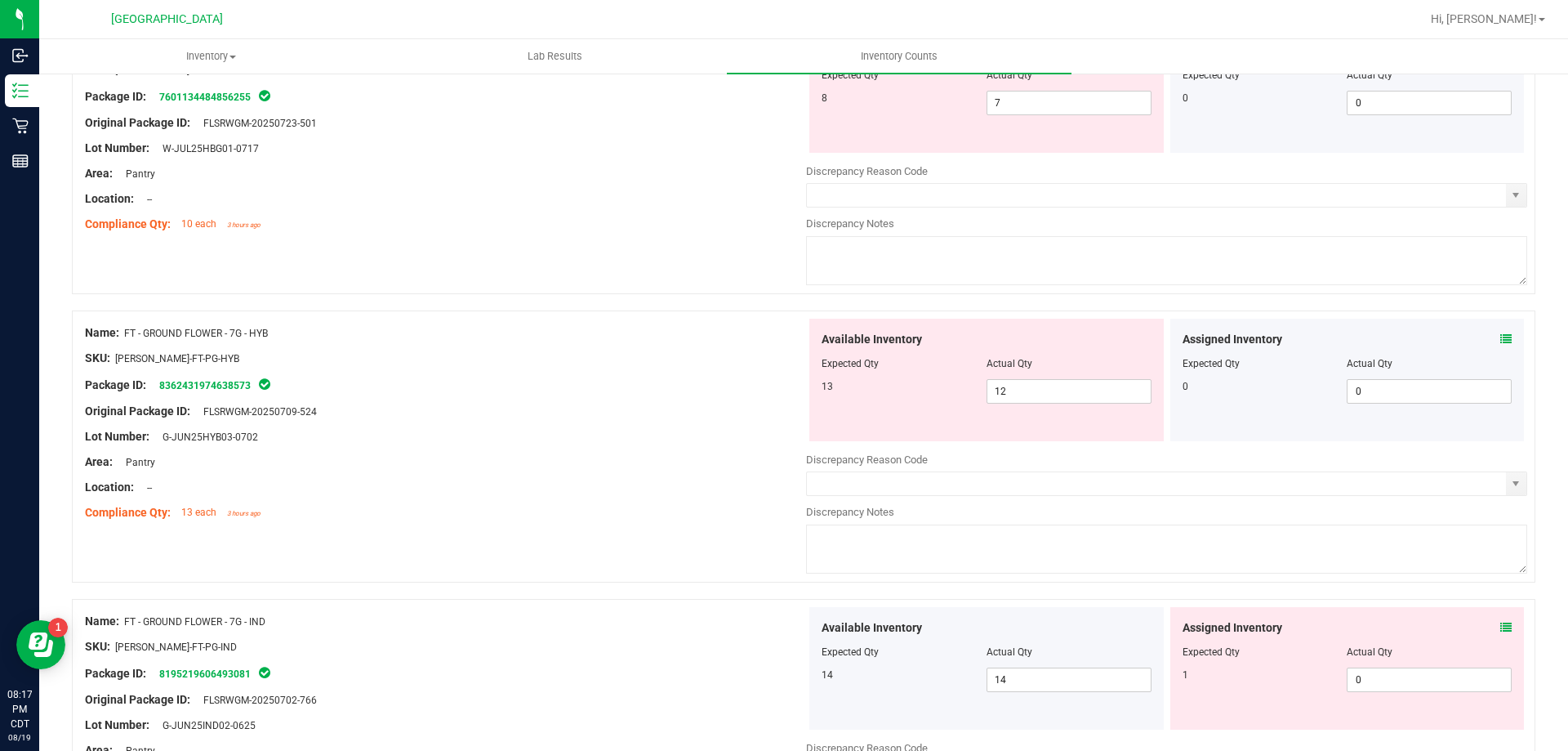
scroll to position [5339, 0]
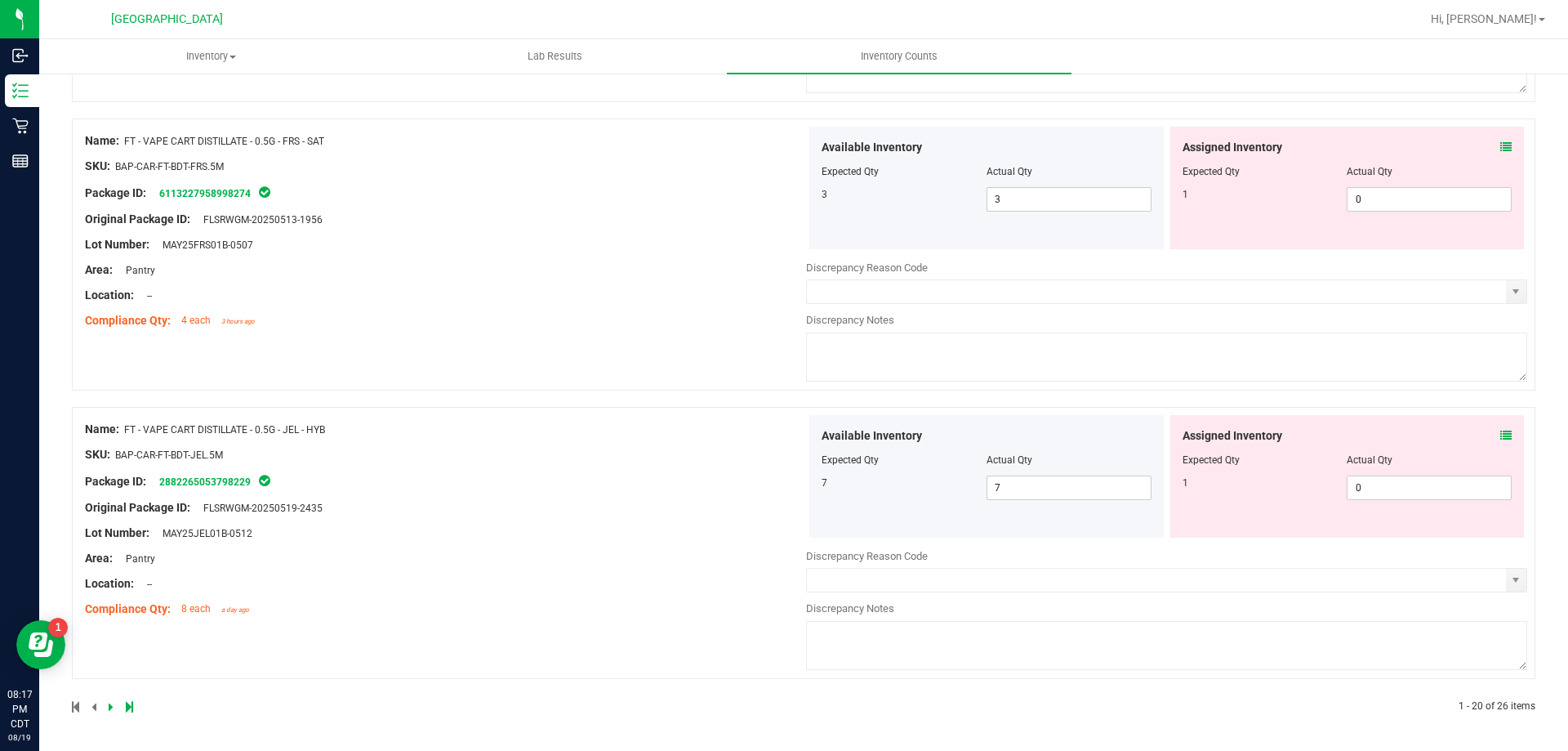
click at [1500, 430] on icon at bounding box center [1506, 436] width 12 height 12
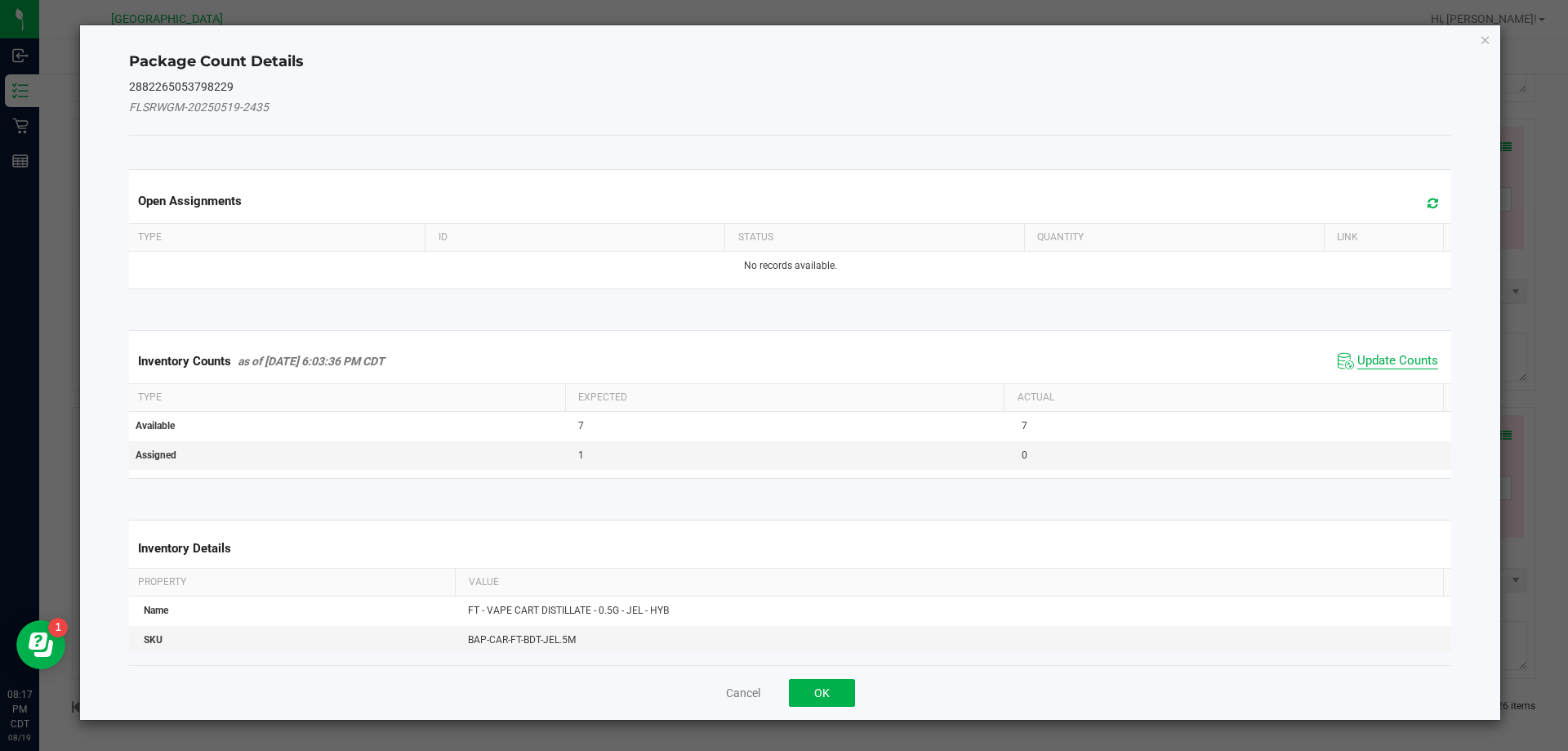
click at [1392, 363] on span "Update Counts" at bounding box center [1398, 360] width 81 height 16
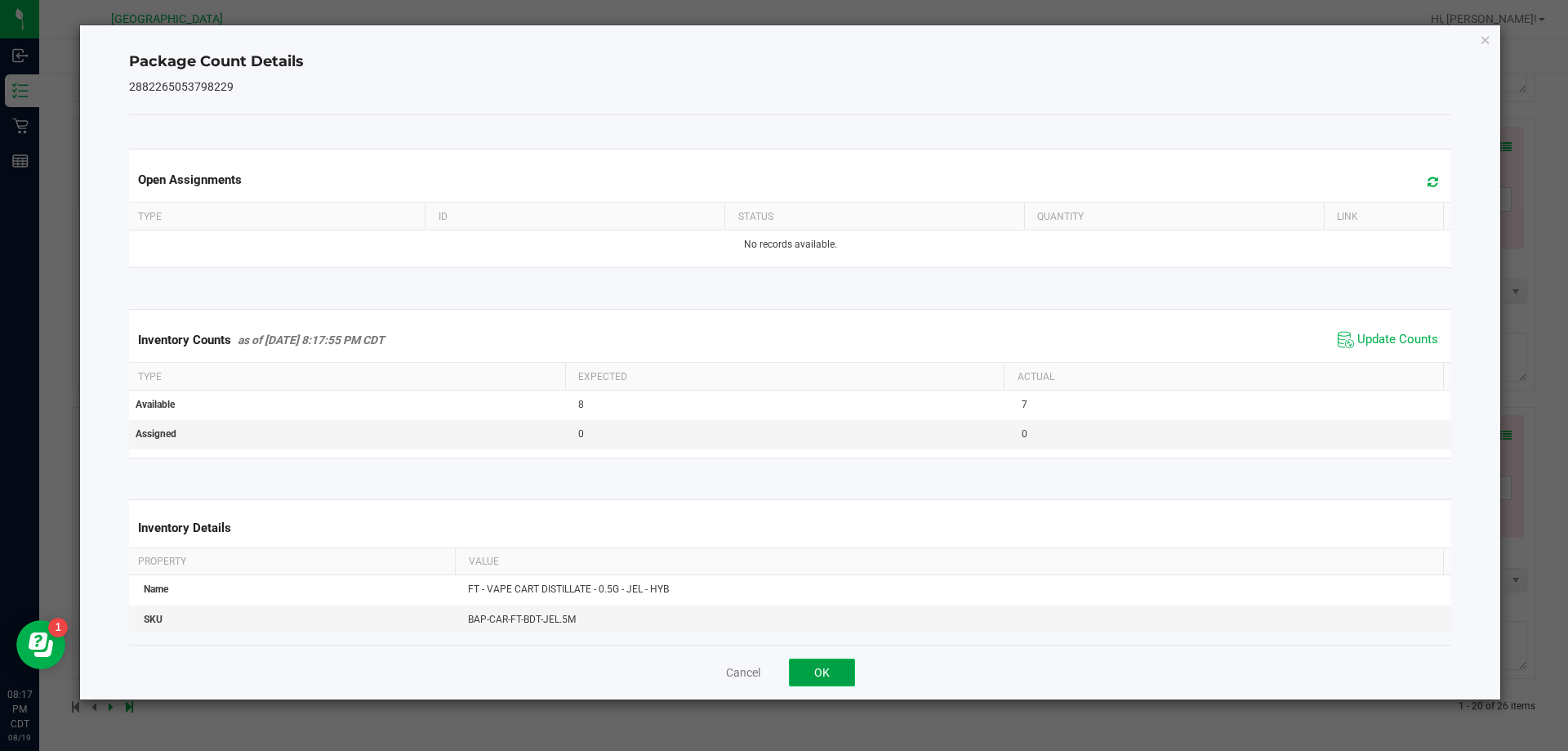
click at [831, 675] on button "OK" at bounding box center [822, 672] width 66 height 28
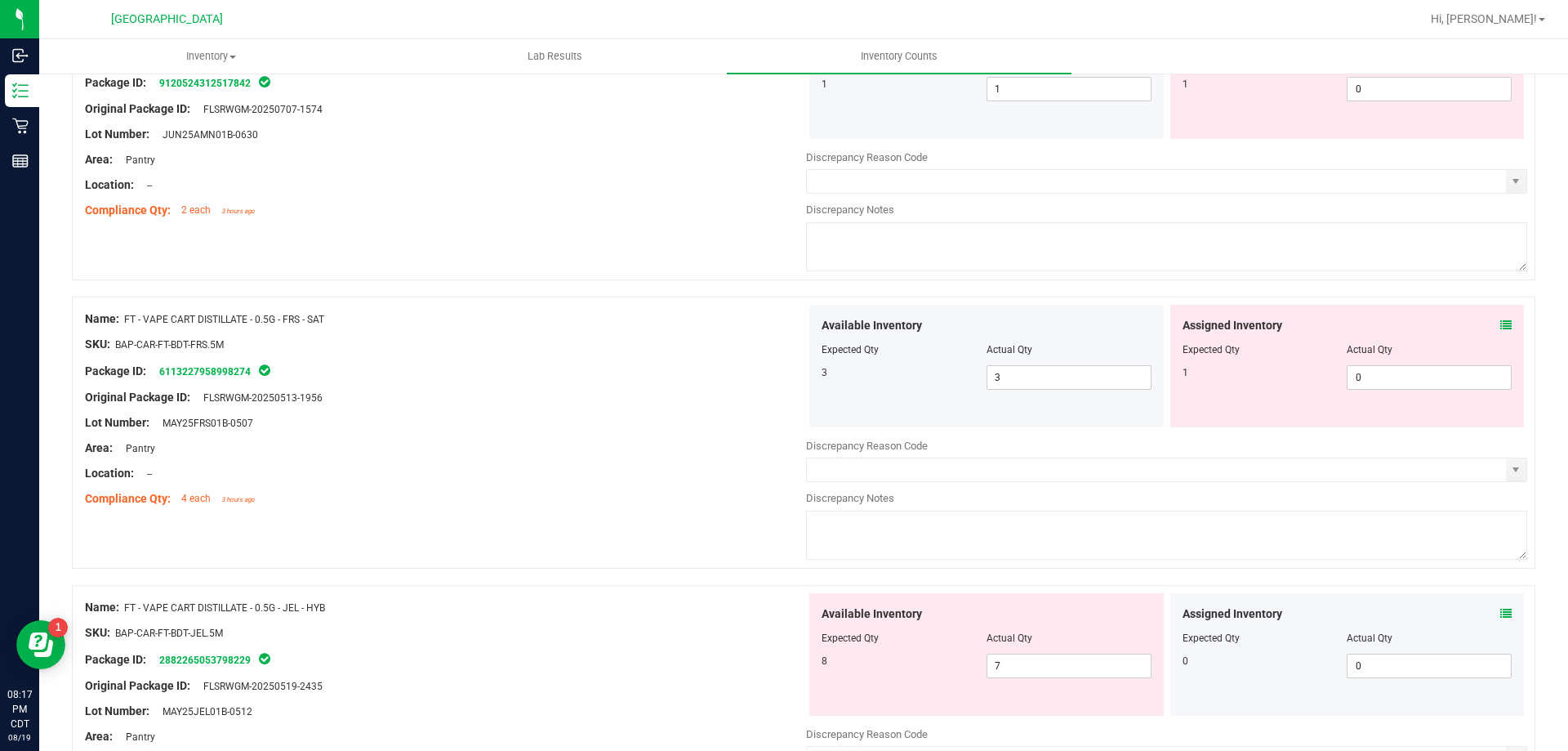
scroll to position [5012, 0]
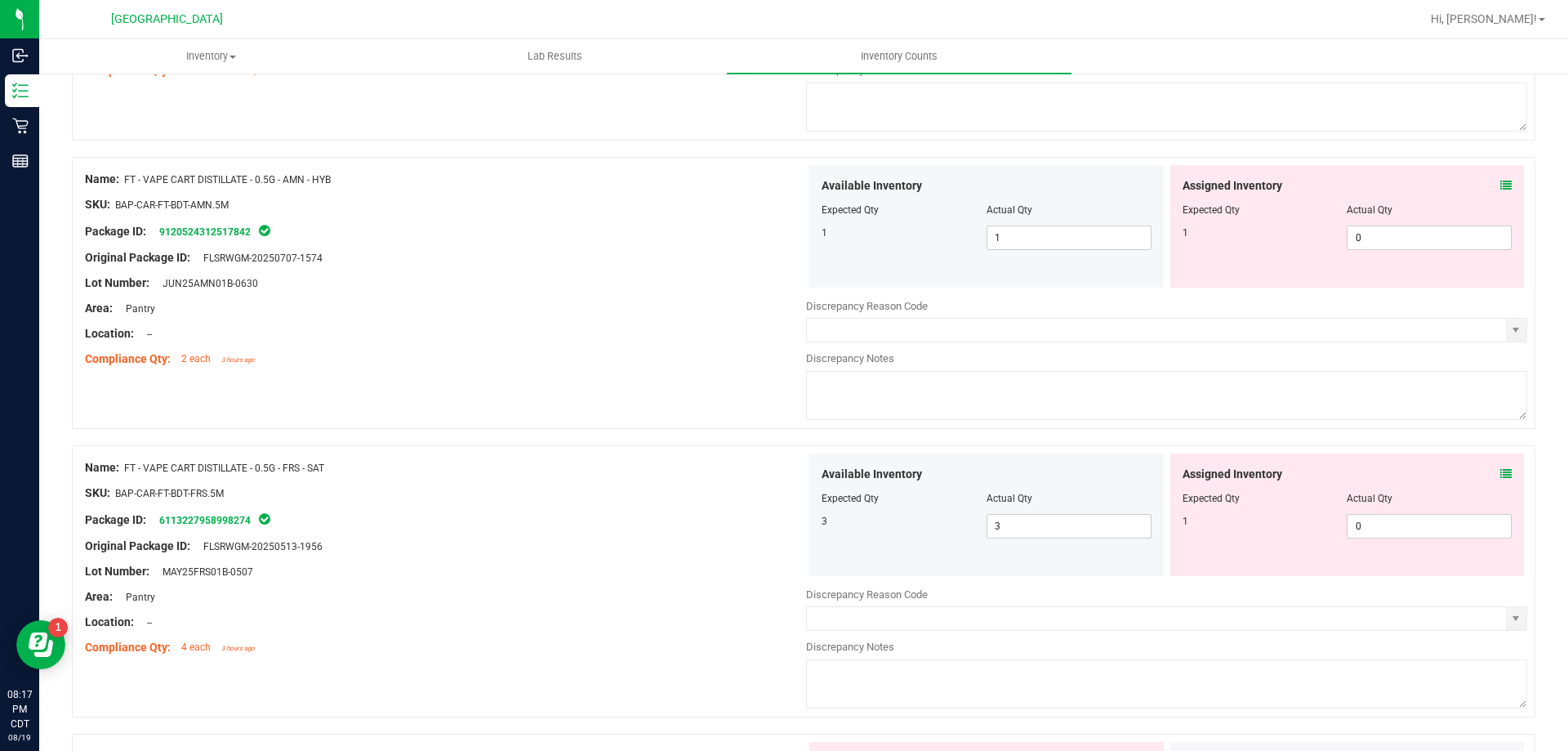
click at [1500, 469] on icon at bounding box center [1506, 474] width 12 height 12
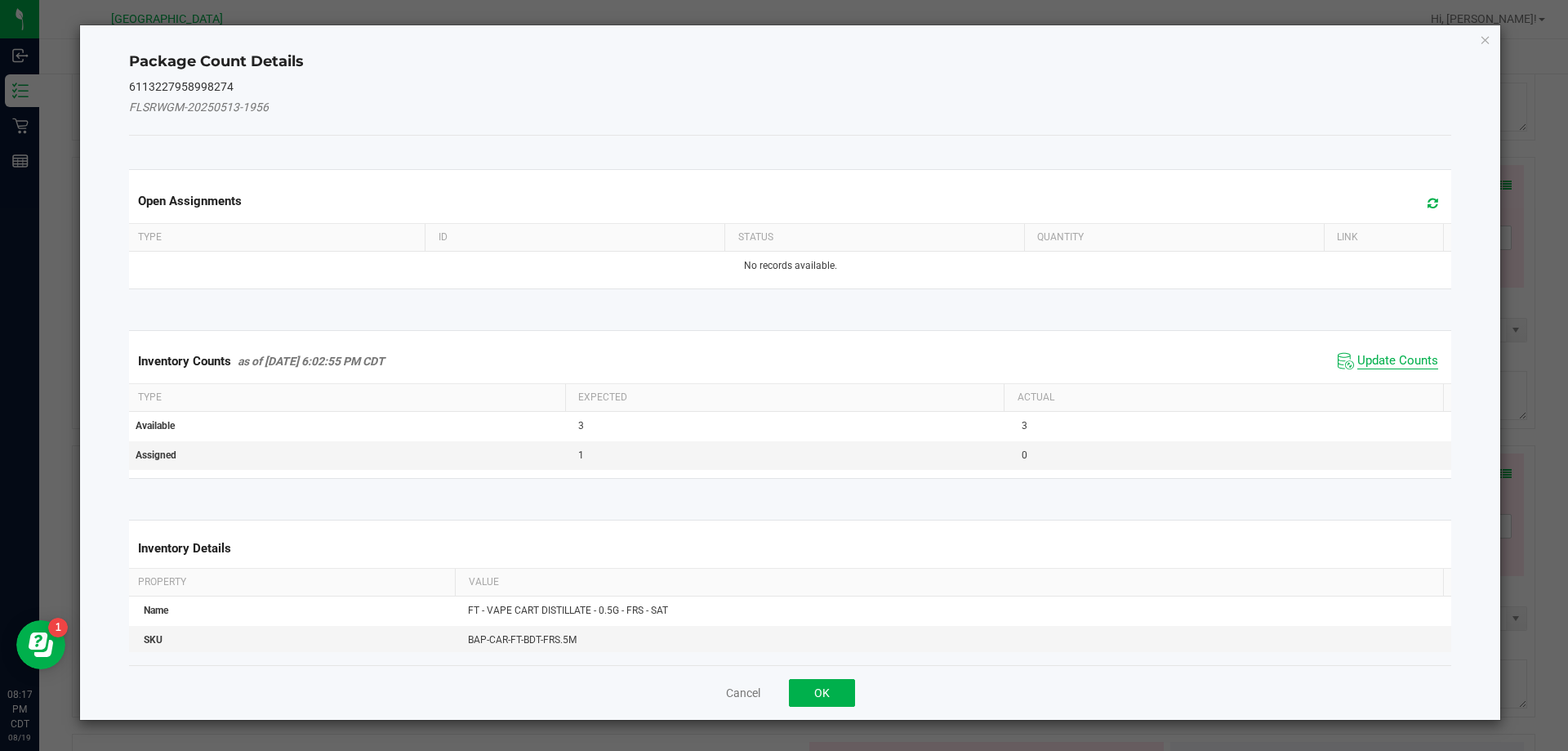
click at [1391, 366] on span "Update Counts" at bounding box center [1398, 360] width 81 height 16
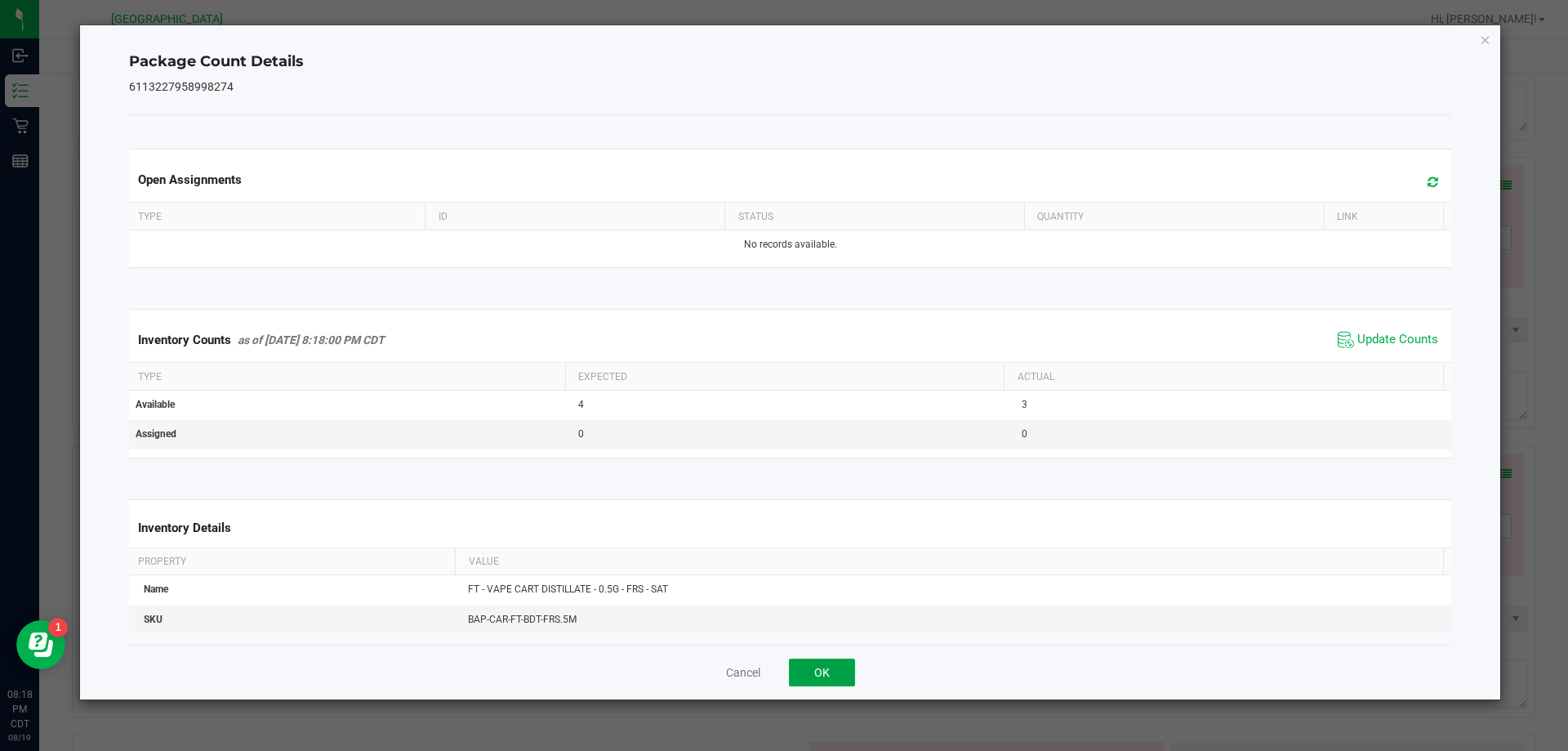
drag, startPoint x: 803, startPoint y: 667, endPoint x: 808, endPoint y: 652, distance: 15.8
click at [804, 666] on button "OK" at bounding box center [822, 672] width 66 height 28
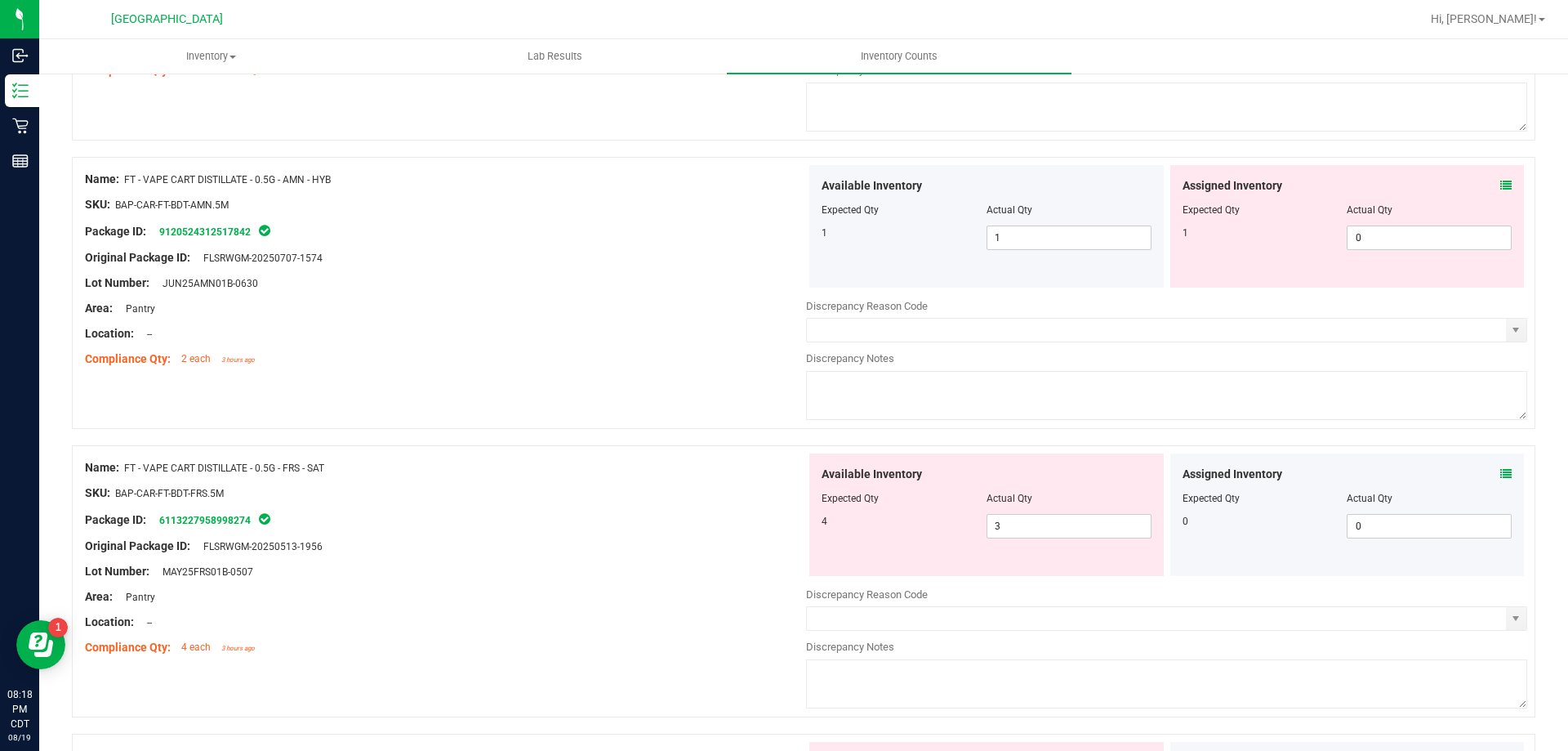
click at [1500, 181] on icon at bounding box center [1506, 186] width 12 height 12
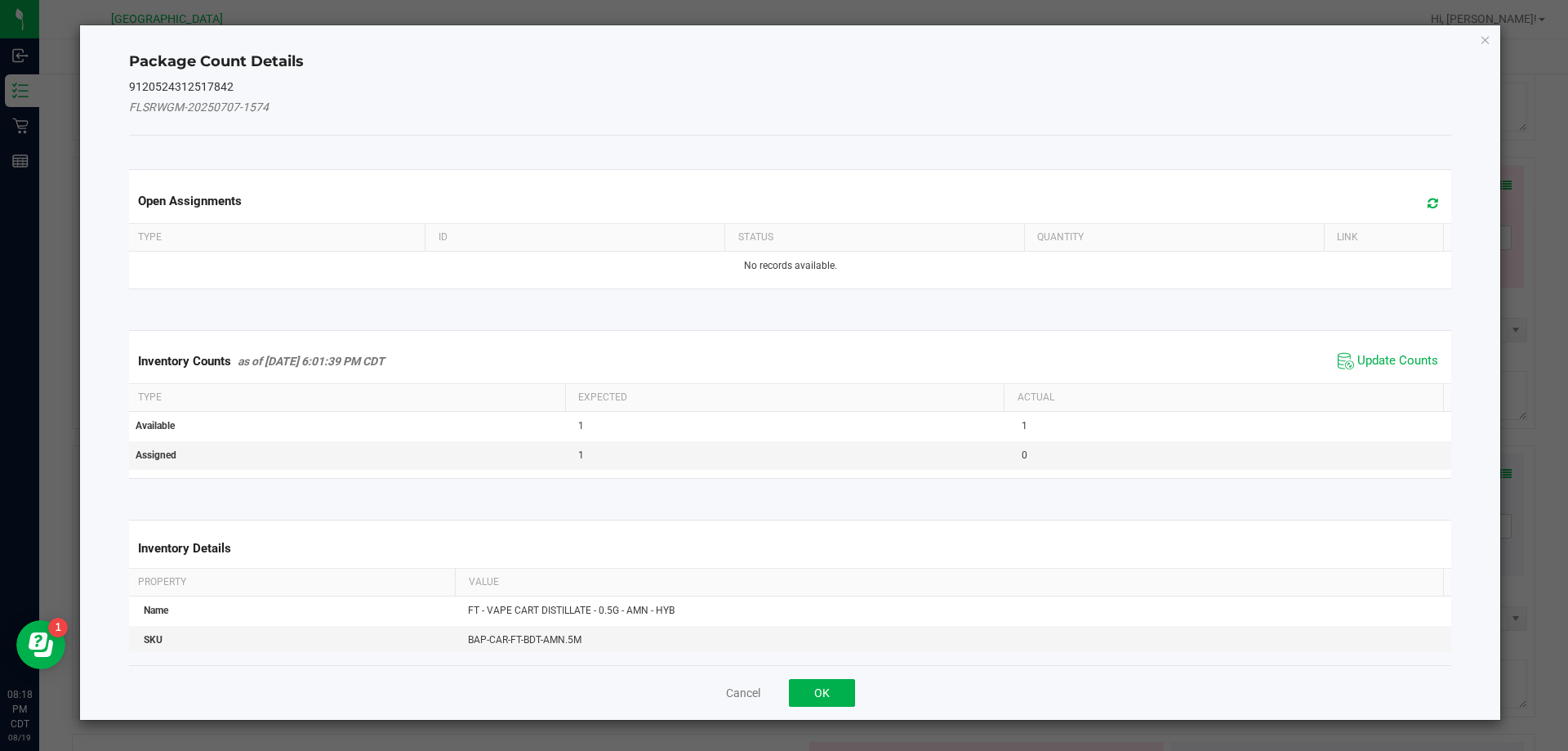
click at [1374, 351] on span "Update Counts" at bounding box center [1388, 361] width 108 height 25
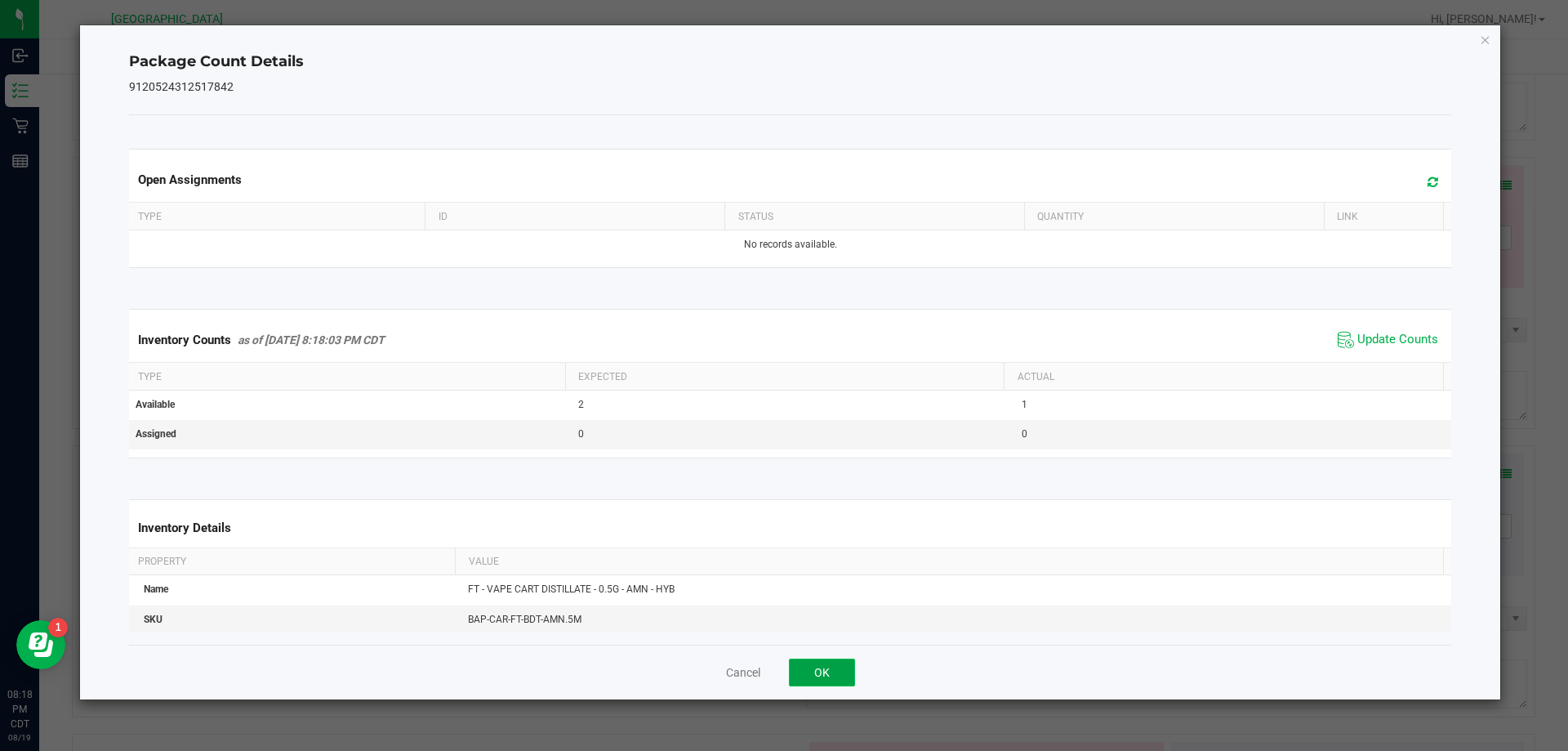
click at [826, 670] on button "OK" at bounding box center [822, 672] width 66 height 28
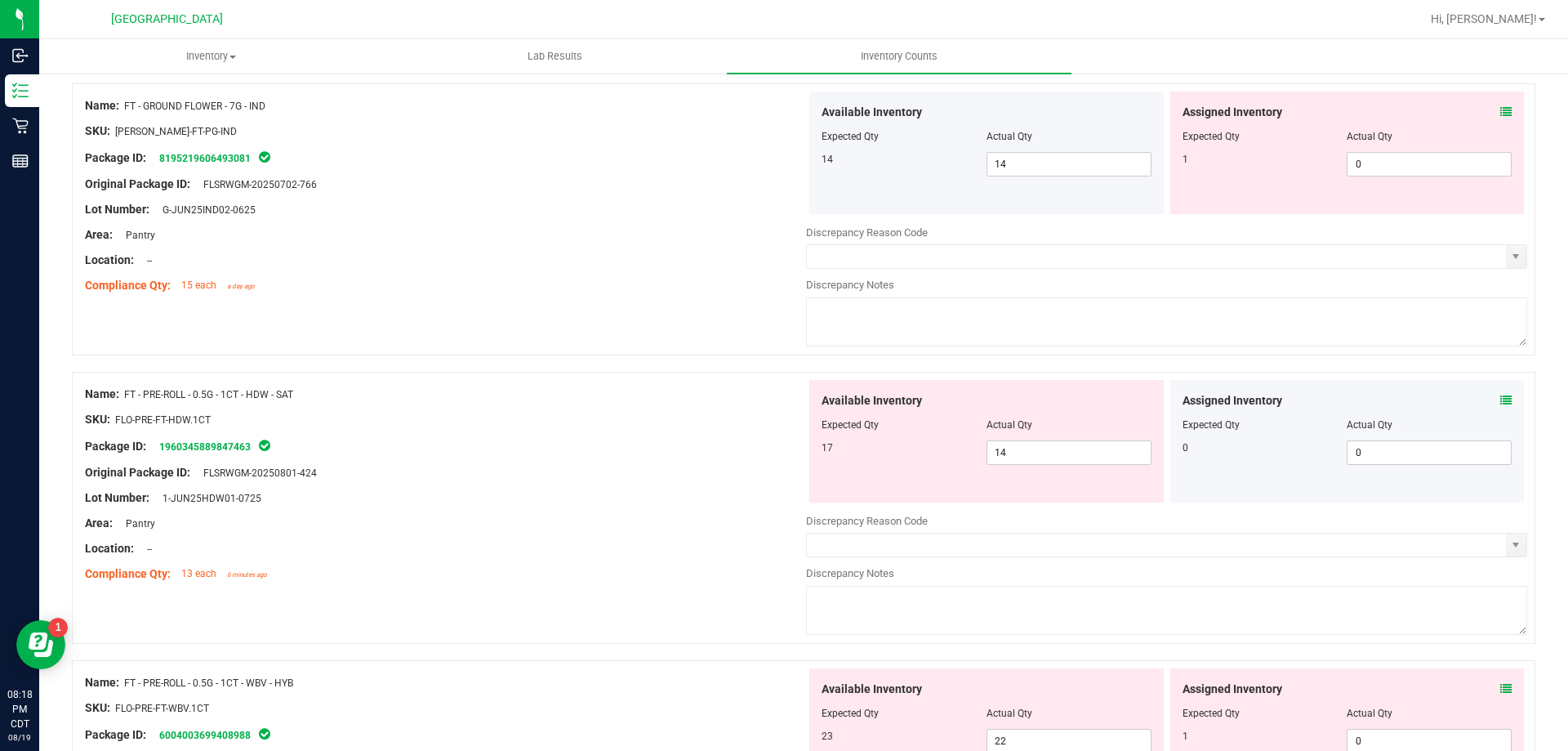
scroll to position [3350, 0]
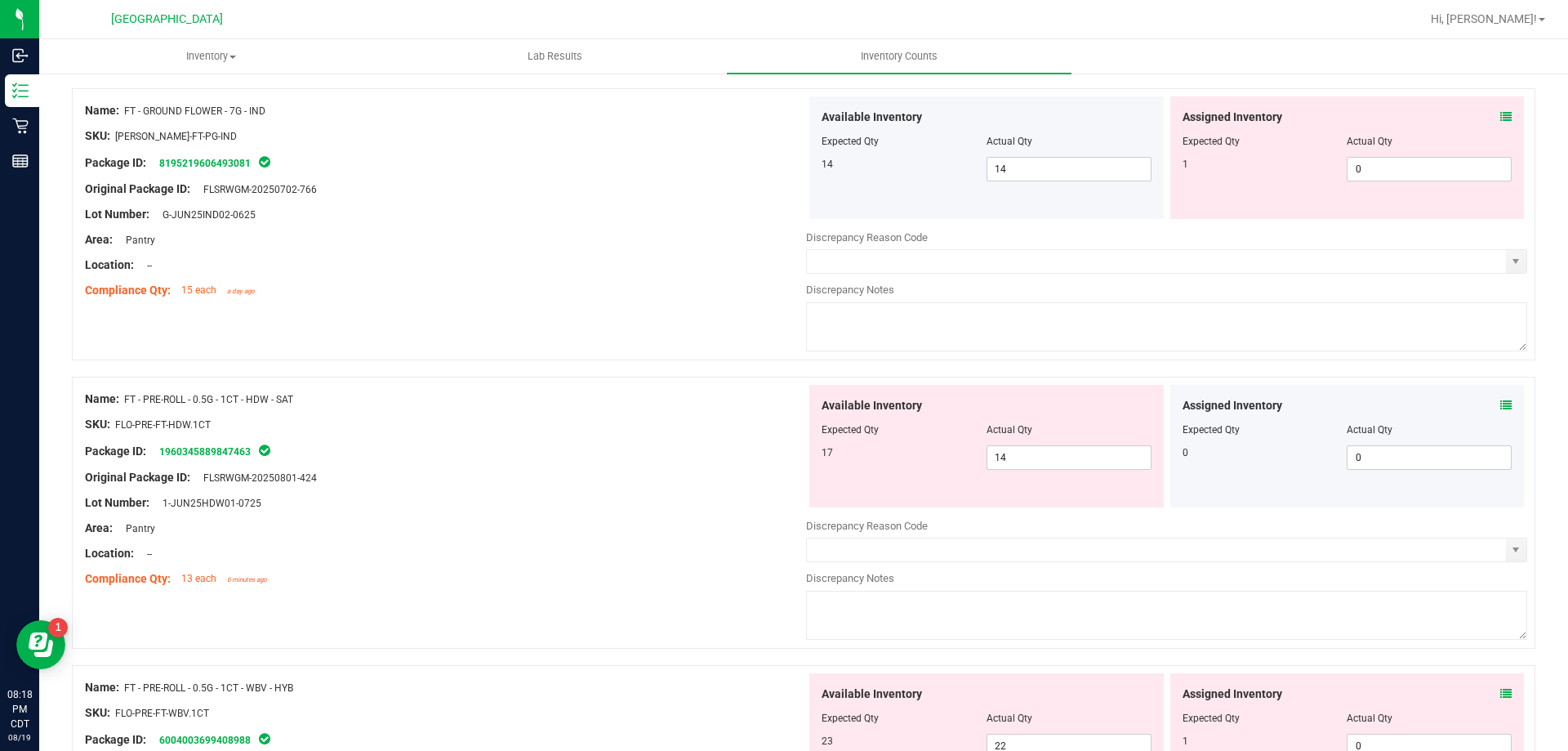
click at [1487, 118] on div "Assigned Inventory" at bounding box center [1347, 117] width 330 height 17
click at [1500, 115] on icon at bounding box center [1506, 117] width 12 height 12
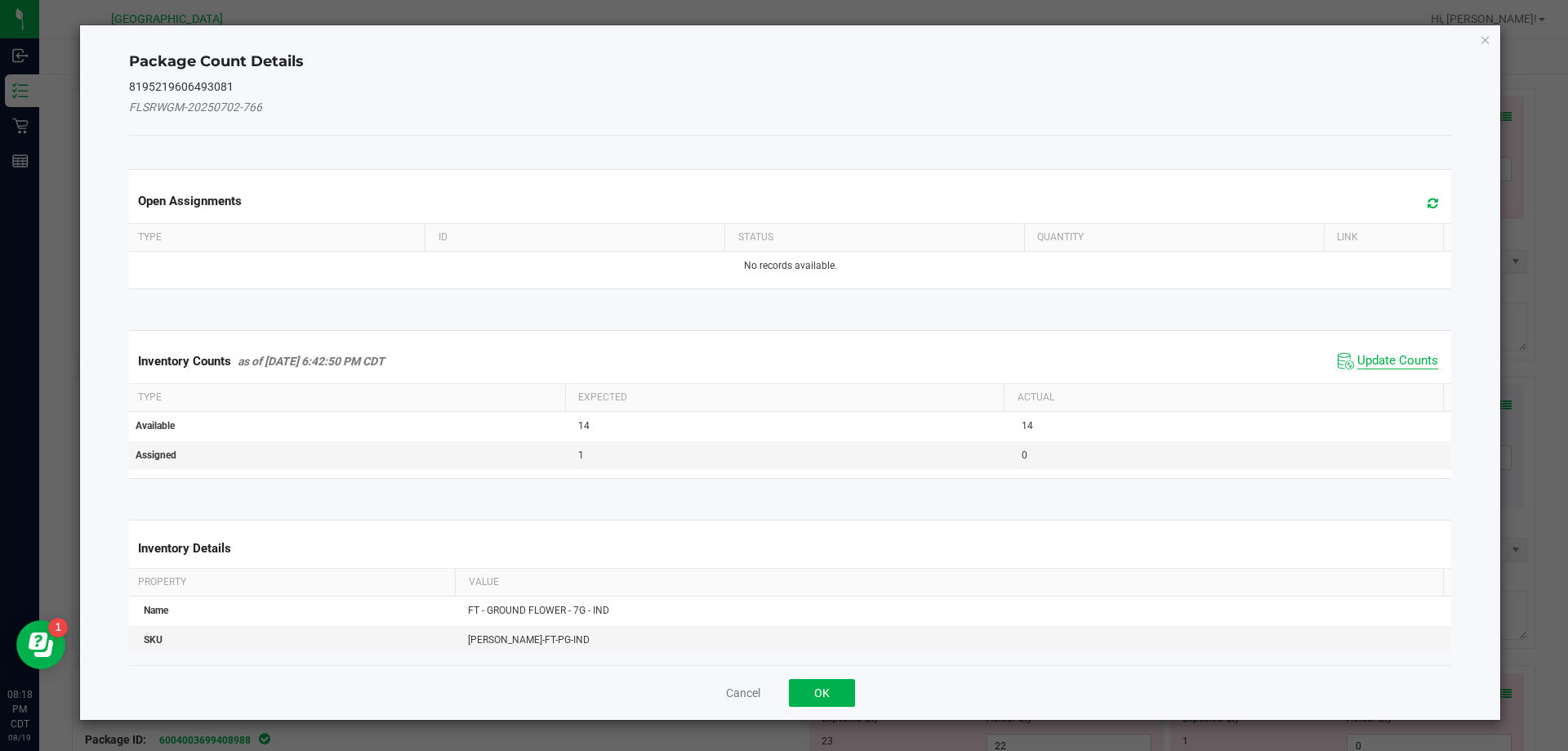
click at [1397, 358] on span "Update Counts" at bounding box center [1398, 360] width 81 height 16
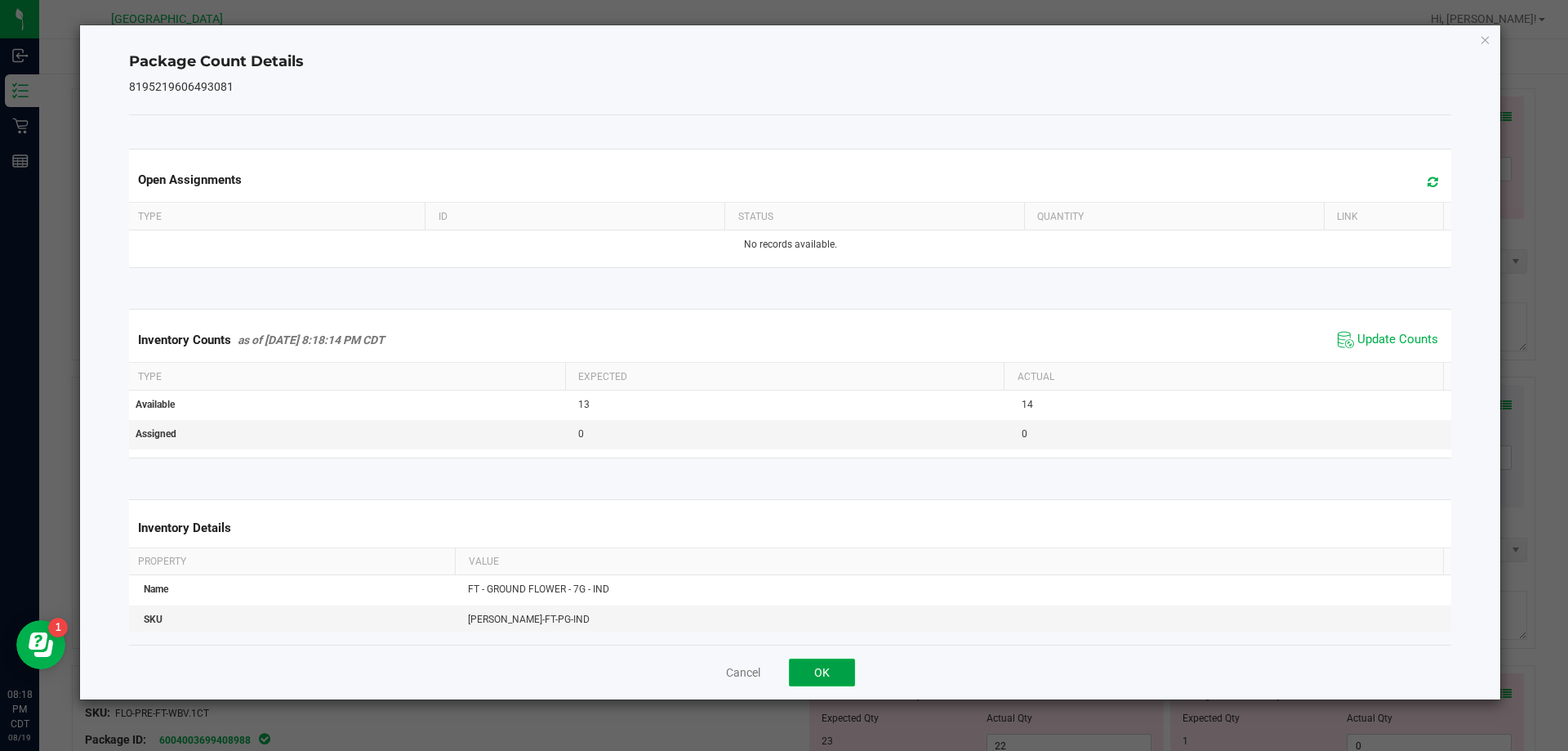
click at [817, 666] on button "OK" at bounding box center [822, 672] width 66 height 28
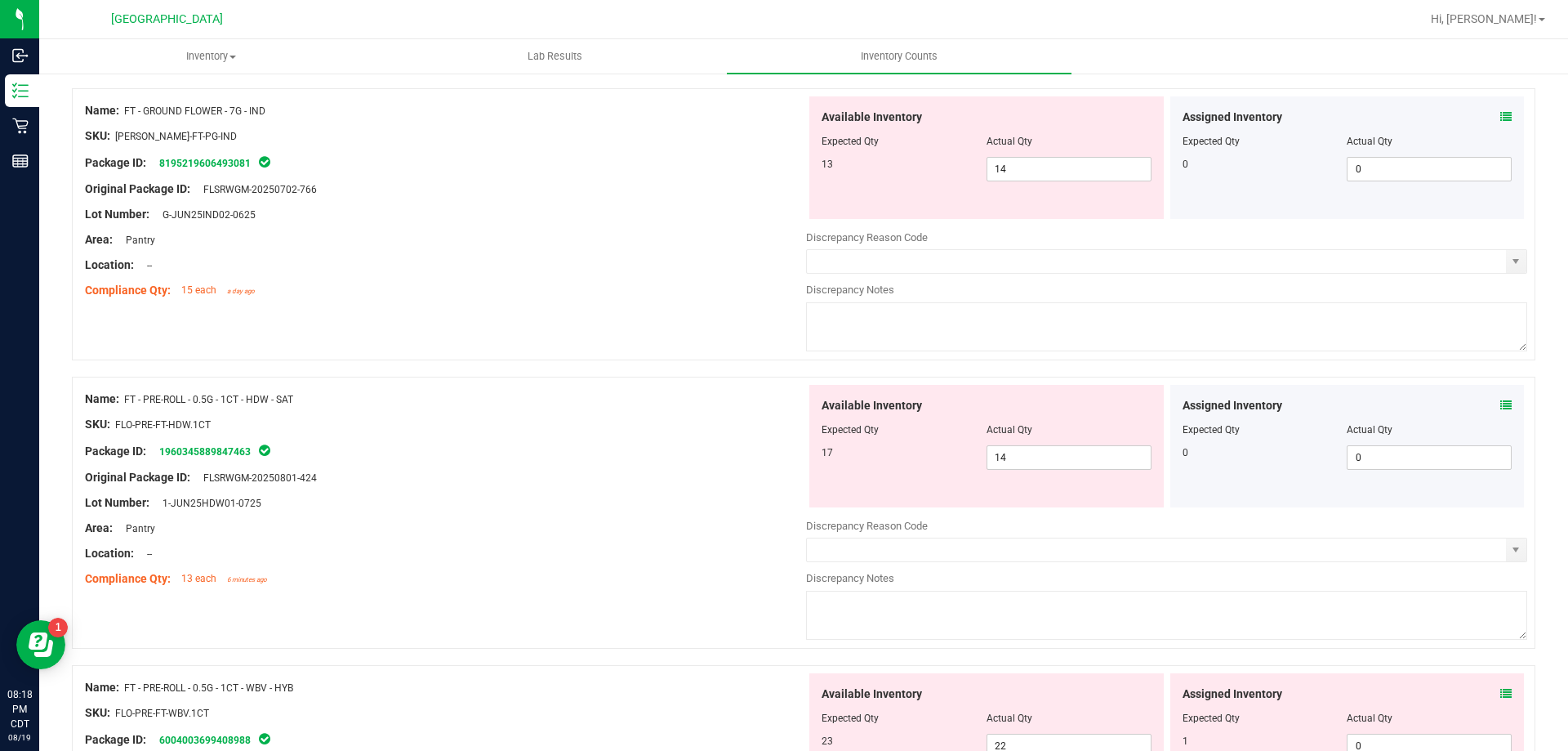
click at [1500, 687] on span at bounding box center [1506, 694] width 12 height 17
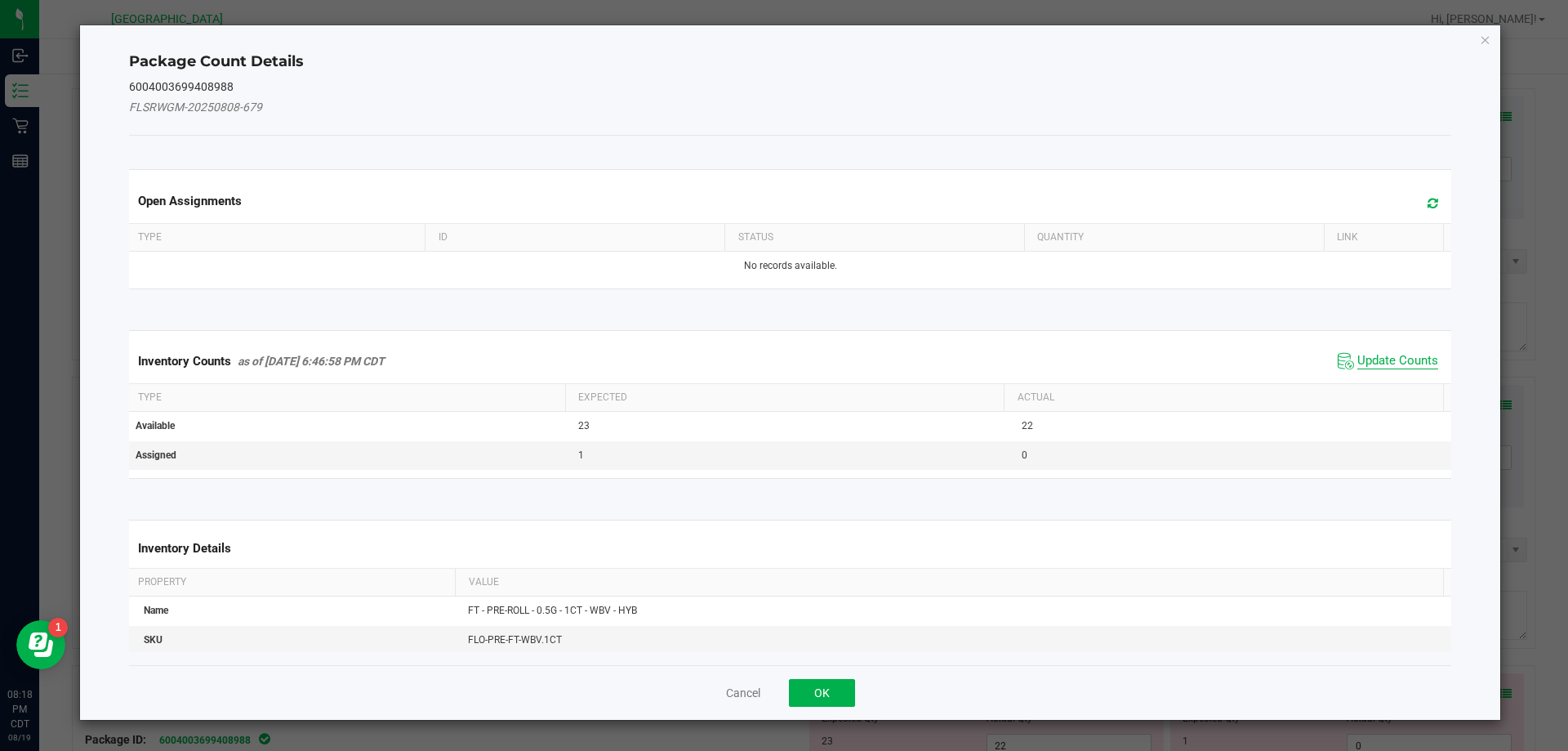
click at [1387, 359] on span "Update Counts" at bounding box center [1398, 360] width 81 height 16
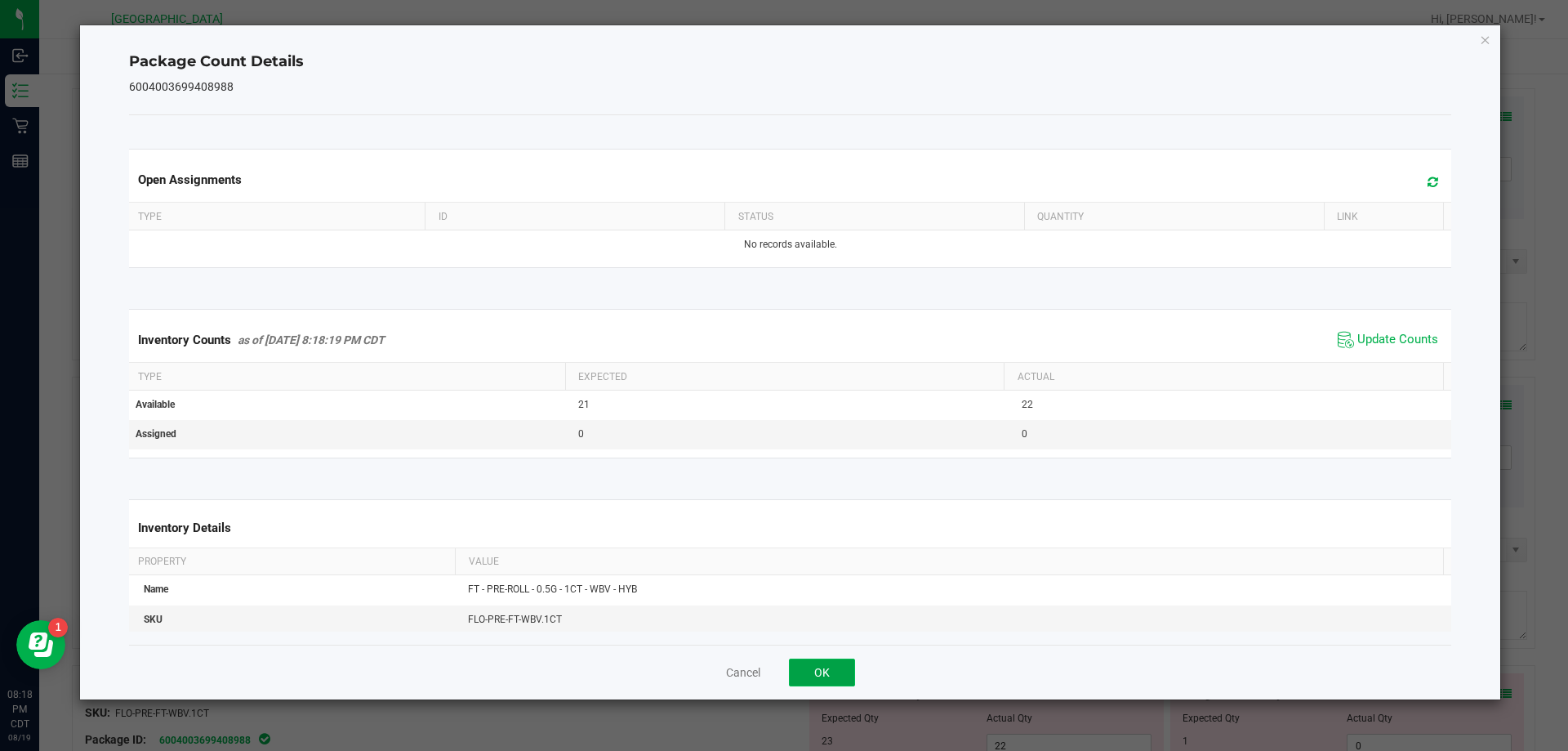
click at [833, 667] on button "OK" at bounding box center [822, 672] width 66 height 28
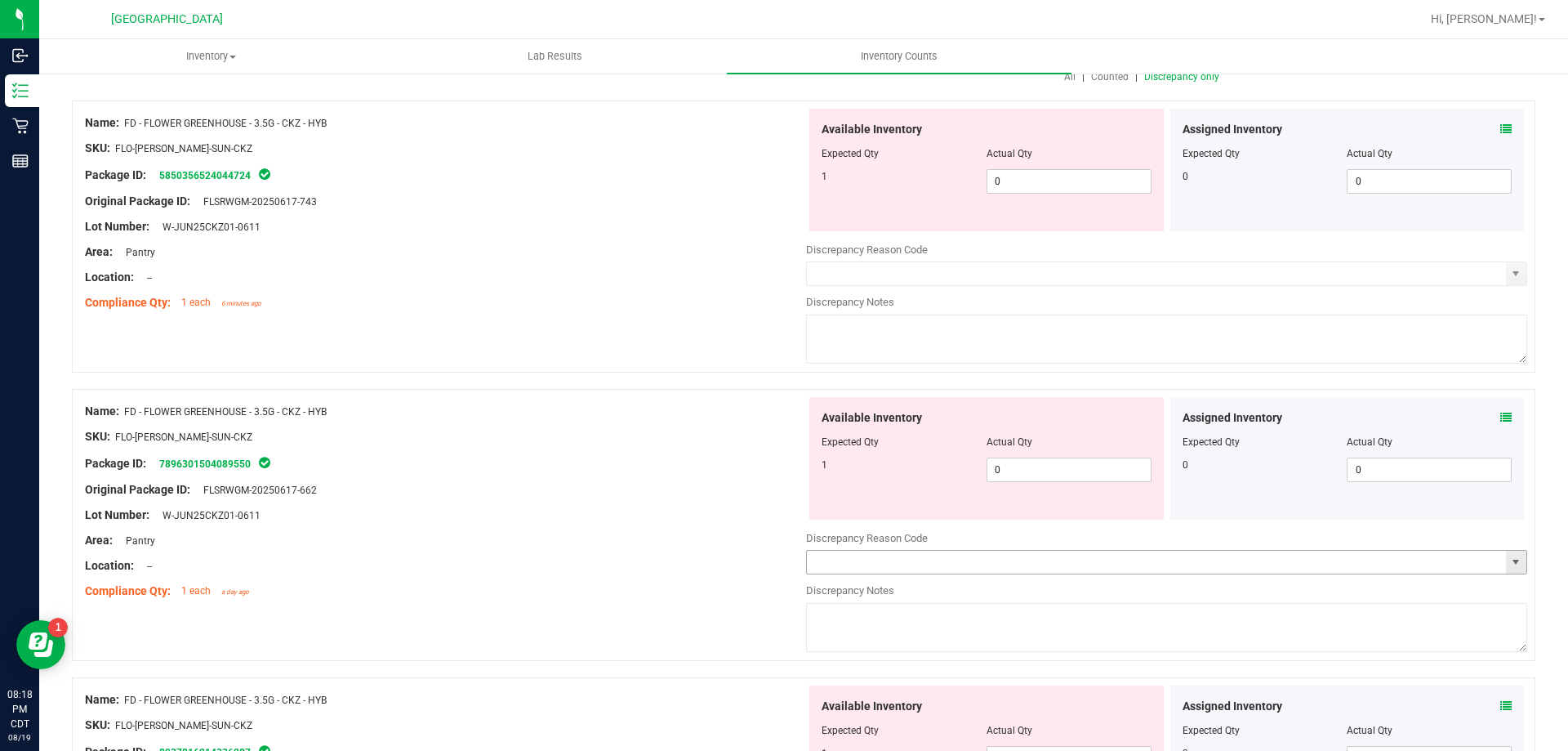
scroll to position [0, 0]
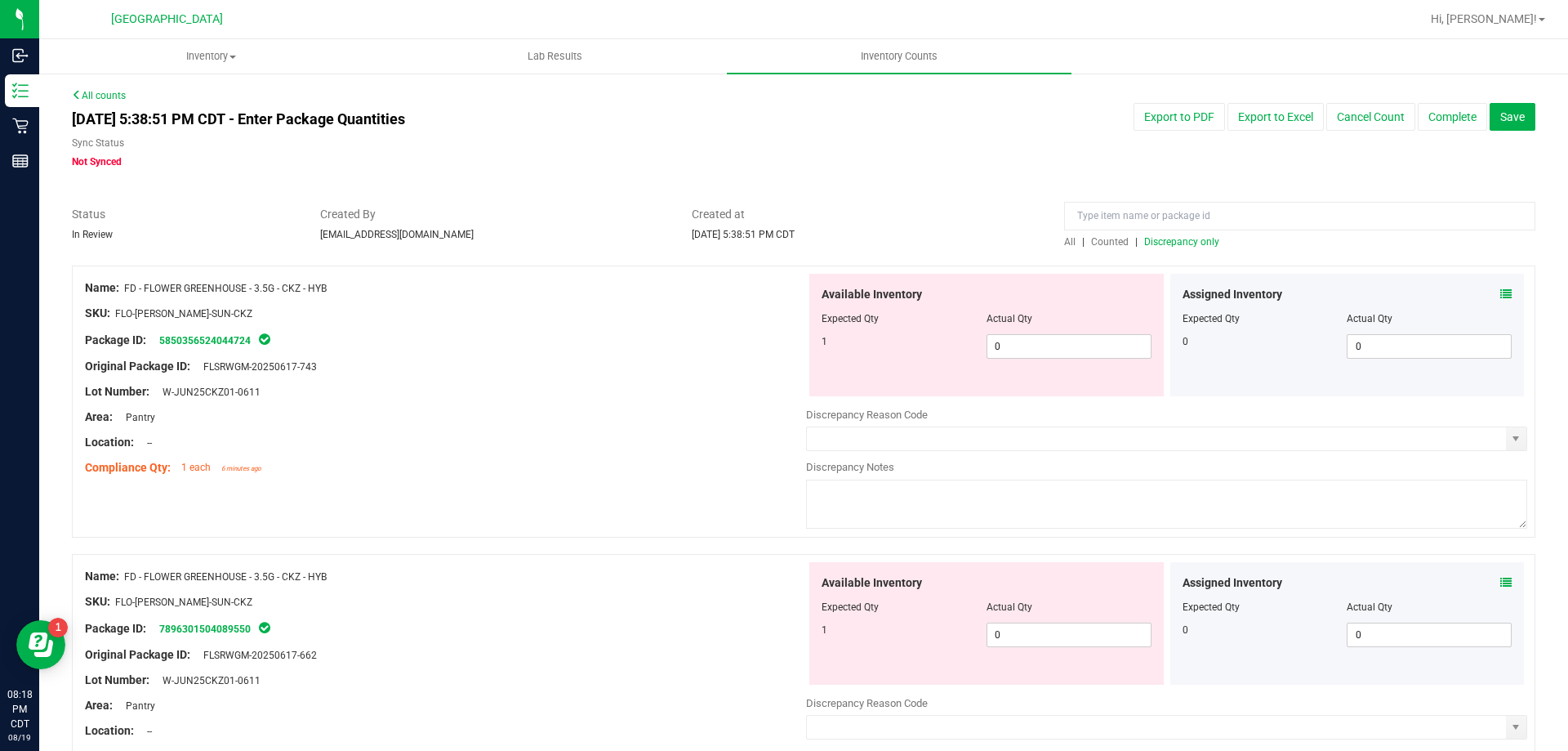
click at [1183, 241] on span "Discrepancy only" at bounding box center [1182, 242] width 75 height 12
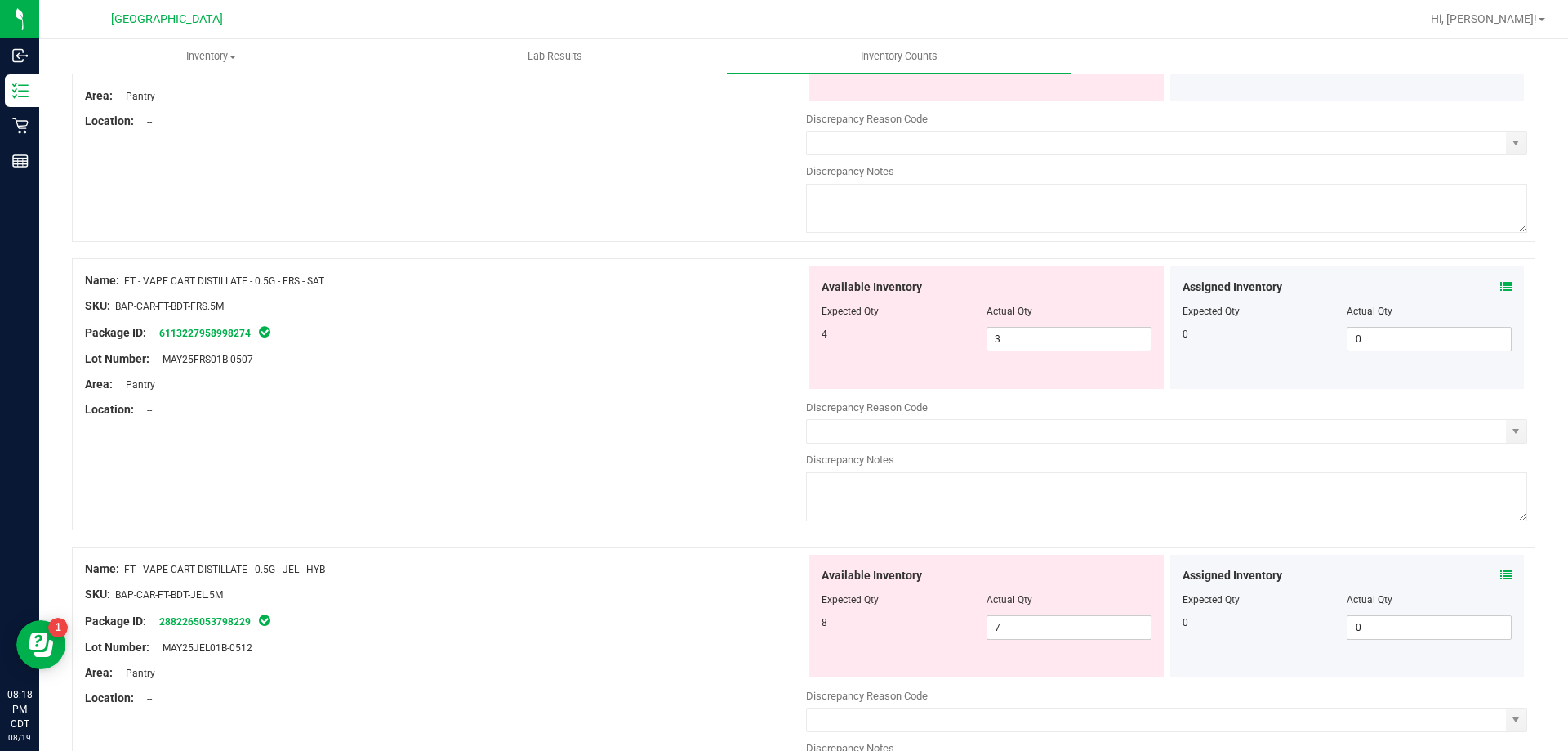
scroll to position [5339, 0]
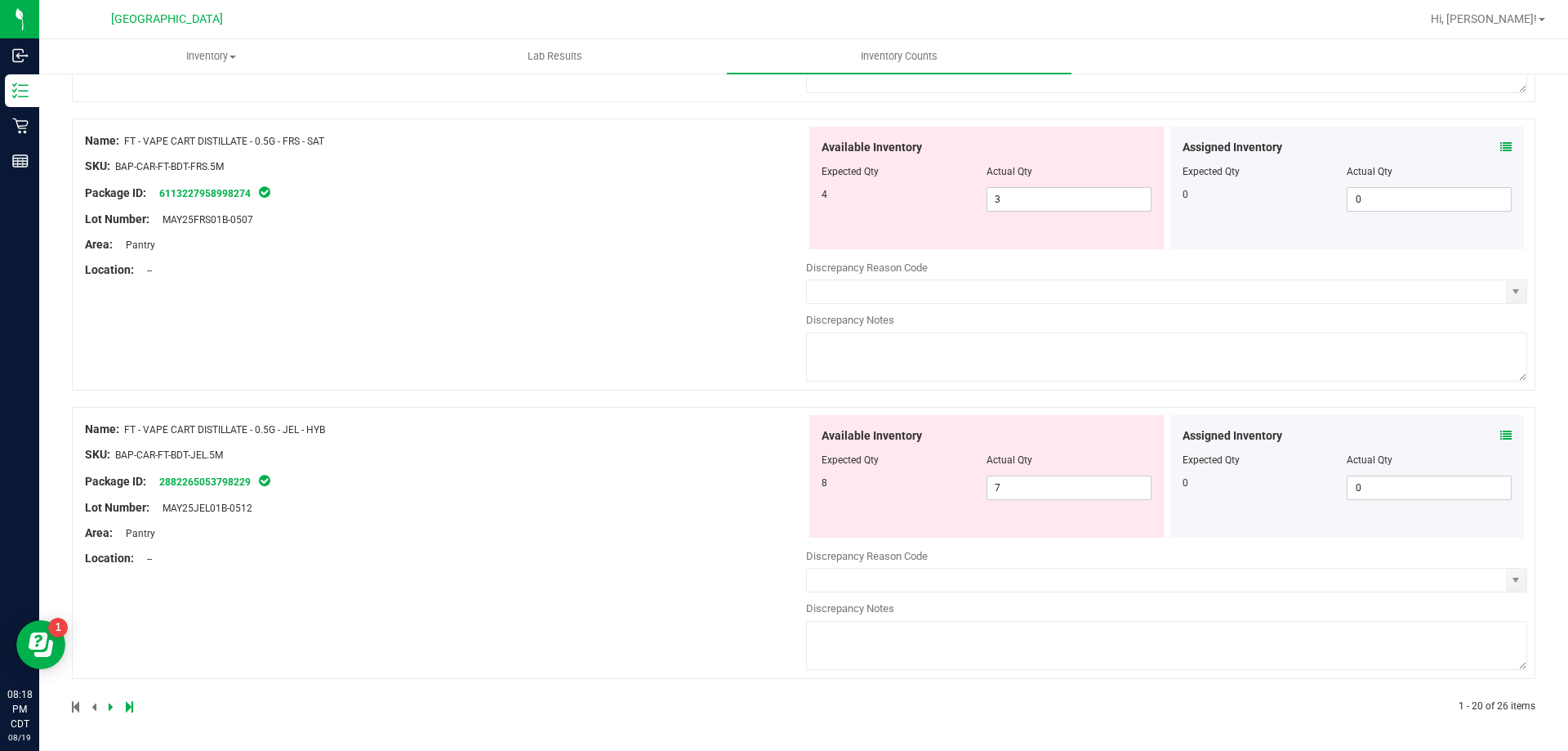
click at [108, 705] on icon at bounding box center [111, 707] width 5 height 10
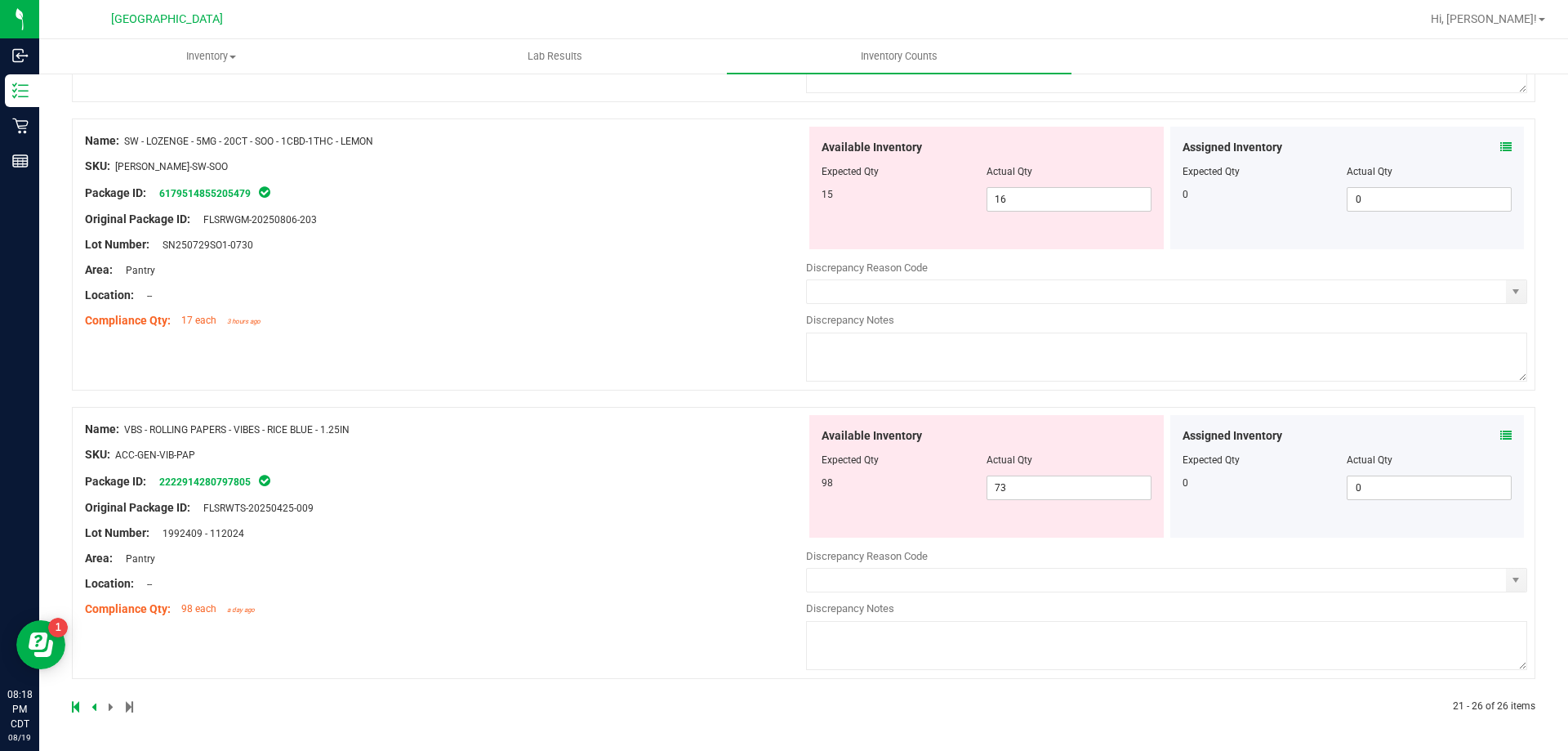
scroll to position [0, 0]
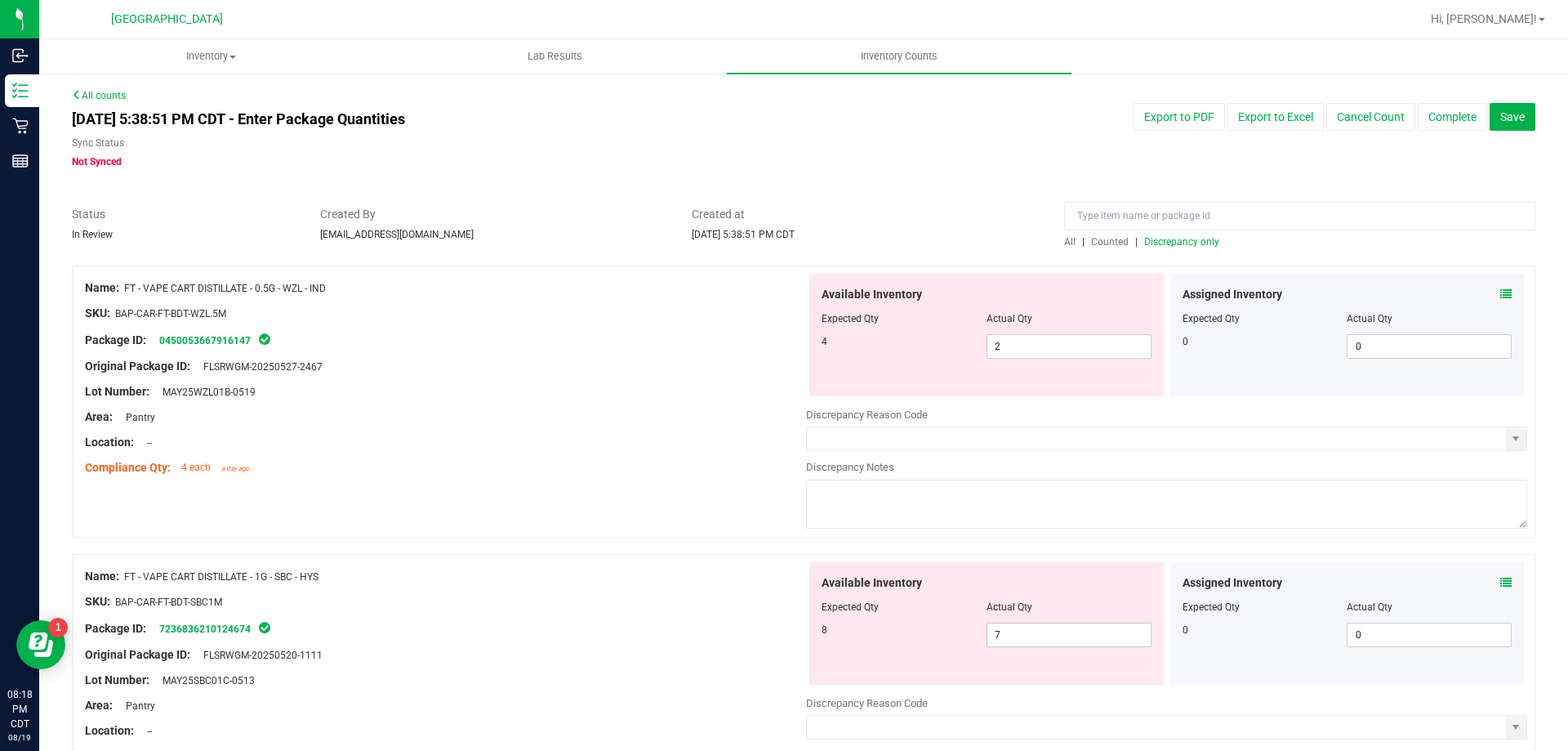
click at [1500, 293] on icon at bounding box center [1506, 294] width 12 height 12
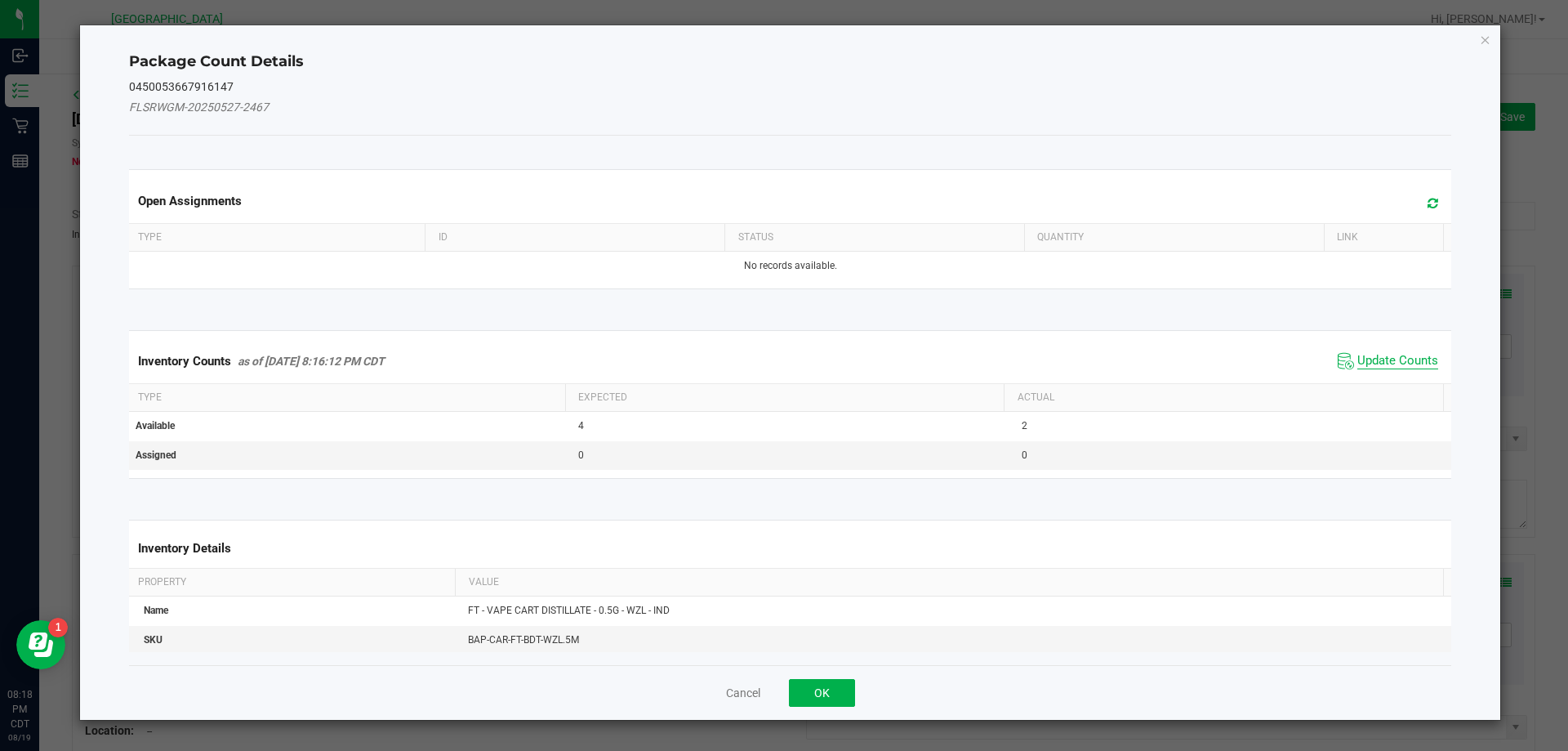
click at [1384, 354] on span "Update Counts" at bounding box center [1398, 360] width 81 height 16
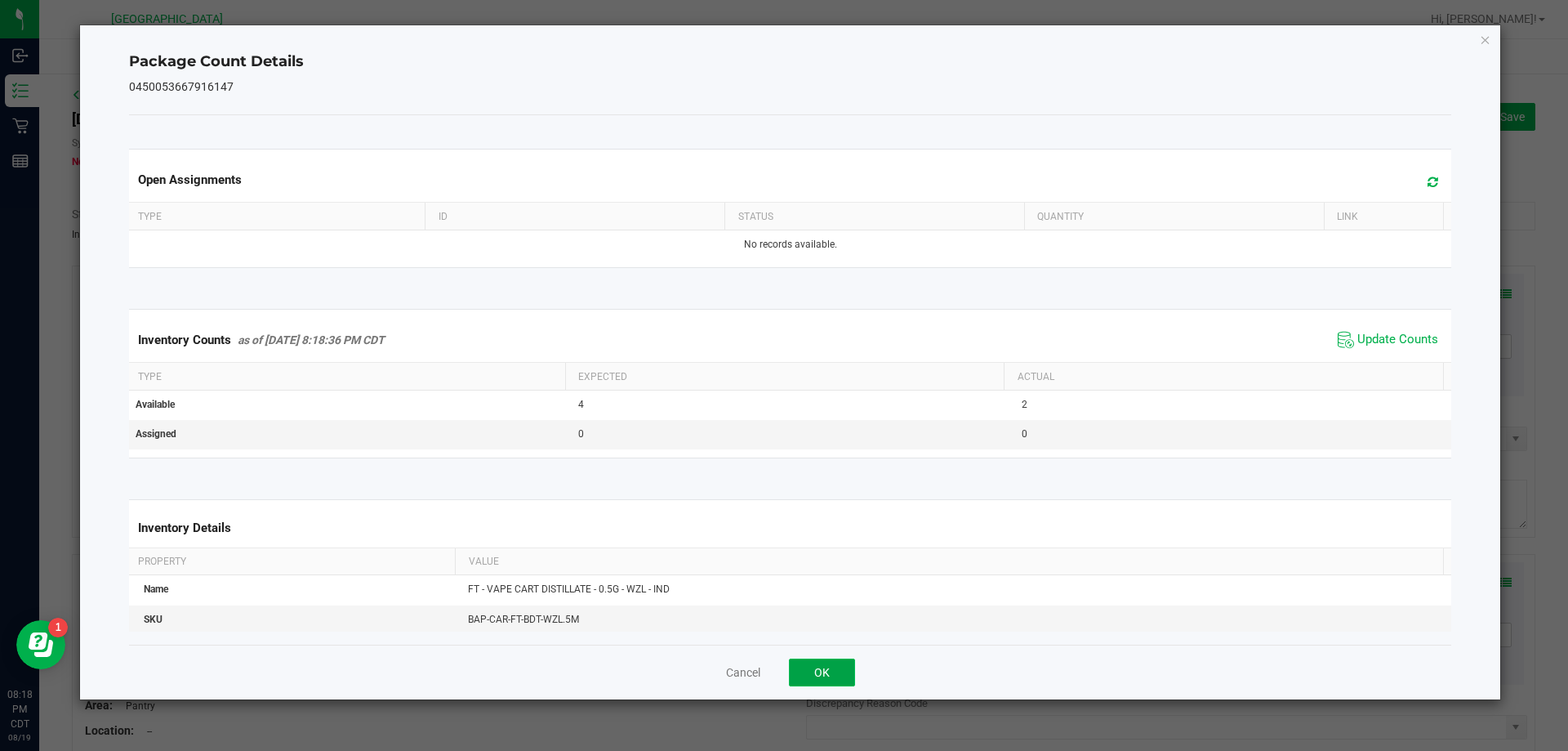
click at [808, 661] on button "OK" at bounding box center [822, 672] width 66 height 28
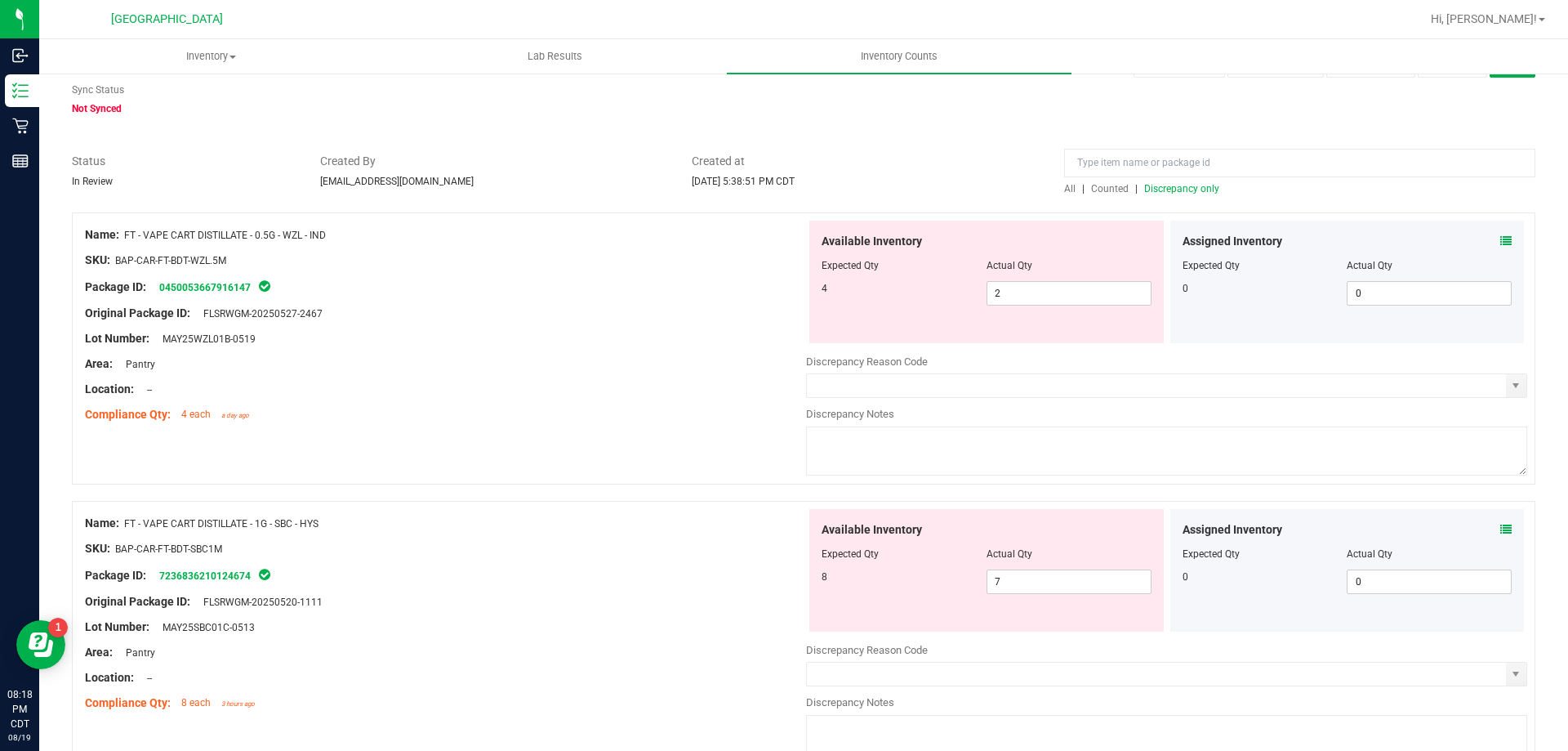
scroll to position [82, 0]
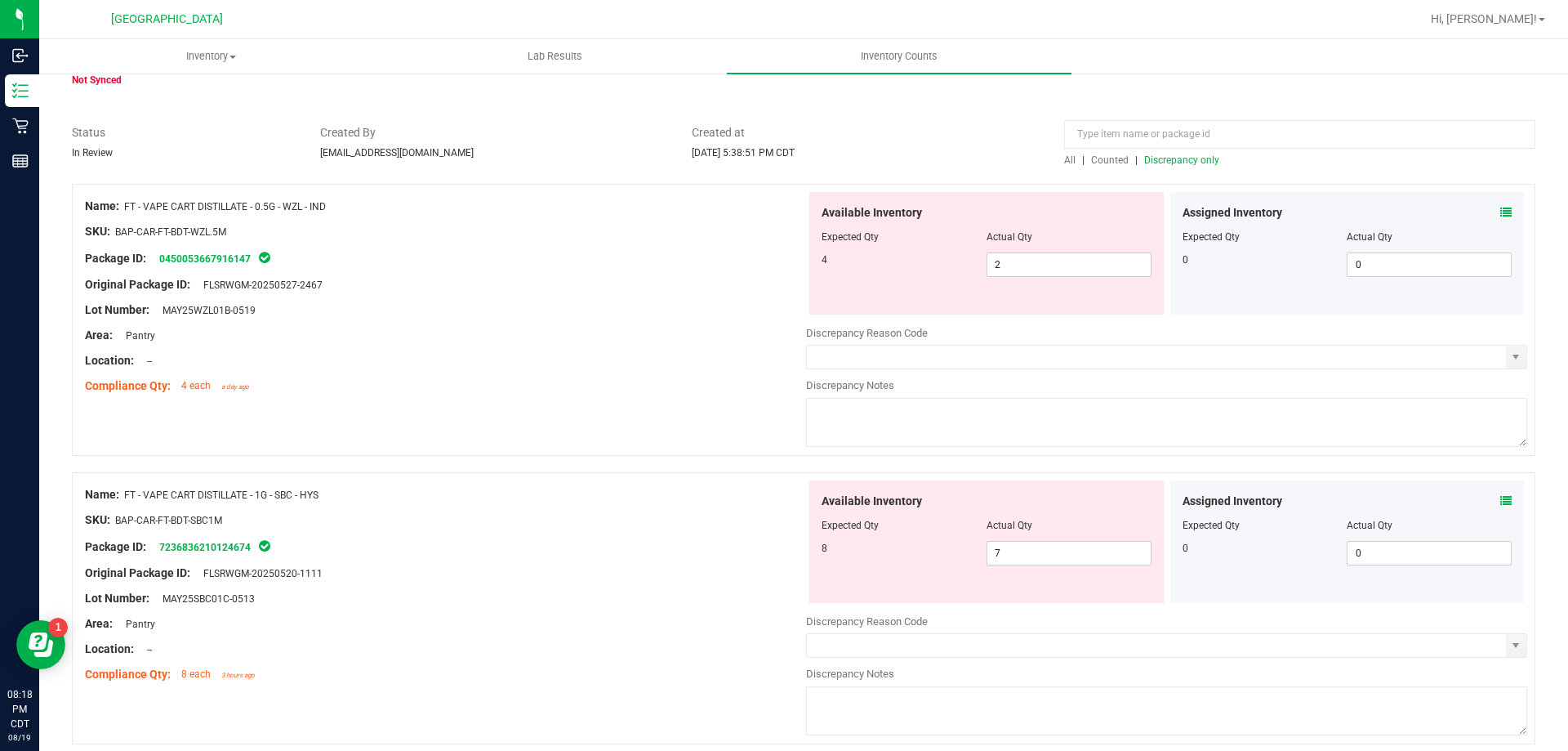
click at [1500, 502] on icon at bounding box center [1506, 501] width 12 height 12
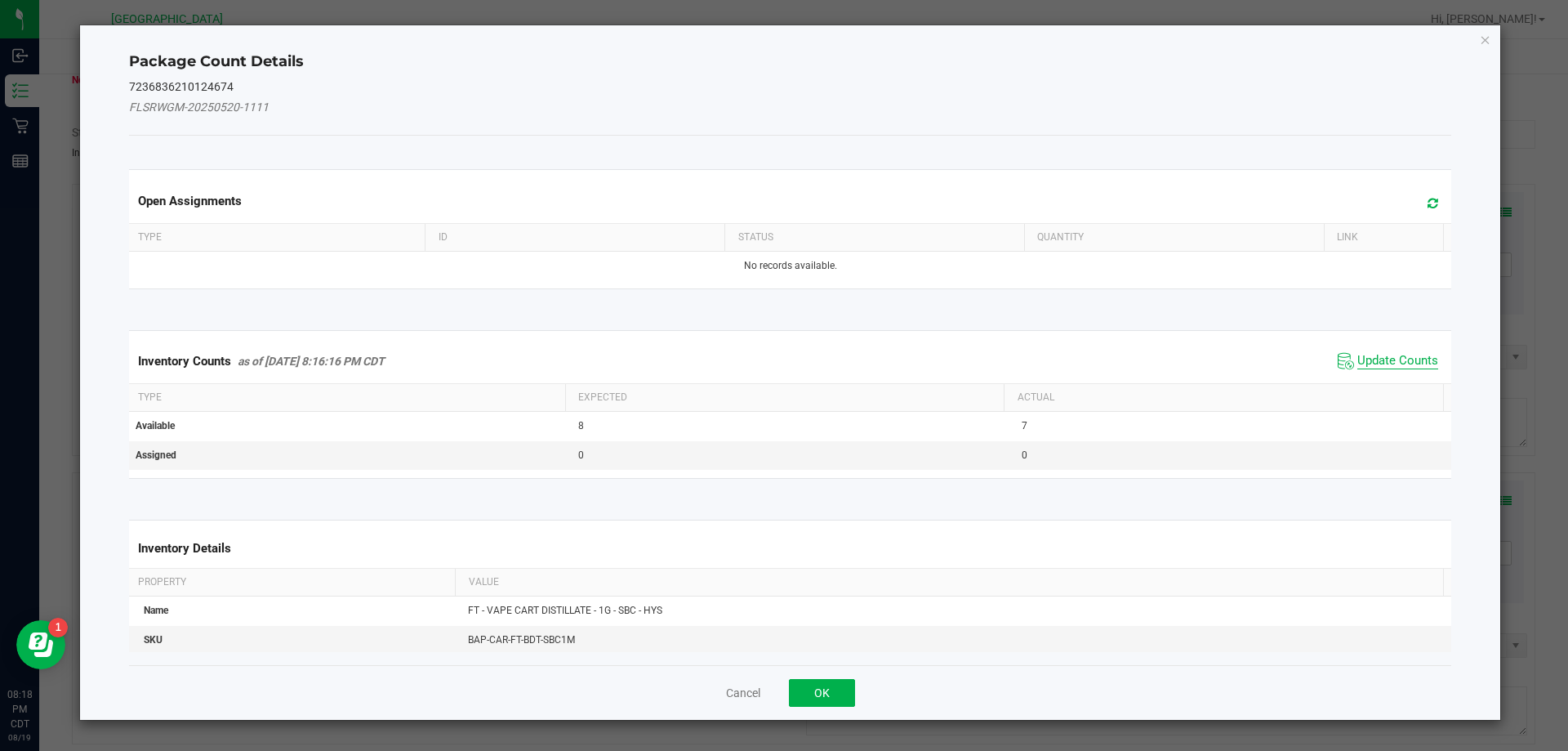
click at [1383, 364] on span "Update Counts" at bounding box center [1398, 360] width 81 height 16
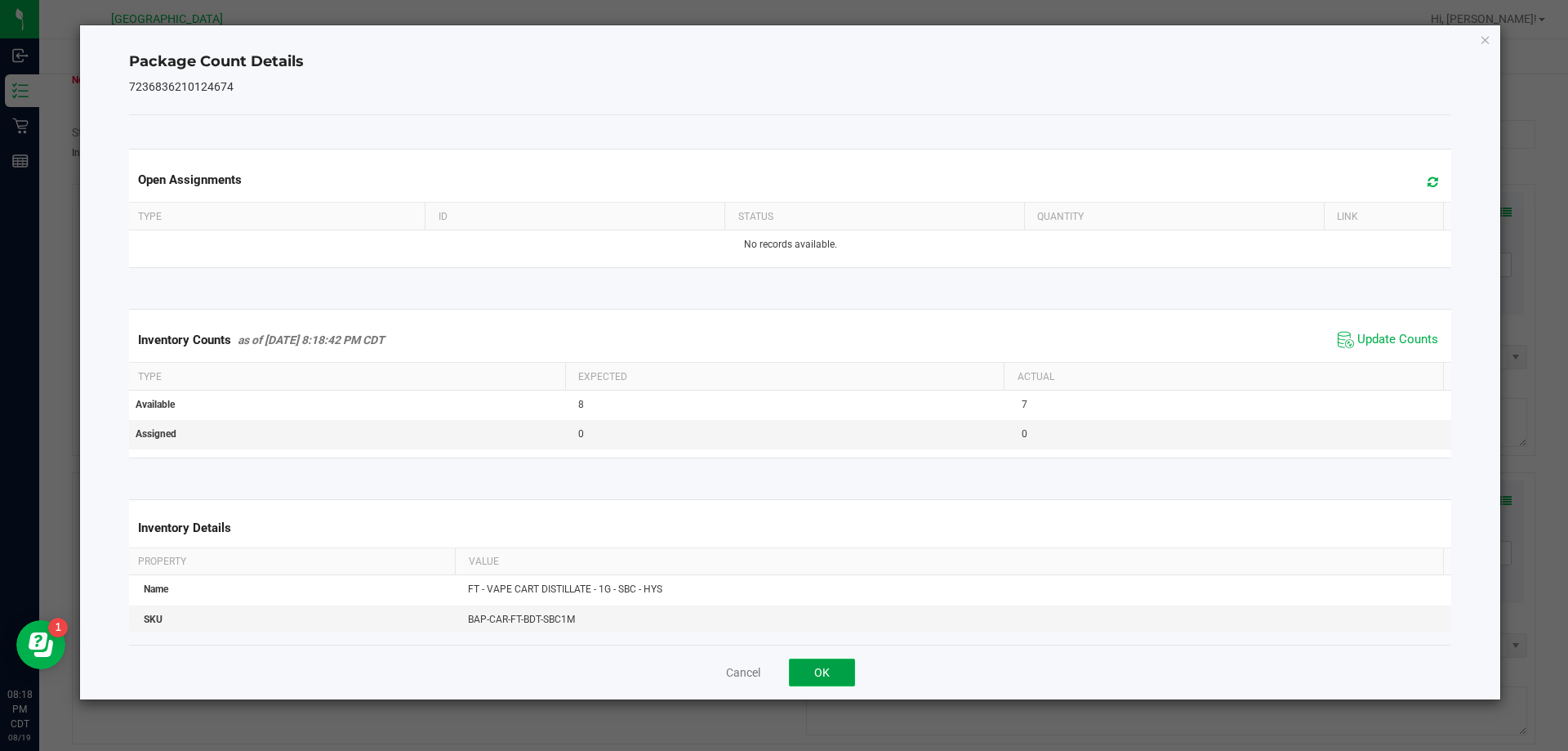
click at [826, 669] on button "OK" at bounding box center [822, 672] width 66 height 28
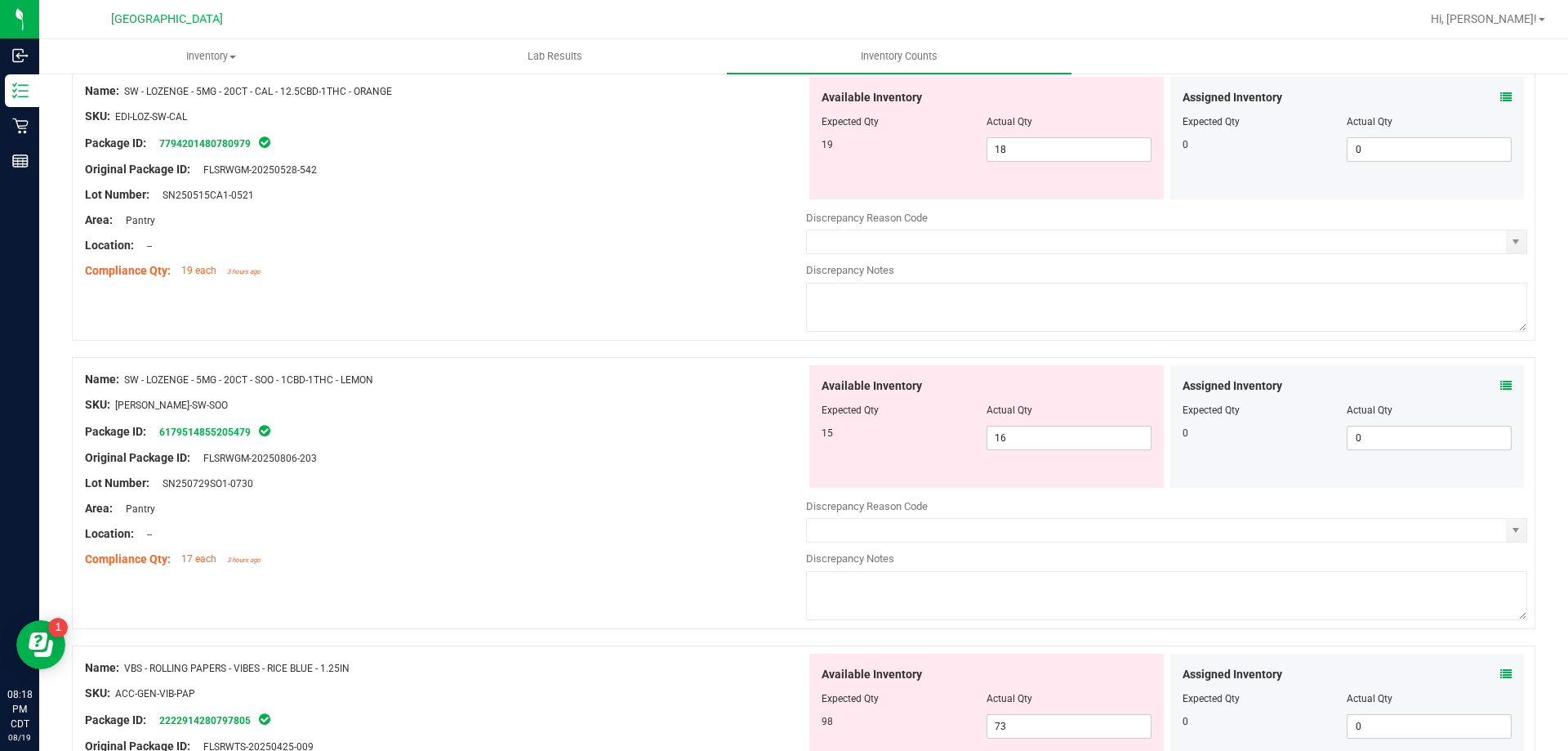
scroll to position [1301, 0]
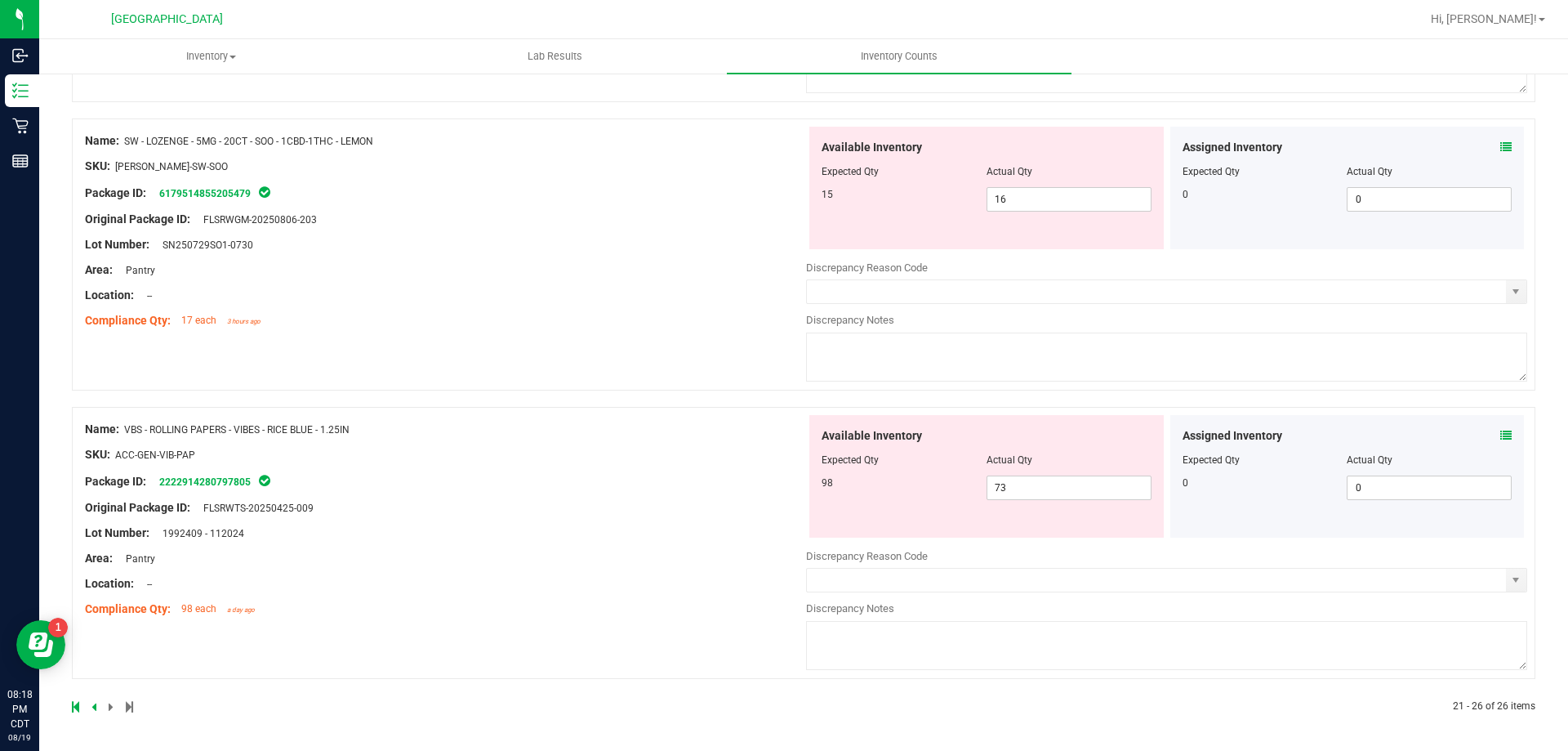
click at [93, 708] on icon at bounding box center [94, 707] width 5 height 10
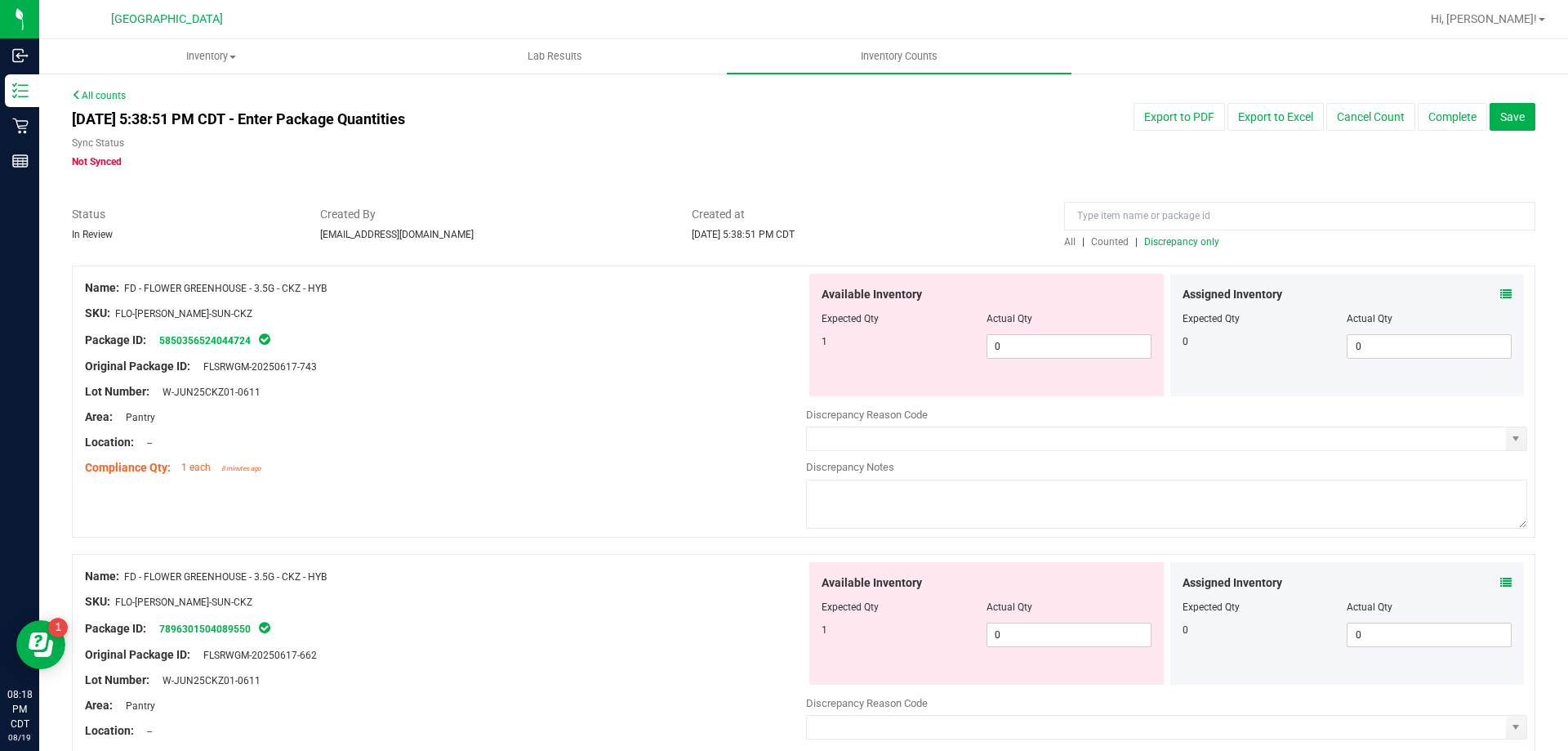
scroll to position [82, 0]
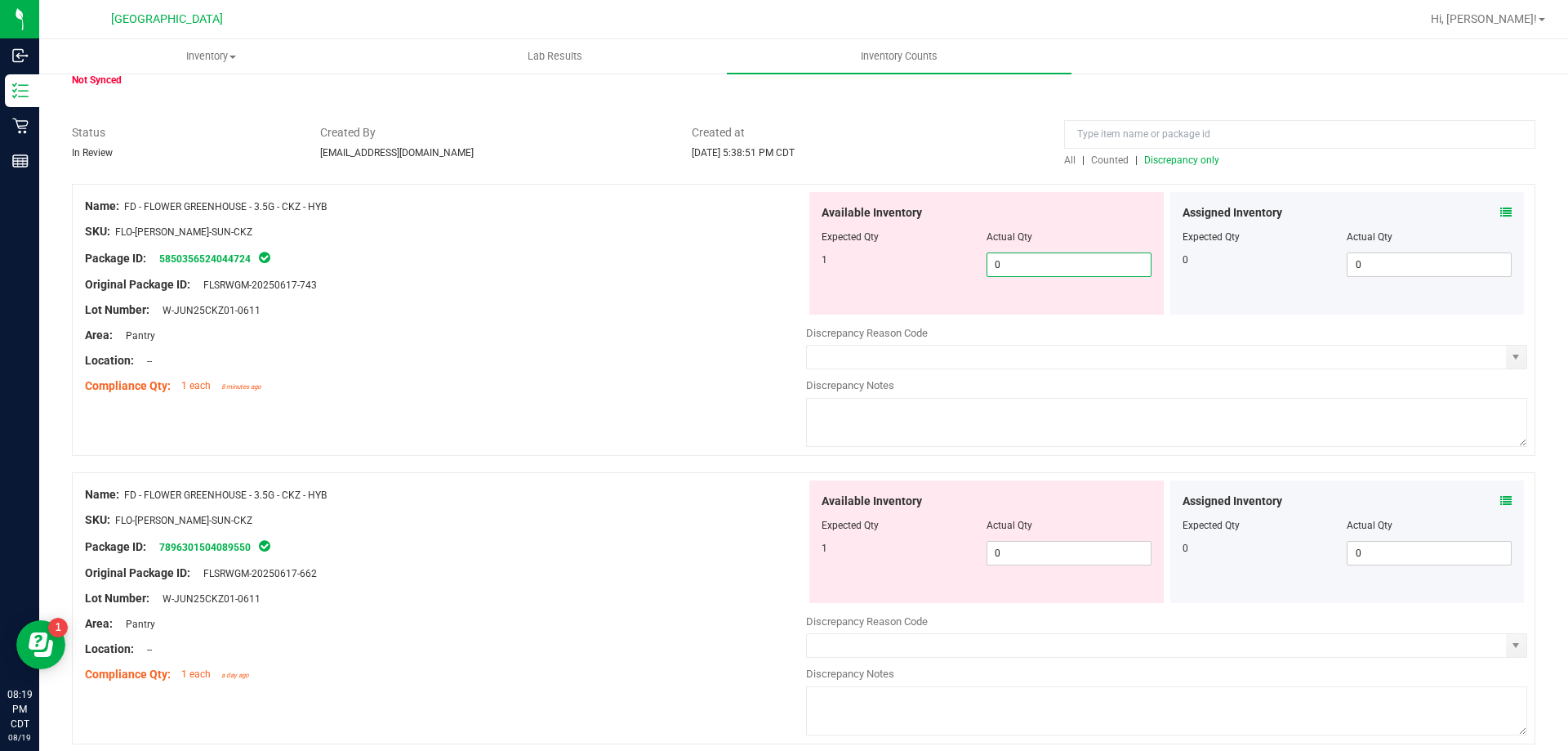
drag, startPoint x: 1019, startPoint y: 264, endPoint x: 903, endPoint y: 249, distance: 117.0
click at [904, 251] on div "Available Inventory Expected Qty Actual Qty 1 0 0" at bounding box center [986, 253] width 354 height 123
drag, startPoint x: 1013, startPoint y: 550, endPoint x: 720, endPoint y: 556, distance: 293.1
click at [720, 556] on div "Name: FD - FLOWER GREENHOUSE - 3.5G - CKZ - HYB SKU: FLO-BUD-FD-SUN-CKZ Package…" at bounding box center [803, 608] width 1463 height 272
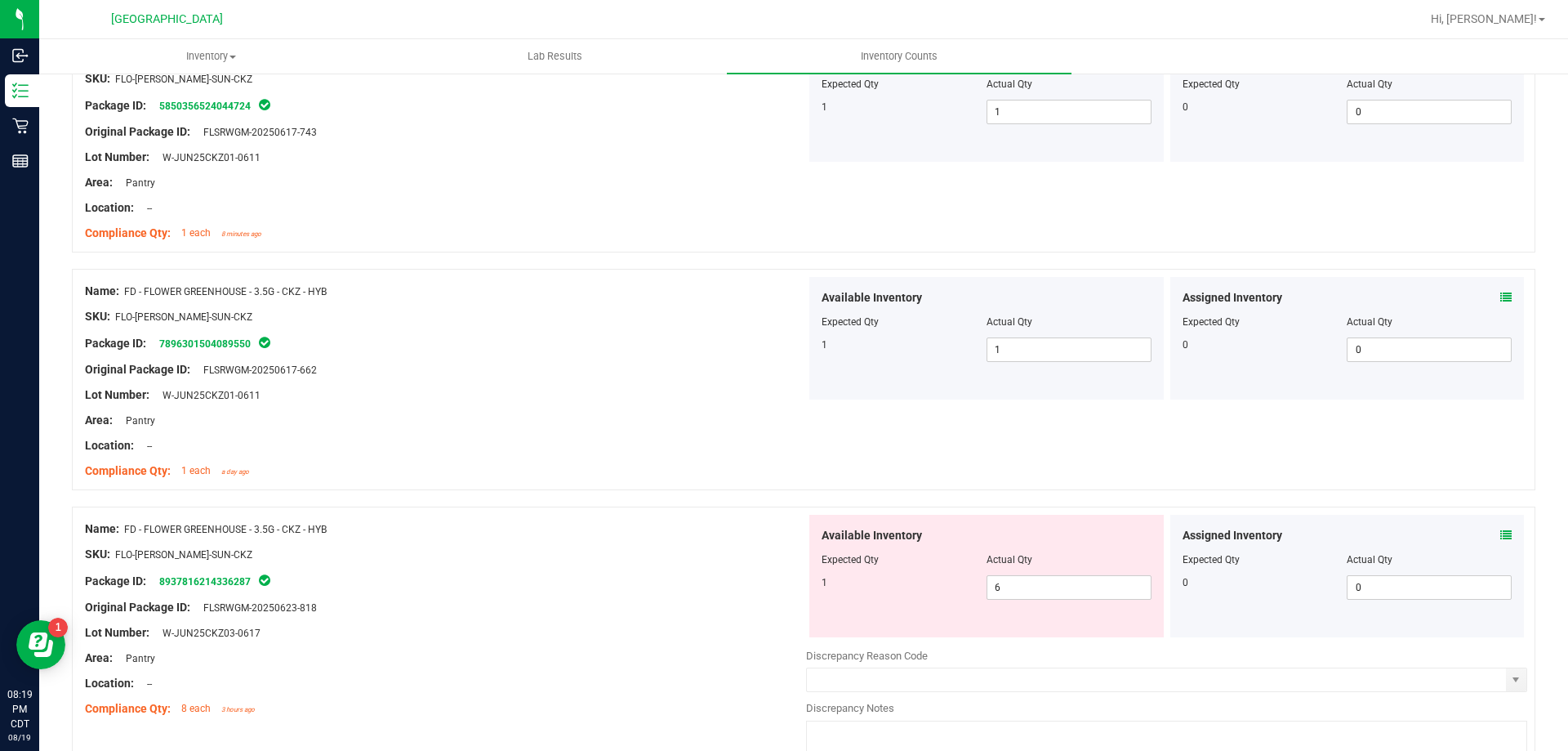
scroll to position [245, 0]
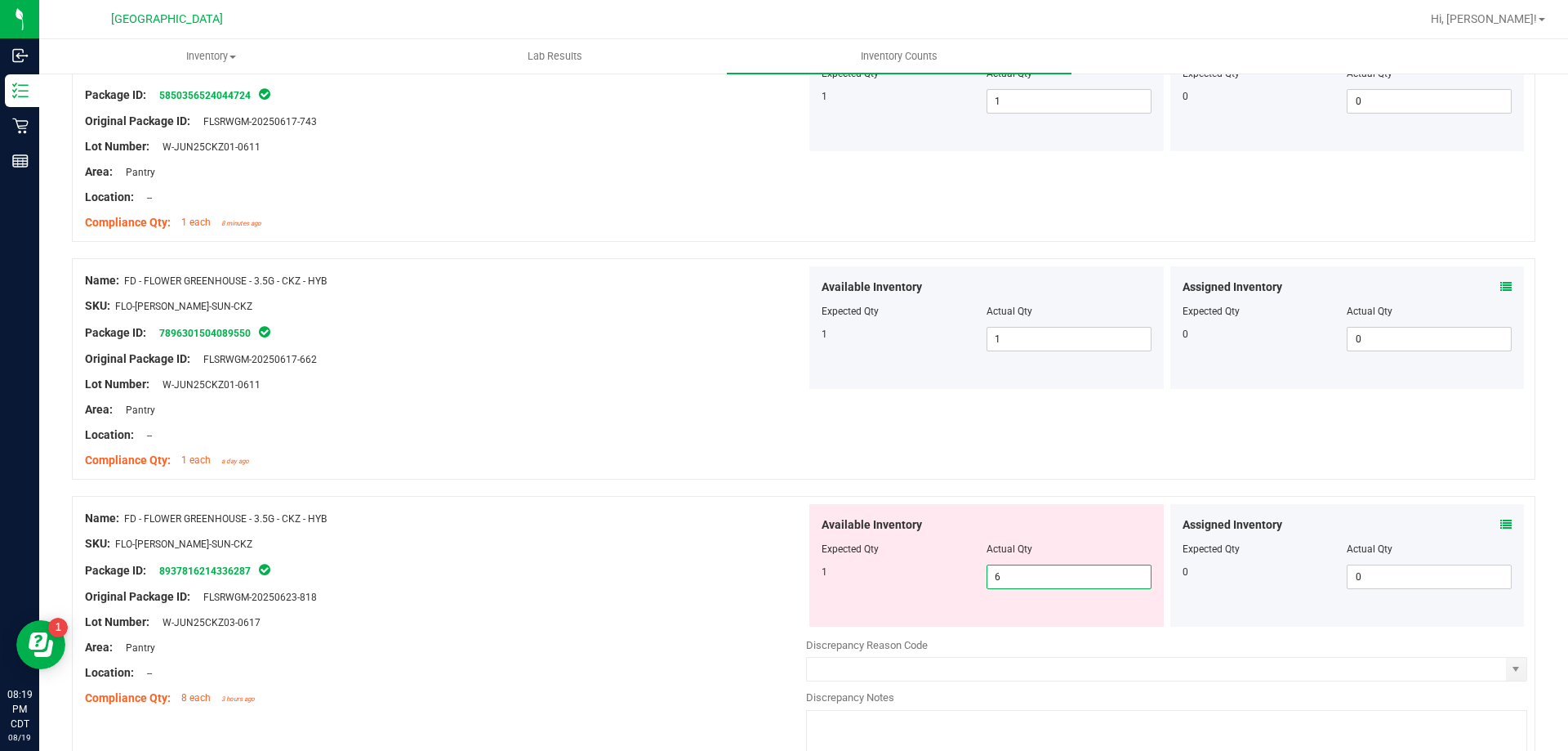
drag, startPoint x: 1052, startPoint y: 581, endPoint x: 960, endPoint y: 575, distance: 92.2
click at [966, 575] on div "1 6 6" at bounding box center [986, 577] width 330 height 25
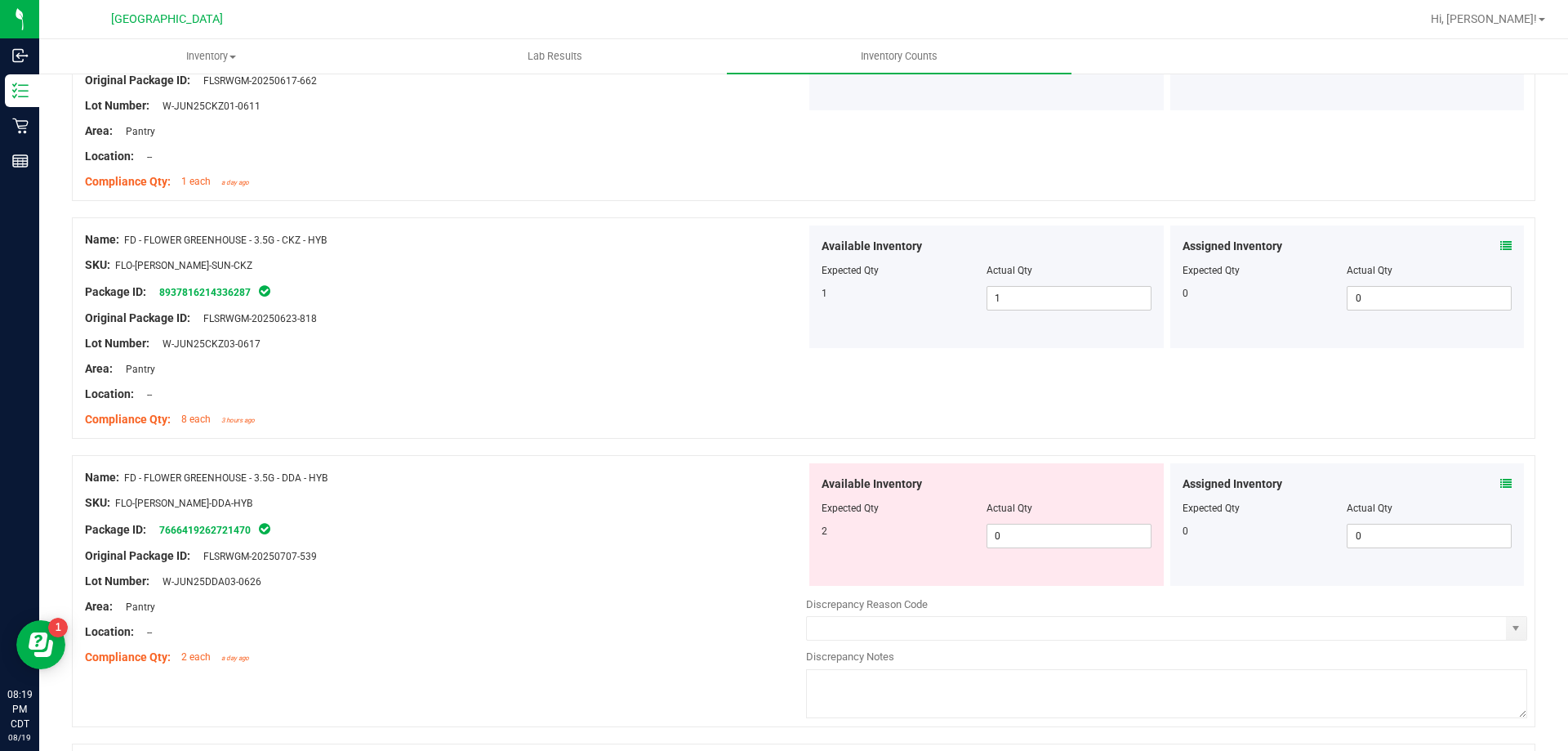
scroll to position [572, 0]
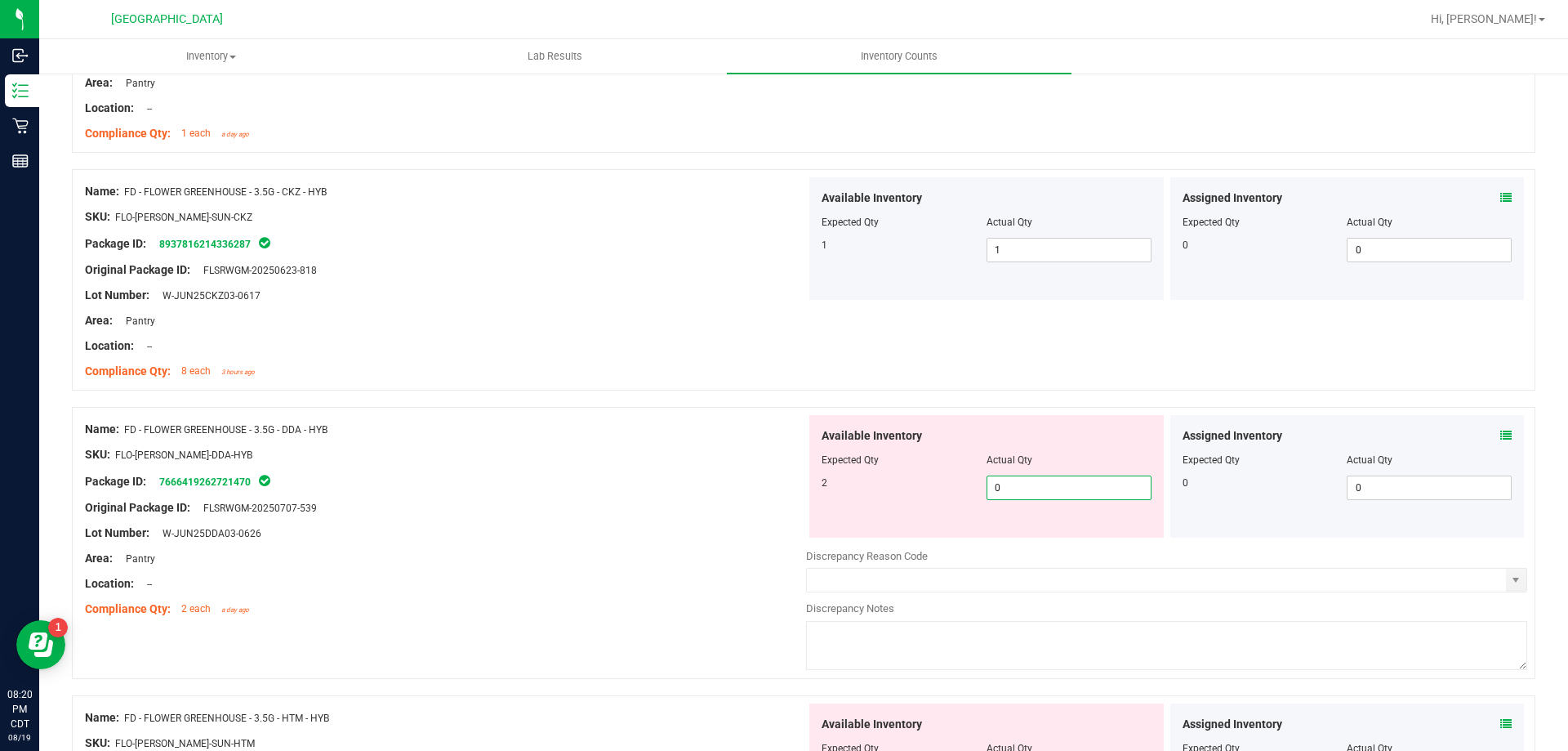
drag, startPoint x: 1050, startPoint y: 486, endPoint x: 954, endPoint y: 513, distance: 99.7
click at [954, 513] on div "Available Inventory Expected Qty Actual Qty 2 0 0" at bounding box center [986, 476] width 354 height 123
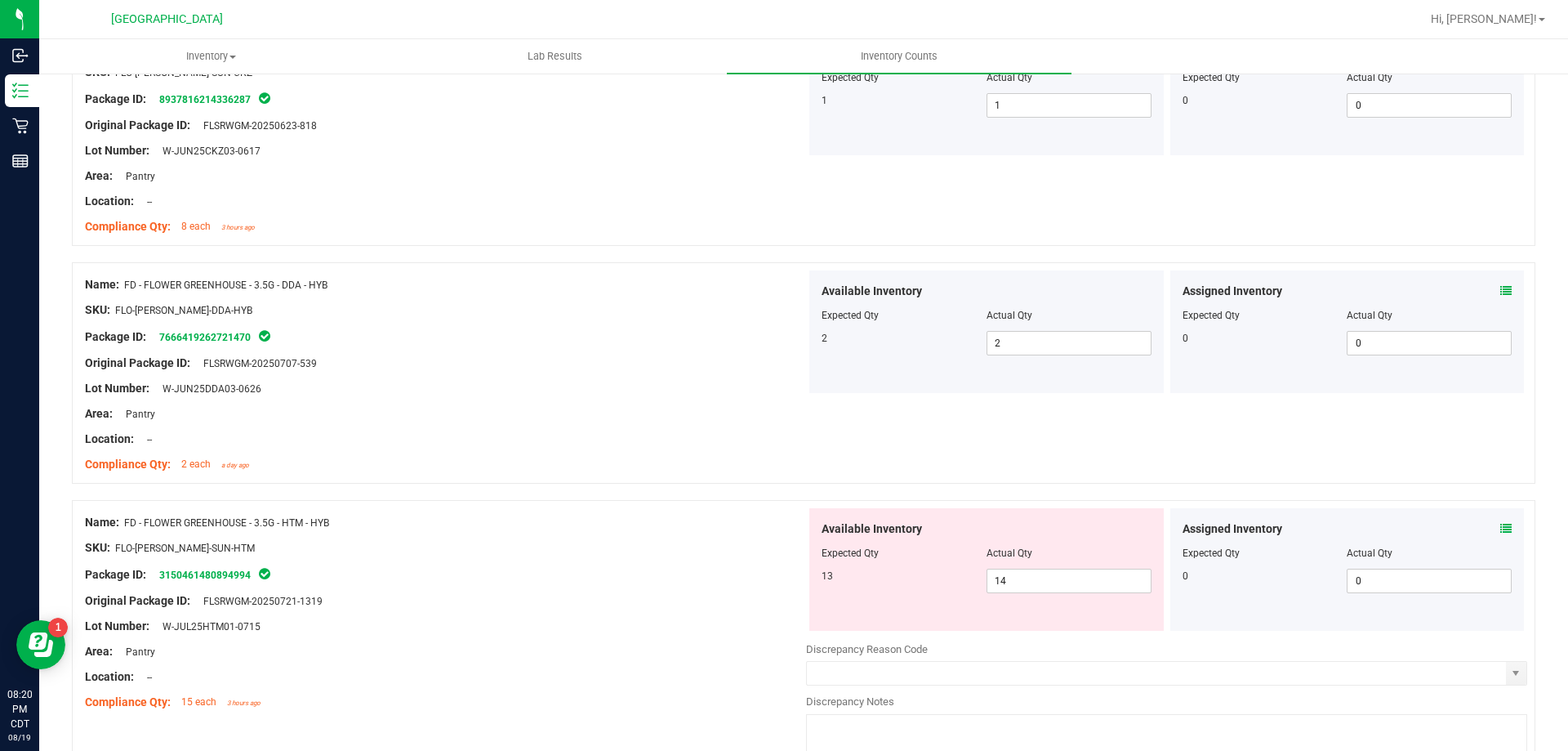
scroll to position [817, 0]
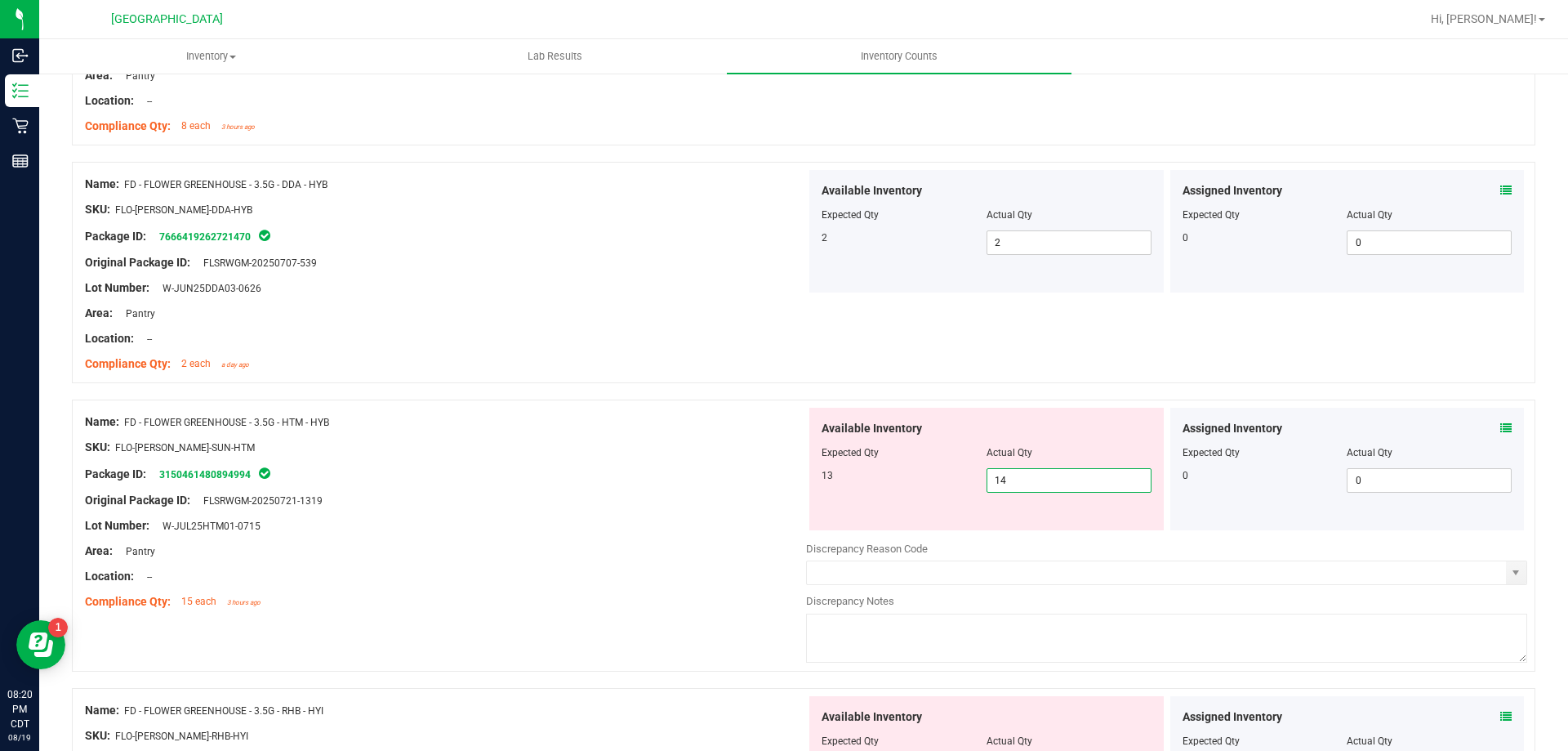
drag, startPoint x: 1067, startPoint y: 480, endPoint x: 750, endPoint y: 465, distance: 317.4
click at [750, 465] on div "Name: FD - FLOWER GREENHOUSE - 3.5G - HTM - HYB SKU: FLO-BUD-FD-SUN-HTM Package…" at bounding box center [803, 535] width 1463 height 272
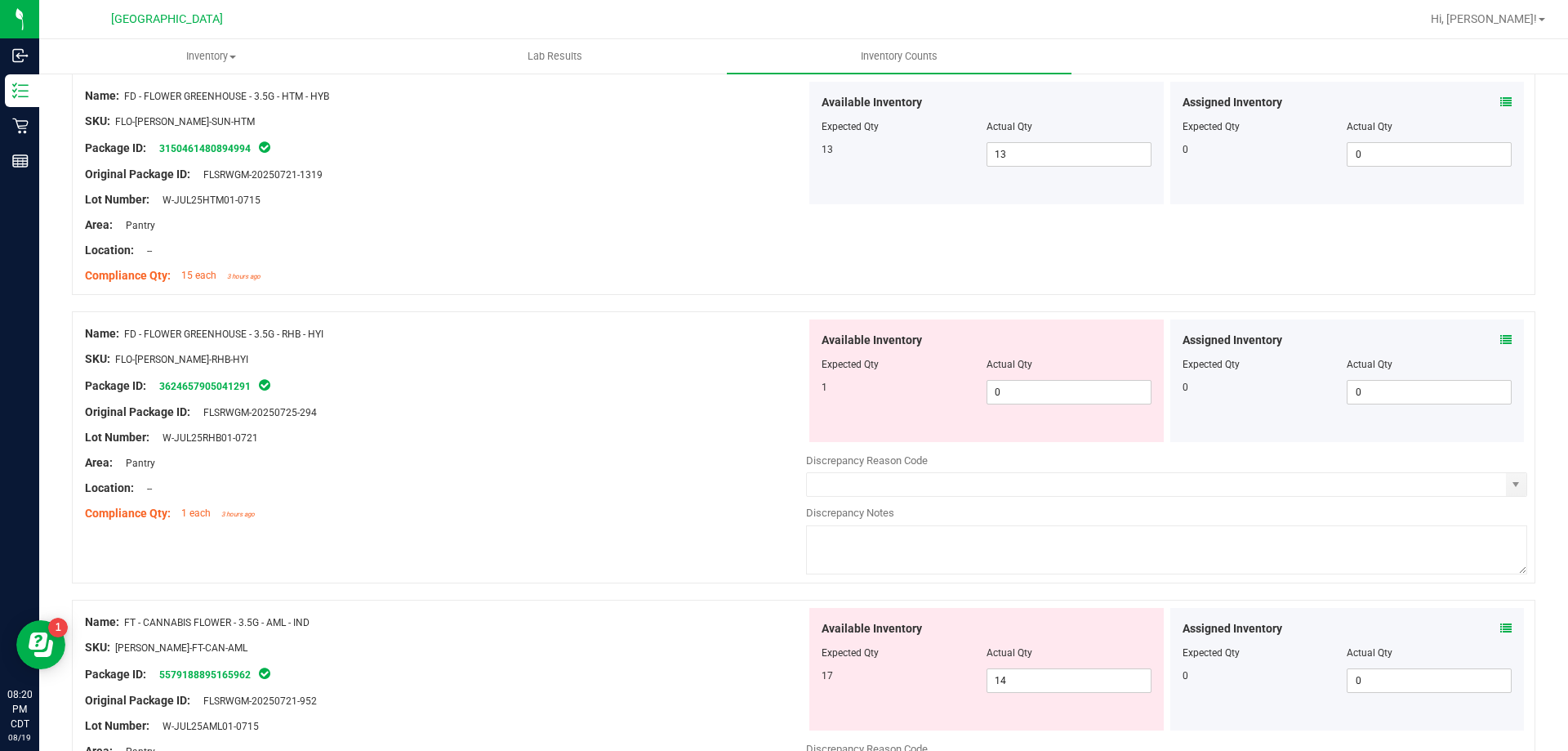
scroll to position [1144, 0]
drag, startPoint x: 1046, startPoint y: 393, endPoint x: 691, endPoint y: 346, distance: 358.1
click at [697, 348] on div "Name: FD - FLOWER GREENHOUSE - 3.5G - RHB - HYI SKU: FLO-BUD-FD-RHB-HYI Package…" at bounding box center [803, 447] width 1463 height 272
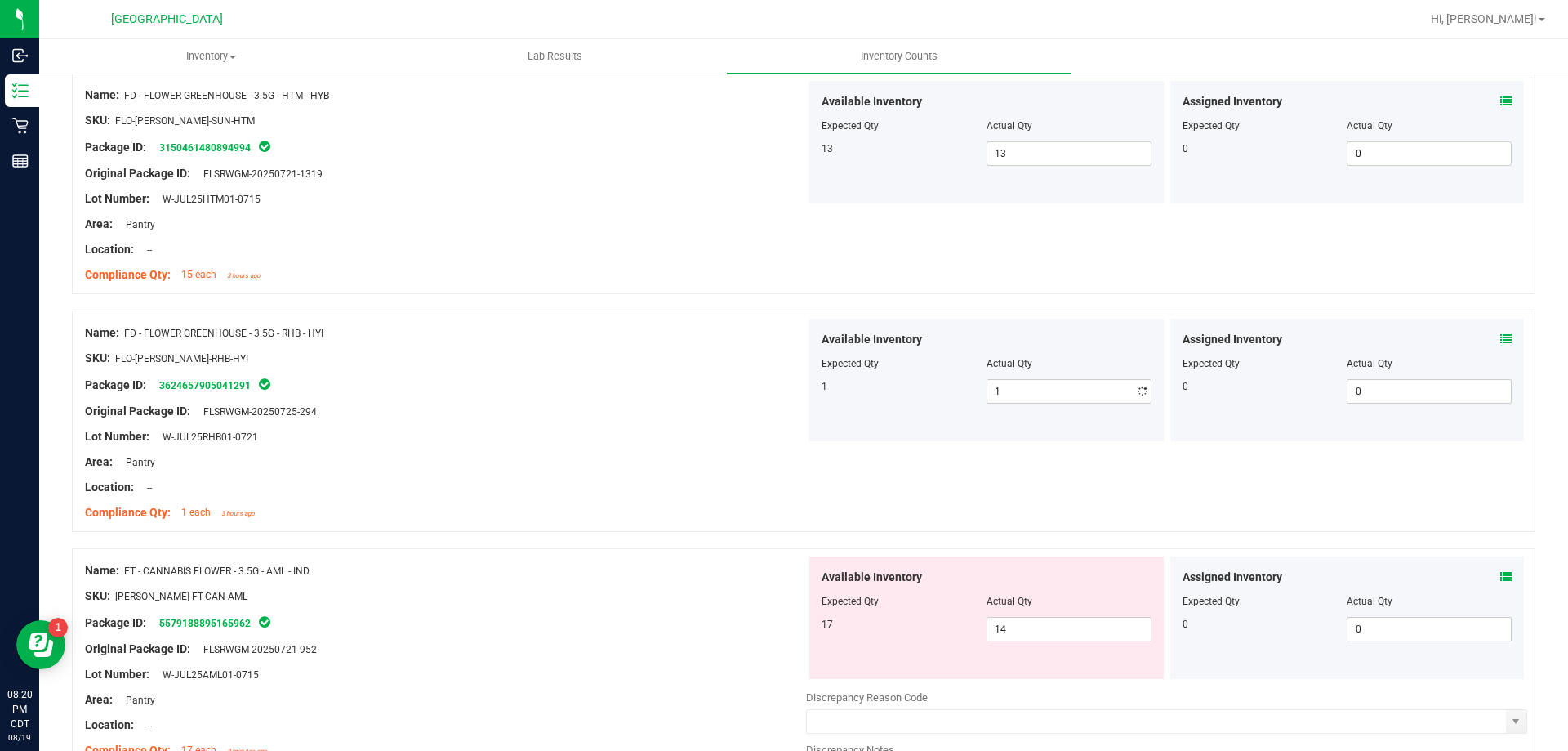
click at [780, 482] on div "Location: --" at bounding box center [445, 487] width 721 height 17
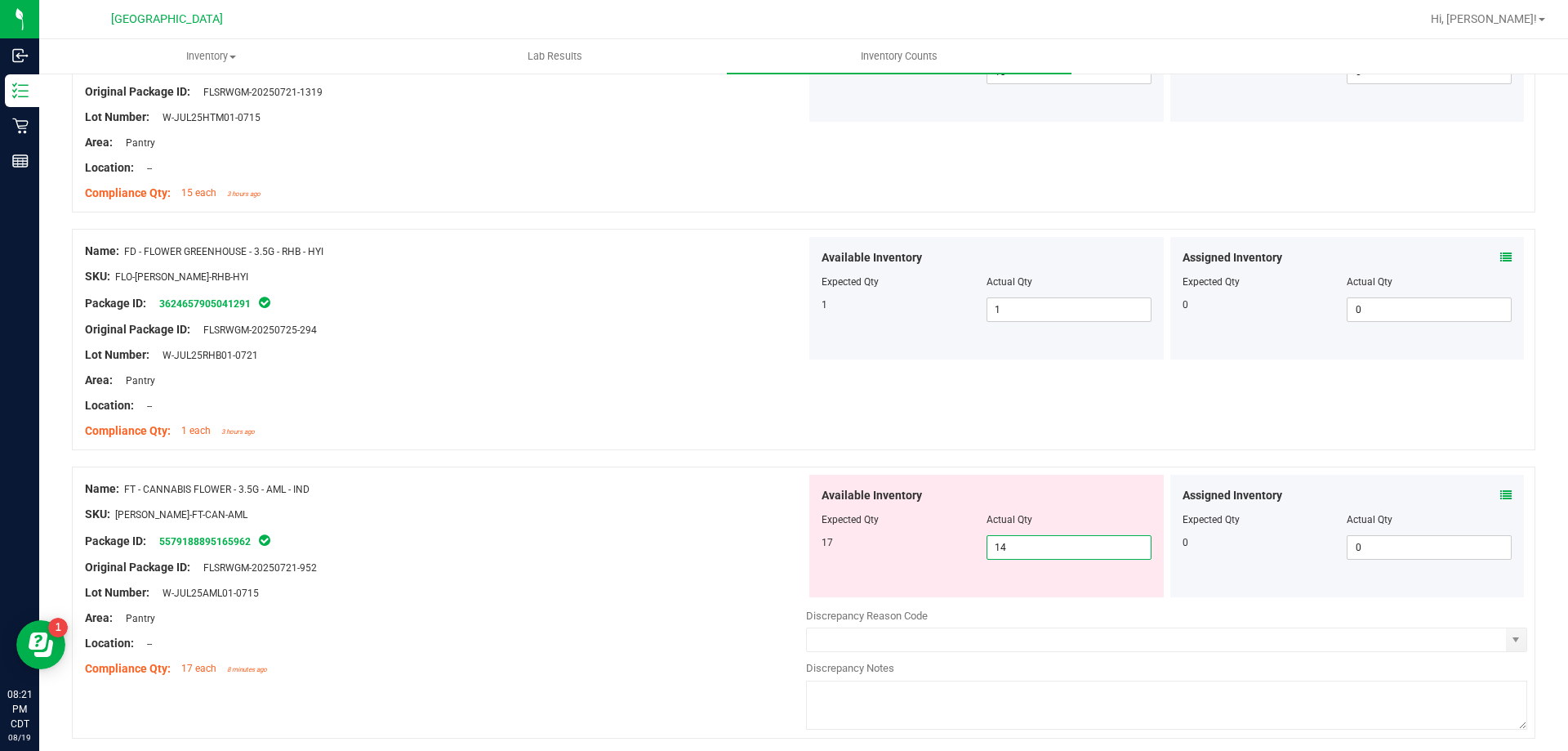
drag, startPoint x: 1063, startPoint y: 549, endPoint x: 874, endPoint y: 524, distance: 190.6
click at [877, 524] on div "Available Inventory Expected Qty Actual Qty 17 14 14" at bounding box center [986, 535] width 354 height 123
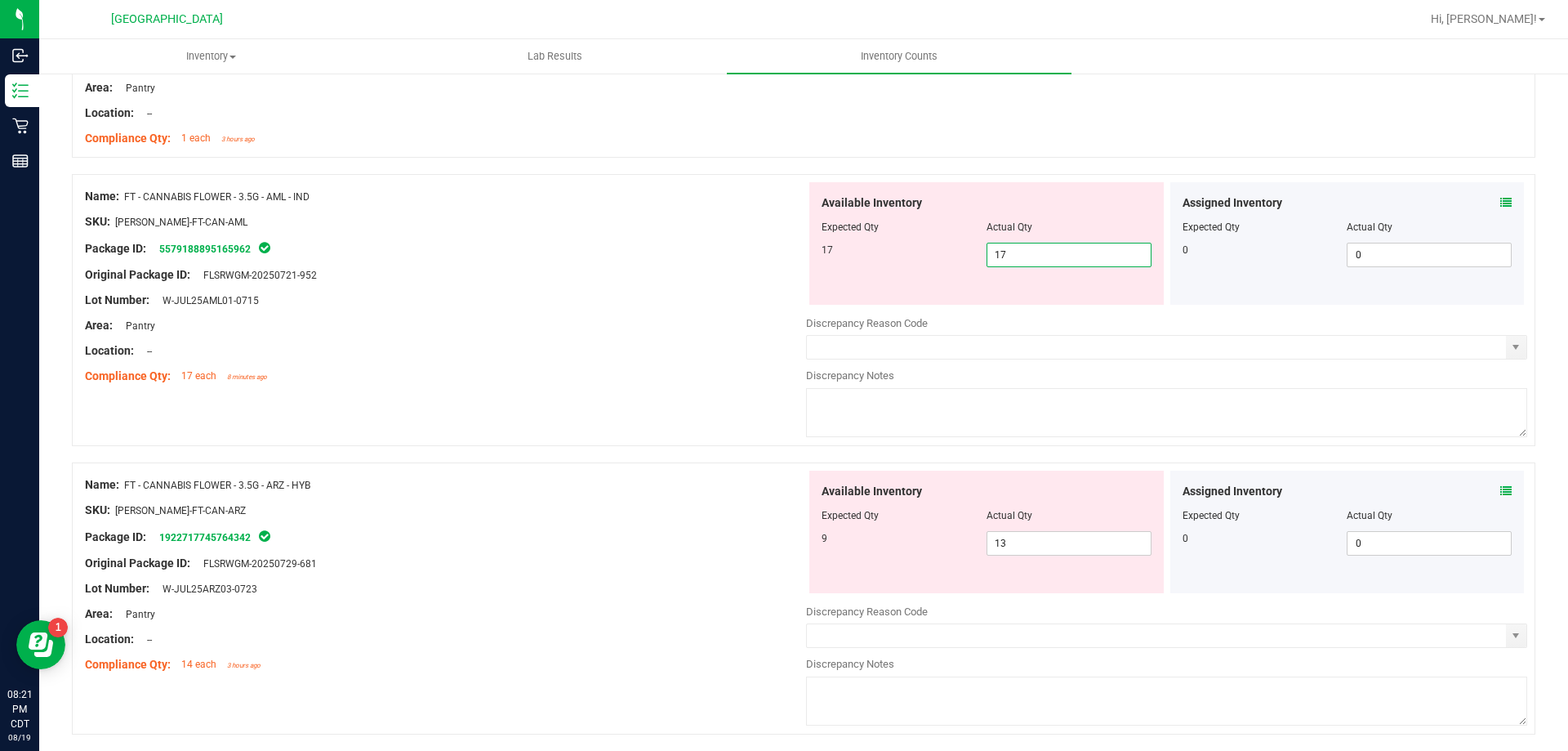
scroll to position [1553, 0]
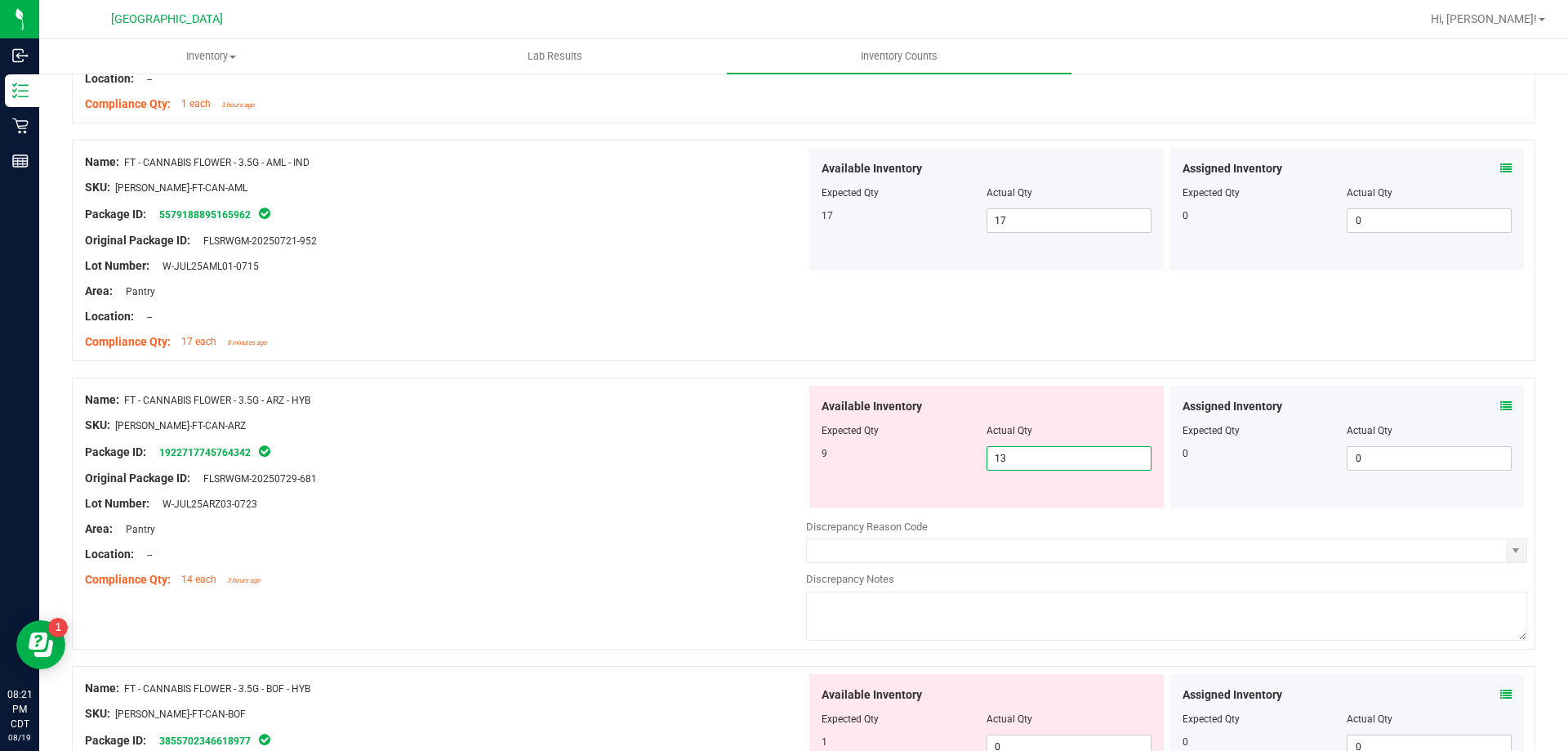
drag, startPoint x: 1001, startPoint y: 464, endPoint x: 978, endPoint y: 456, distance: 24.4
click at [986, 456] on span "13 13" at bounding box center [1068, 458] width 165 height 25
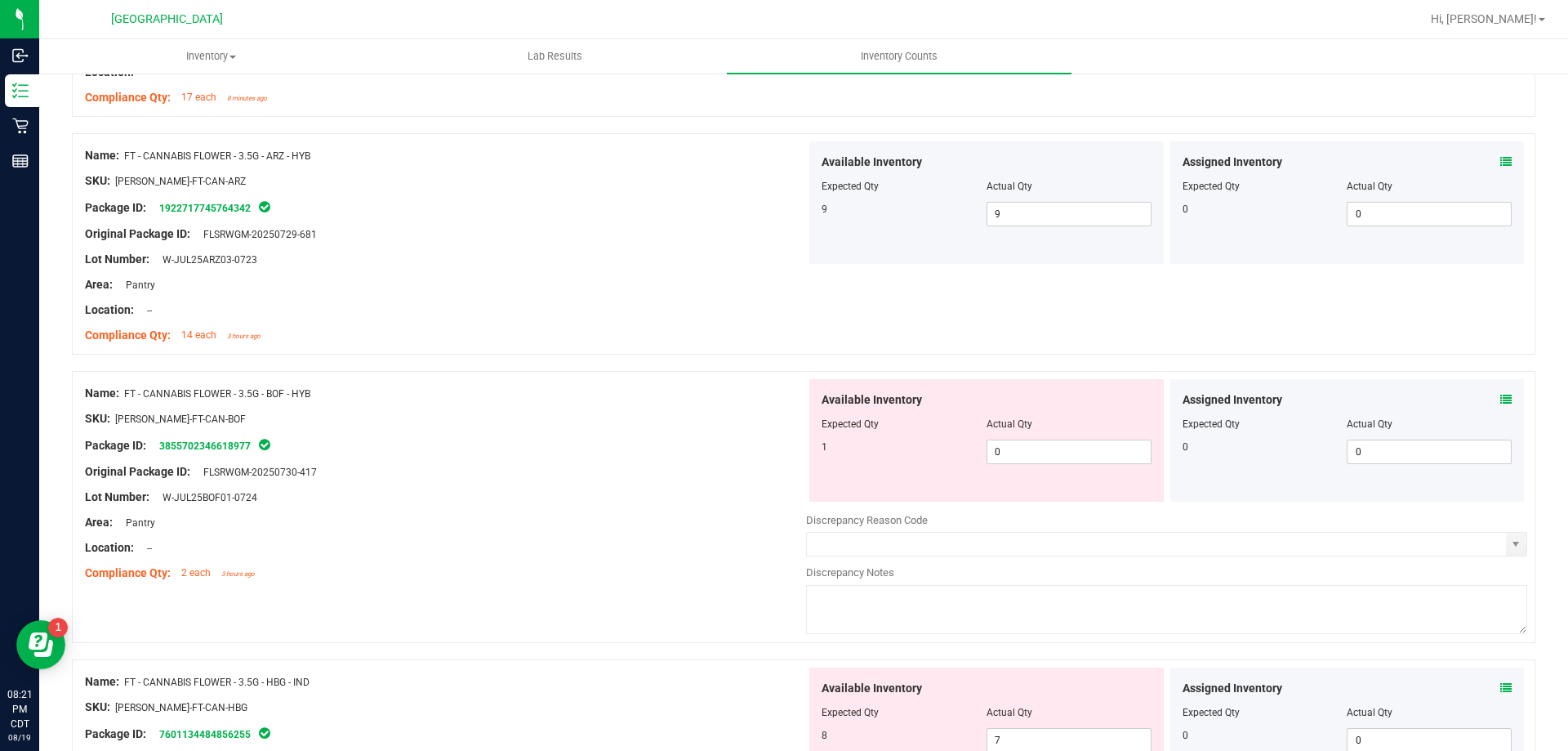
scroll to position [1797, 0]
drag, startPoint x: 994, startPoint y: 445, endPoint x: 970, endPoint y: 448, distance: 24.2
click at [970, 448] on div "1 0 0" at bounding box center [986, 451] width 330 height 25
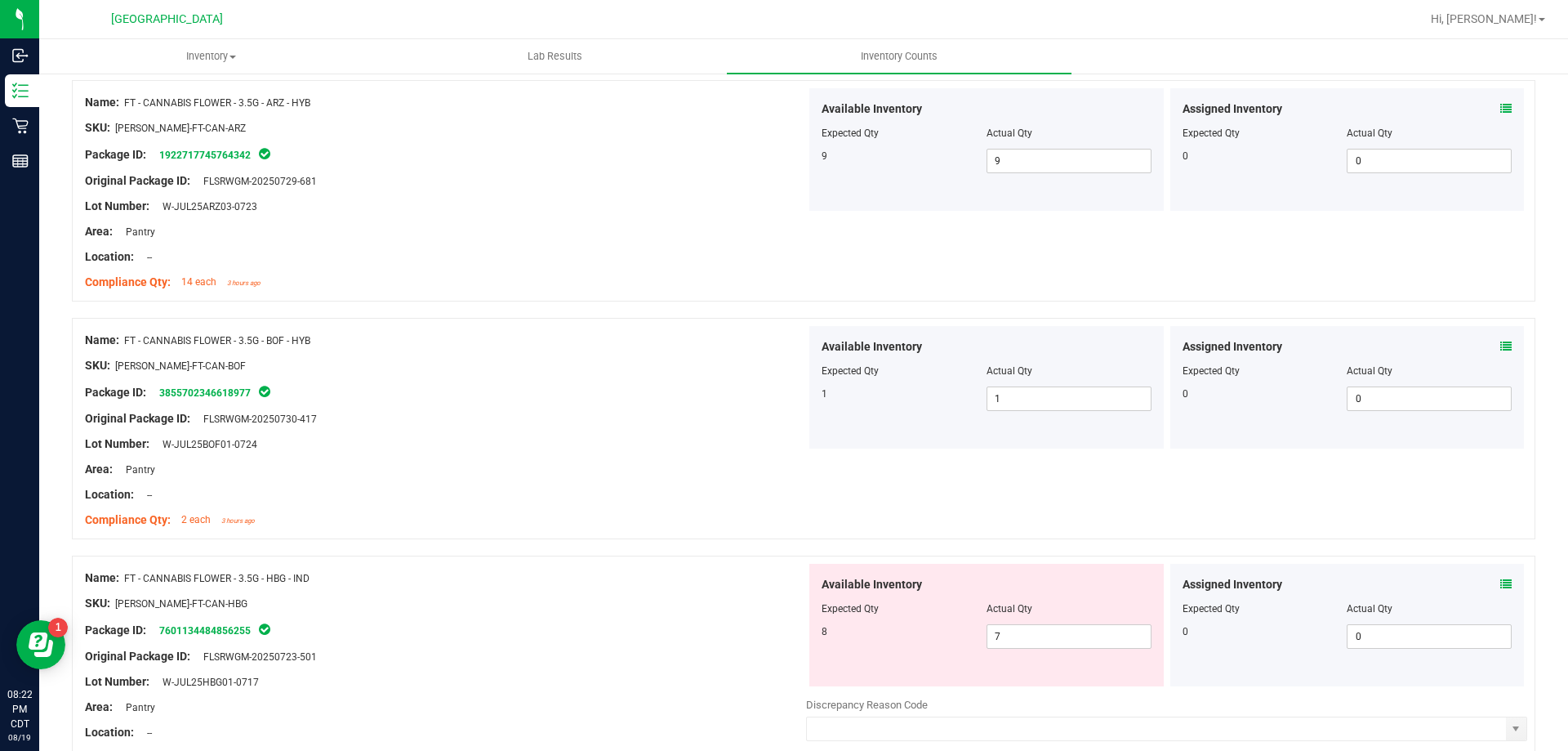
scroll to position [1879, 0]
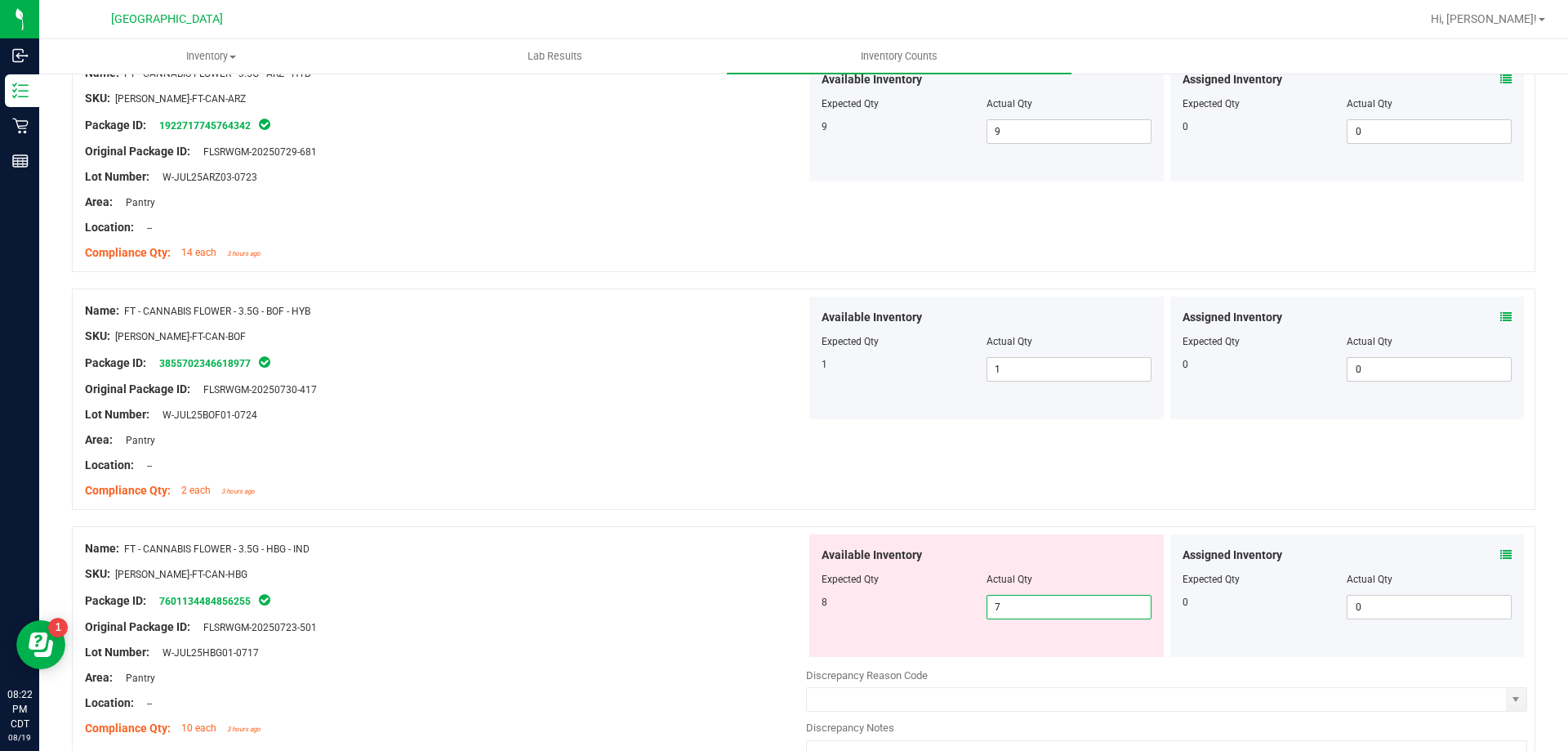
drag, startPoint x: 1057, startPoint y: 607, endPoint x: 899, endPoint y: 610, distance: 158.0
click at [899, 610] on div "8 7 7" at bounding box center [986, 606] width 330 height 25
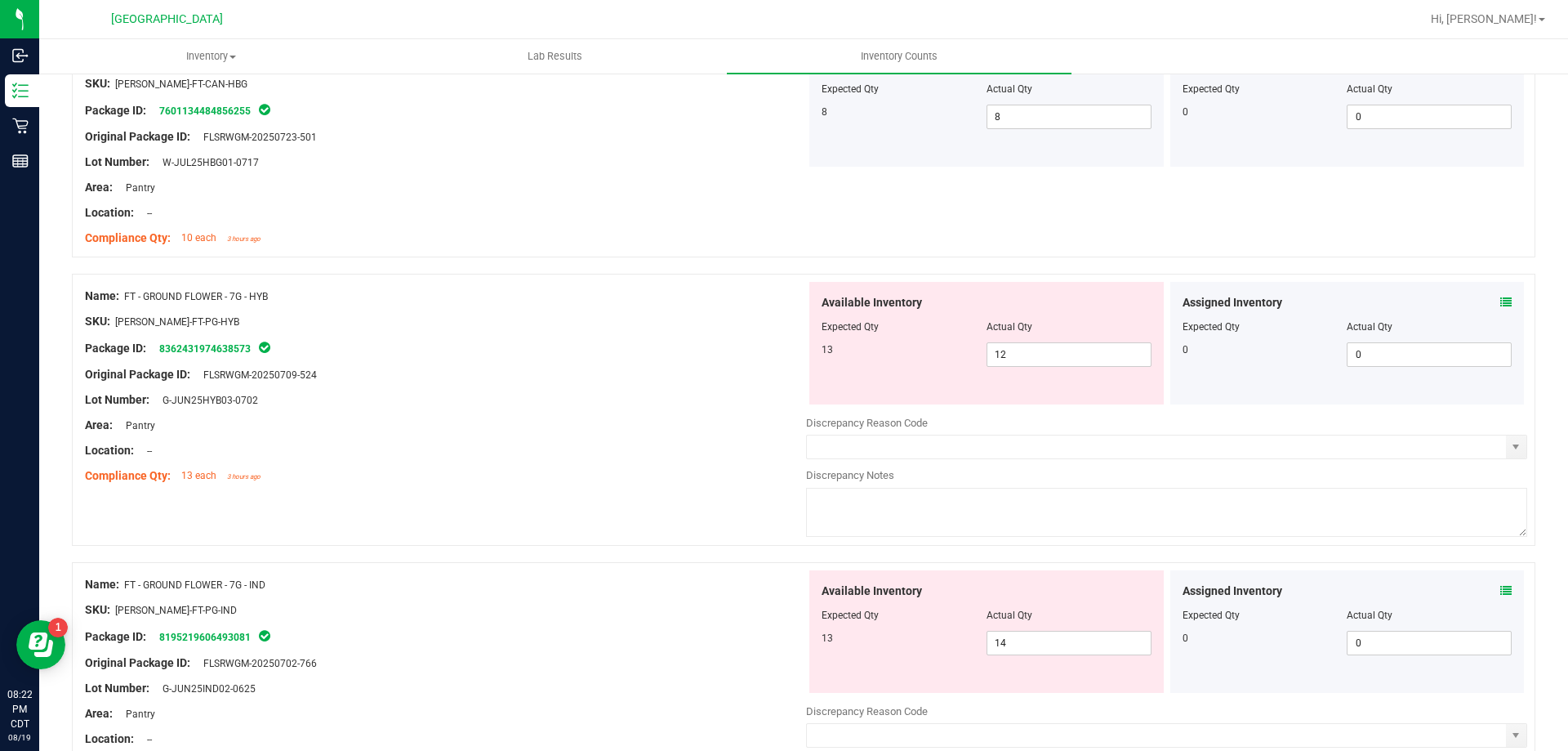
scroll to position [2615, 0]
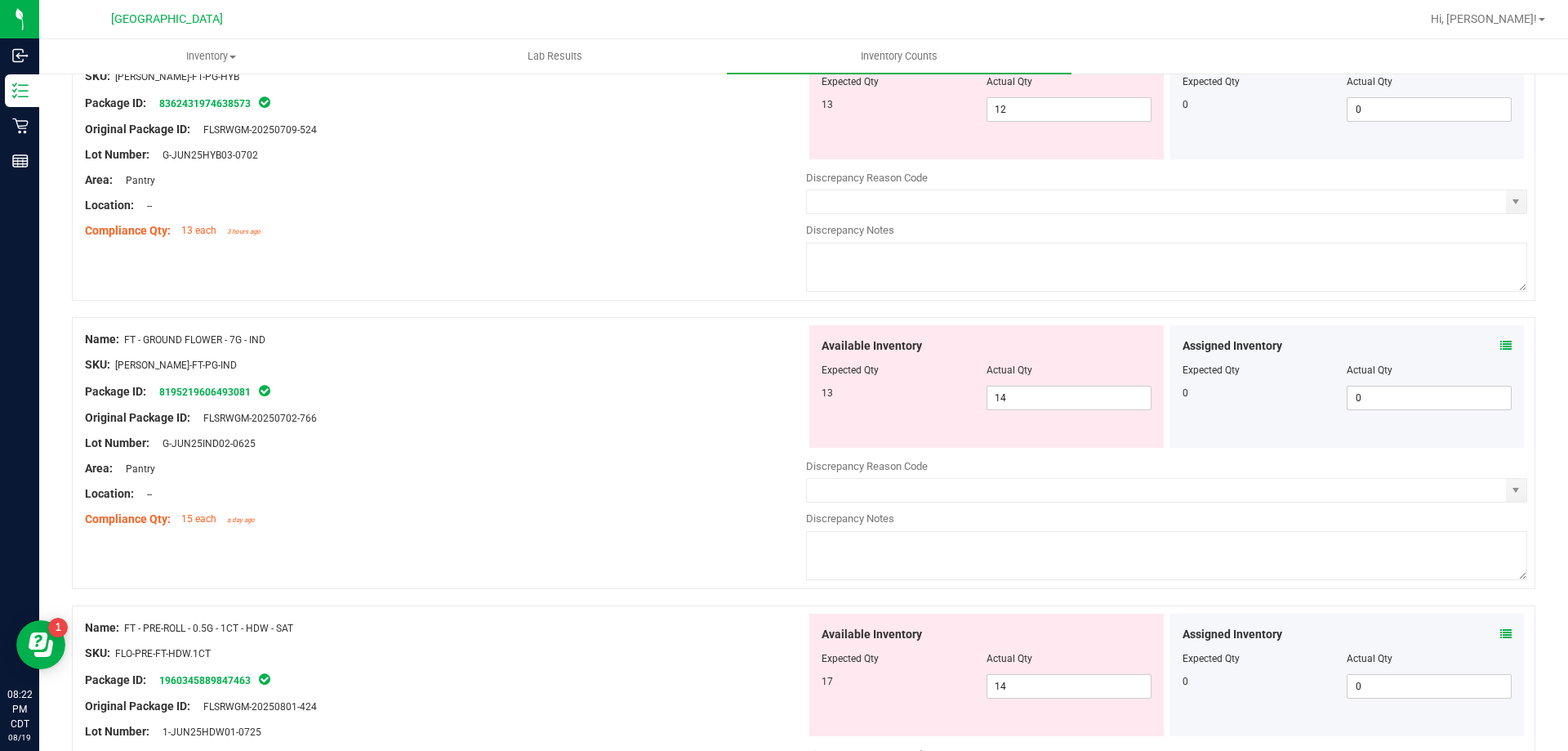
click at [1089, 574] on textarea at bounding box center [1166, 556] width 721 height 49
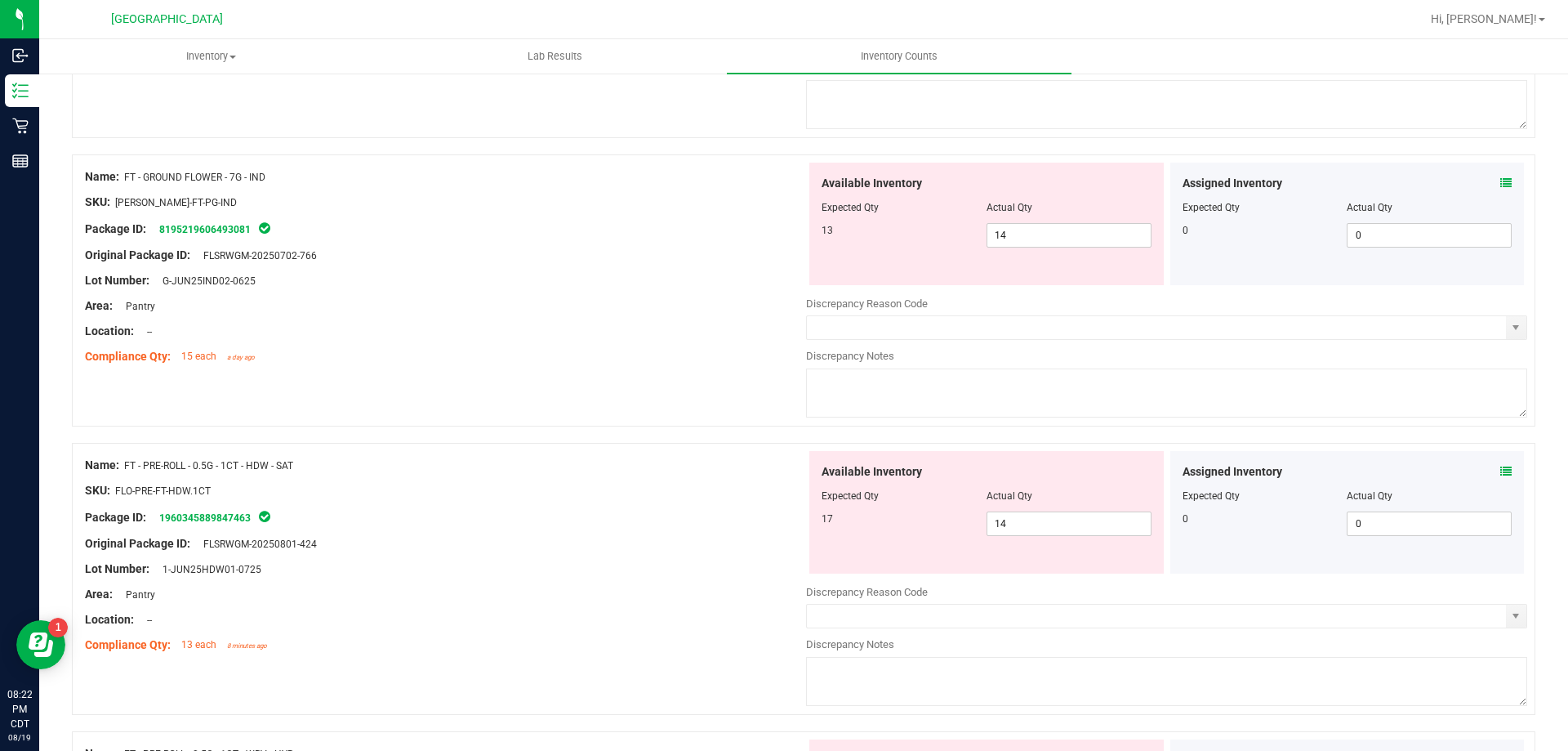
scroll to position [2778, 0]
drag, startPoint x: 1071, startPoint y: 519, endPoint x: 879, endPoint y: 518, distance: 192.0
click at [879, 518] on div "17 14 14" at bounding box center [986, 523] width 330 height 25
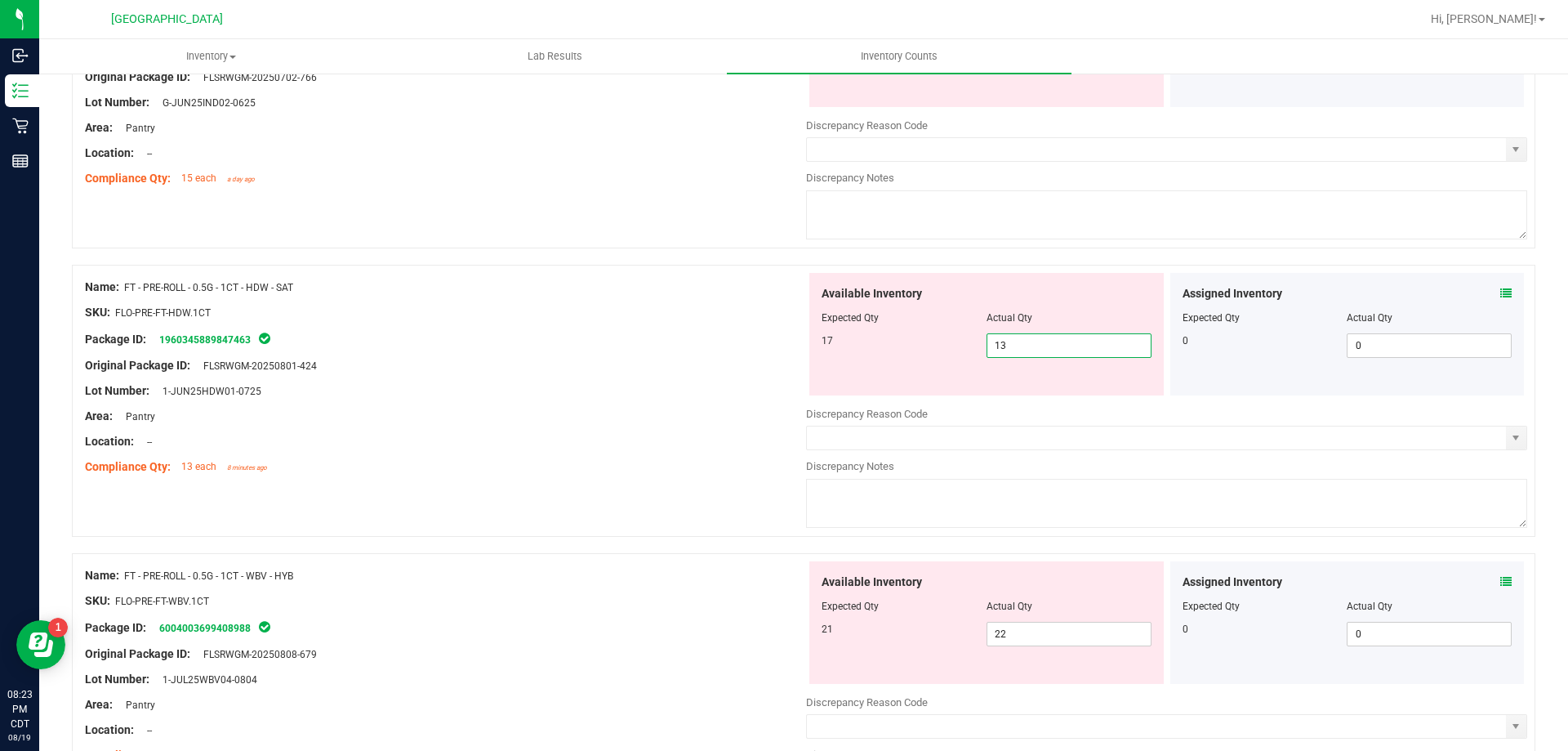
scroll to position [3023, 0]
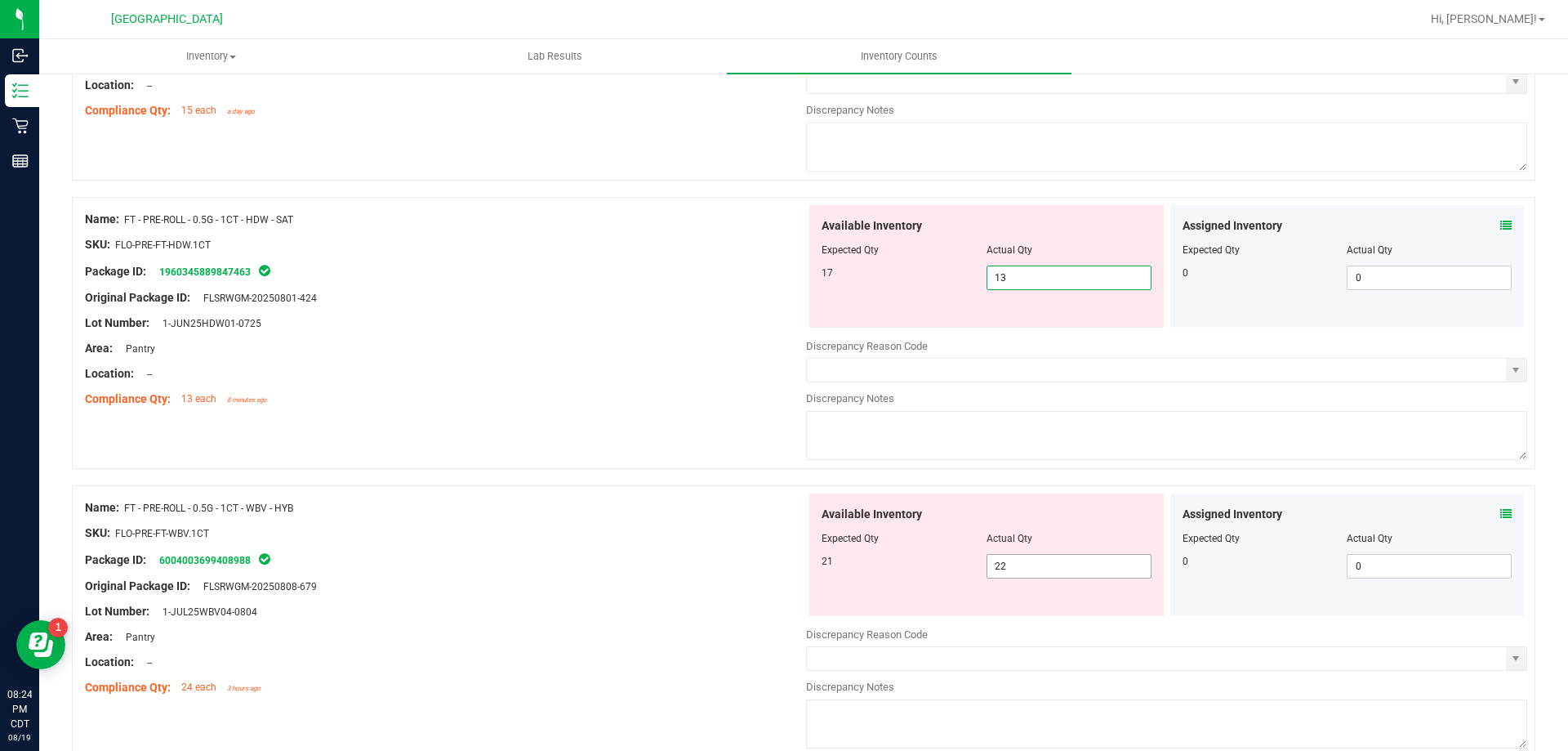
click at [954, 567] on div "21 22 22" at bounding box center [986, 566] width 330 height 25
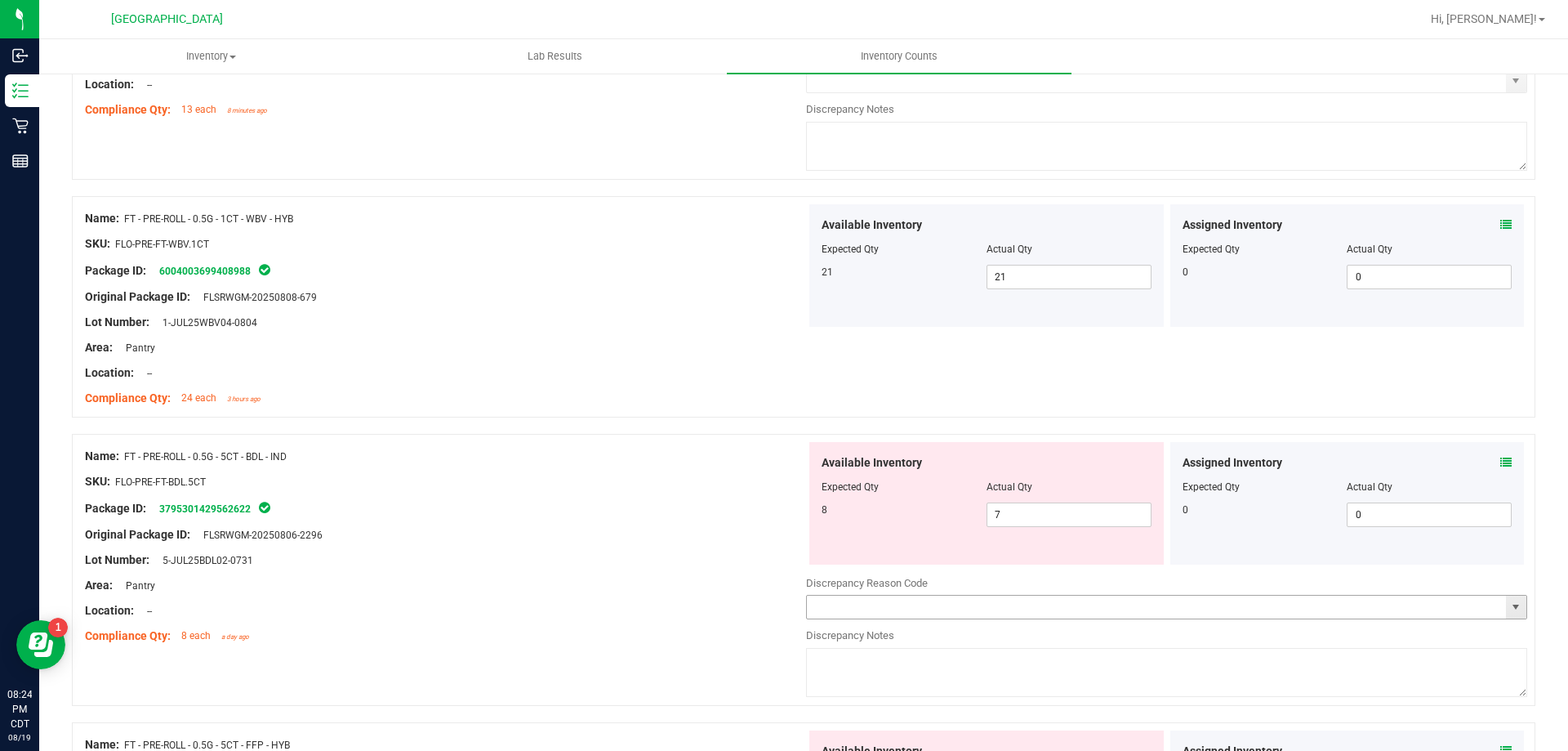
scroll to position [3350, 0]
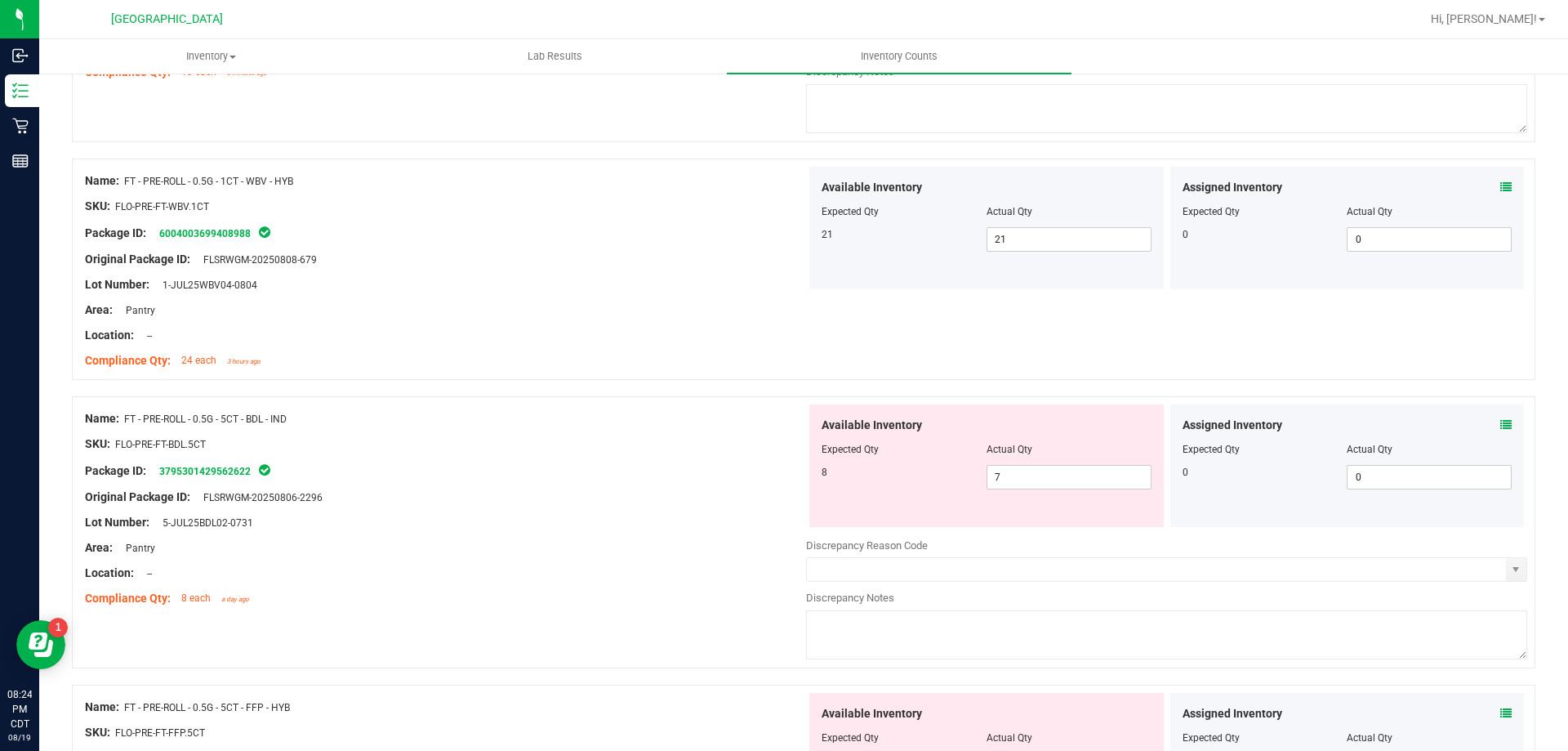
click at [1500, 430] on icon at bounding box center [1506, 425] width 12 height 12
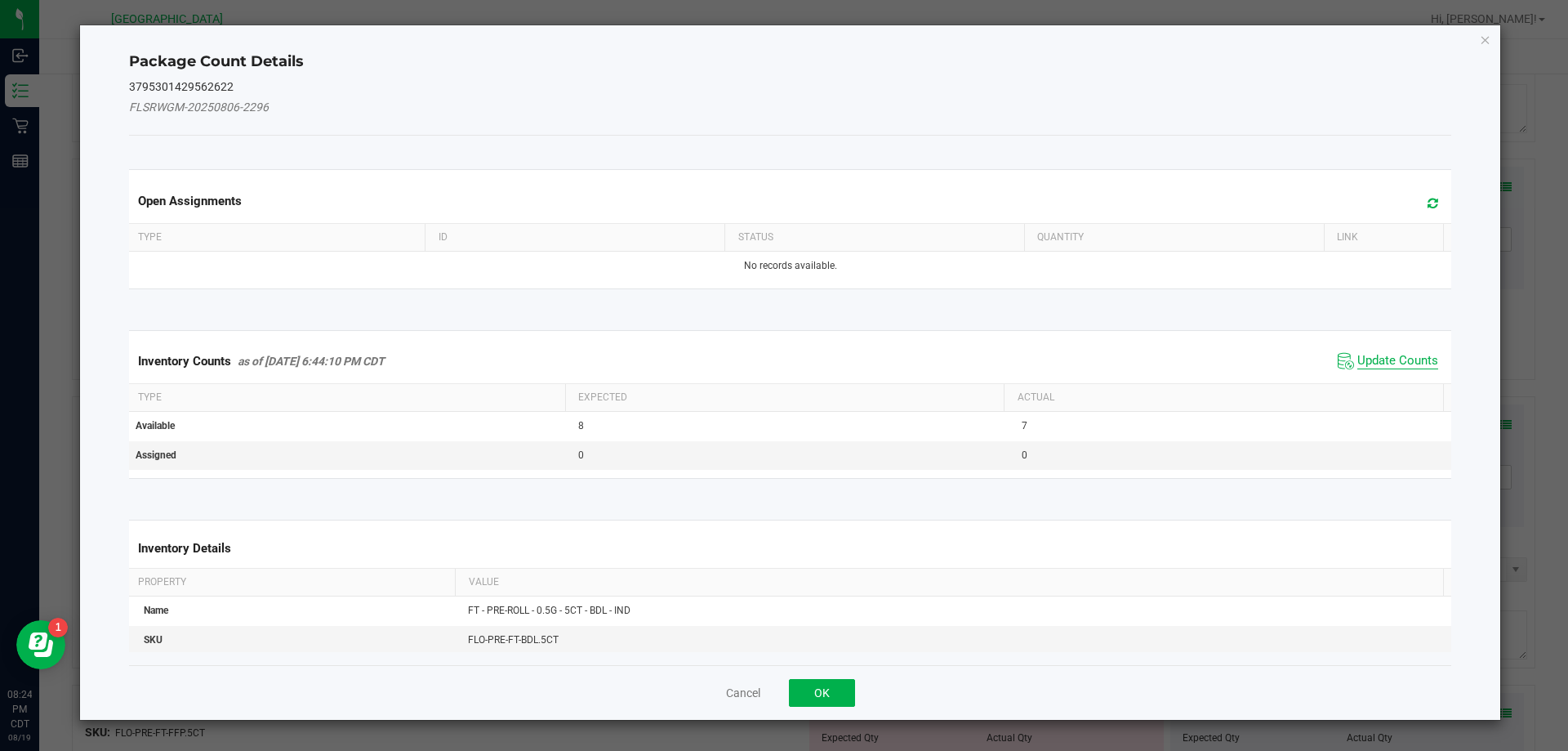
click at [1365, 360] on span "Update Counts" at bounding box center [1398, 360] width 81 height 16
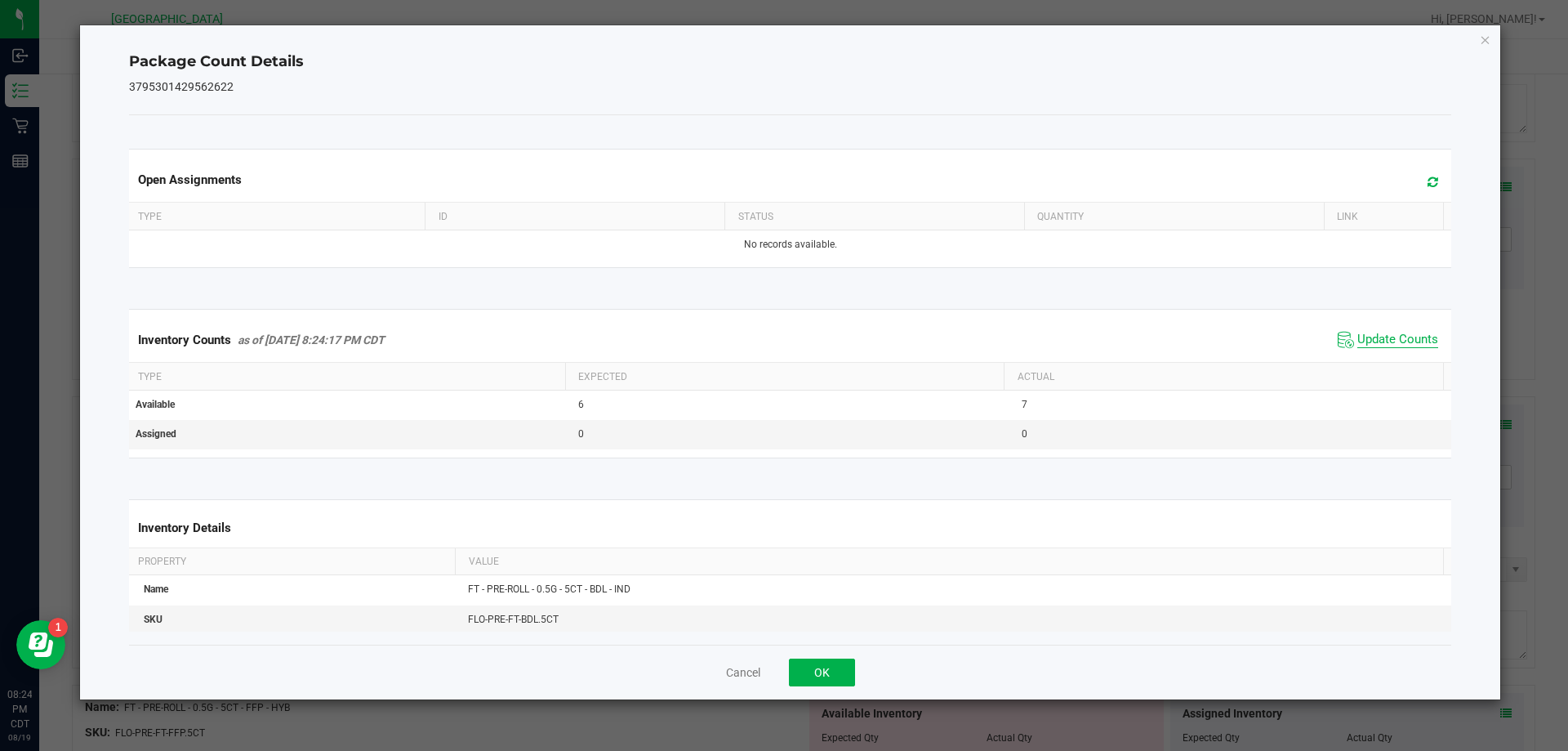
click at [1365, 360] on div "Inventory Counts as of Aug 19, 2025 8:24:17 PM CDT Update Counts" at bounding box center [790, 340] width 1330 height 44
click at [793, 669] on button "OK" at bounding box center [822, 672] width 66 height 28
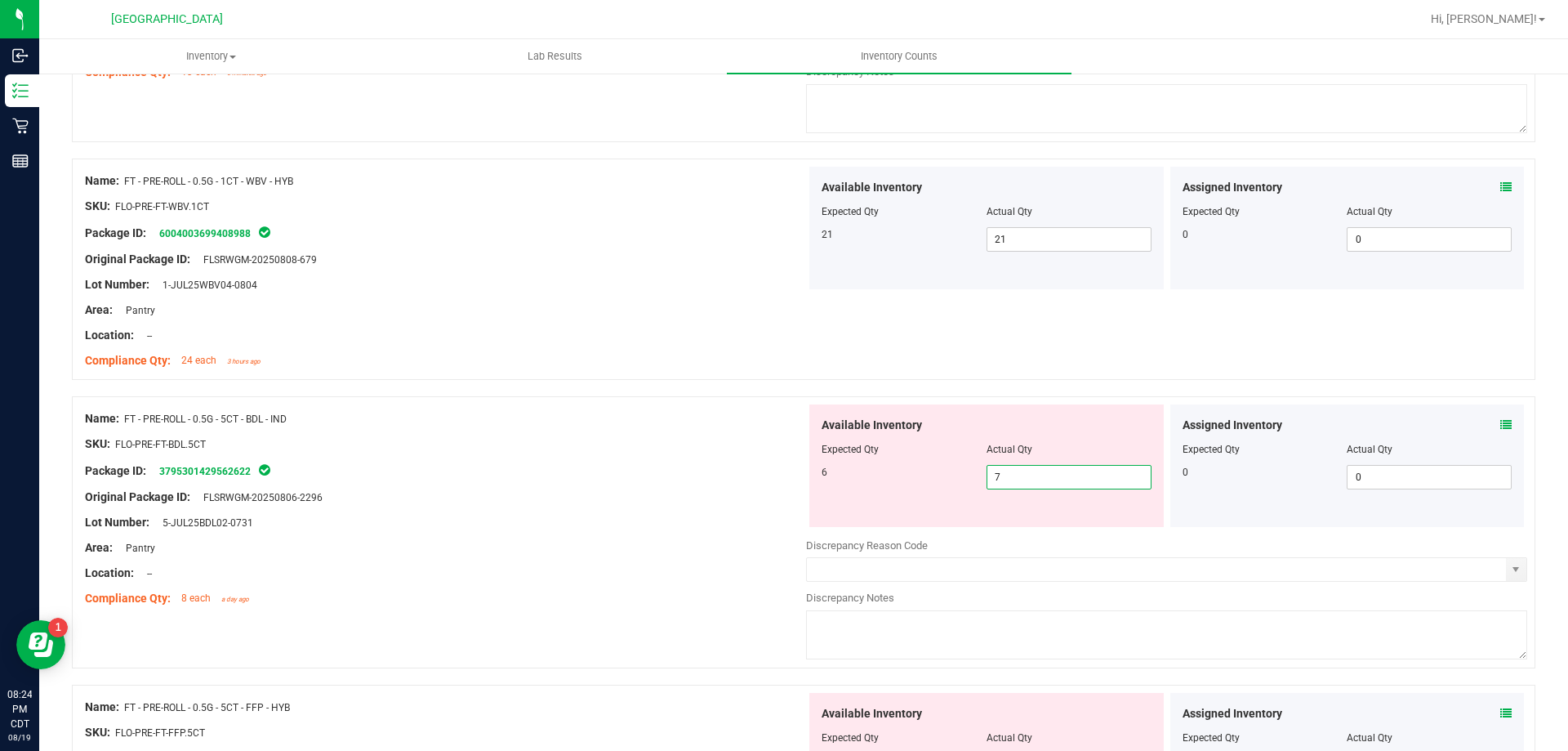
drag, startPoint x: 1016, startPoint y: 480, endPoint x: 959, endPoint y: 490, distance: 57.9
click at [958, 489] on div "6 7 7" at bounding box center [986, 477] width 330 height 25
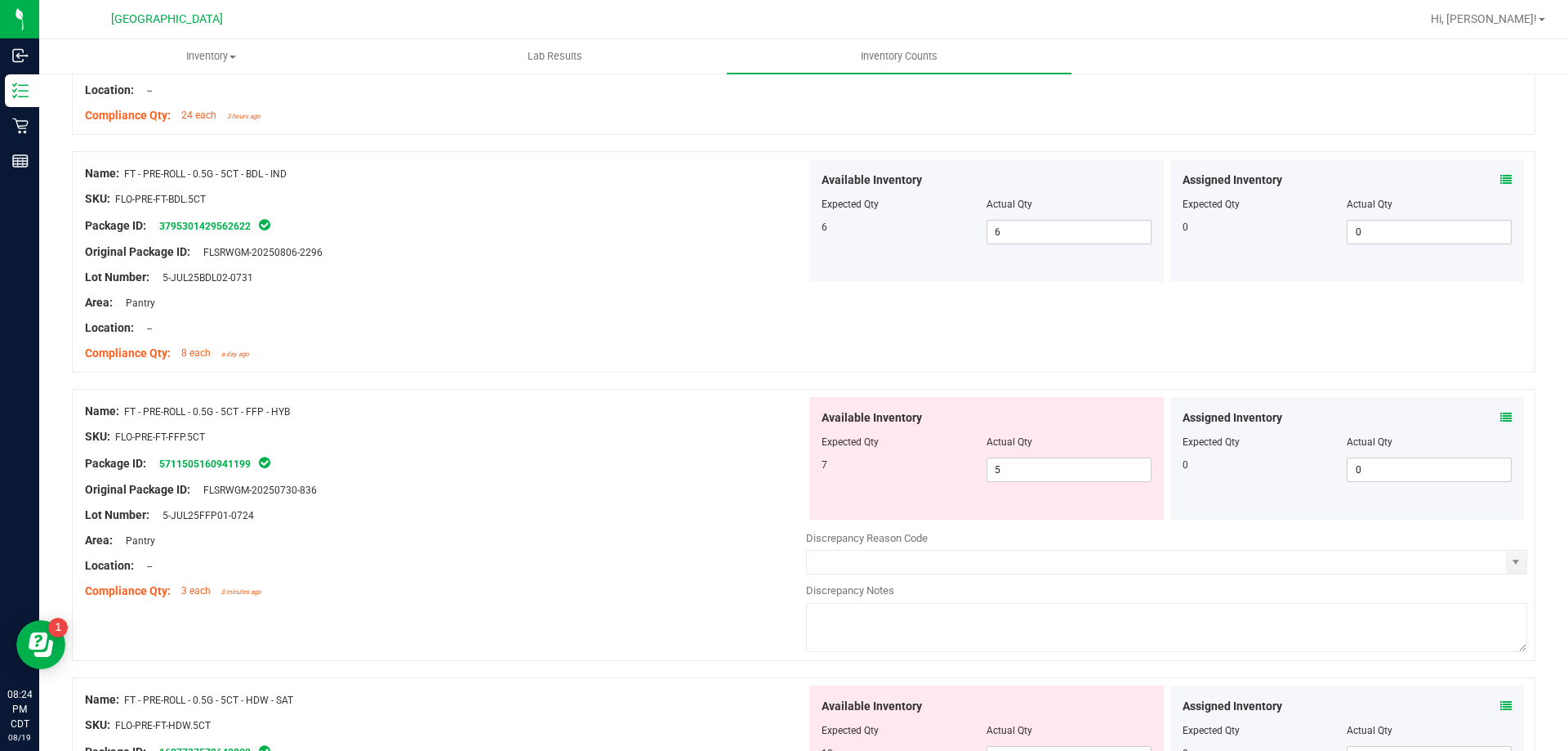
click at [1500, 422] on icon at bounding box center [1506, 418] width 12 height 12
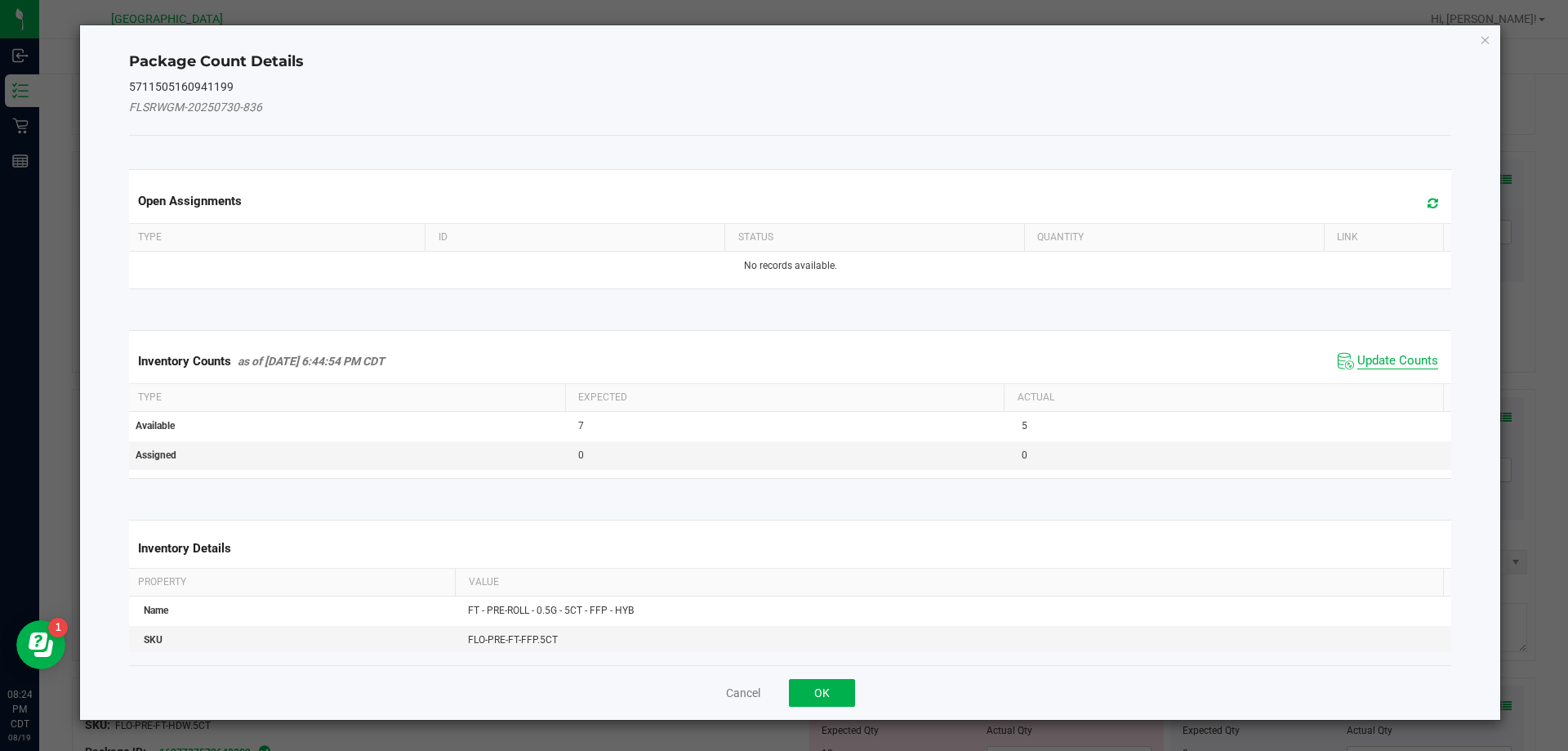
click at [1363, 354] on span "Update Counts" at bounding box center [1398, 360] width 81 height 16
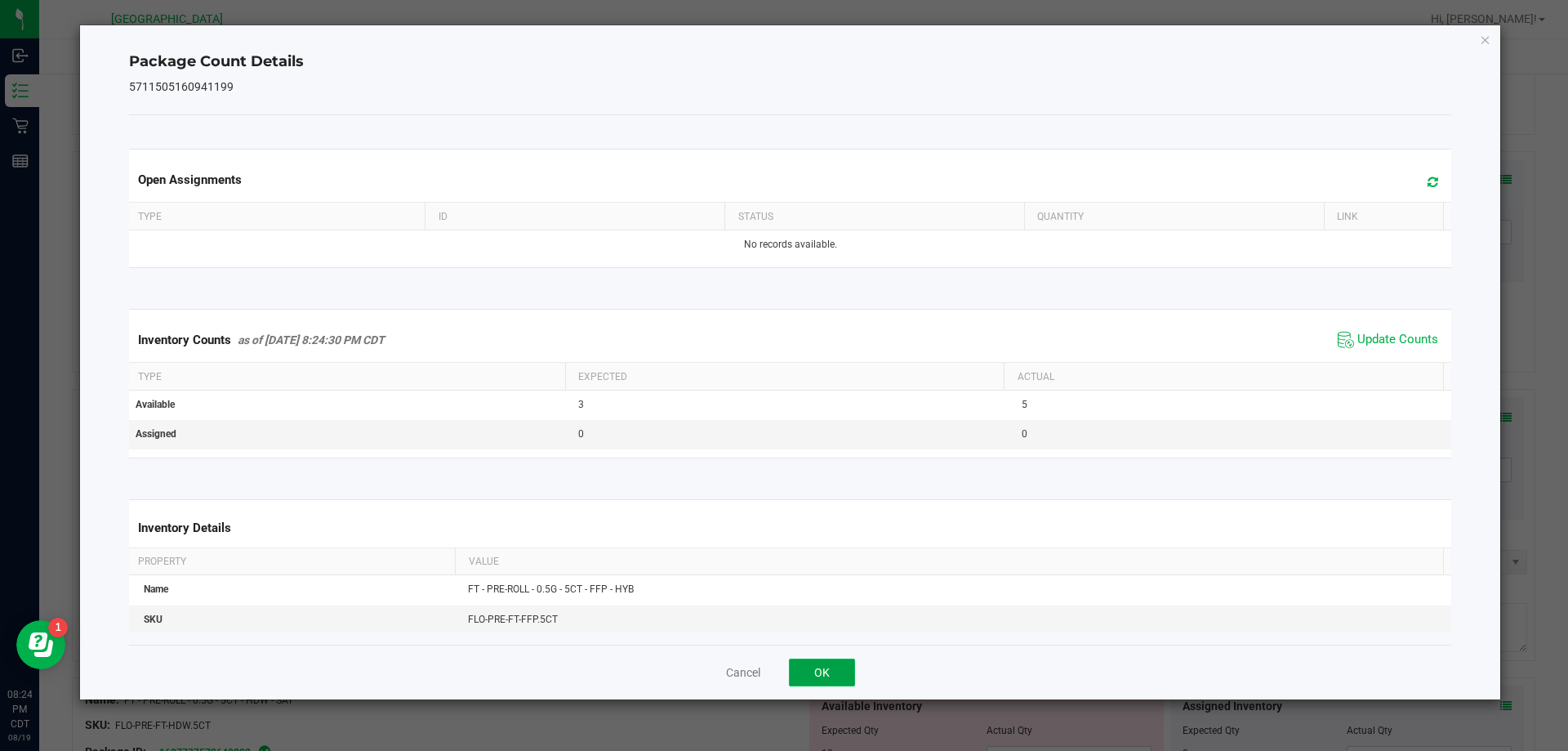
drag, startPoint x: 828, startPoint y: 683, endPoint x: 852, endPoint y: 628, distance: 60.0
click at [828, 684] on button "OK" at bounding box center [822, 672] width 66 height 28
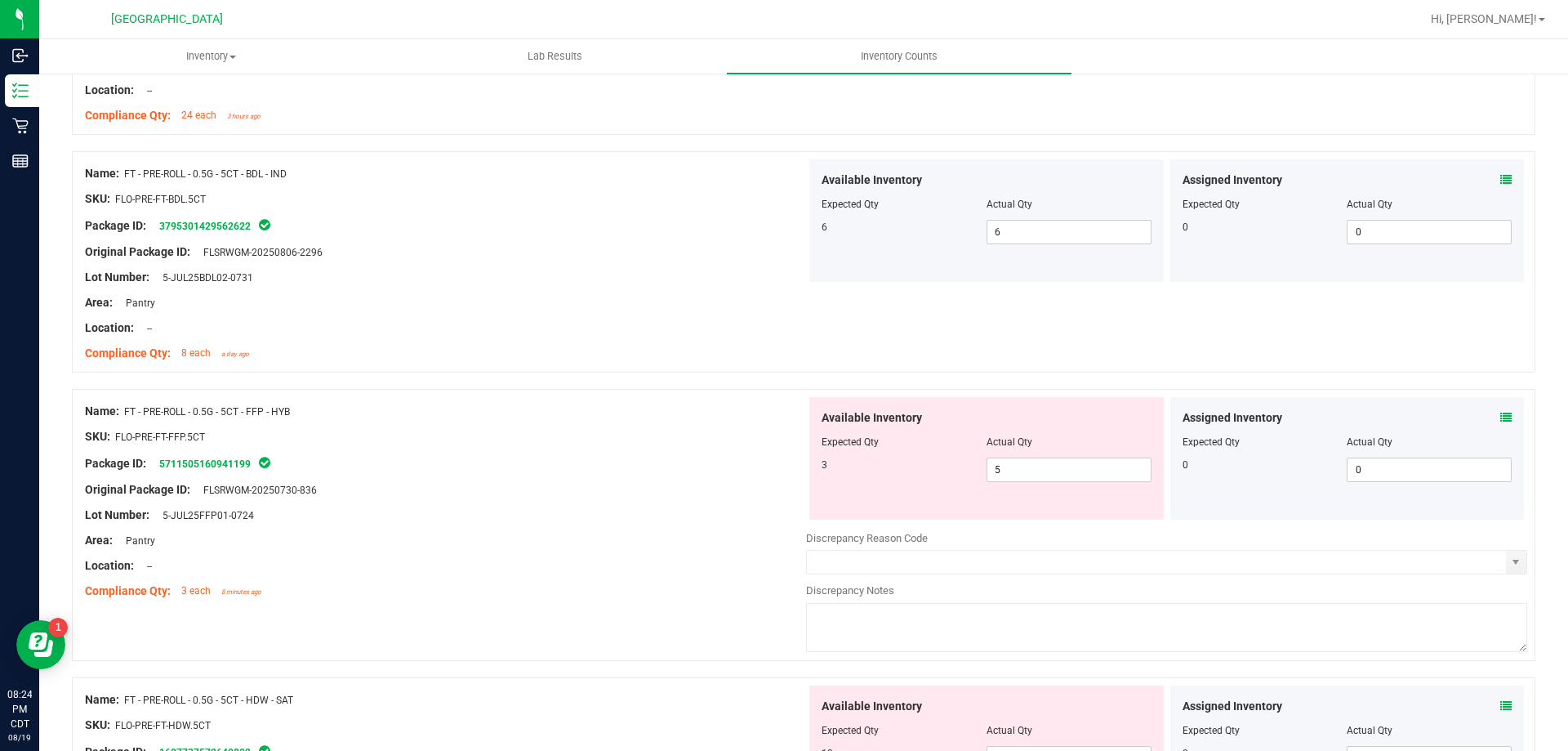
drag, startPoint x: 1102, startPoint y: 455, endPoint x: 831, endPoint y: 463, distance: 271.1
click at [831, 463] on div "Available Inventory Expected Qty Actual Qty 3 5 5" at bounding box center [986, 458] width 354 height 123
click at [1072, 470] on span "5 5" at bounding box center [1068, 469] width 165 height 25
drag, startPoint x: 1067, startPoint y: 470, endPoint x: 966, endPoint y: 463, distance: 101.2
click at [966, 463] on div "3 5 5" at bounding box center [986, 469] width 330 height 25
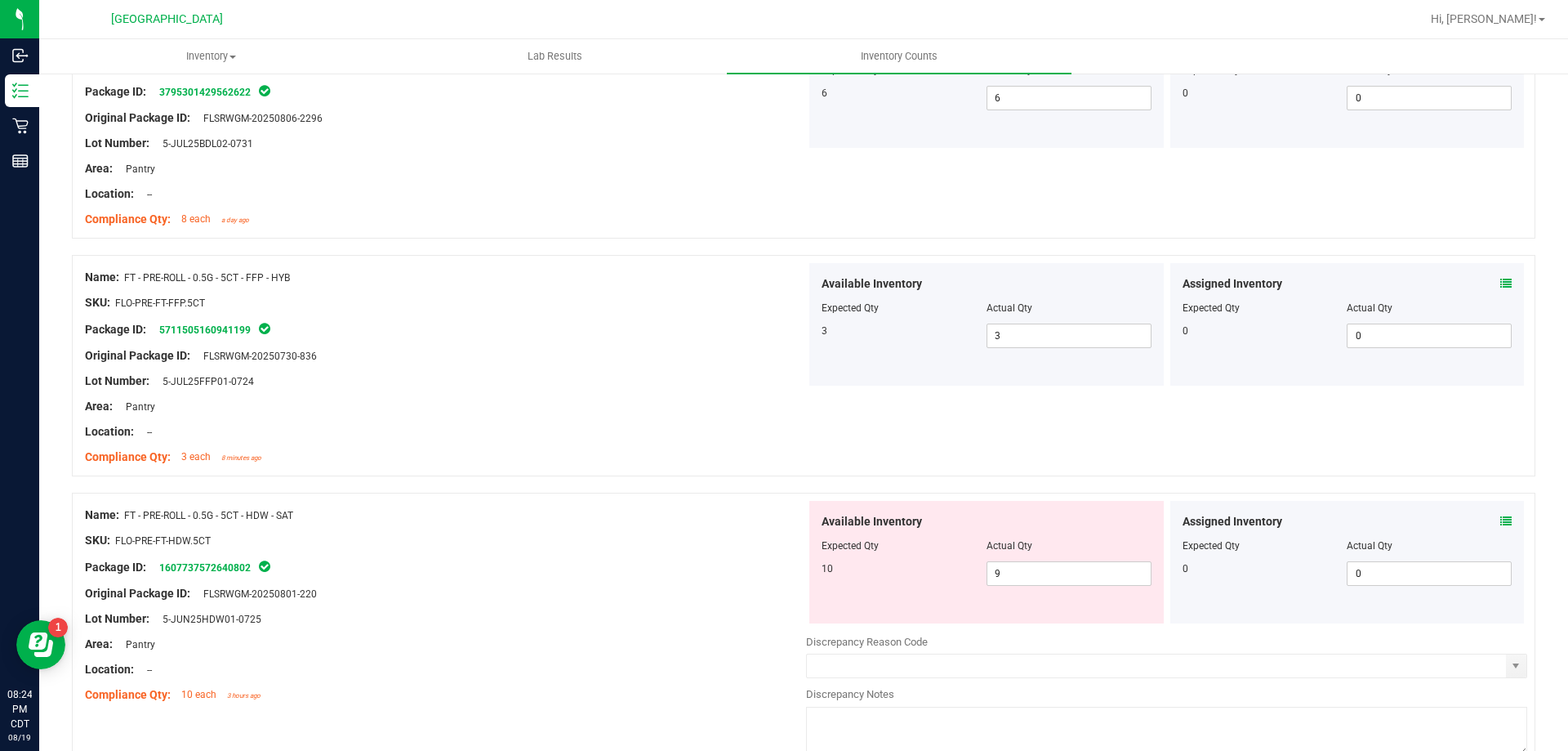
scroll to position [3758, 0]
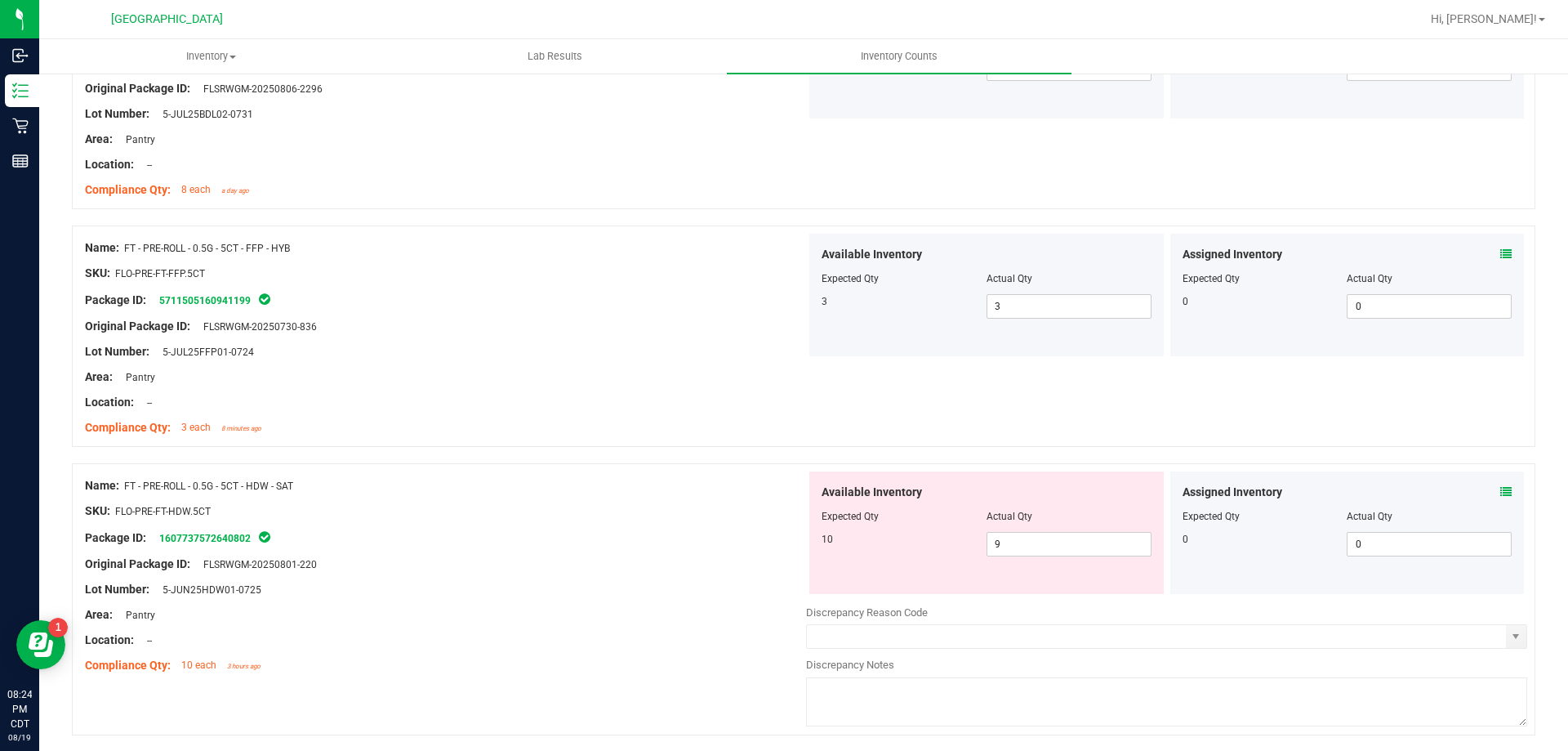
click at [1500, 488] on icon at bounding box center [1506, 492] width 12 height 12
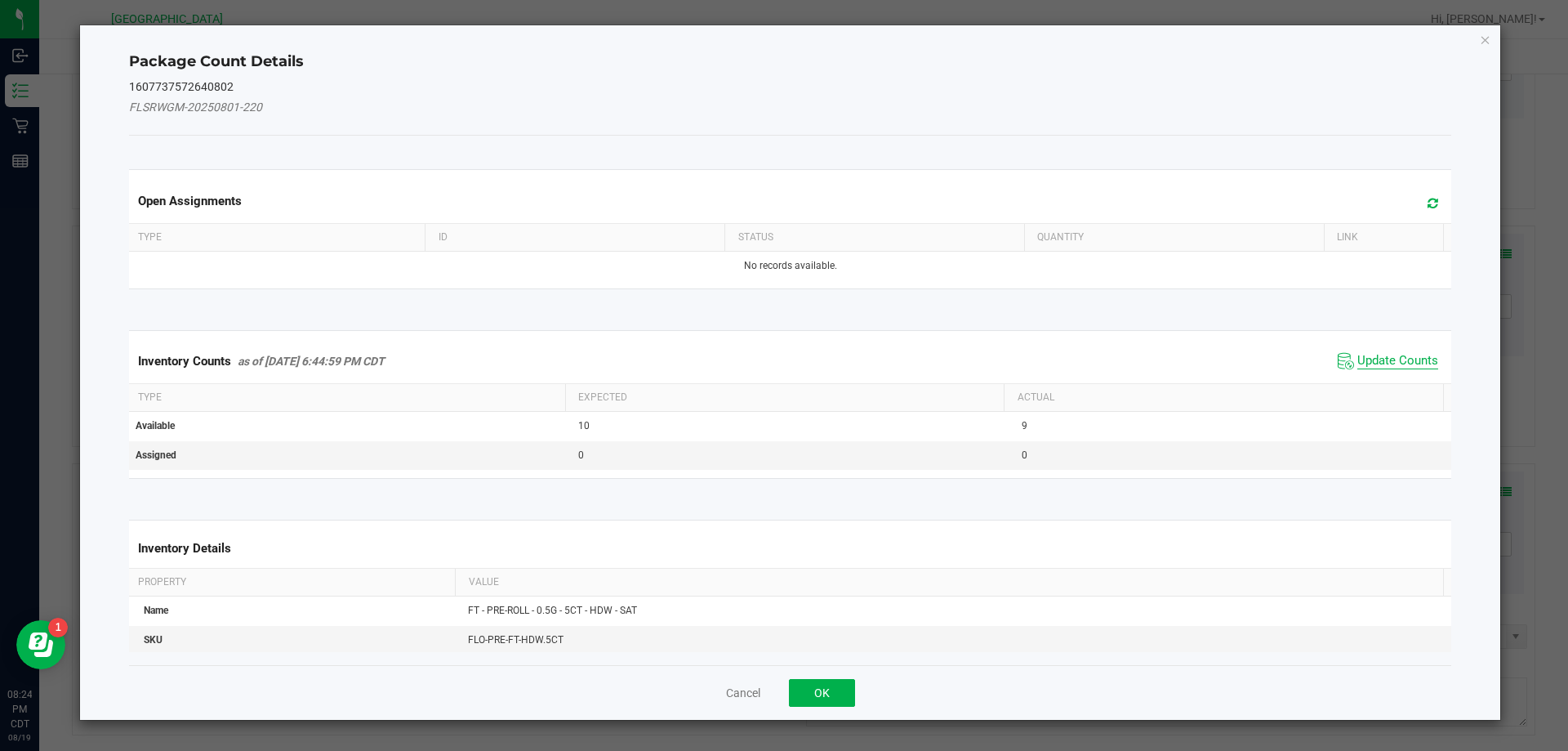
click at [1388, 354] on span "Update Counts" at bounding box center [1398, 360] width 81 height 16
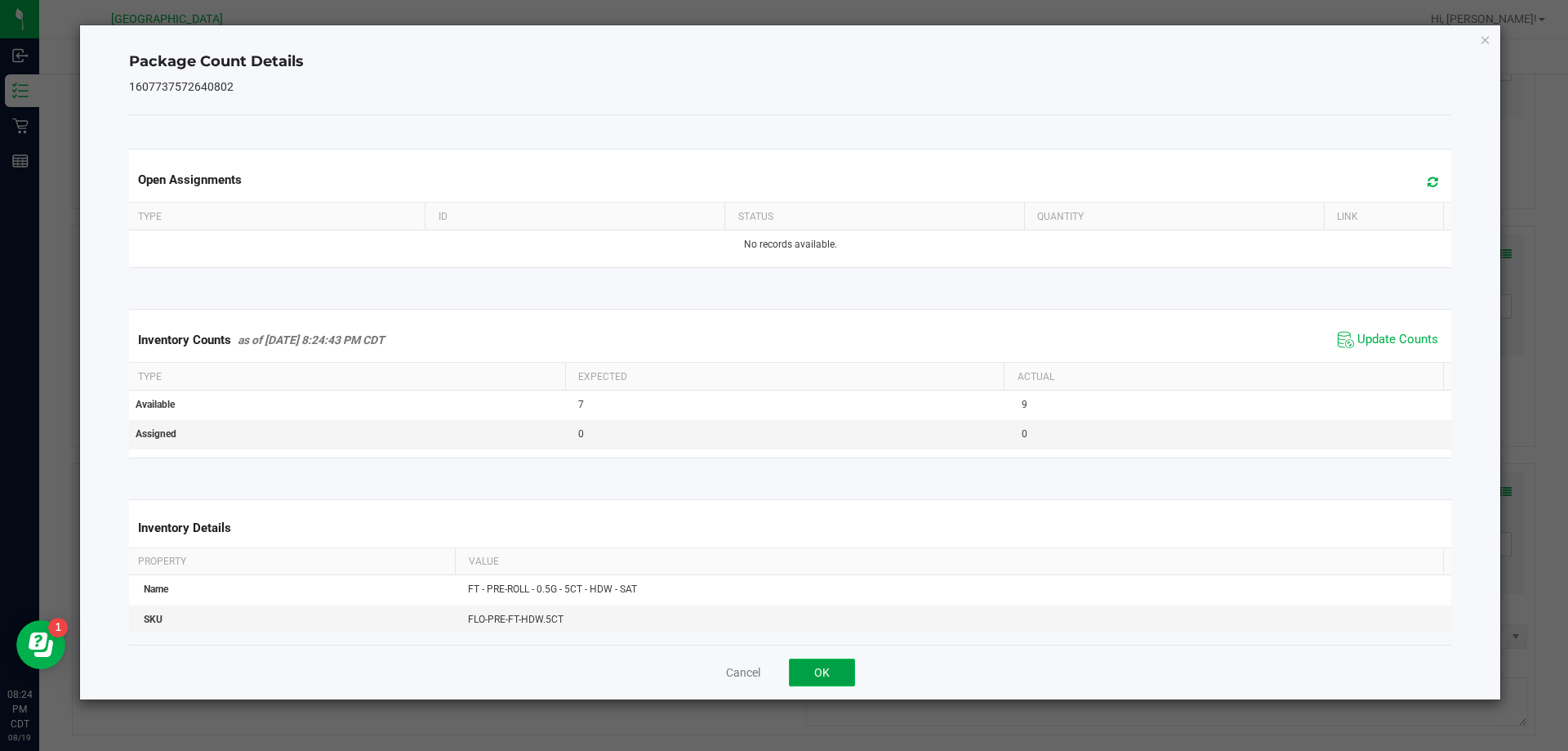
click at [834, 673] on button "OK" at bounding box center [822, 672] width 66 height 28
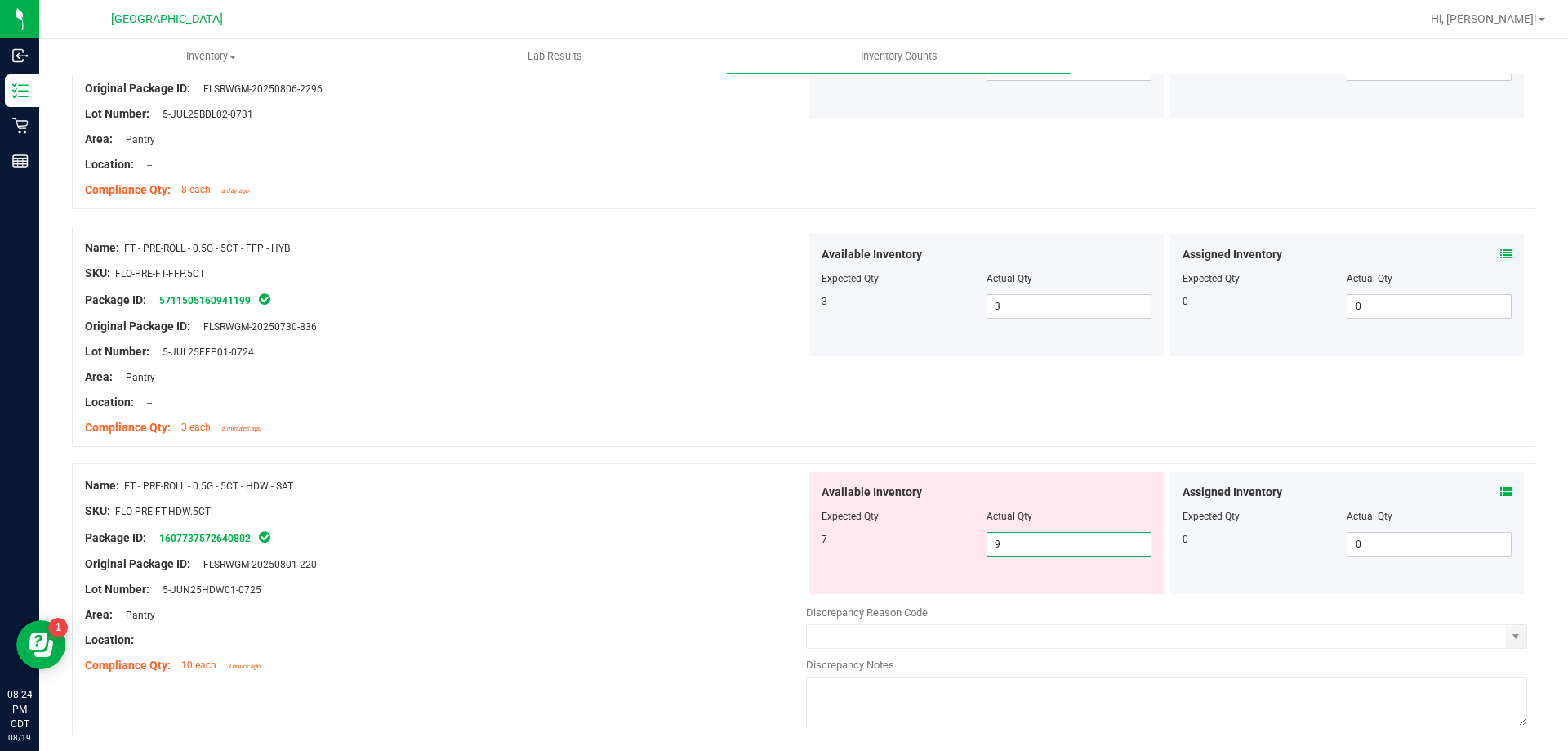
drag, startPoint x: 1024, startPoint y: 543, endPoint x: 836, endPoint y: 558, distance: 188.6
click at [833, 561] on div "Available Inventory Expected Qty Actual Qty 7 9 9" at bounding box center [986, 532] width 354 height 123
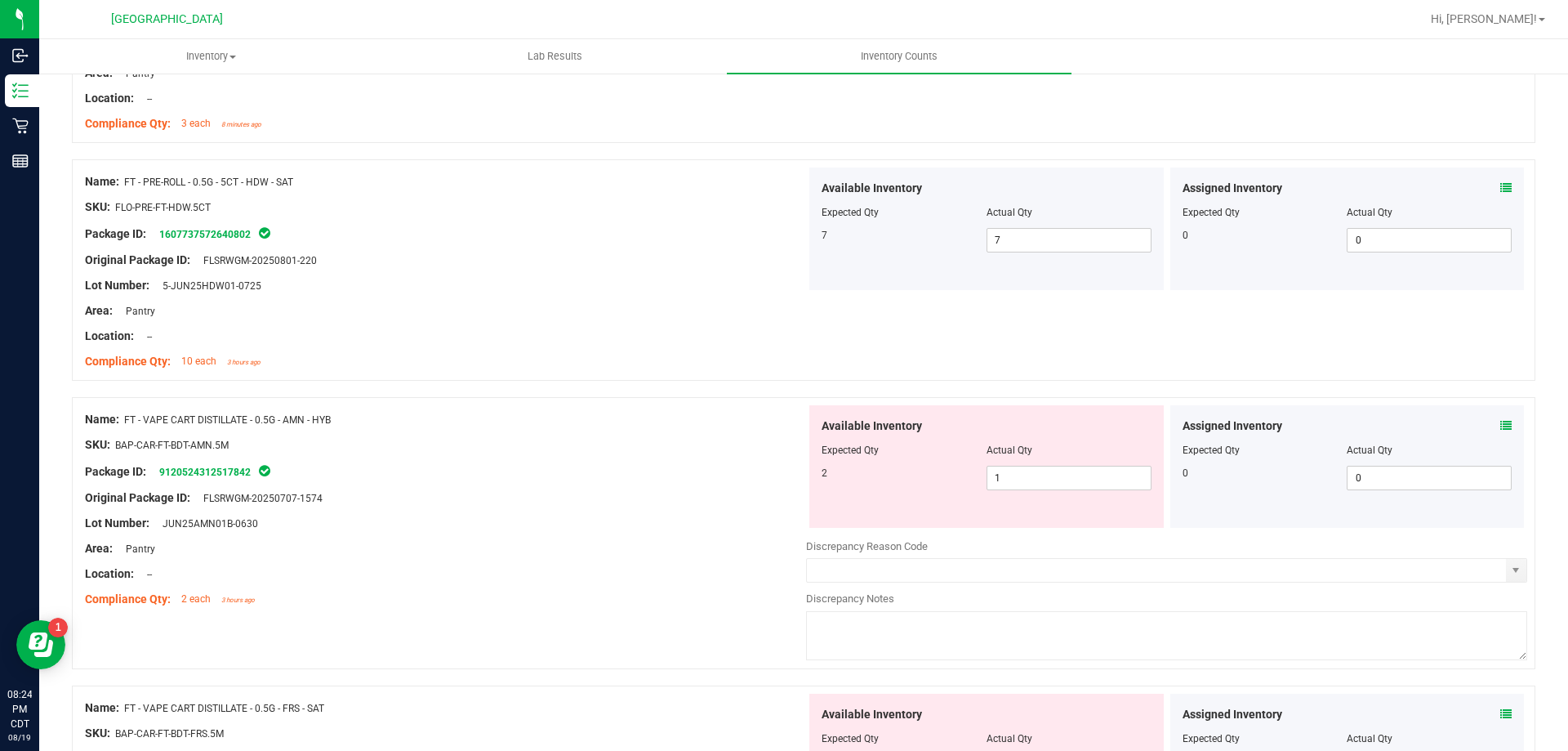
scroll to position [4086, 0]
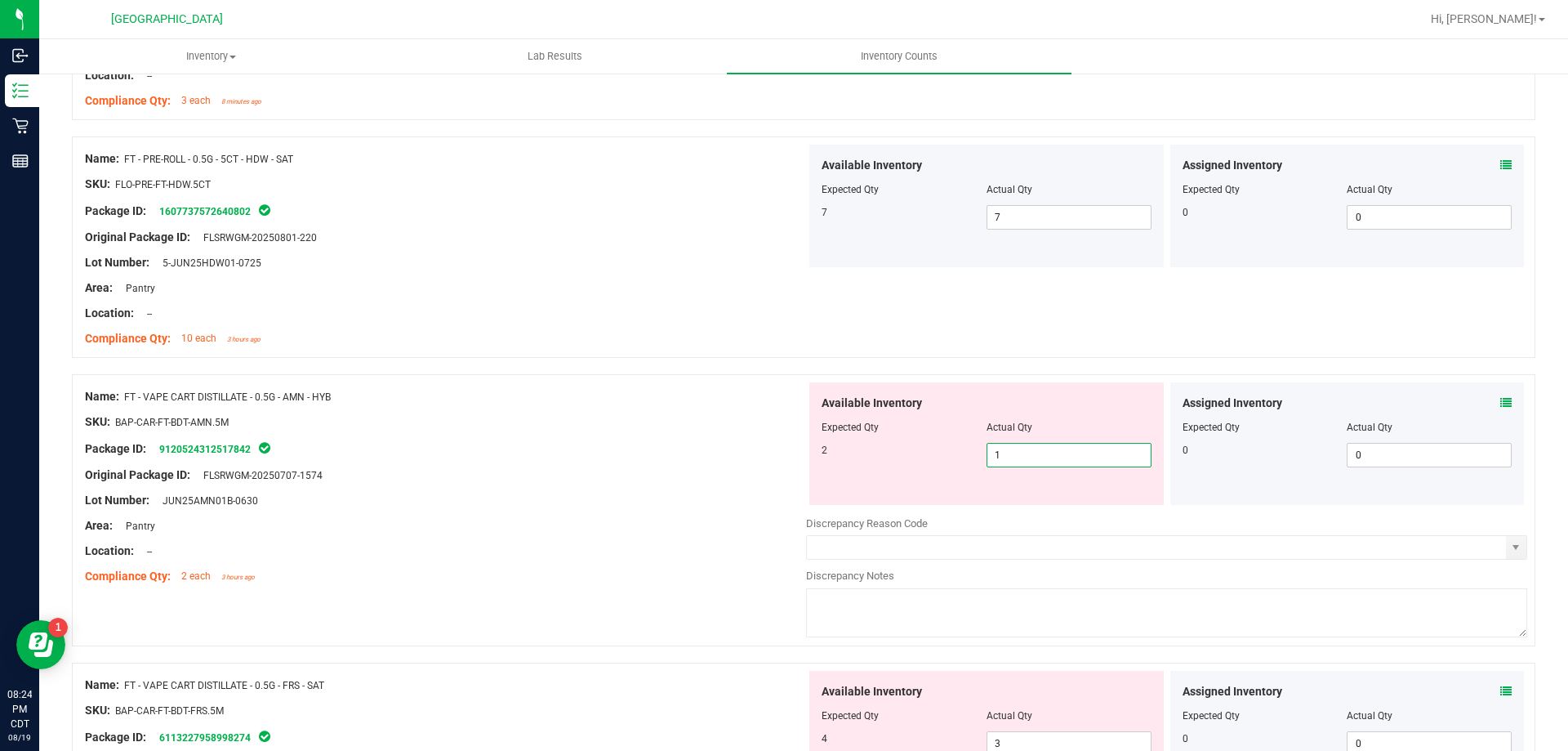
drag, startPoint x: 1057, startPoint y: 456, endPoint x: 914, endPoint y: 455, distance: 143.0
click at [914, 455] on div "2 1 1" at bounding box center [986, 455] width 330 height 25
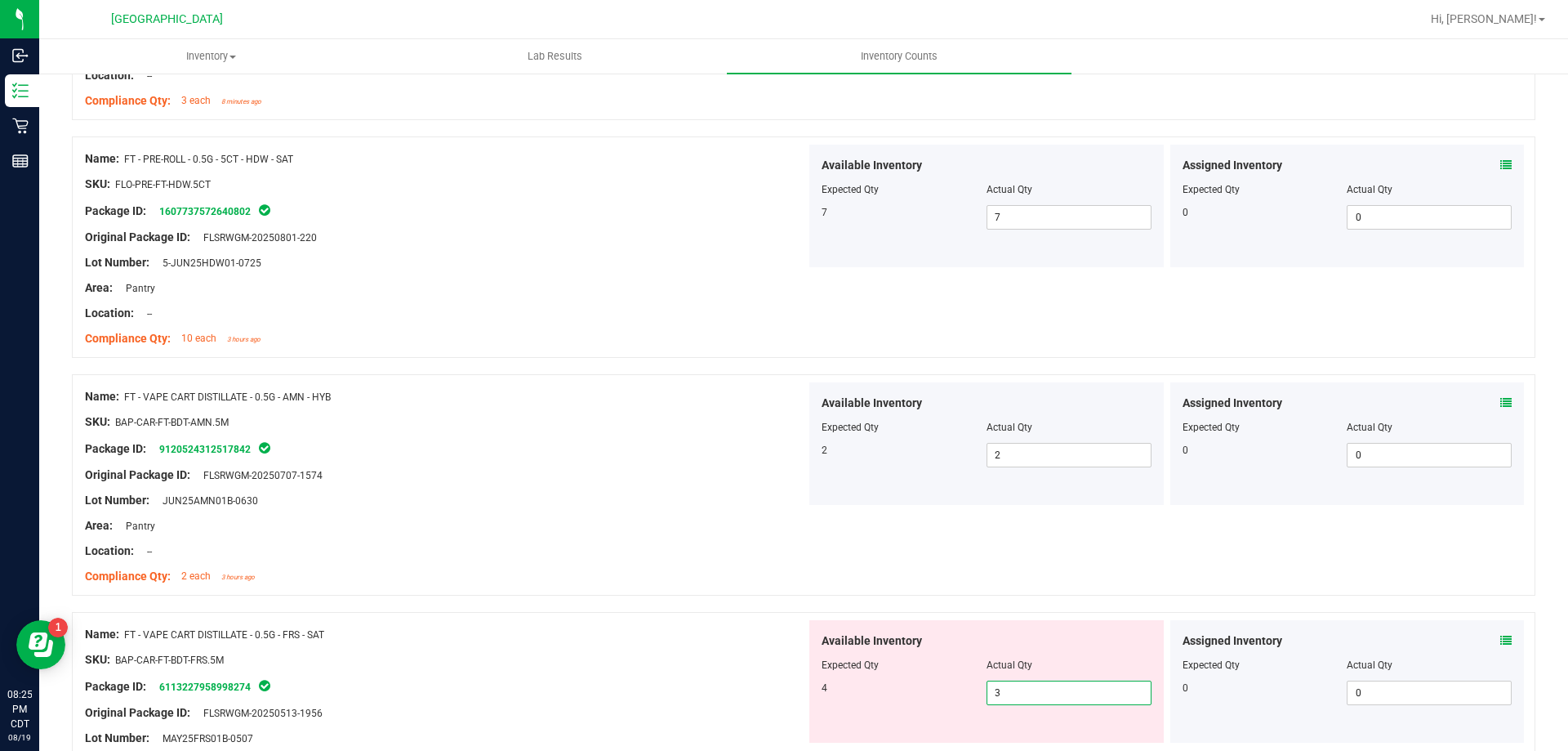
drag, startPoint x: 1019, startPoint y: 686, endPoint x: 960, endPoint y: 682, distance: 59.1
click at [961, 682] on div "4 3 3" at bounding box center [986, 693] width 330 height 25
click at [951, 589] on div "Name: FT - VAPE CART DISTILLATE - 0.5G - AMN - HYB SKU: BAP-CAR-FT-BDT-AMN.5M P…" at bounding box center [803, 485] width 1463 height 222
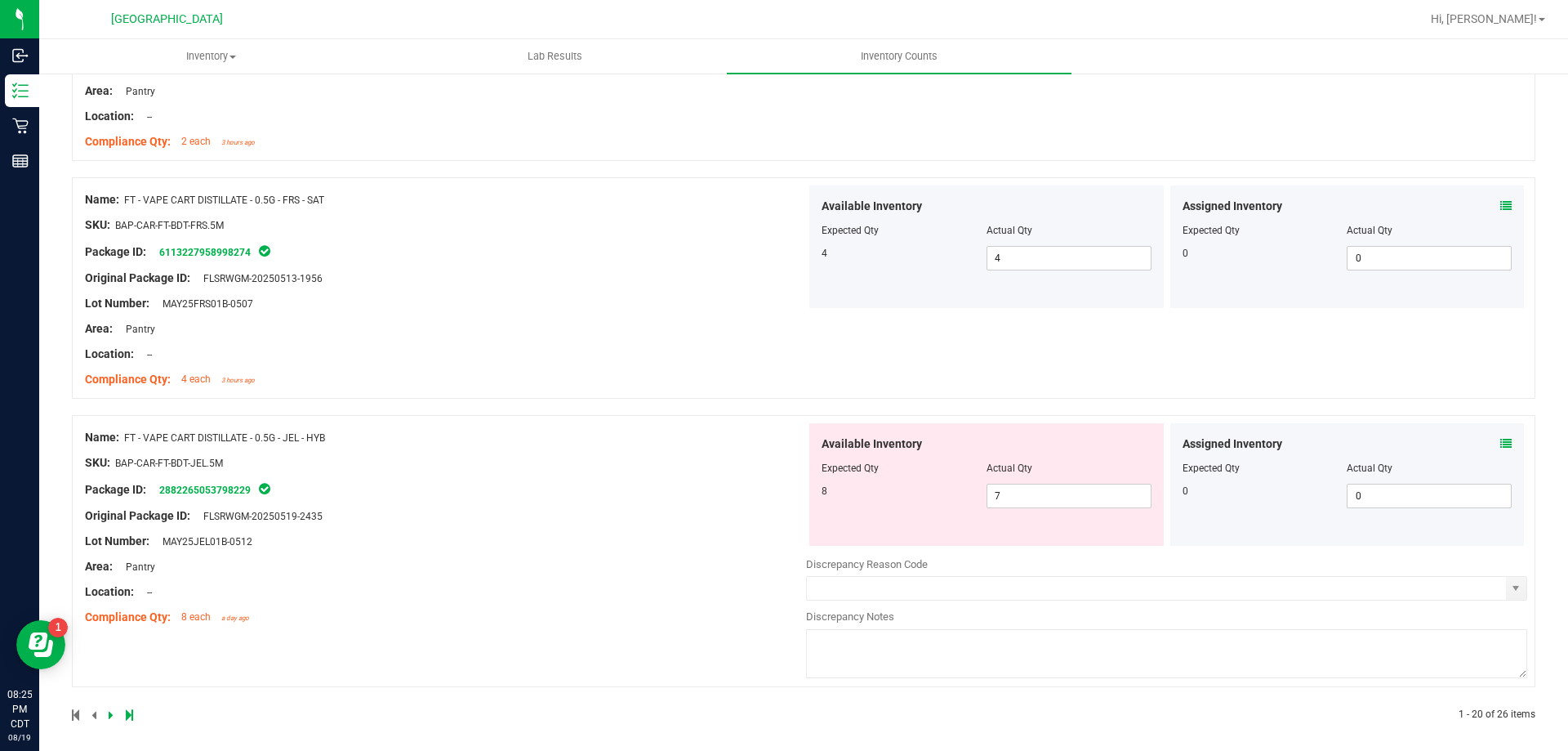
scroll to position [4528, 0]
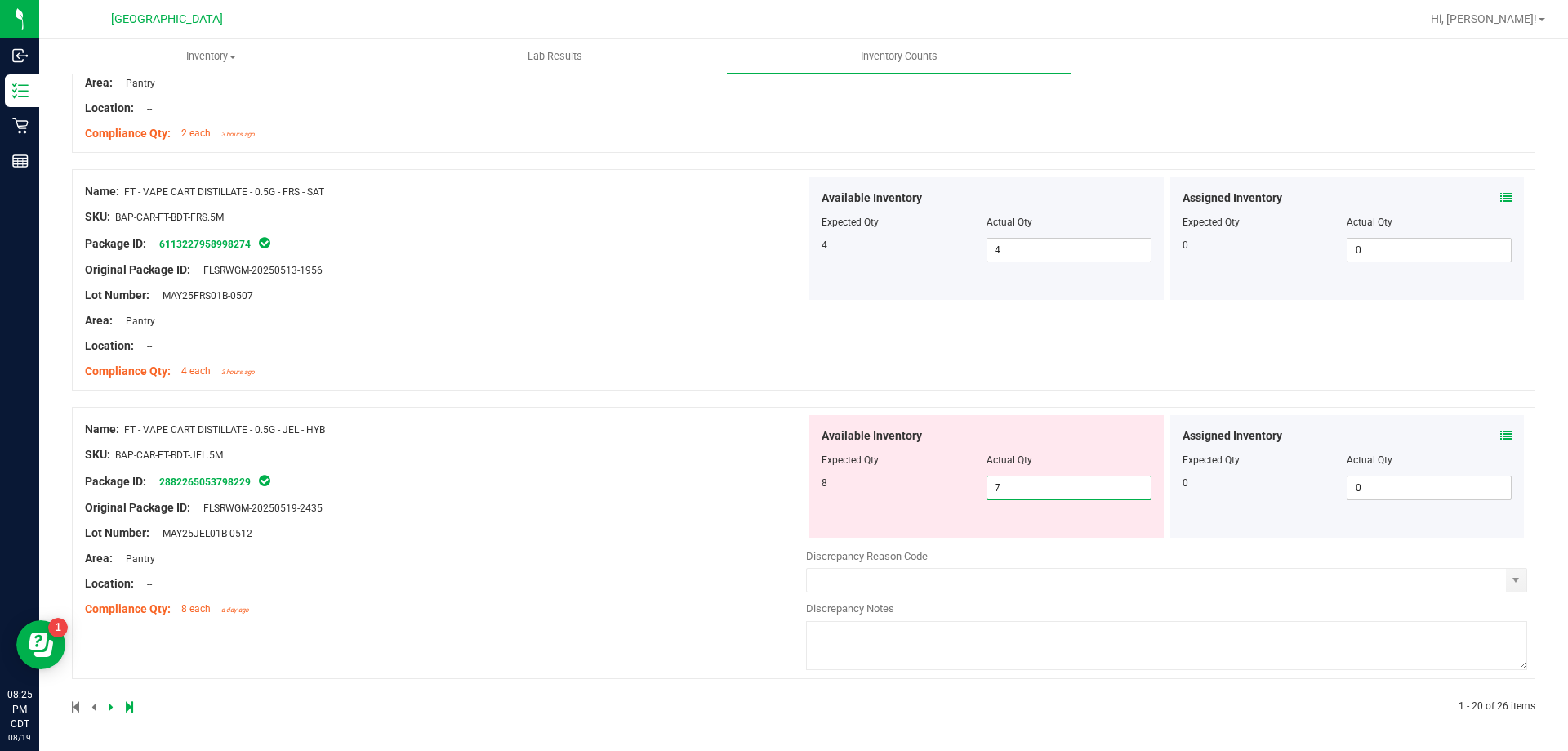
drag, startPoint x: 1013, startPoint y: 481, endPoint x: 972, endPoint y: 486, distance: 41.3
click at [972, 486] on div "8 7 7" at bounding box center [986, 487] width 330 height 25
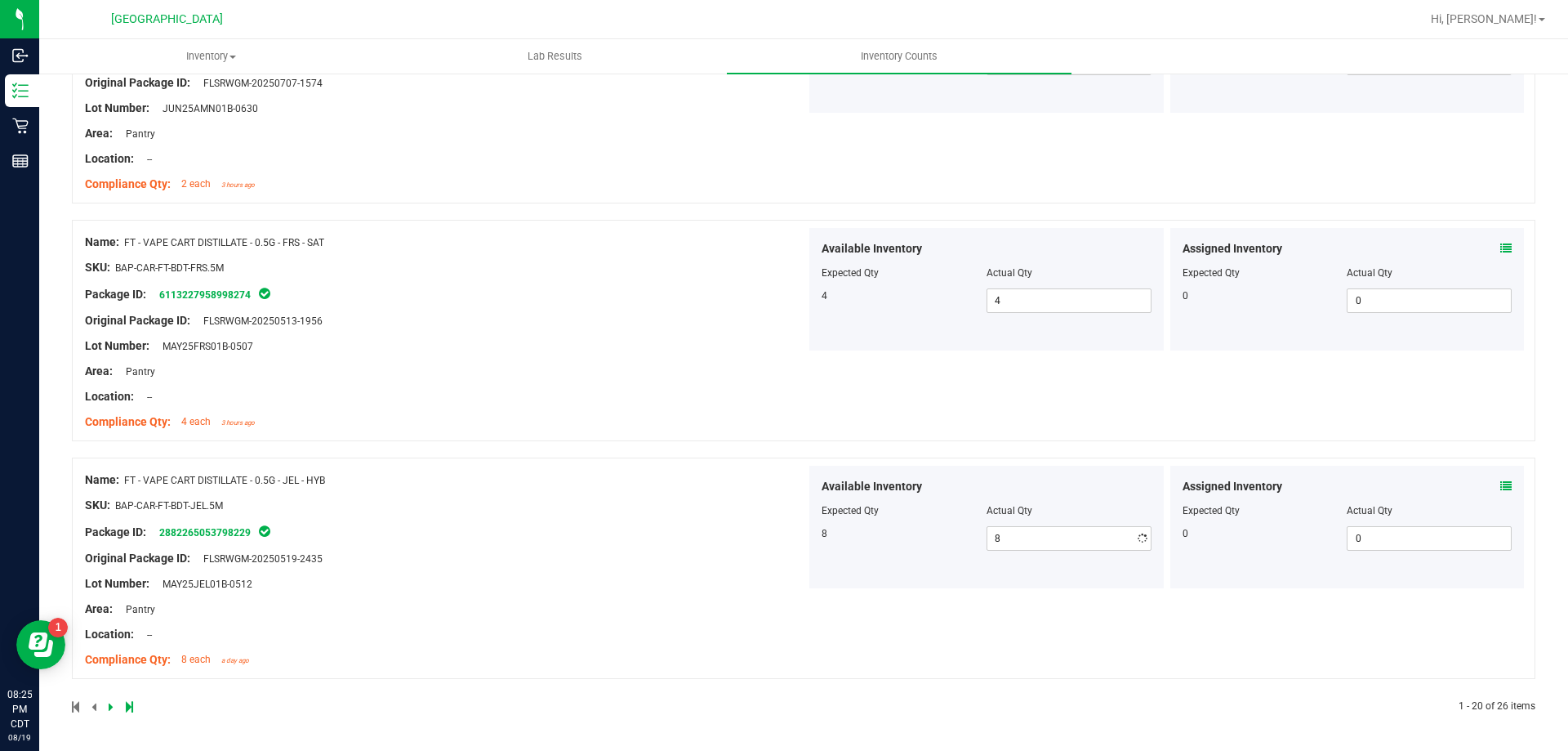
scroll to position [4477, 0]
click at [108, 706] on icon at bounding box center [111, 707] width 5 height 10
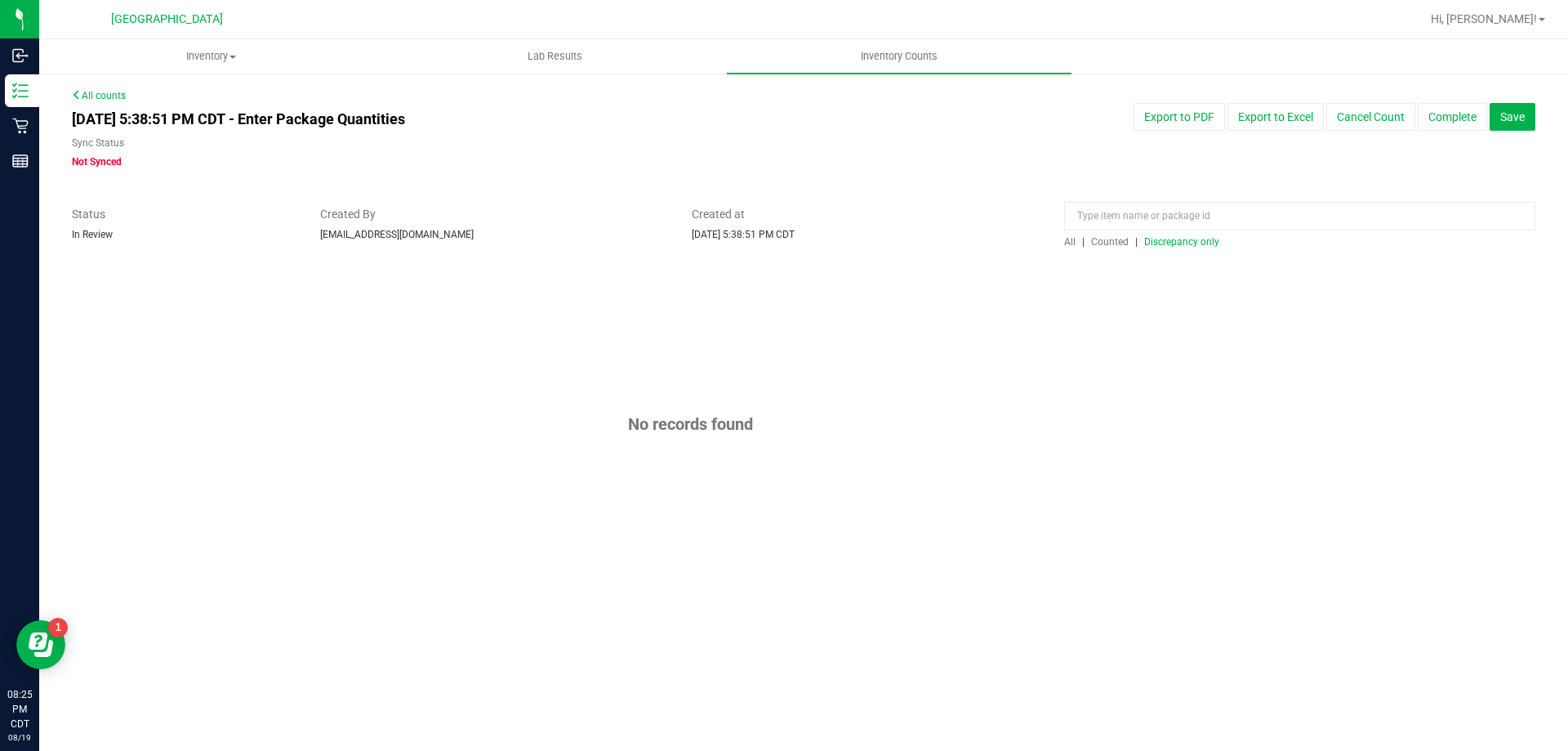
click at [1201, 241] on span "Discrepancy only" at bounding box center [1182, 242] width 75 height 12
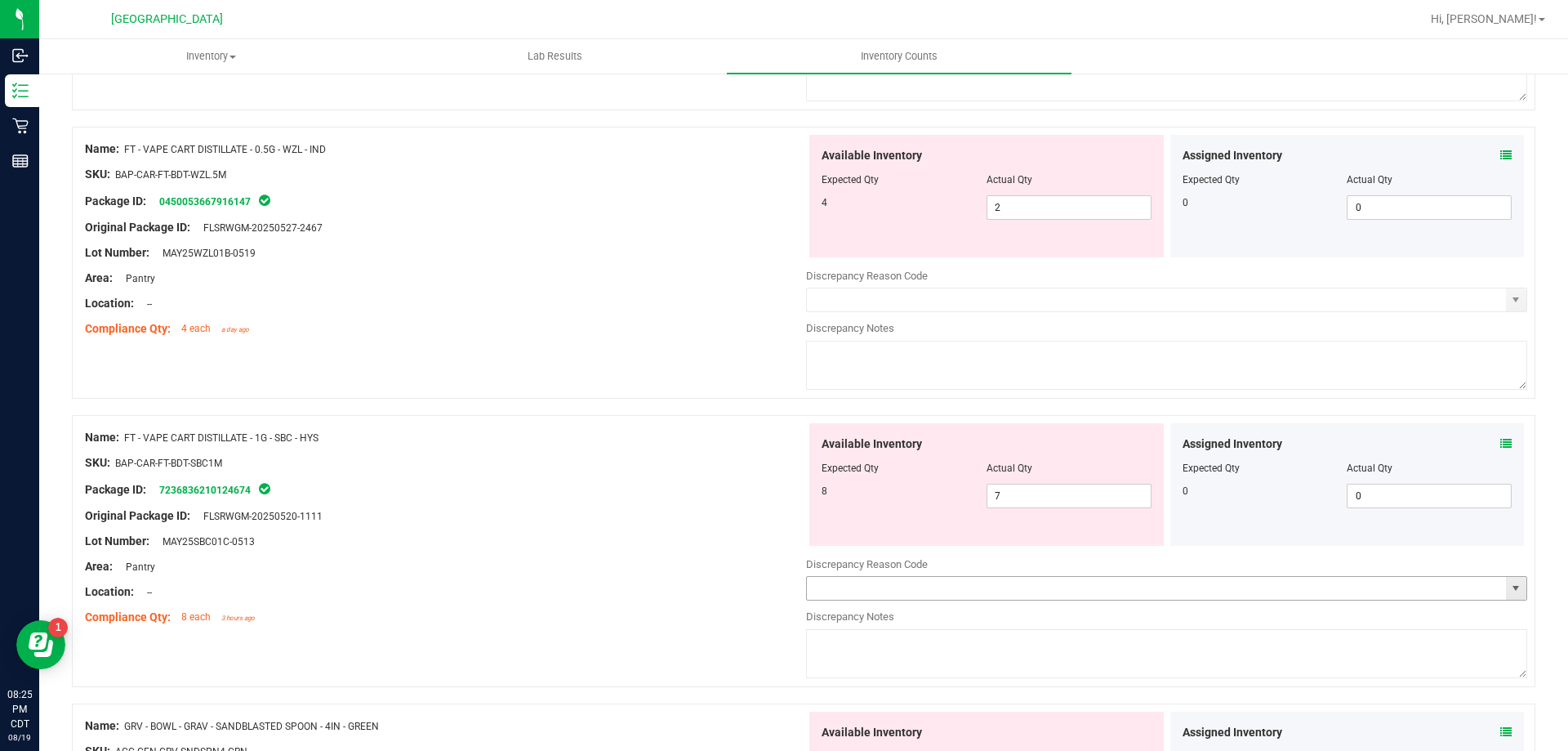
scroll to position [980, 0]
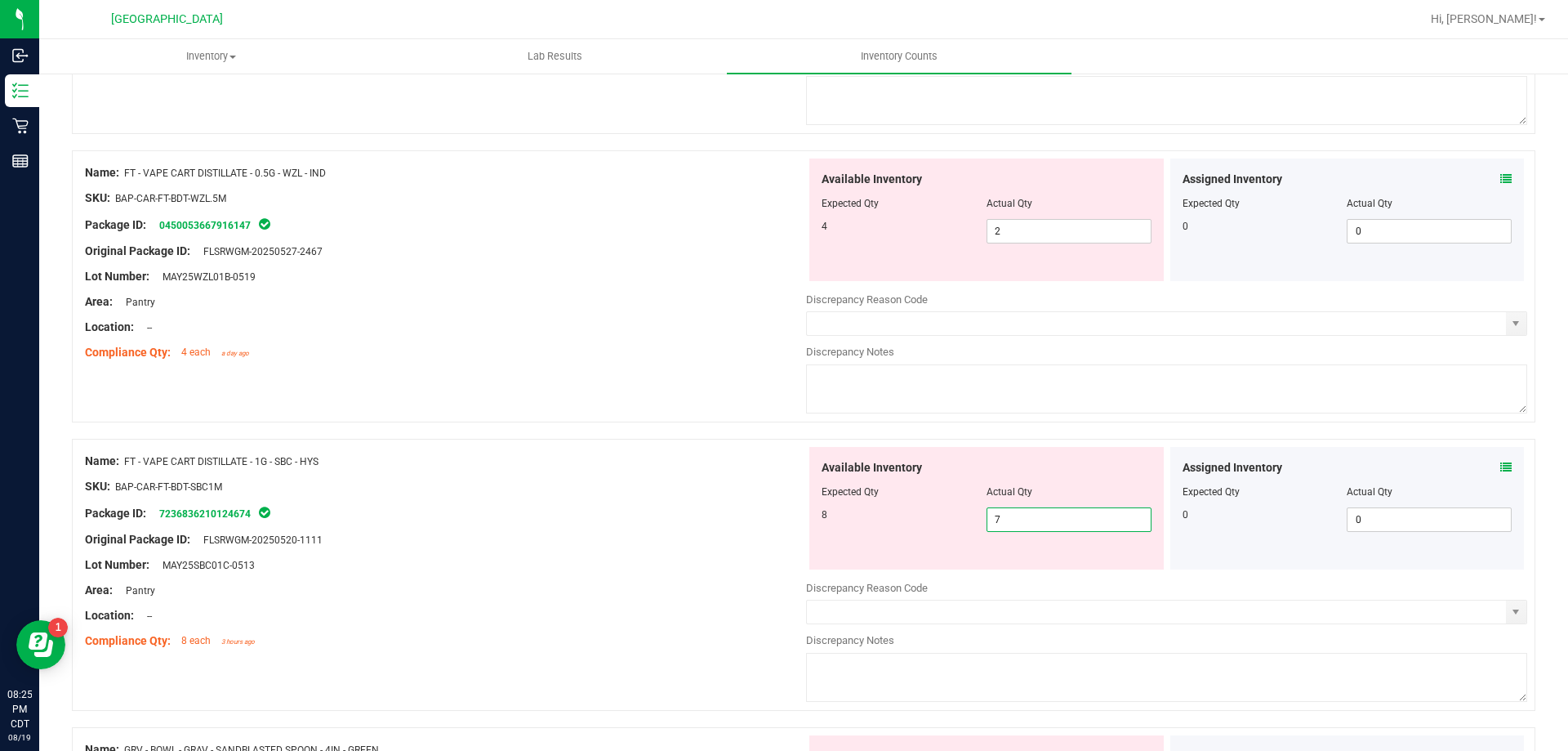
drag, startPoint x: 1066, startPoint y: 524, endPoint x: 855, endPoint y: 529, distance: 211.1
click at [855, 529] on div "8 7 7" at bounding box center [986, 519] width 330 height 25
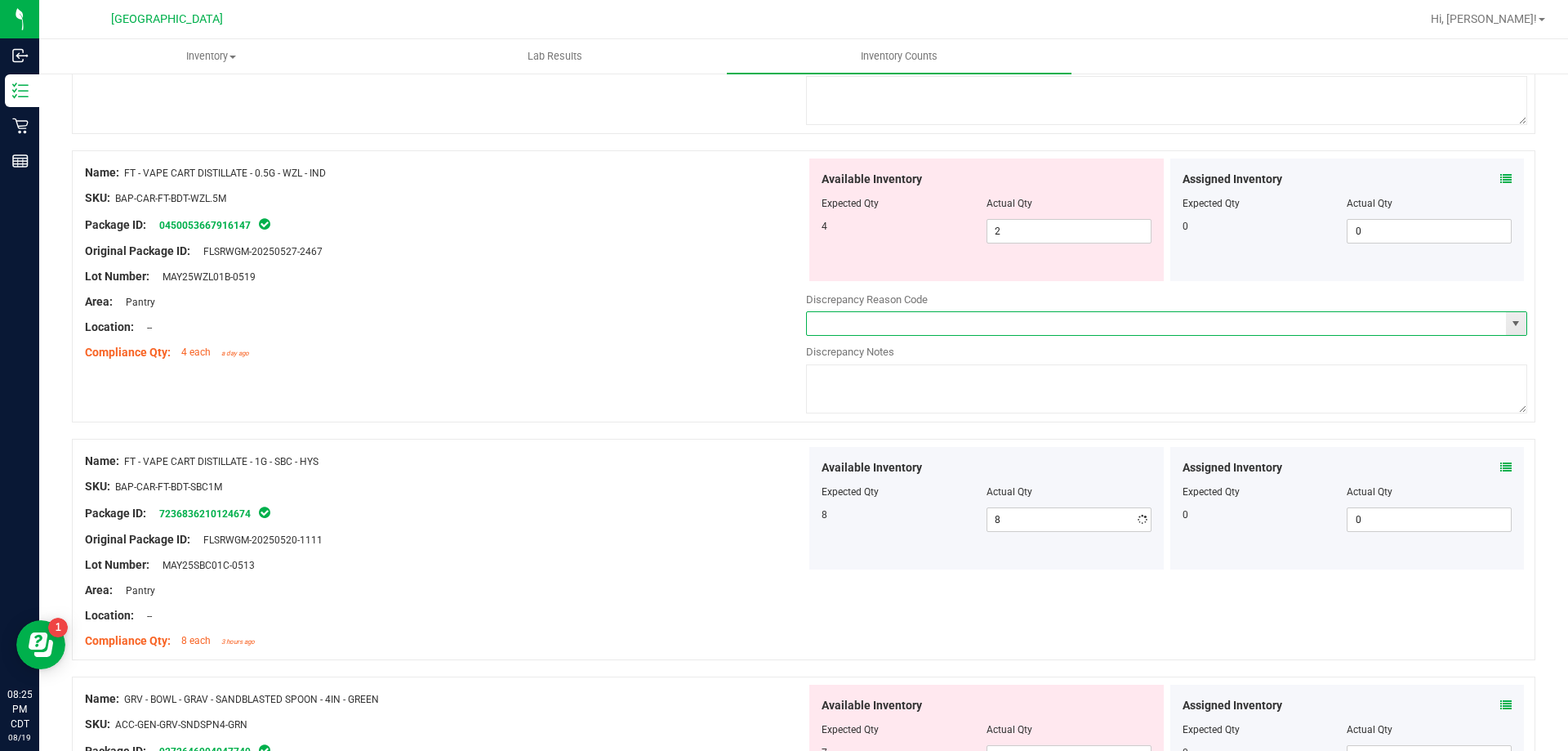
click at [990, 322] on input "text" at bounding box center [1156, 323] width 699 height 23
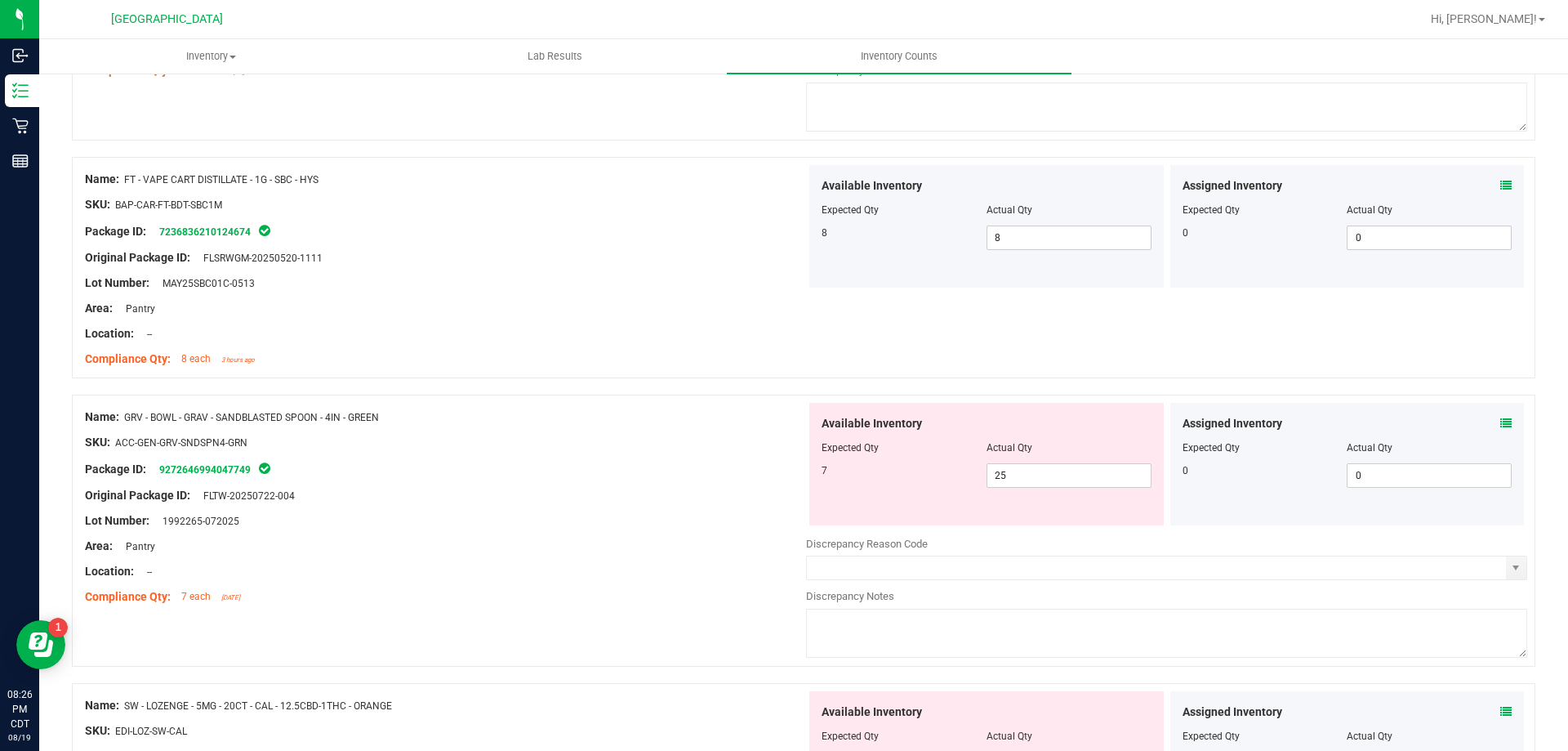
scroll to position [1389, 0]
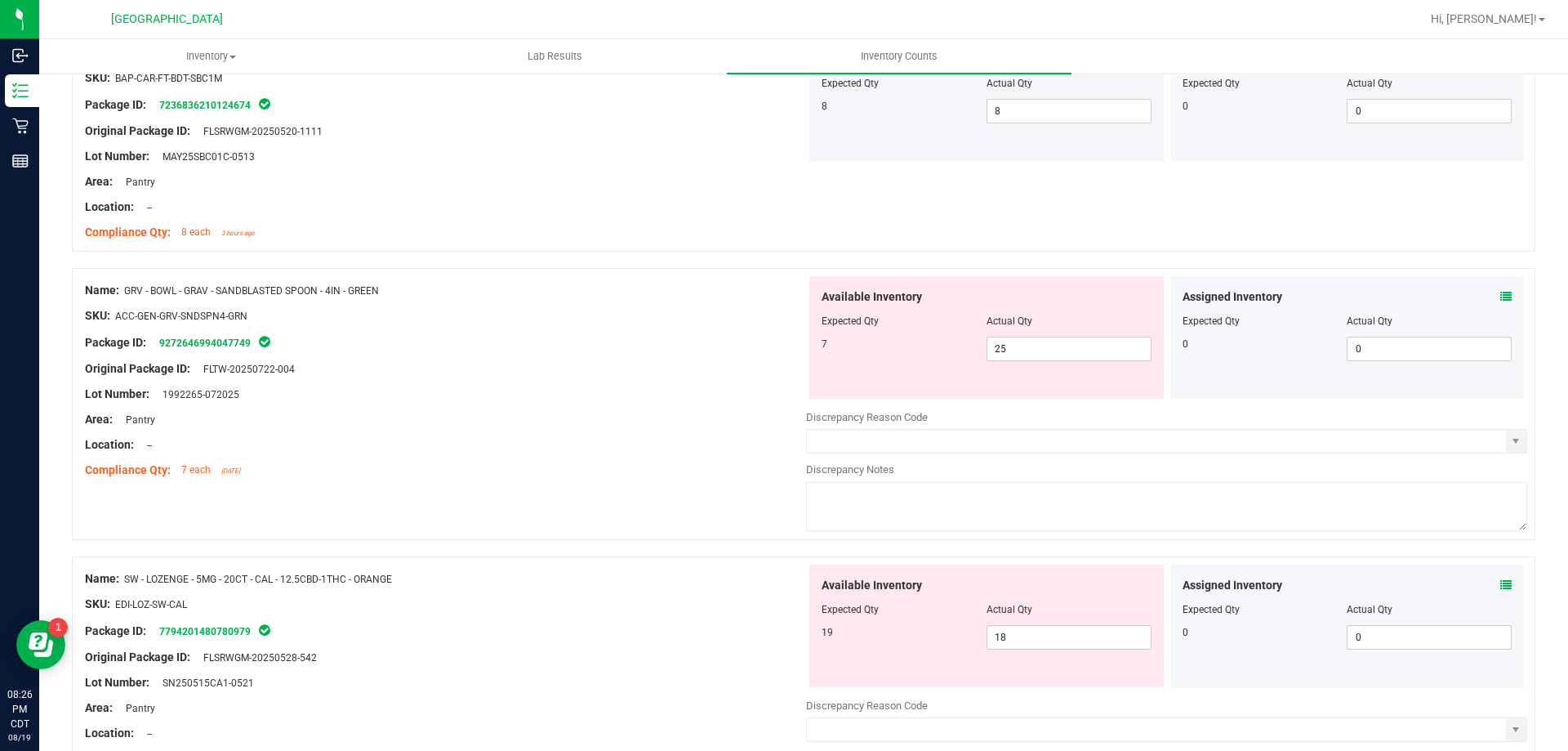
click at [1485, 585] on div "Assigned Inventory" at bounding box center [1347, 585] width 330 height 17
click at [1500, 586] on icon at bounding box center [1506, 585] width 12 height 12
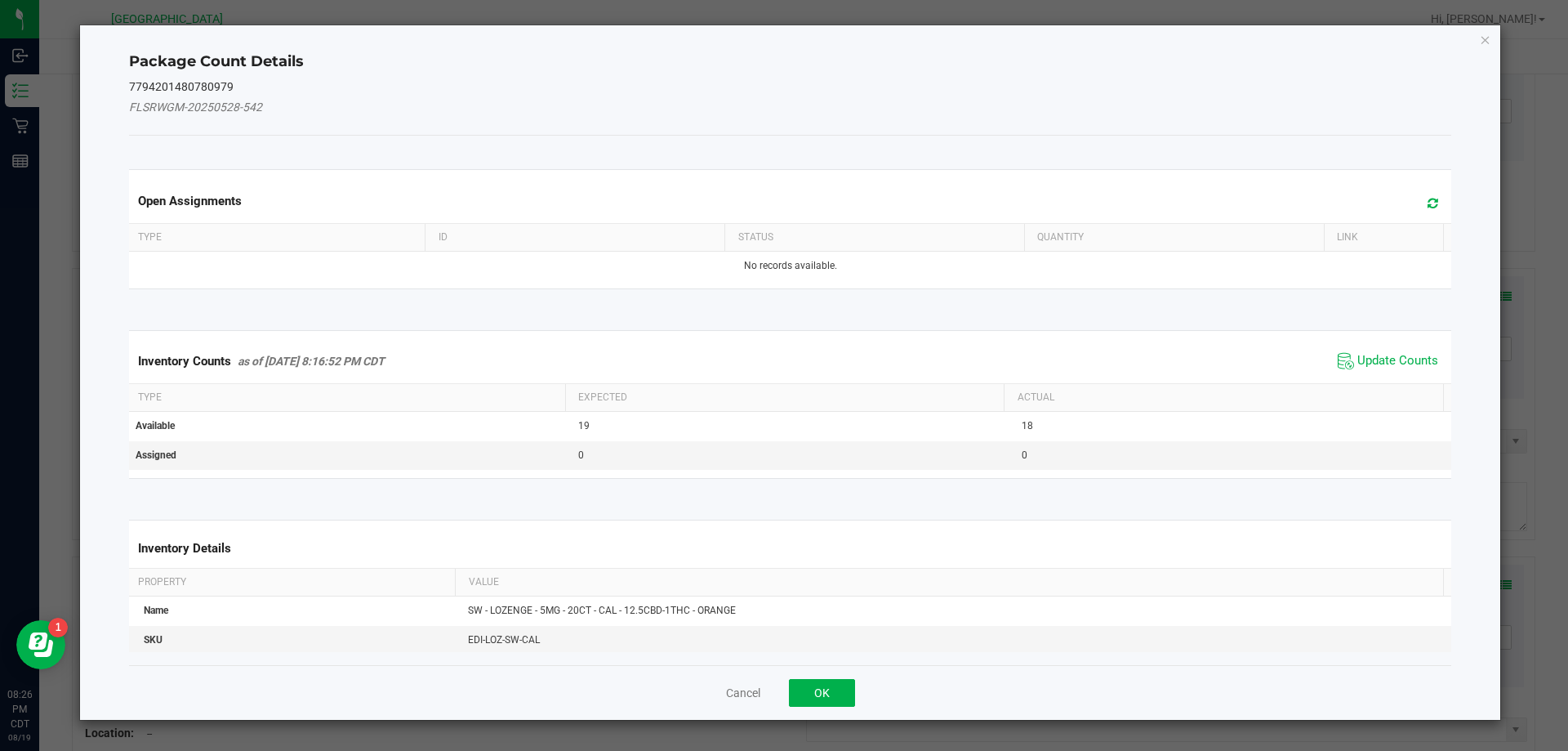
click at [1372, 351] on span "Update Counts" at bounding box center [1388, 361] width 108 height 25
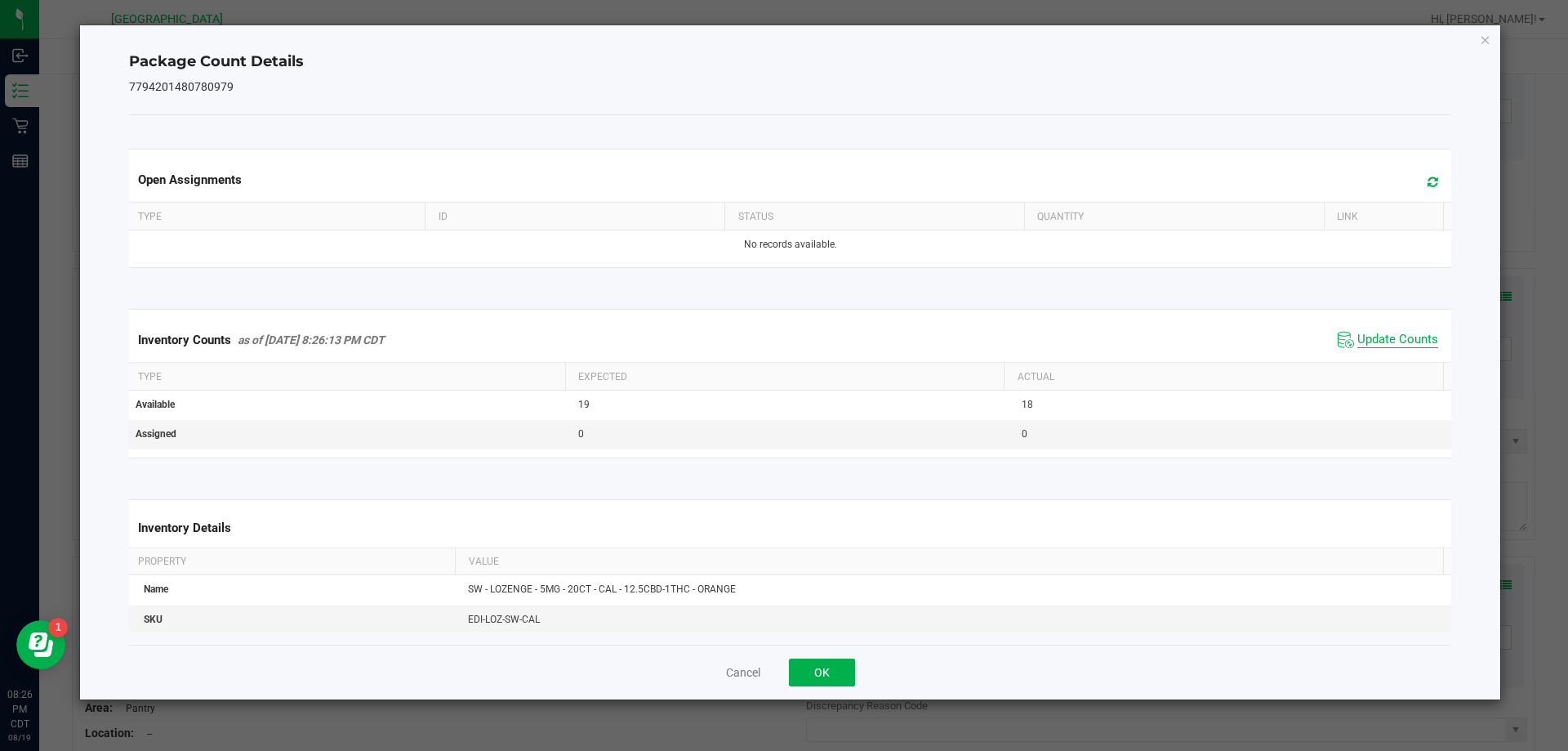
click at [1374, 340] on span "Update Counts" at bounding box center [1398, 339] width 81 height 16
click at [811, 666] on button "OK" at bounding box center [822, 672] width 66 height 28
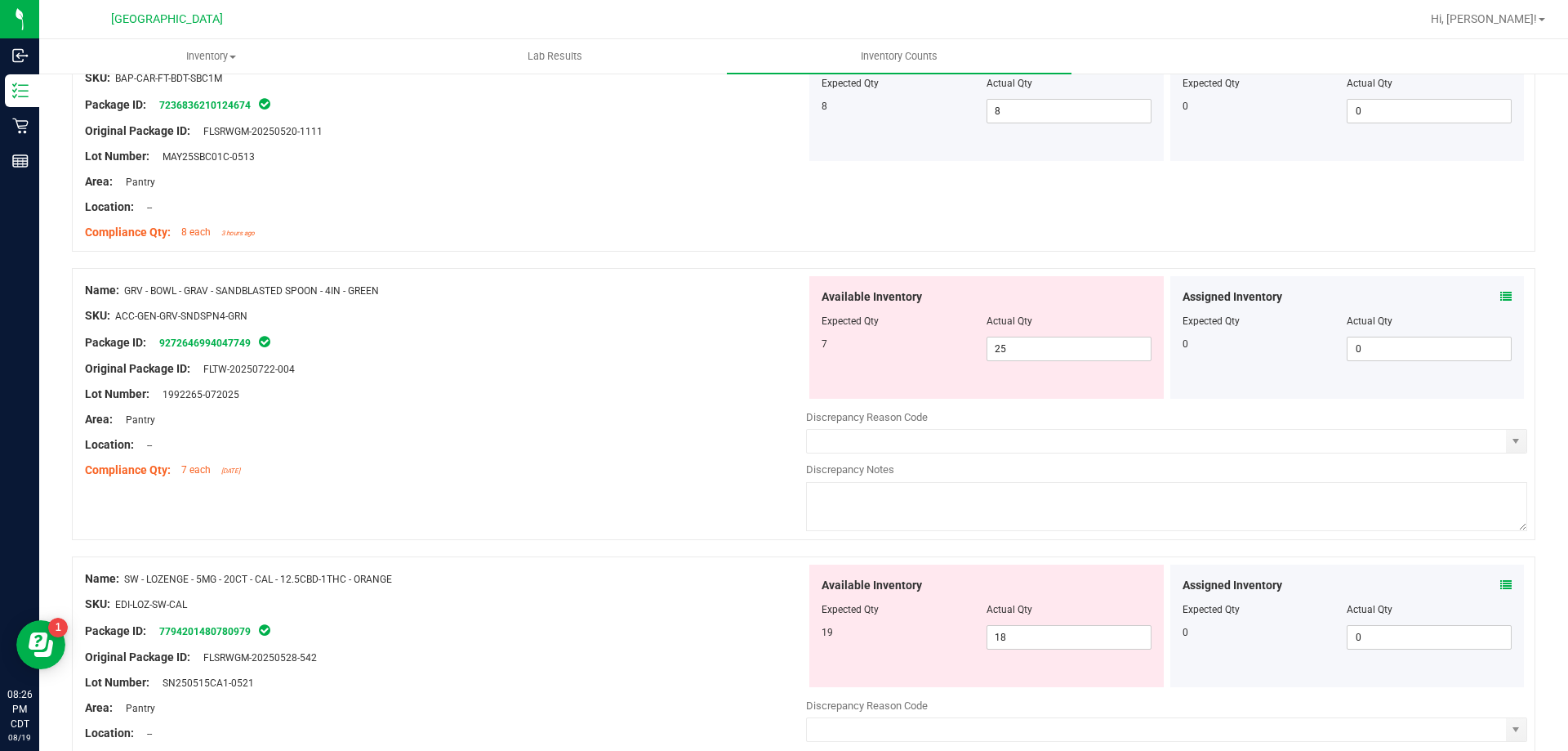
scroll to position [1961, 0]
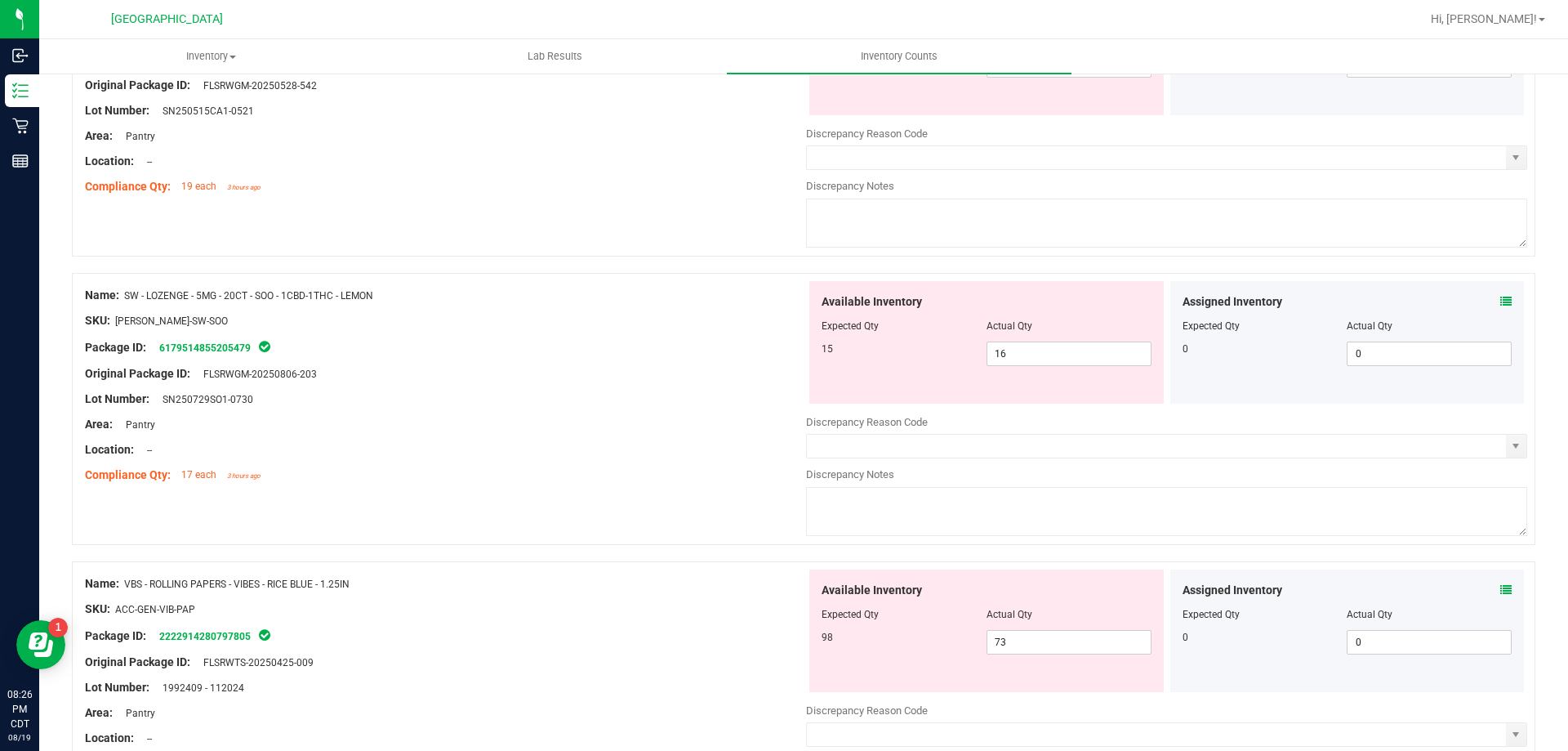
click at [1500, 298] on icon at bounding box center [1506, 302] width 12 height 12
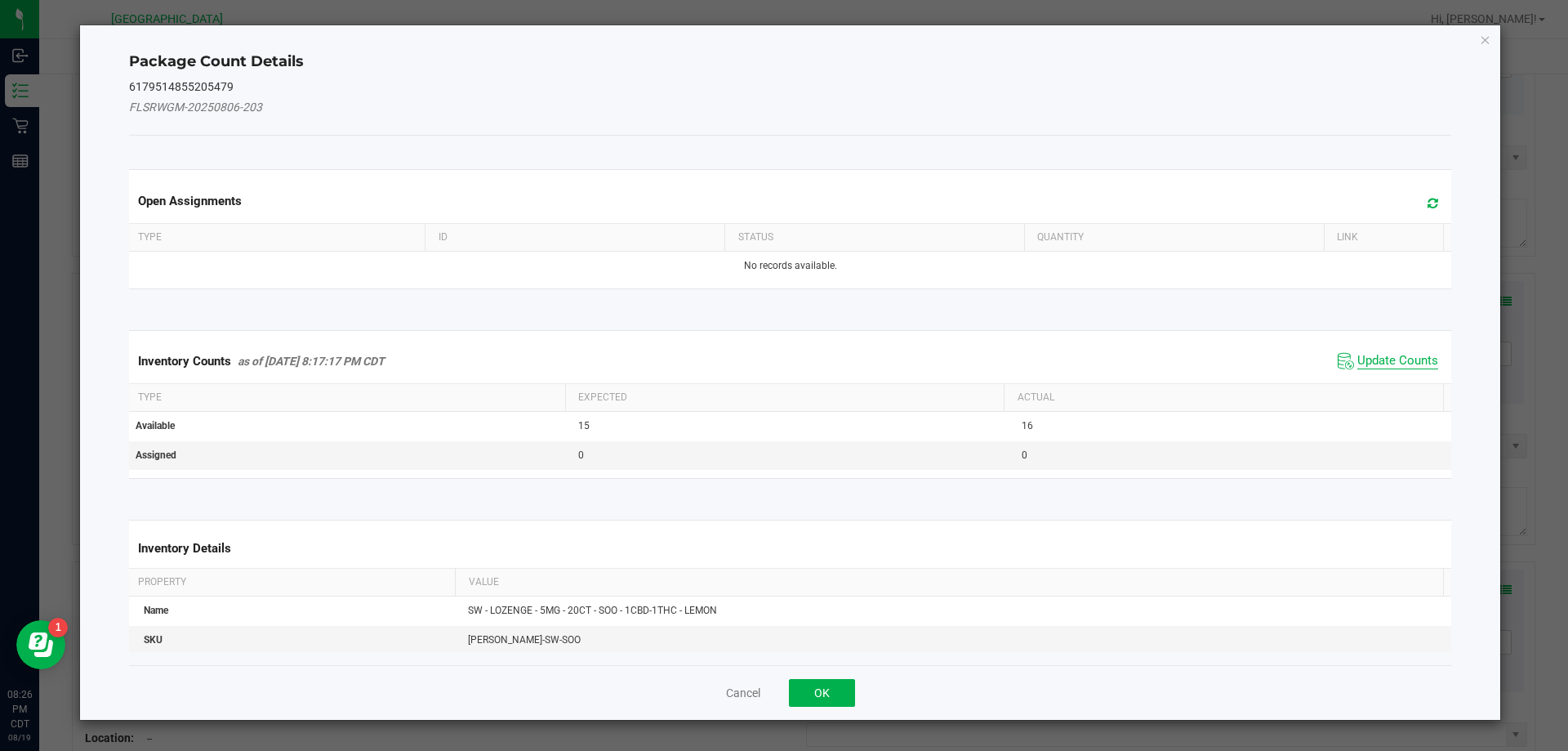
click at [1411, 358] on span "Update Counts" at bounding box center [1398, 360] width 81 height 16
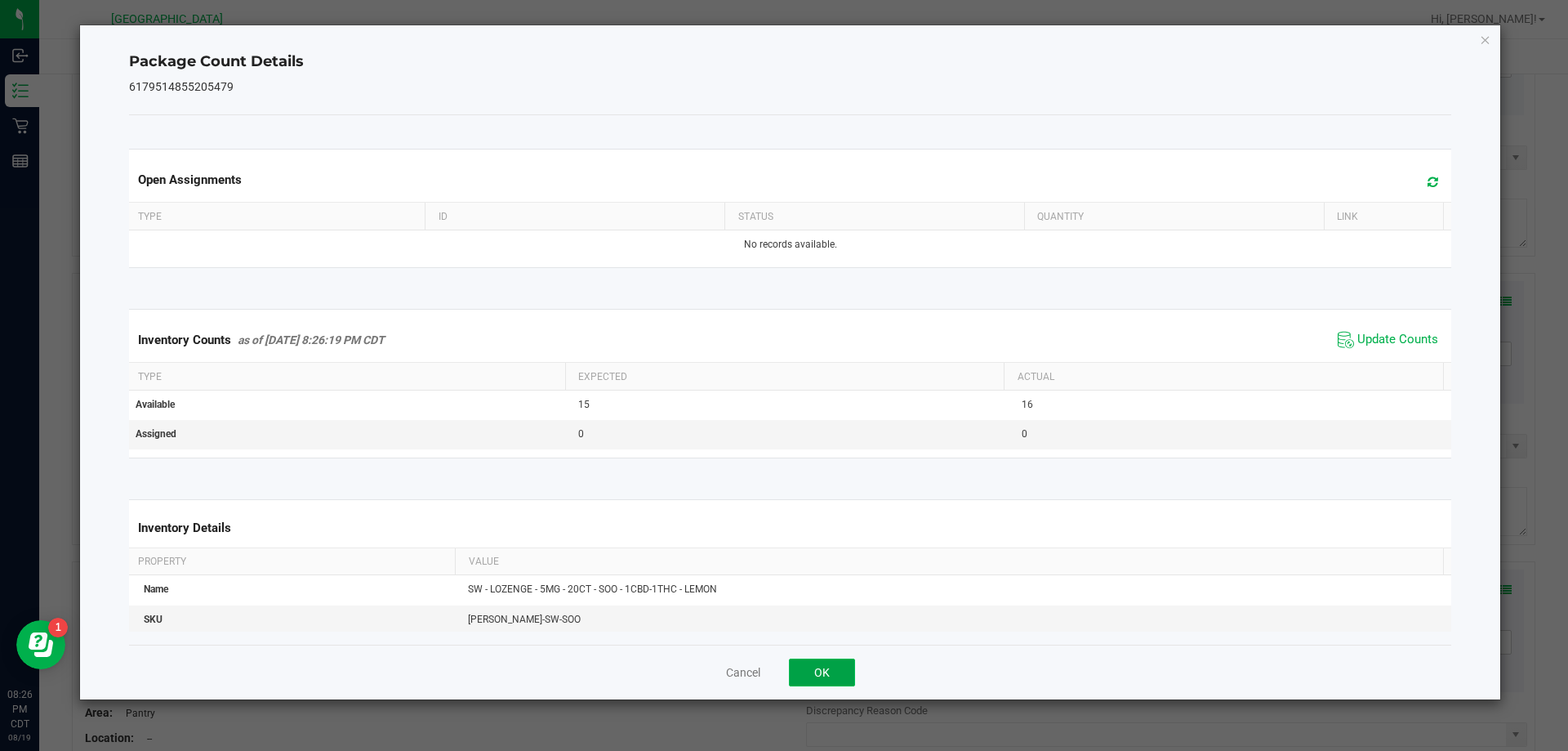
click at [811, 666] on button "OK" at bounding box center [822, 672] width 66 height 28
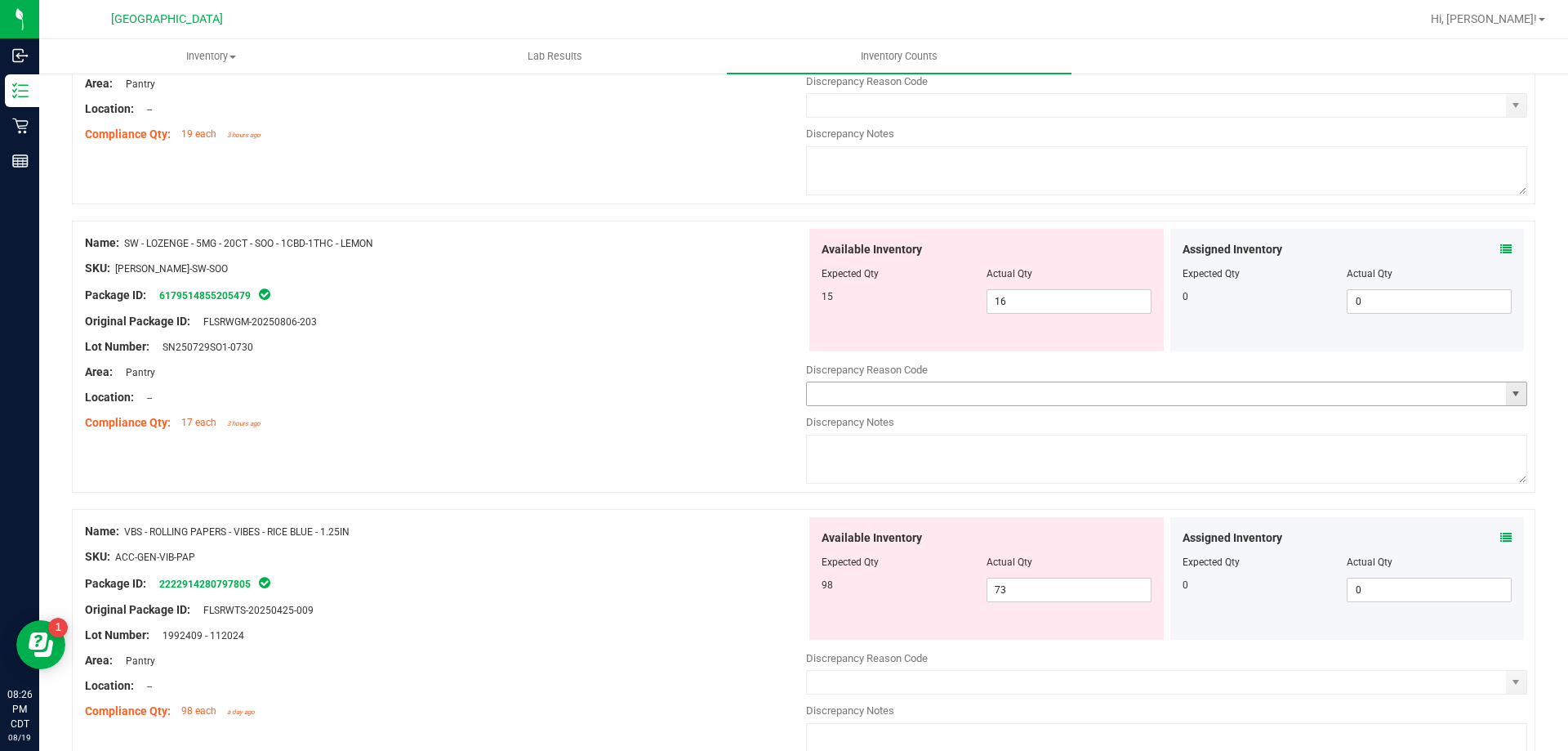
scroll to position [2042, 0]
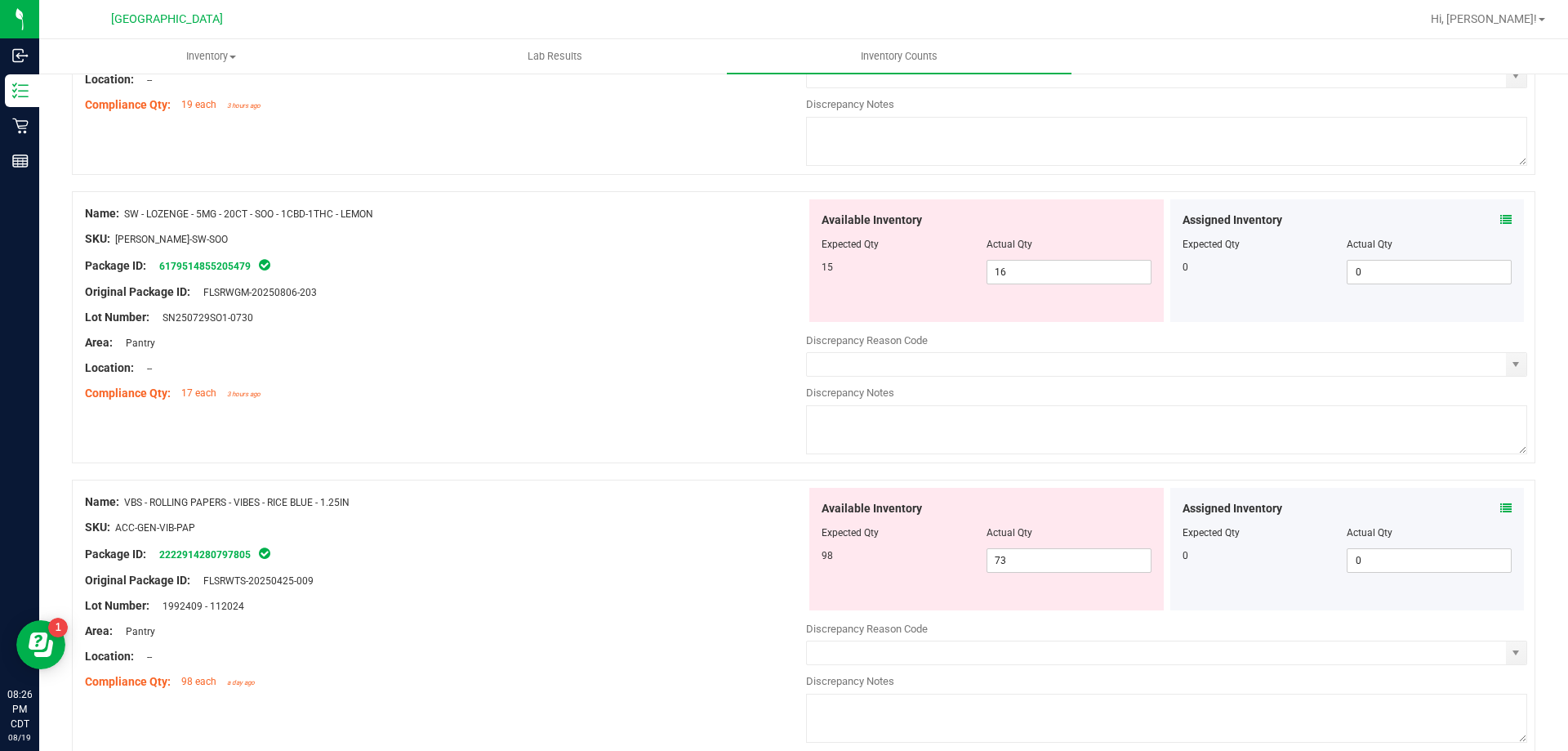
click at [1500, 503] on icon at bounding box center [1506, 508] width 12 height 12
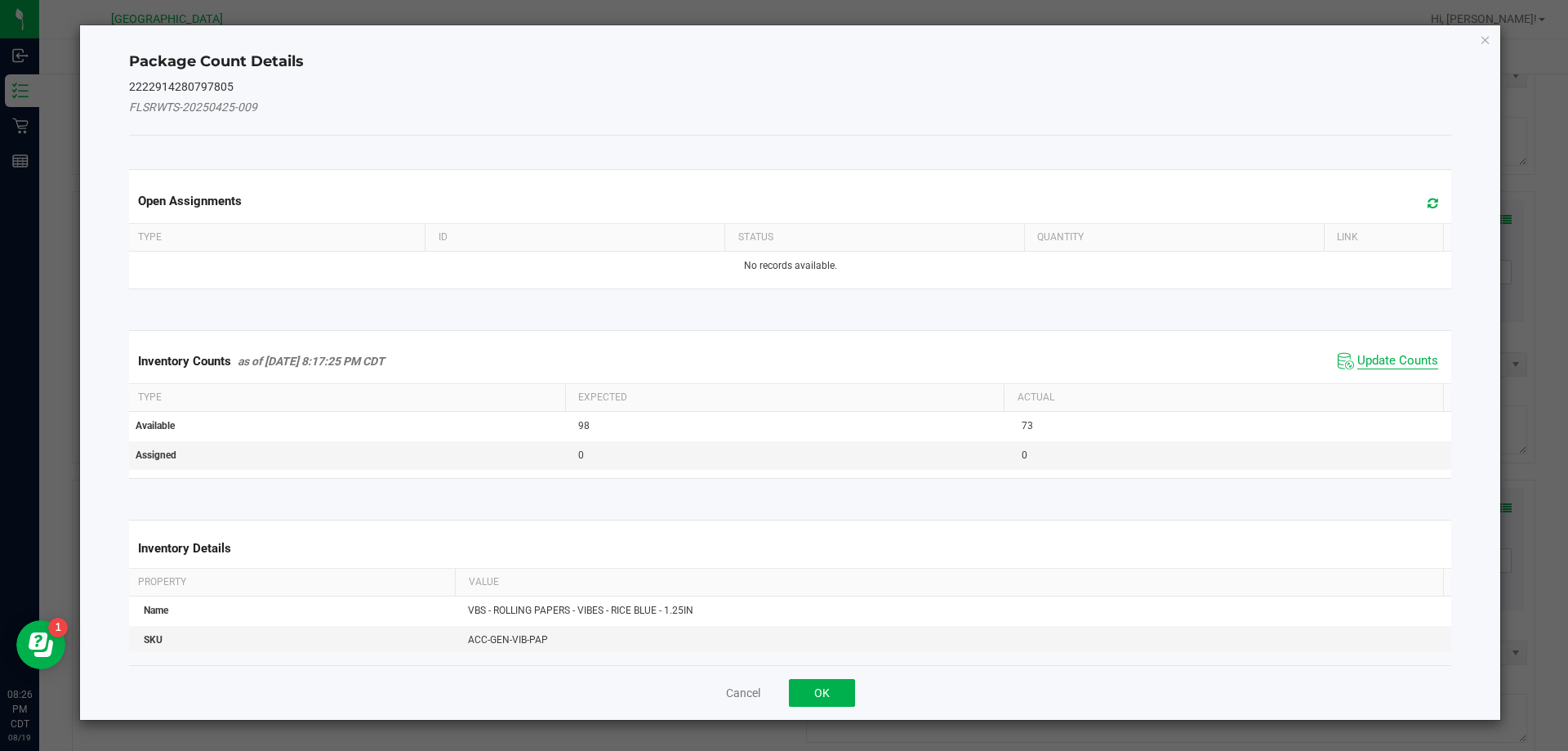
click at [1395, 360] on span "Update Counts" at bounding box center [1398, 360] width 81 height 16
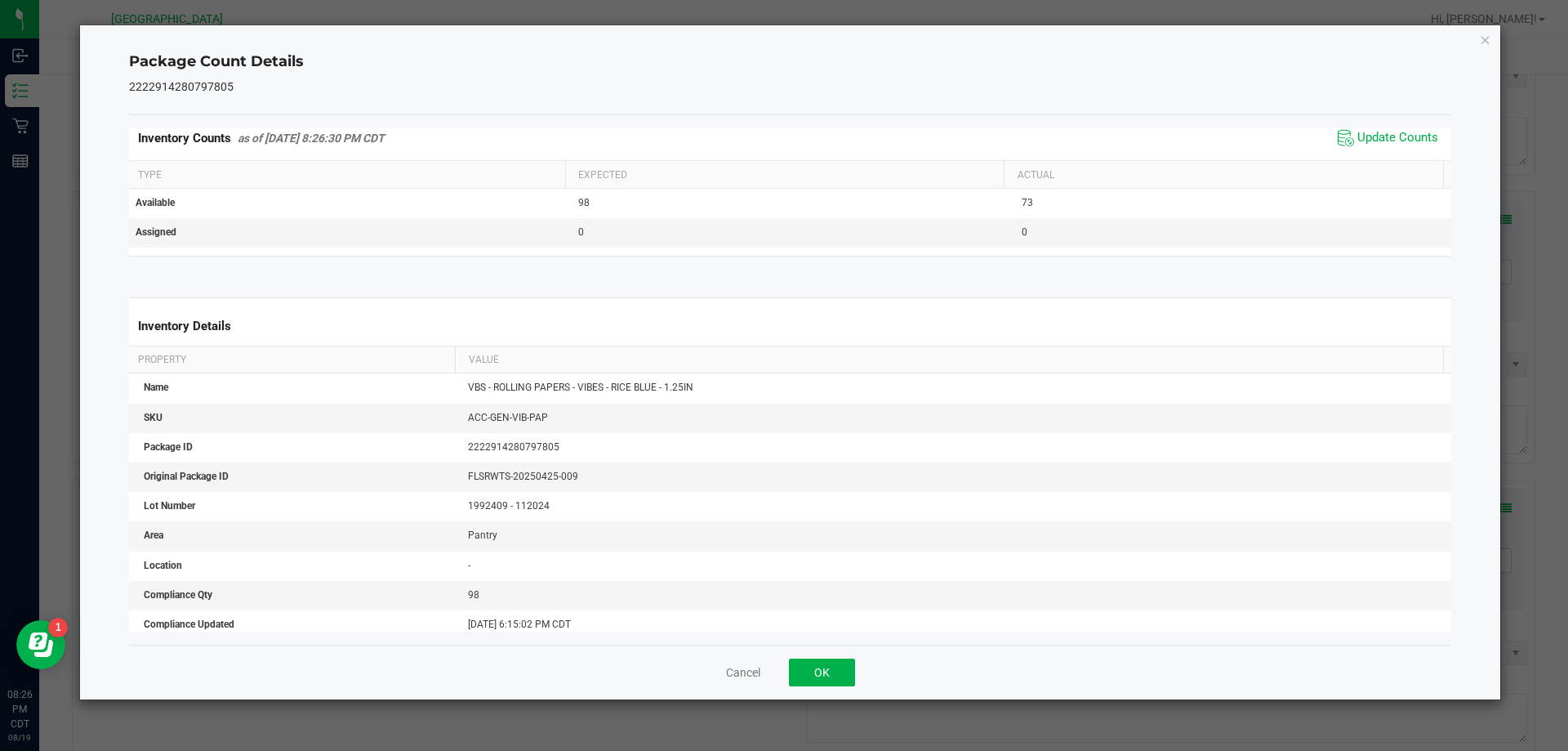
scroll to position [251, 0]
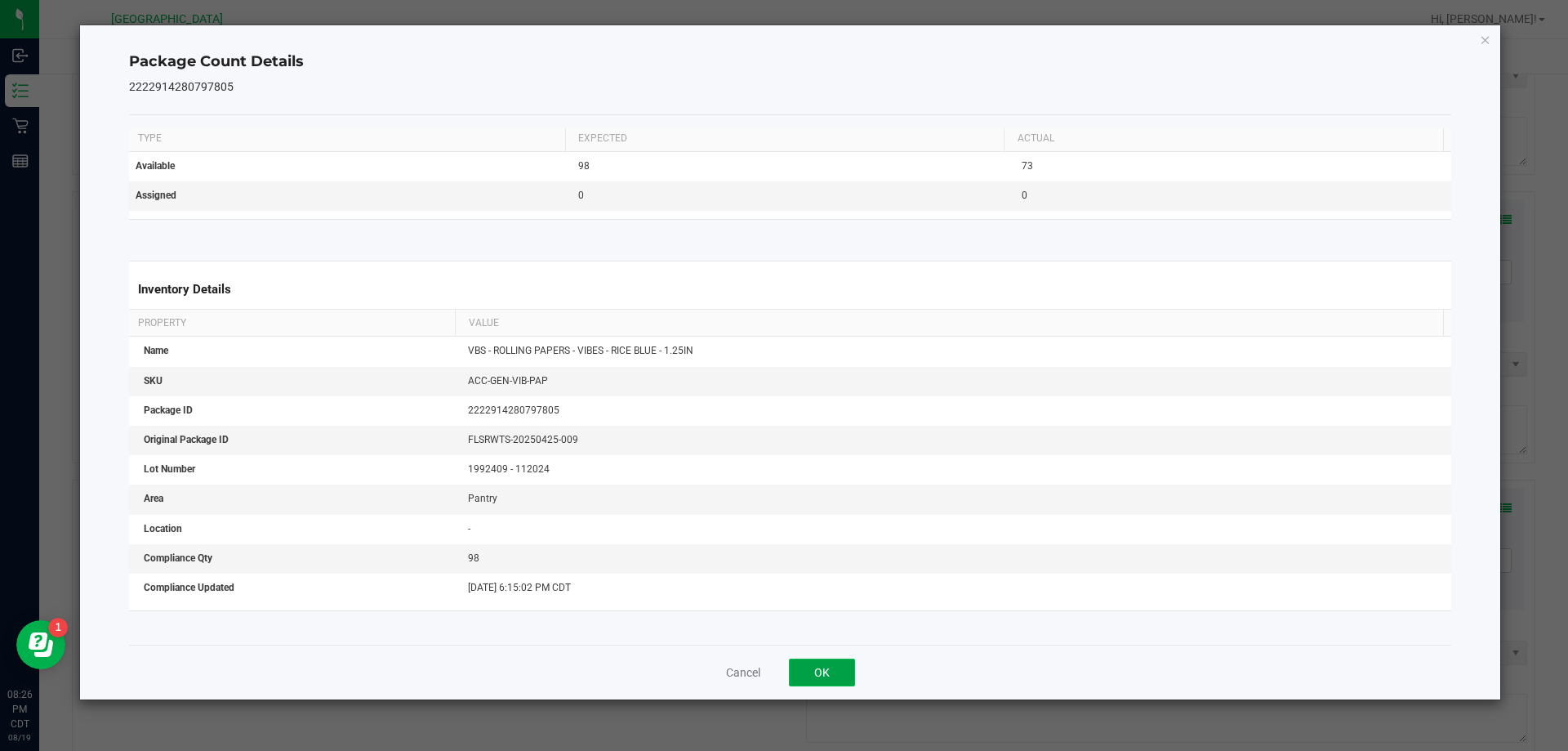
click at [844, 673] on button "OK" at bounding box center [822, 672] width 66 height 28
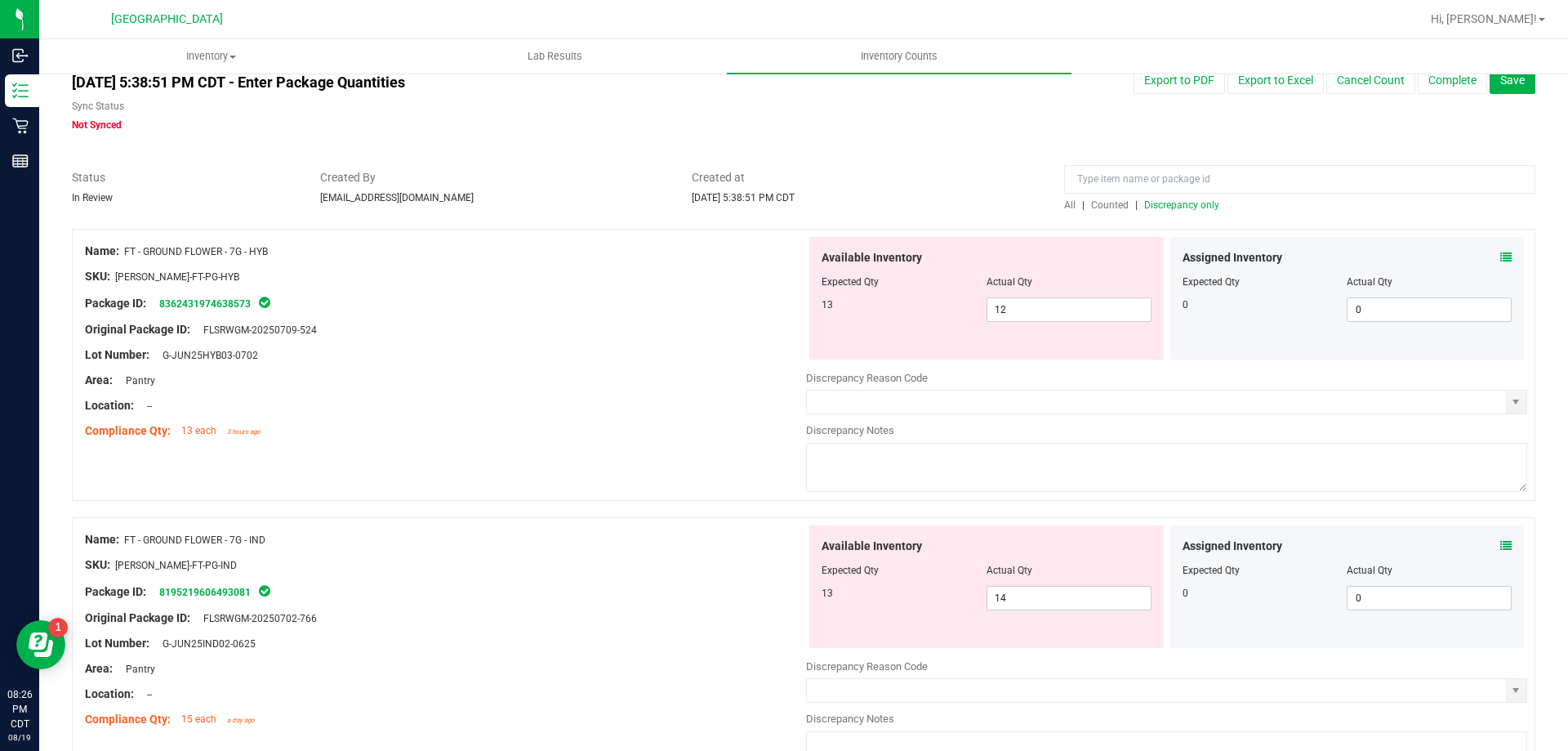
scroll to position [0, 0]
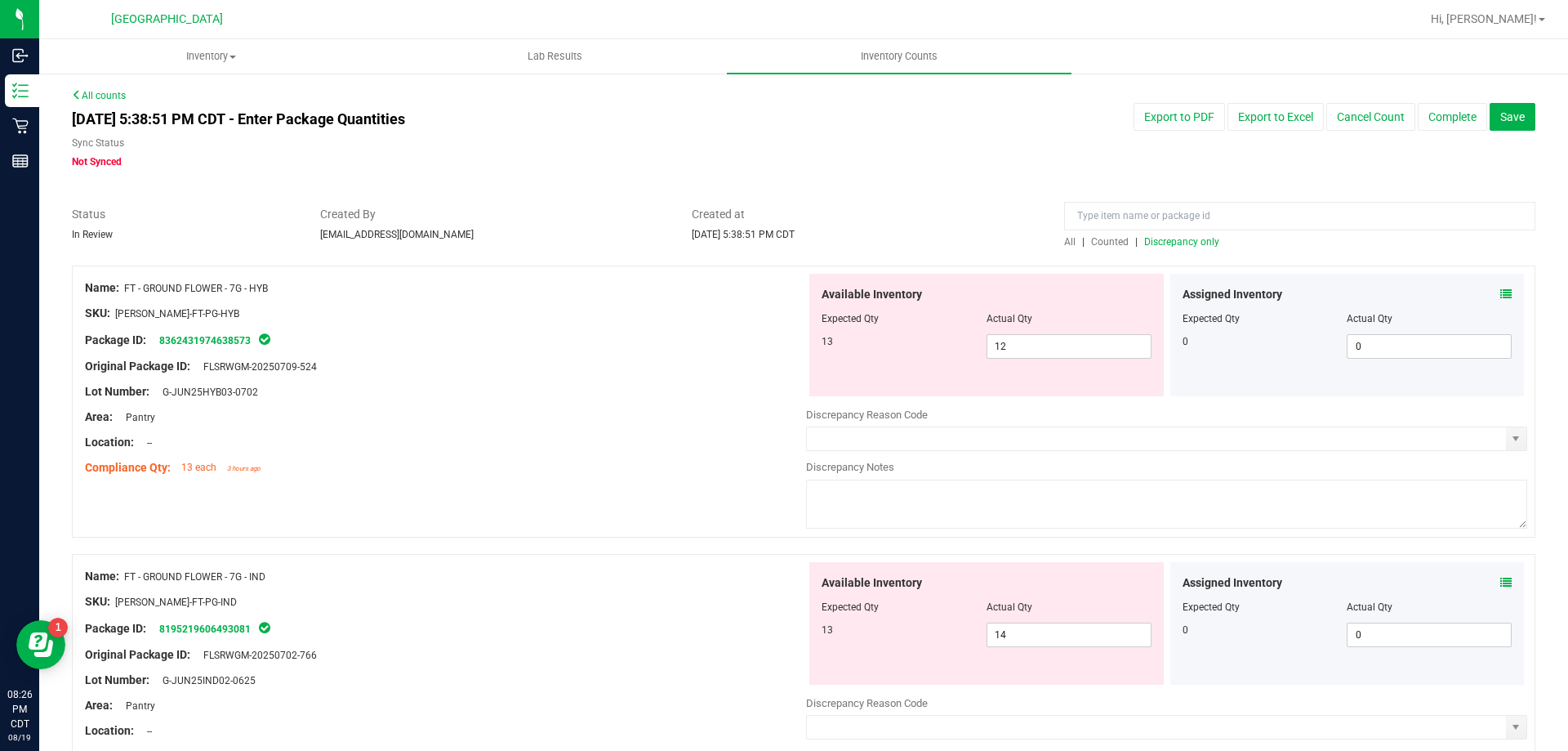
click at [1183, 237] on span "Discrepancy only" at bounding box center [1182, 242] width 75 height 12
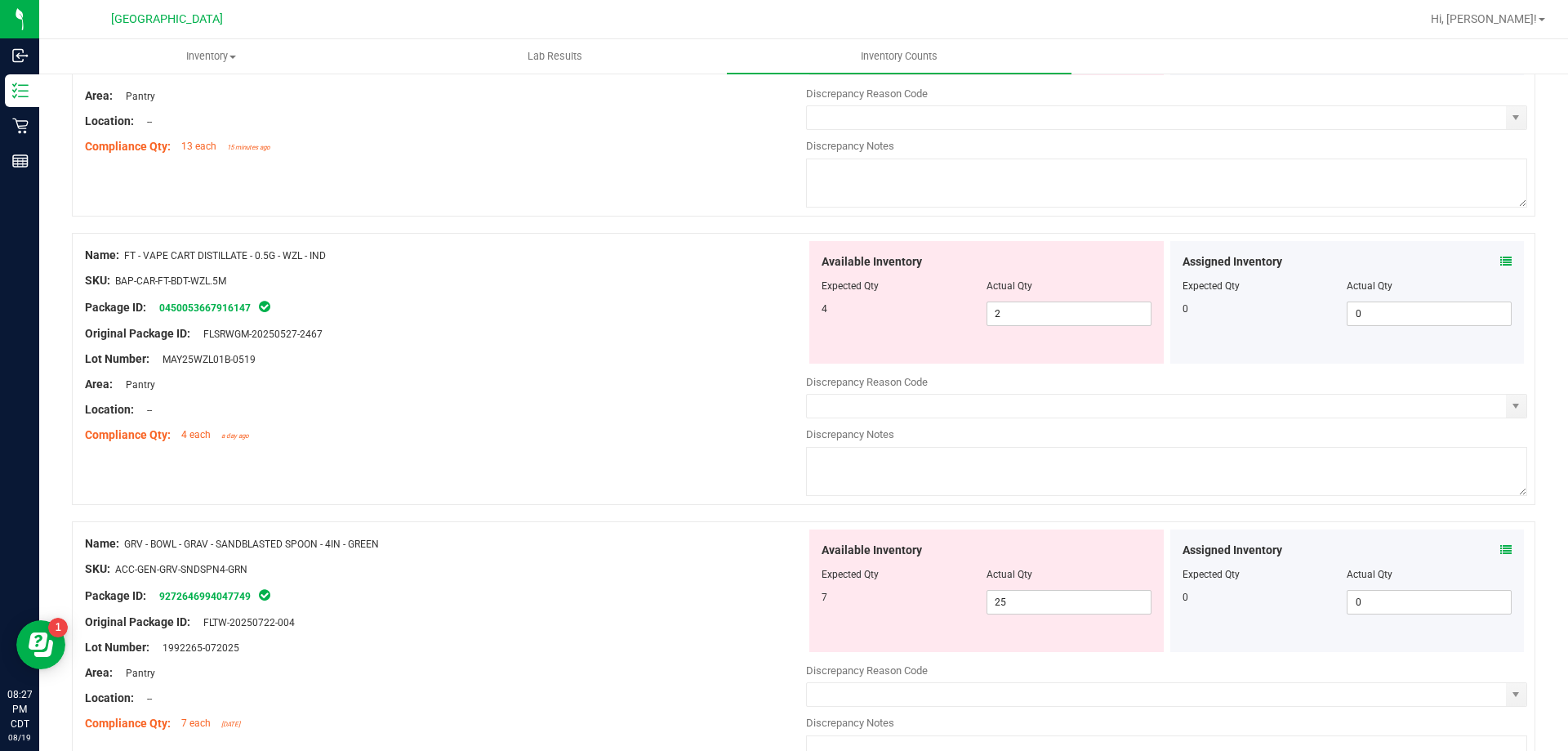
scroll to position [899, 0]
click at [1178, 423] on div at bounding box center [1166, 422] width 721 height 8
drag, startPoint x: 992, startPoint y: 312, endPoint x: 928, endPoint y: 295, distance: 66.2
click at [928, 295] on div "Available Inventory Expected Qty Actual Qty 4 2 2" at bounding box center [986, 301] width 354 height 123
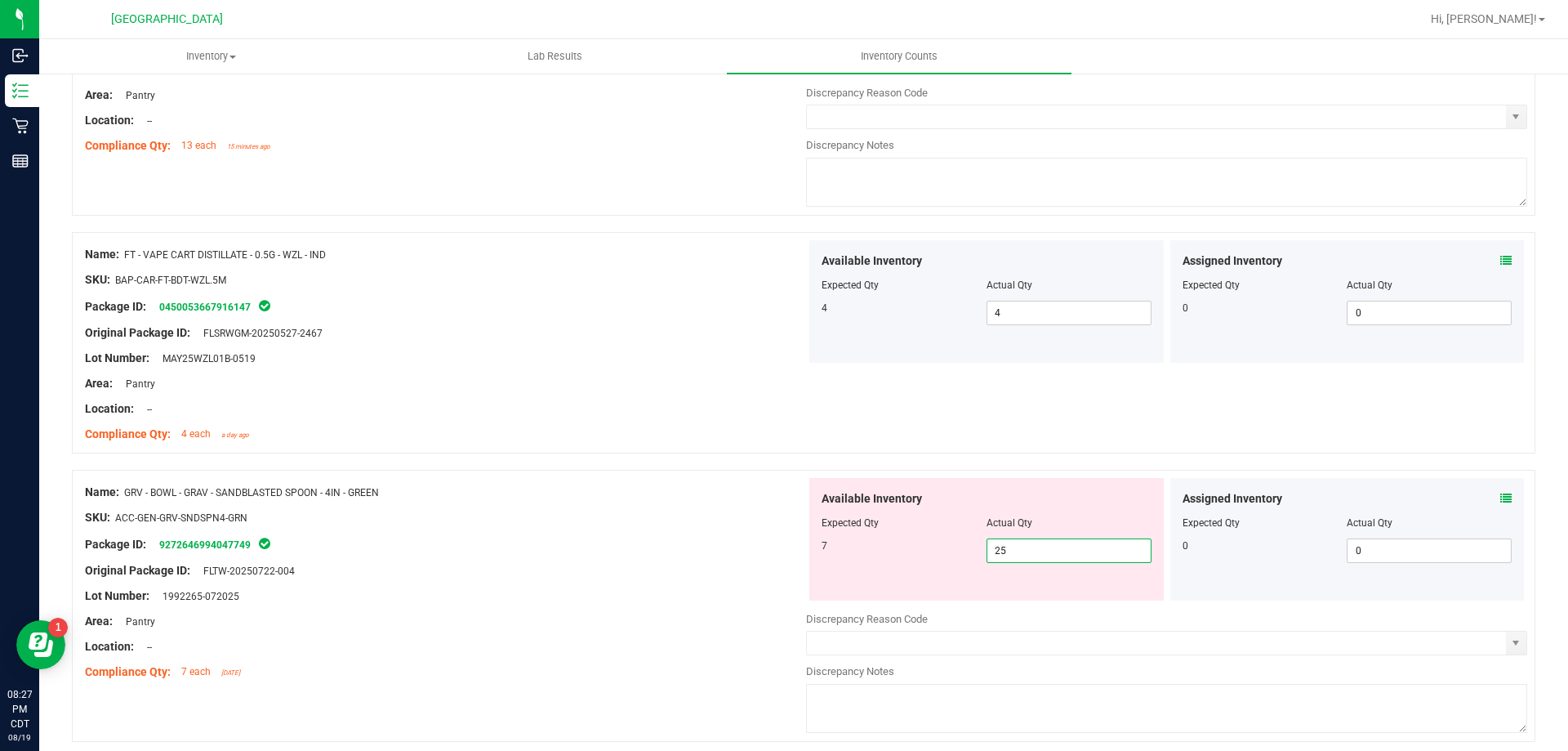
drag, startPoint x: 1027, startPoint y: 550, endPoint x: 959, endPoint y: 564, distance: 69.4
click at [959, 564] on div "Available Inventory Expected Qty Actual Qty 7 25 25" at bounding box center [986, 539] width 354 height 123
click at [784, 633] on div at bounding box center [445, 634] width 721 height 8
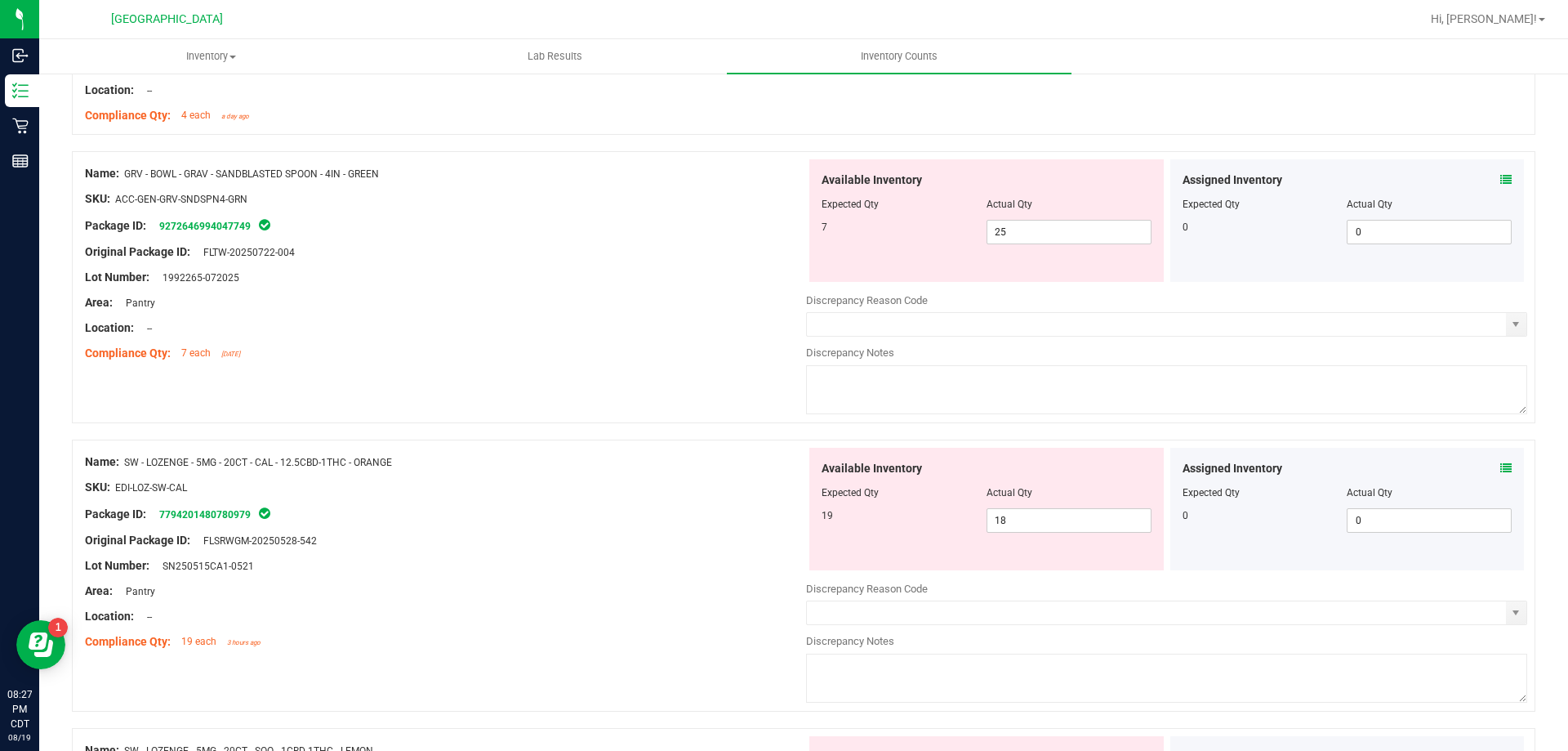
scroll to position [1471, 0]
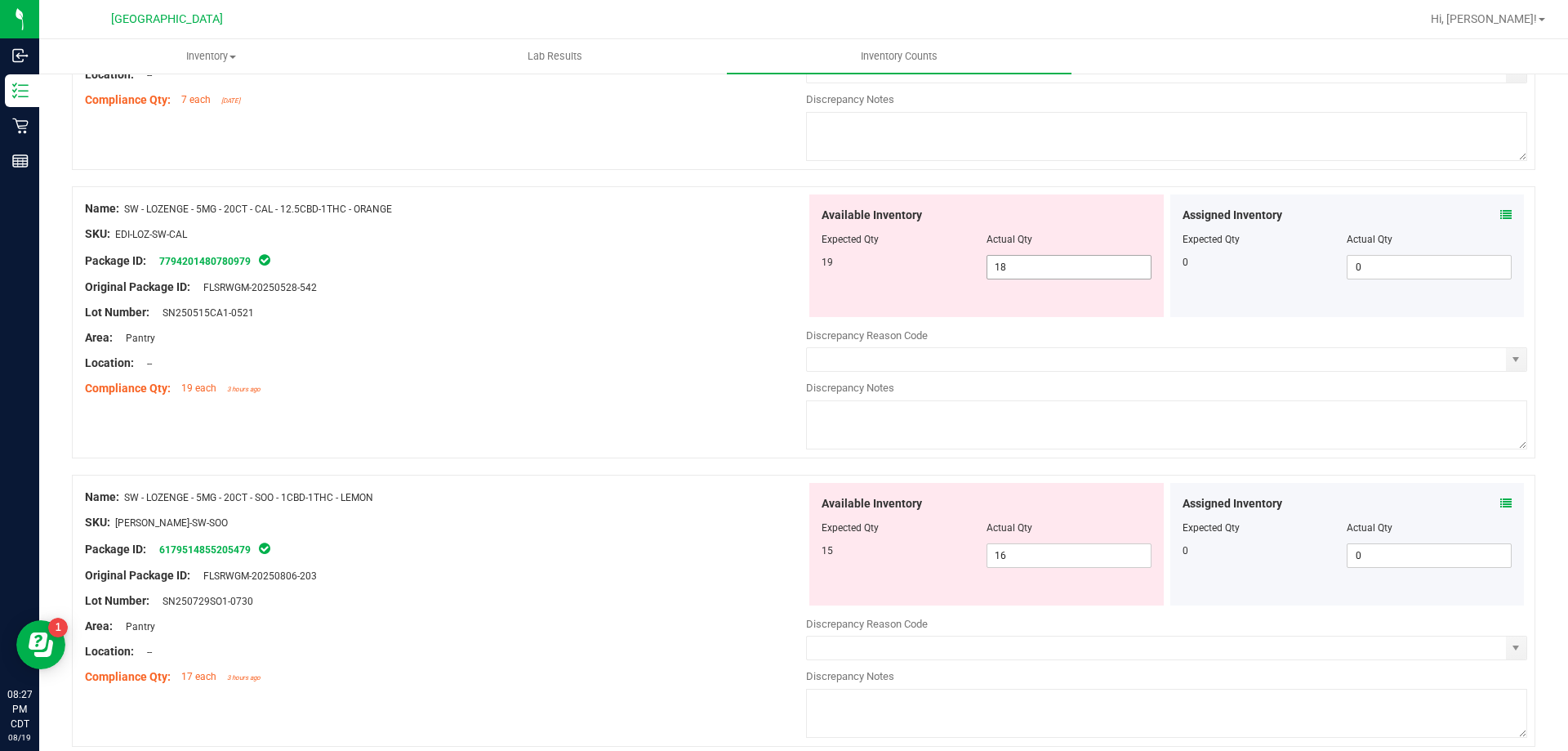
click at [1005, 267] on span "18 18" at bounding box center [1068, 266] width 165 height 25
drag, startPoint x: 1033, startPoint y: 267, endPoint x: 899, endPoint y: 281, distance: 134.7
click at [908, 281] on div "Available Inventory Expected Qty Actual Qty 19 18 18" at bounding box center [986, 255] width 354 height 123
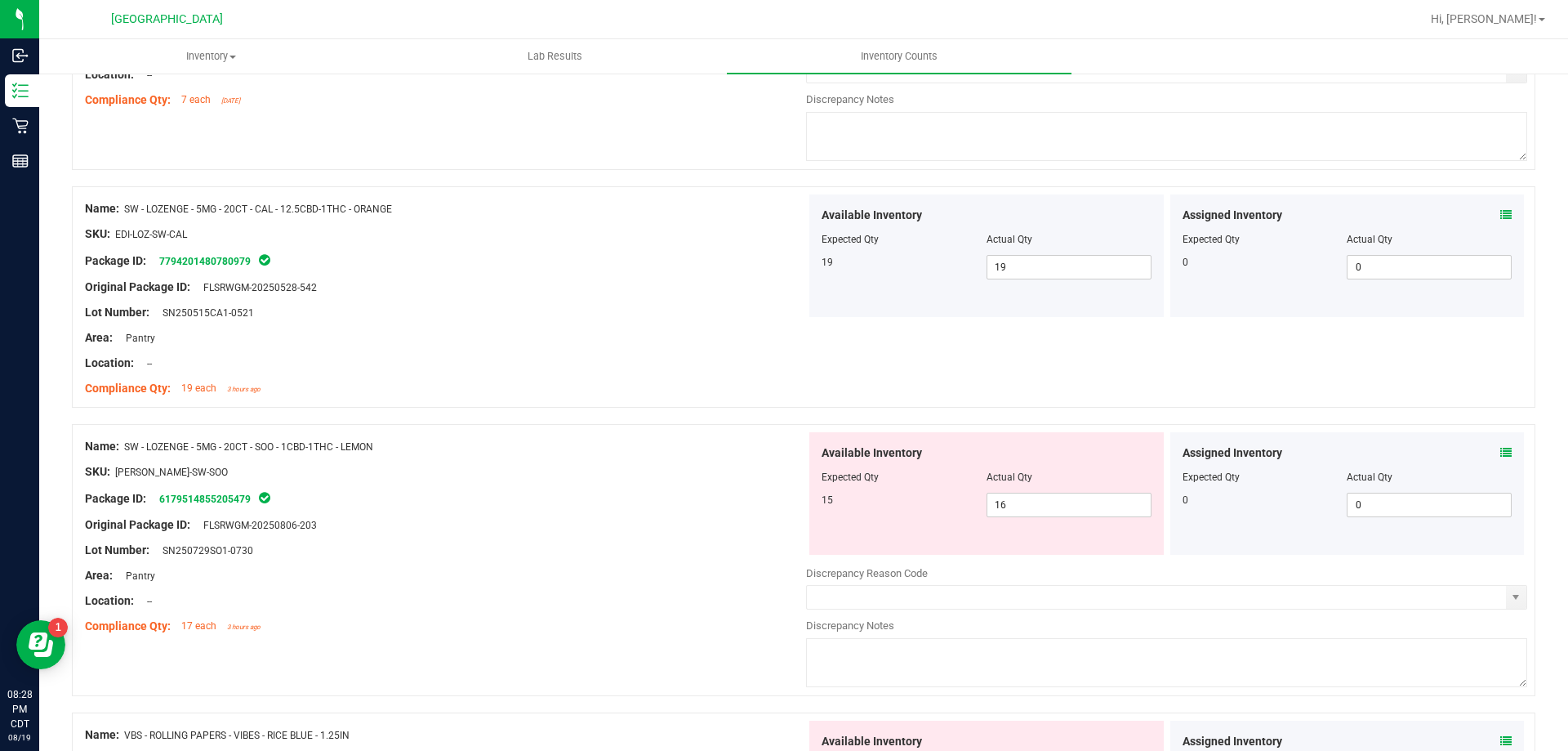
click at [1097, 491] on div at bounding box center [986, 489] width 330 height 8
click at [1092, 496] on span "16 16" at bounding box center [1068, 505] width 165 height 25
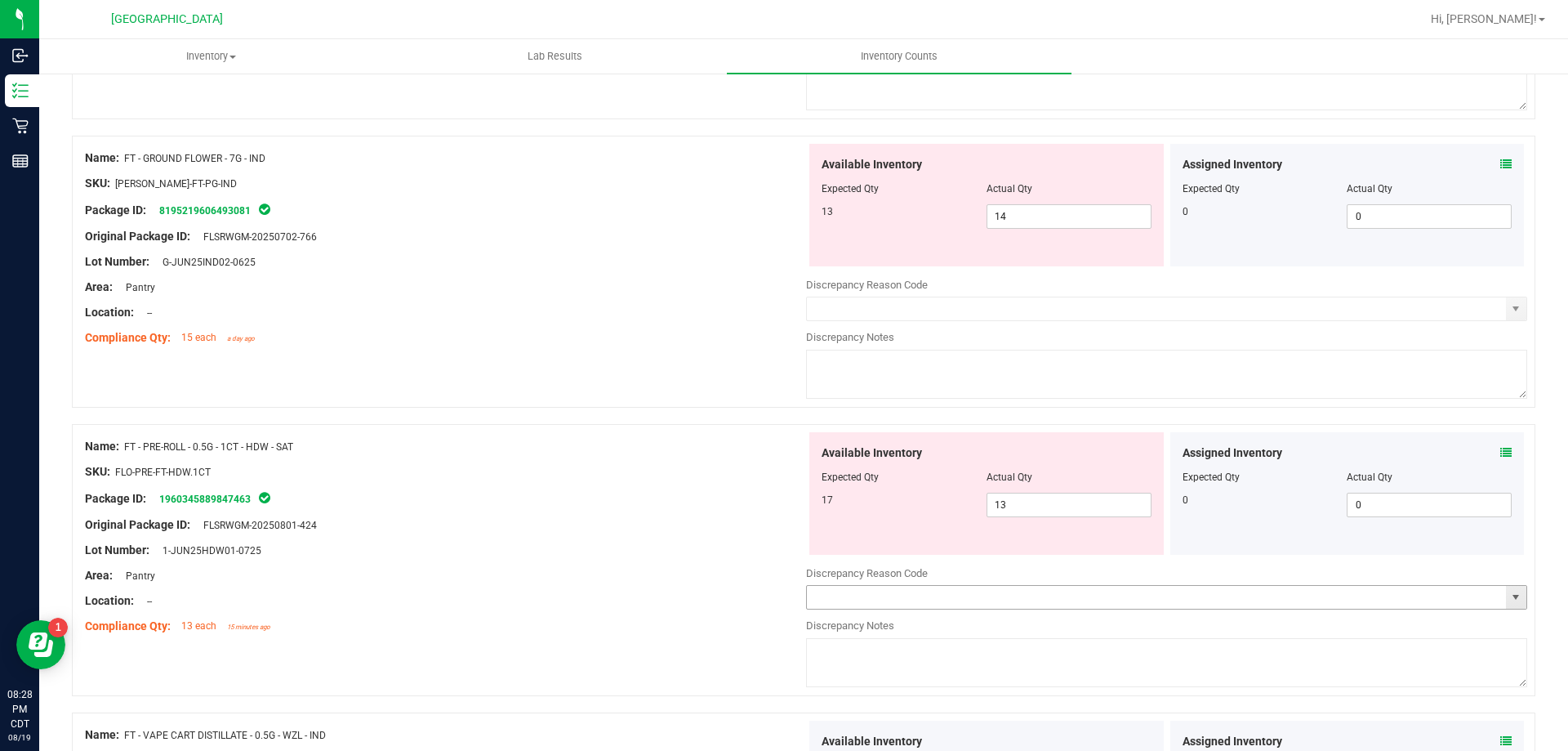
scroll to position [0, 0]
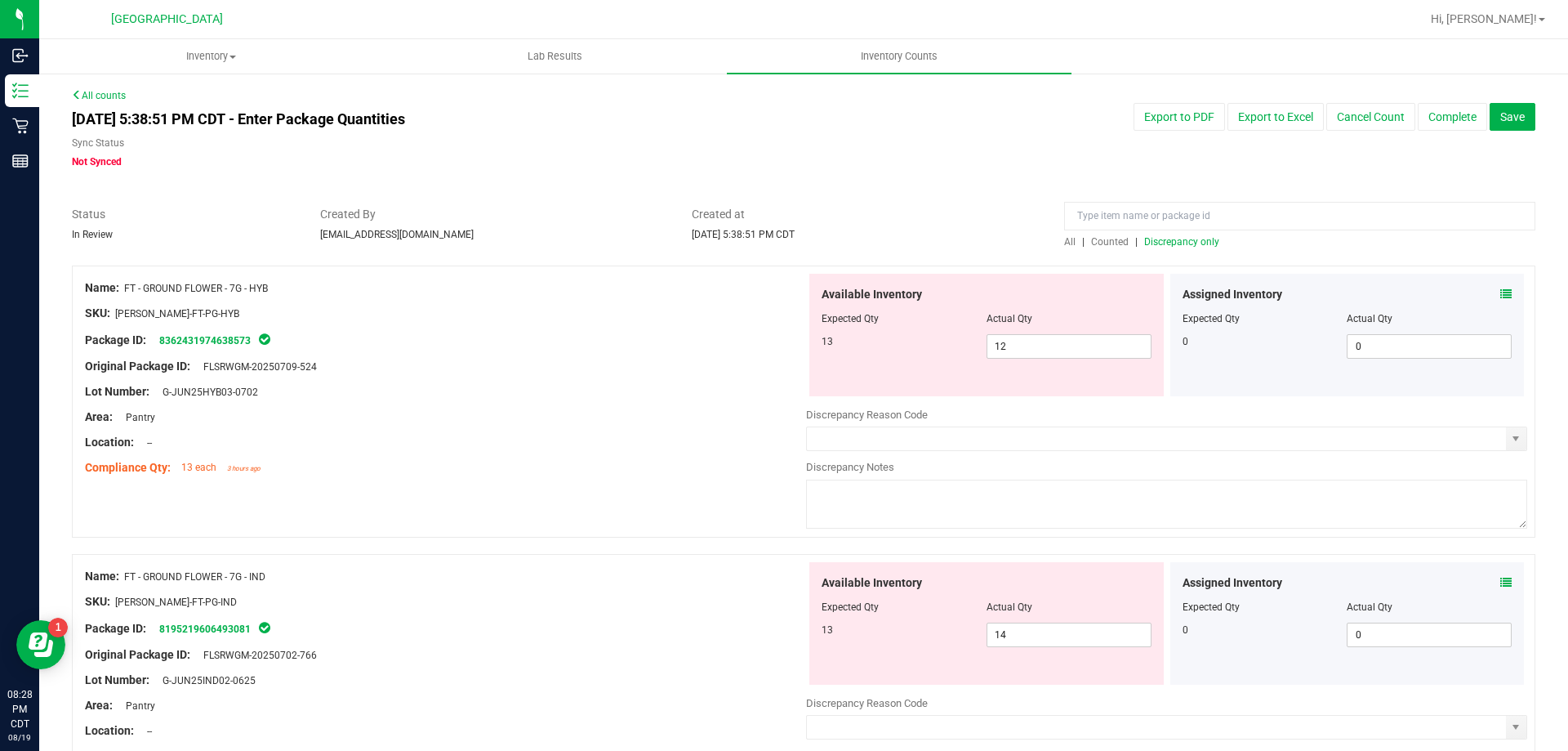
click at [1161, 241] on span "Discrepancy only" at bounding box center [1182, 242] width 75 height 12
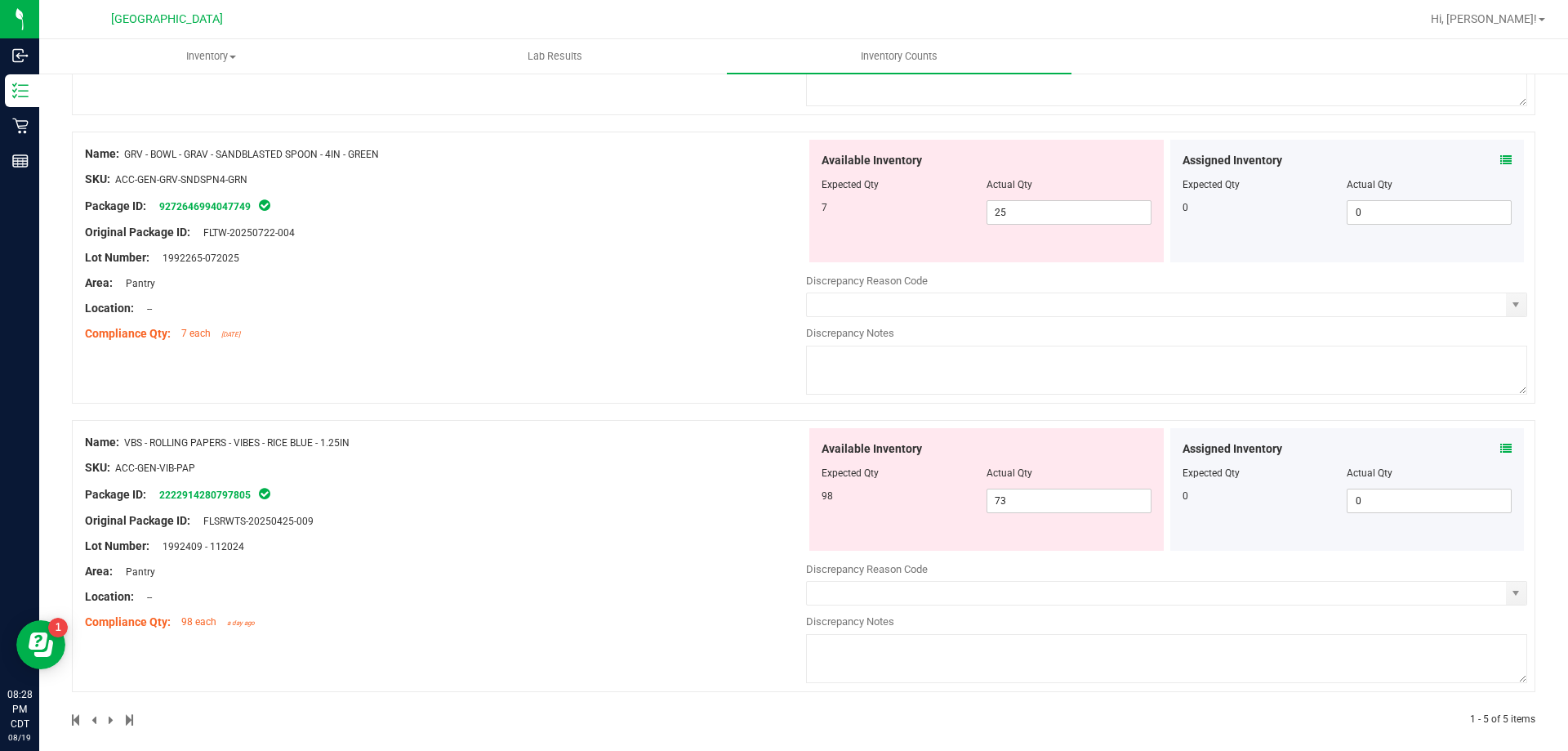
scroll to position [1012, 0]
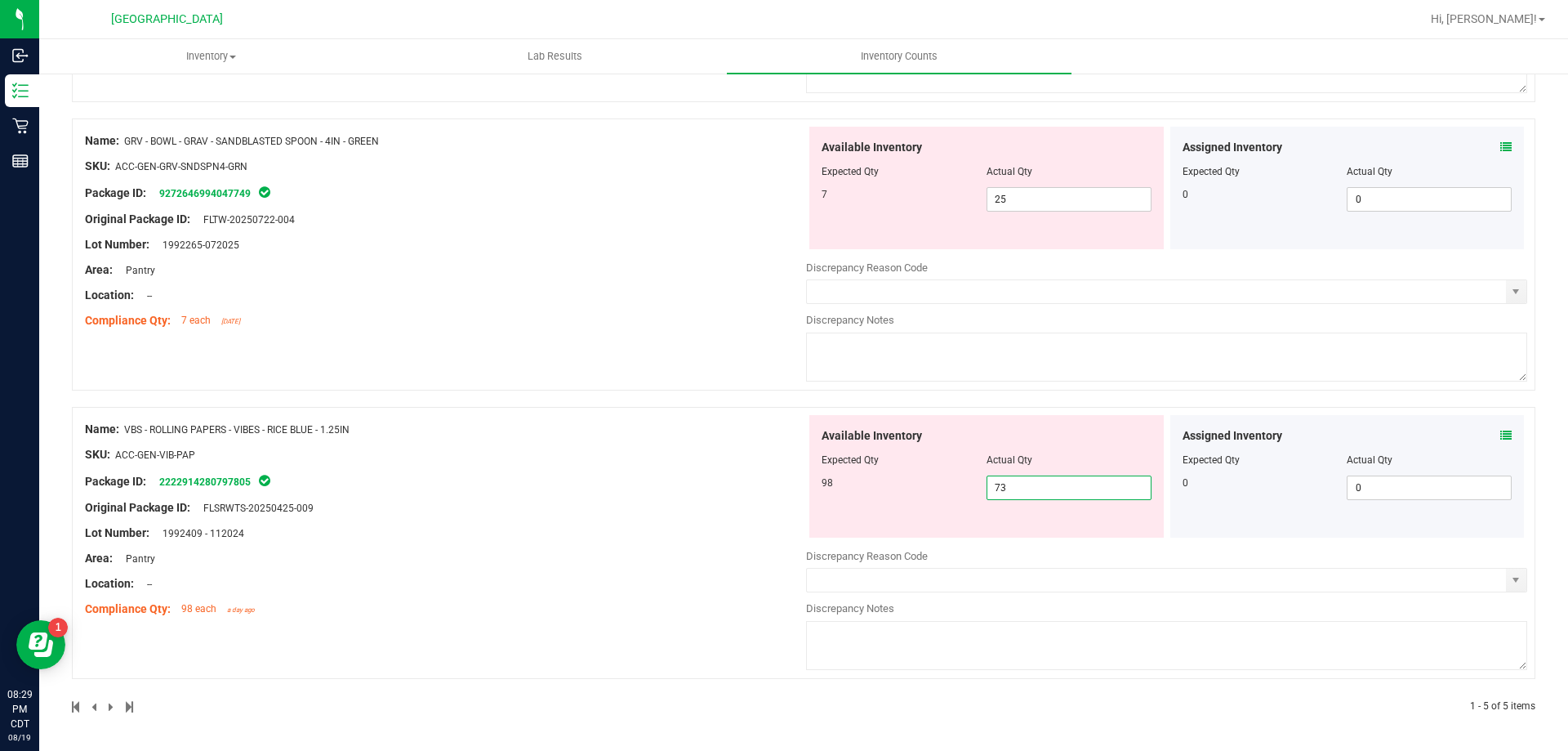
drag, startPoint x: 1029, startPoint y: 485, endPoint x: 937, endPoint y: 471, distance: 93.1
click at [937, 471] on div "Available Inventory Expected Qty Actual Qty 98 73 73" at bounding box center [986, 476] width 354 height 123
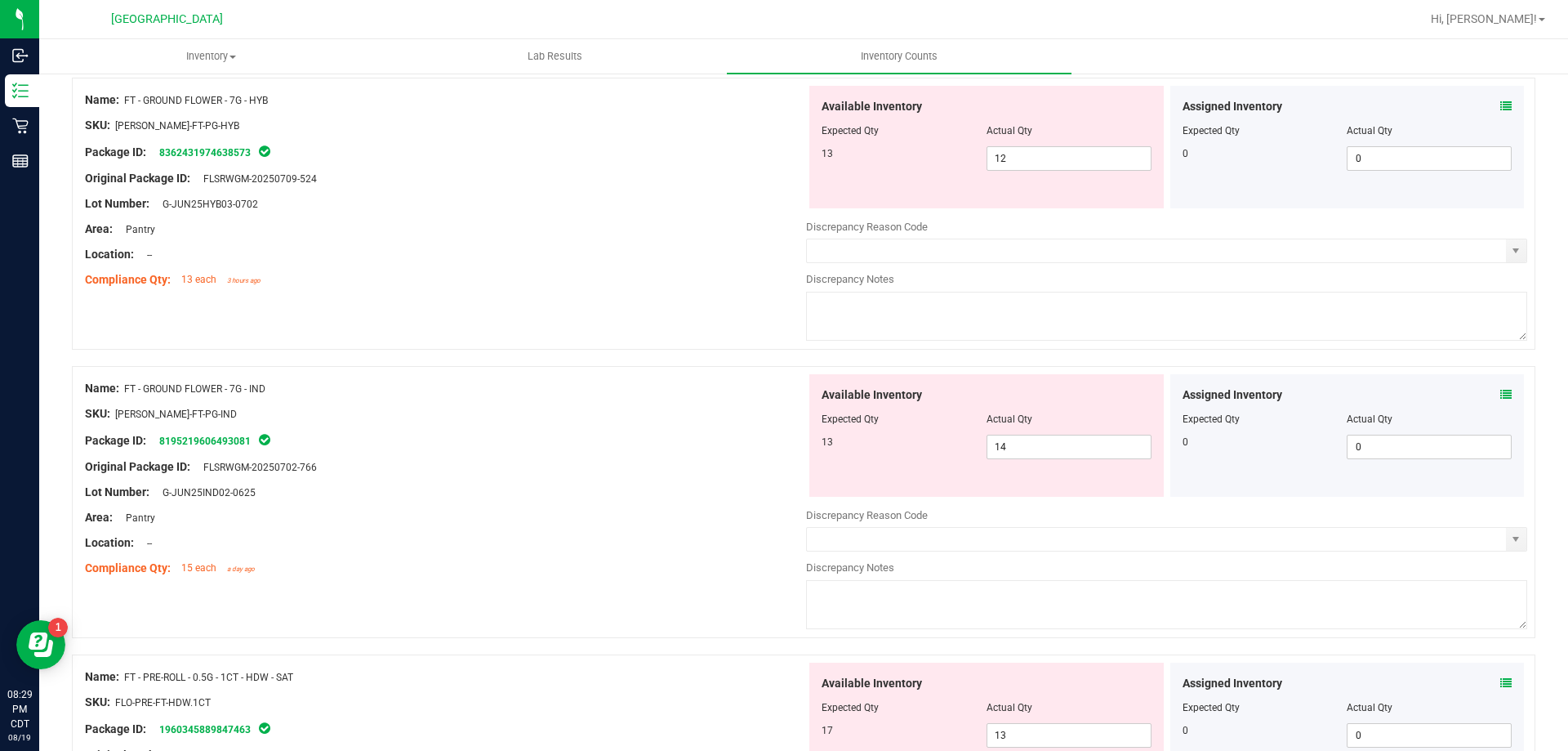
scroll to position [0, 0]
